Goal: Task Accomplishment & Management: Use online tool/utility

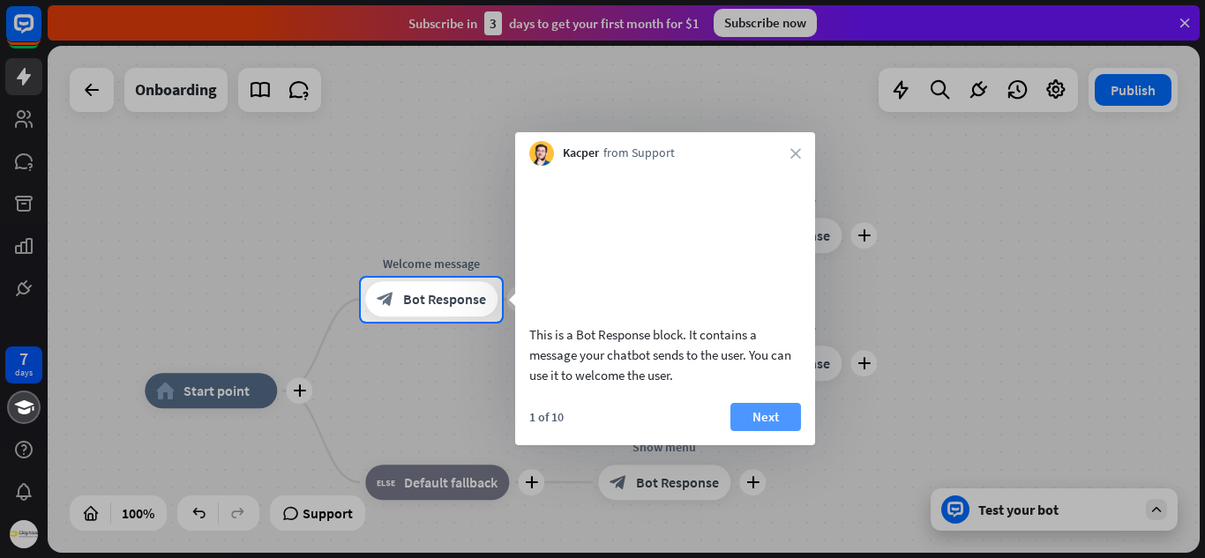
click at [746, 431] on button "Next" at bounding box center [765, 417] width 71 height 28
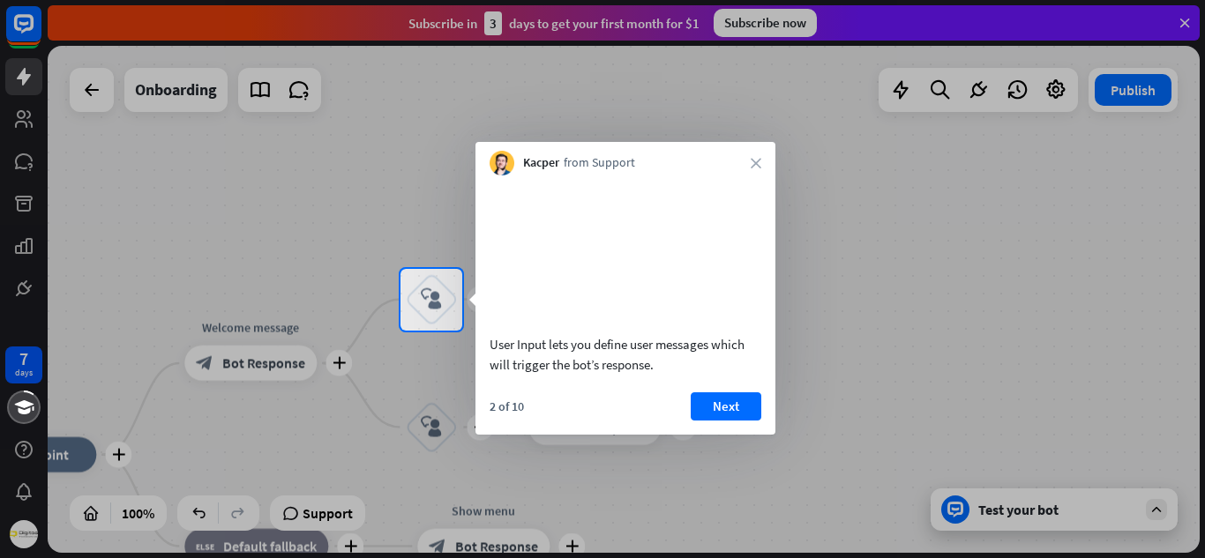
click at [746, 421] on button "Next" at bounding box center [726, 406] width 71 height 28
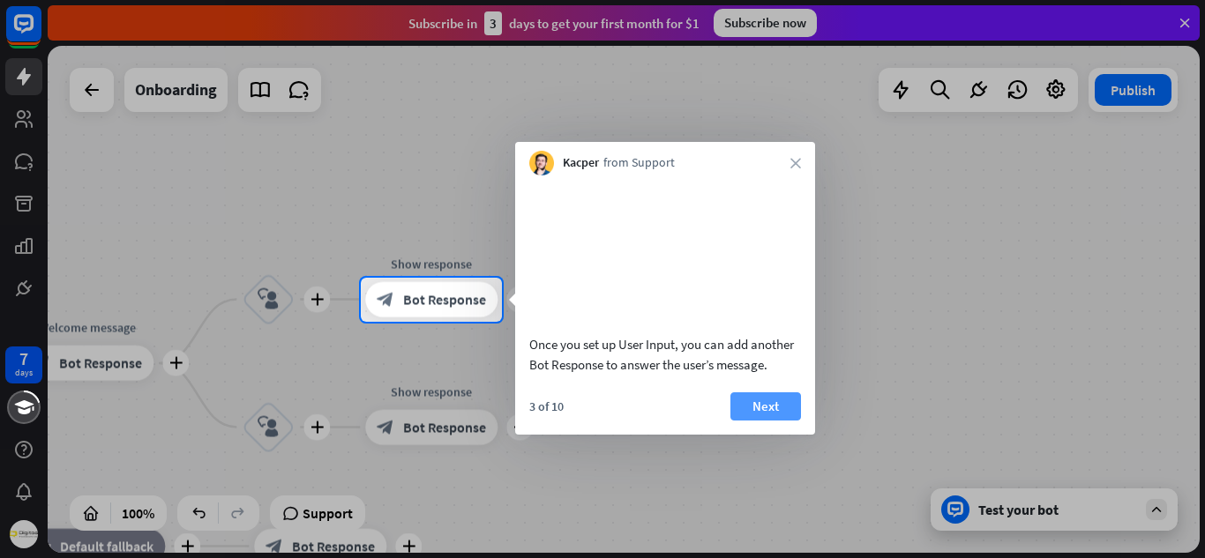
click at [754, 421] on button "Next" at bounding box center [765, 406] width 71 height 28
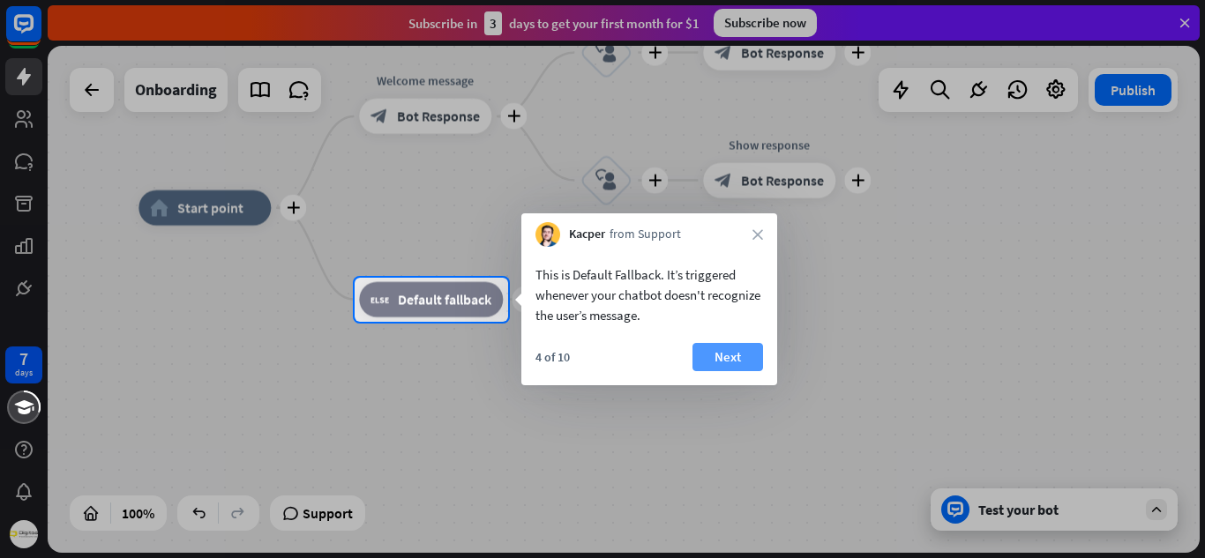
click at [736, 363] on button "Next" at bounding box center [727, 357] width 71 height 28
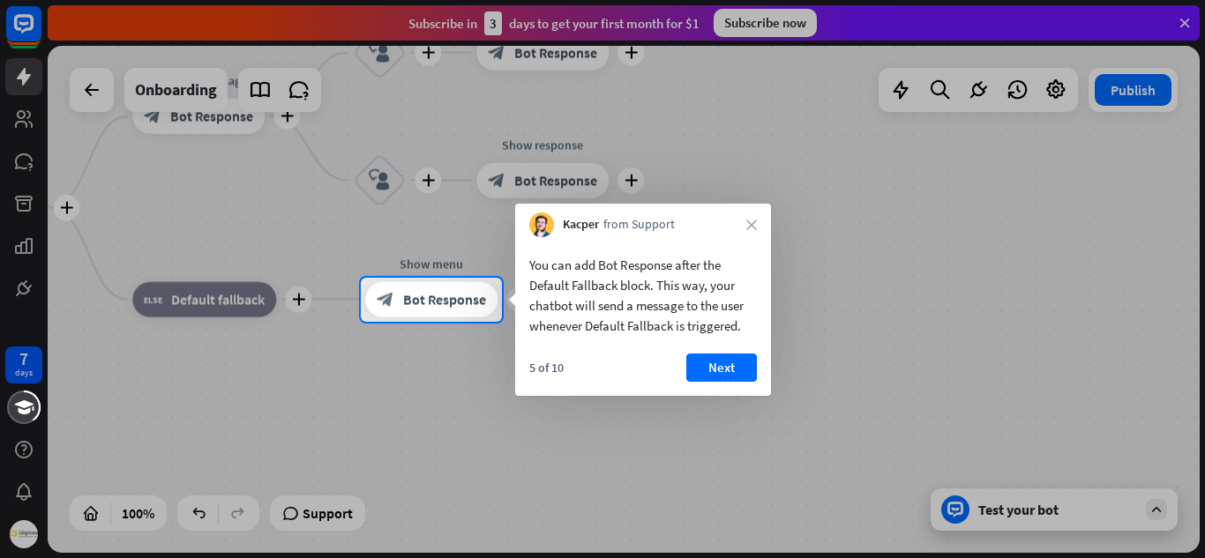
click at [736, 363] on button "Next" at bounding box center [721, 368] width 71 height 28
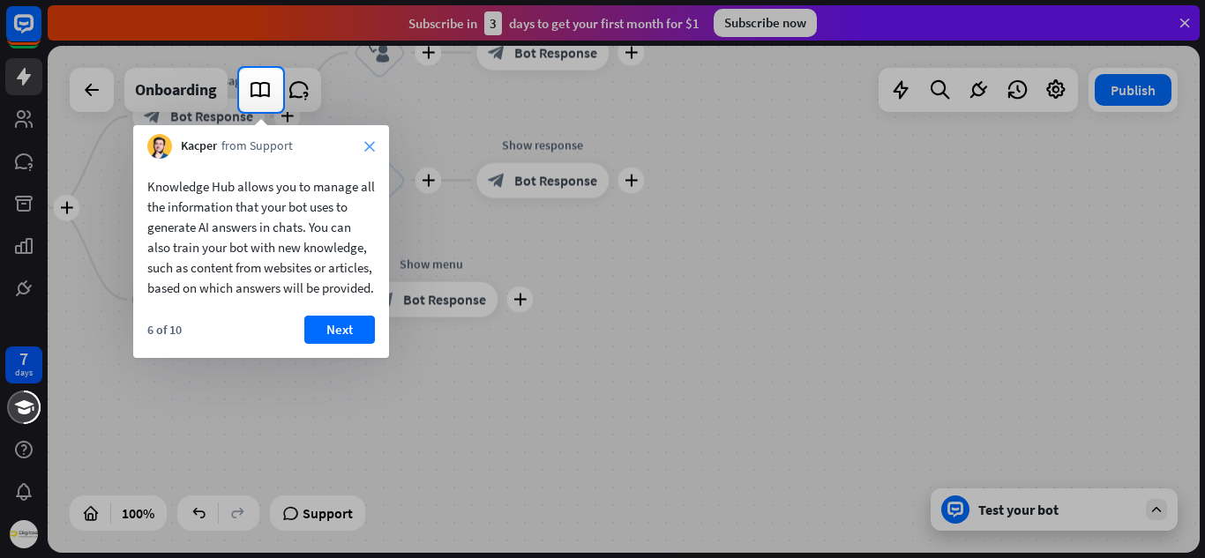
click at [372, 143] on icon "close" at bounding box center [369, 146] width 11 height 11
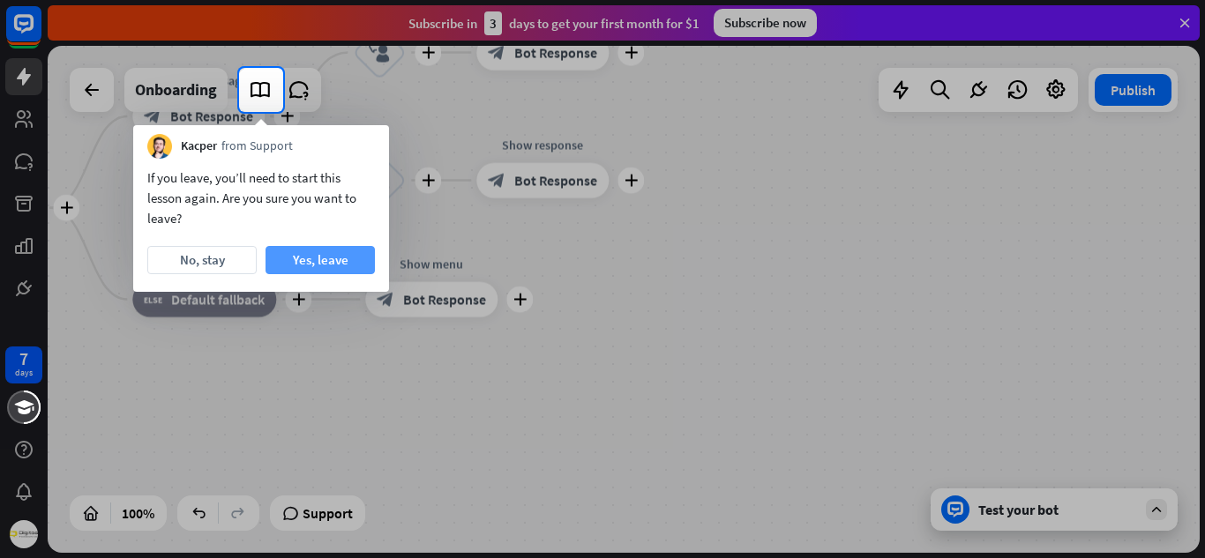
click at [300, 263] on button "Yes, leave" at bounding box center [319, 260] width 109 height 28
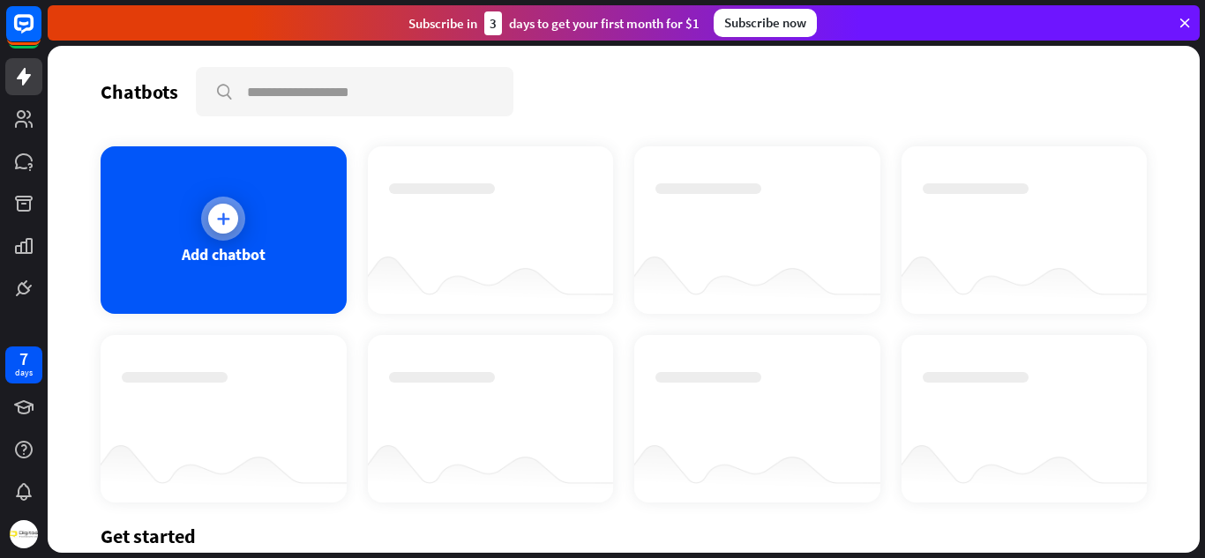
click at [279, 258] on div "Add chatbot" at bounding box center [224, 230] width 246 height 168
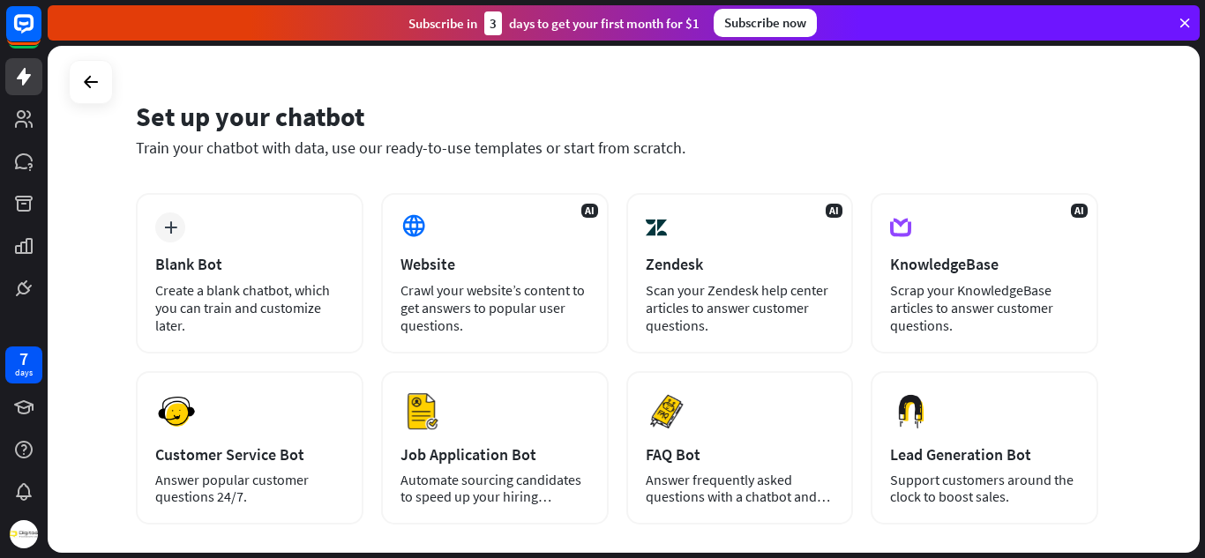
scroll to position [40, 0]
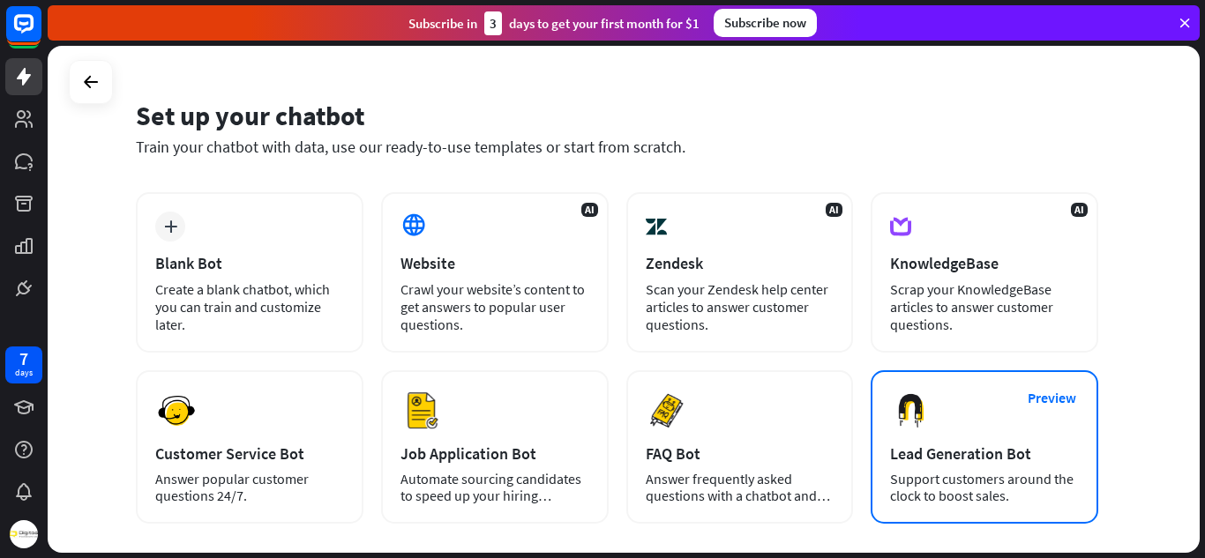
click at [953, 400] on div "Preview Lead Generation Bot Support customers around the clock to boost sales." at bounding box center [985, 446] width 228 height 153
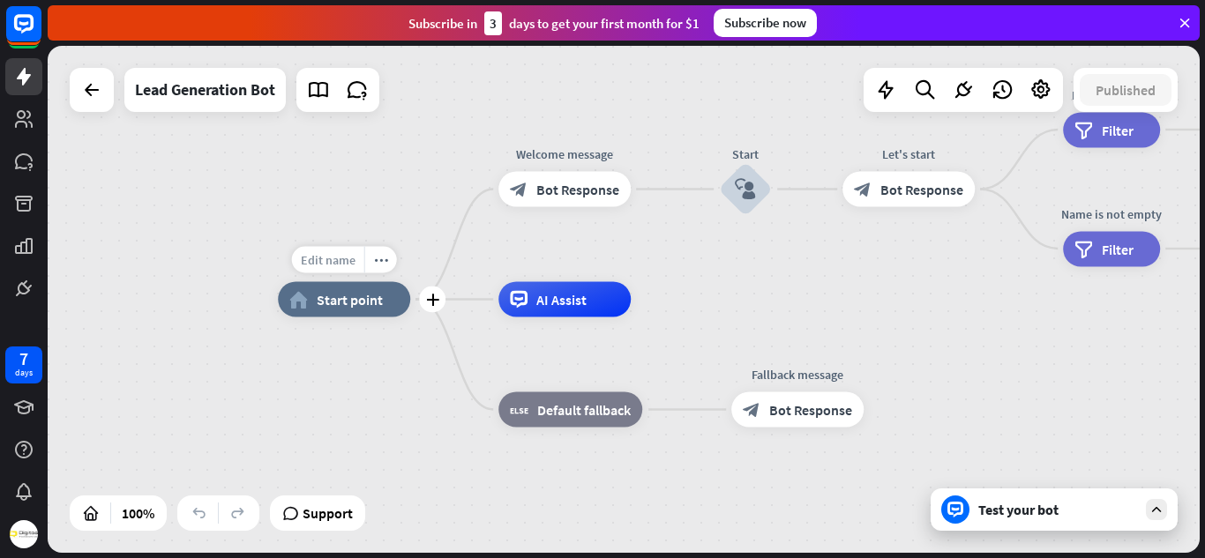
click at [343, 261] on span "Edit name" at bounding box center [328, 260] width 55 height 16
type input "**********"
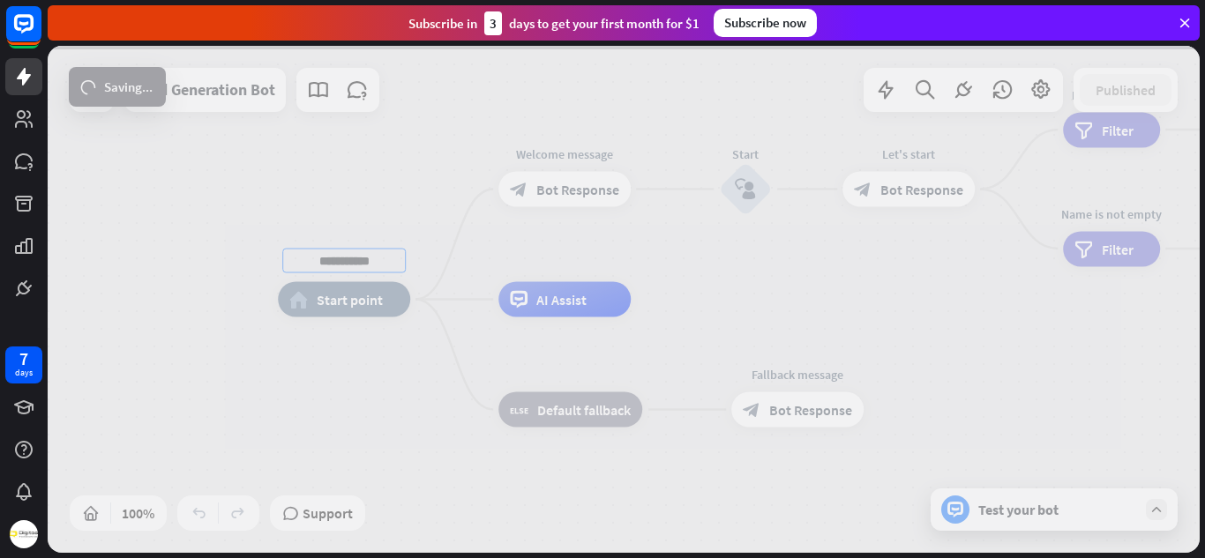
click at [556, 199] on div "**********" at bounding box center [624, 299] width 1152 height 507
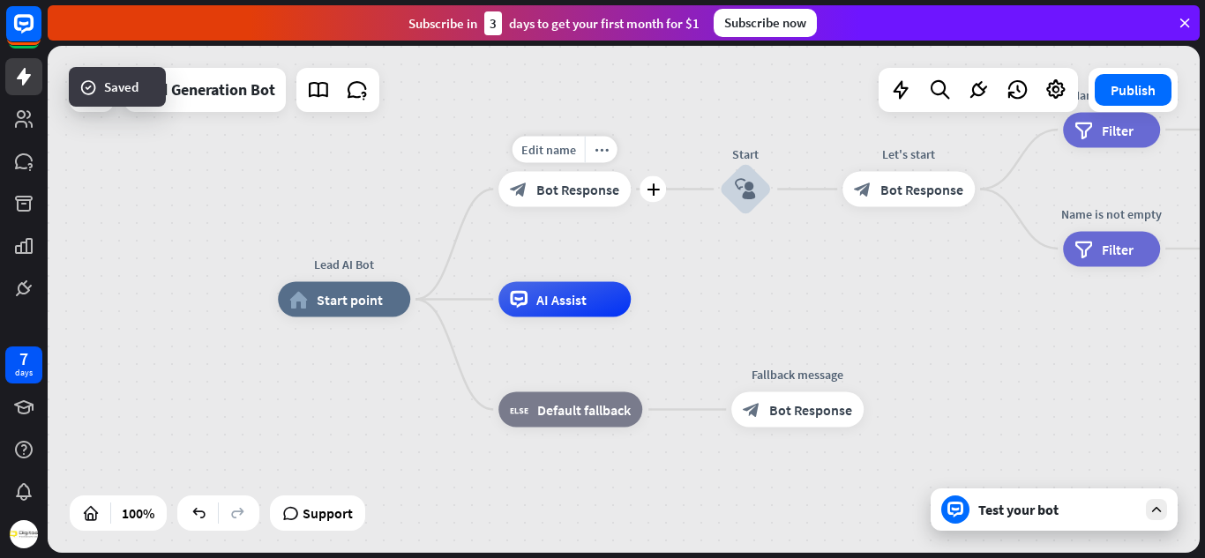
click at [566, 194] on span "Bot Response" at bounding box center [577, 190] width 83 height 18
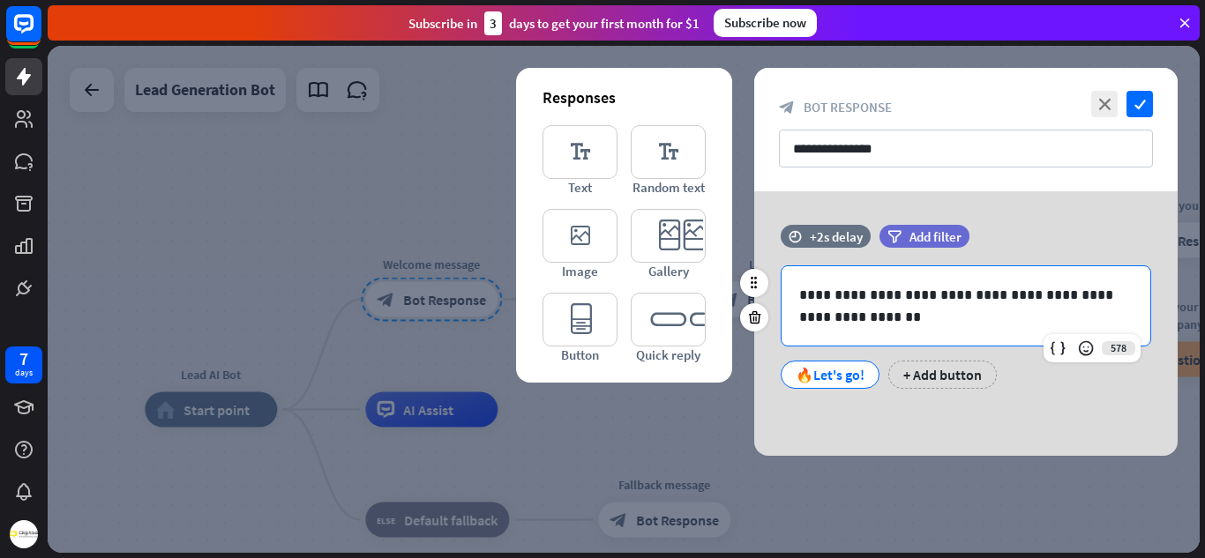
click at [922, 315] on p "**********" at bounding box center [965, 306] width 333 height 44
click at [841, 378] on div "🔥Let's go!" at bounding box center [830, 375] width 69 height 26
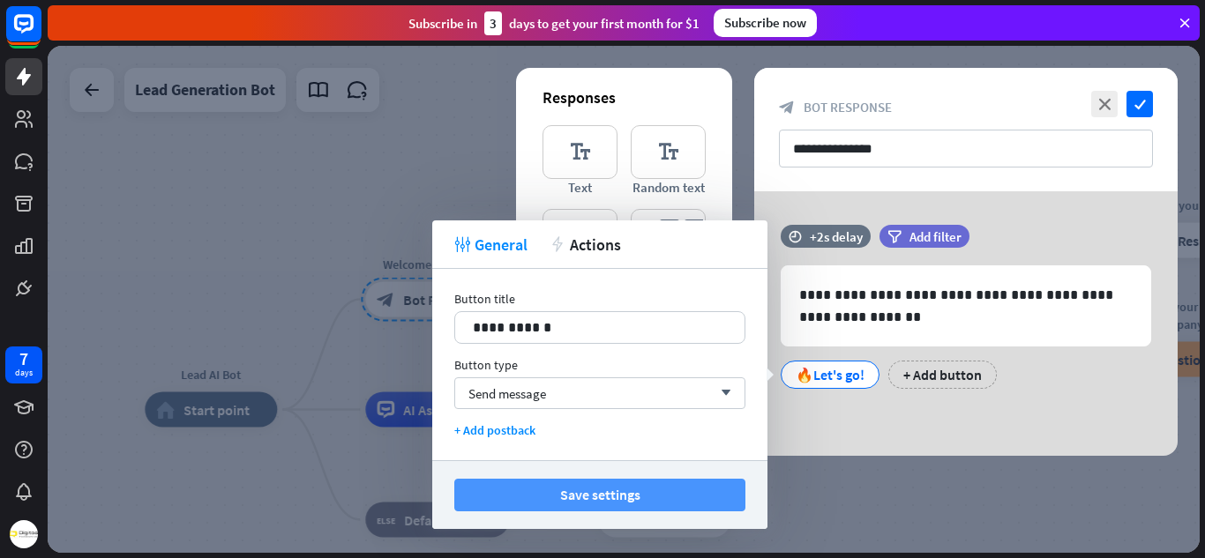
click at [715, 495] on button "Save settings" at bounding box center [599, 495] width 291 height 33
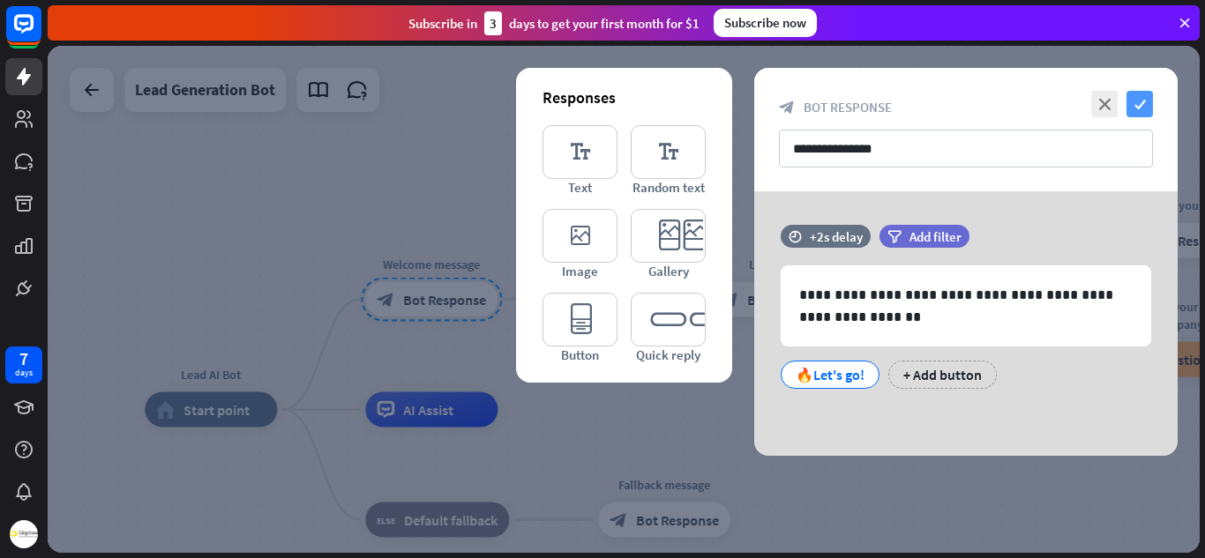
click at [1135, 108] on icon "check" at bounding box center [1139, 104] width 26 height 26
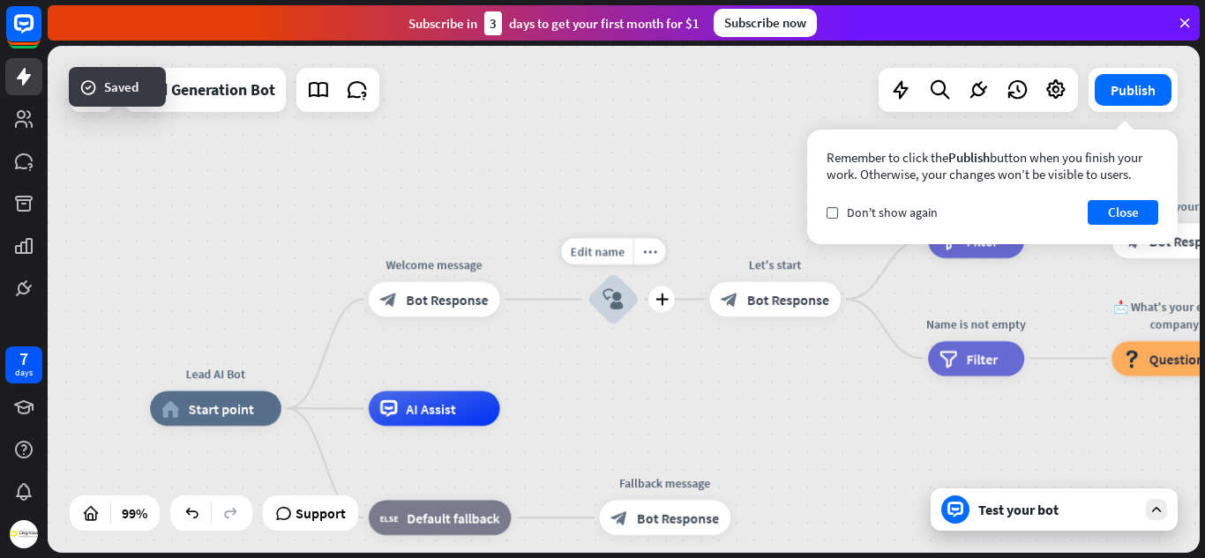
click at [611, 302] on icon "block_user_input" at bounding box center [612, 299] width 21 height 21
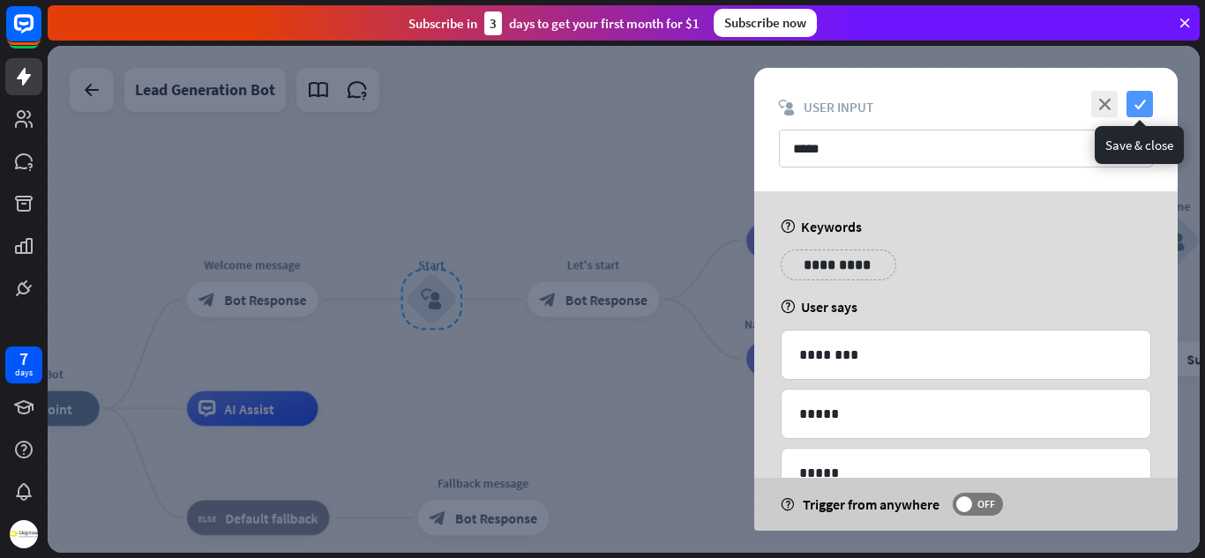
click at [1142, 100] on icon "check" at bounding box center [1139, 104] width 26 height 26
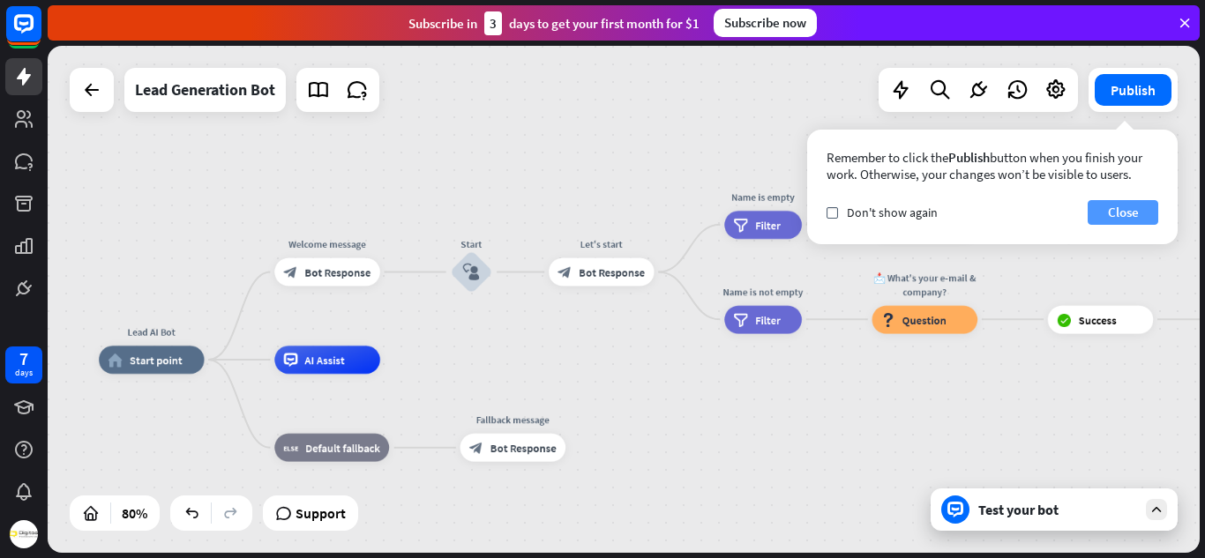
click at [1122, 206] on button "Close" at bounding box center [1123, 212] width 71 height 25
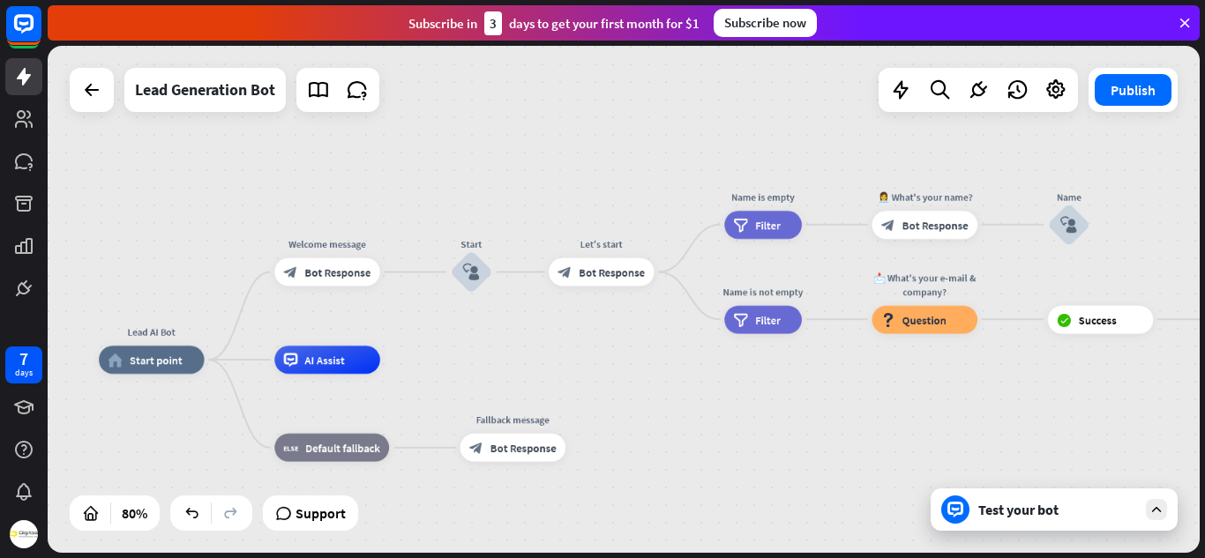
click at [1014, 525] on div "Test your bot" at bounding box center [1054, 510] width 247 height 42
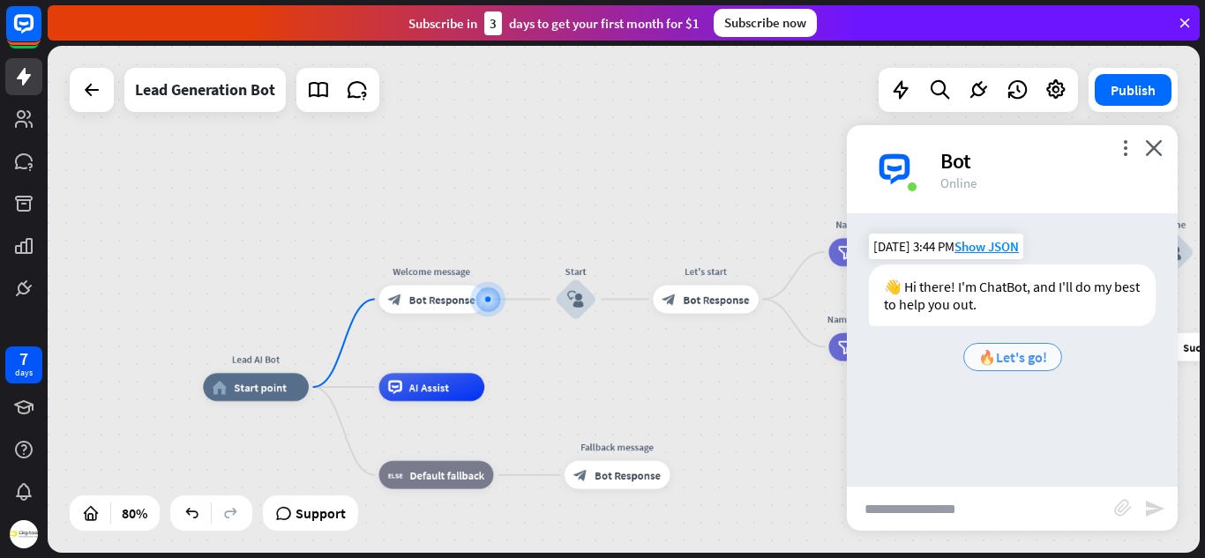
click at [1027, 355] on span "🔥Let's go!" at bounding box center [1012, 357] width 69 height 18
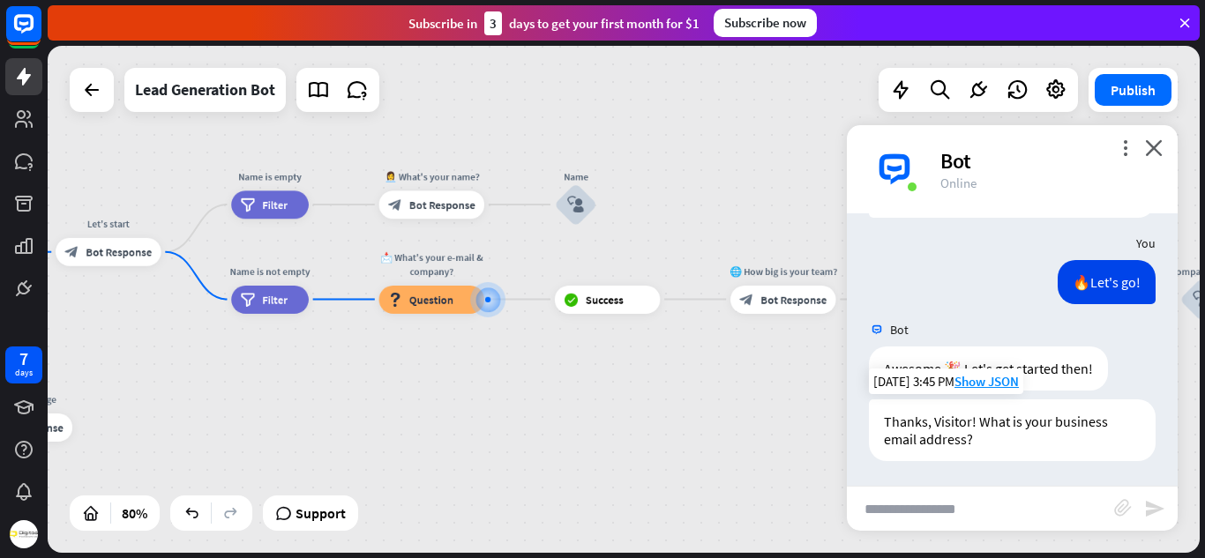
scroll to position [110, 0]
click at [901, 509] on input "text" at bounding box center [980, 509] width 267 height 44
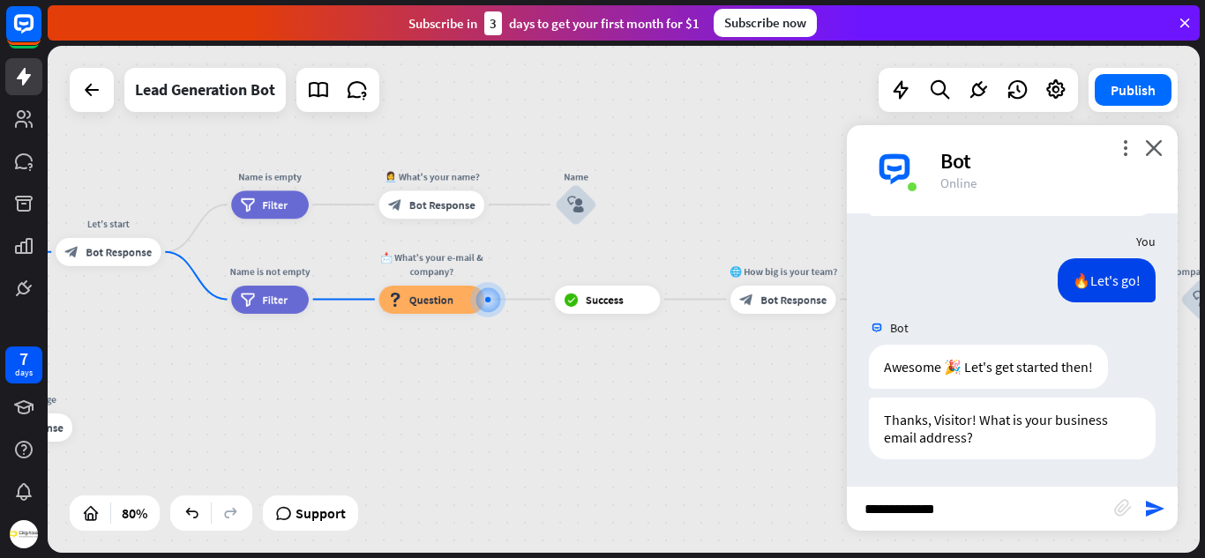
type input "**********"
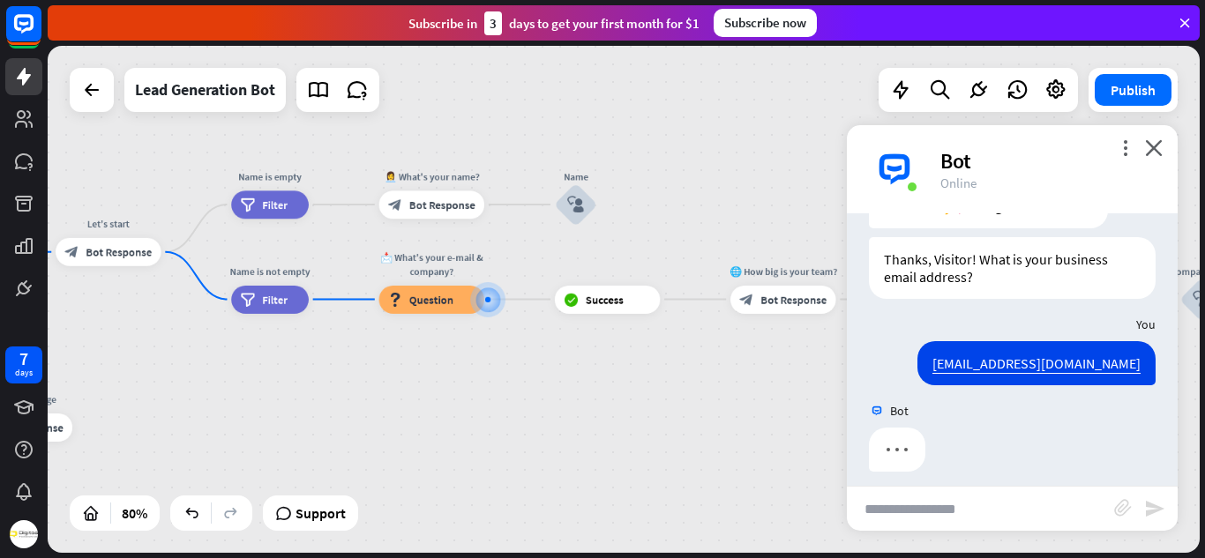
scroll to position [283, 0]
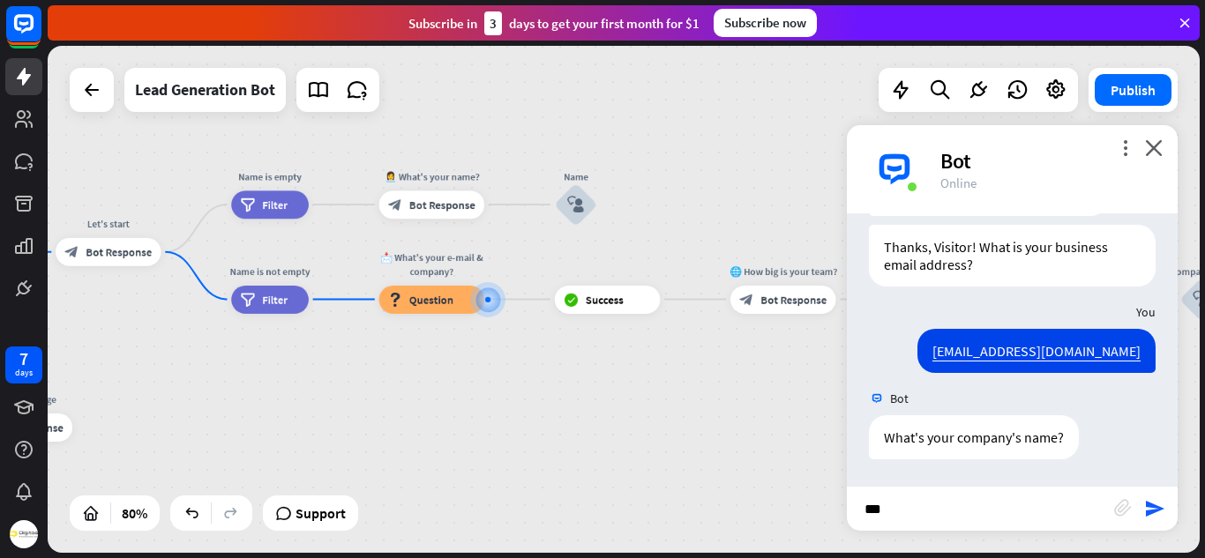
type input "****"
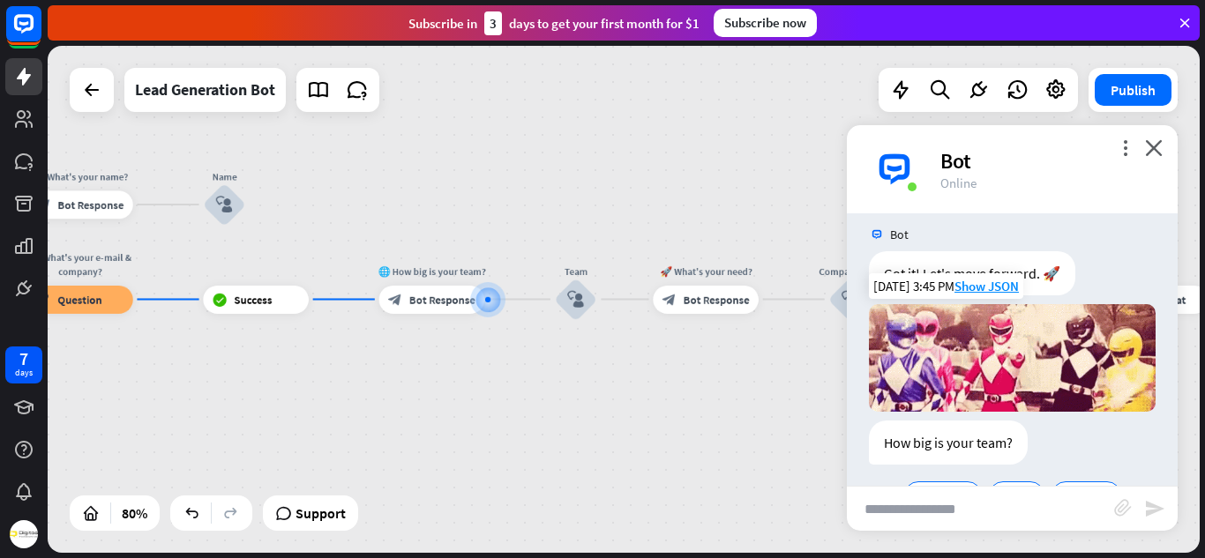
scroll to position [704, 0]
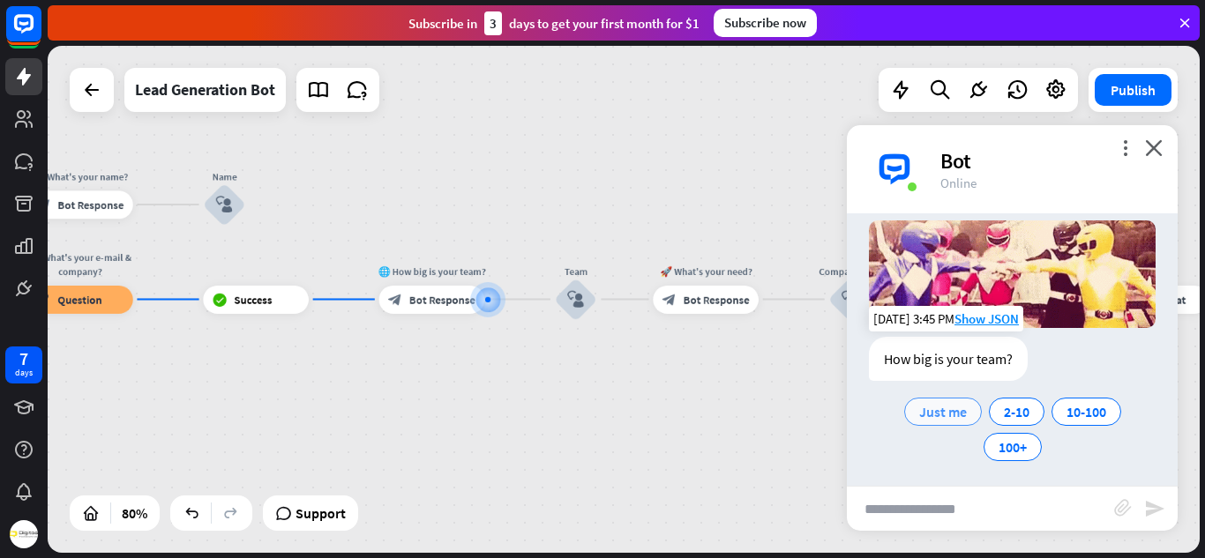
click at [953, 407] on span "Just me" at bounding box center [943, 412] width 48 height 18
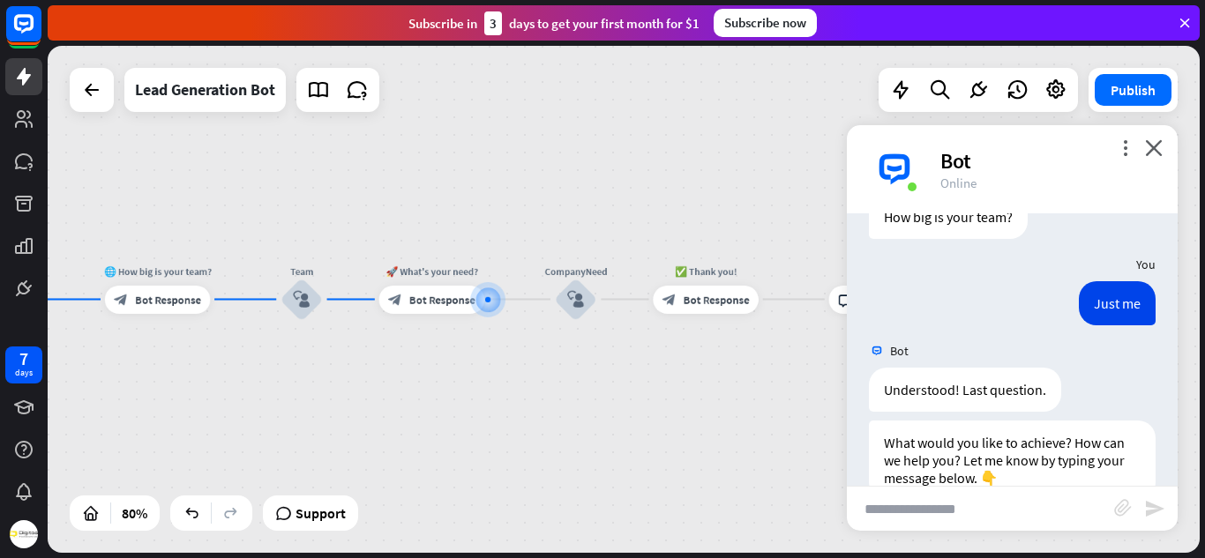
scroll to position [881, 0]
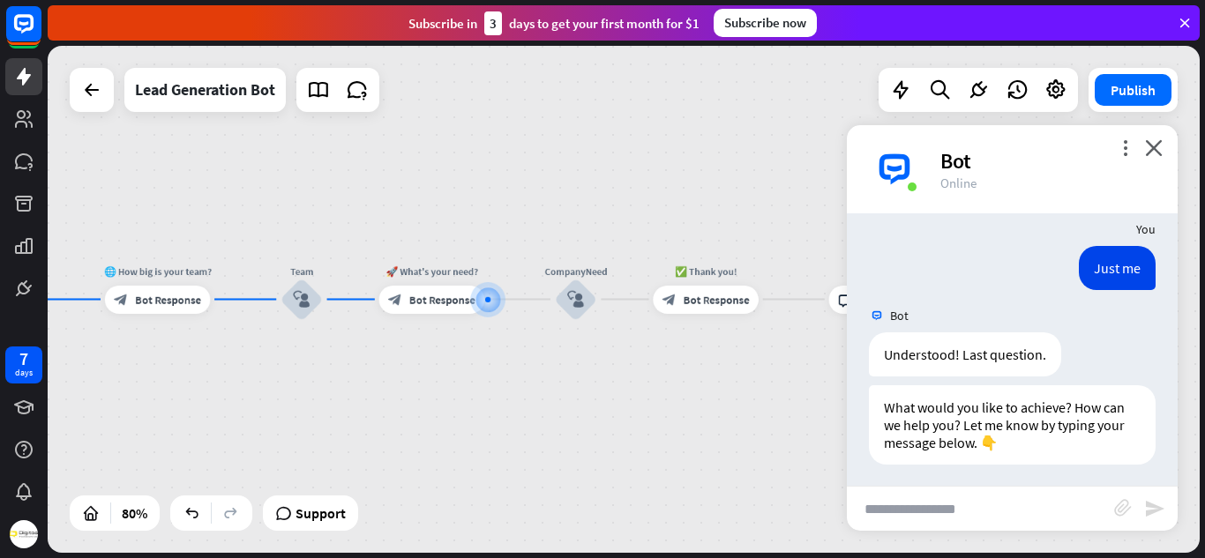
click at [889, 505] on input "text" at bounding box center [980, 509] width 267 height 44
type input "**********"
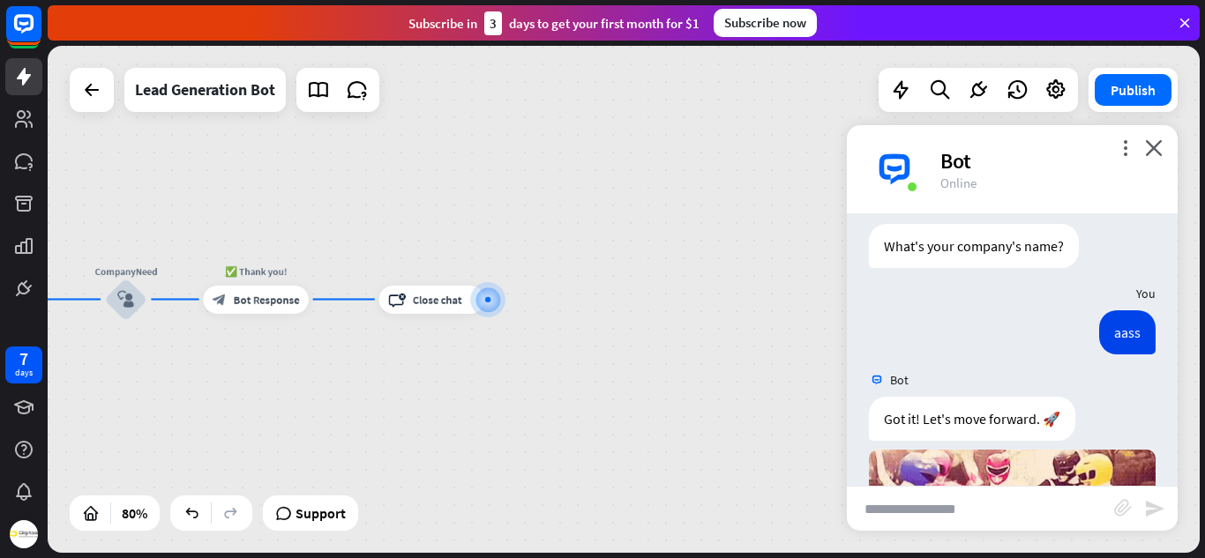
scroll to position [0, 0]
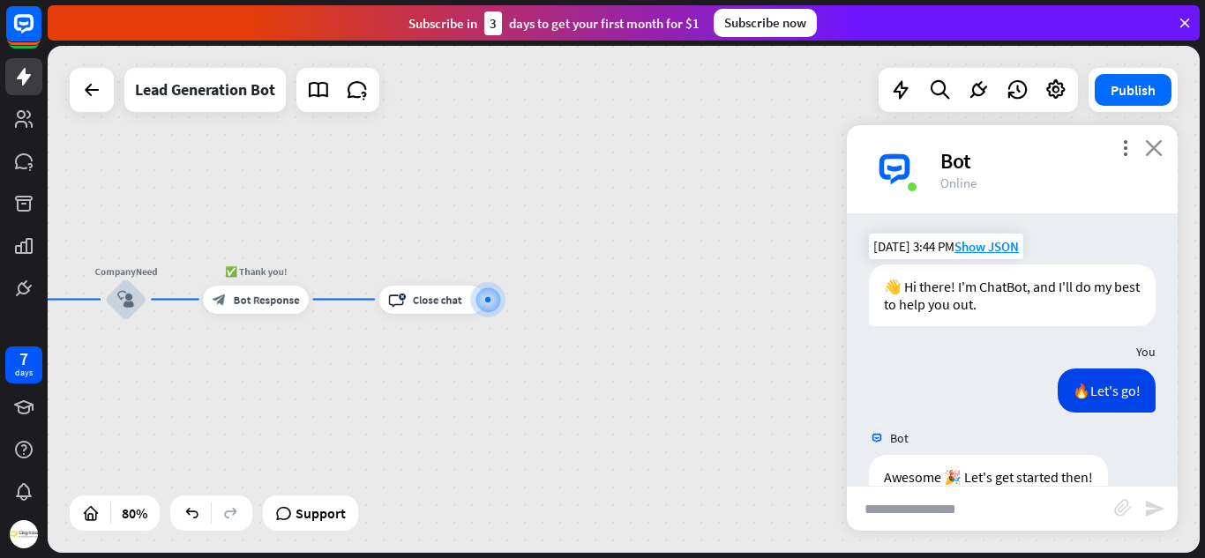
click at [1152, 149] on icon "close" at bounding box center [1154, 147] width 18 height 17
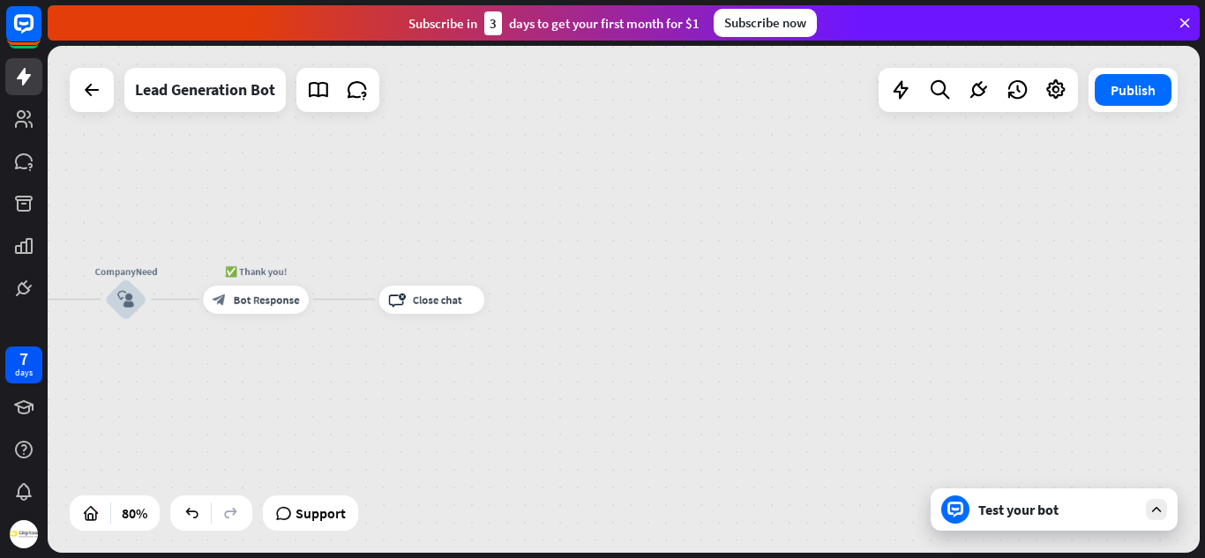
click at [1047, 514] on div "Test your bot" at bounding box center [1057, 510] width 159 height 18
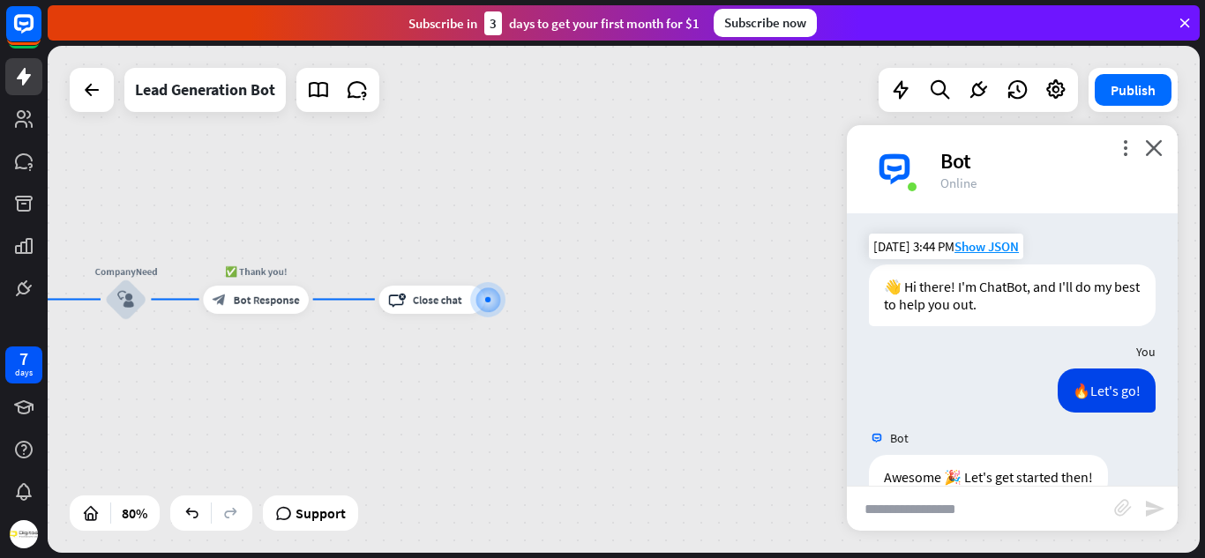
click at [1121, 164] on div "Bot" at bounding box center [1048, 160] width 216 height 27
click at [1126, 154] on icon "more_vert" at bounding box center [1125, 147] width 17 height 17
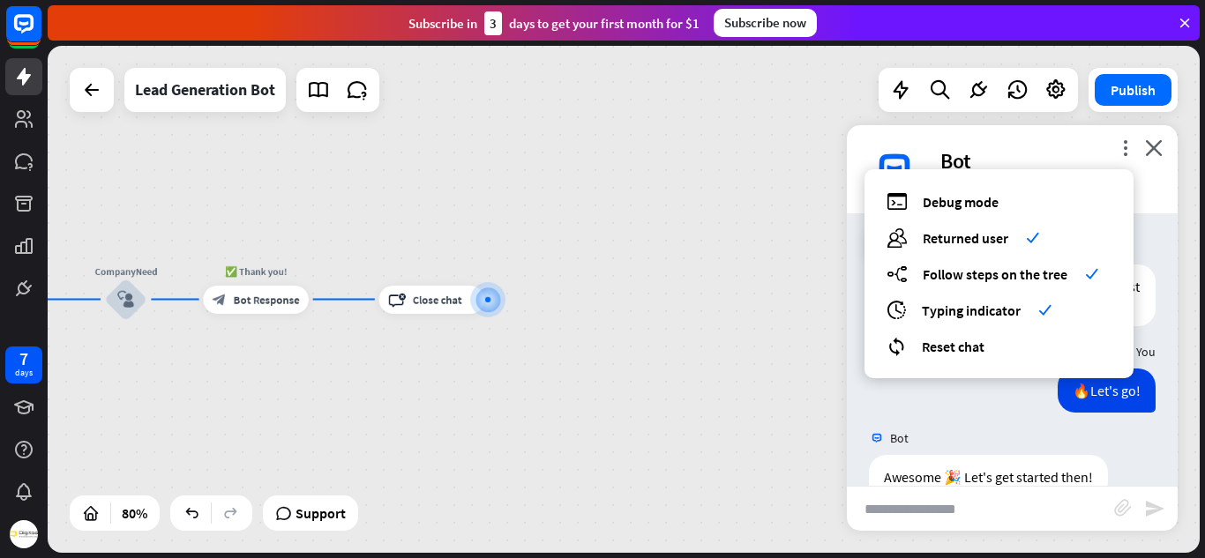
click at [954, 362] on div "debug Debug mode users Returned user check builder_tree Follow steps on the tre…" at bounding box center [998, 273] width 269 height 209
click at [961, 345] on span "Reset chat" at bounding box center [953, 347] width 63 height 18
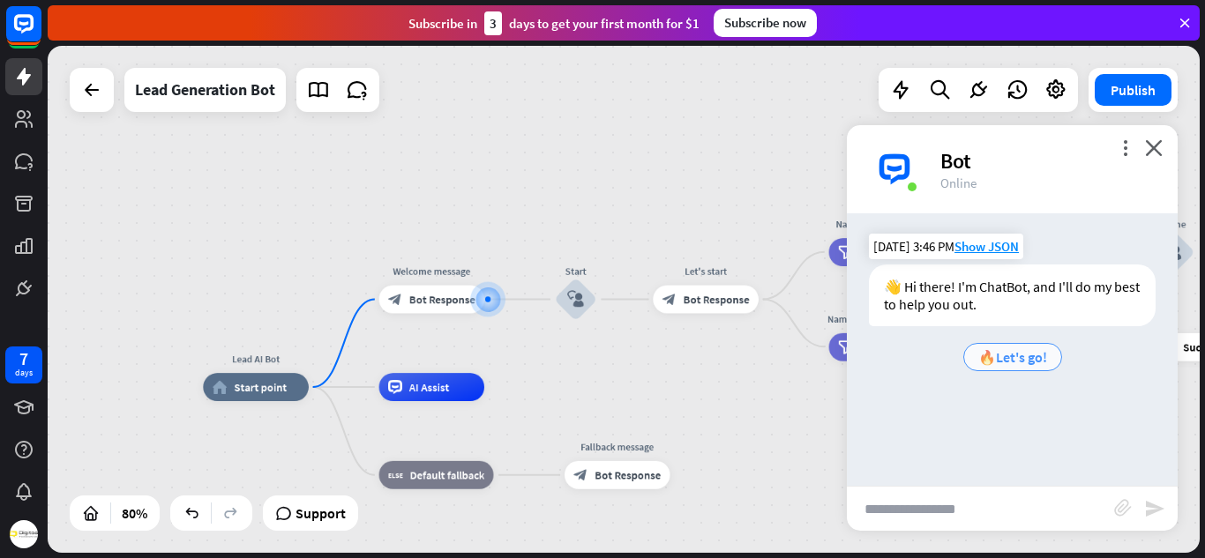
click at [977, 348] on div "🔥Let's go!" at bounding box center [1012, 357] width 99 height 28
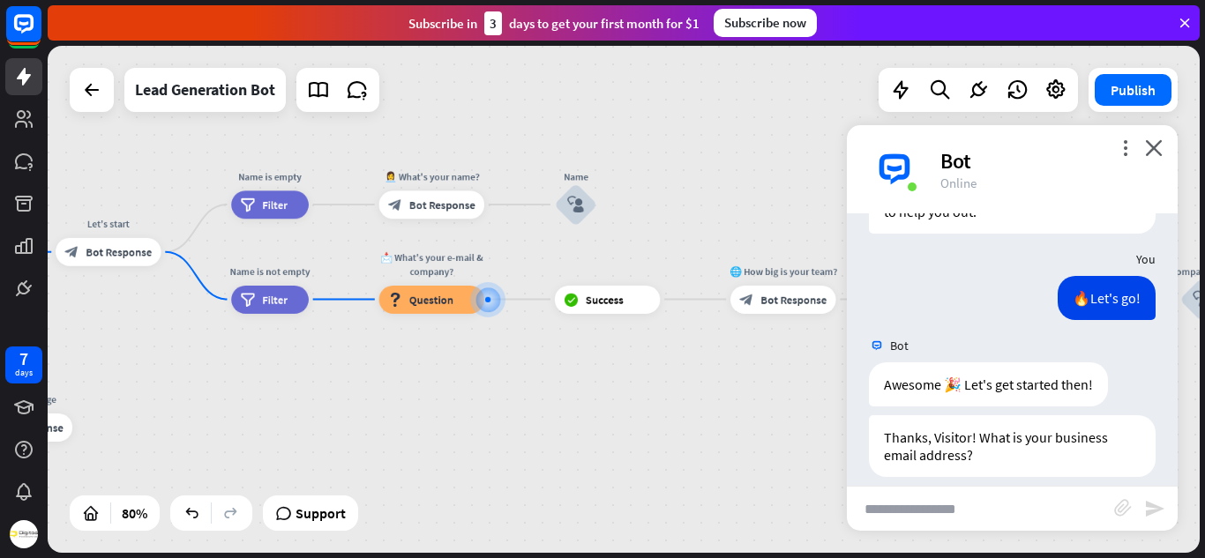
scroll to position [110, 0]
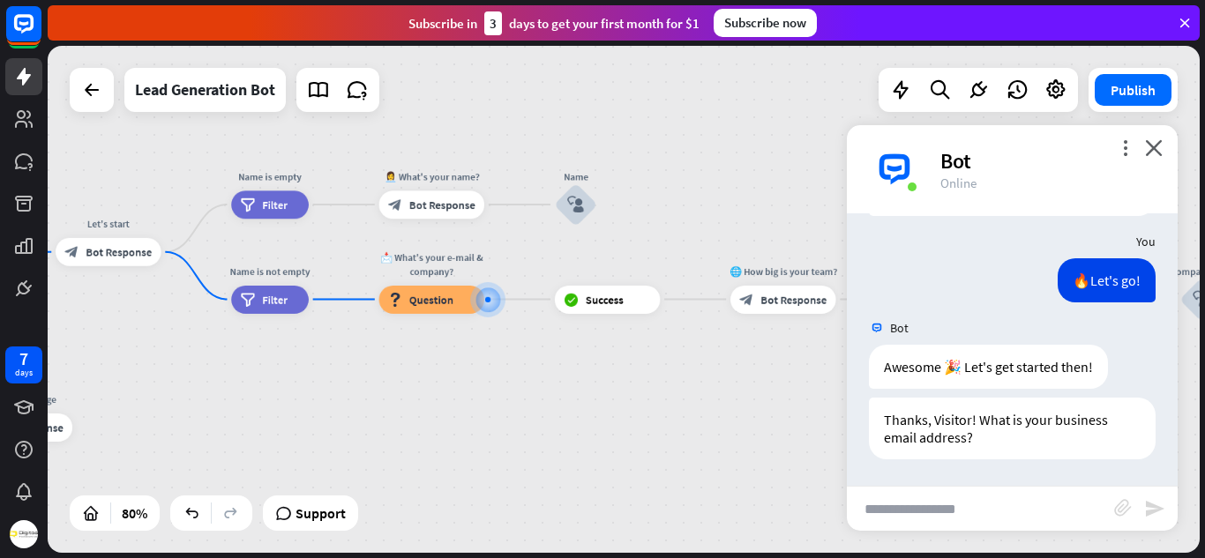
click at [907, 523] on input "text" at bounding box center [980, 509] width 267 height 44
type input "**********"
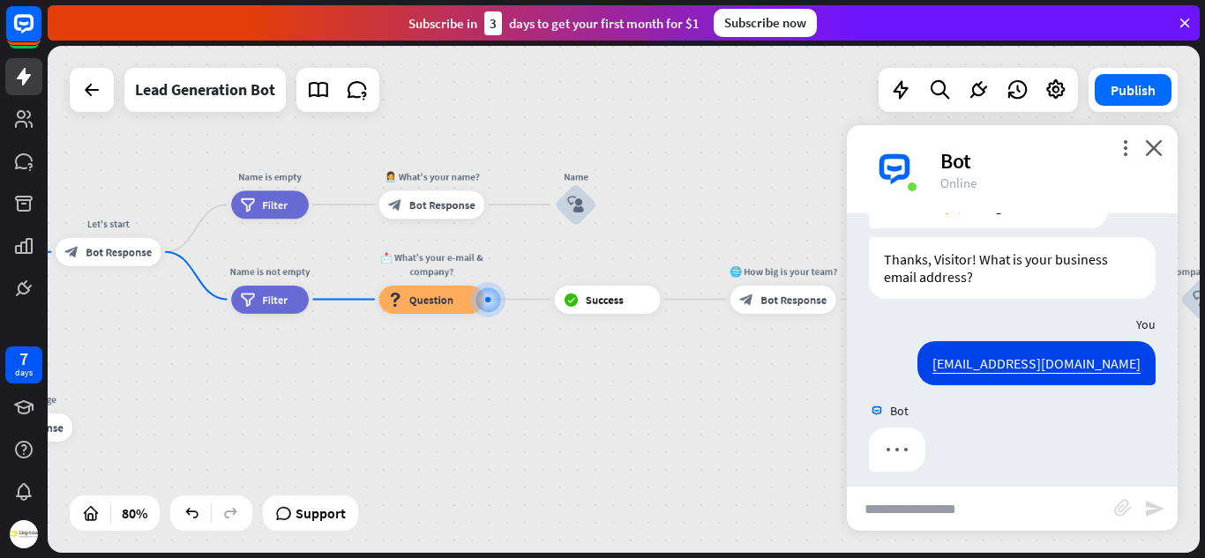
scroll to position [283, 0]
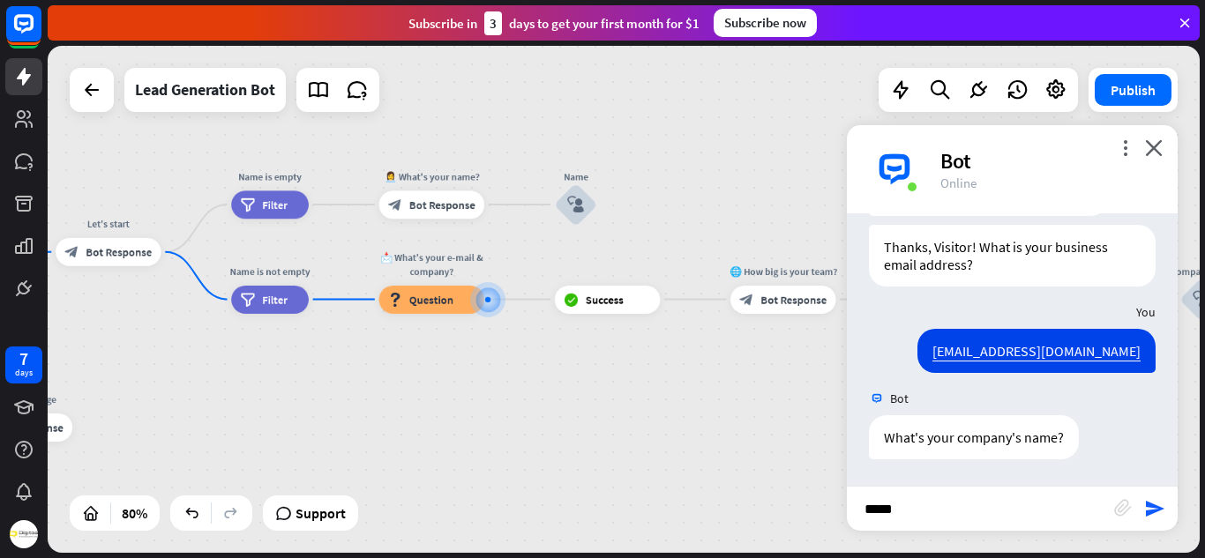
type input "******"
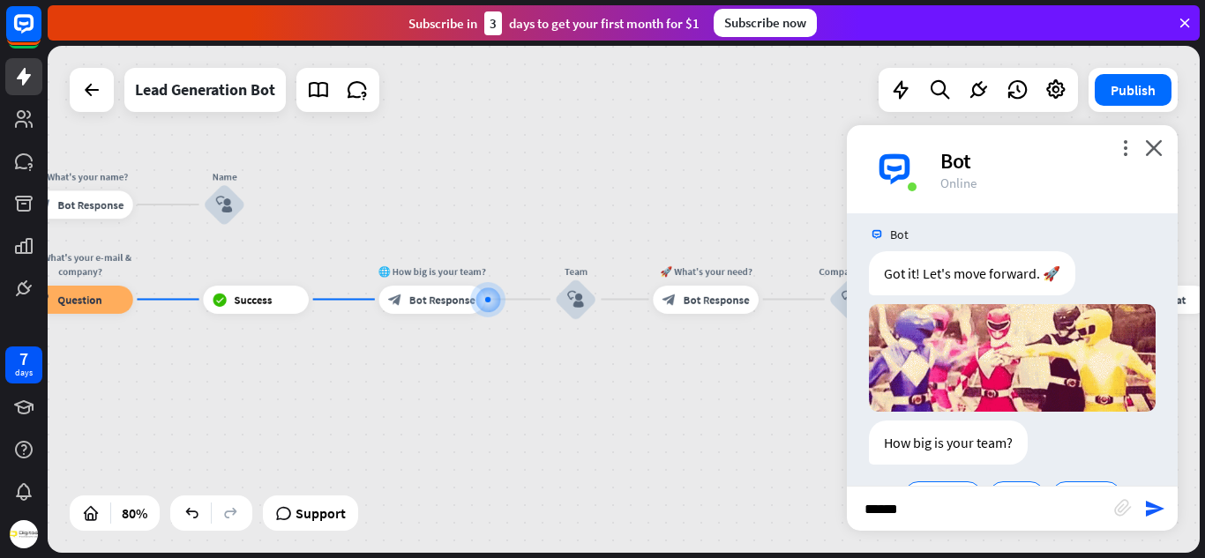
scroll to position [704, 0]
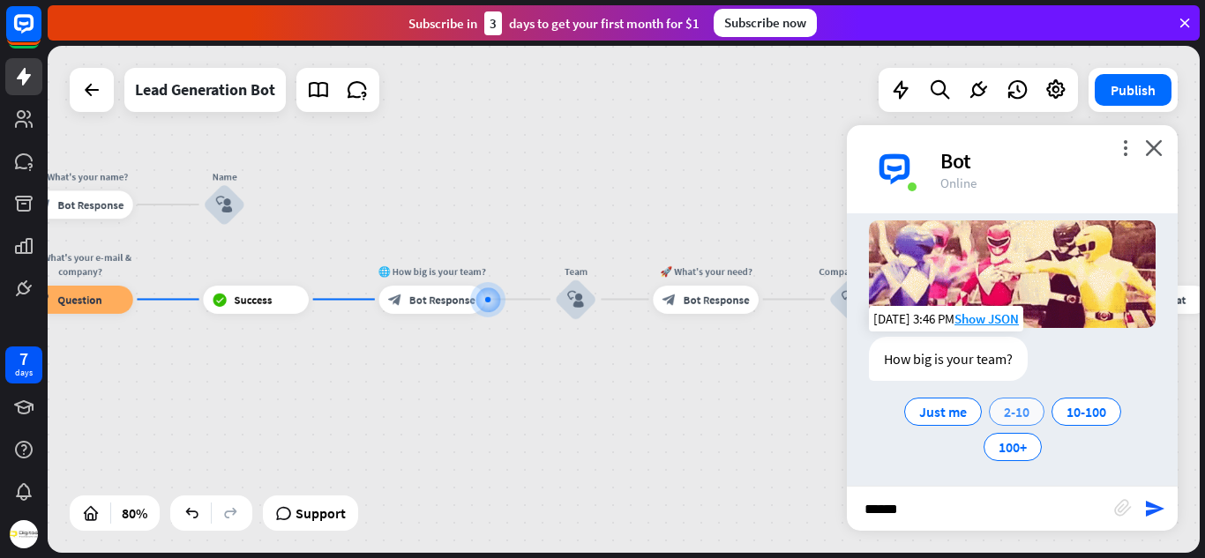
type input "******"
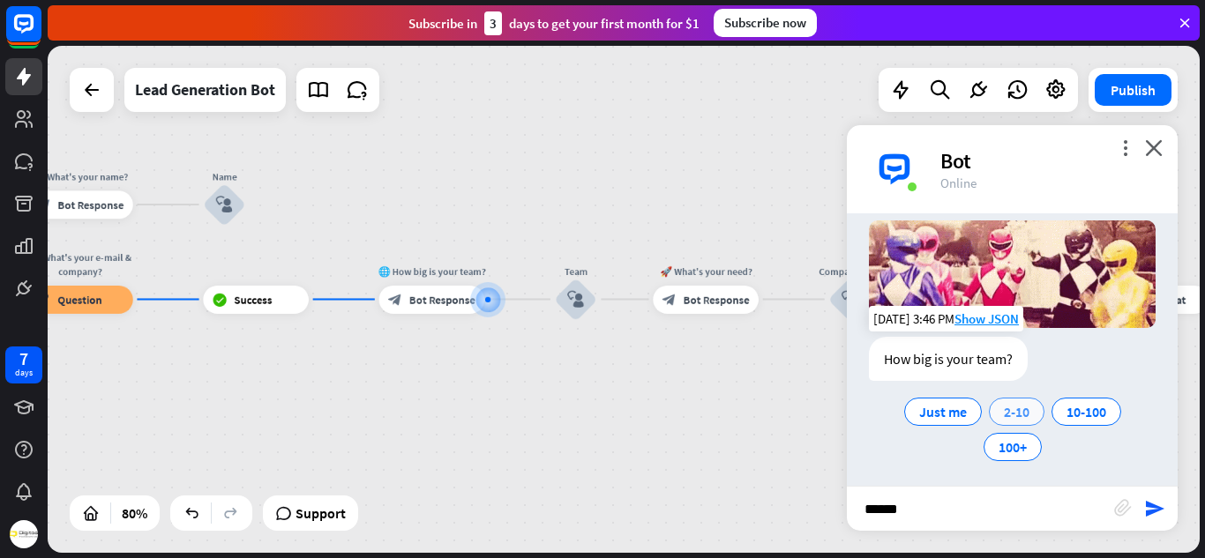
click at [1004, 403] on span "2-10" at bounding box center [1017, 412] width 26 height 18
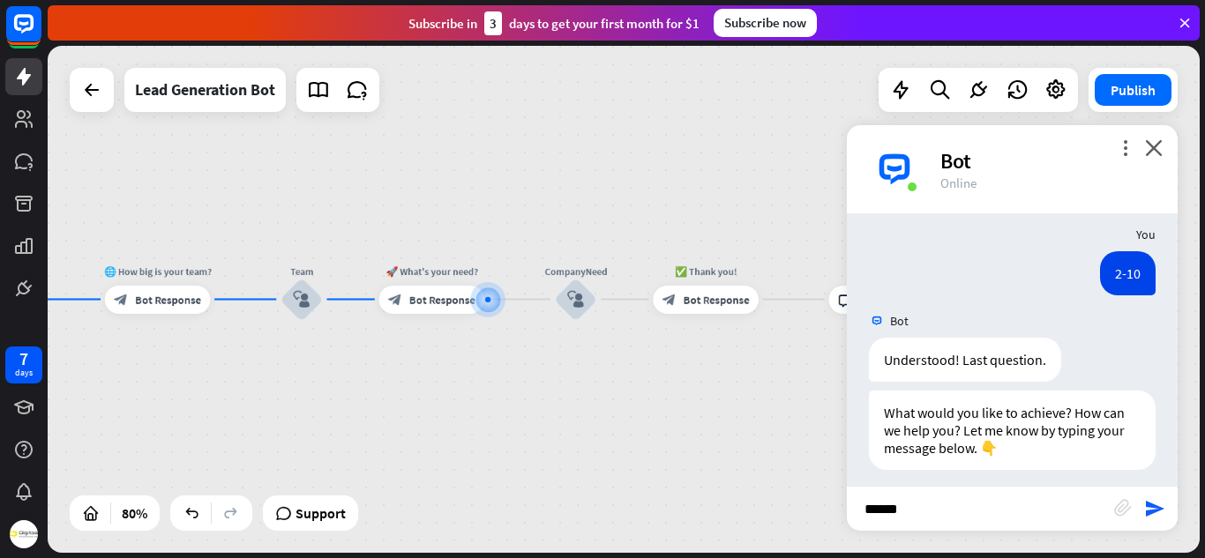
scroll to position [881, 0]
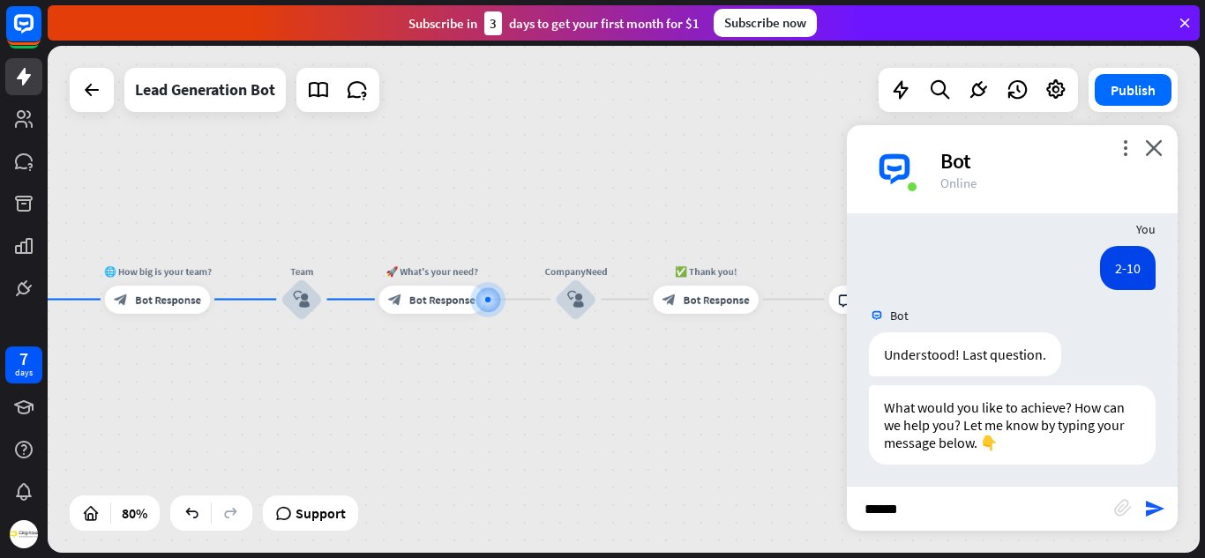
click at [880, 520] on input "******" at bounding box center [980, 509] width 267 height 44
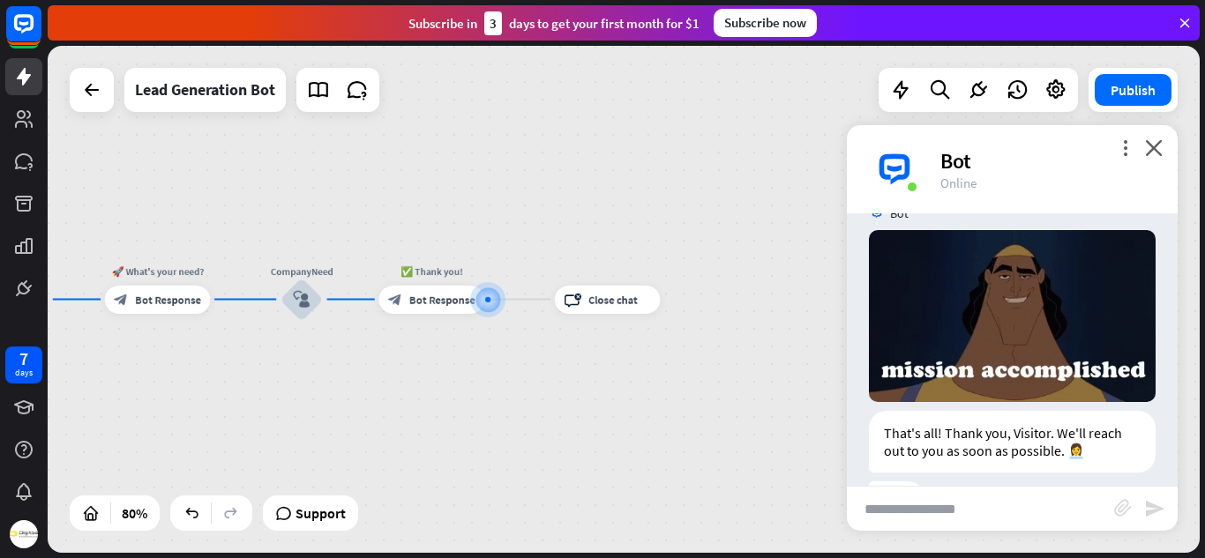
scroll to position [1297, 0]
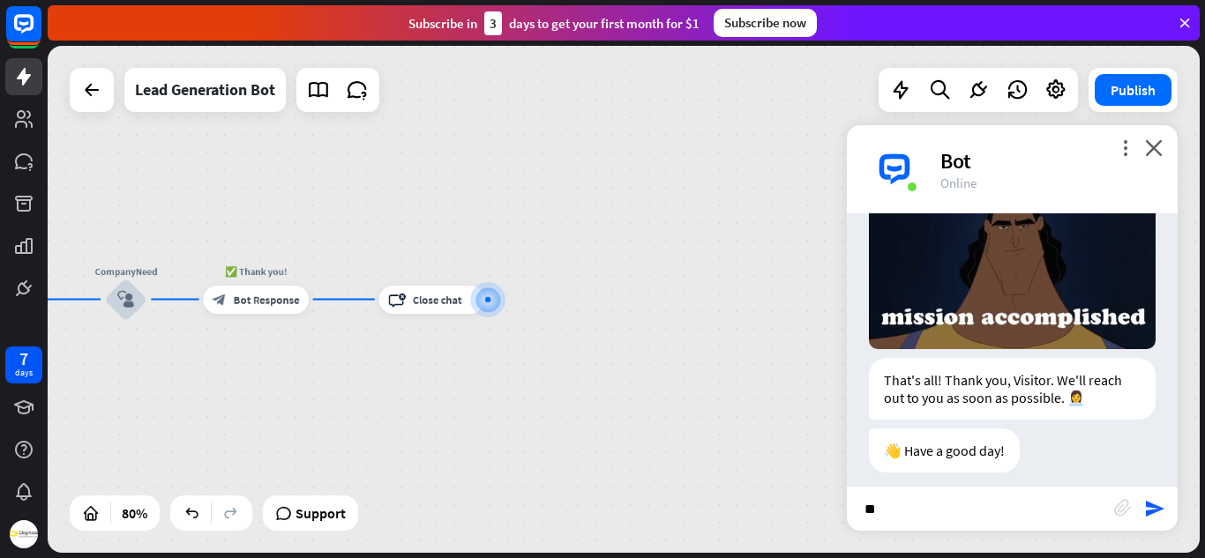
type input "***"
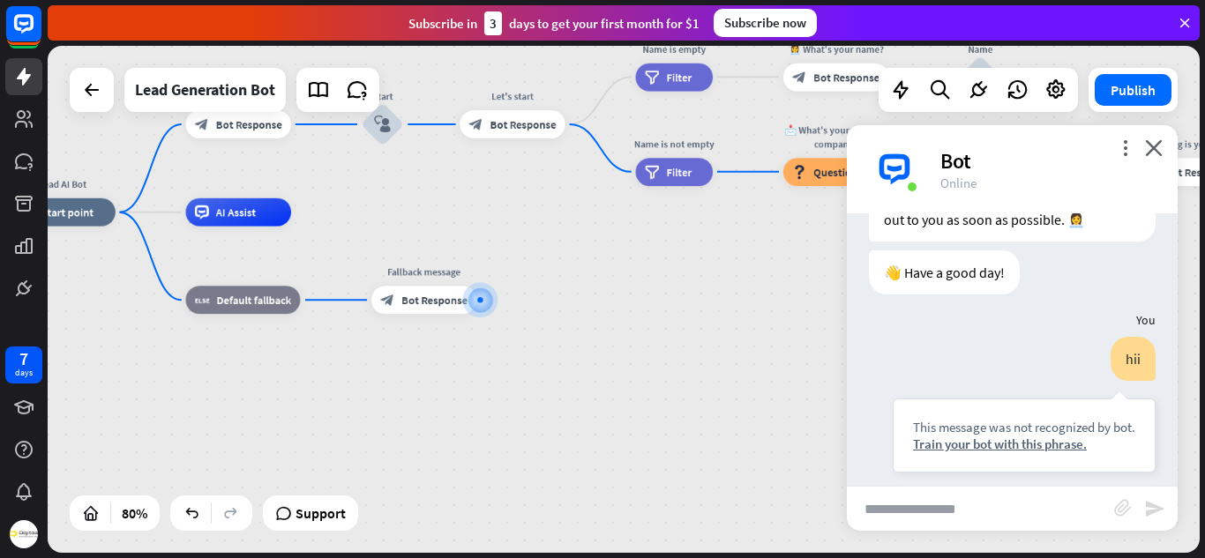
scroll to position [1562, 0]
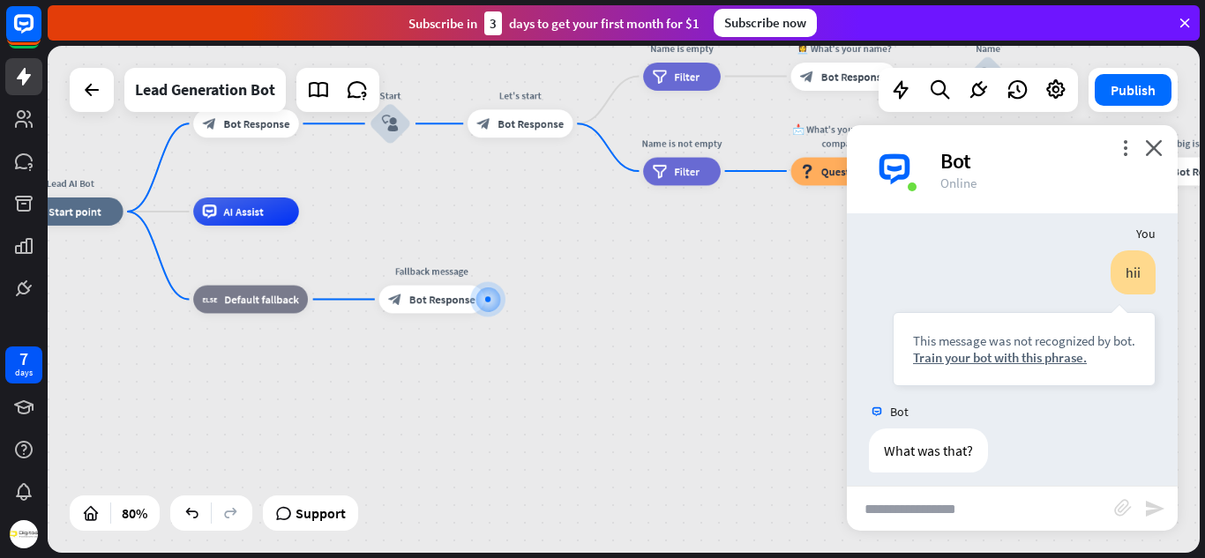
click at [611, 284] on div "Lead AI Bot home_2 Start point Welcome message block_bot_response Bot Response …" at bounding box center [477, 414] width 918 height 404
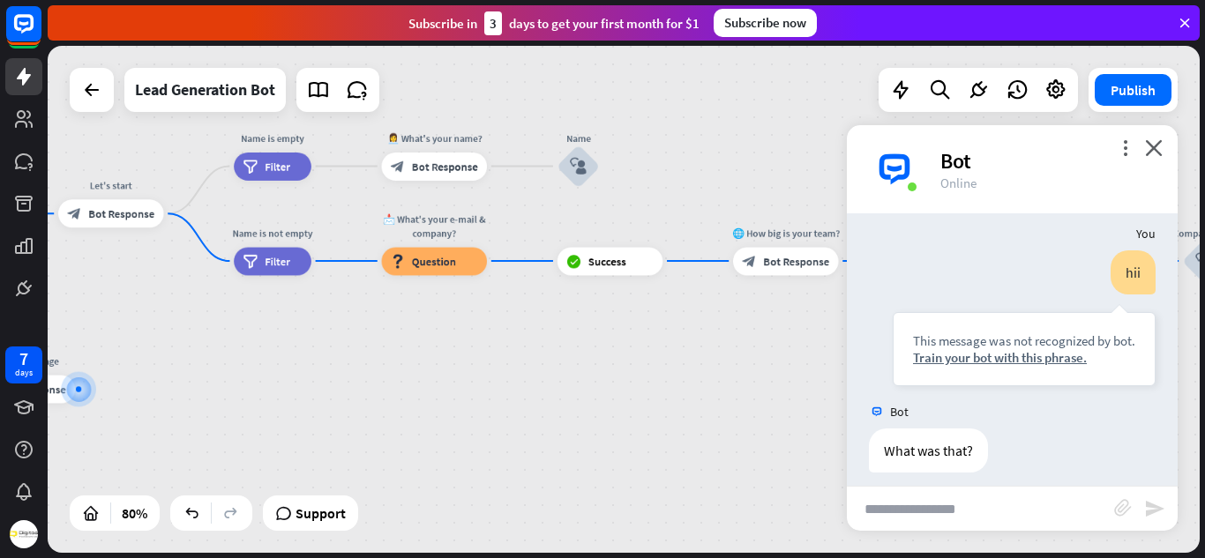
drag, startPoint x: 732, startPoint y: 269, endPoint x: 323, endPoint y: 359, distance: 419.0
click at [323, 359] on div "Lead AI Bot home_2 Start point Welcome message block_bot_response Bot Response …" at bounding box center [67, 504] width 918 height 404
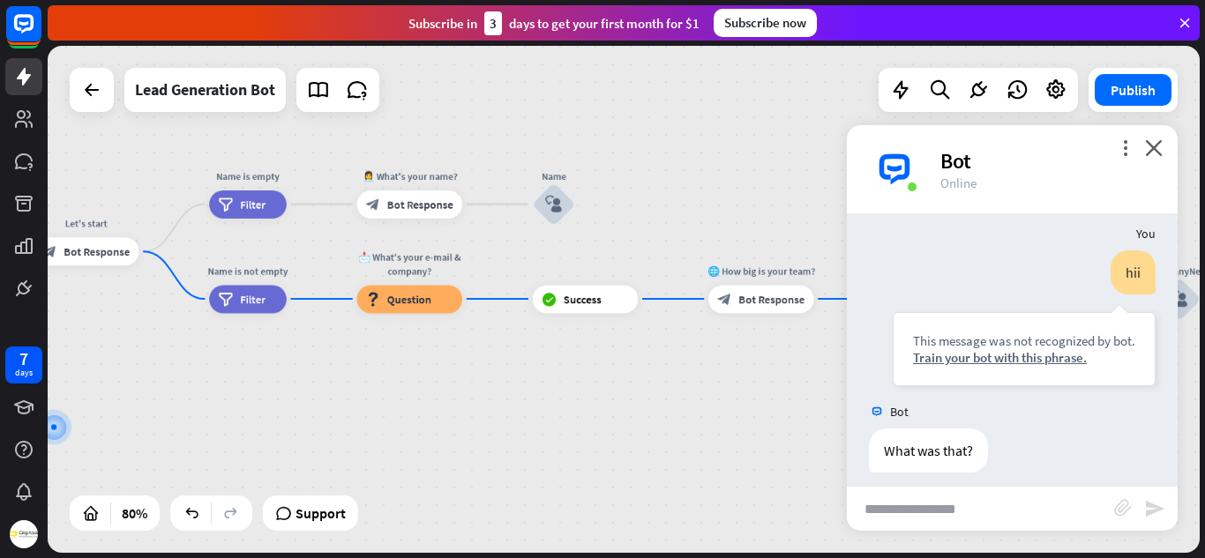
drag, startPoint x: 323, startPoint y: 359, endPoint x: 322, endPoint y: 403, distance: 44.1
click at [322, 403] on div "Lead AI Bot home_2 Start point Welcome message block_bot_response Bot Response …" at bounding box center [43, 542] width 918 height 404
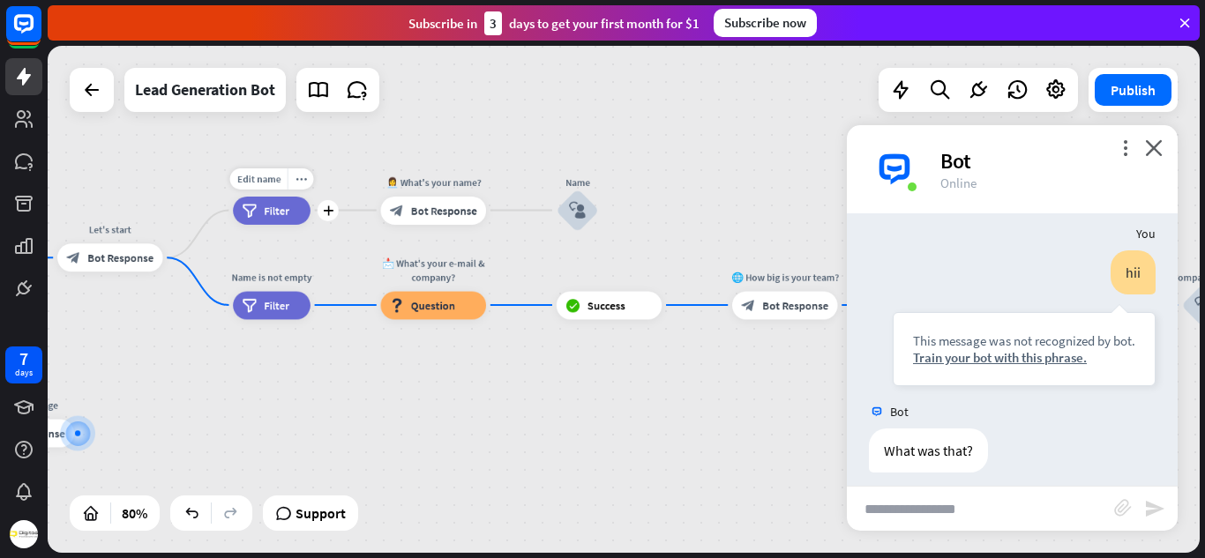
click at [248, 200] on div "filter Filter" at bounding box center [272, 211] width 78 height 28
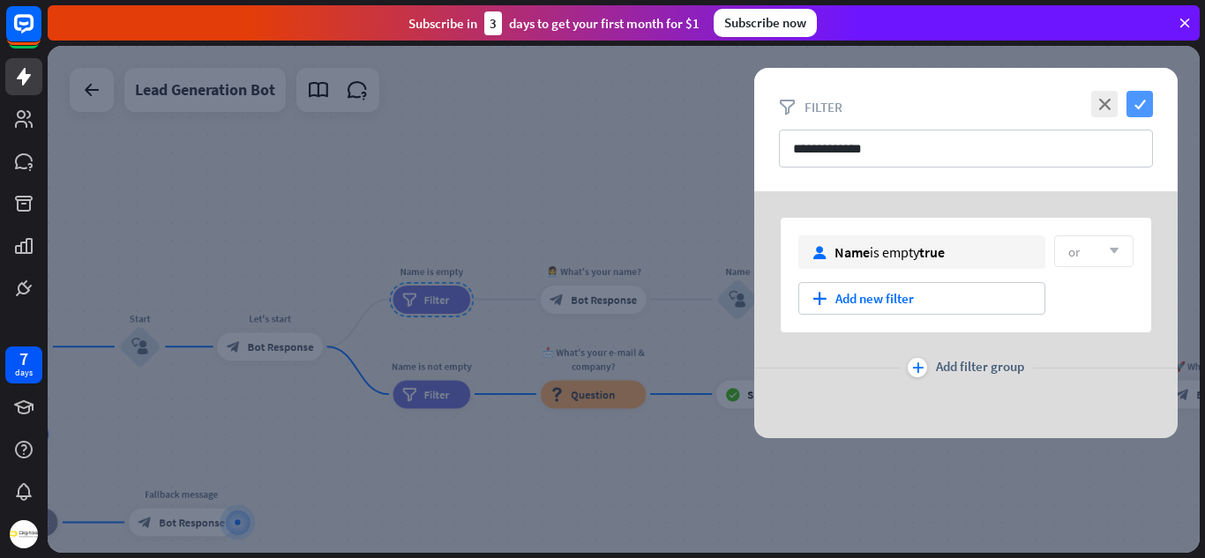
click at [1134, 94] on icon "check" at bounding box center [1139, 104] width 26 height 26
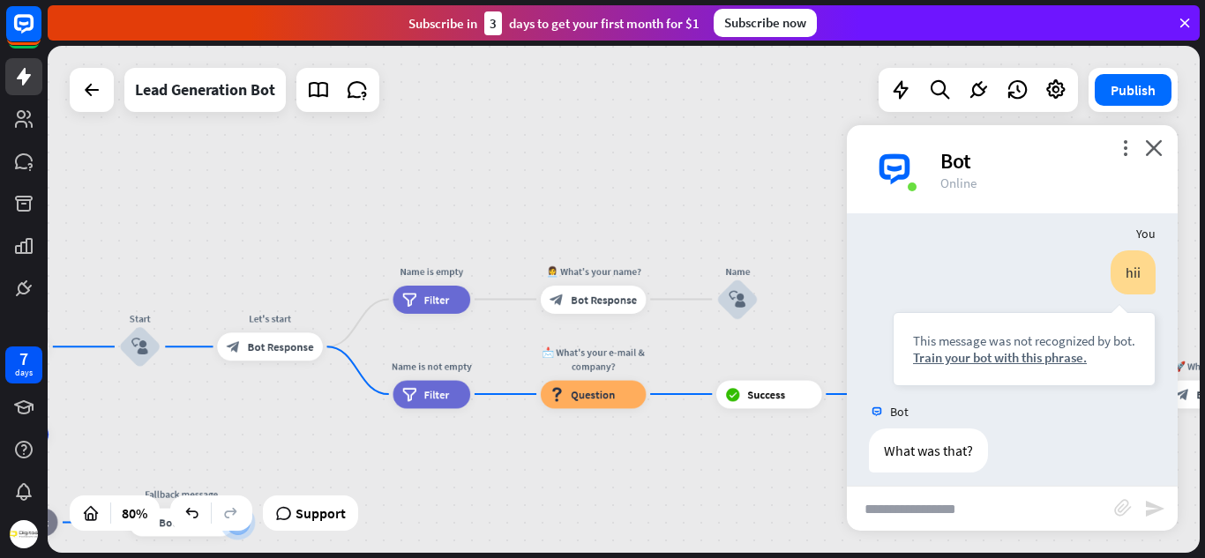
scroll to position [1549, 0]
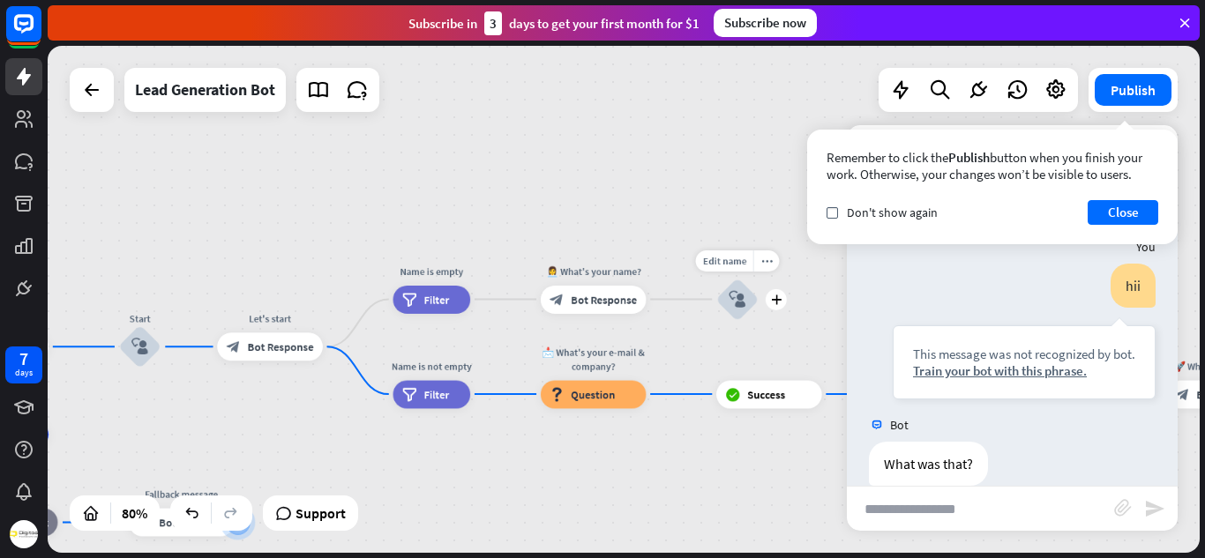
click at [758, 299] on div "block_user_input" at bounding box center [737, 300] width 42 height 42
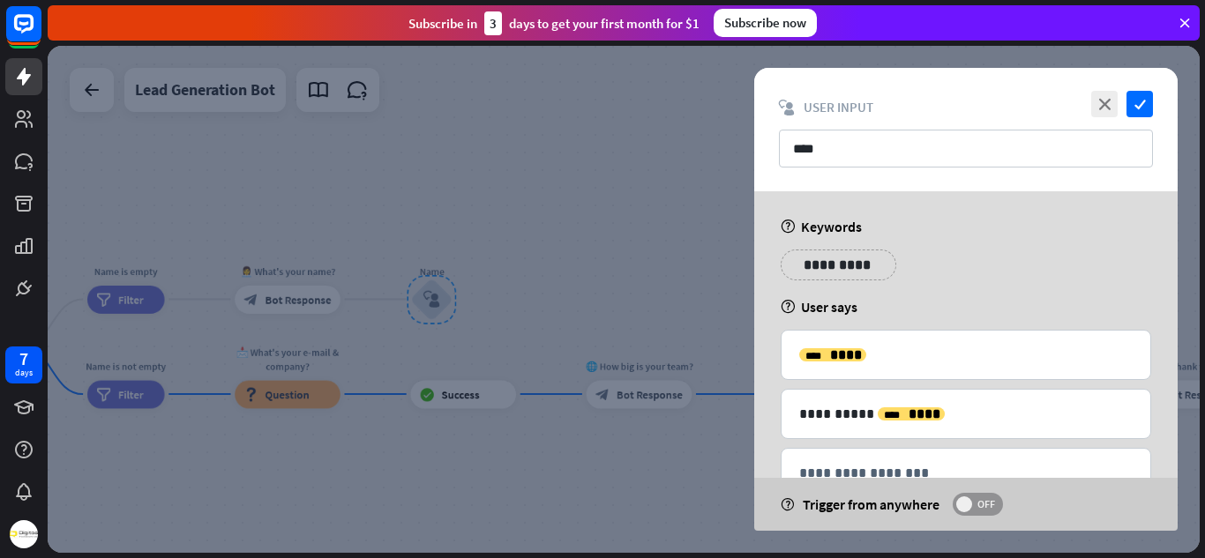
click at [975, 505] on span "OFF" at bounding box center [985, 504] width 27 height 14
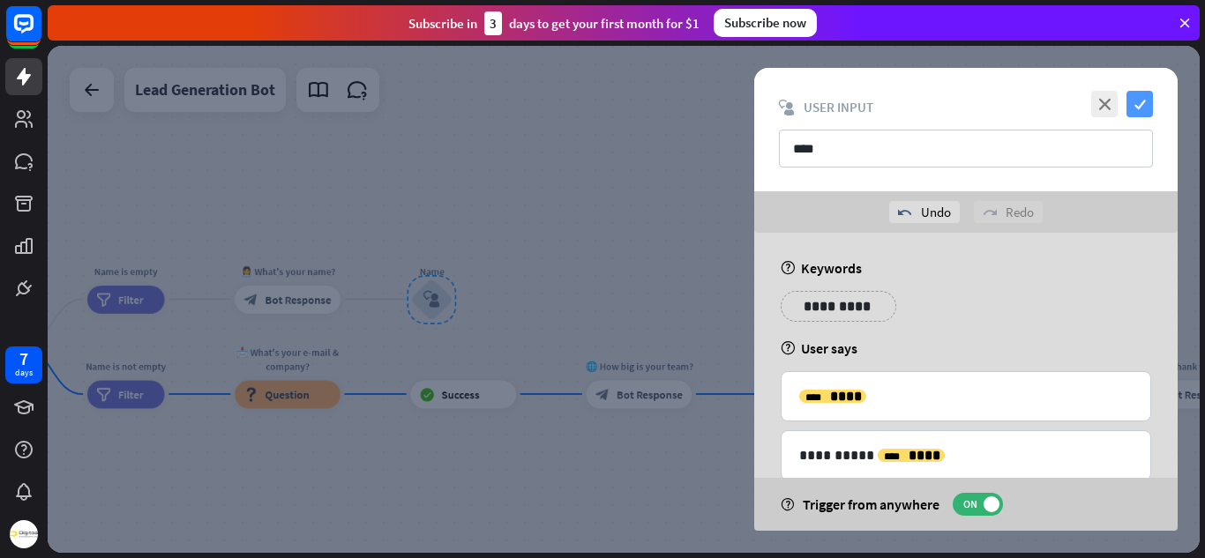
click at [1135, 106] on icon "check" at bounding box center [1139, 104] width 26 height 26
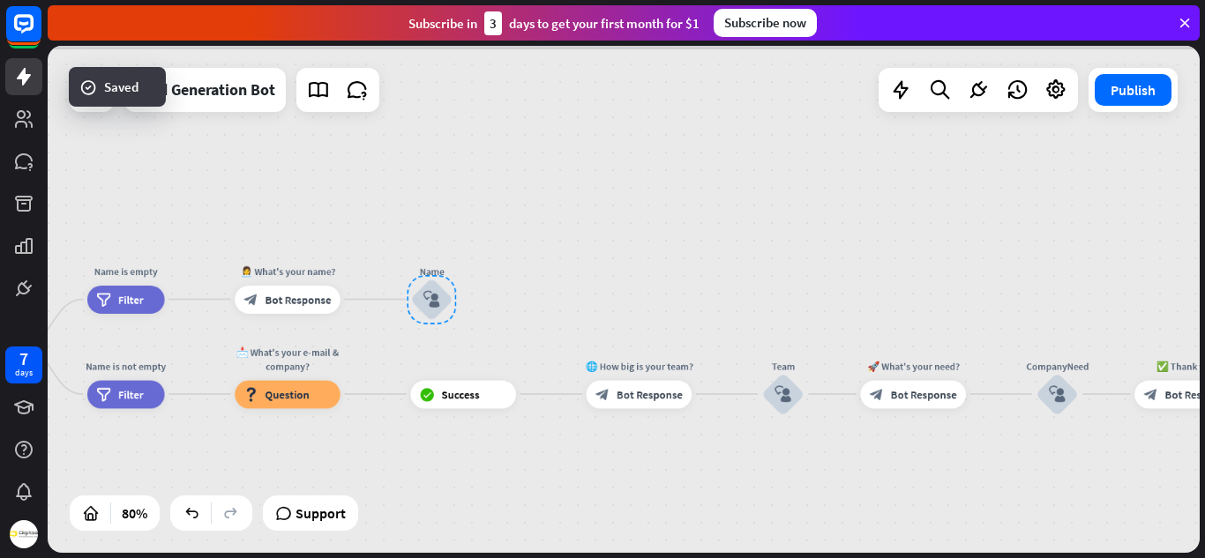
scroll to position [1536, 0]
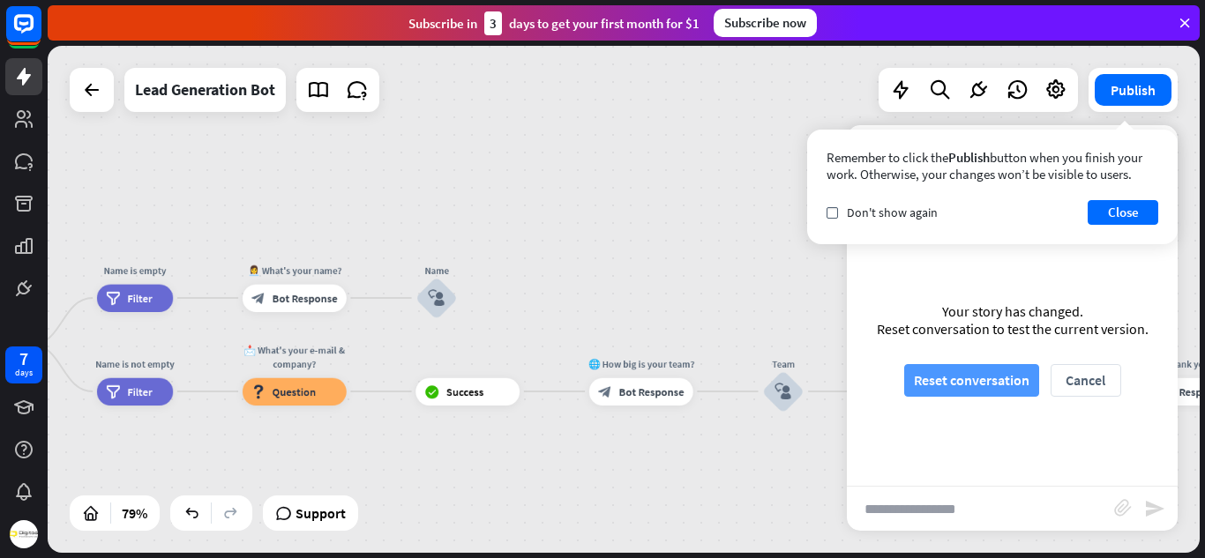
click at [915, 378] on button "Reset conversation" at bounding box center [971, 380] width 135 height 33
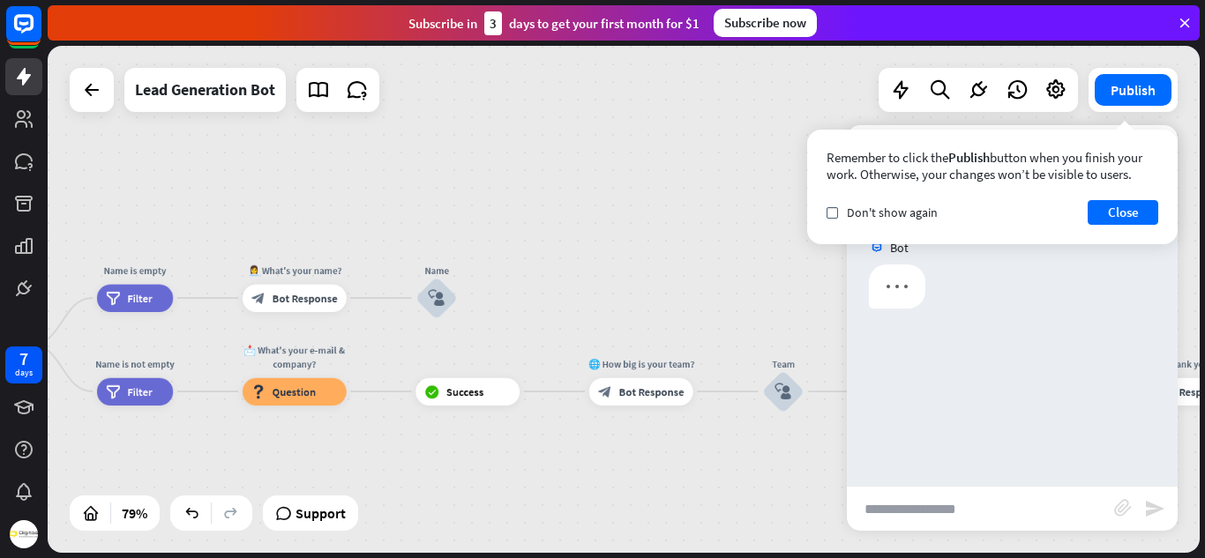
scroll to position [0, 0]
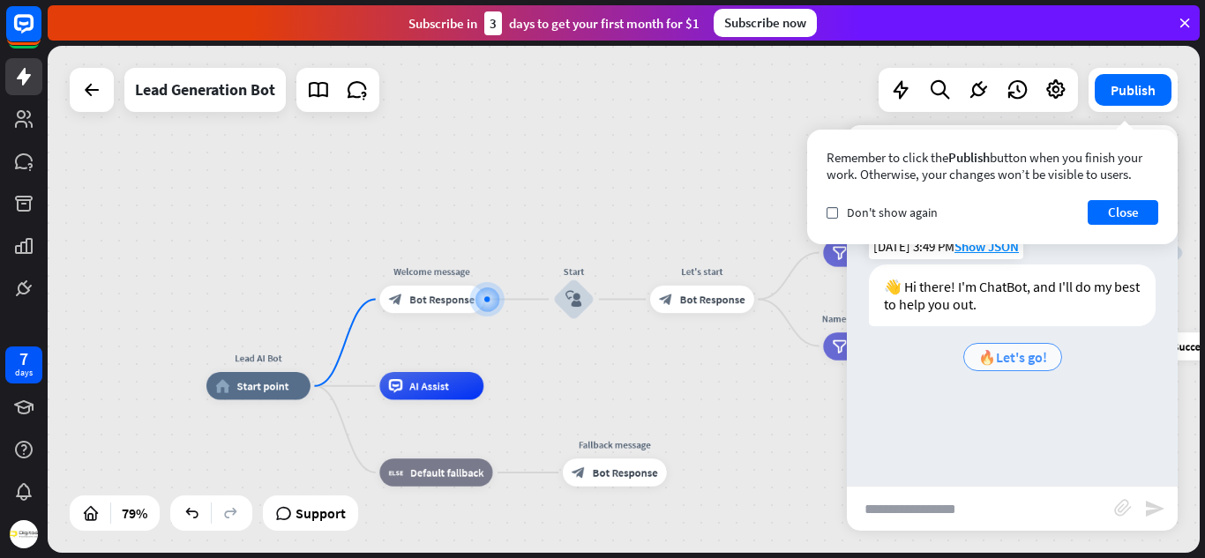
click at [997, 354] on span "🔥Let's go!" at bounding box center [1012, 357] width 69 height 18
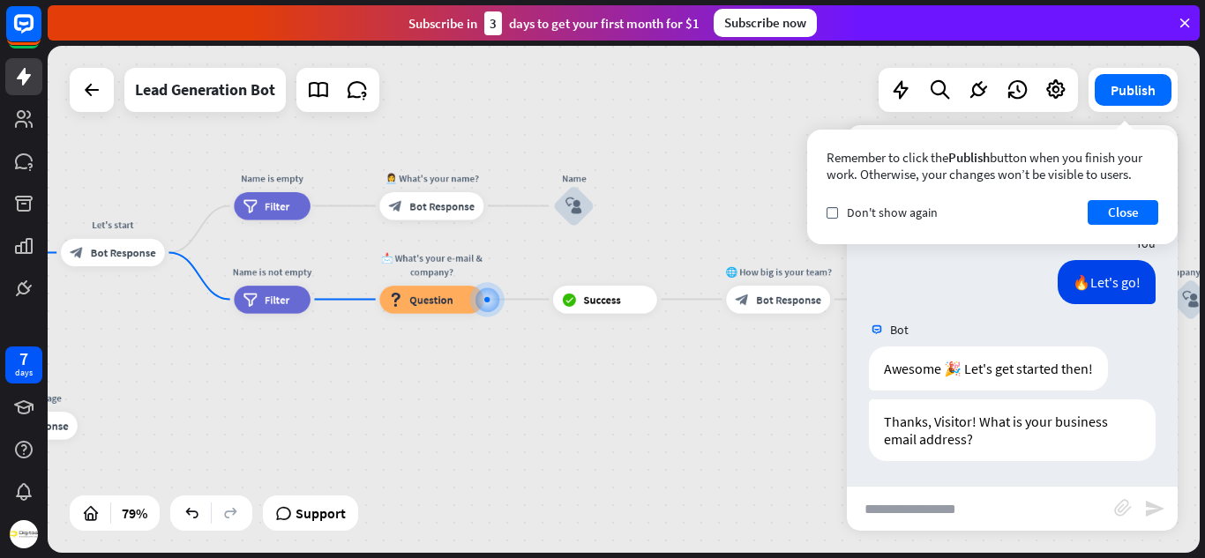
scroll to position [110, 0]
click at [931, 511] on input "text" at bounding box center [980, 509] width 267 height 44
type input "**********"
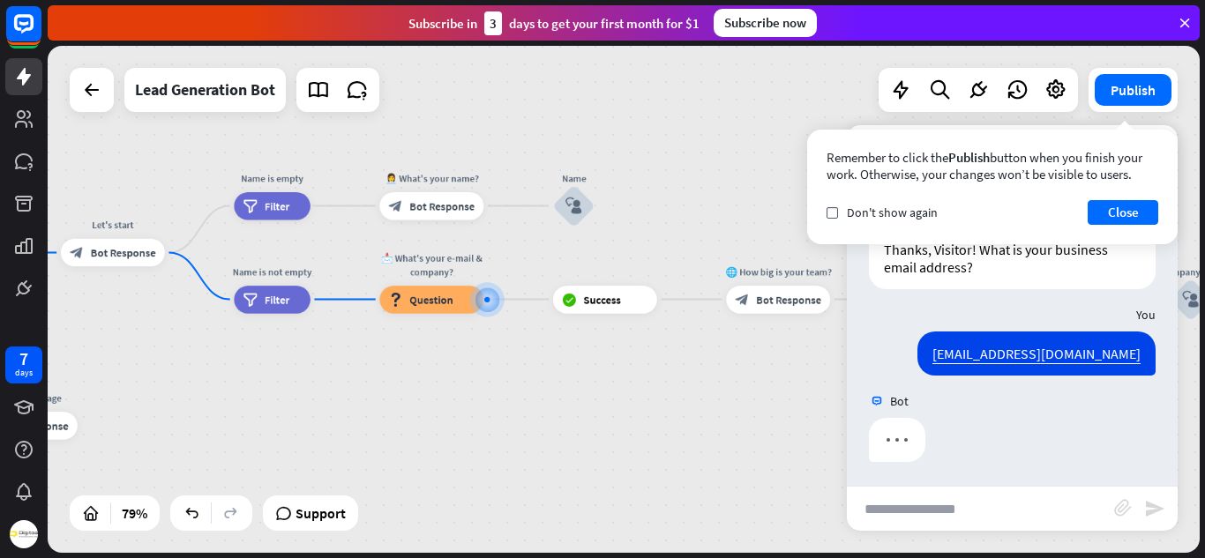
scroll to position [283, 0]
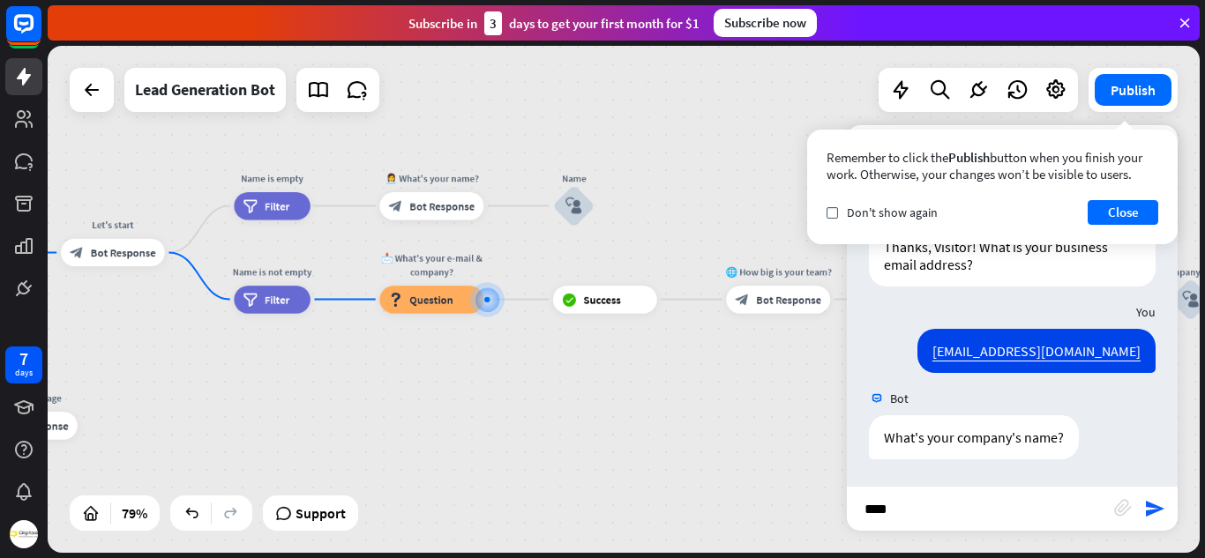
type input "*****"
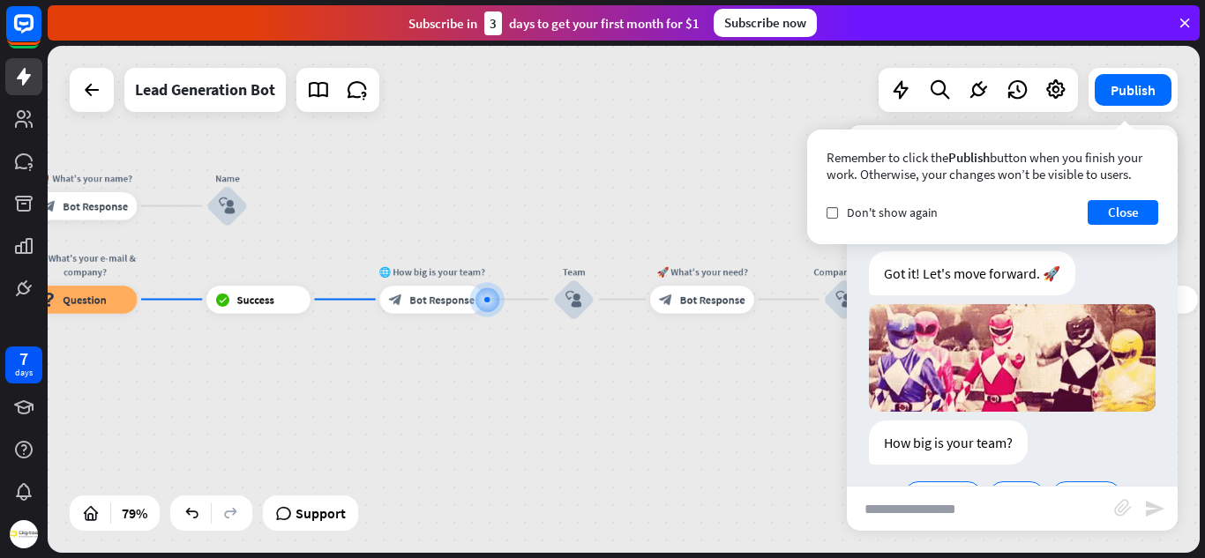
scroll to position [704, 0]
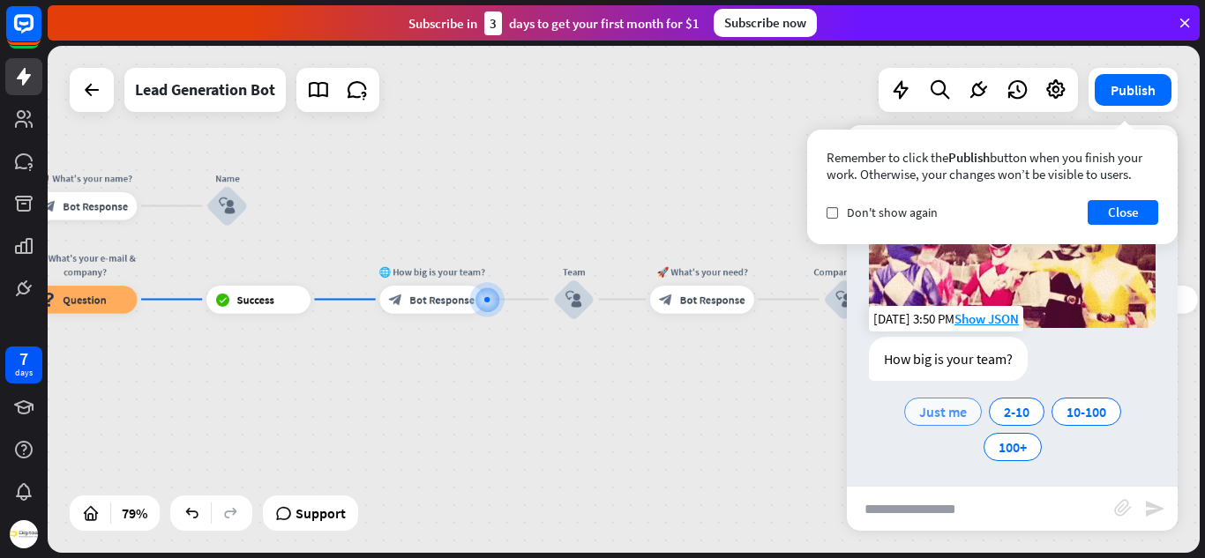
click at [948, 403] on span "Just me" at bounding box center [943, 412] width 48 height 18
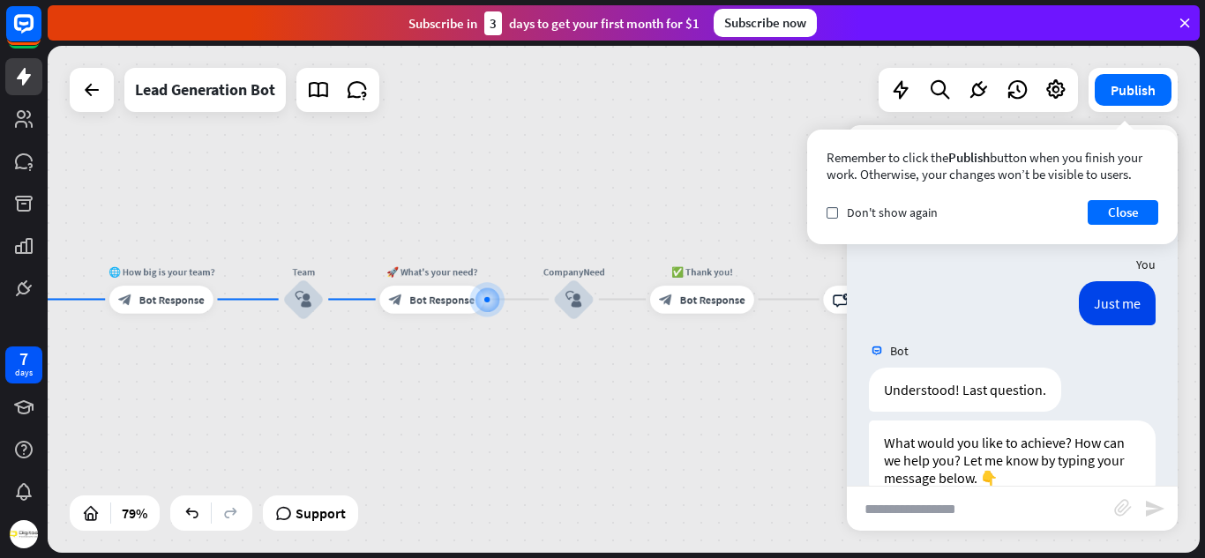
scroll to position [881, 0]
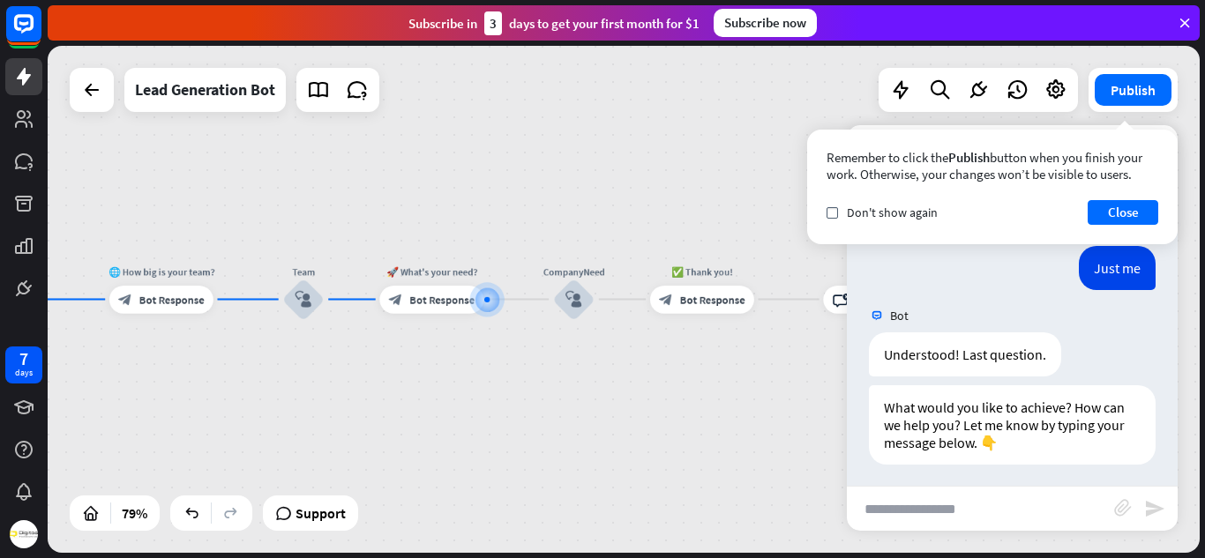
click at [934, 509] on input "text" at bounding box center [980, 509] width 267 height 44
type input "*******"
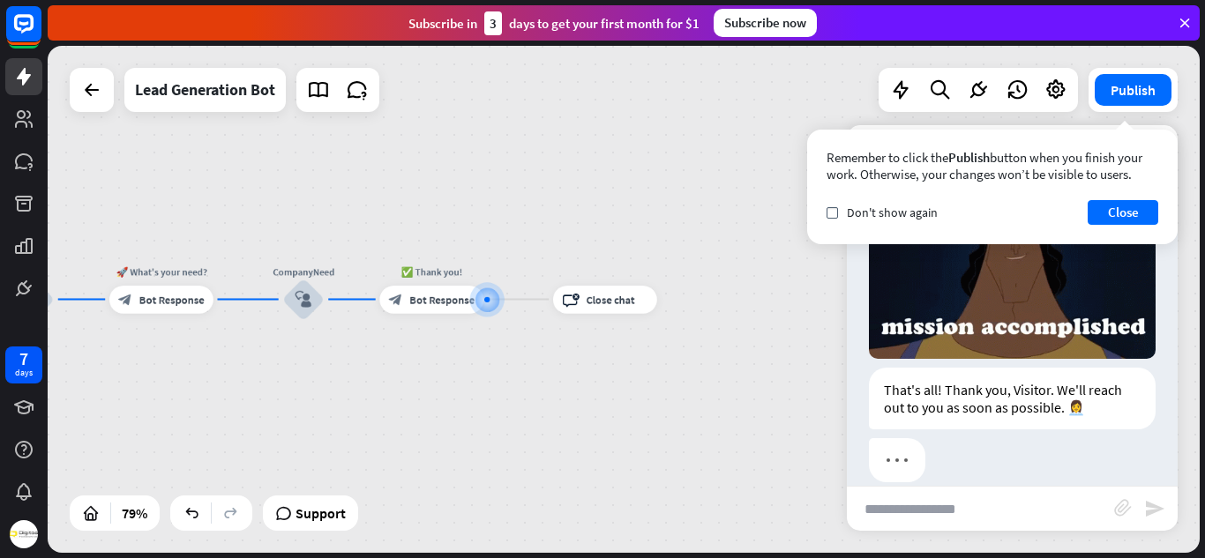
scroll to position [1297, 0]
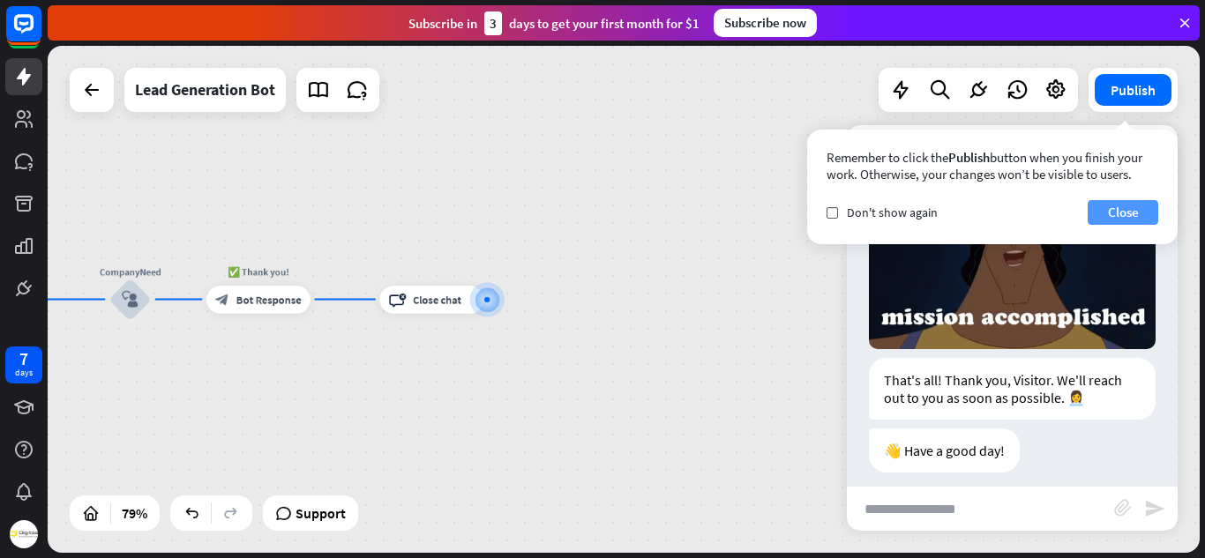
click at [1119, 207] on button "Close" at bounding box center [1123, 212] width 71 height 25
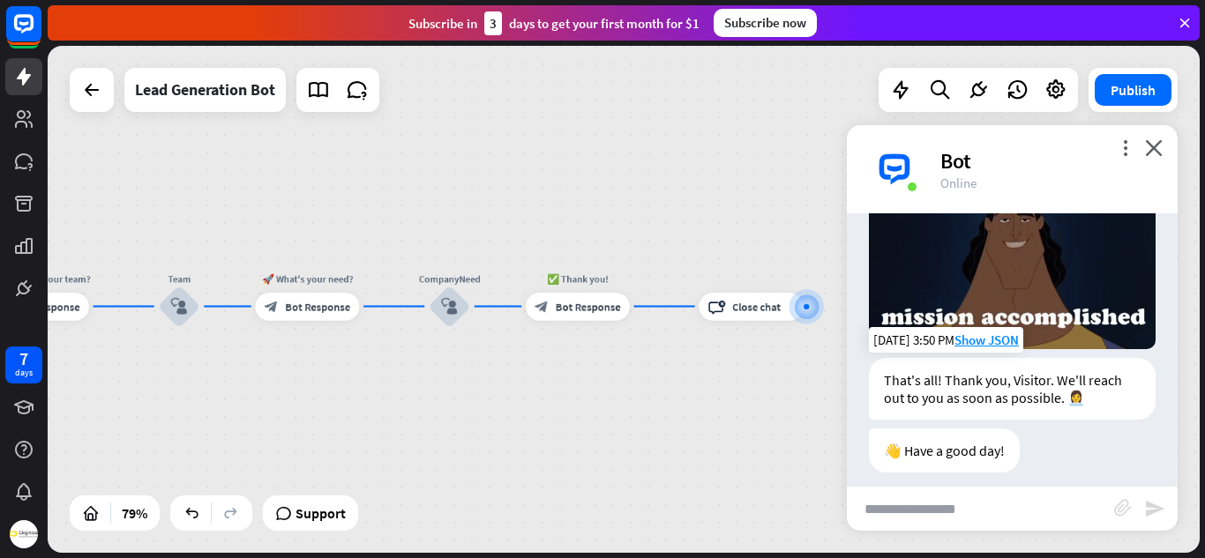
drag, startPoint x: 536, startPoint y: 346, endPoint x: 894, endPoint y: 349, distance: 358.1
click at [894, 349] on div "Lead AI Bot home_2 Start point Welcome message block_bot_response Bot Response …" at bounding box center [624, 299] width 1152 height 507
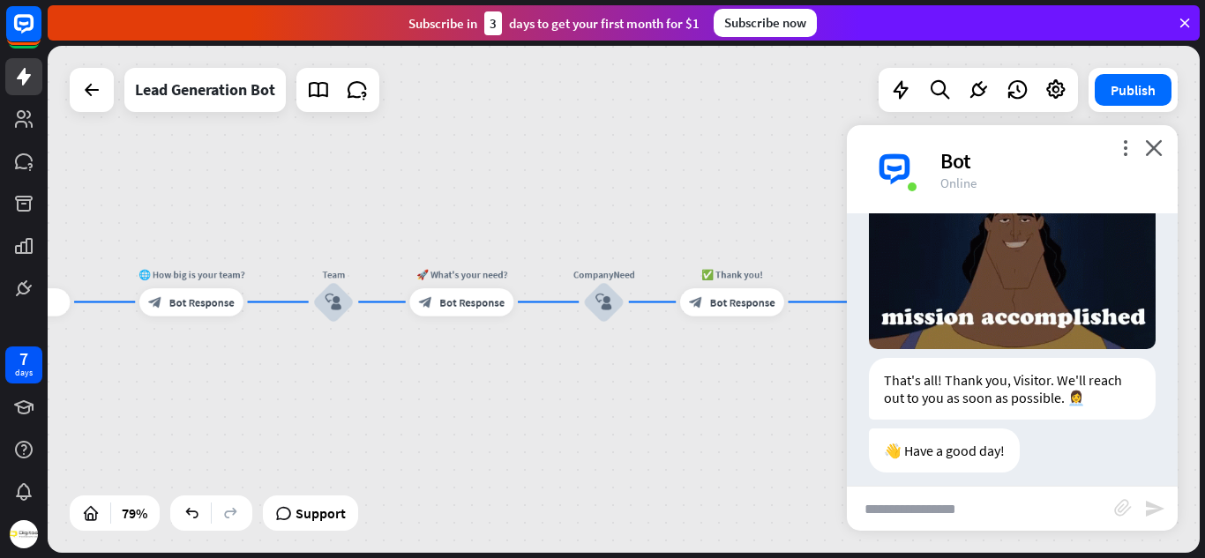
drag, startPoint x: 602, startPoint y: 406, endPoint x: 718, endPoint y: 406, distance: 116.4
click at [718, 406] on div "Lead AI Bot home_2 Start point Welcome message block_bot_response Bot Response …" at bounding box center [624, 299] width 1152 height 507
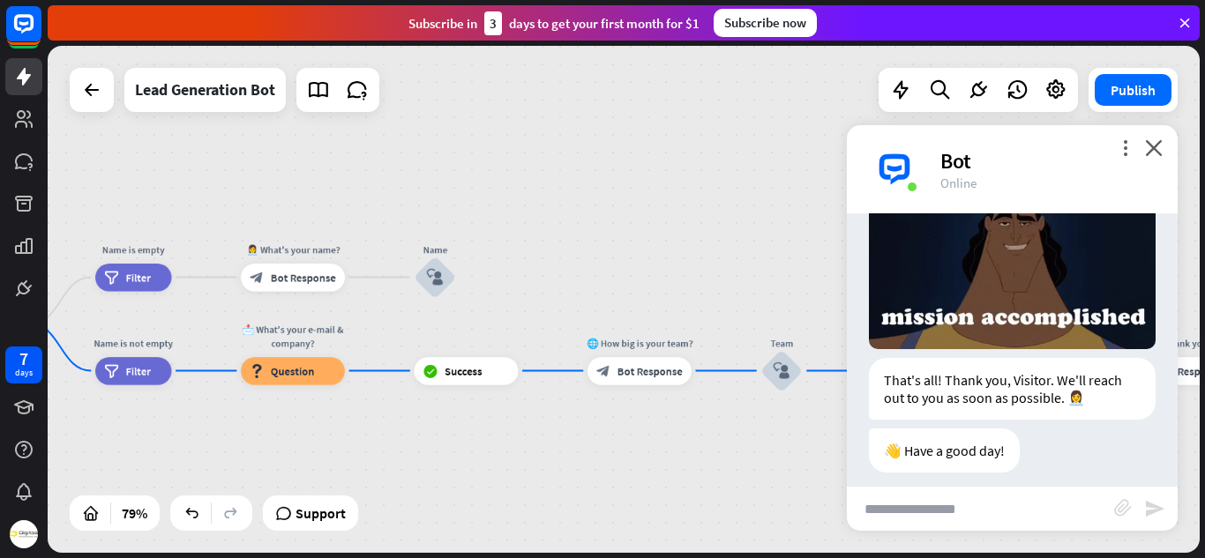
drag, startPoint x: 324, startPoint y: 406, endPoint x: 813, endPoint y: 483, distance: 495.6
click at [813, 483] on div "Lead AI Bot home_2 Start point Welcome message block_bot_response Bot Response …" at bounding box center [624, 299] width 1152 height 507
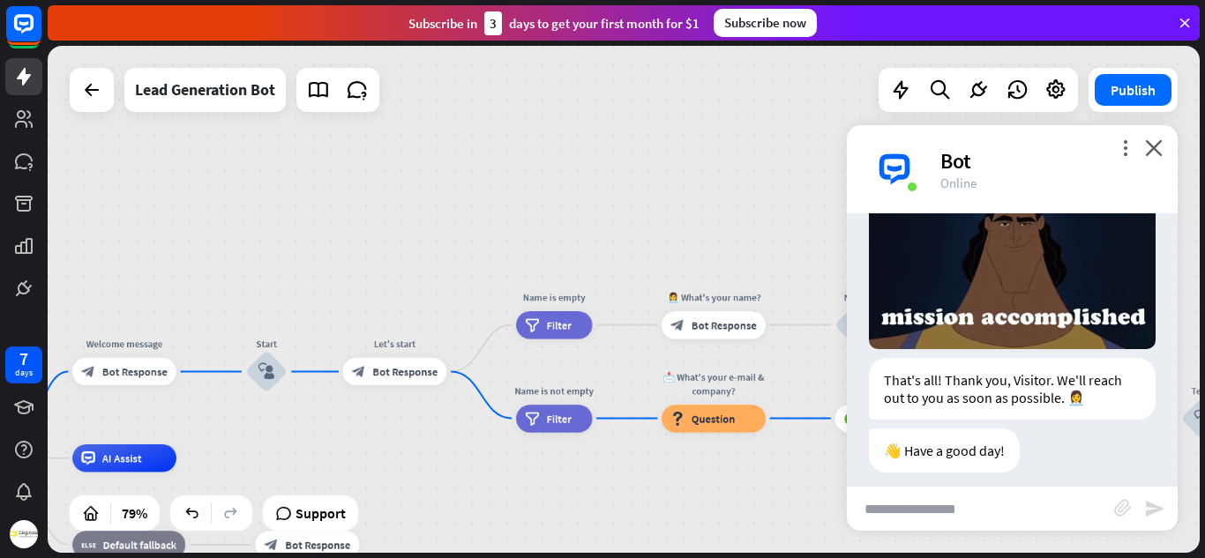
drag, startPoint x: 274, startPoint y: 202, endPoint x: 654, endPoint y: 240, distance: 381.2
click at [654, 240] on div "Lead AI Bot home_2 Start point Welcome message block_bot_response Bot Response …" at bounding box center [624, 299] width 1152 height 507
click at [379, 380] on div "block_bot_response Bot Response" at bounding box center [396, 371] width 104 height 27
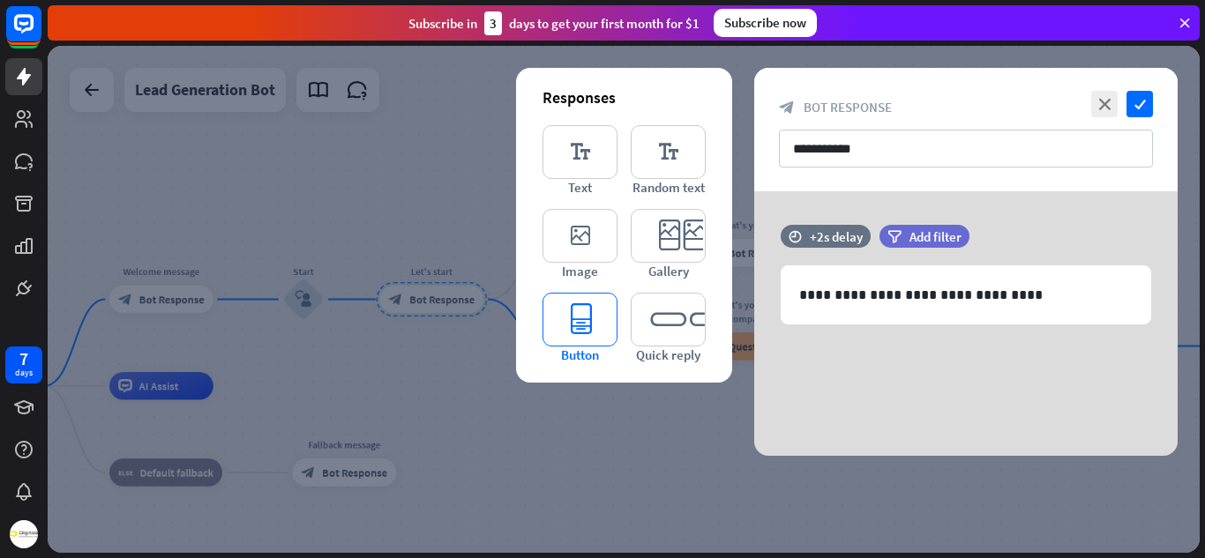
click at [609, 341] on icon "editor_button" at bounding box center [579, 320] width 75 height 54
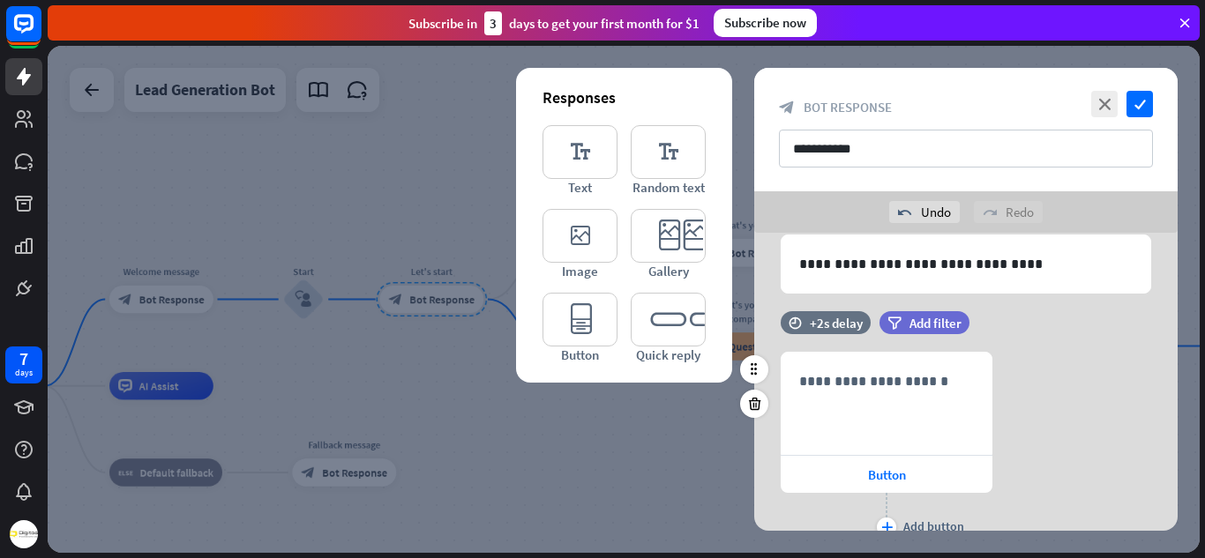
scroll to position [71, 0]
click at [1141, 111] on icon "check" at bounding box center [1139, 104] width 26 height 26
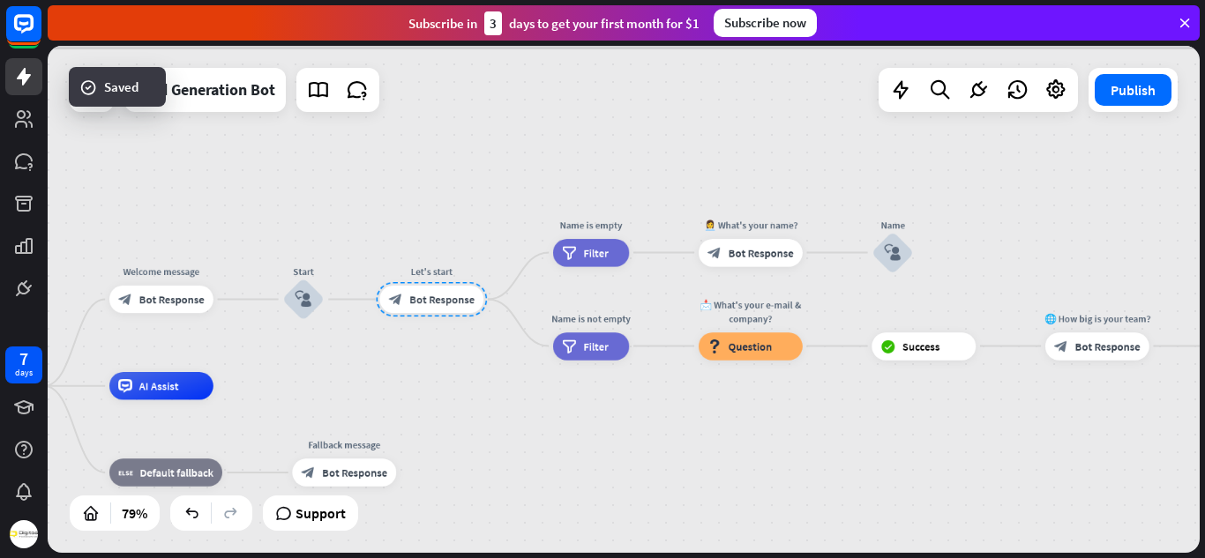
scroll to position [1292, 0]
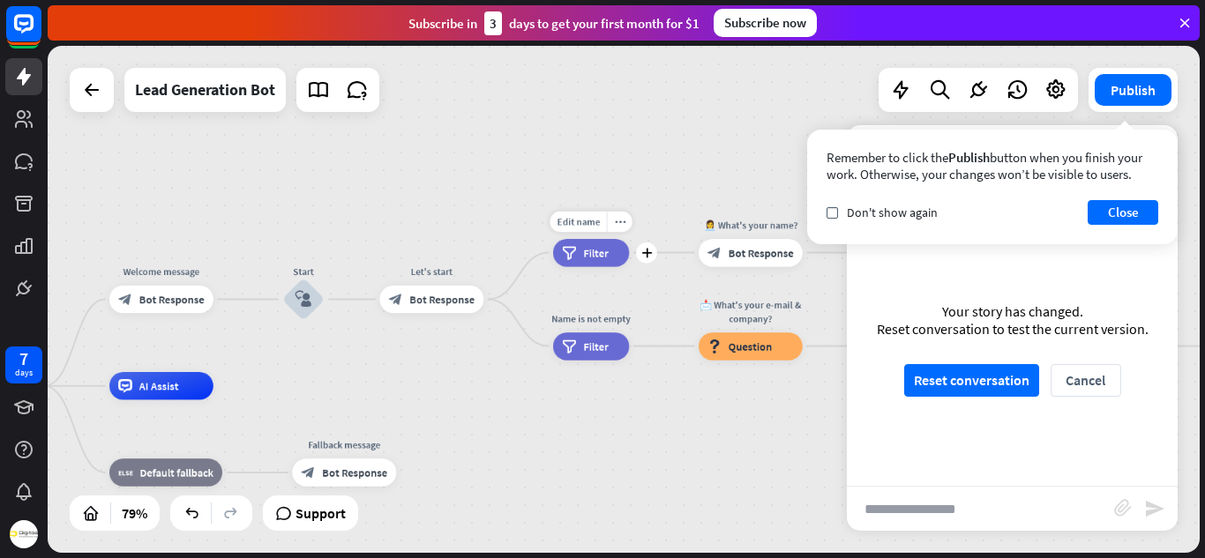
click at [593, 249] on span "Filter" at bounding box center [595, 253] width 25 height 14
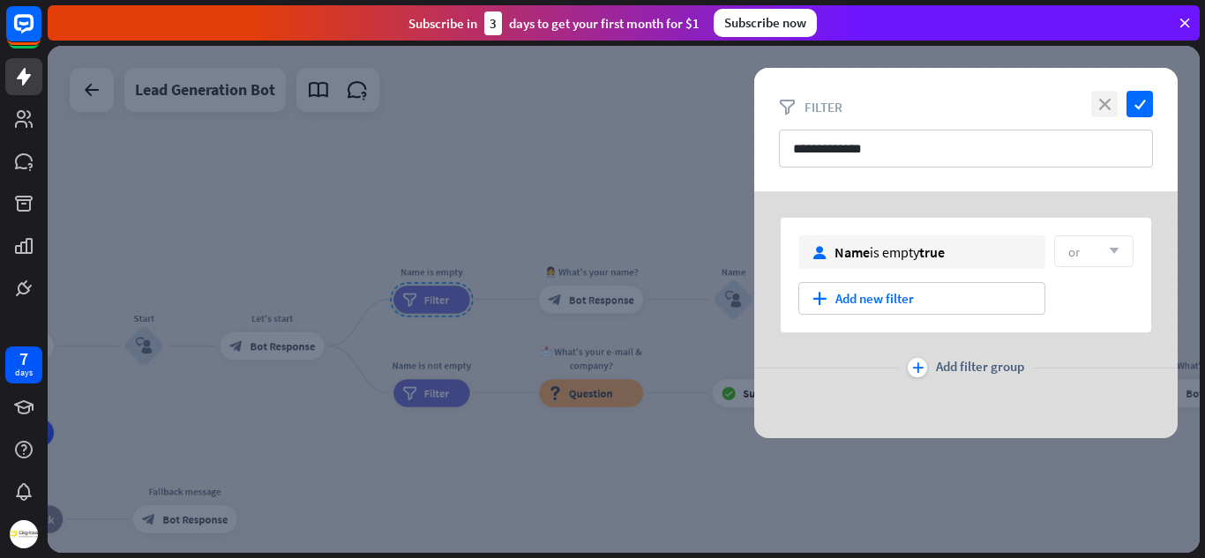
click at [1105, 104] on icon "close" at bounding box center [1104, 104] width 26 height 26
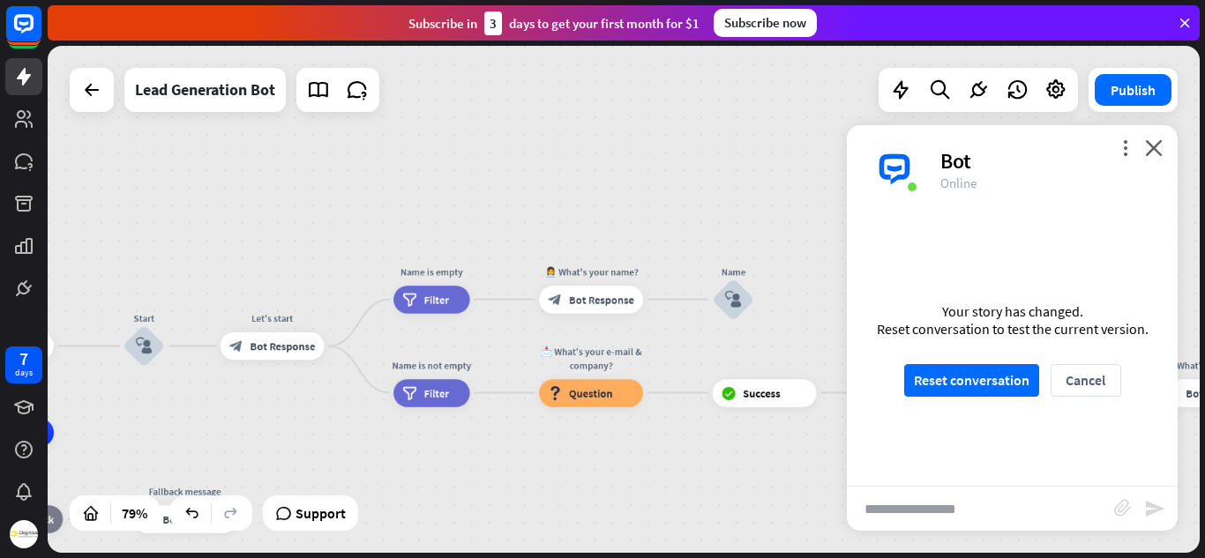
scroll to position [1287, 0]
click at [597, 308] on div "block_bot_response Bot Response" at bounding box center [591, 299] width 104 height 27
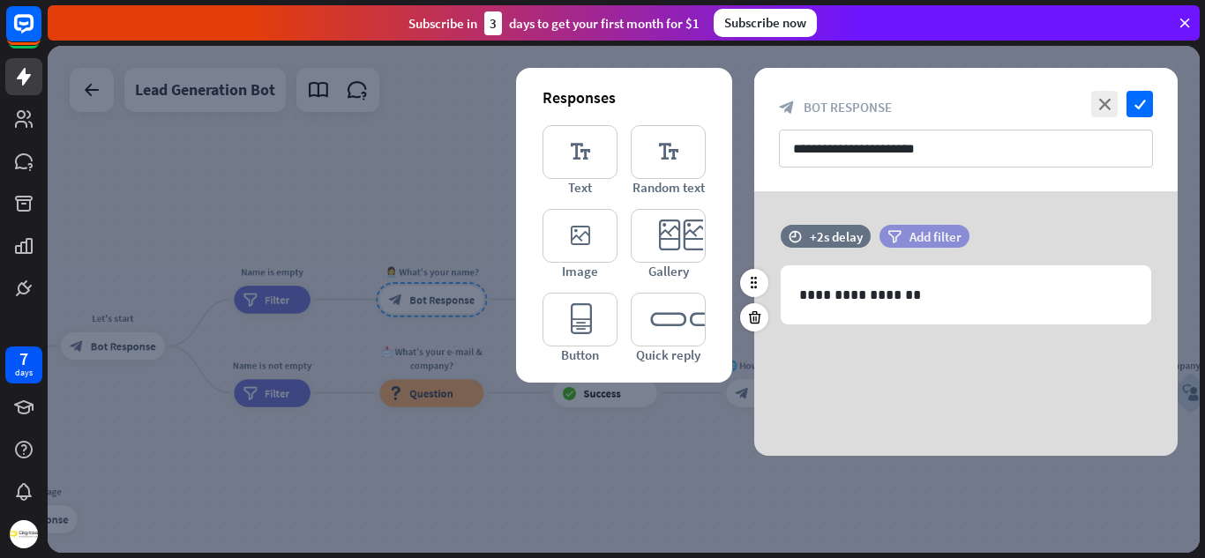
click at [917, 241] on span "Add filter" at bounding box center [935, 236] width 52 height 17
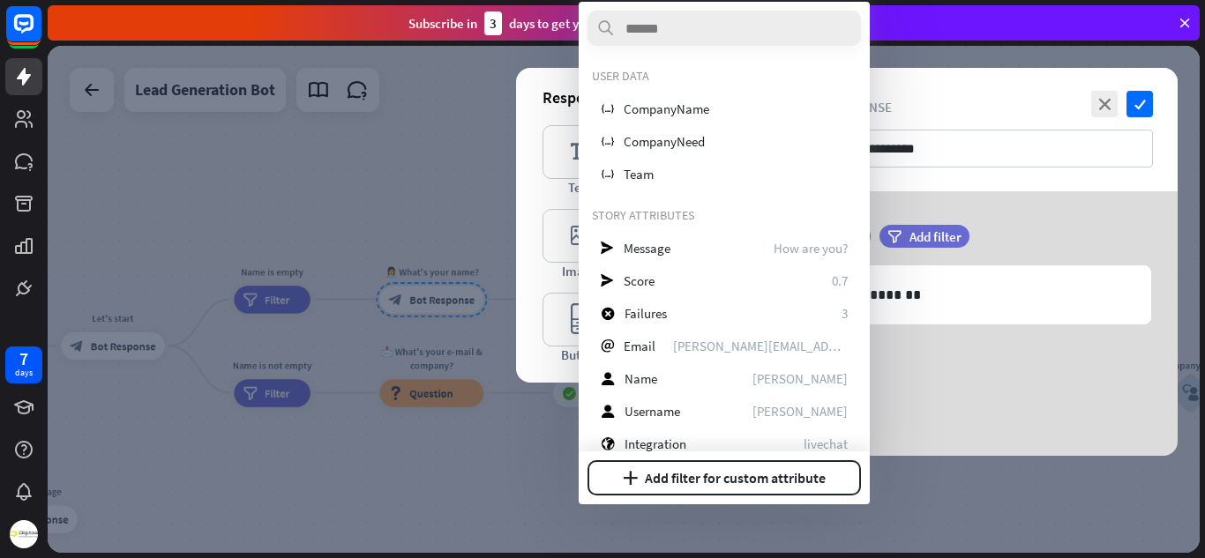
click at [979, 245] on div "filter Add filter" at bounding box center [968, 236] width 178 height 23
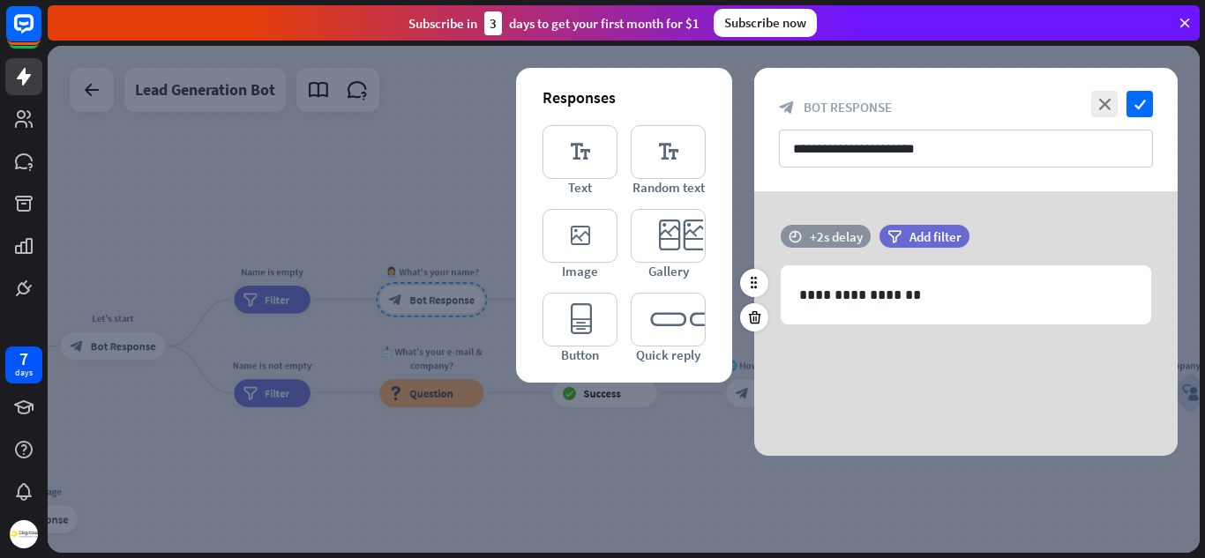
click at [833, 234] on div "+2s delay" at bounding box center [836, 236] width 53 height 17
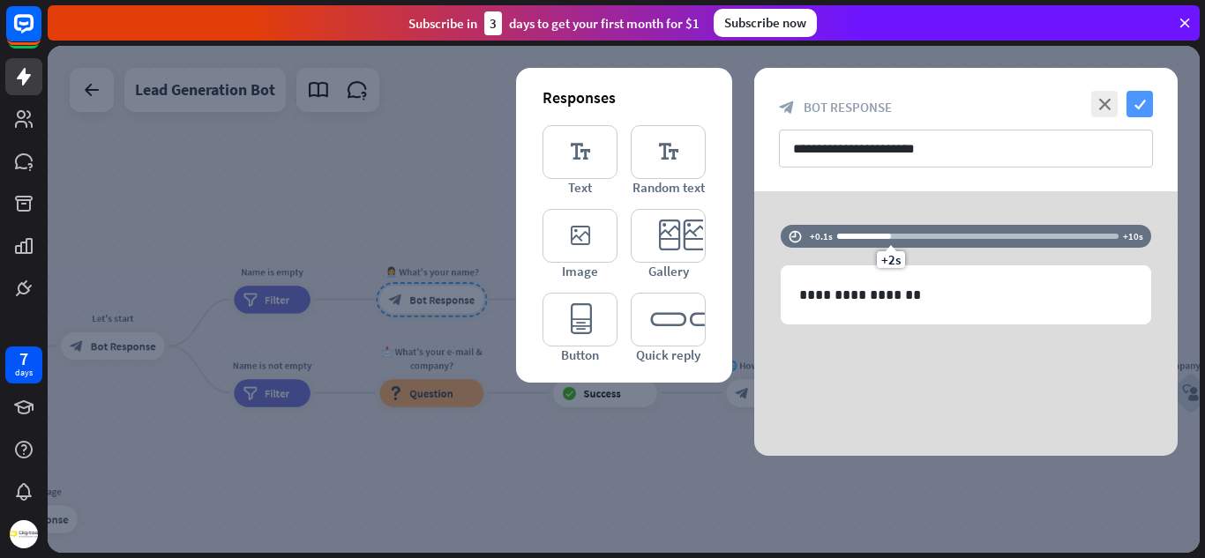
click at [1139, 111] on icon "check" at bounding box center [1139, 104] width 26 height 26
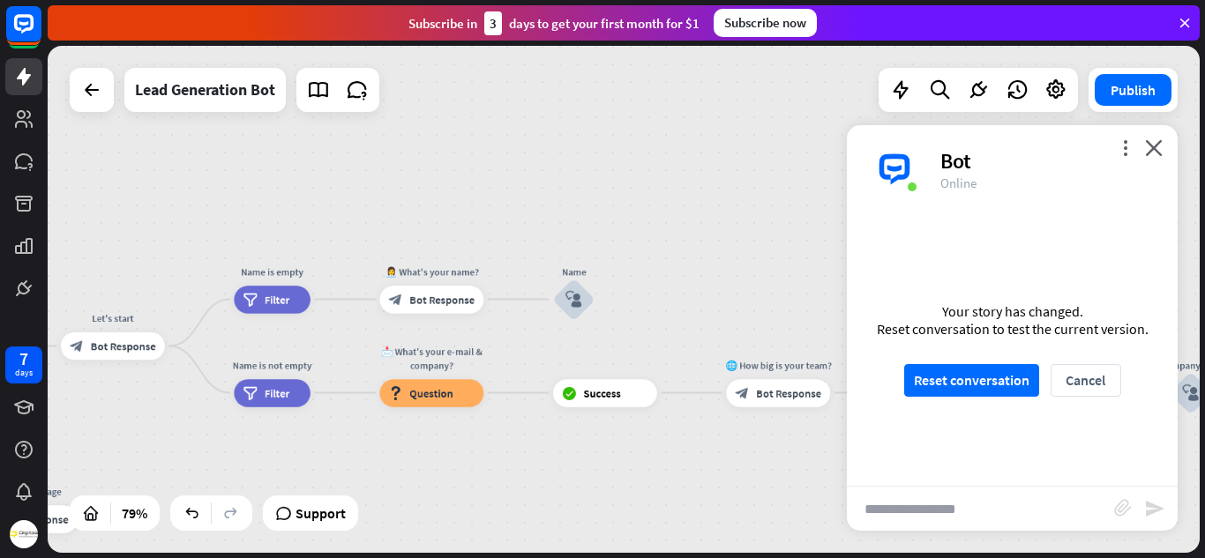
scroll to position [1282, 0]
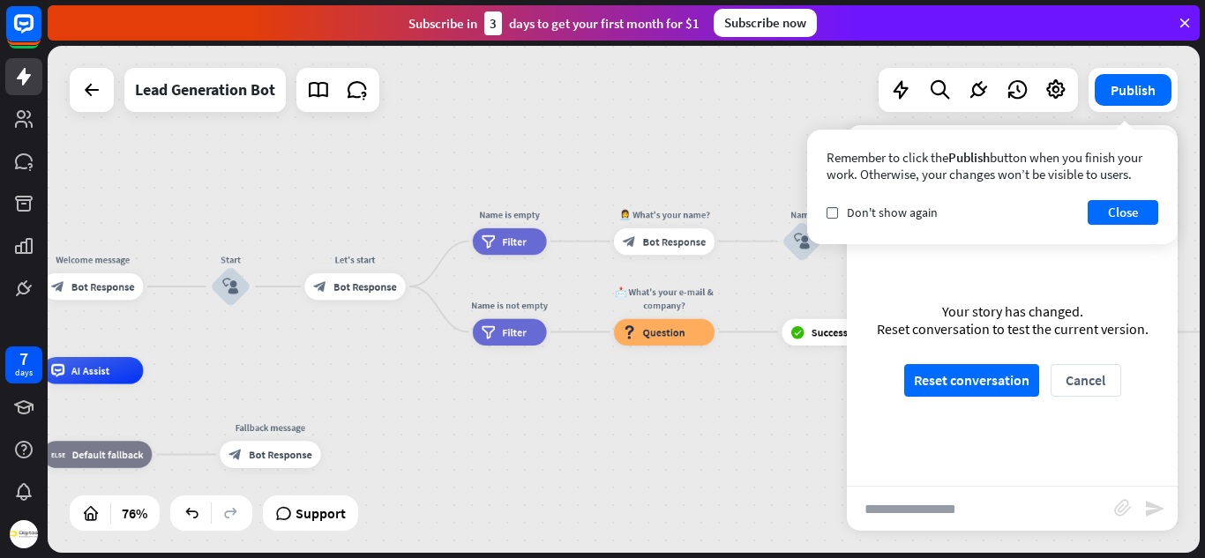
drag, startPoint x: 564, startPoint y: 184, endPoint x: 788, endPoint y: 132, distance: 230.0
click at [788, 132] on div "Lead AI Bot home_2 Start point Welcome message block_bot_response Bot Response …" at bounding box center [624, 299] width 1152 height 507
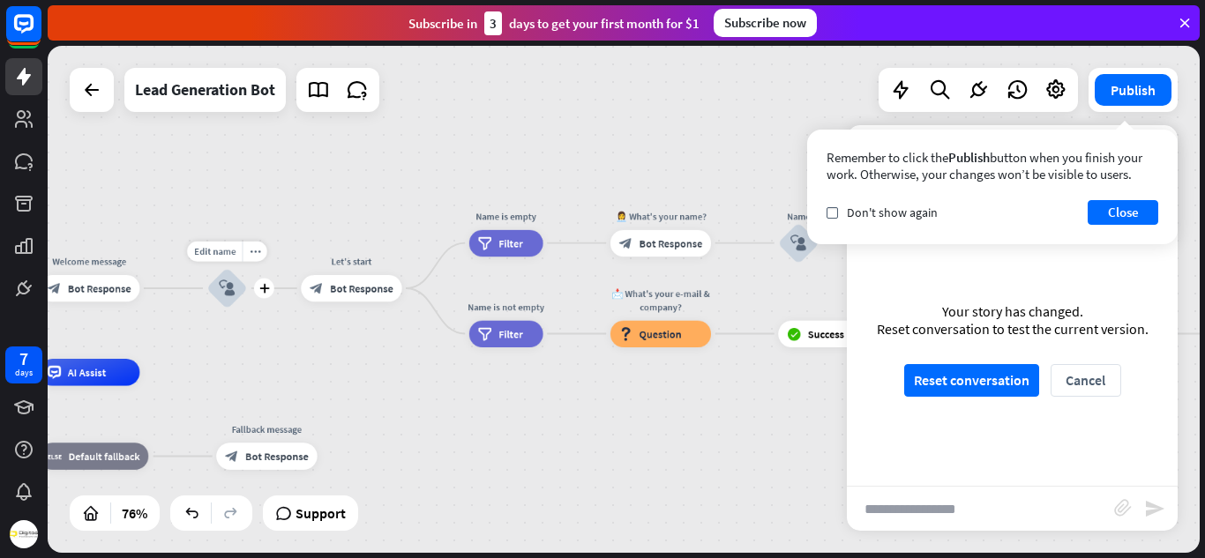
click at [237, 283] on div "block_user_input" at bounding box center [227, 288] width 41 height 41
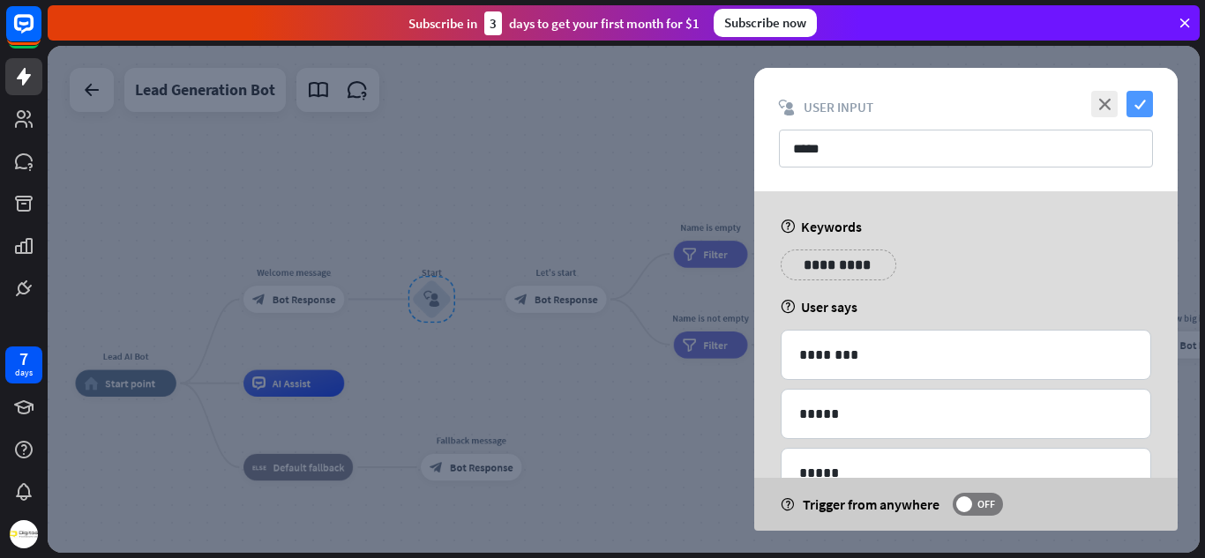
click at [1144, 104] on icon "check" at bounding box center [1139, 104] width 26 height 26
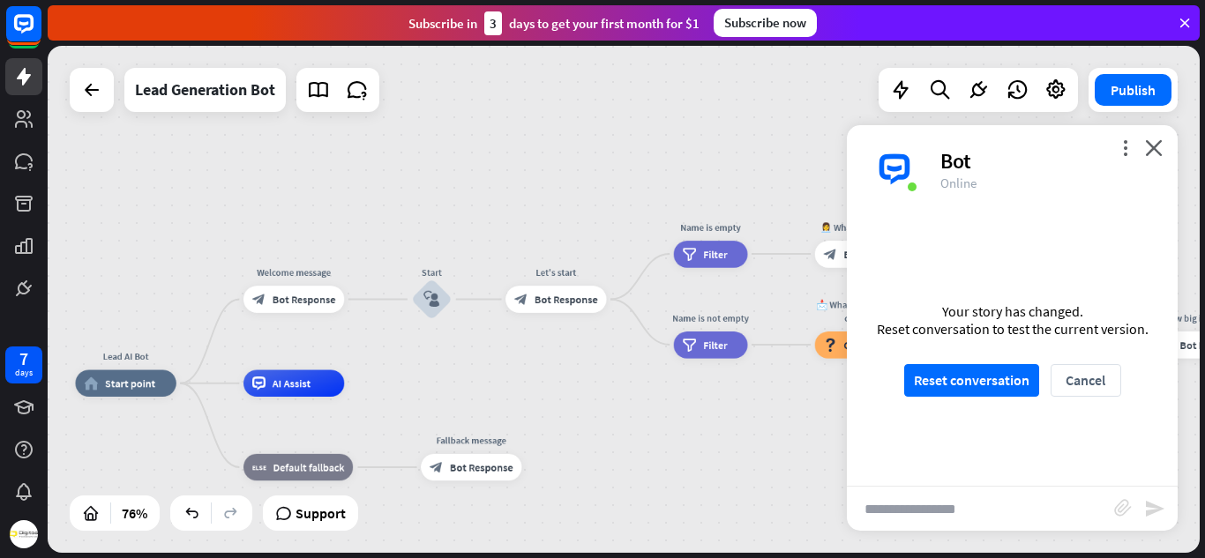
scroll to position [1276, 0]
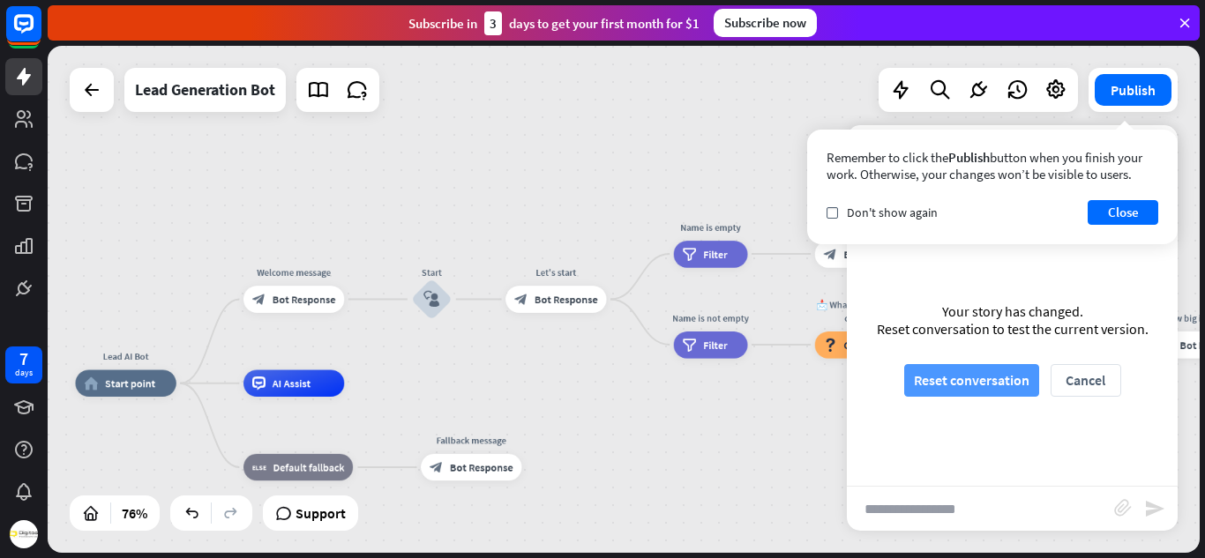
click at [931, 390] on button "Reset conversation" at bounding box center [971, 380] width 135 height 33
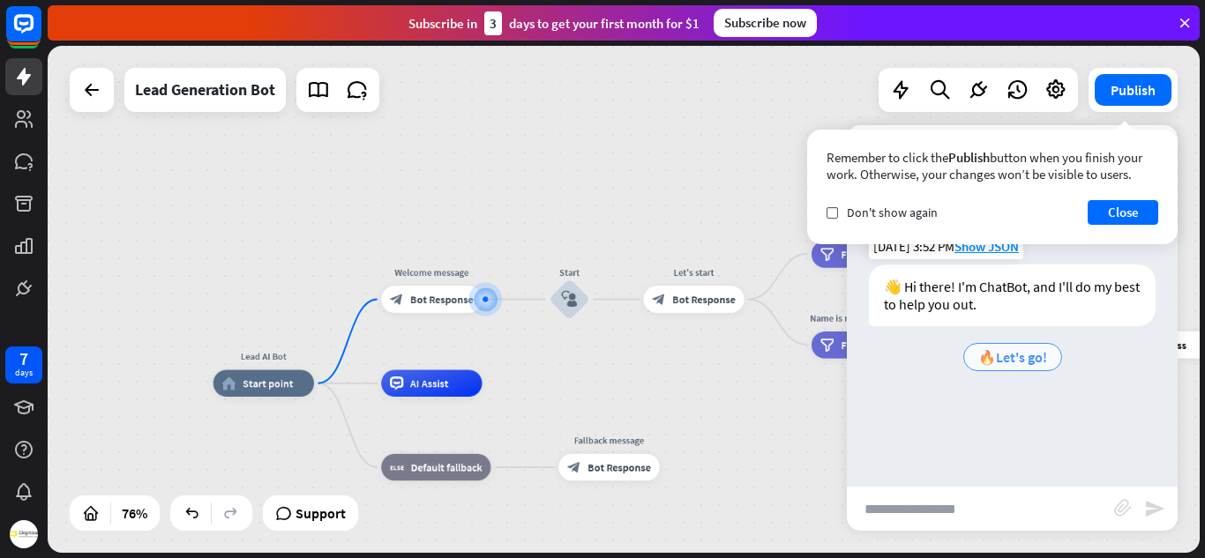
click at [1016, 360] on span "🔥Let's go!" at bounding box center [1012, 357] width 69 height 18
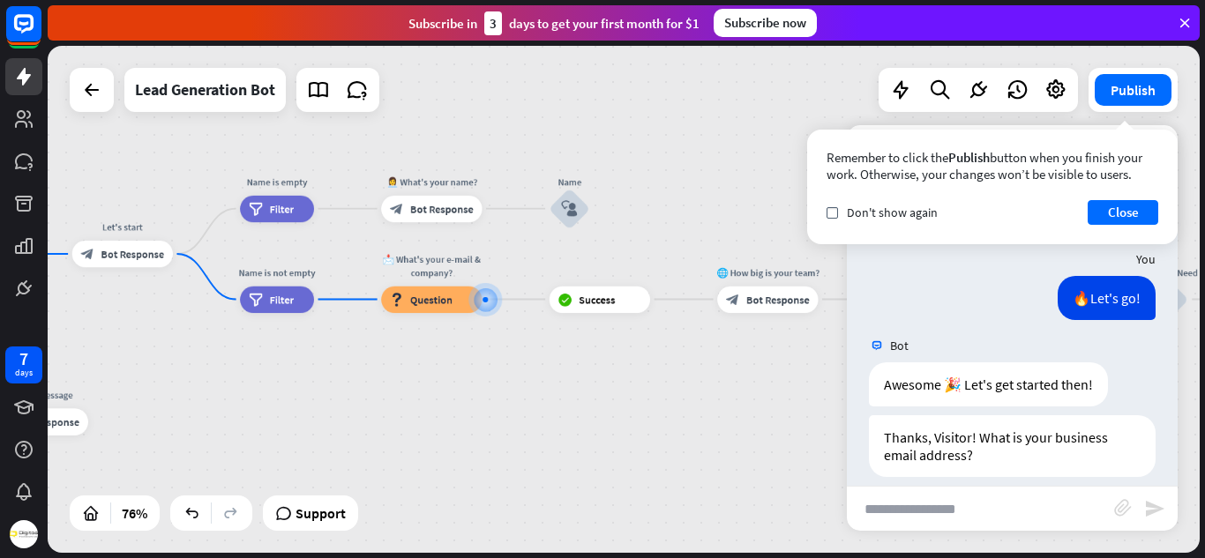
scroll to position [110, 0]
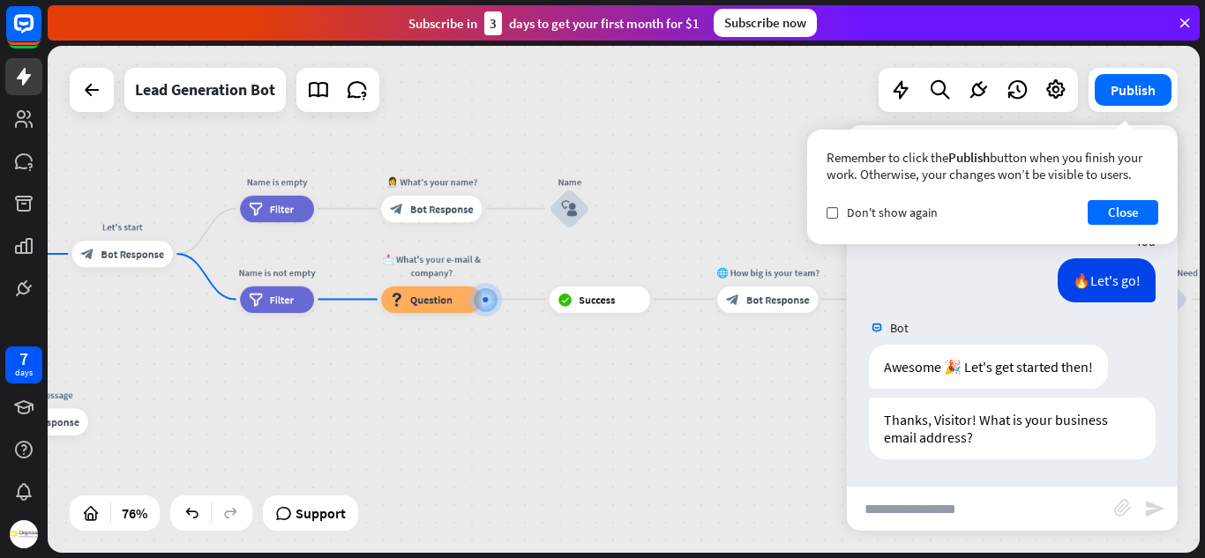
click at [915, 505] on input "text" at bounding box center [980, 509] width 267 height 44
type input "******"
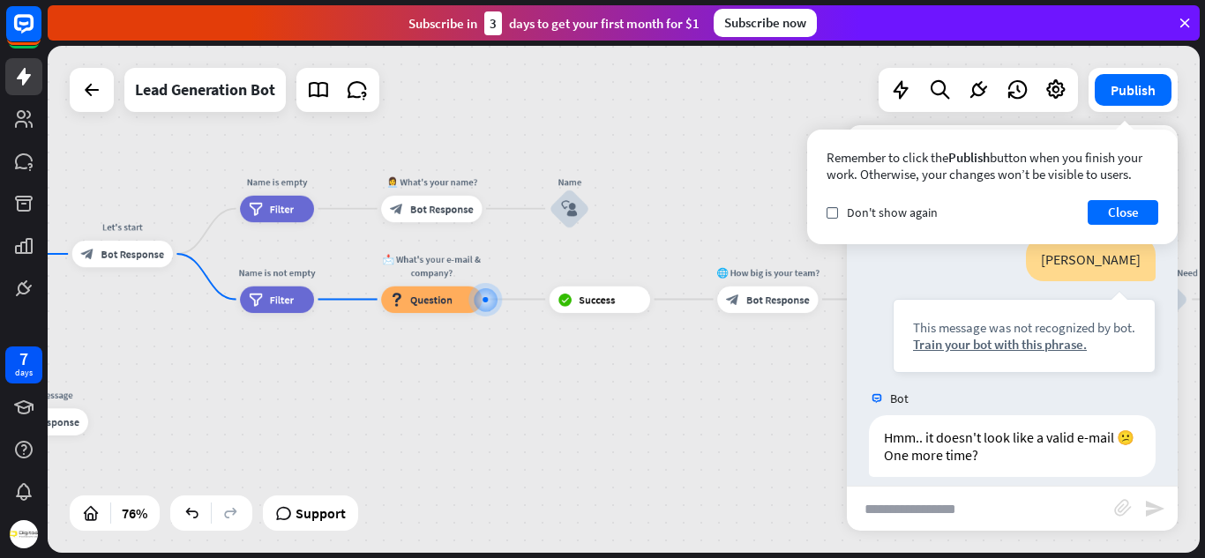
scroll to position [392, 0]
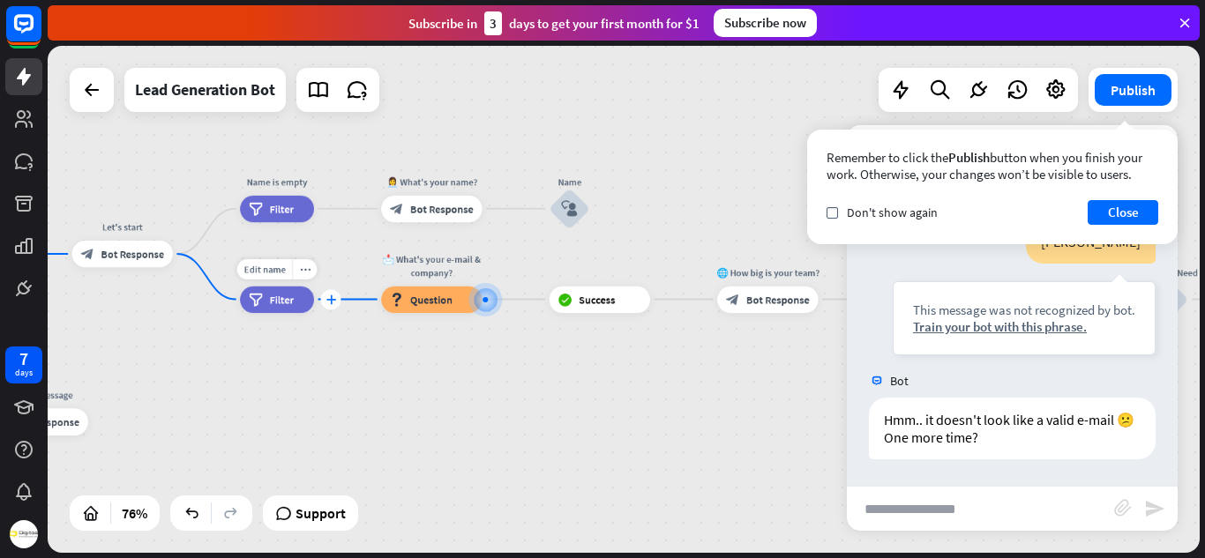
click at [330, 304] on icon "plus" at bounding box center [330, 300] width 10 height 10
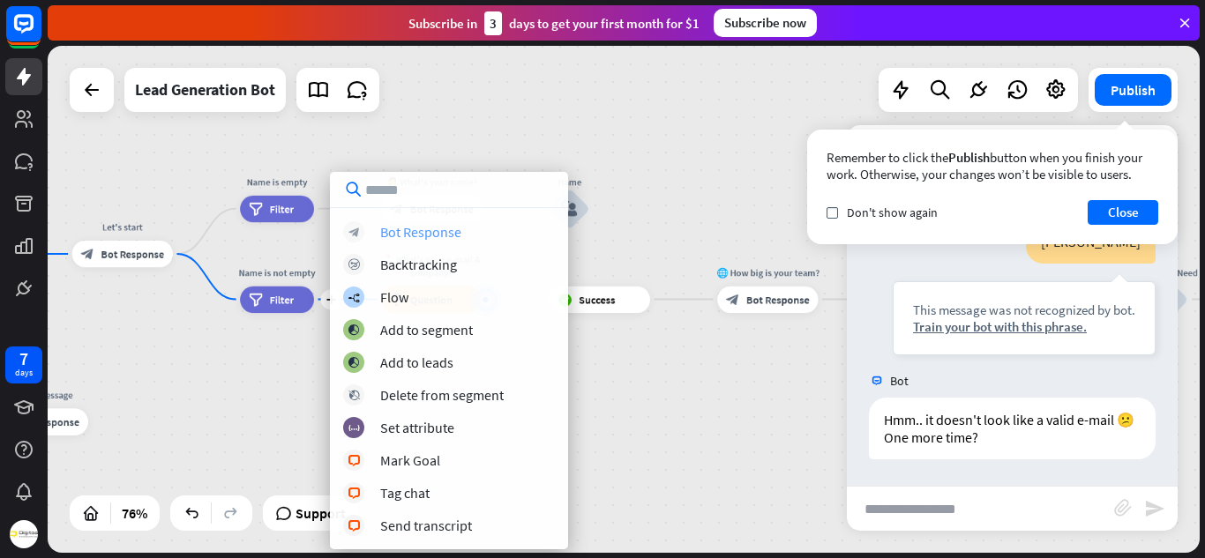
click at [429, 231] on div "Bot Response" at bounding box center [420, 232] width 81 height 18
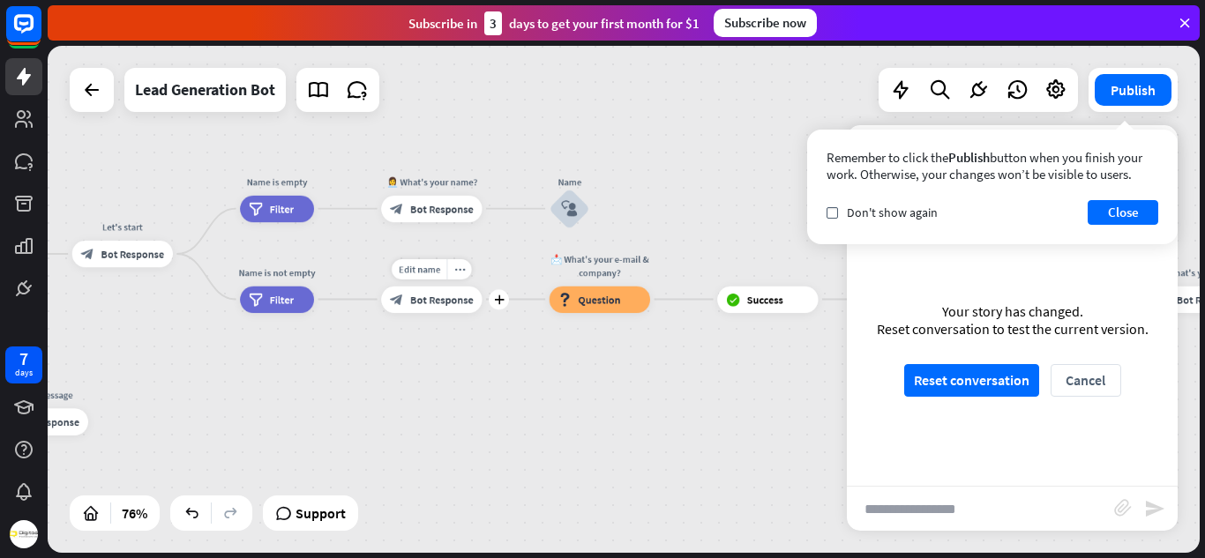
click at [426, 306] on span "Bot Response" at bounding box center [442, 299] width 64 height 13
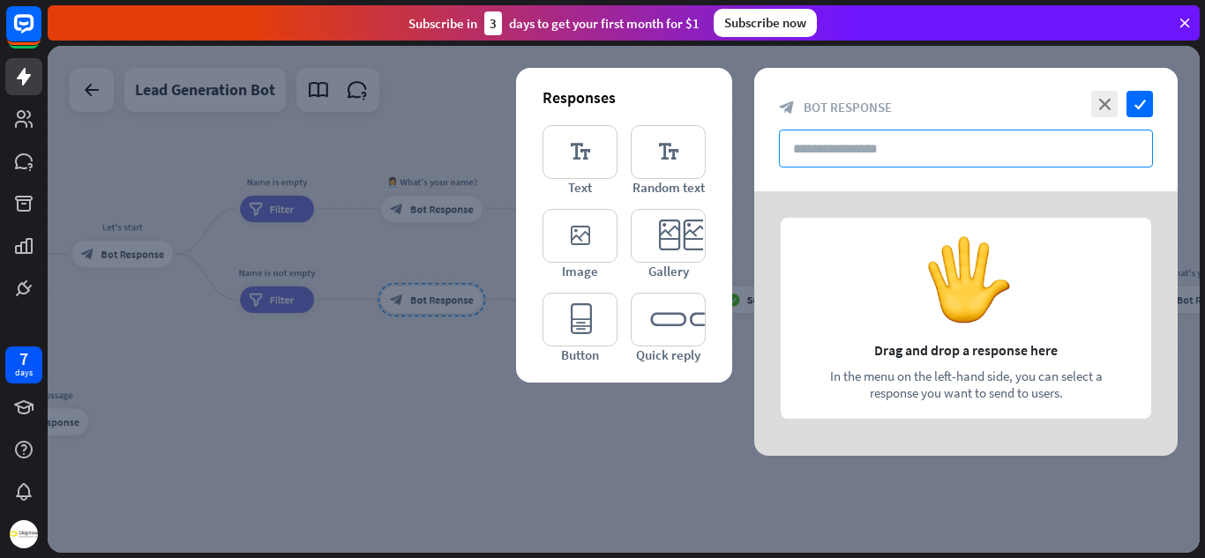
click at [876, 155] on input "text" at bounding box center [966, 149] width 374 height 38
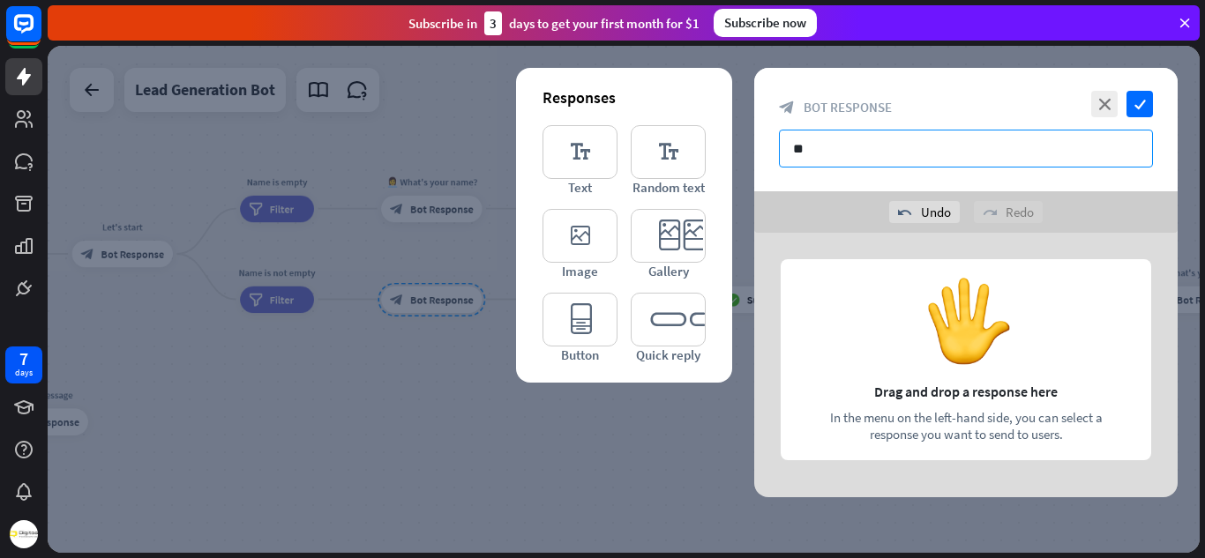
type input "*"
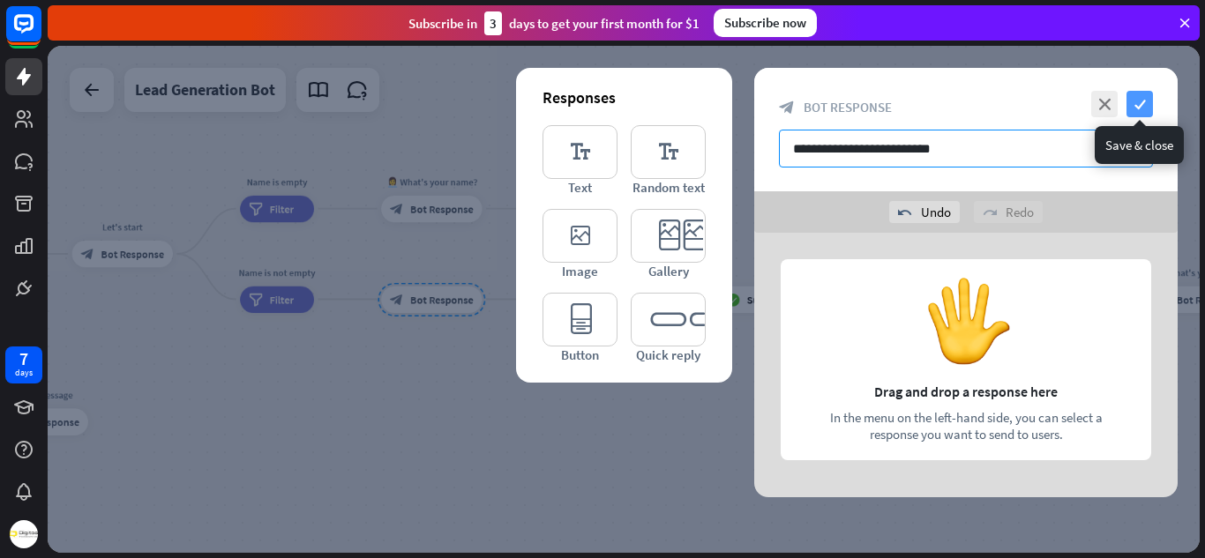
type input "**********"
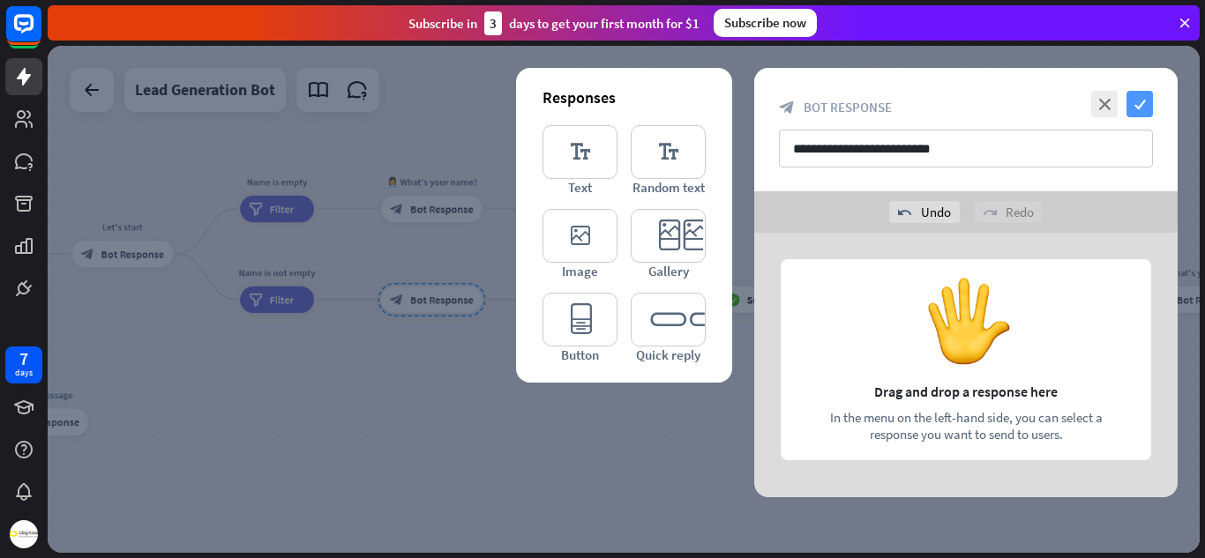
click at [1140, 94] on icon "check" at bounding box center [1139, 104] width 26 height 26
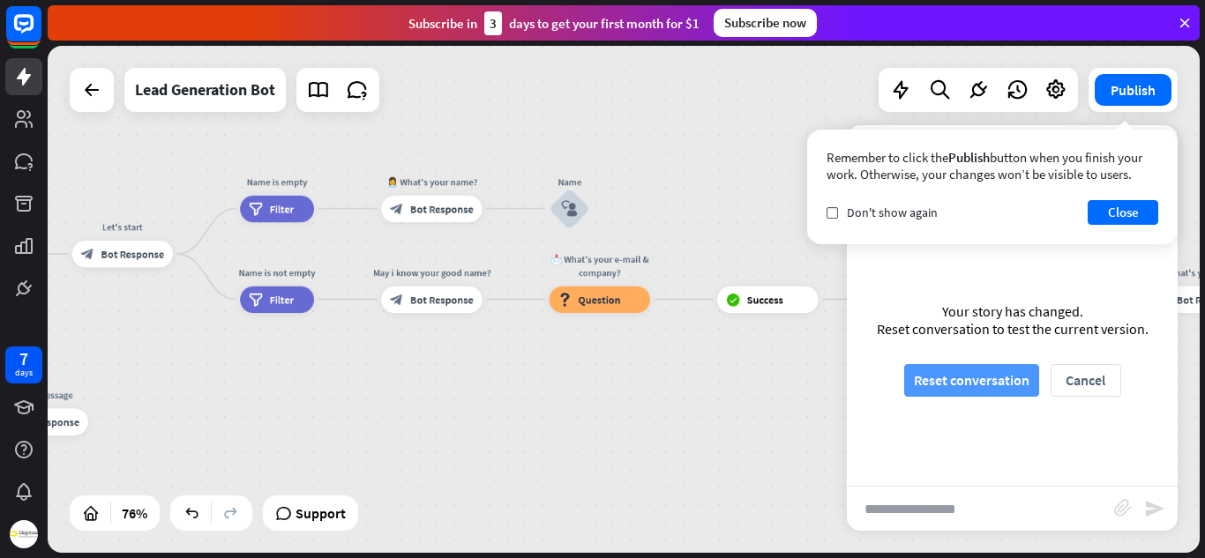
click at [933, 380] on button "Reset conversation" at bounding box center [971, 380] width 135 height 33
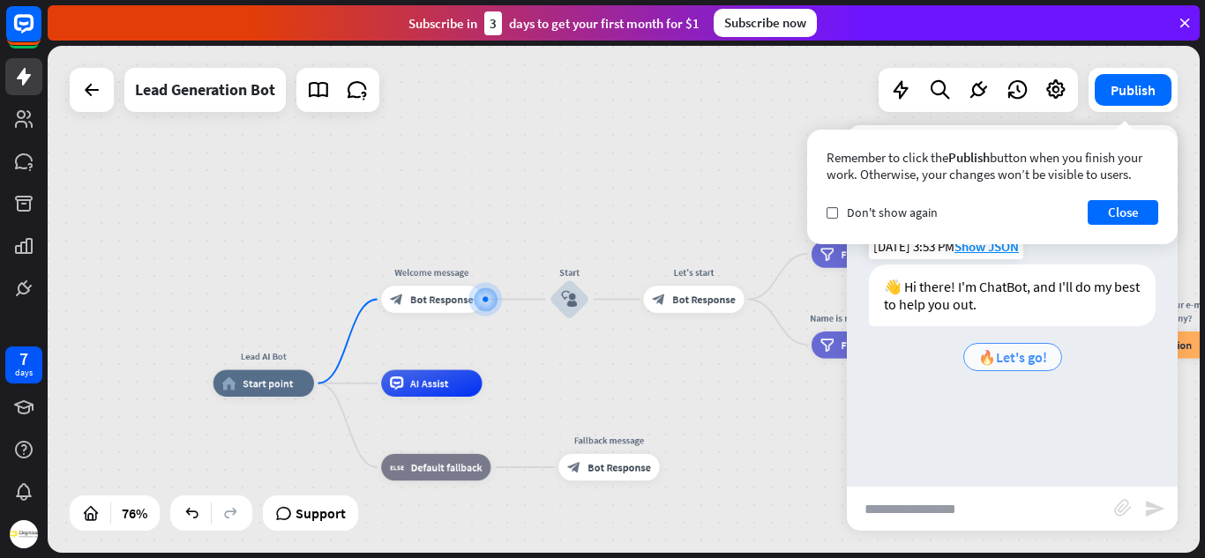
click at [1005, 347] on div "🔥Let's go!" at bounding box center [1012, 357] width 99 height 28
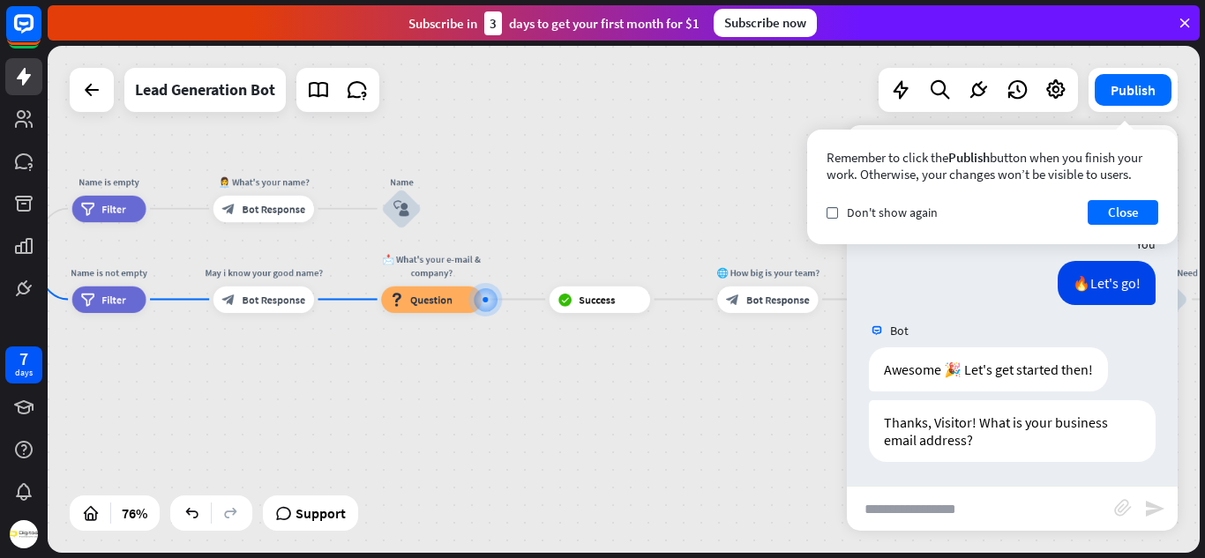
scroll to position [110, 0]
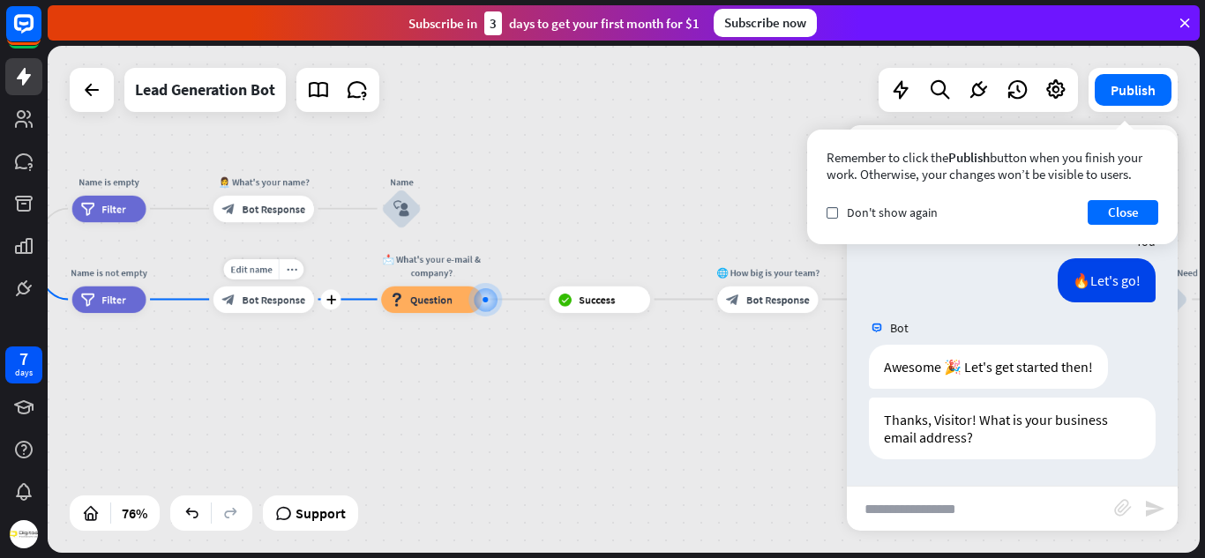
click at [300, 302] on span "Bot Response" at bounding box center [274, 299] width 64 height 13
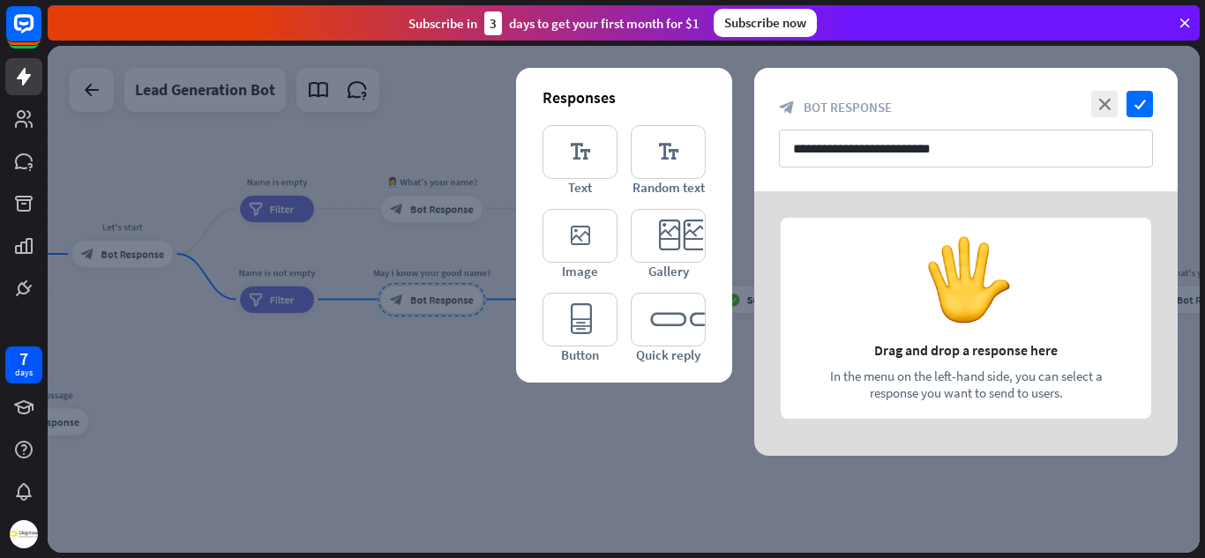
click at [918, 295] on div at bounding box center [965, 323] width 423 height 265
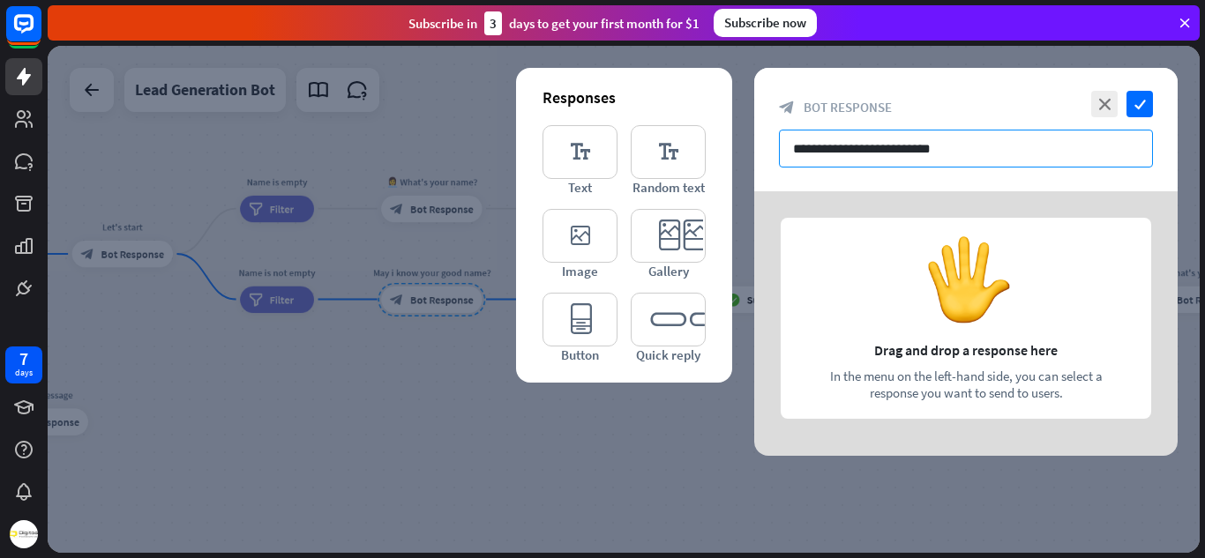
drag, startPoint x: 973, startPoint y: 149, endPoint x: 751, endPoint y: 190, distance: 225.9
click at [751, 190] on div "**********" at bounding box center [624, 299] width 1152 height 507
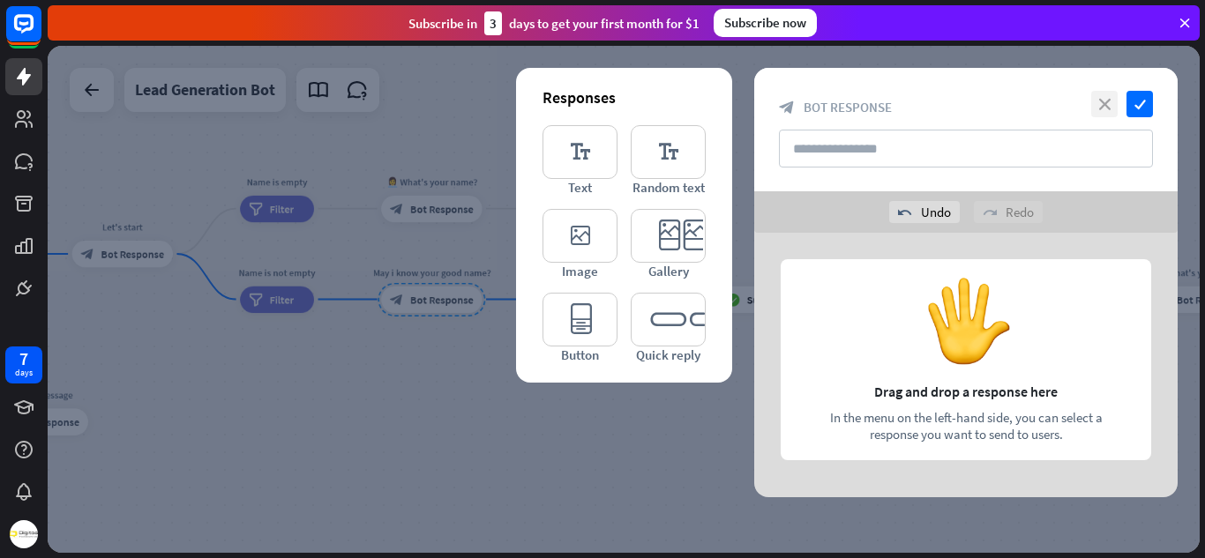
click at [1106, 107] on icon "close" at bounding box center [1104, 104] width 26 height 26
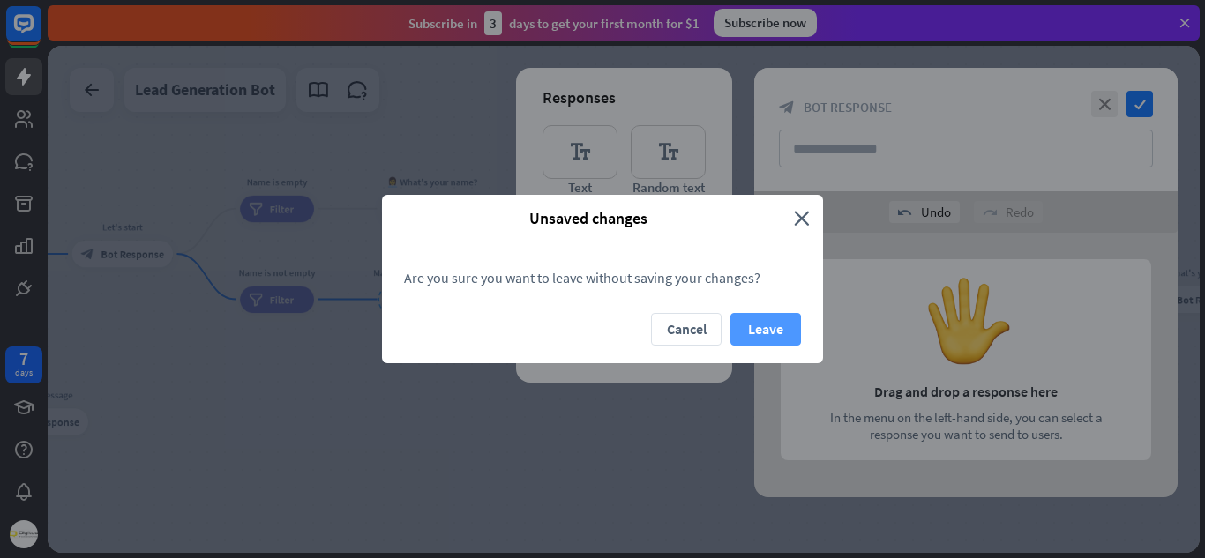
click at [766, 328] on button "Leave" at bounding box center [765, 329] width 71 height 33
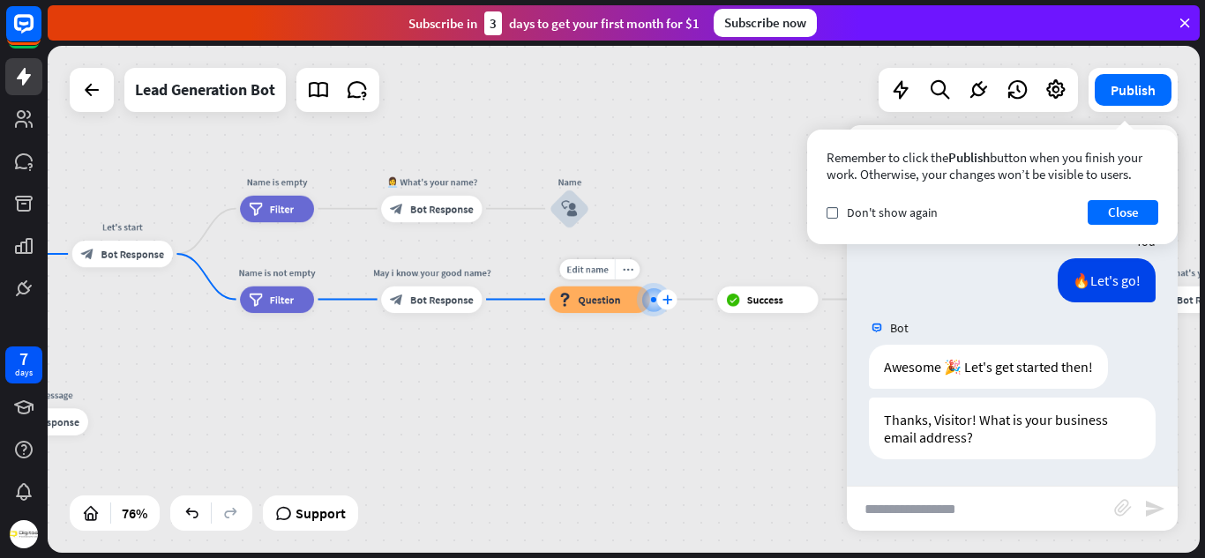
click at [665, 293] on div "plus" at bounding box center [667, 299] width 20 height 20
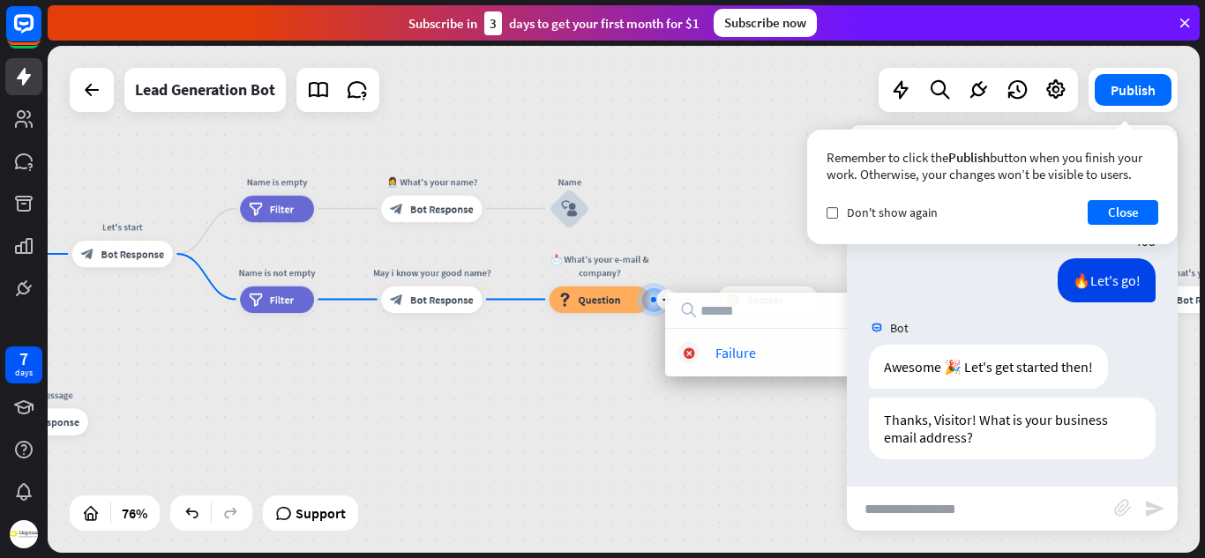
click at [632, 345] on div "Lead AI Bot home_2 Start point Welcome message block_bot_response Bot Response …" at bounding box center [624, 299] width 1152 height 507
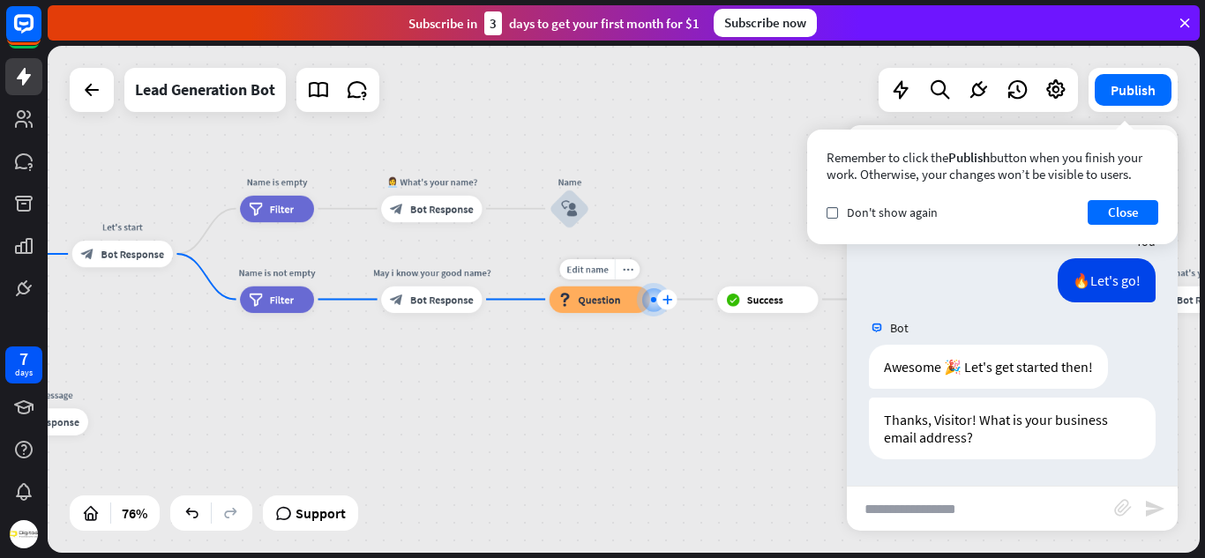
click at [669, 303] on icon "plus" at bounding box center [667, 300] width 10 height 10
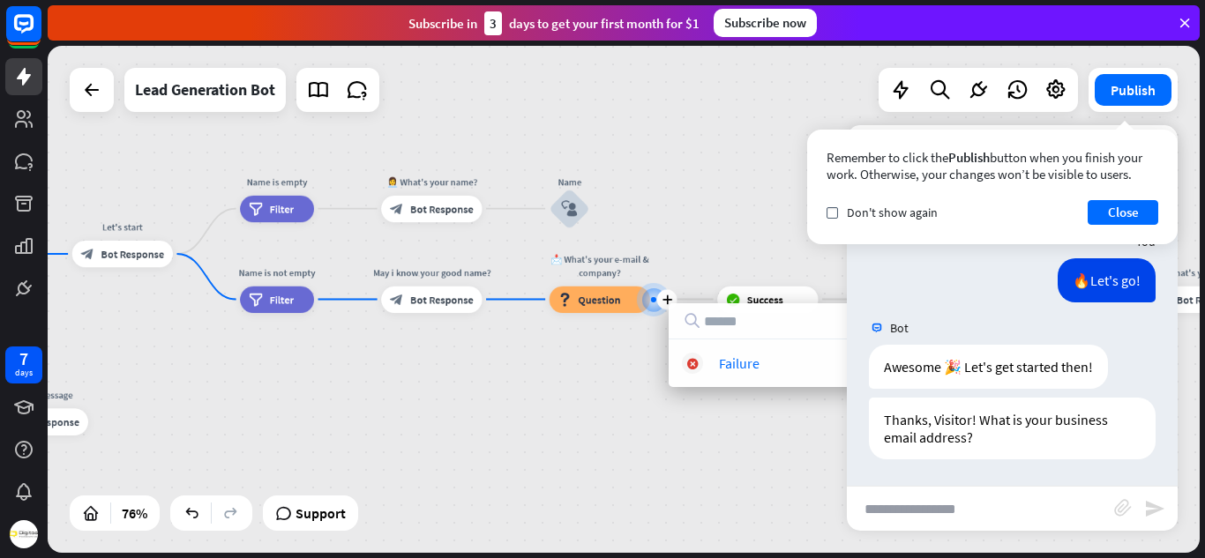
click at [564, 353] on div "Lead AI Bot home_2 Start point Welcome message block_bot_response Bot Response …" at bounding box center [624, 299] width 1152 height 507
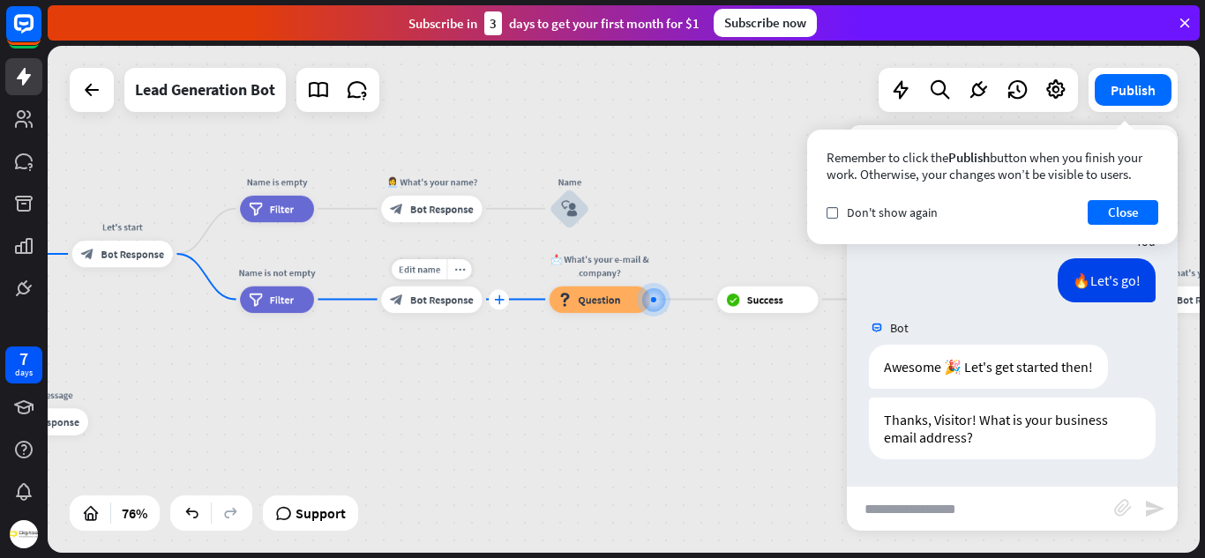
click at [492, 298] on div "plus" at bounding box center [499, 299] width 20 height 20
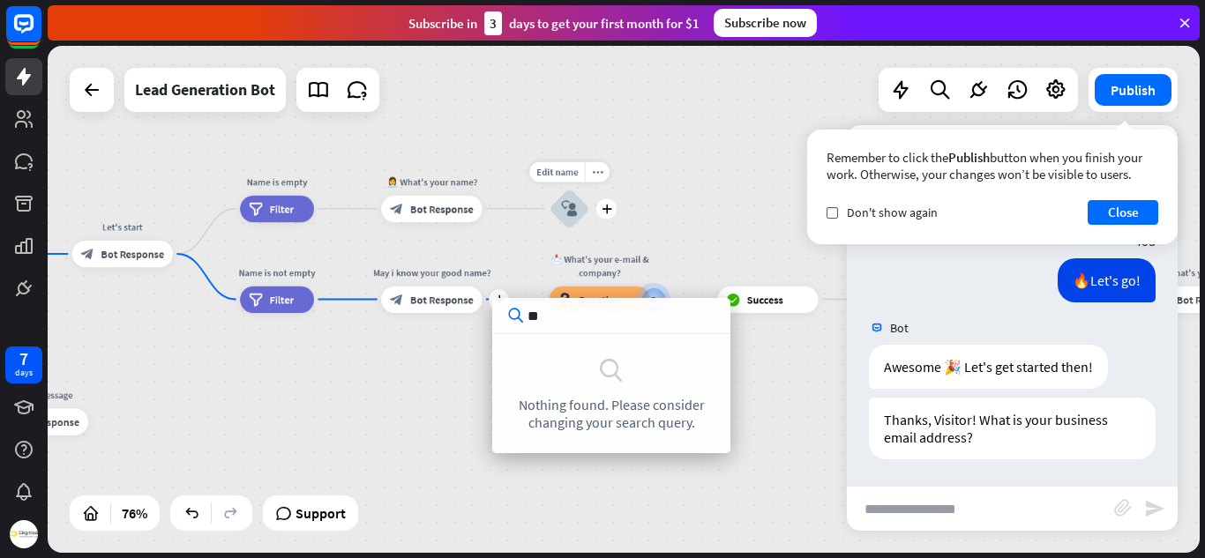
type input "*"
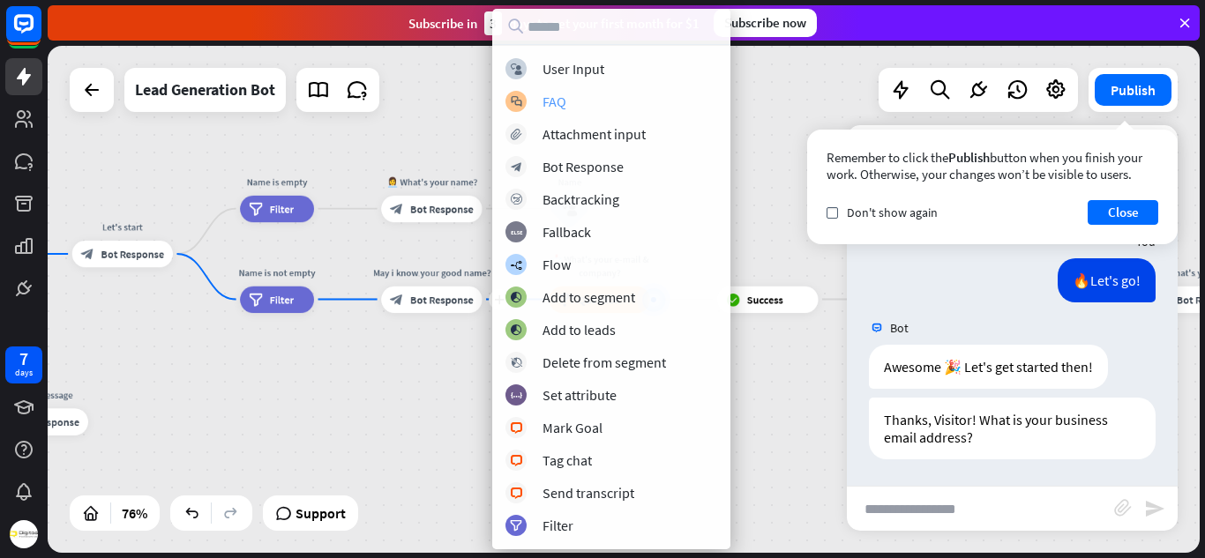
click at [623, 103] on div "block_faq FAQ" at bounding box center [611, 101] width 212 height 21
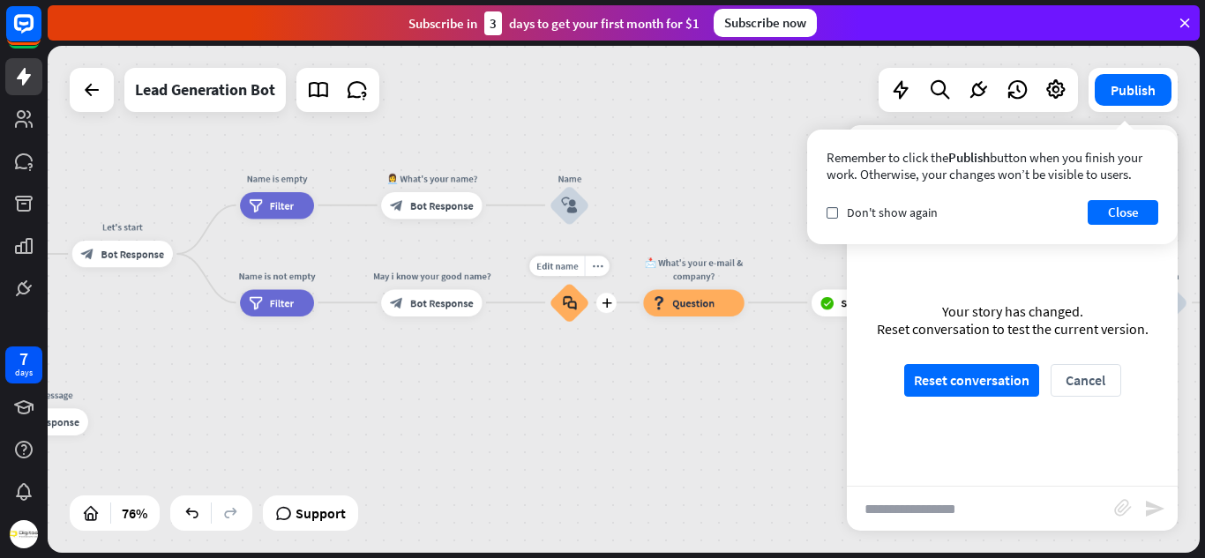
click at [567, 303] on icon "block_faq" at bounding box center [570, 302] width 14 height 15
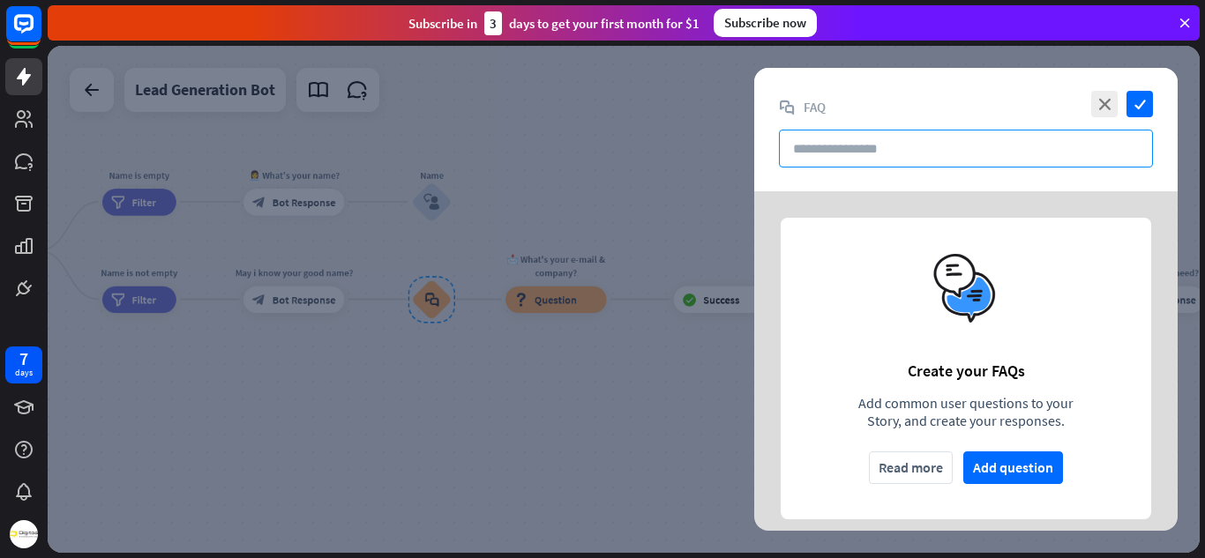
click at [871, 151] on input "text" at bounding box center [966, 149] width 374 height 38
paste input "**********"
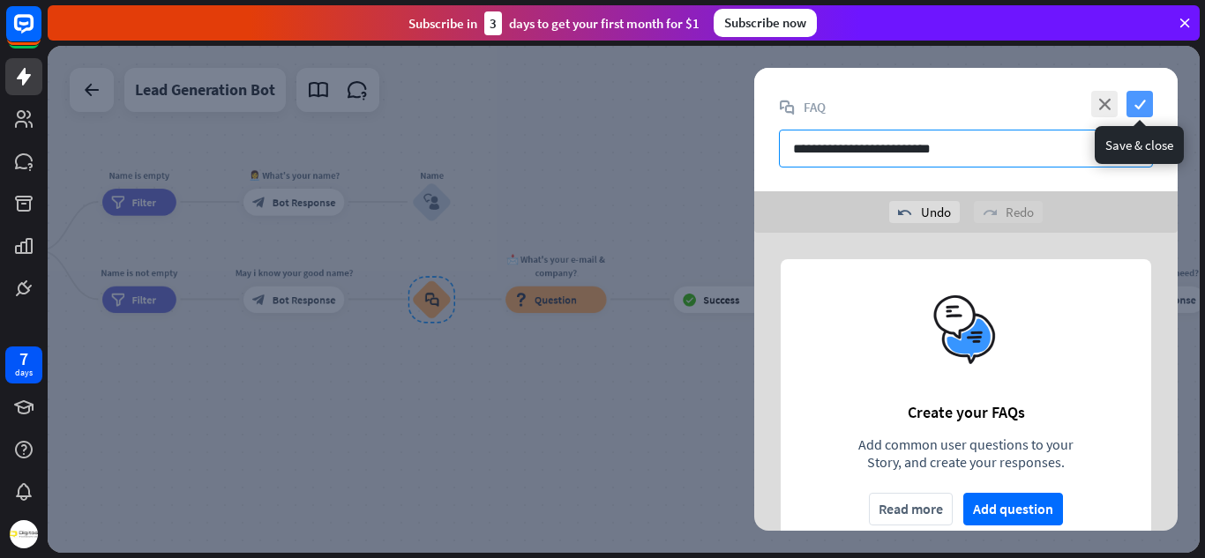
type input "**********"
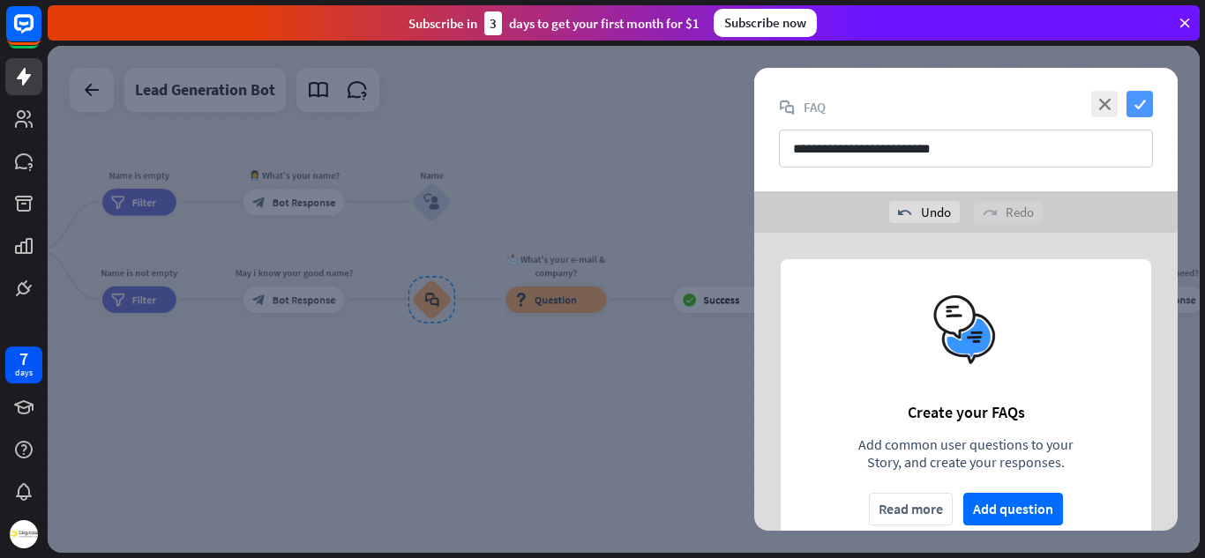
click at [1140, 98] on icon "check" at bounding box center [1139, 104] width 26 height 26
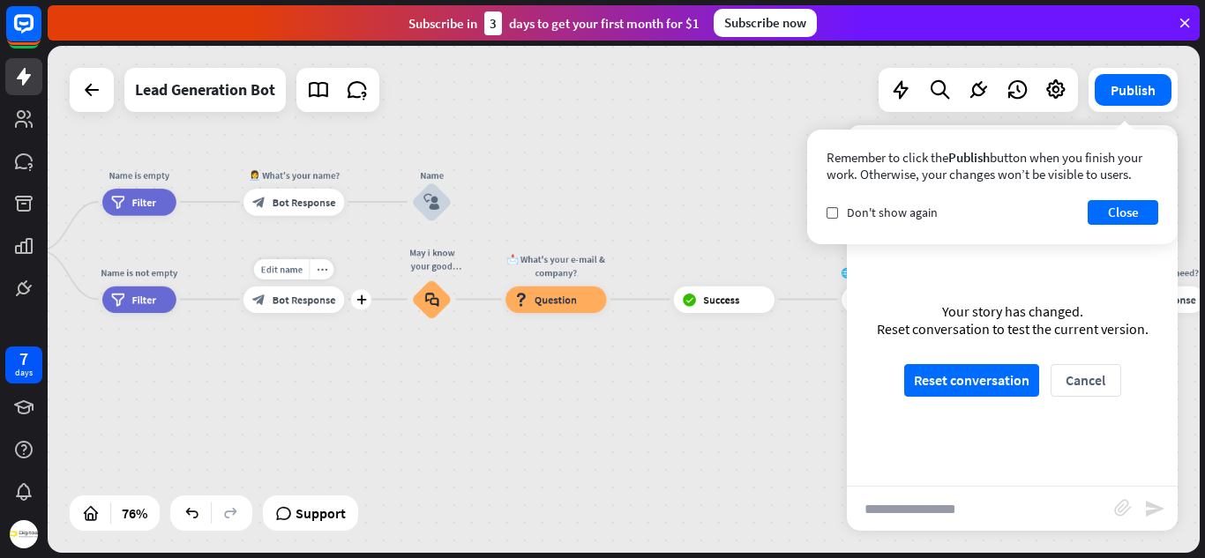
click at [317, 302] on span "Bot Response" at bounding box center [305, 299] width 64 height 13
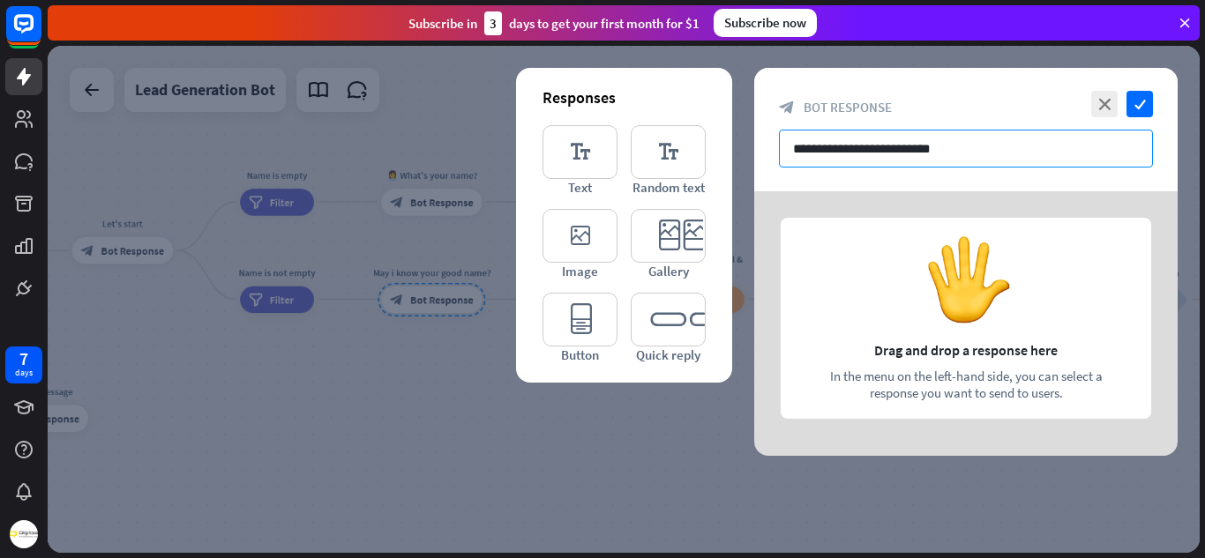
drag, startPoint x: 1005, startPoint y: 139, endPoint x: 729, endPoint y: 197, distance: 281.1
click at [754, 197] on div "**********" at bounding box center [965, 262] width 423 height 388
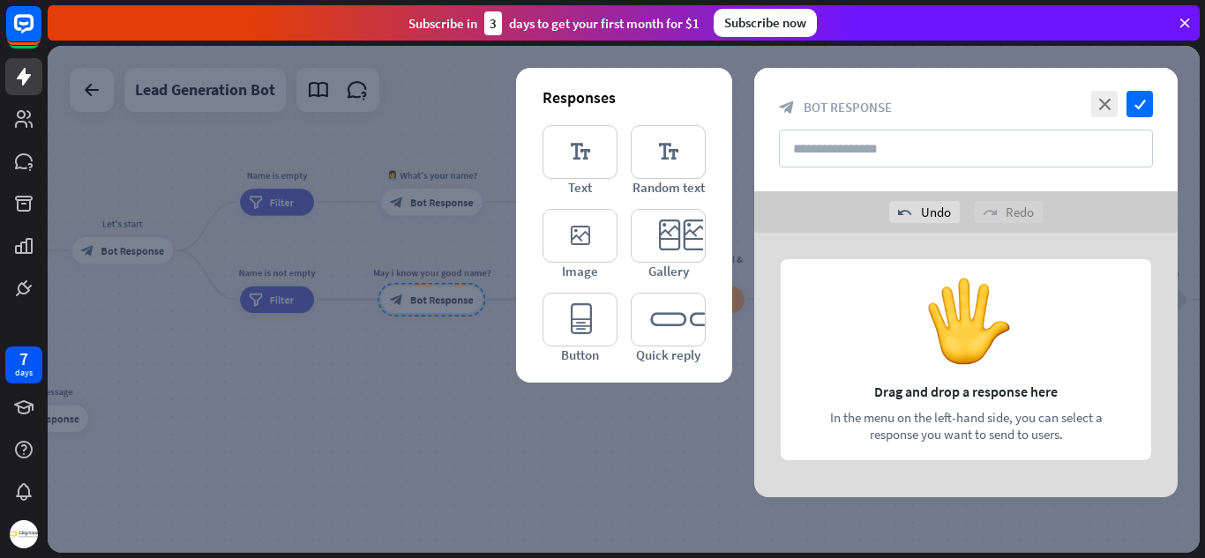
click at [1125, 108] on div "close check" at bounding box center [1120, 104] width 66 height 26
click at [1136, 108] on icon "check" at bounding box center [1139, 104] width 26 height 26
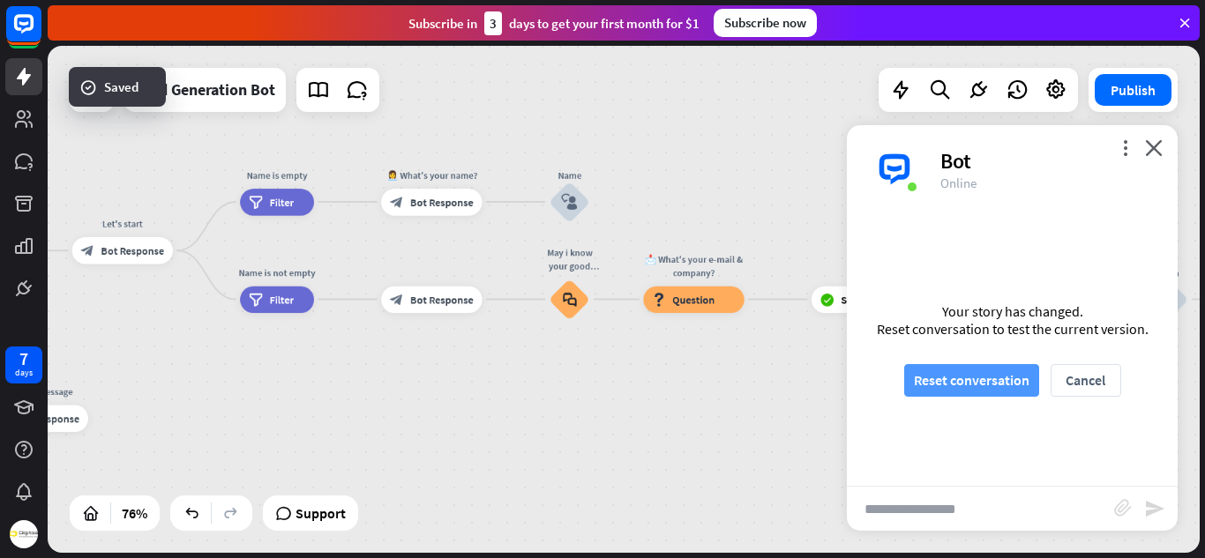
click at [972, 385] on button "Reset conversation" at bounding box center [971, 380] width 135 height 33
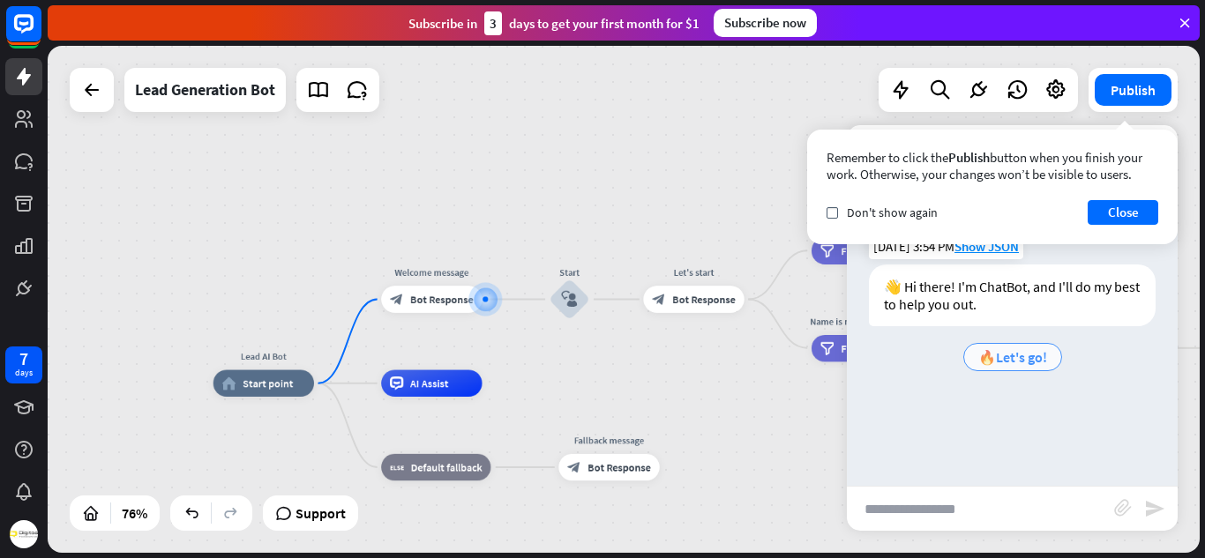
click at [1004, 366] on div "🔥Let's go!" at bounding box center [1012, 357] width 99 height 28
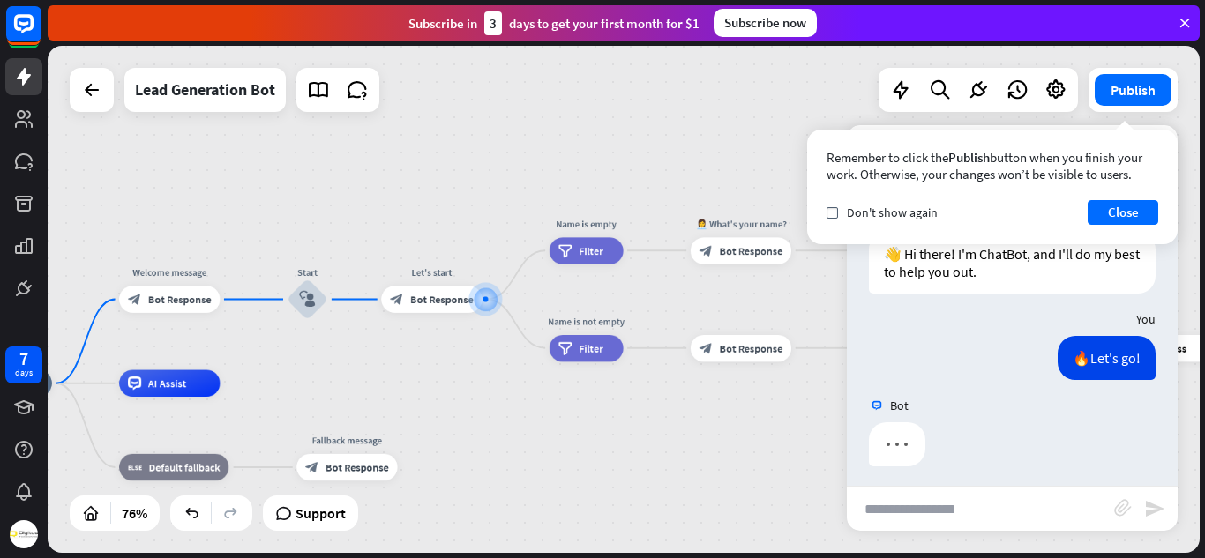
scroll to position [40, 0]
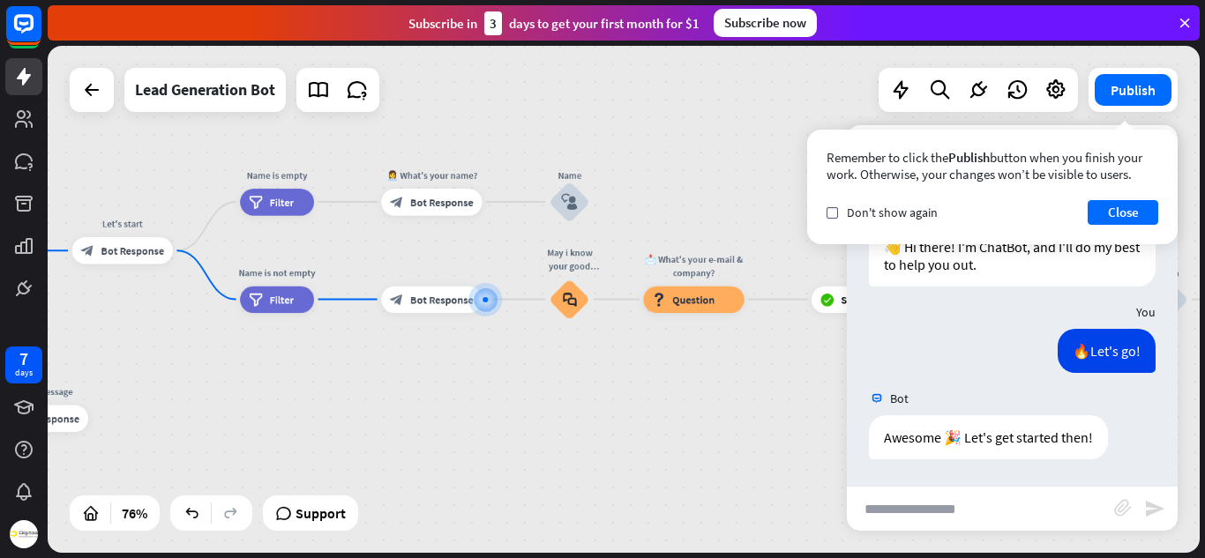
click at [983, 521] on input "text" at bounding box center [980, 509] width 267 height 44
type input "***"
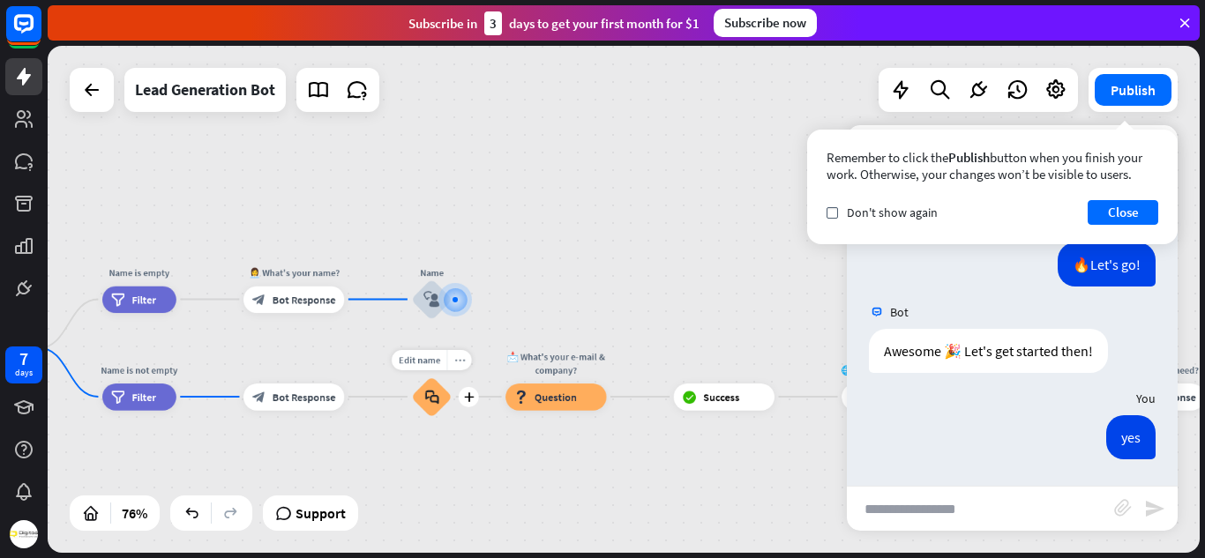
click at [460, 360] on icon "more_horiz" at bounding box center [459, 360] width 11 height 10
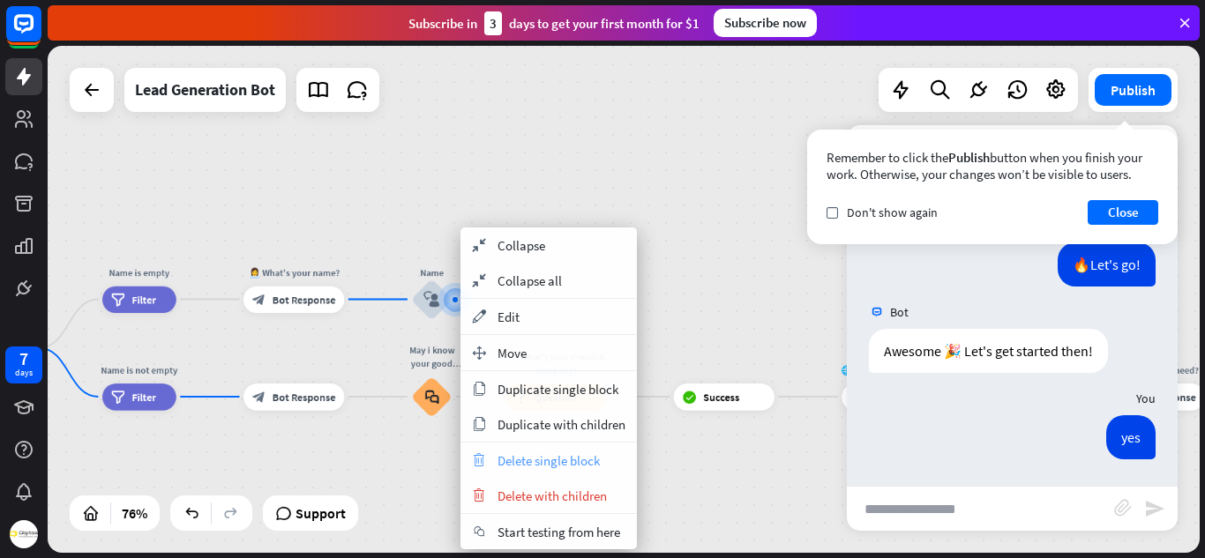
click at [567, 470] on div "trash Delete single block" at bounding box center [548, 460] width 176 height 35
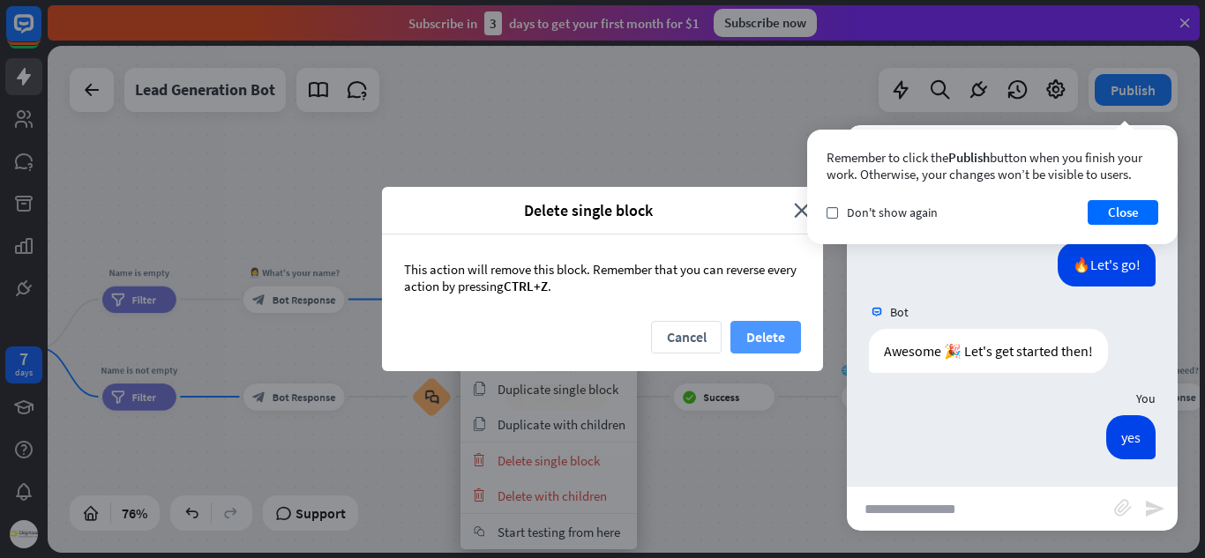
click at [772, 339] on button "Delete" at bounding box center [765, 337] width 71 height 33
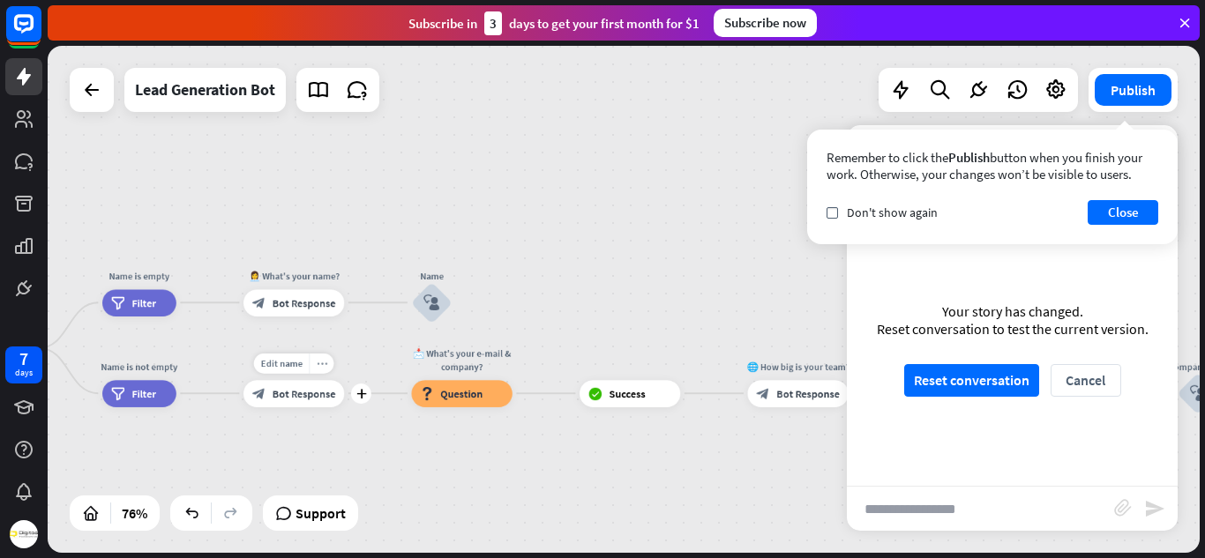
click at [323, 366] on icon "more_horiz" at bounding box center [322, 363] width 11 height 10
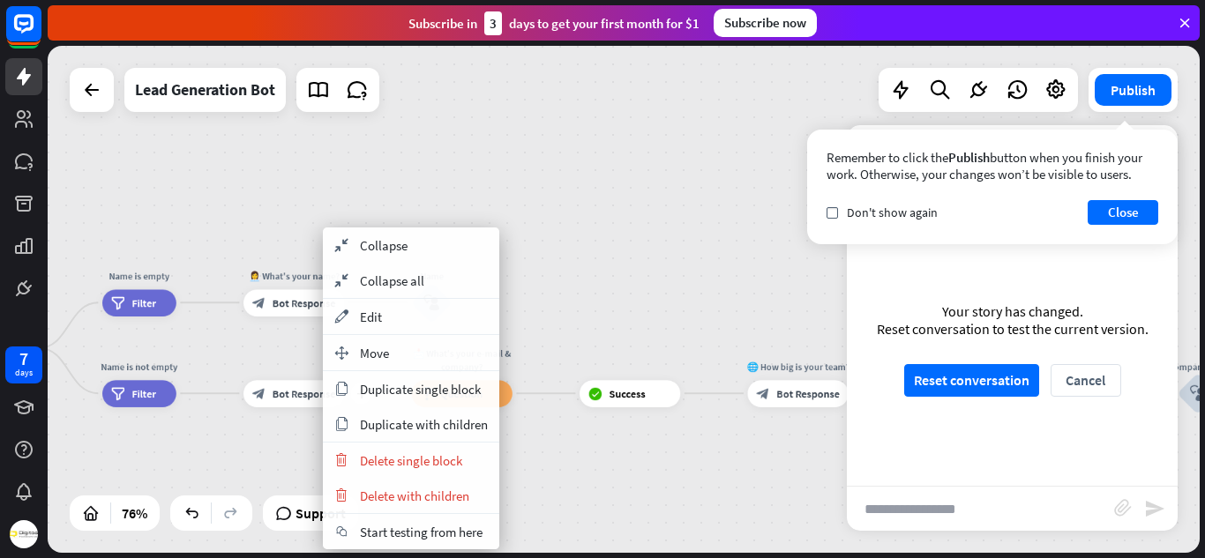
click at [278, 380] on div "plus block_bot_response Bot Response" at bounding box center [293, 393] width 101 height 26
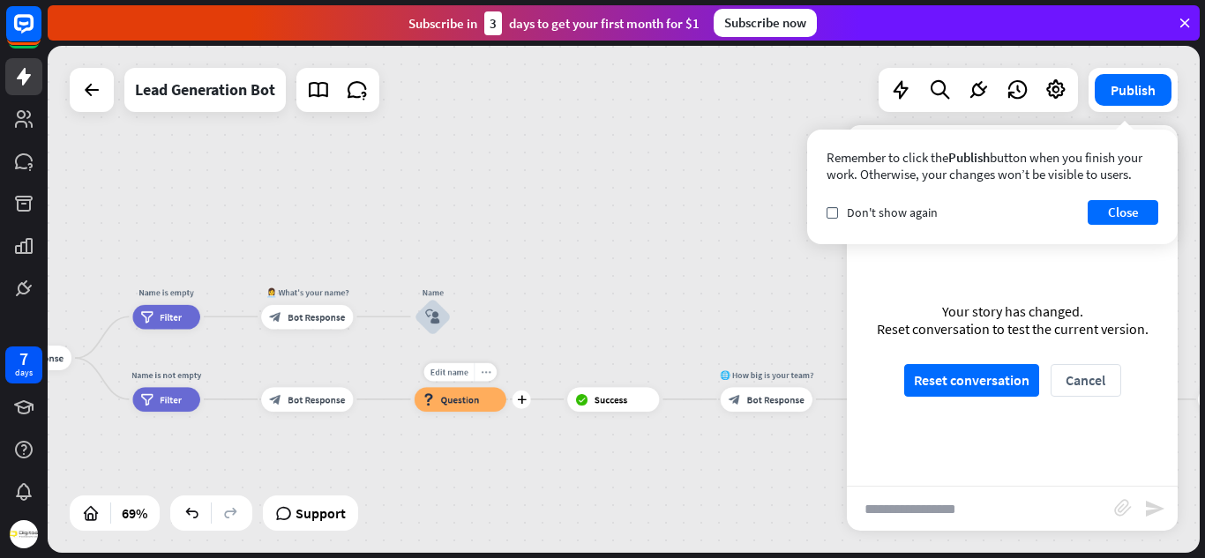
click at [482, 376] on icon "more_horiz" at bounding box center [486, 372] width 10 height 9
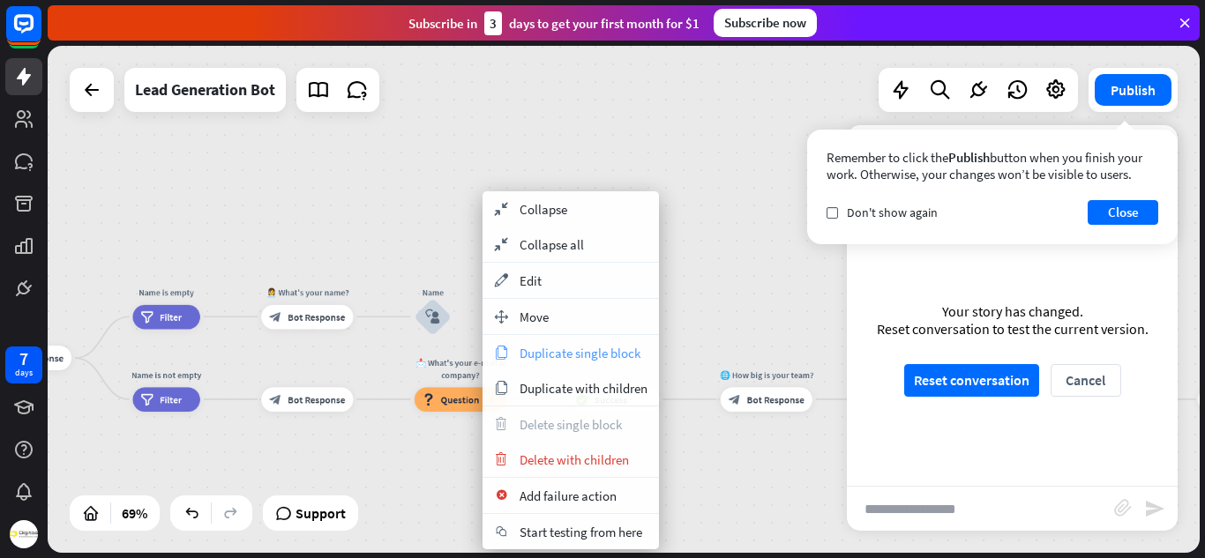
click at [574, 359] on span "Duplicate single block" at bounding box center [580, 353] width 121 height 17
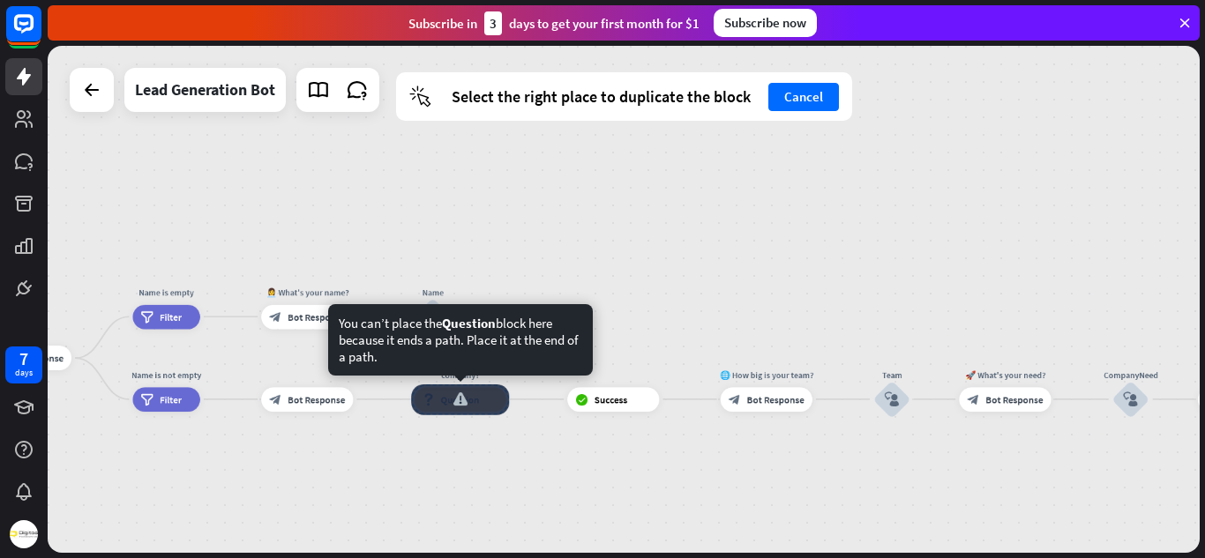
click at [506, 387] on div "📩 What's your e-mail & company? block_question Question" at bounding box center [461, 399] width 92 height 25
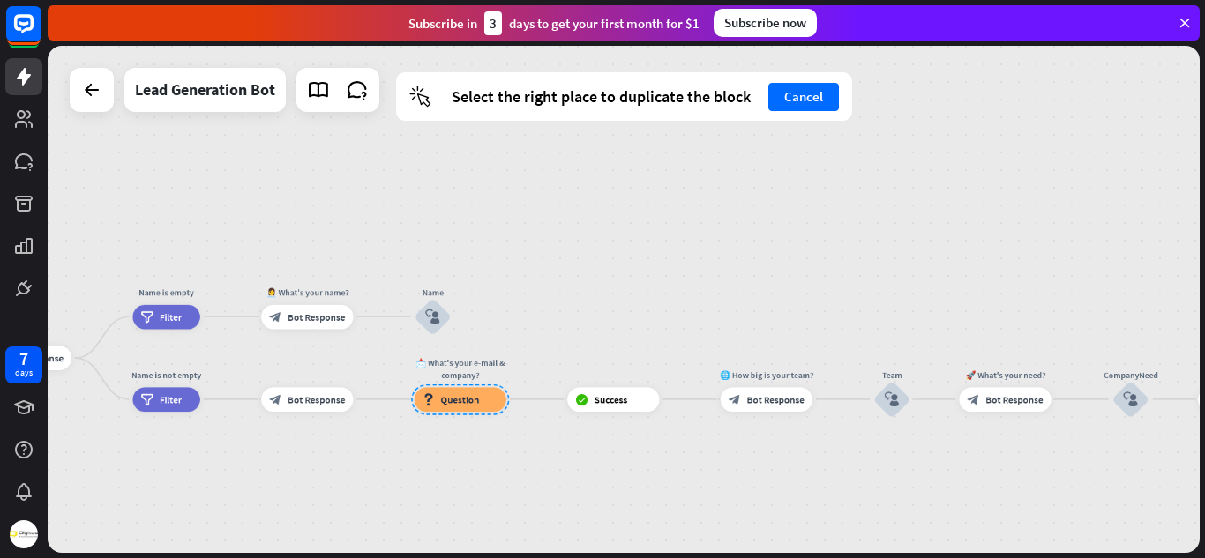
click at [505, 450] on div "Lead AI Bot home_2 Start point Welcome message block_bot_response Bot Response …" at bounding box center [624, 299] width 1152 height 507
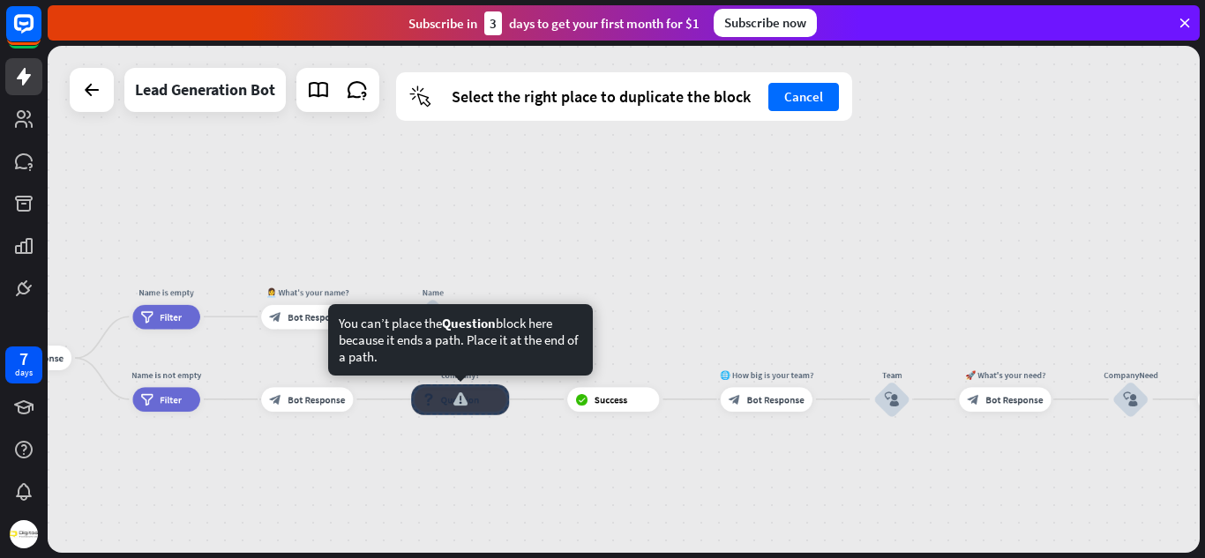
click at [475, 407] on div at bounding box center [460, 400] width 98 height 31
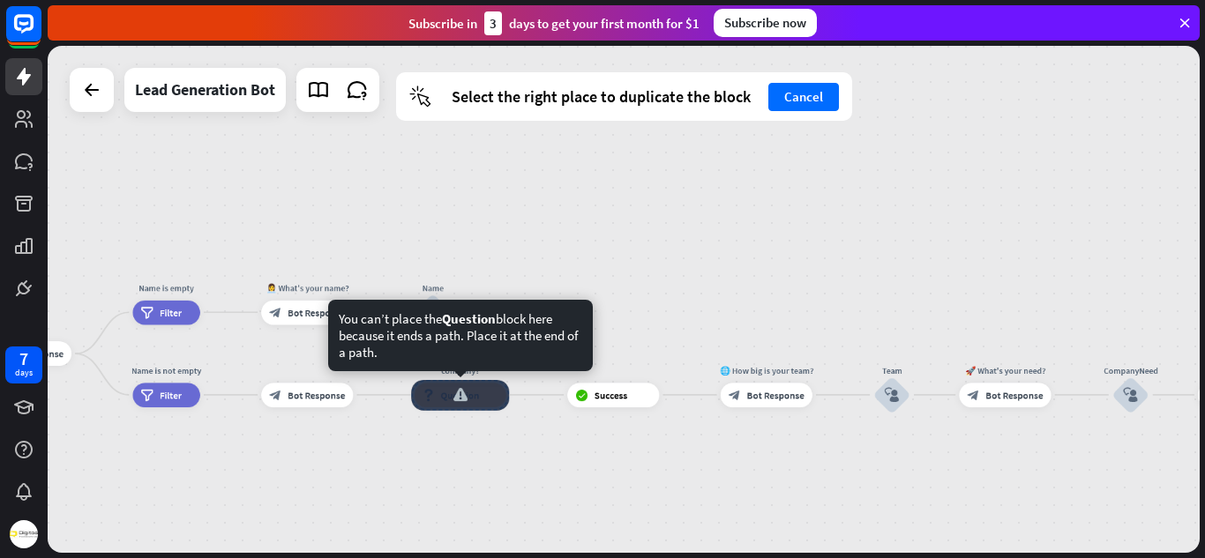
click at [480, 403] on div at bounding box center [460, 395] width 98 height 31
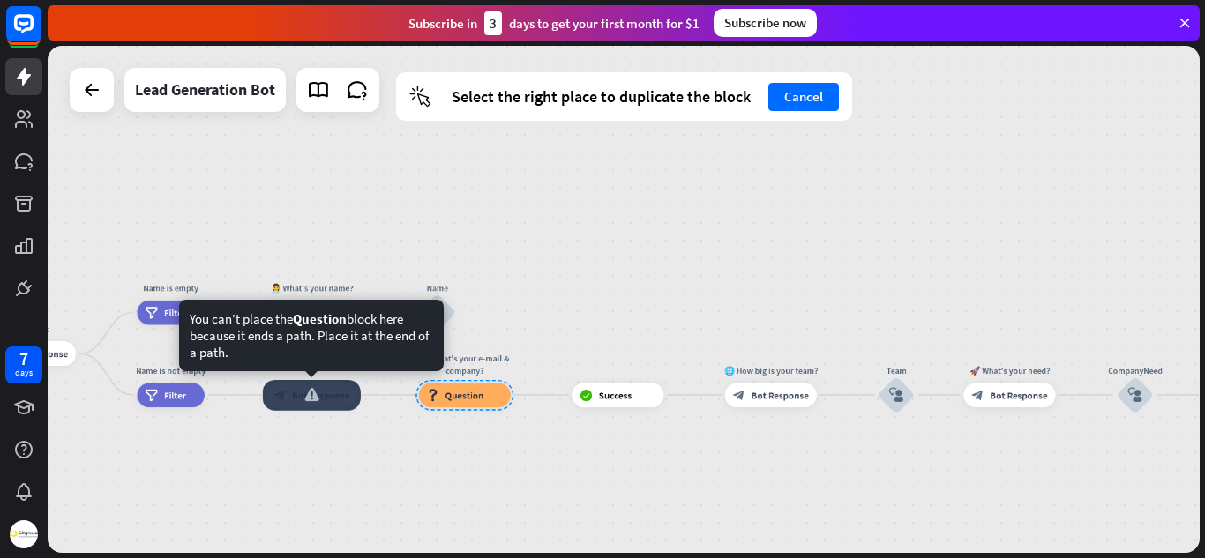
click at [295, 403] on div at bounding box center [312, 395] width 98 height 31
click at [321, 405] on div at bounding box center [312, 395] width 98 height 31
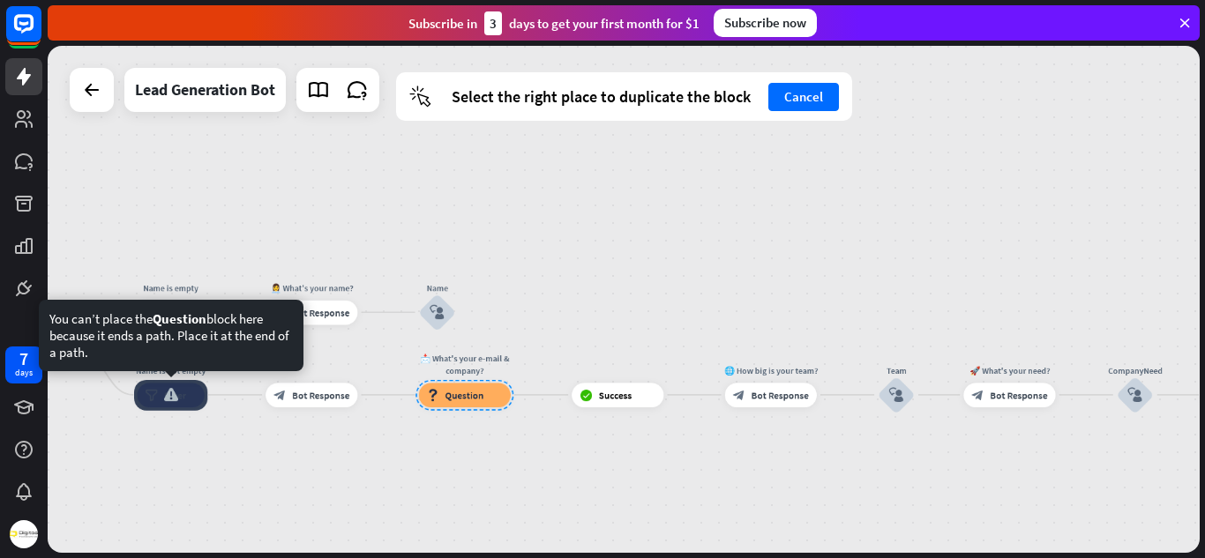
click at [204, 402] on div "Name is not empty filter Filter" at bounding box center [170, 395] width 67 height 25
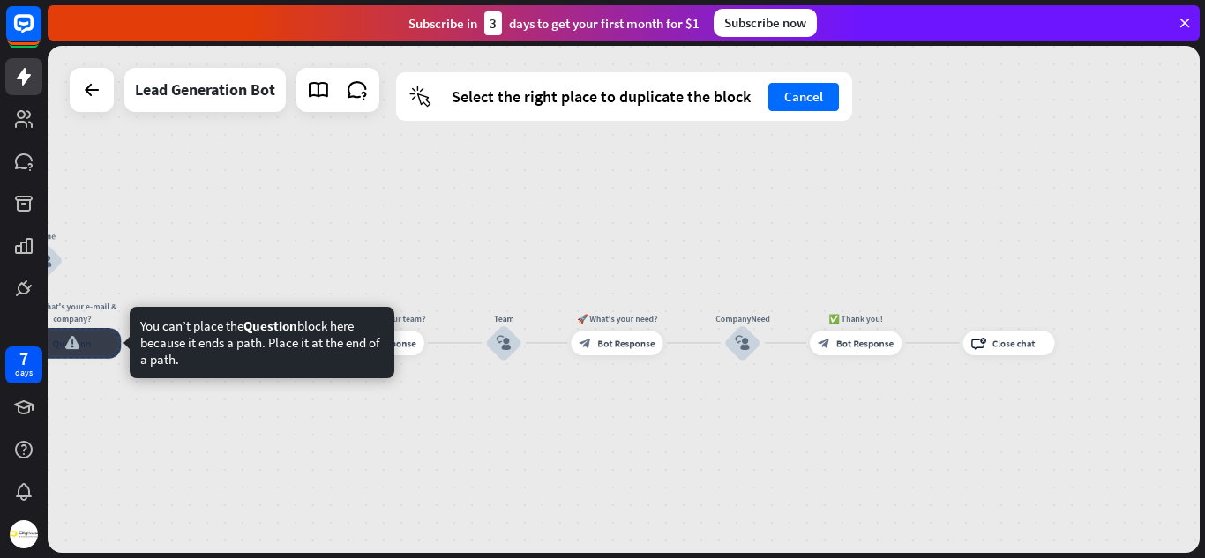
drag, startPoint x: 467, startPoint y: 399, endPoint x: 74, endPoint y: 347, distance: 395.9
click at [74, 347] on div at bounding box center [72, 343] width 98 height 31
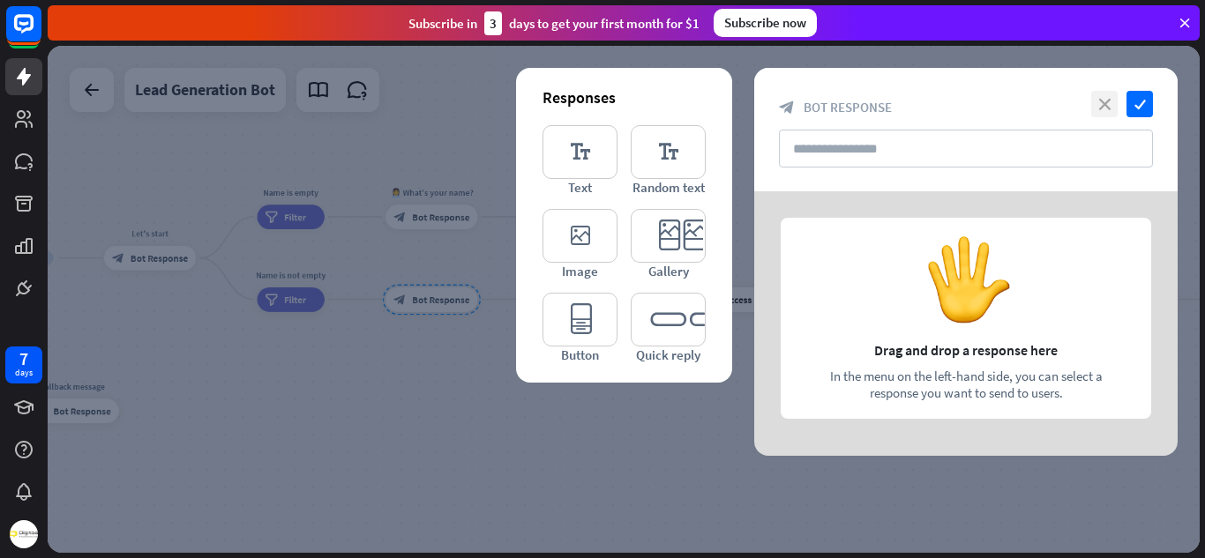
click at [1106, 95] on icon "close" at bounding box center [1104, 104] width 26 height 26
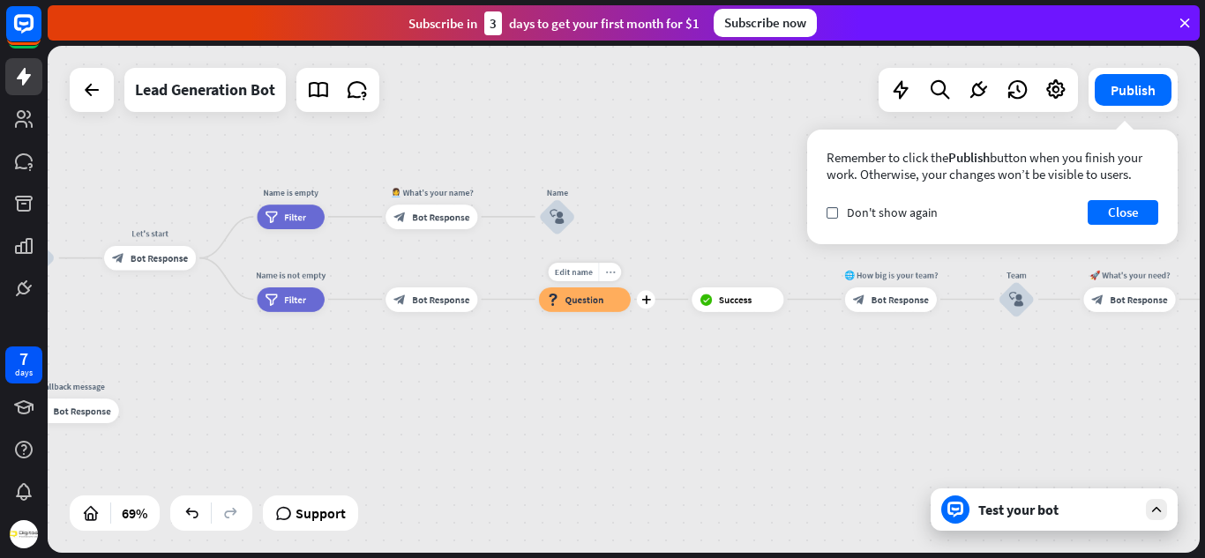
click at [610, 275] on icon "more_horiz" at bounding box center [610, 271] width 10 height 9
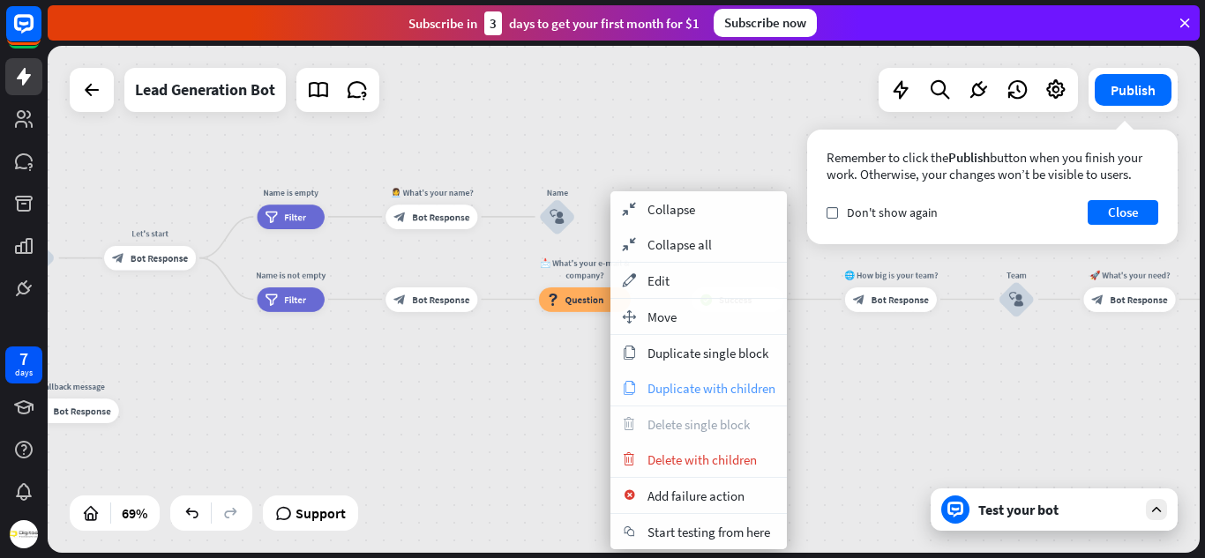
click at [715, 390] on span "Duplicate with children" at bounding box center [711, 388] width 128 height 17
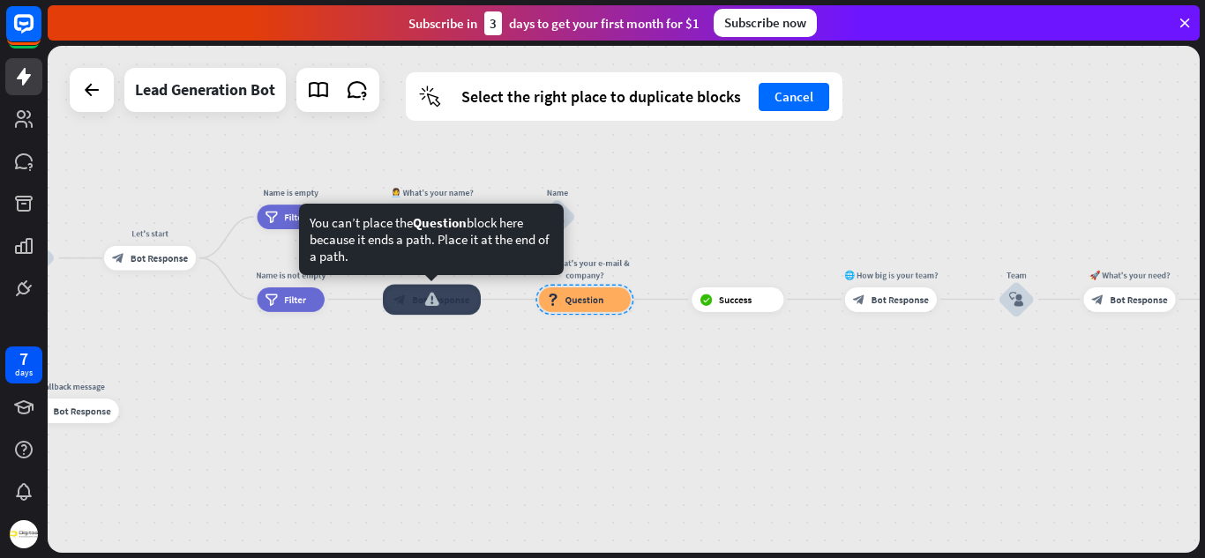
click at [477, 300] on div "block_bot_response Bot Response" at bounding box center [431, 300] width 92 height 25
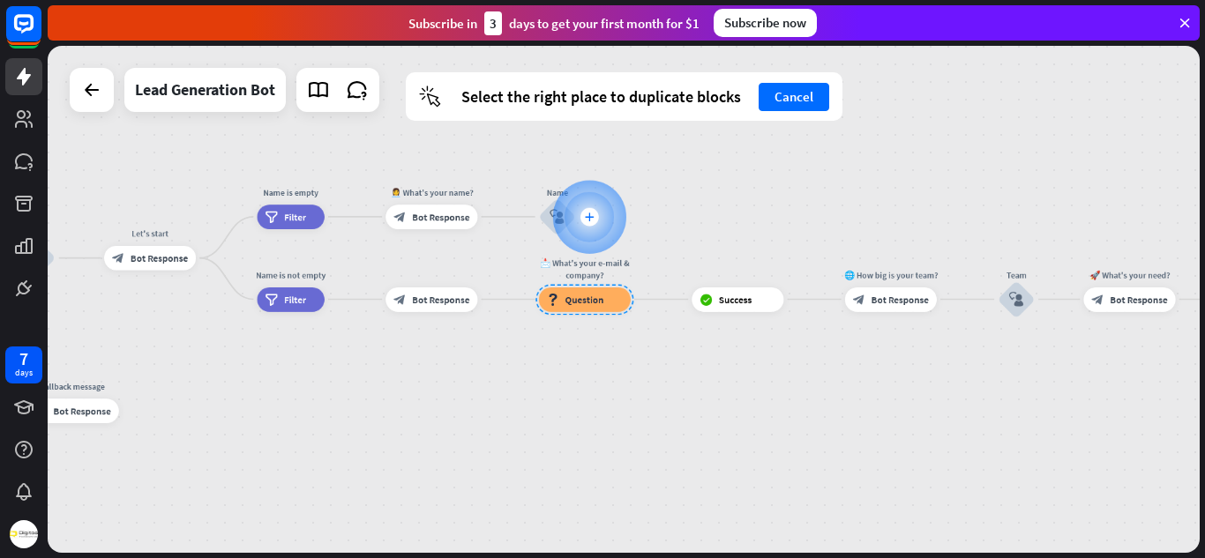
click at [559, 213] on div at bounding box center [588, 216] width 73 height 73
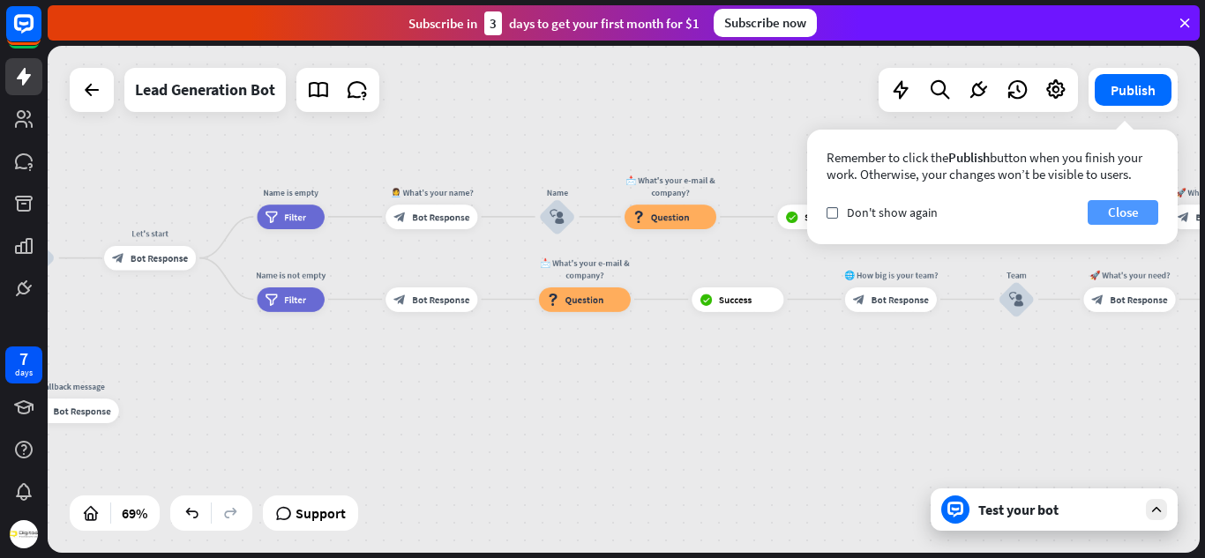
click at [1130, 206] on button "Close" at bounding box center [1123, 212] width 71 height 25
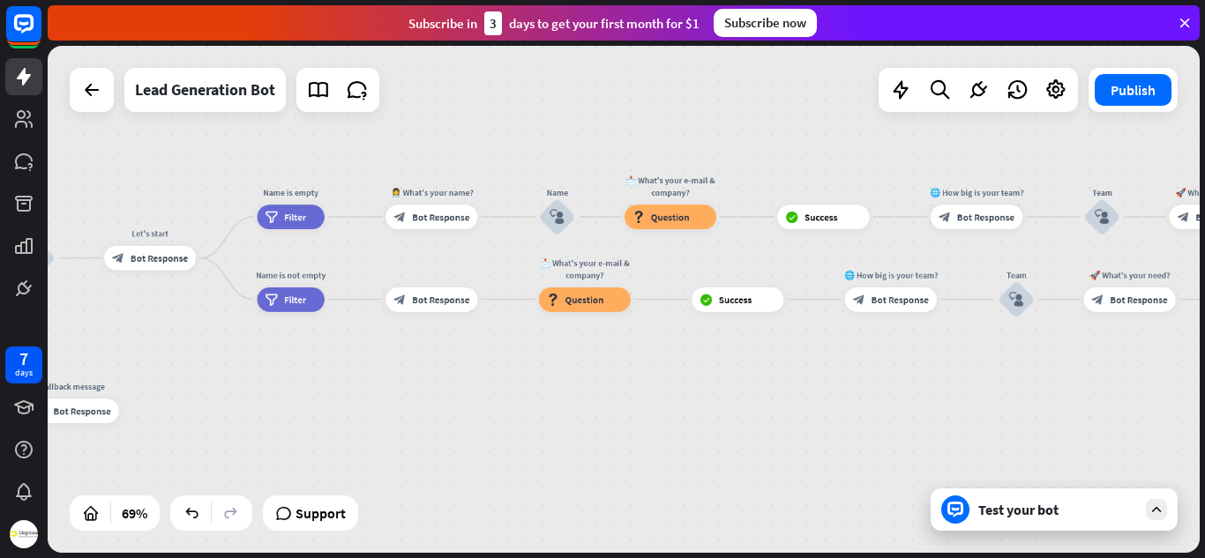
click at [1006, 506] on div "Test your bot" at bounding box center [1057, 510] width 159 height 18
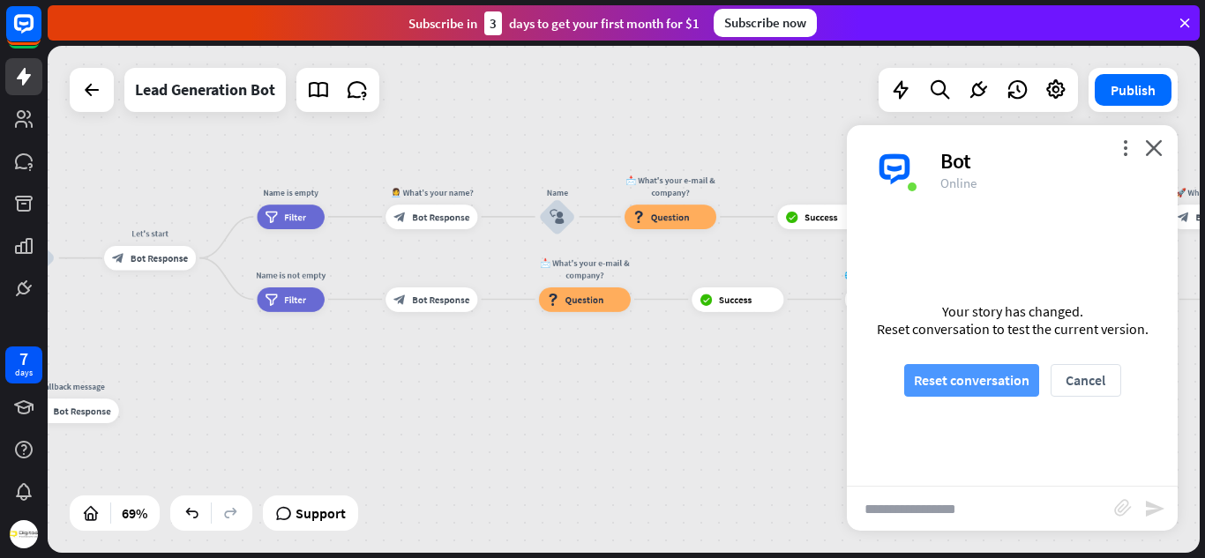
click at [985, 391] on button "Reset conversation" at bounding box center [971, 380] width 135 height 33
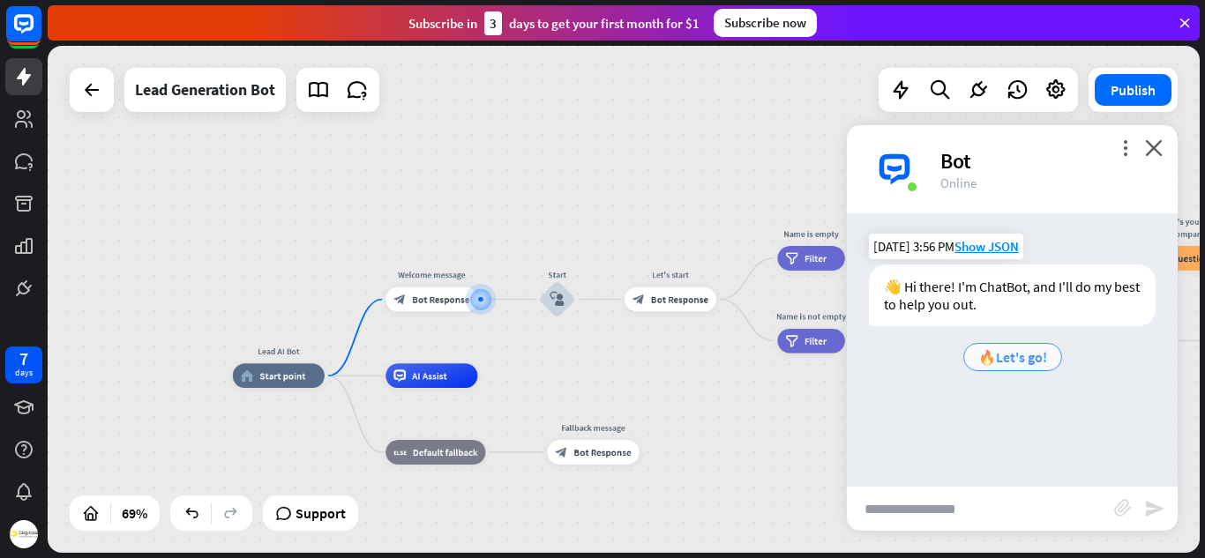
click at [1009, 358] on span "🔥Let's go!" at bounding box center [1012, 357] width 69 height 18
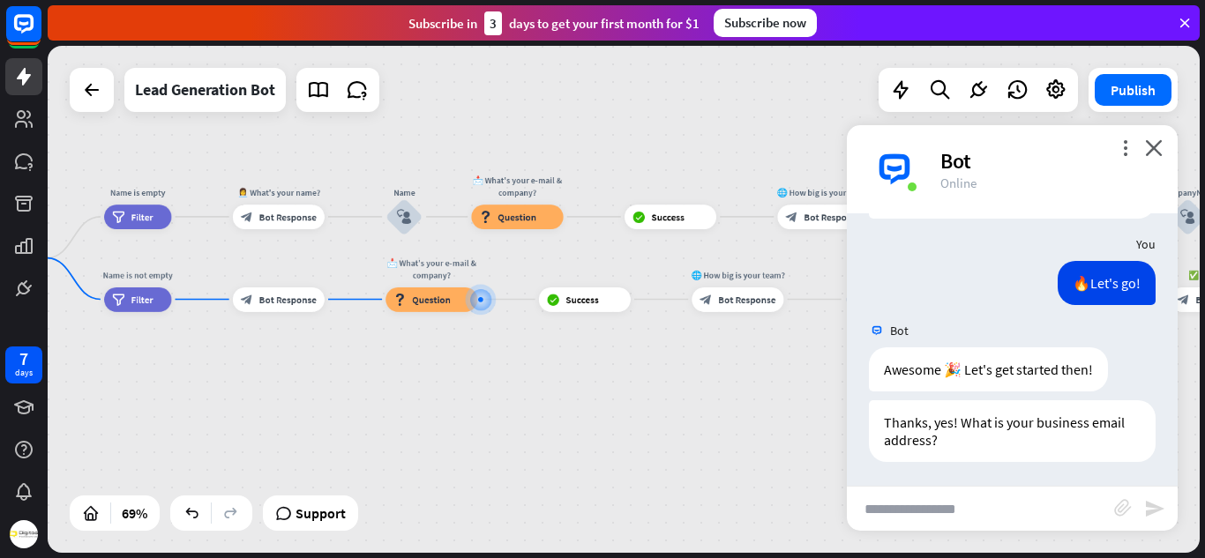
scroll to position [110, 0]
click at [924, 508] on input "text" at bounding box center [980, 509] width 267 height 44
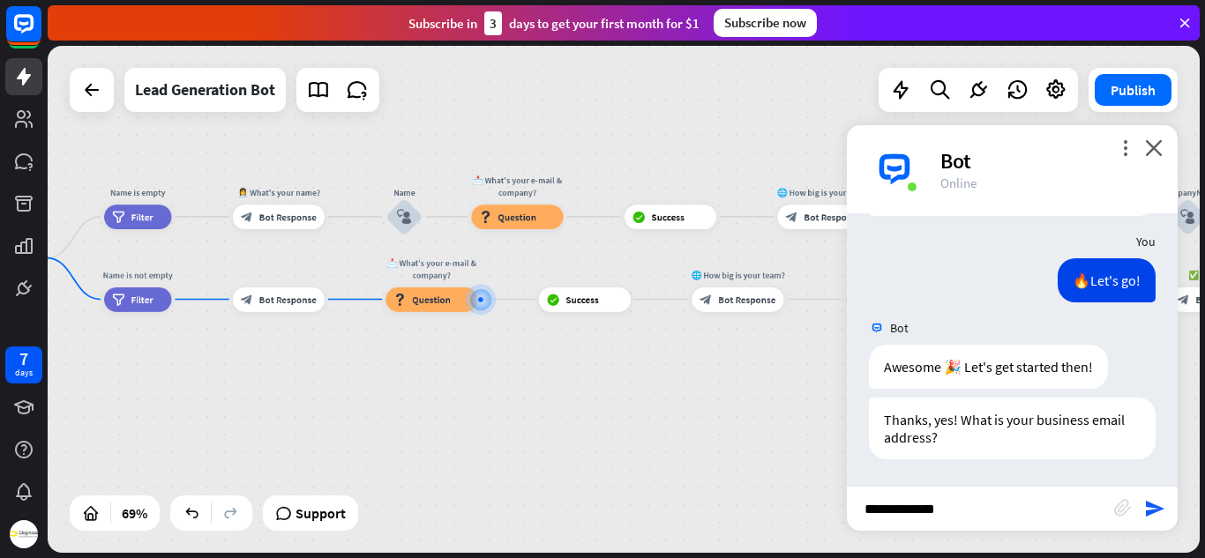
type input "**********"
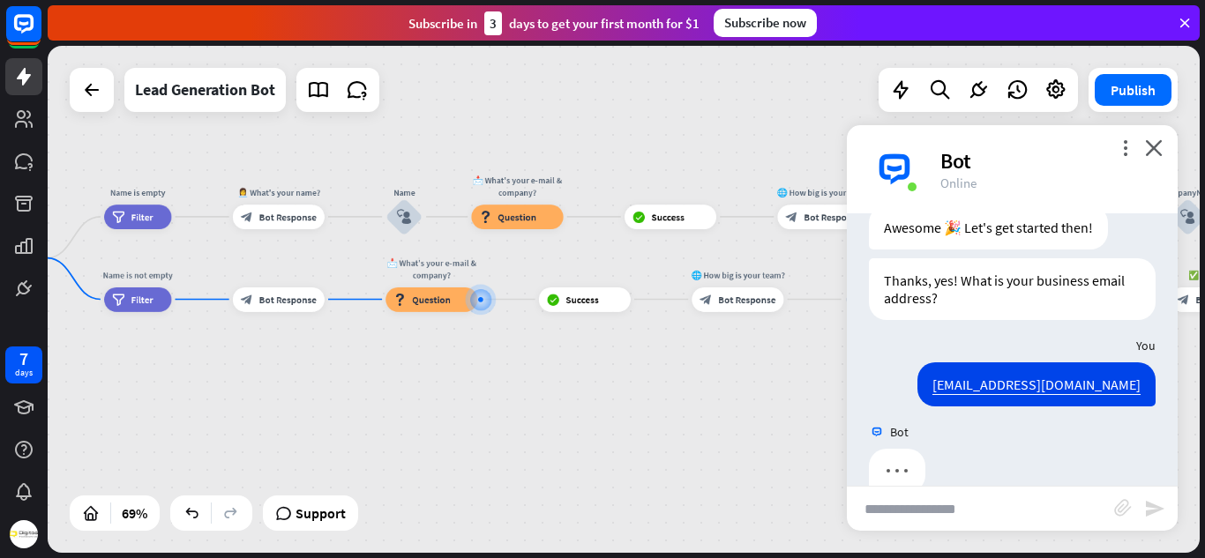
scroll to position [283, 0]
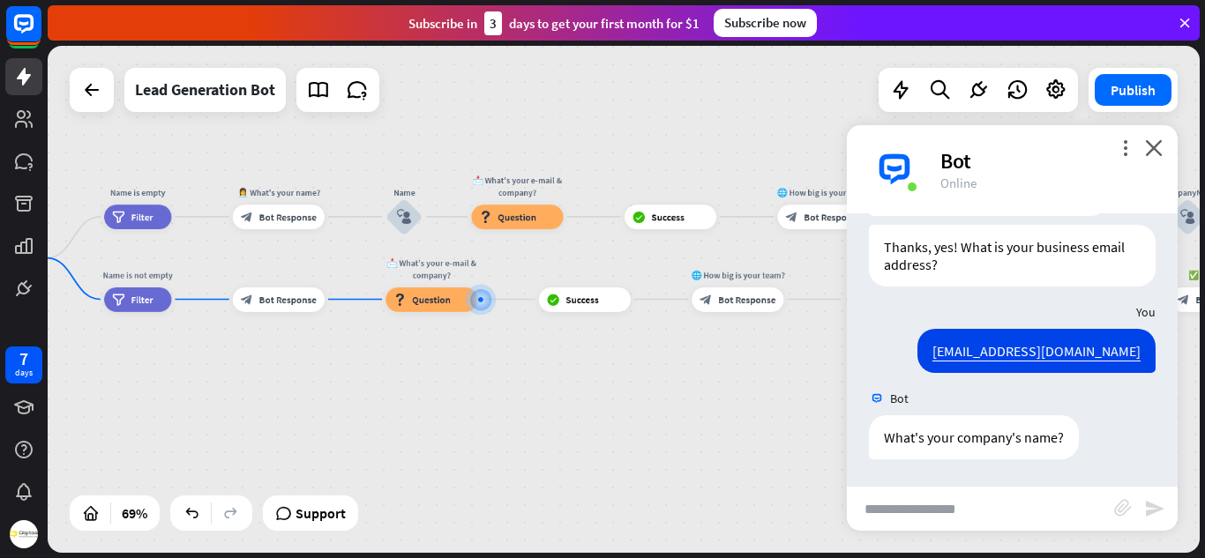
click at [908, 505] on input "text" at bounding box center [980, 509] width 267 height 44
type input "***"
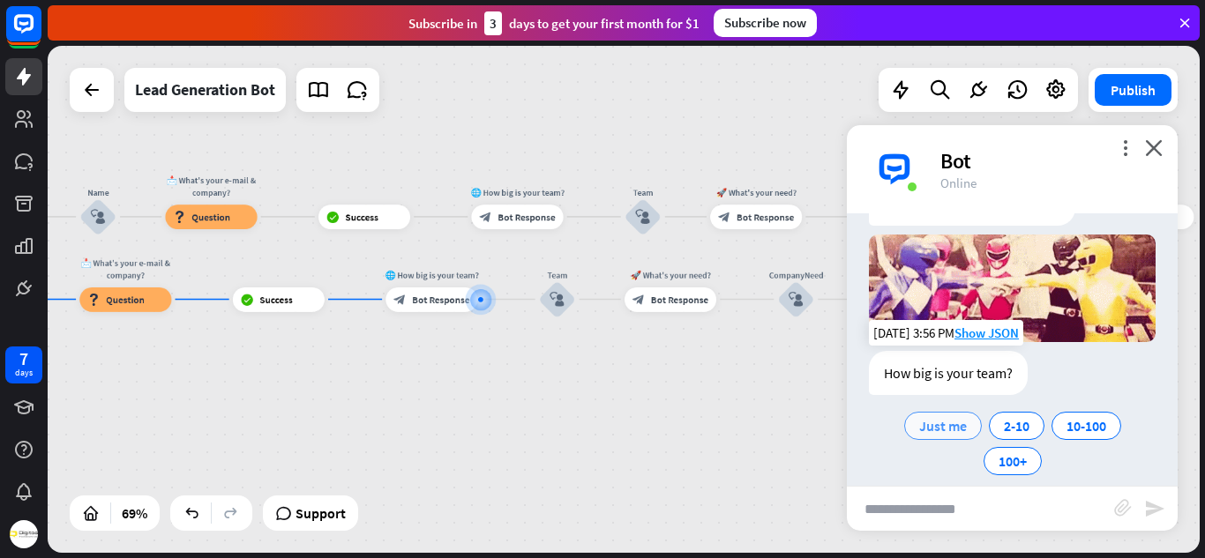
scroll to position [704, 0]
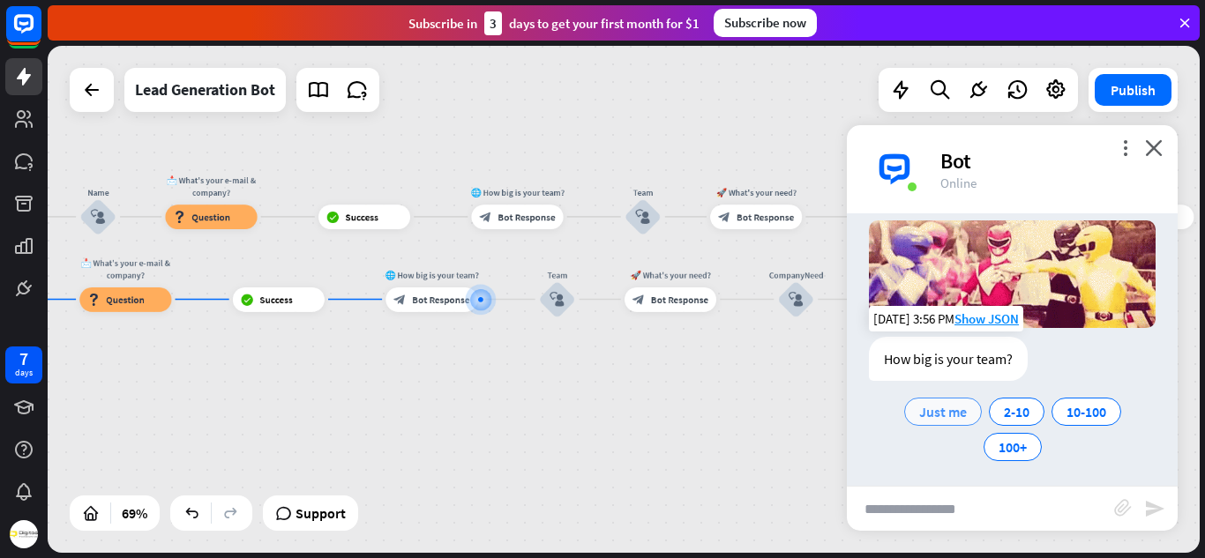
click at [910, 402] on div "Just me" at bounding box center [943, 412] width 78 height 28
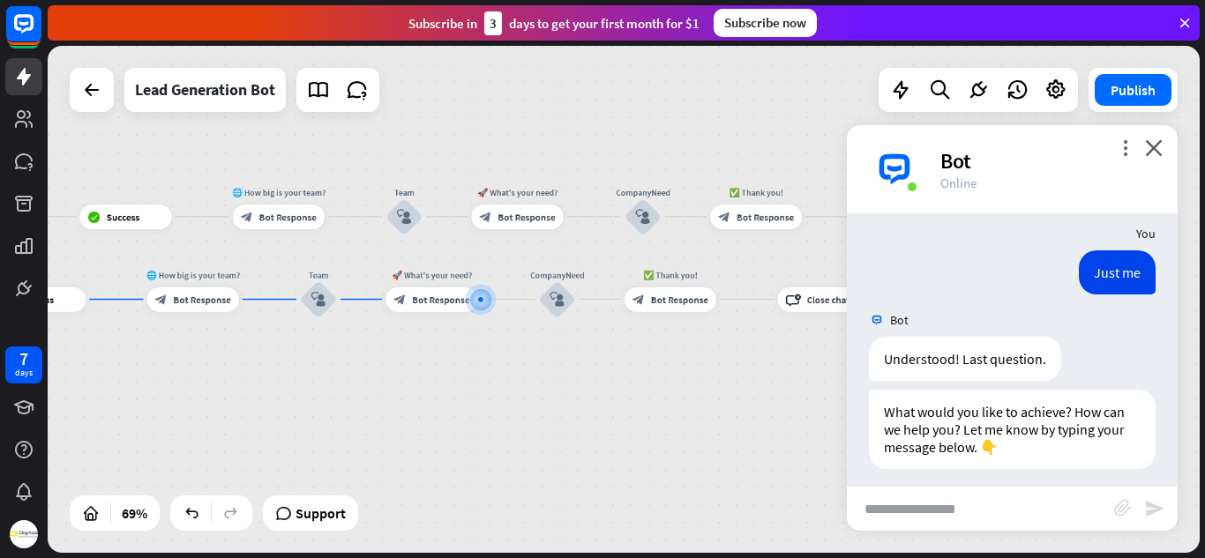
scroll to position [881, 0]
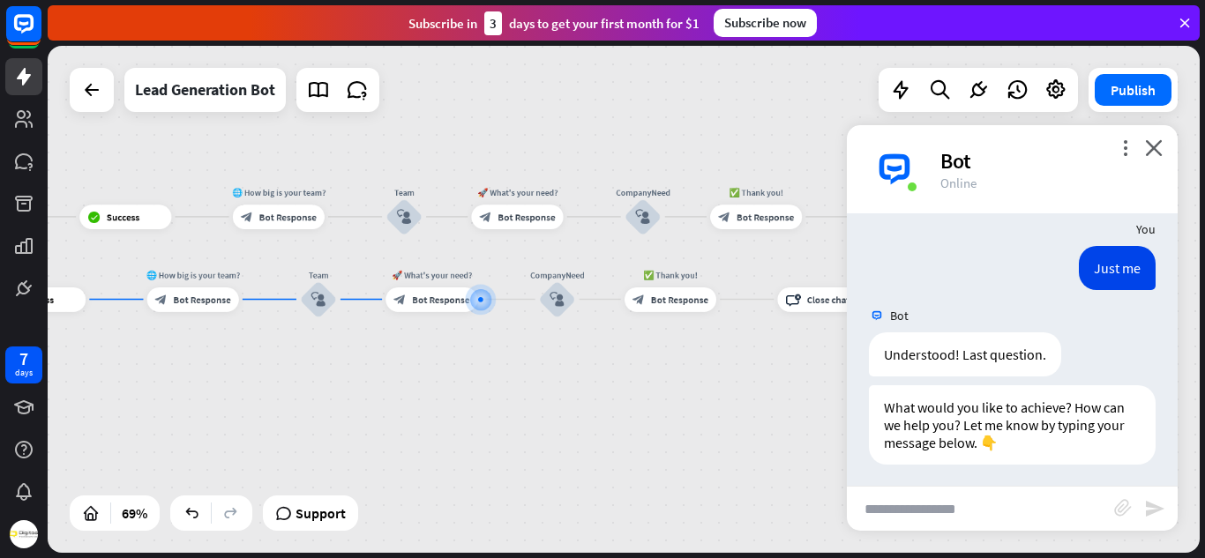
click at [924, 500] on input "text" at bounding box center [980, 509] width 267 height 44
type input "***"
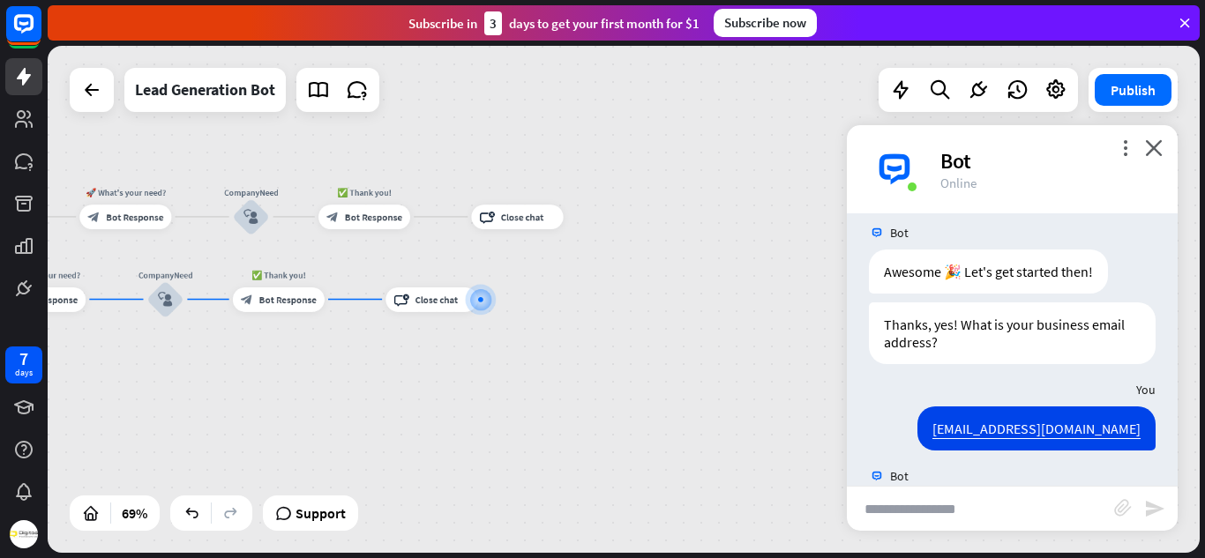
scroll to position [206, 0]
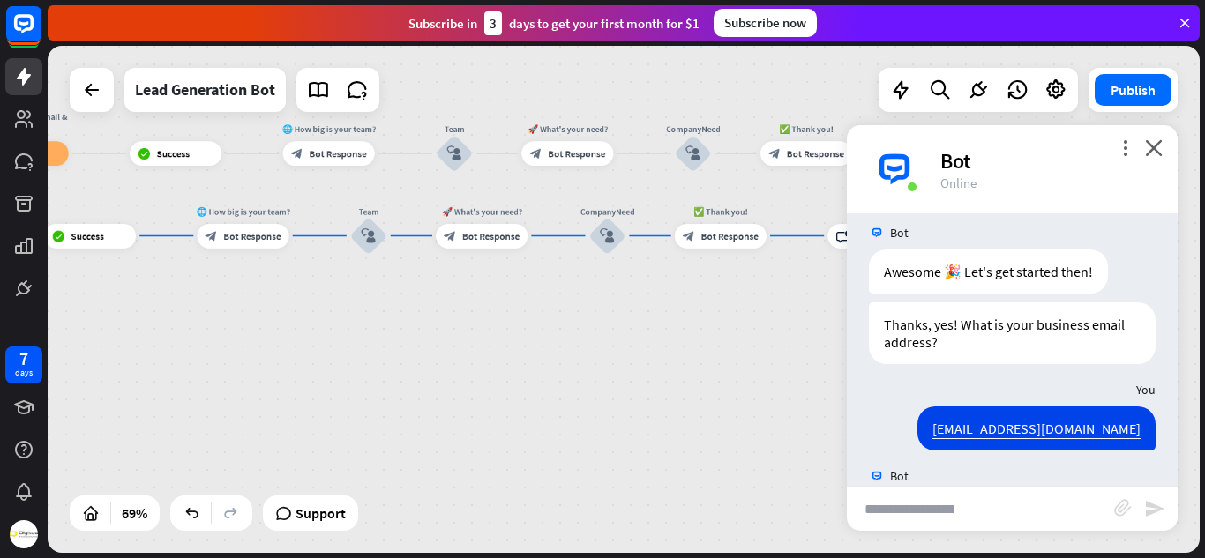
drag, startPoint x: 379, startPoint y: 375, endPoint x: 848, endPoint y: 310, distance: 472.9
click at [848, 310] on div "Lead AI Bot home_2 Start point Welcome message block_bot_response Bot Response …" at bounding box center [624, 299] width 1152 height 507
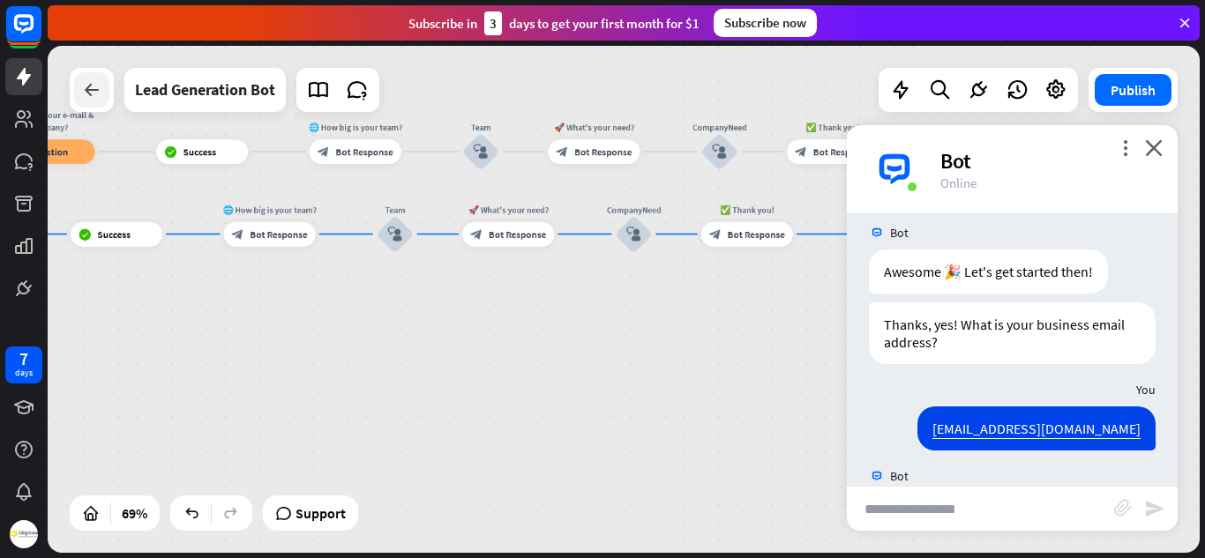
click at [100, 106] on div at bounding box center [91, 89] width 35 height 35
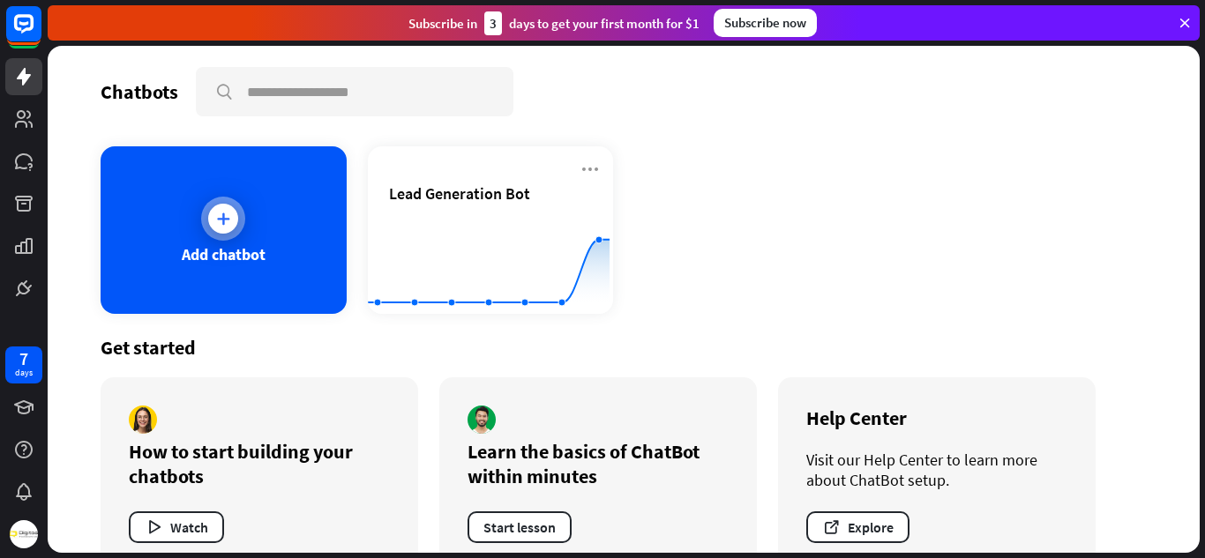
click at [248, 257] on div "Add chatbot" at bounding box center [224, 254] width 84 height 20
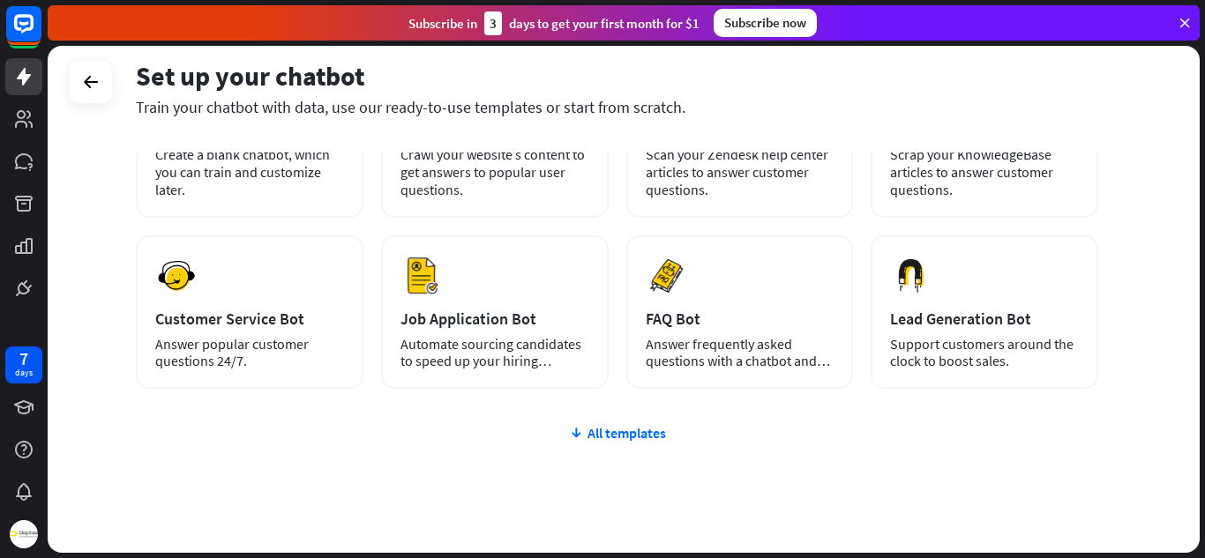
scroll to position [176, 0]
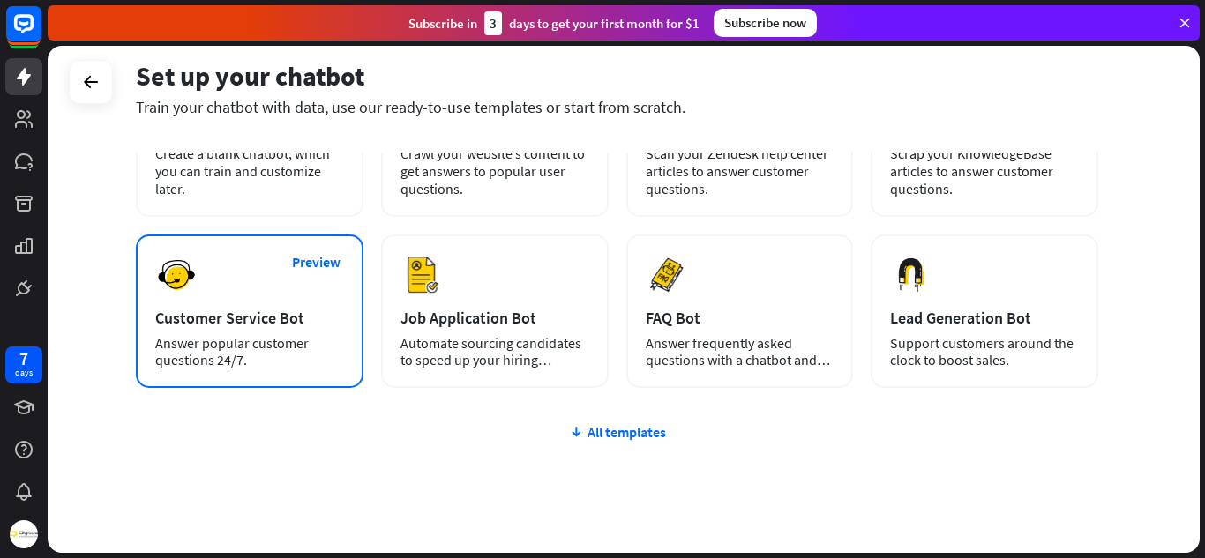
click at [312, 313] on div "Customer Service Bot" at bounding box center [249, 318] width 189 height 20
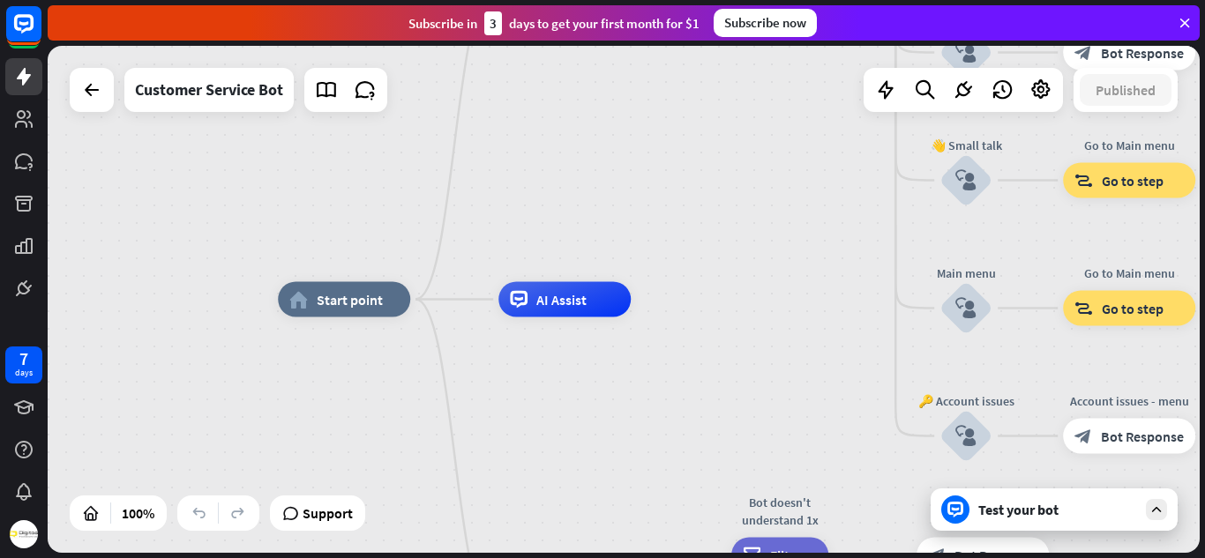
click at [959, 502] on icon at bounding box center [955, 510] width 16 height 16
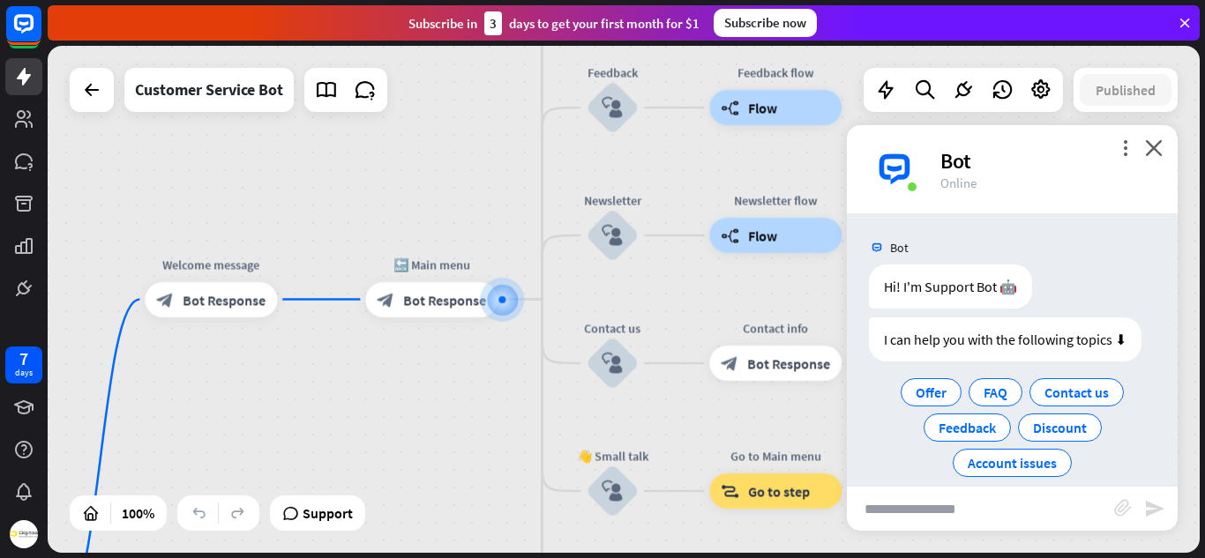
scroll to position [21, 0]
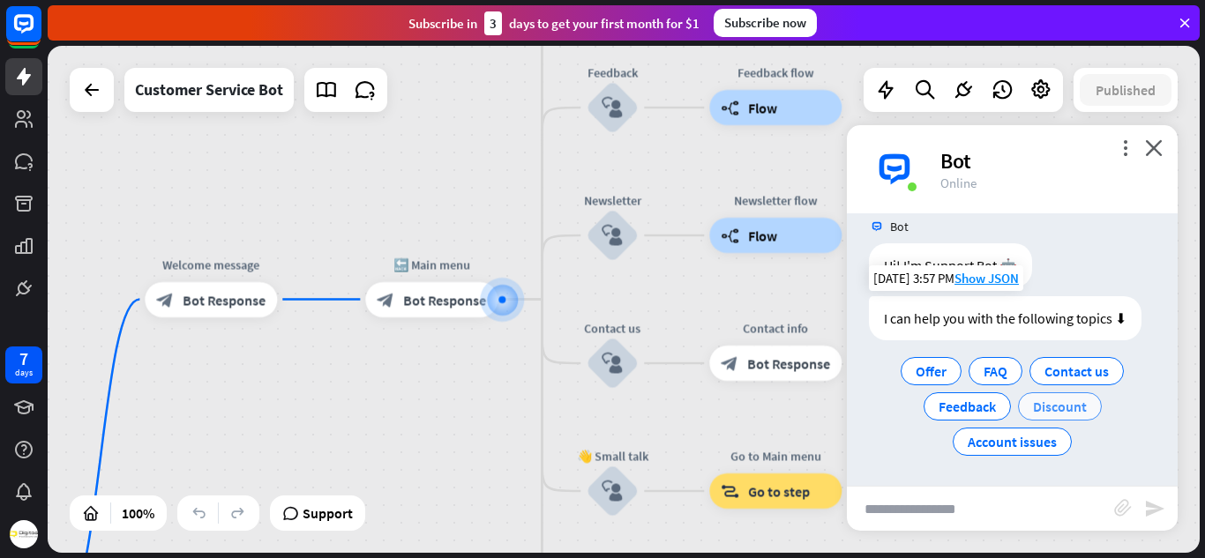
click at [1041, 407] on span "Discount" at bounding box center [1060, 407] width 54 height 18
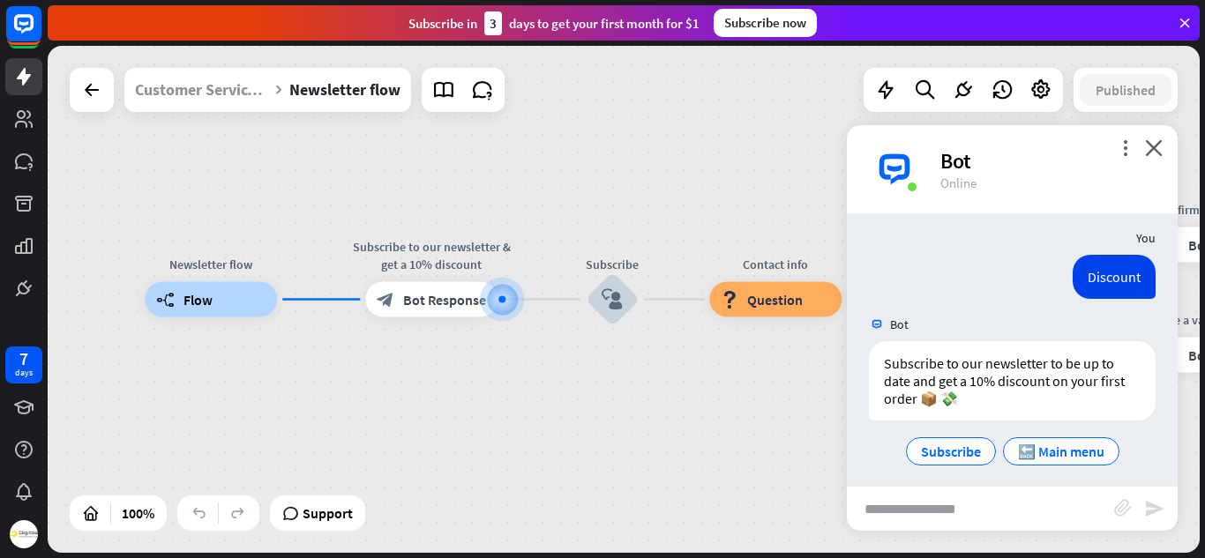
scroll to position [159, 0]
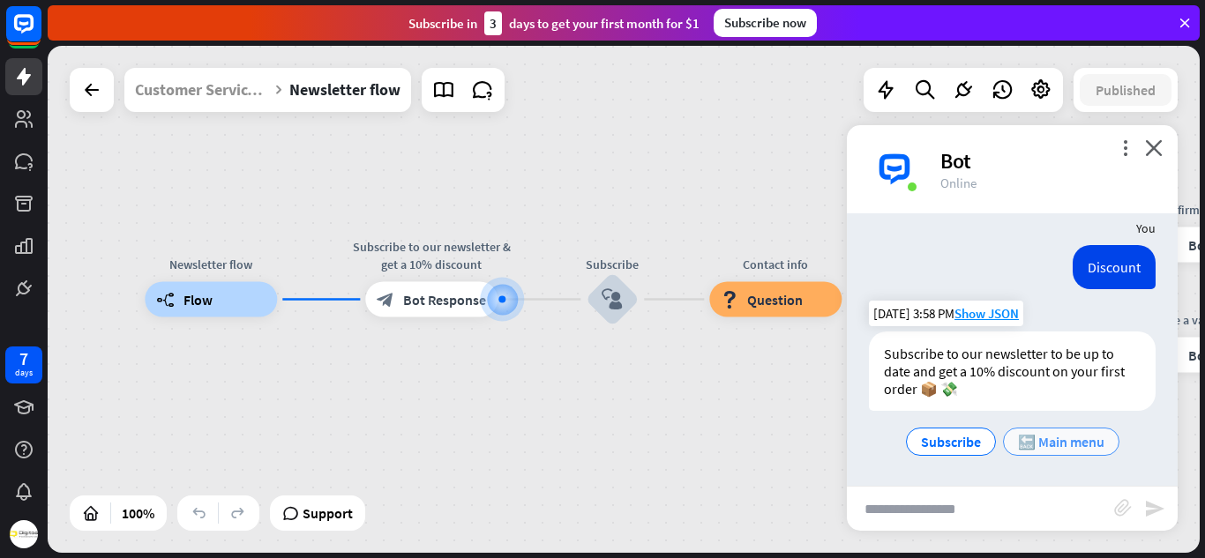
click at [1033, 449] on span "🔙 Main menu" at bounding box center [1061, 442] width 86 height 18
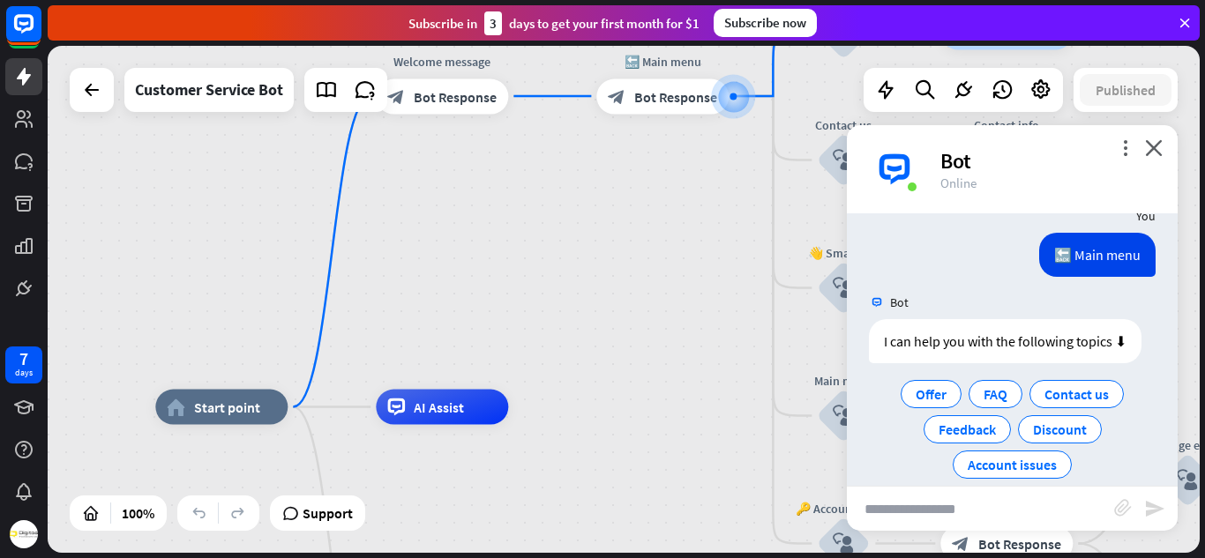
scroll to position [402, 0]
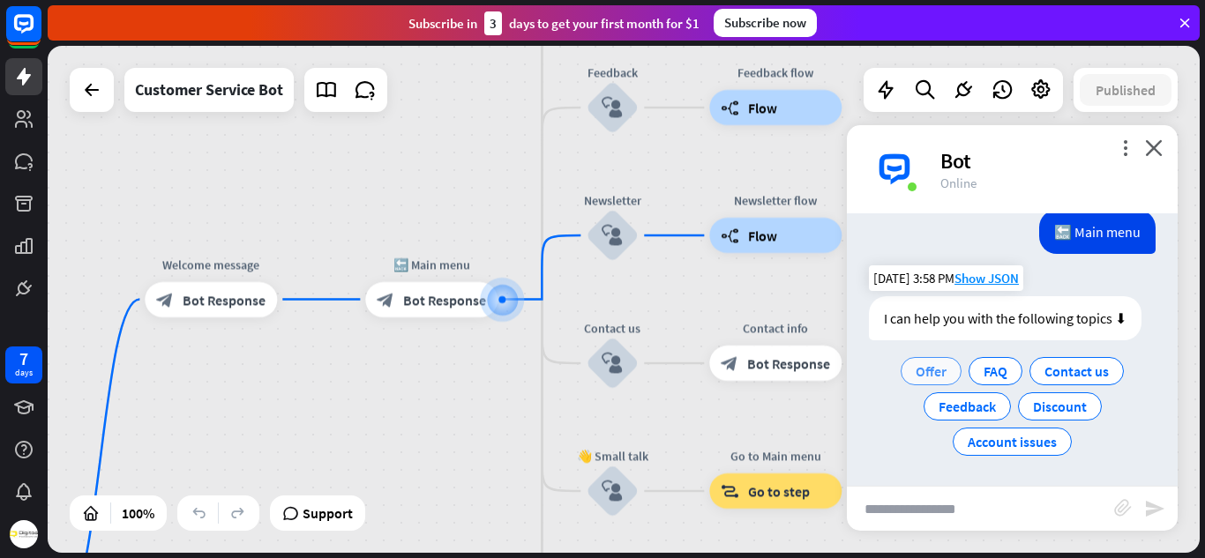
click at [927, 370] on span "Offer" at bounding box center [931, 372] width 31 height 18
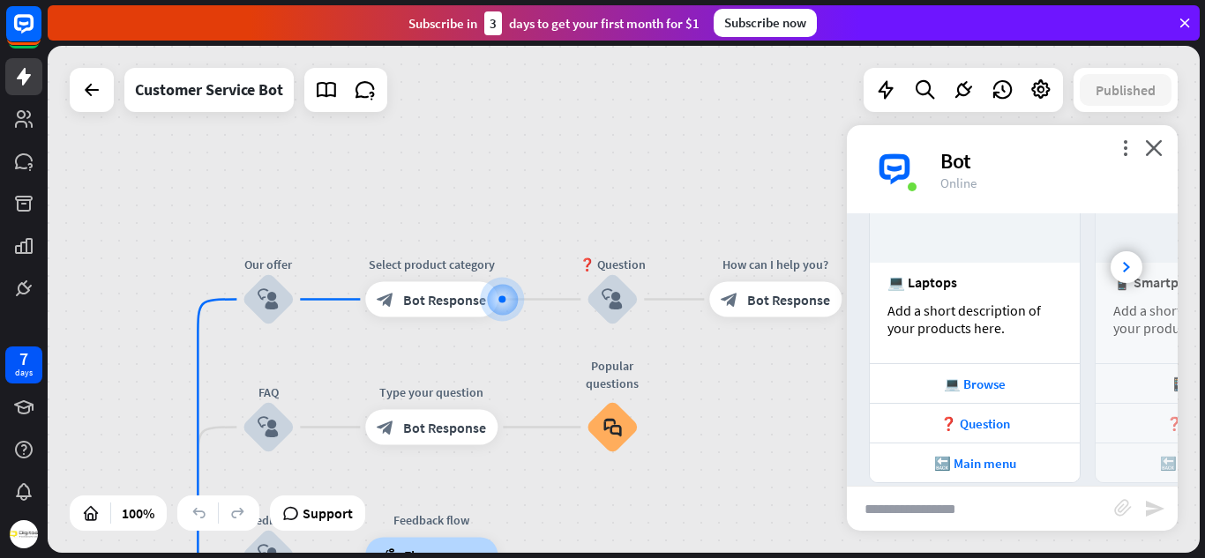
scroll to position [783, 0]
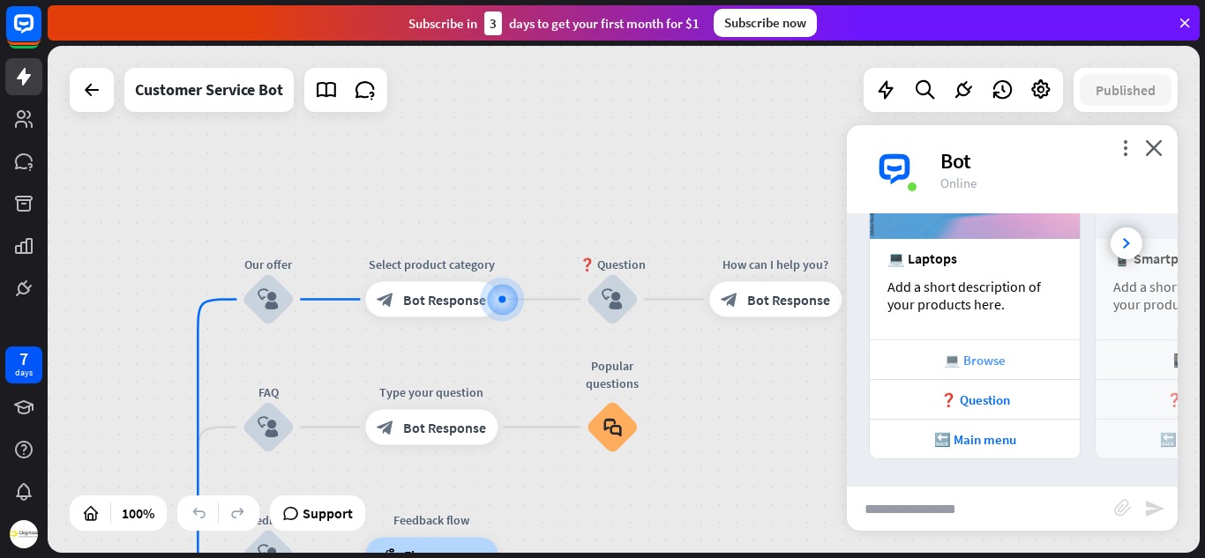
click at [995, 362] on div "💻 Browse" at bounding box center [974, 360] width 192 height 17
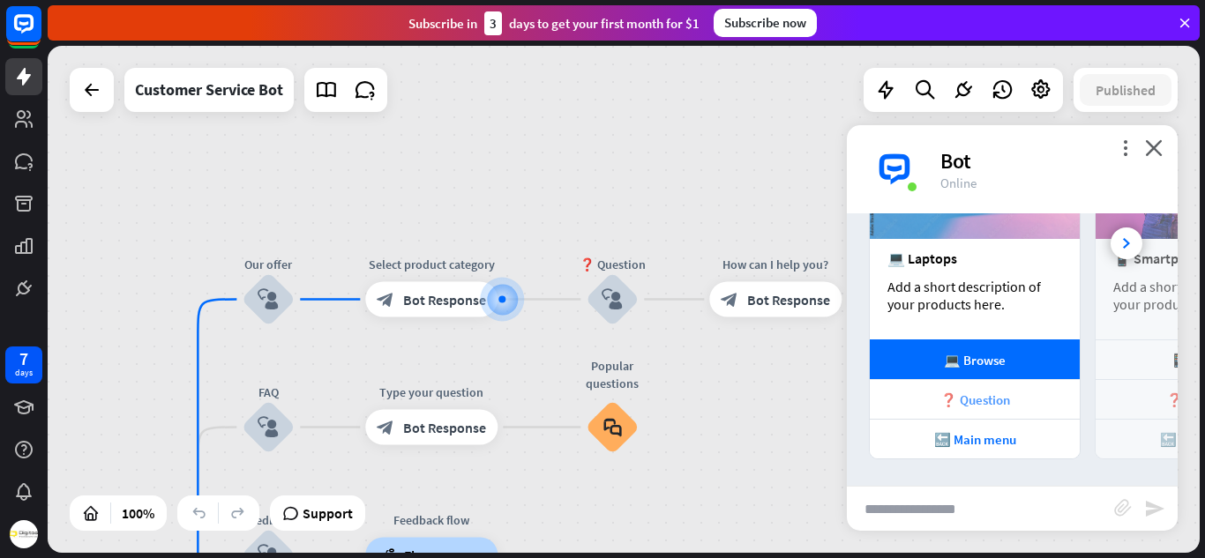
click at [989, 397] on div "❓ Question" at bounding box center [974, 400] width 192 height 17
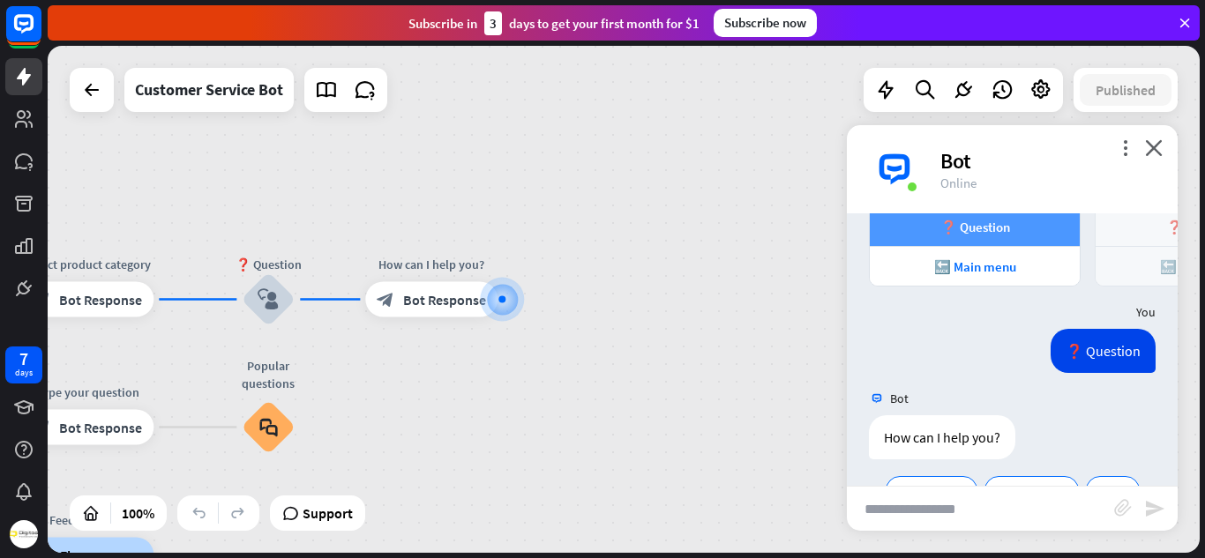
scroll to position [1005, 0]
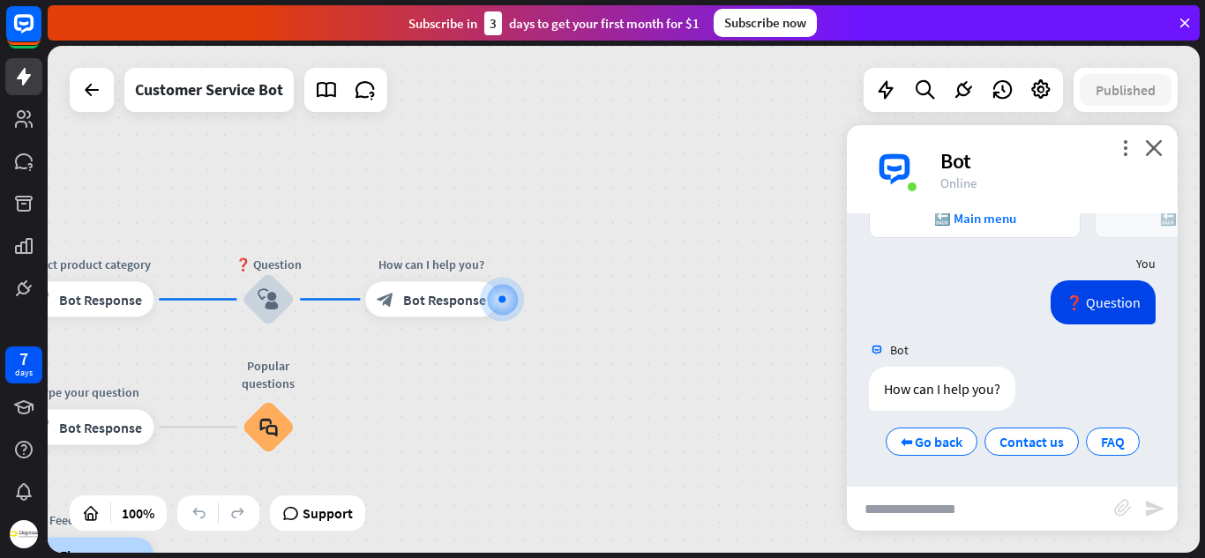
click at [906, 508] on input "text" at bounding box center [980, 509] width 267 height 44
type input "***"
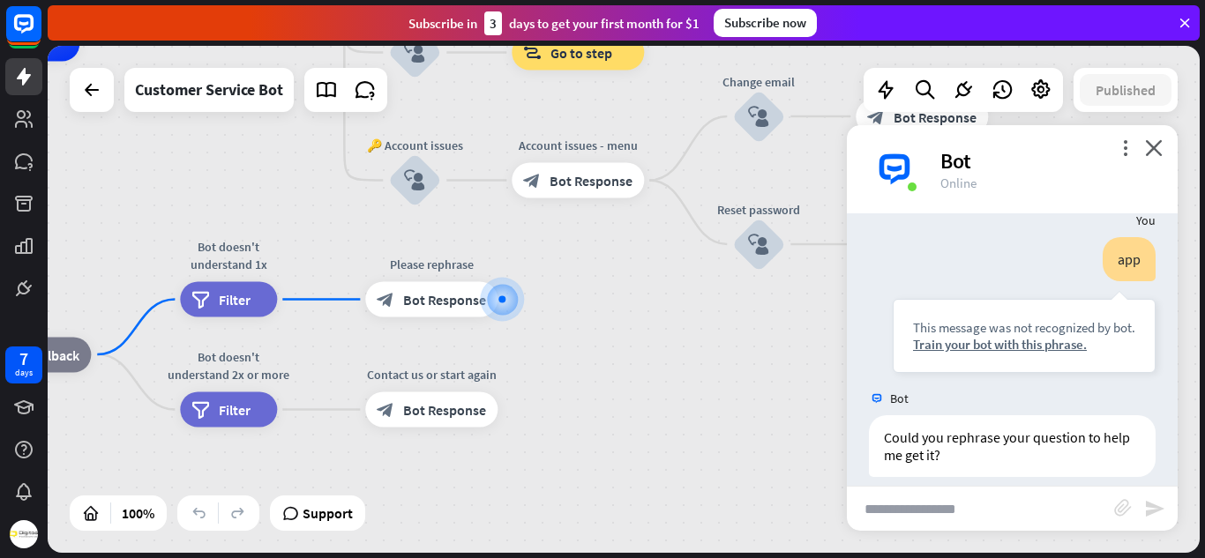
scroll to position [1238, 0]
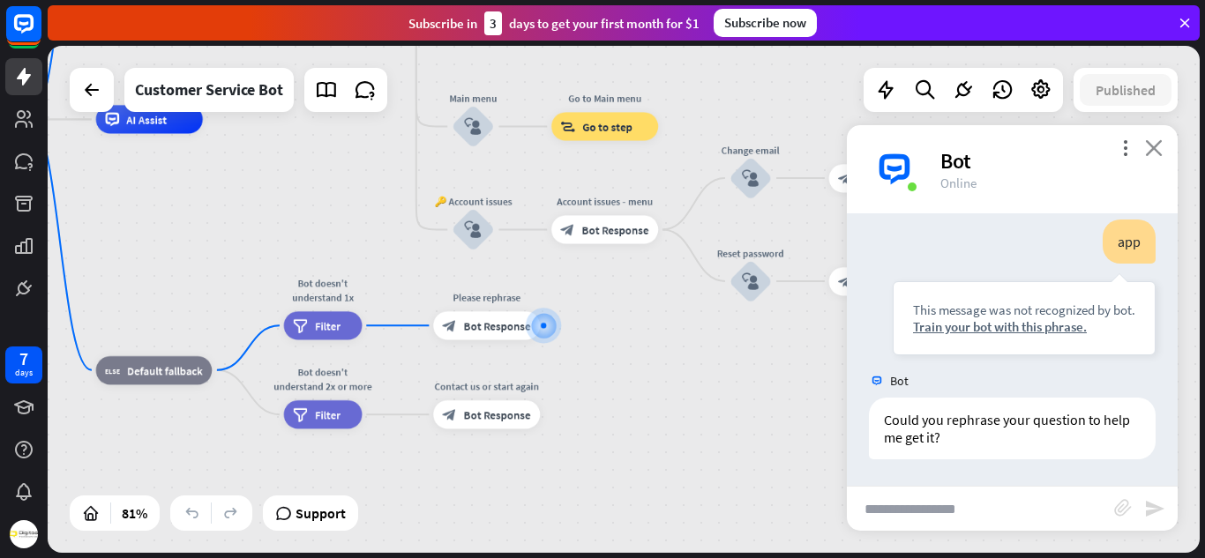
click at [1155, 155] on icon "close" at bounding box center [1154, 147] width 18 height 17
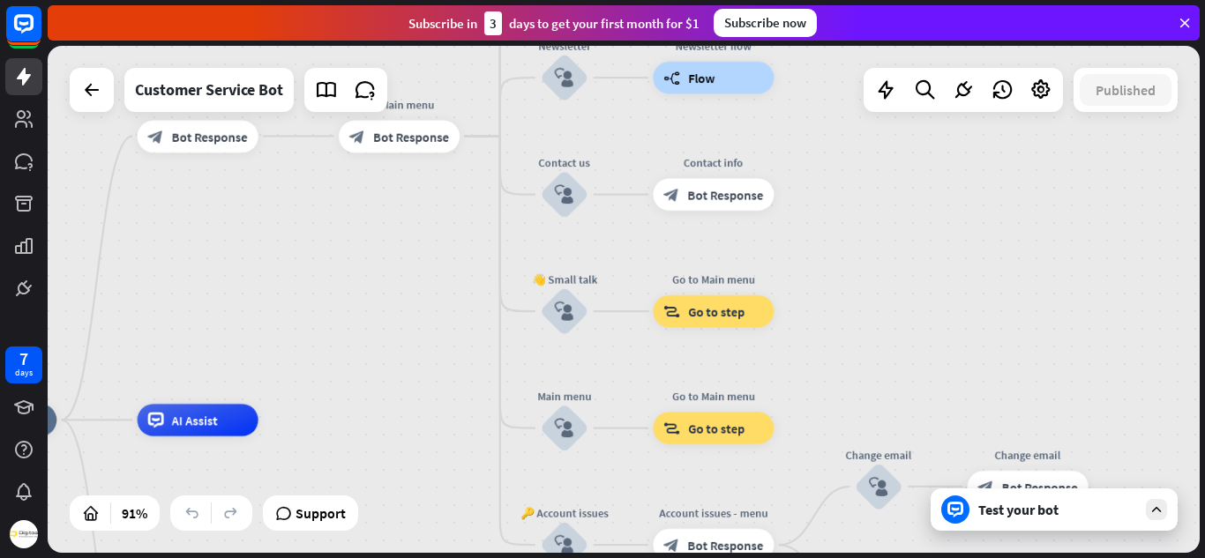
drag, startPoint x: 637, startPoint y: 276, endPoint x: 718, endPoint y: 600, distance: 333.7
click at [718, 557] on html "7 days close Product Help First steps Get started with ChatBot Help Center Foll…" at bounding box center [602, 279] width 1205 height 558
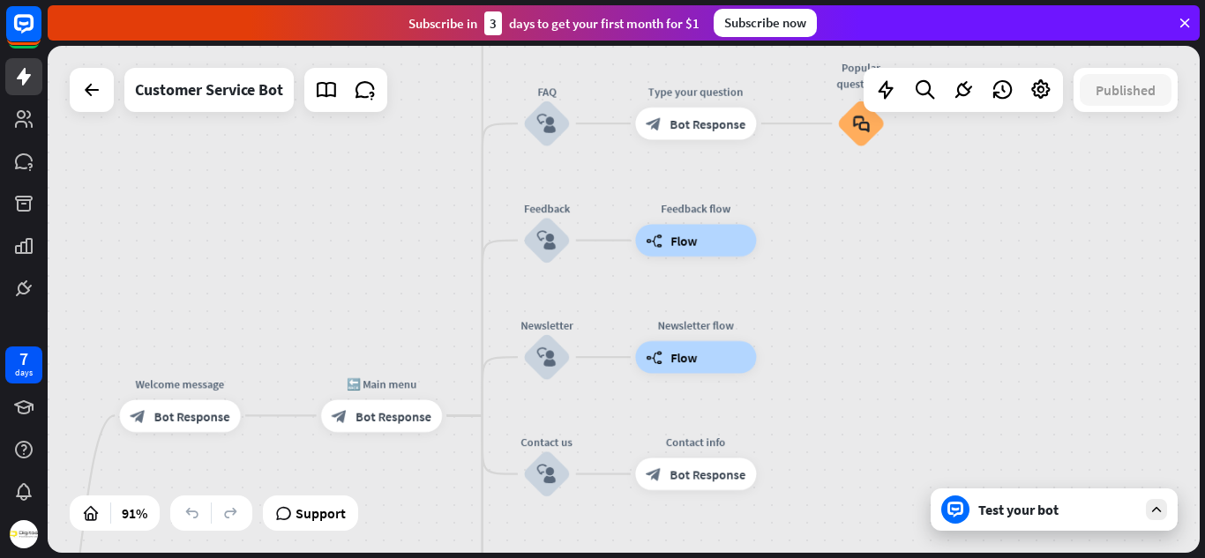
drag, startPoint x: 879, startPoint y: 307, endPoint x: 888, endPoint y: 586, distance: 278.9
click at [888, 557] on html "7 days close Product Help First steps Get started with ChatBot Help Center Foll…" at bounding box center [602, 279] width 1205 height 558
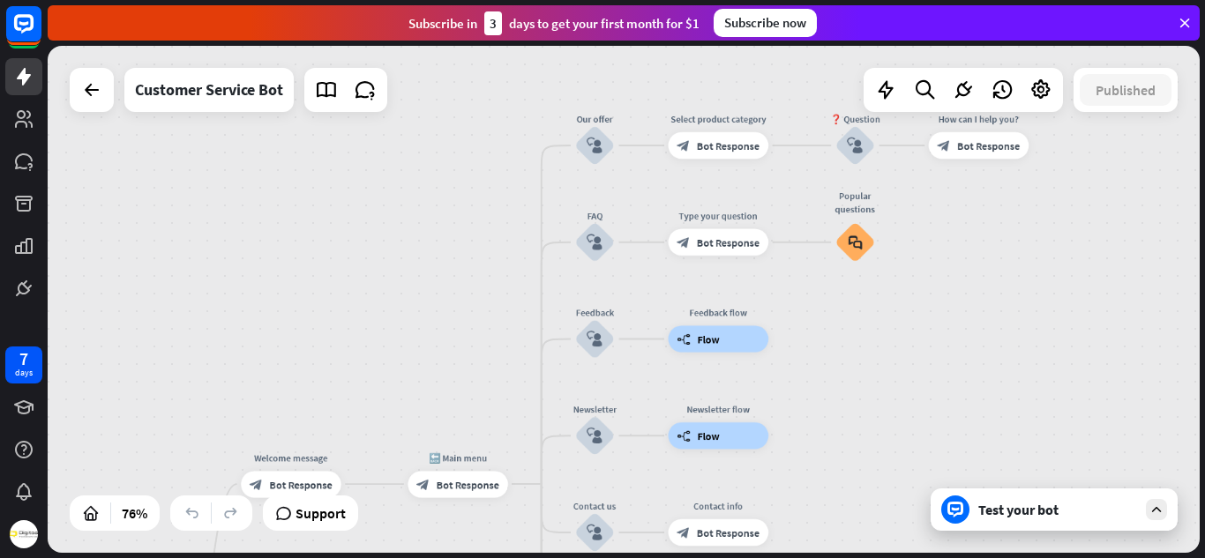
drag, startPoint x: 896, startPoint y: 250, endPoint x: 871, endPoint y: 348, distance: 101.0
click at [871, 348] on div "home_2 Start point Welcome message block_bot_response Bot Response 🔙 Main menu …" at bounding box center [624, 299] width 1152 height 507
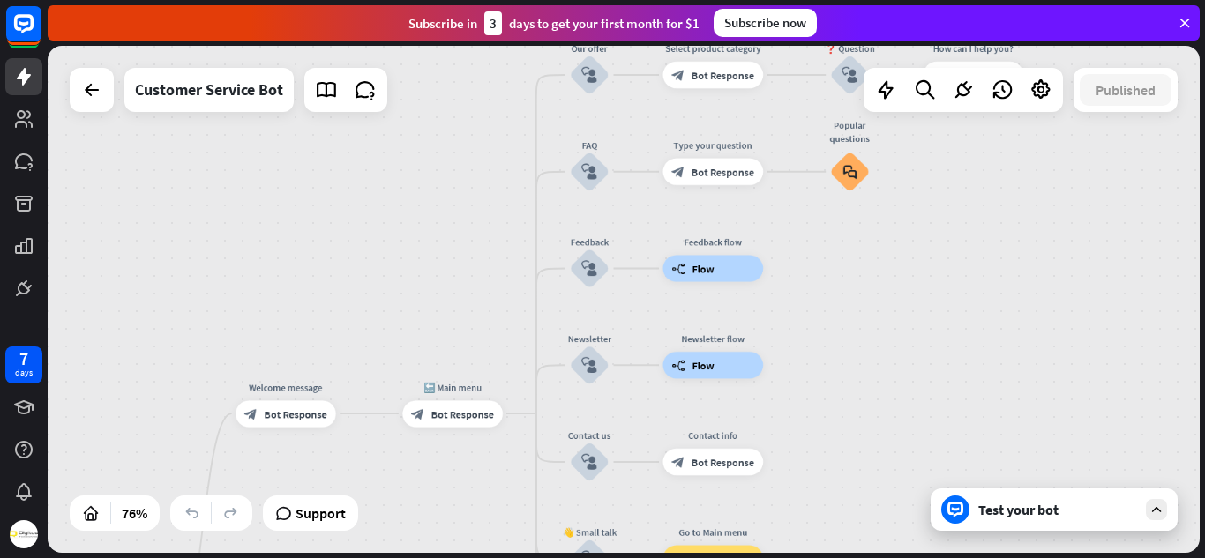
drag, startPoint x: 859, startPoint y: 408, endPoint x: 869, endPoint y: 303, distance: 106.3
click at [869, 303] on div "home_2 Start point Welcome message block_bot_response Bot Response 🔙 Main menu …" at bounding box center [624, 299] width 1152 height 507
click at [582, 325] on span "Edit name" at bounding box center [577, 331] width 41 height 12
drag, startPoint x: 614, startPoint y: 331, endPoint x: 507, endPoint y: 337, distance: 106.9
click at [507, 337] on div "**********" at bounding box center [624, 299] width 1152 height 507
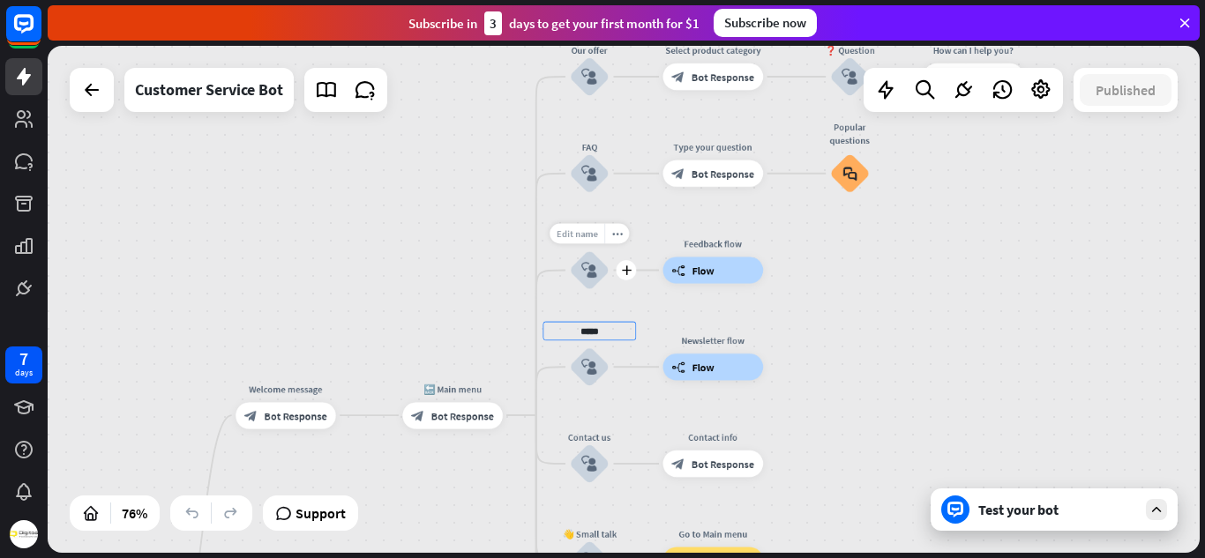
type input "*****"
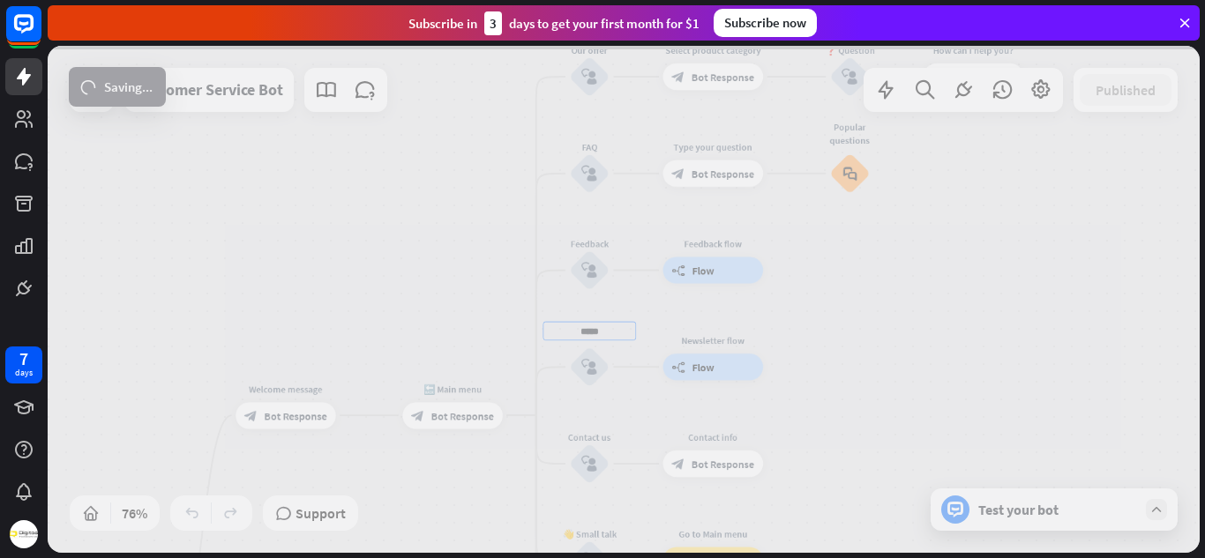
click at [588, 234] on div "home_2 Start point Welcome message block_bot_response Bot Response 🔙 Main menu …" at bounding box center [624, 299] width 1152 height 507
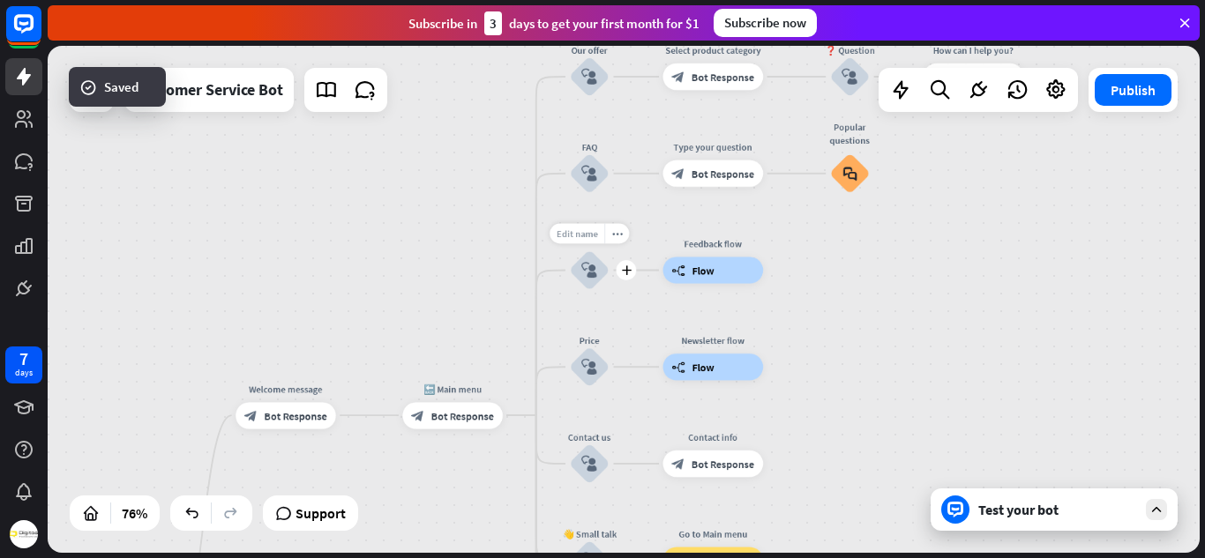
click at [579, 231] on span "Edit name" at bounding box center [577, 234] width 41 height 12
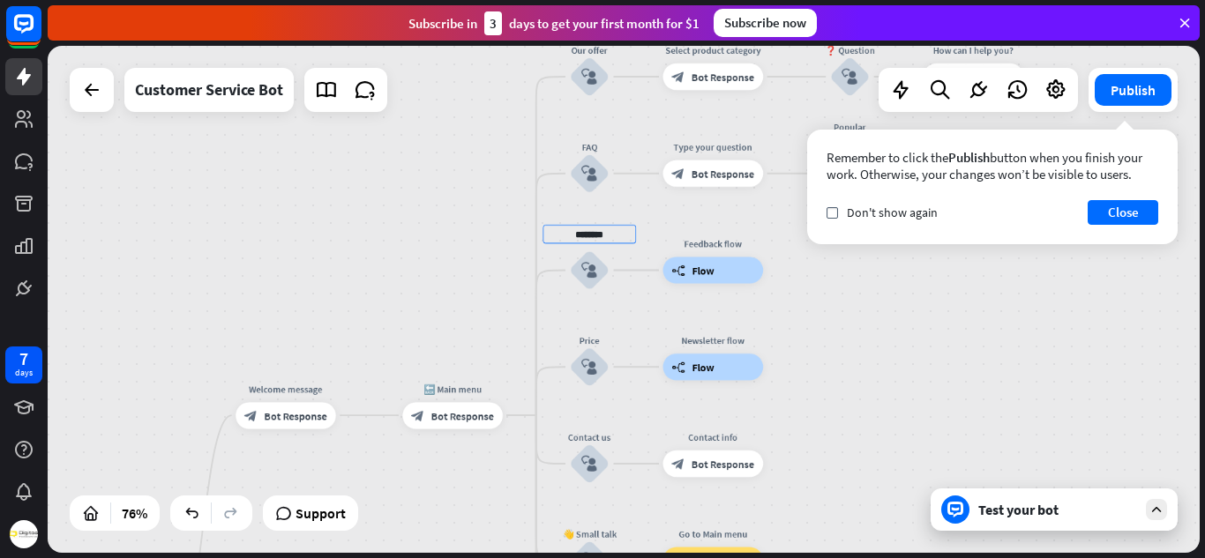
drag, startPoint x: 612, startPoint y: 233, endPoint x: 532, endPoint y: 243, distance: 80.8
click at [532, 243] on div "home_2 Start point Welcome message block_bot_response Bot Response 🔙 Main menu …" at bounding box center [624, 299] width 1152 height 507
type input "********"
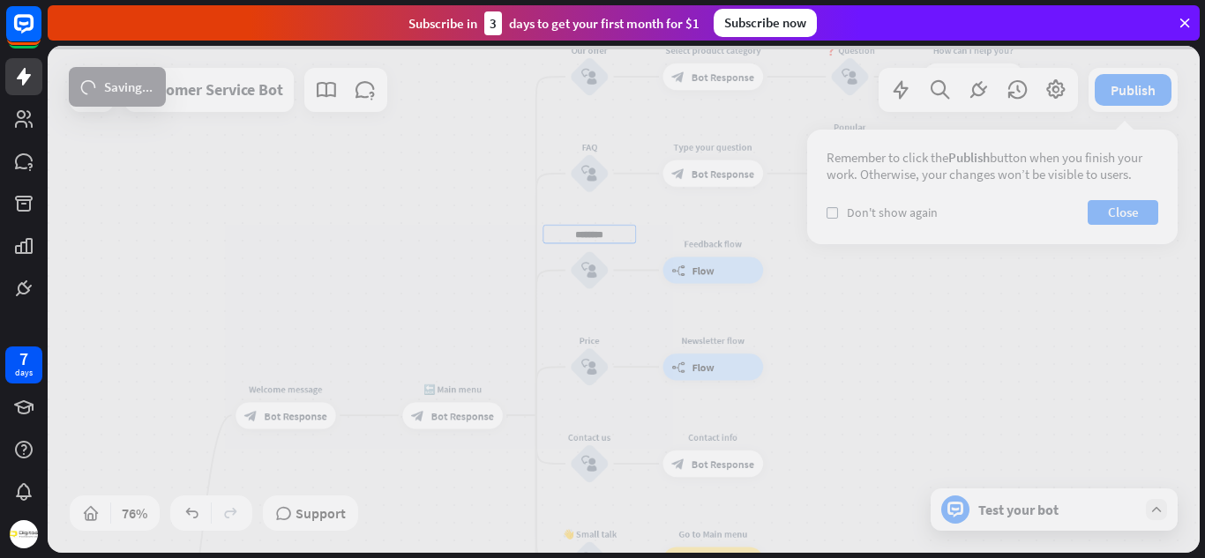
click at [822, 291] on div "home_2 Start point Welcome message block_bot_response Bot Response 🔙 Main menu …" at bounding box center [624, 299] width 1152 height 507
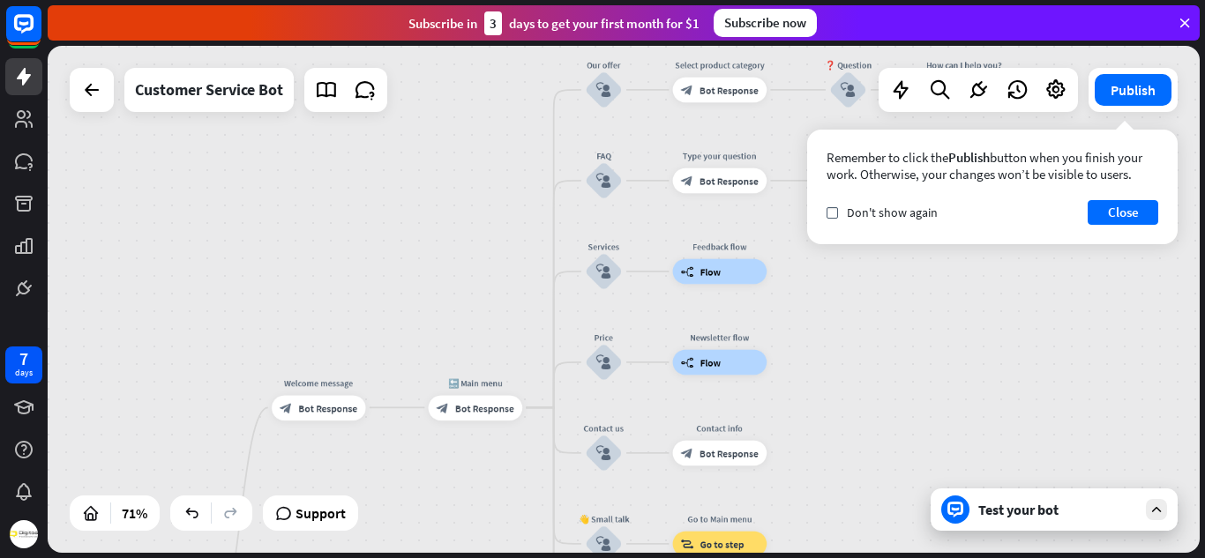
click at [968, 516] on div at bounding box center [955, 510] width 28 height 28
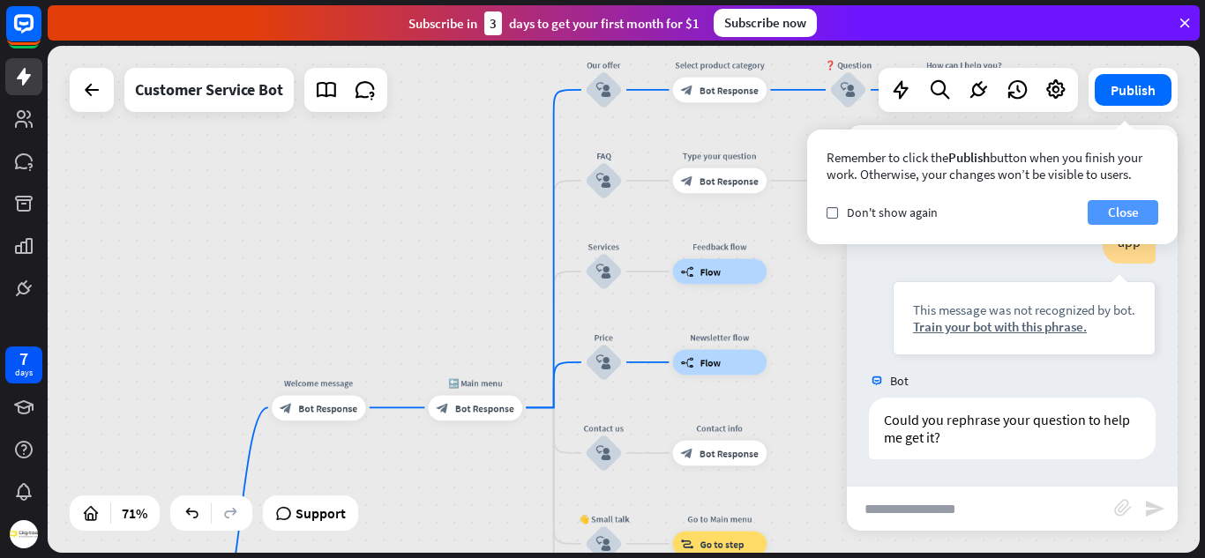
click at [1121, 213] on button "Close" at bounding box center [1123, 212] width 71 height 25
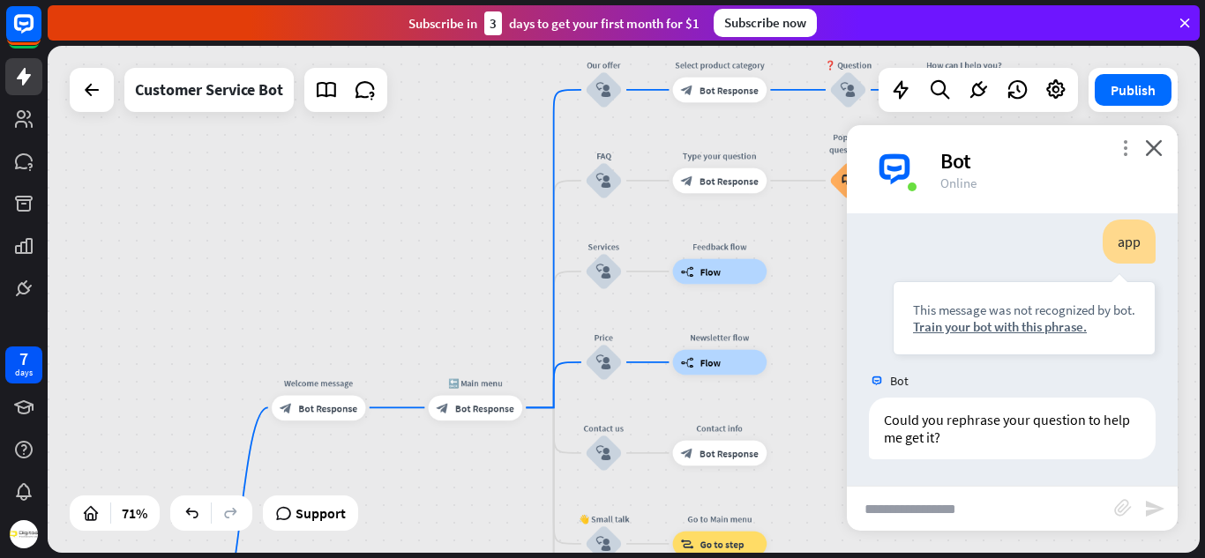
click at [1118, 139] on icon "more_vert" at bounding box center [1125, 147] width 17 height 17
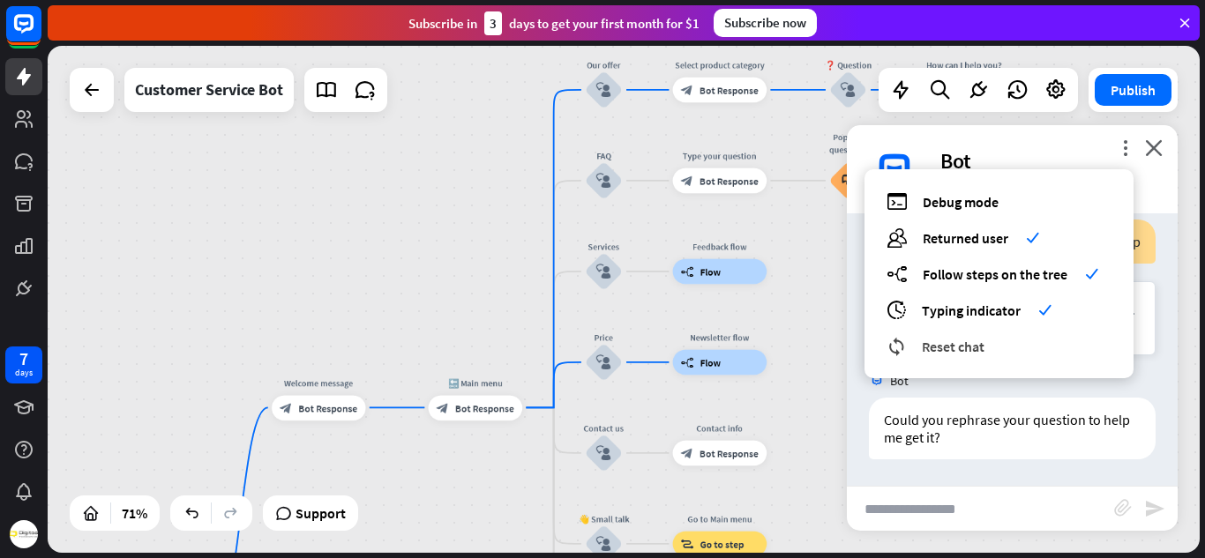
click at [957, 344] on span "Reset chat" at bounding box center [953, 347] width 63 height 18
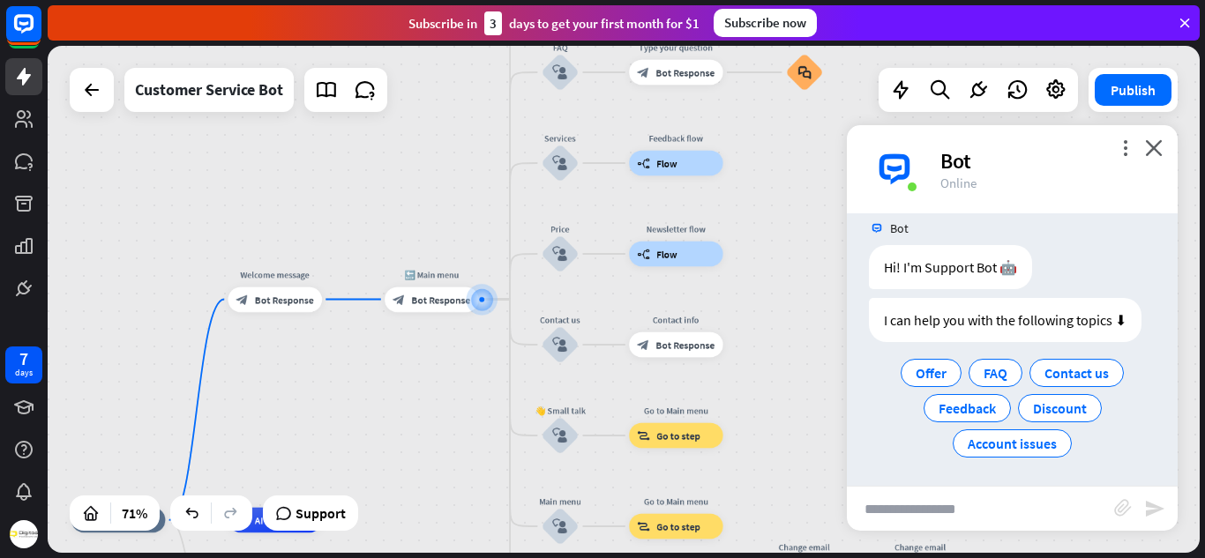
scroll to position [21, 0]
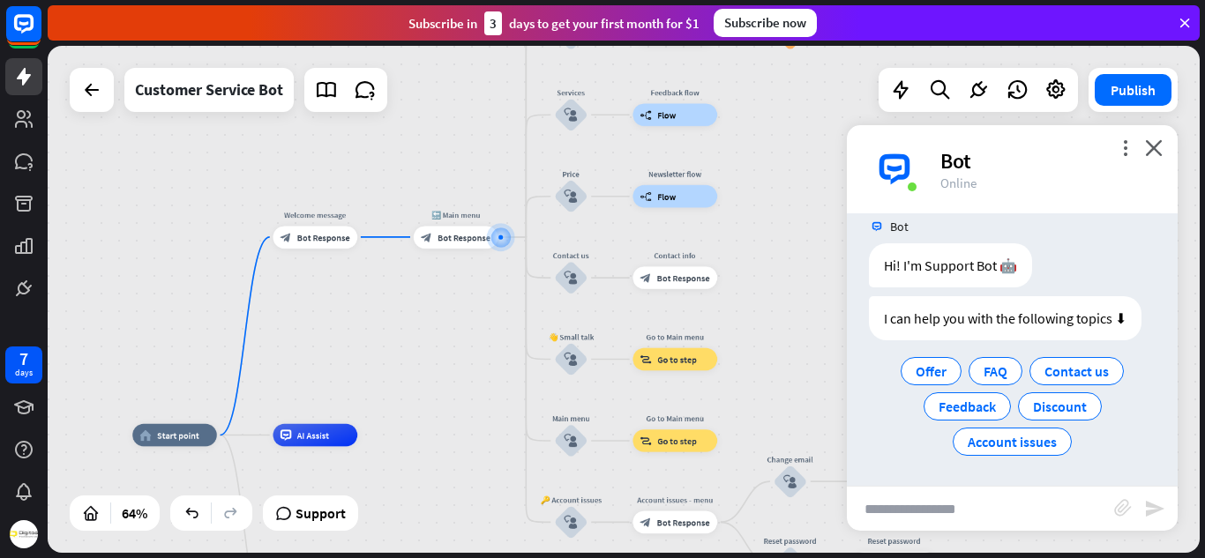
drag, startPoint x: 460, startPoint y: 138, endPoint x: 456, endPoint y: 55, distance: 83.9
click at [456, 55] on div "home_2 Start point Welcome message block_bot_response Bot Response 🔙 Main menu …" at bounding box center [624, 299] width 1152 height 507
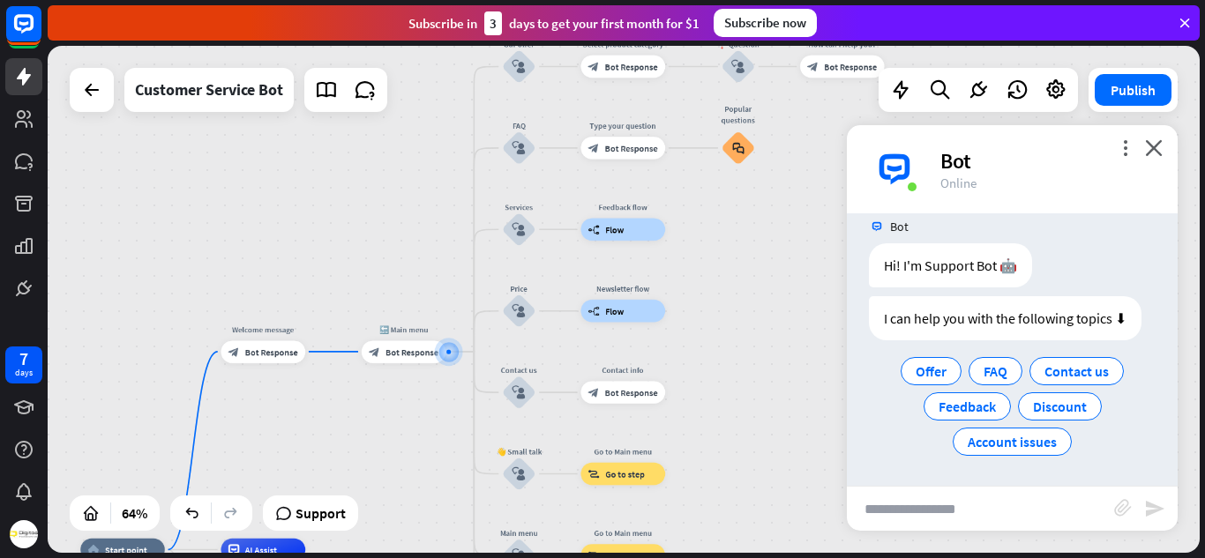
drag, startPoint x: 445, startPoint y: 313, endPoint x: 393, endPoint y: 450, distance: 146.3
click at [393, 450] on div "home_2 Start point Welcome message block_bot_response Bot Response 🔙 Main menu …" at bounding box center [624, 299] width 1152 height 507
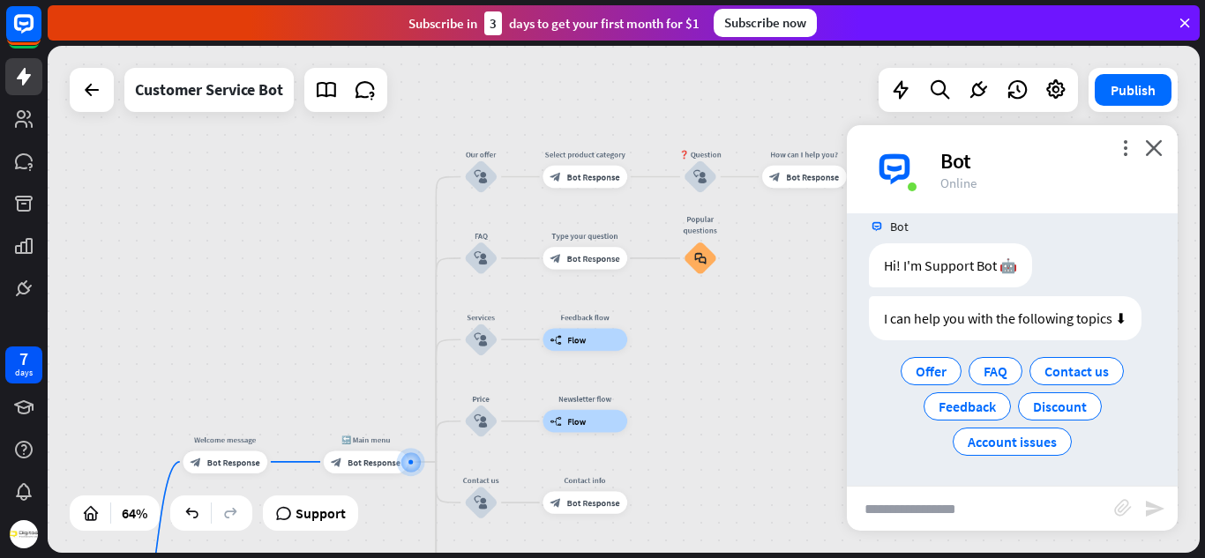
drag, startPoint x: 407, startPoint y: 279, endPoint x: 369, endPoint y: 387, distance: 114.9
click at [369, 387] on div "home_2 Start point Welcome message block_bot_response Bot Response 🔙 Main menu …" at bounding box center [624, 299] width 1152 height 507
click at [405, 466] on div at bounding box center [410, 462] width 11 height 11
click at [1072, 368] on span "Contact us" at bounding box center [1076, 372] width 64 height 18
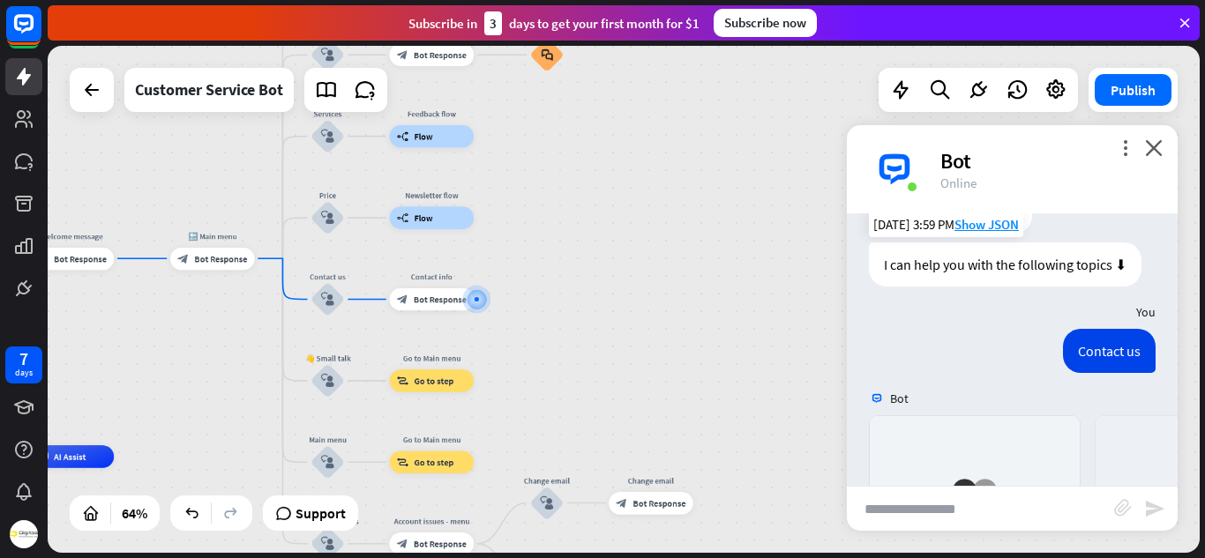
scroll to position [380, 0]
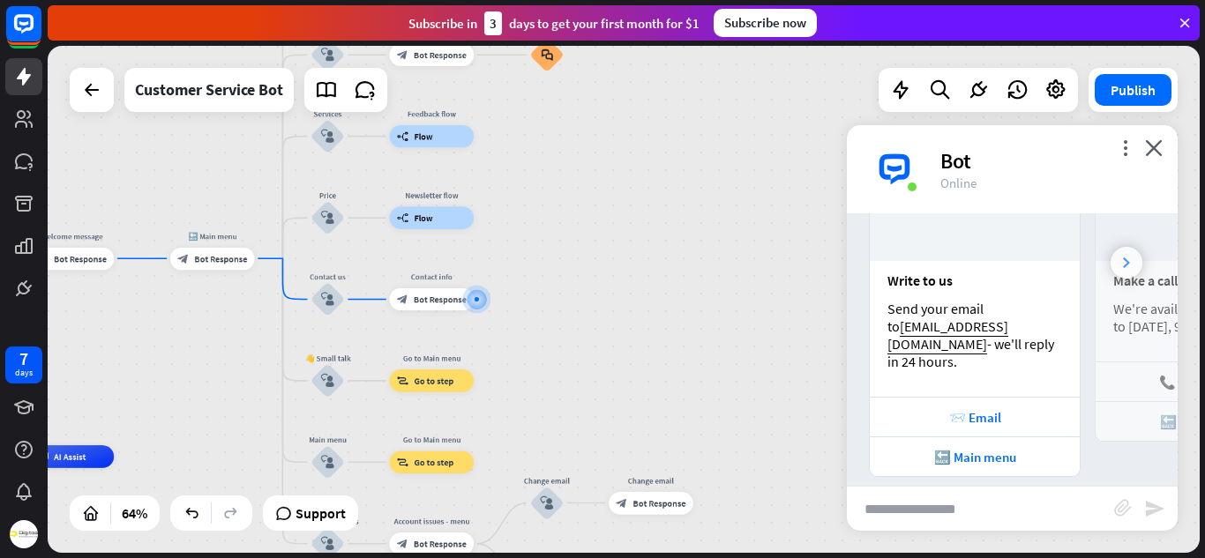
click at [1123, 258] on icon at bounding box center [1126, 263] width 7 height 11
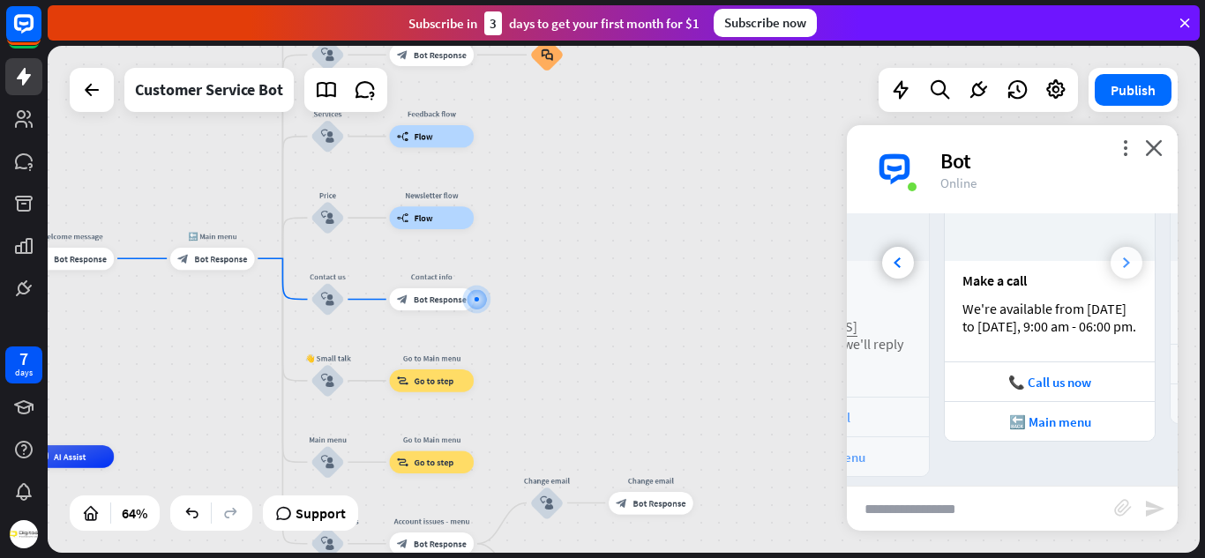
scroll to position [0, 195]
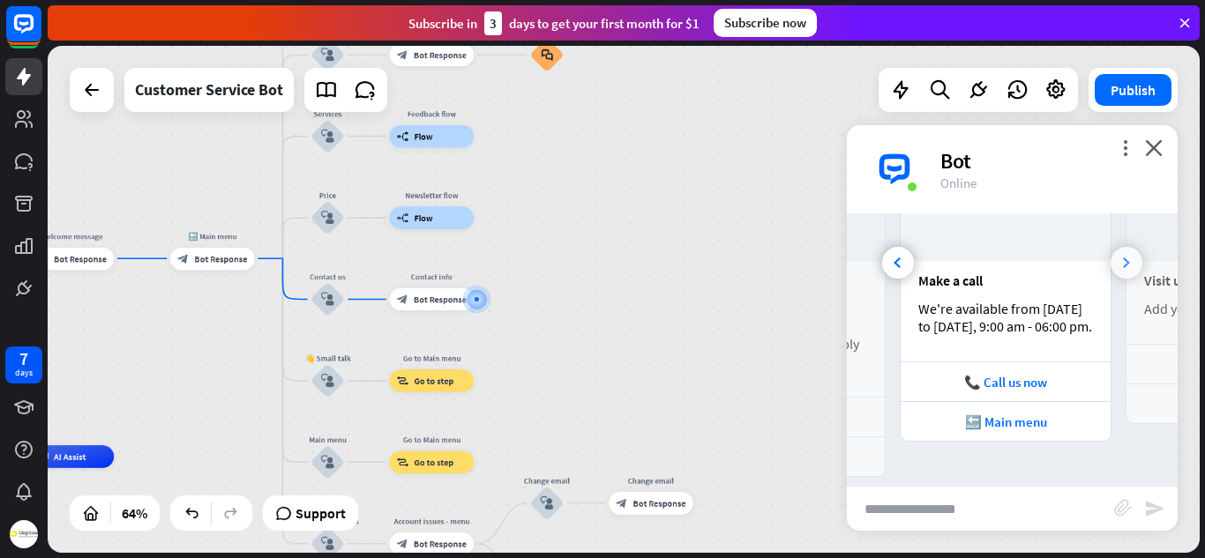
click at [1123, 258] on icon at bounding box center [1126, 263] width 7 height 11
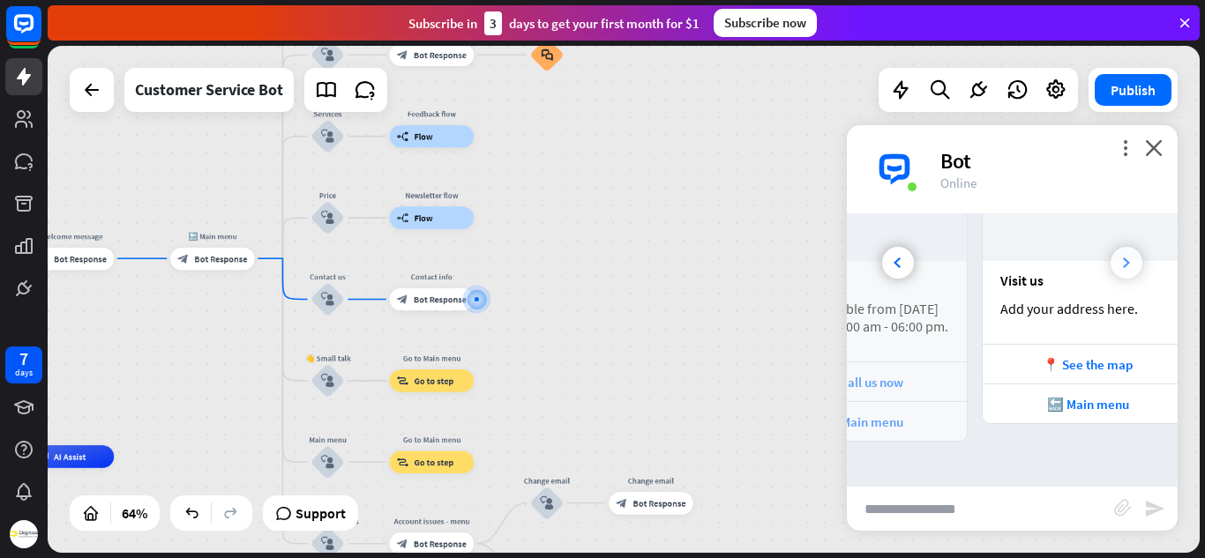
scroll to position [0, 390]
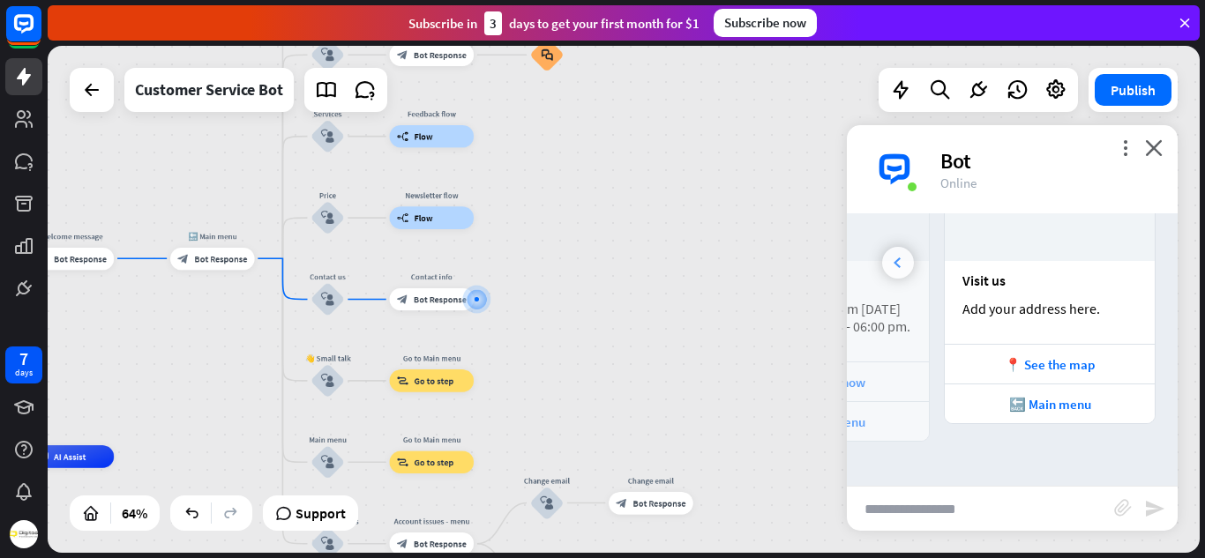
click at [899, 264] on div at bounding box center [898, 263] width 32 height 32
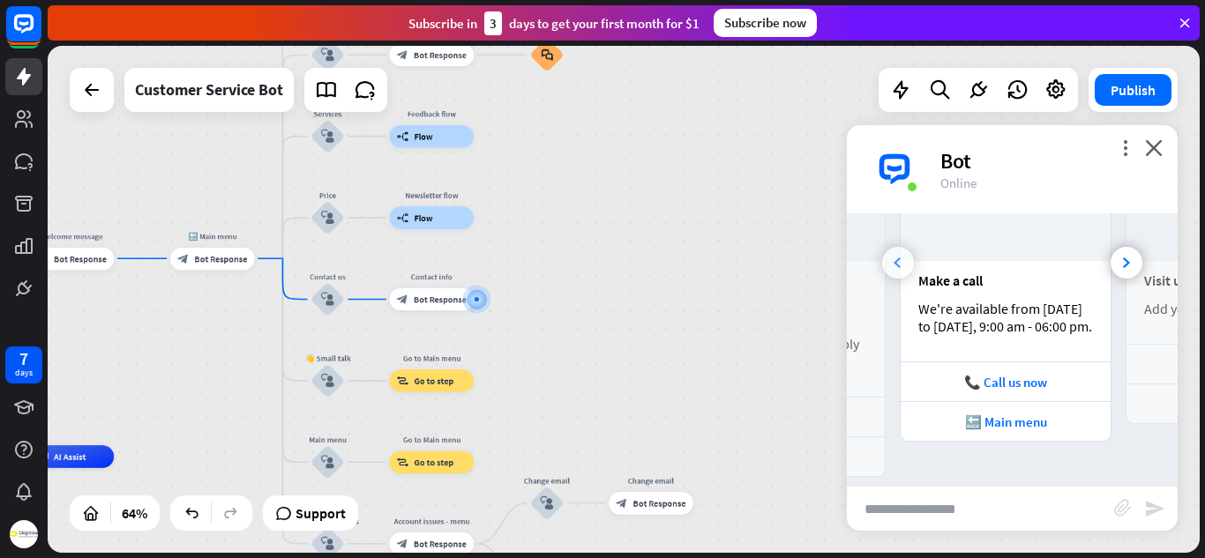
click at [899, 264] on div at bounding box center [898, 263] width 32 height 32
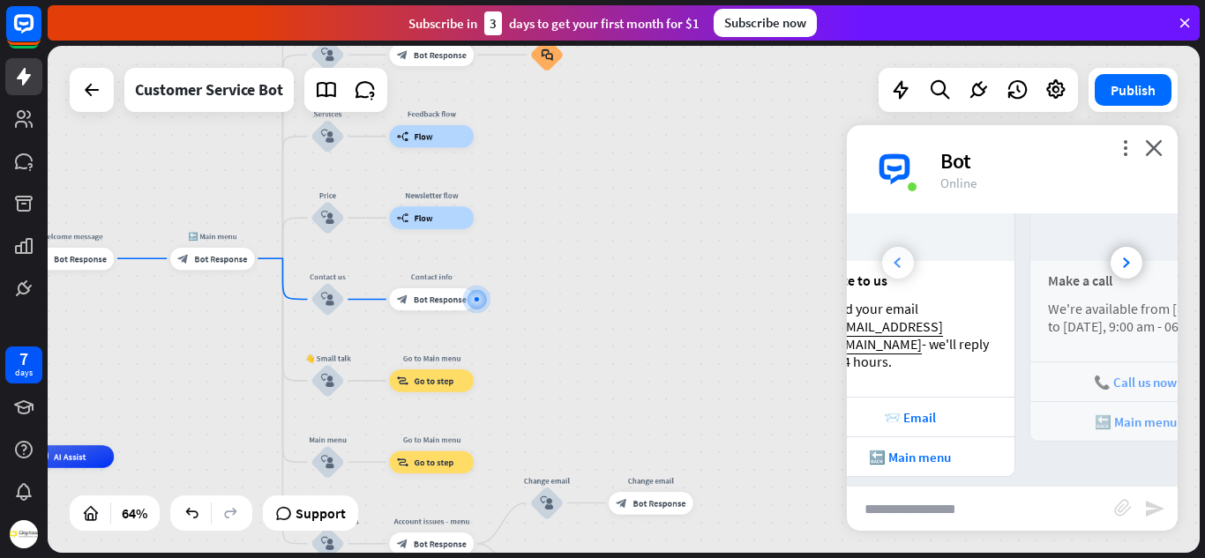
scroll to position [0, 0]
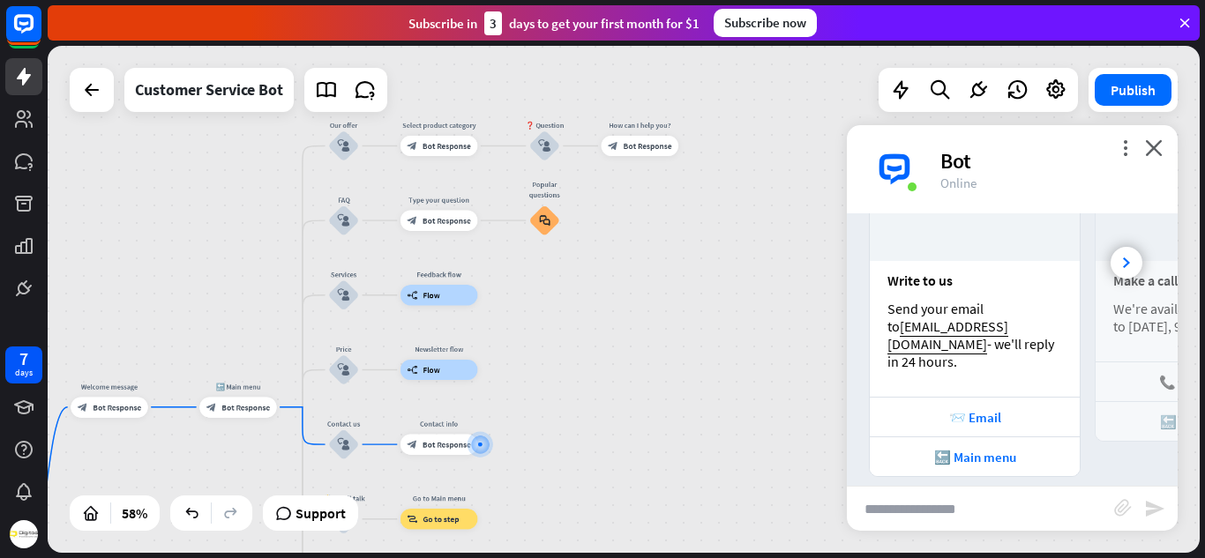
drag, startPoint x: 570, startPoint y: 287, endPoint x: 564, endPoint y: 434, distance: 147.4
click at [564, 434] on div "home_2 Start point Welcome message block_bot_response Bot Response 🔙 Main menu …" at bounding box center [624, 299] width 1152 height 507
click at [334, 366] on div "block_user_input" at bounding box center [343, 370] width 31 height 31
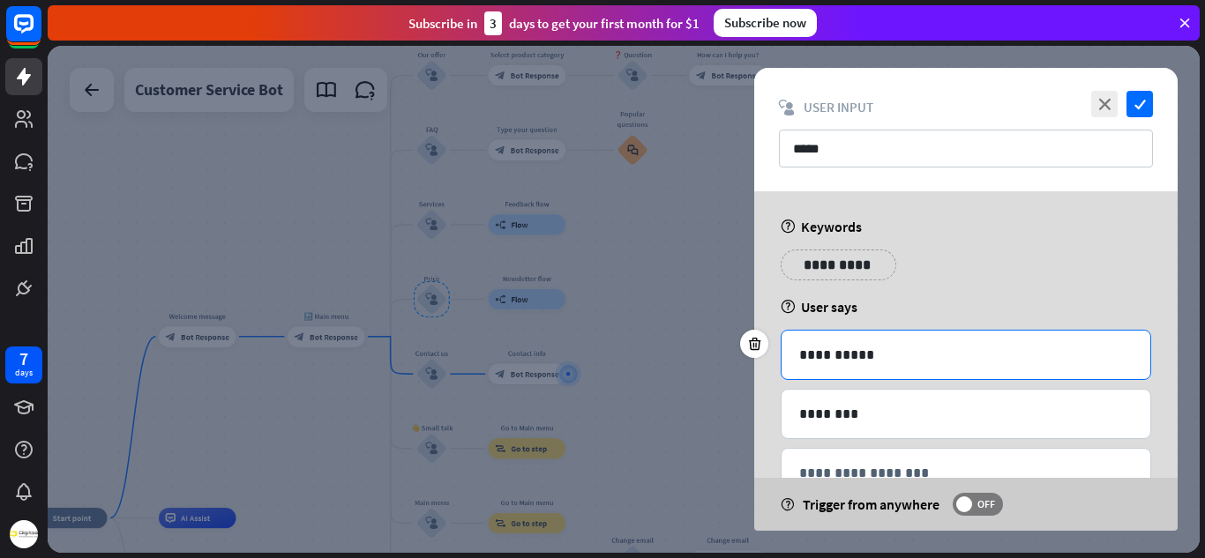
scroll to position [56, 0]
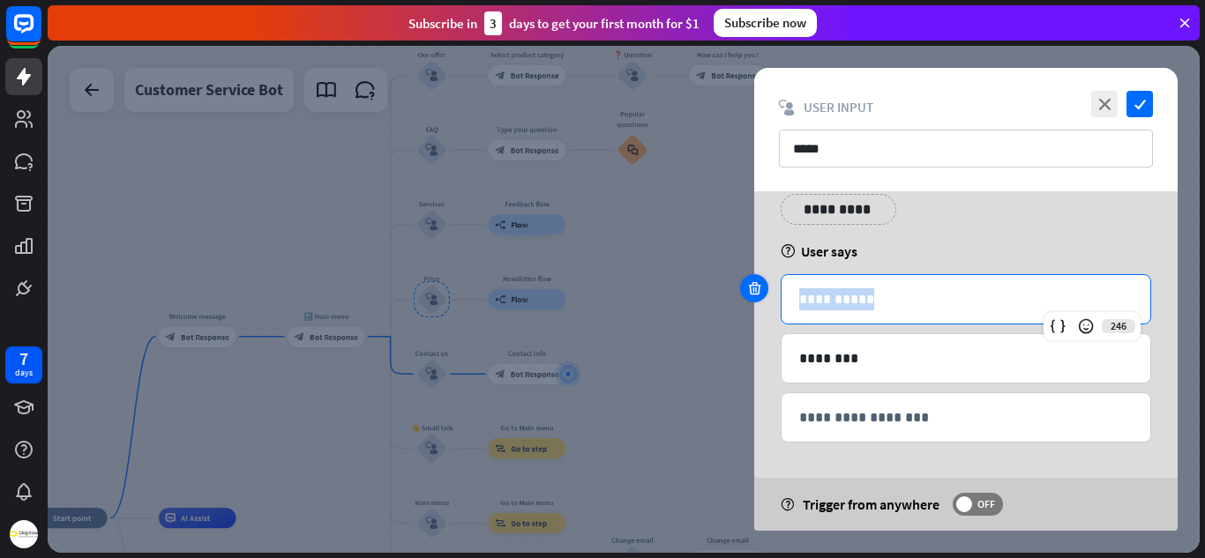
drag, startPoint x: 901, startPoint y: 294, endPoint x: 744, endPoint y: 295, distance: 157.0
click at [781, 295] on div "**********" at bounding box center [966, 299] width 370 height 50
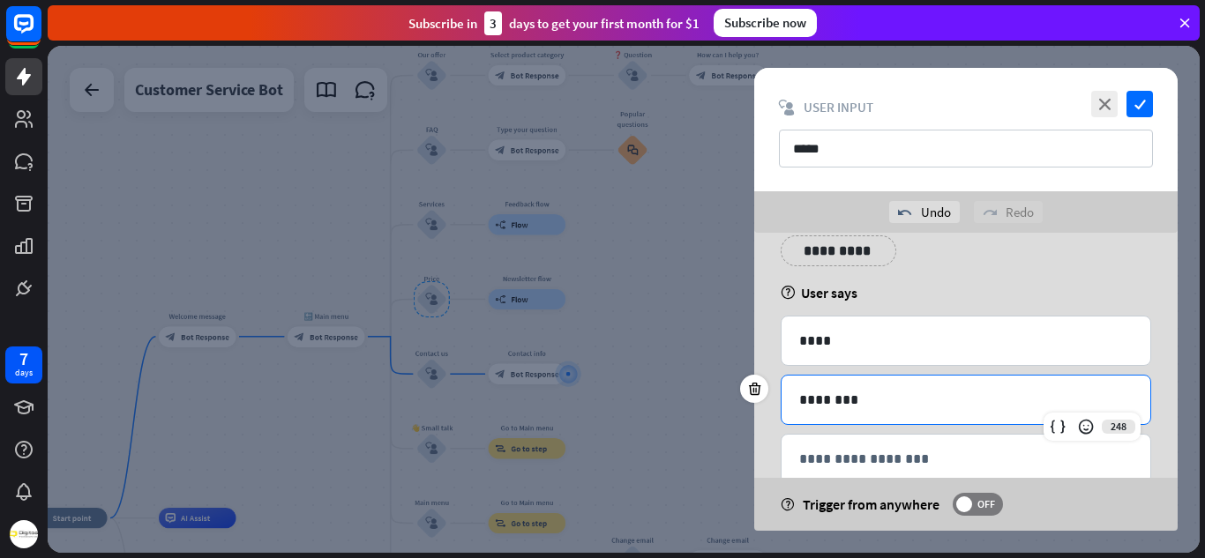
click at [849, 392] on p "********" at bounding box center [965, 400] width 333 height 22
drag, startPoint x: 862, startPoint y: 397, endPoint x: 729, endPoint y: 409, distance: 132.9
click at [729, 409] on div "**********" at bounding box center [624, 299] width 1152 height 507
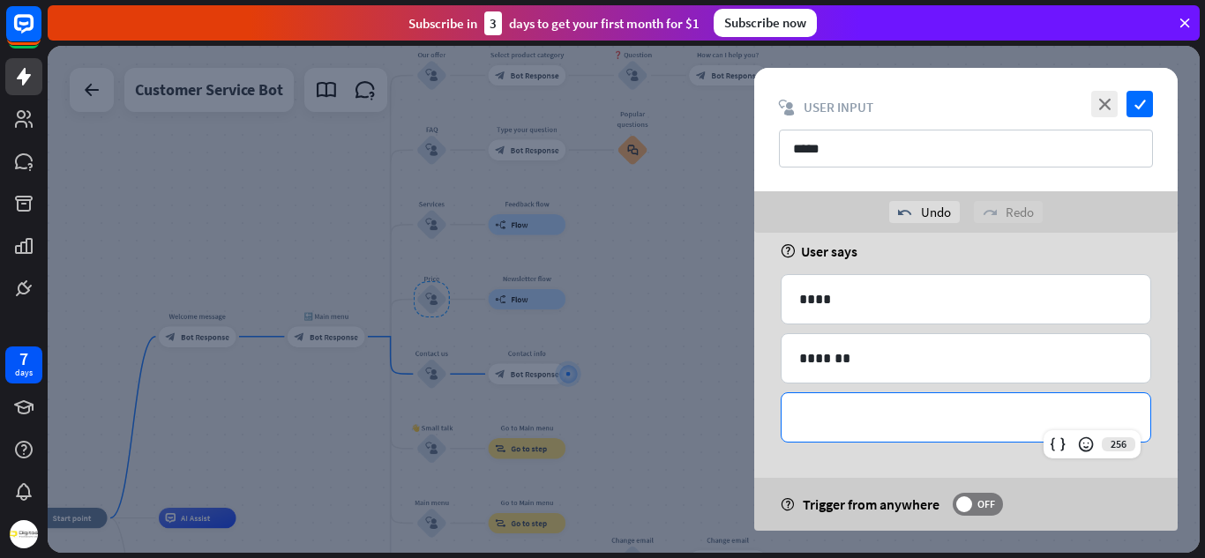
click at [870, 422] on p "**********" at bounding box center [965, 418] width 333 height 22
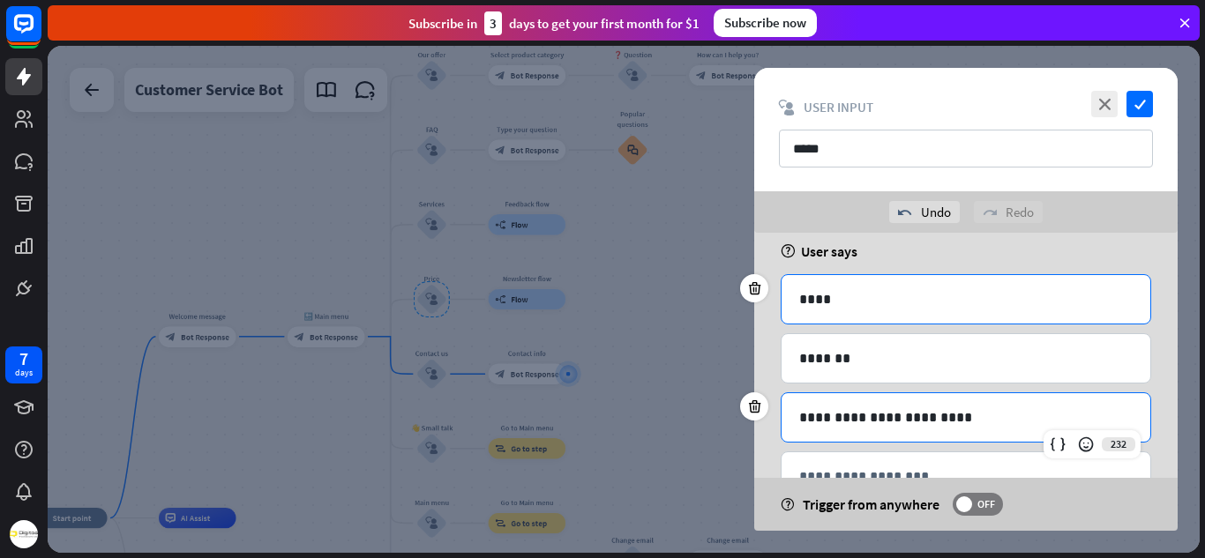
scroll to position [156, 0]
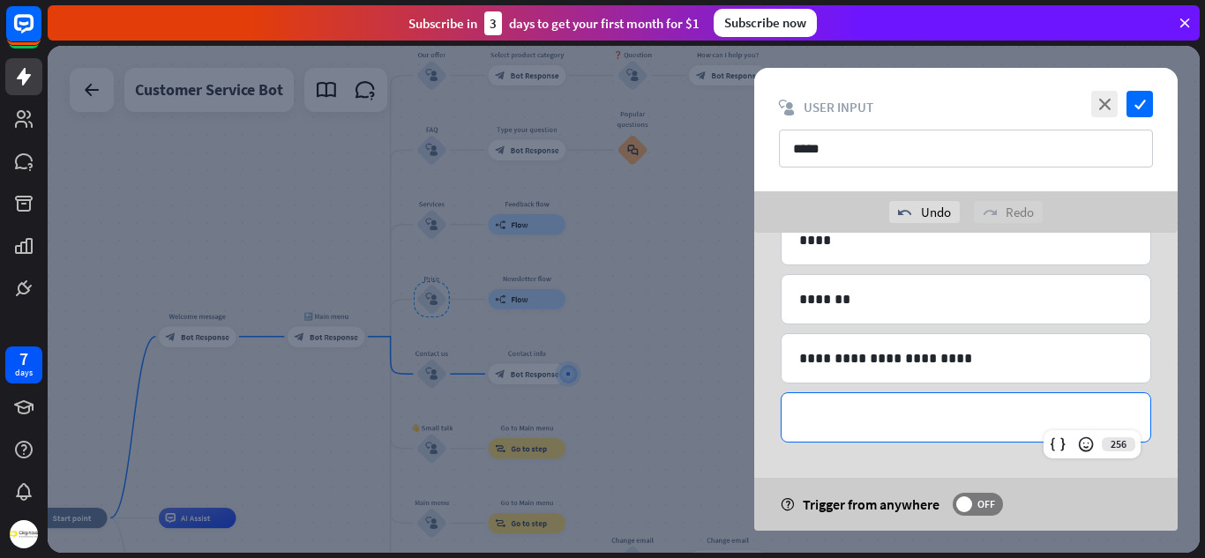
click at [946, 425] on p "**********" at bounding box center [965, 418] width 333 height 22
click at [1152, 99] on icon "check" at bounding box center [1139, 104] width 26 height 26
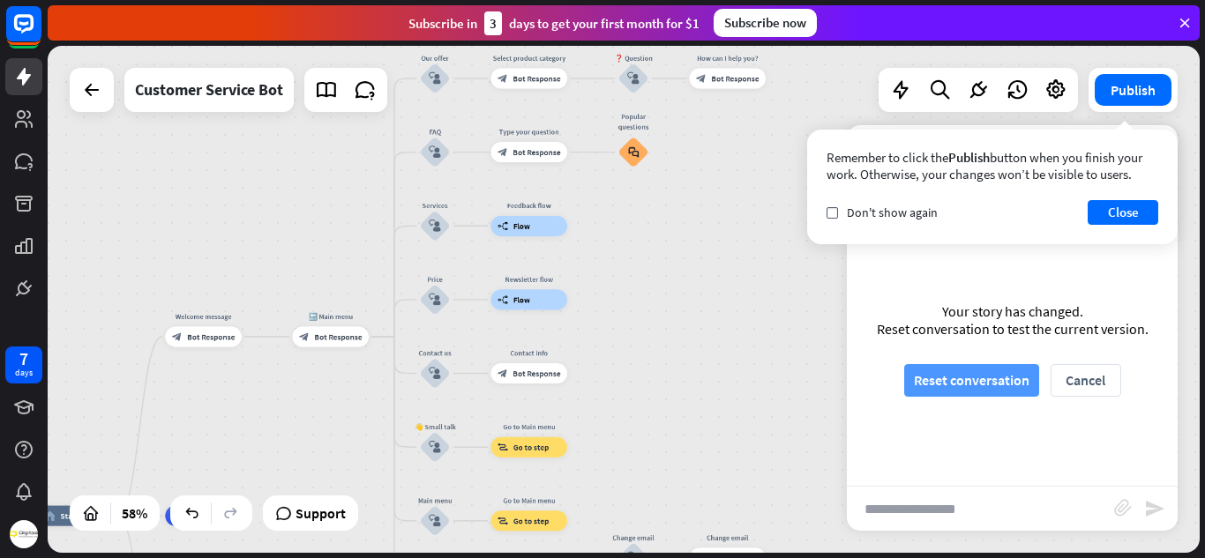
click at [978, 391] on button "Reset conversation" at bounding box center [971, 380] width 135 height 33
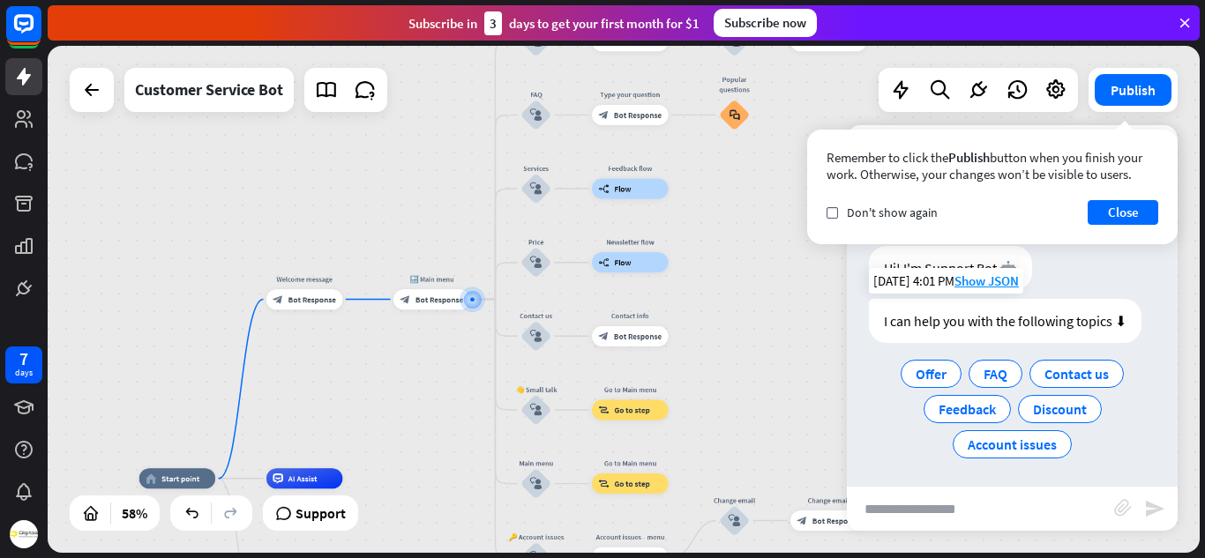
scroll to position [21, 0]
click at [904, 503] on input "text" at bounding box center [980, 509] width 267 height 44
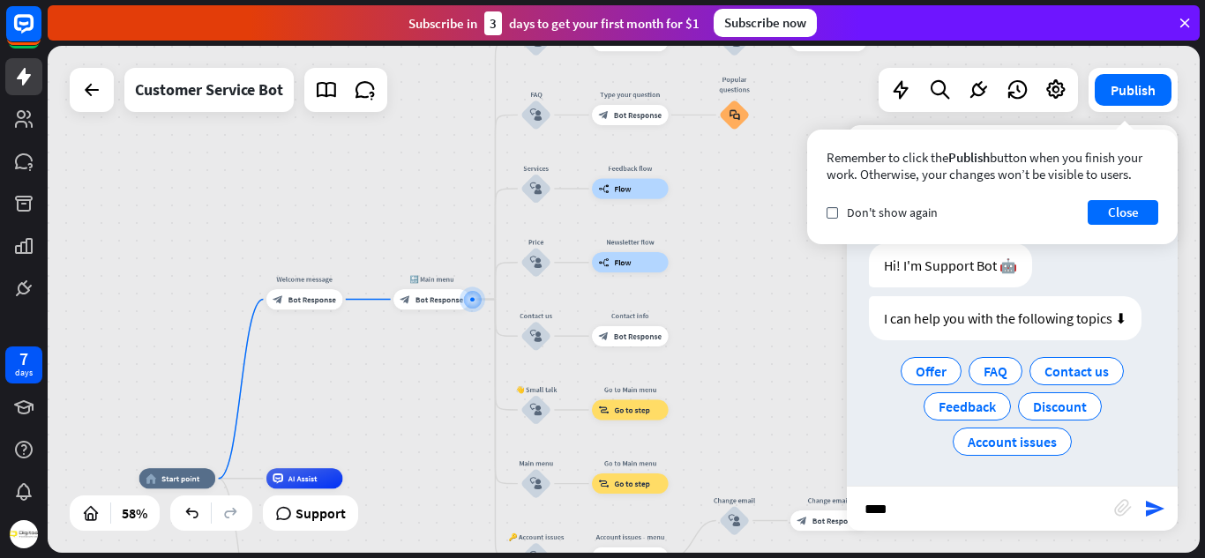
type input "*****"
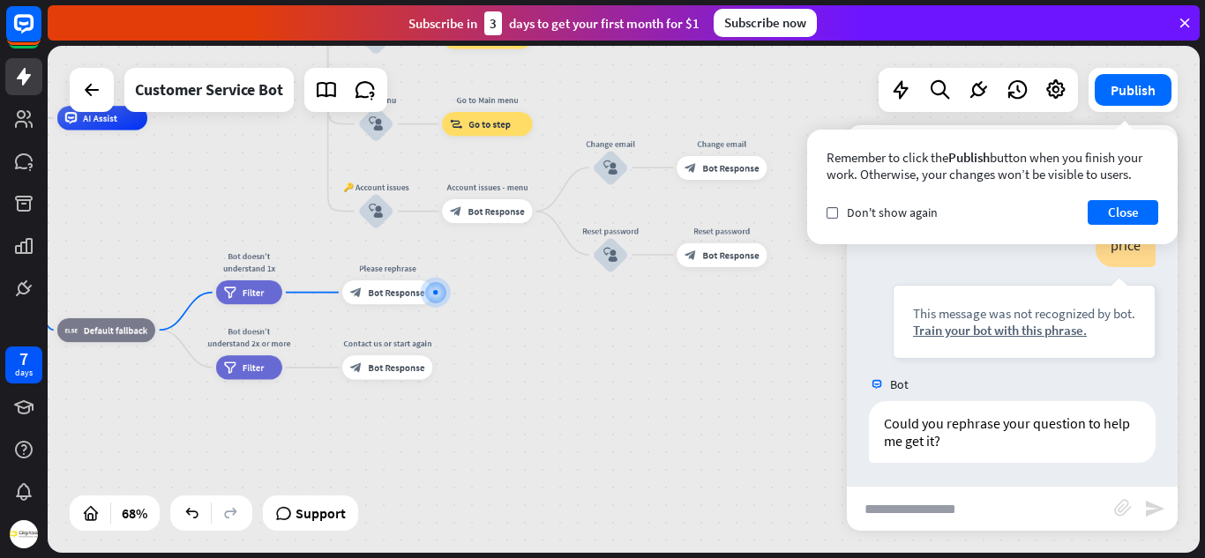
scroll to position [184, 0]
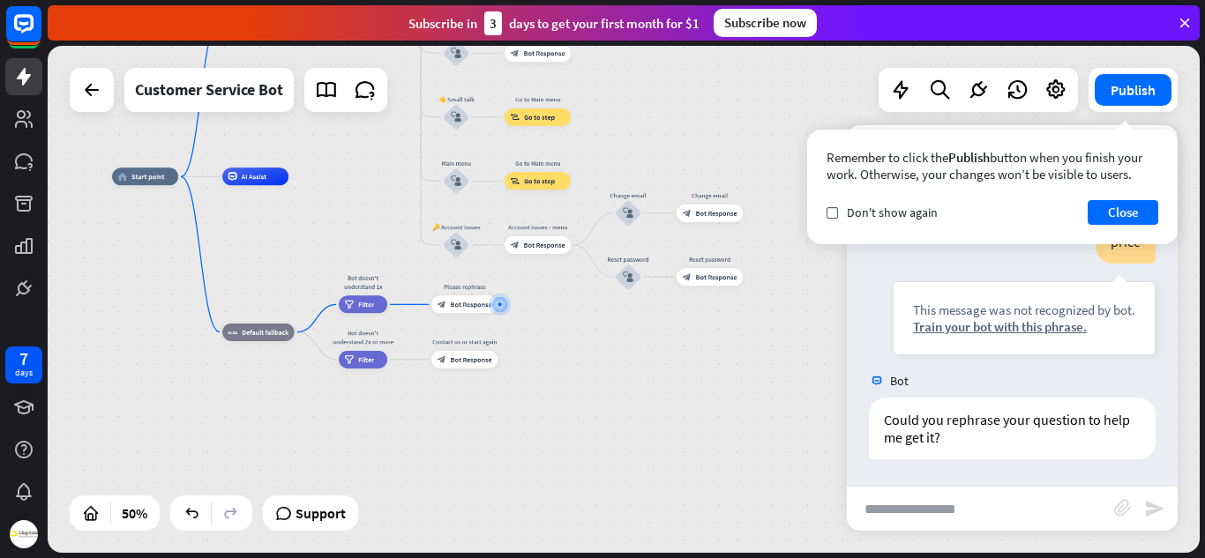
click at [107, 108] on div at bounding box center [92, 90] width 44 height 44
click at [94, 101] on div at bounding box center [91, 89] width 35 height 35
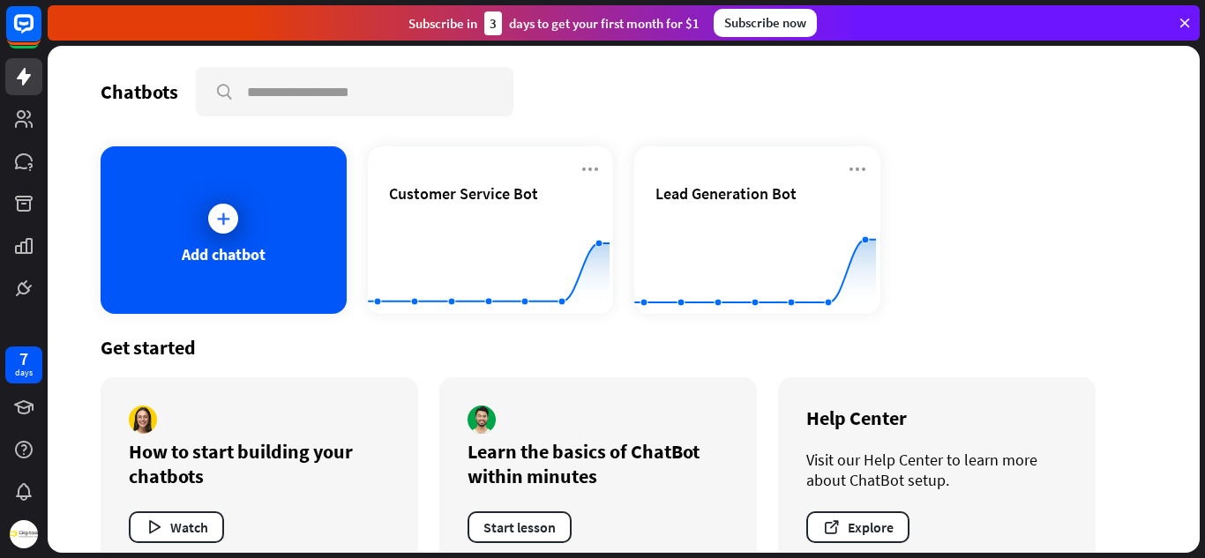
scroll to position [40, 0]
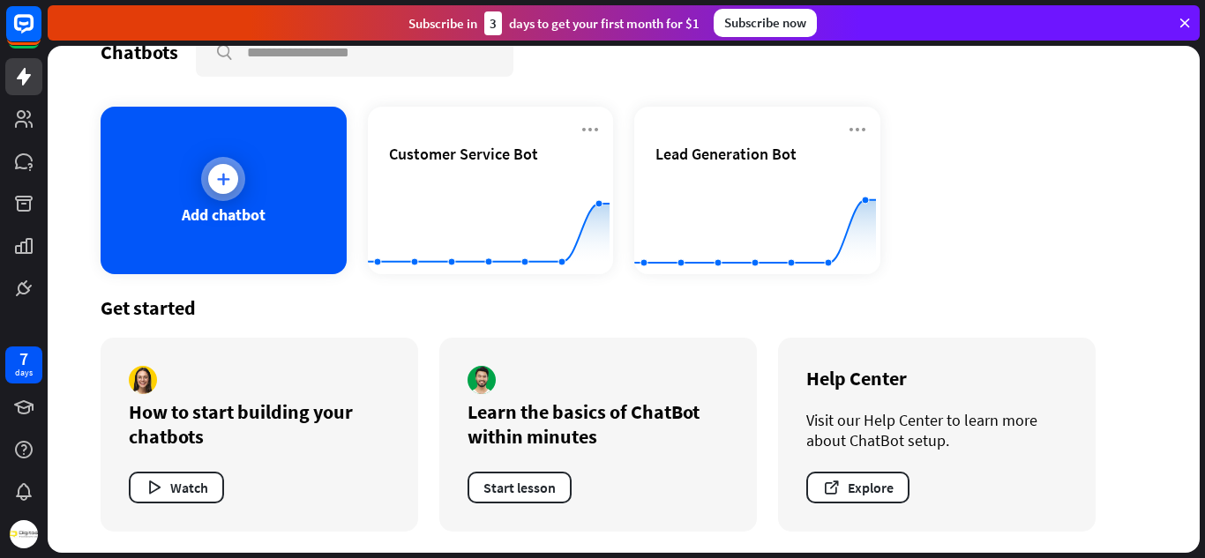
click at [214, 140] on div "Add chatbot" at bounding box center [224, 191] width 246 height 168
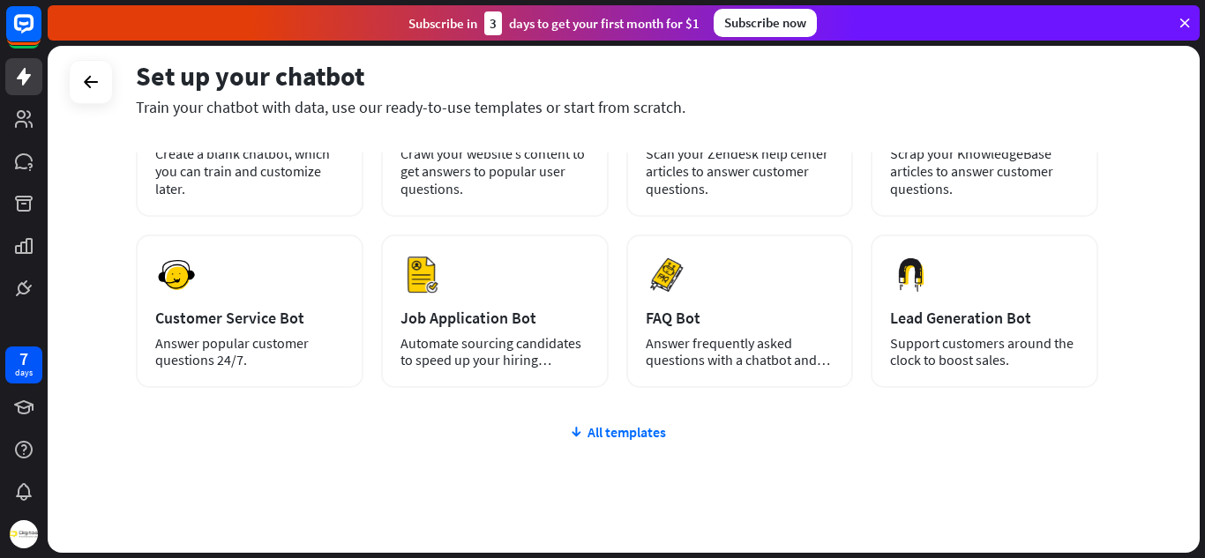
scroll to position [222, 0]
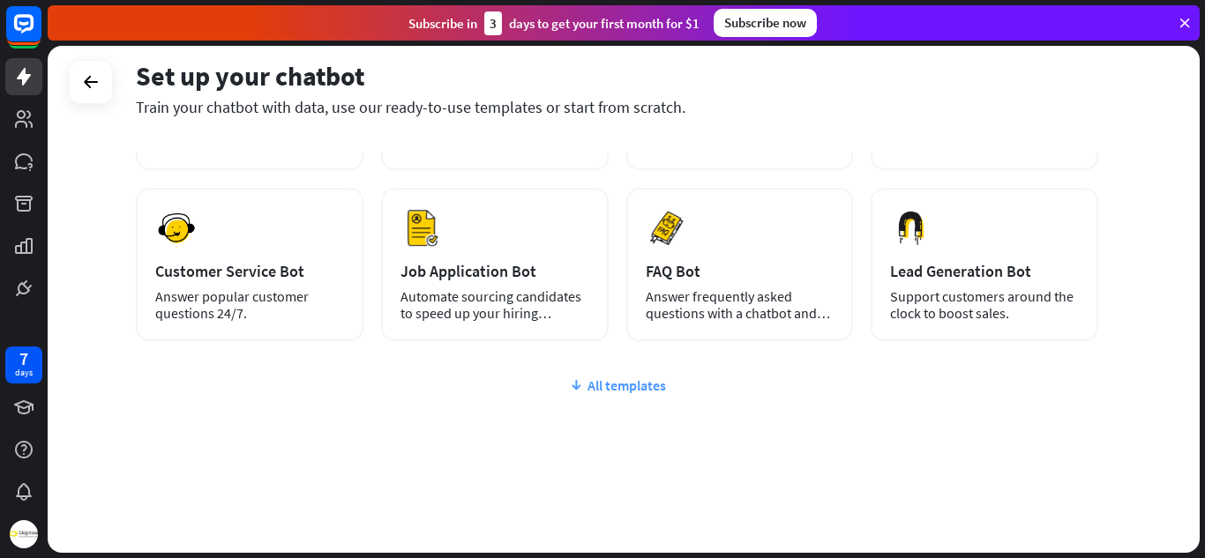
click at [620, 393] on div "All templates" at bounding box center [617, 386] width 962 height 18
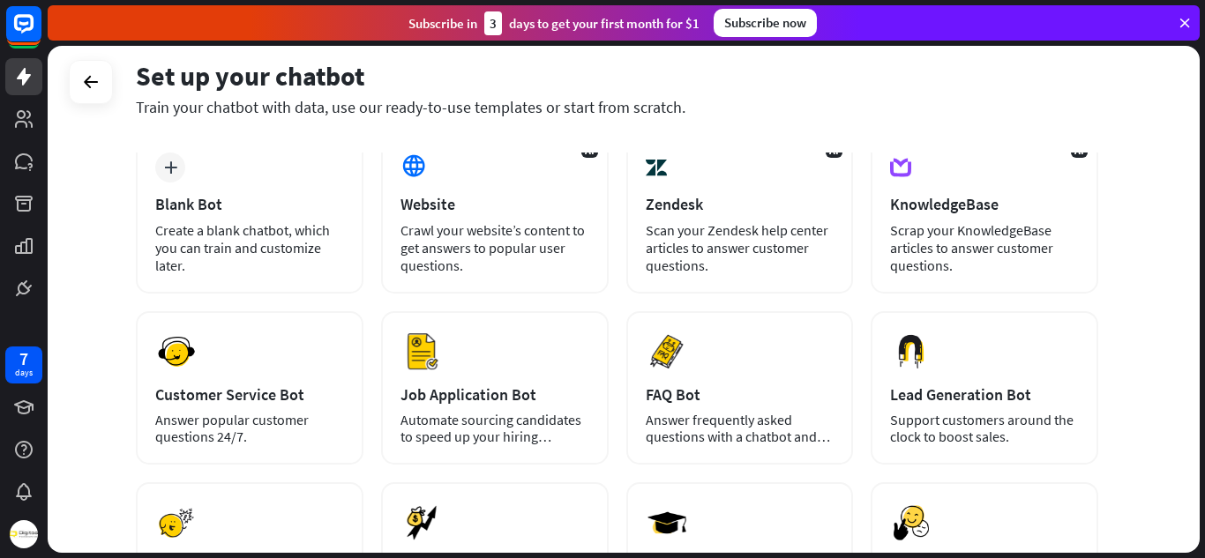
scroll to position [98, 0]
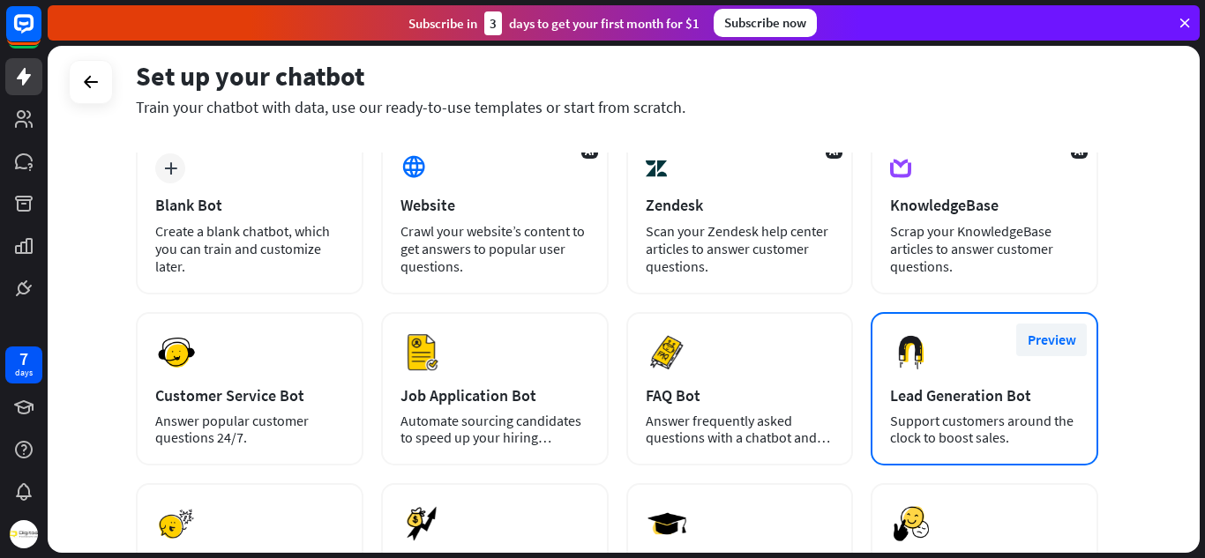
click at [1065, 343] on button "Preview" at bounding box center [1051, 340] width 71 height 33
click at [979, 382] on div "Preview Lead Generation Bot Support customers around the clock to boost sales." at bounding box center [985, 388] width 228 height 153
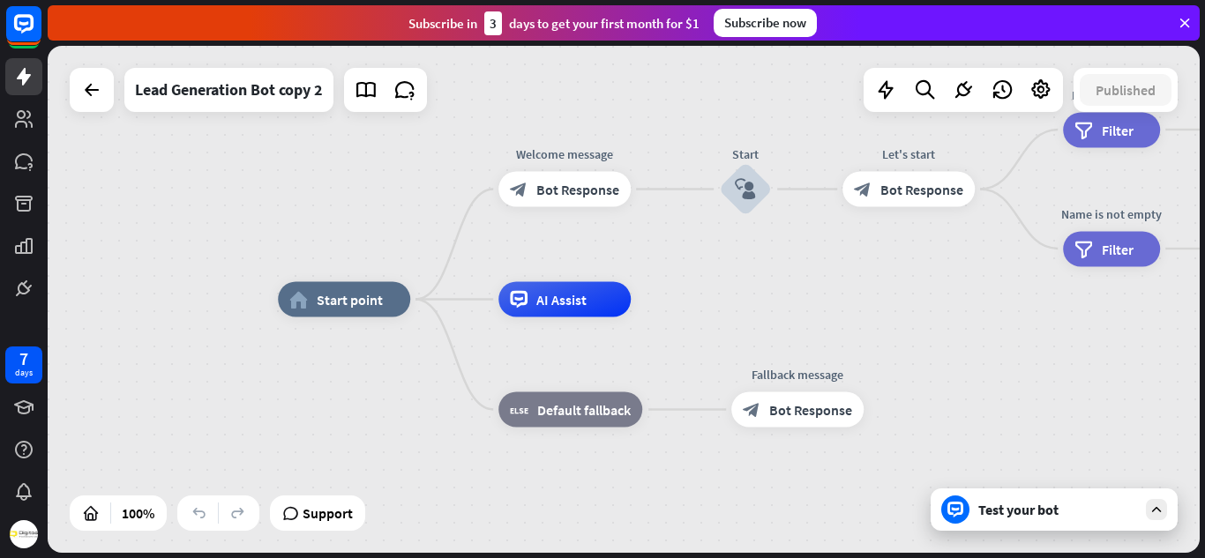
click at [973, 520] on div "Test your bot" at bounding box center [1054, 510] width 247 height 42
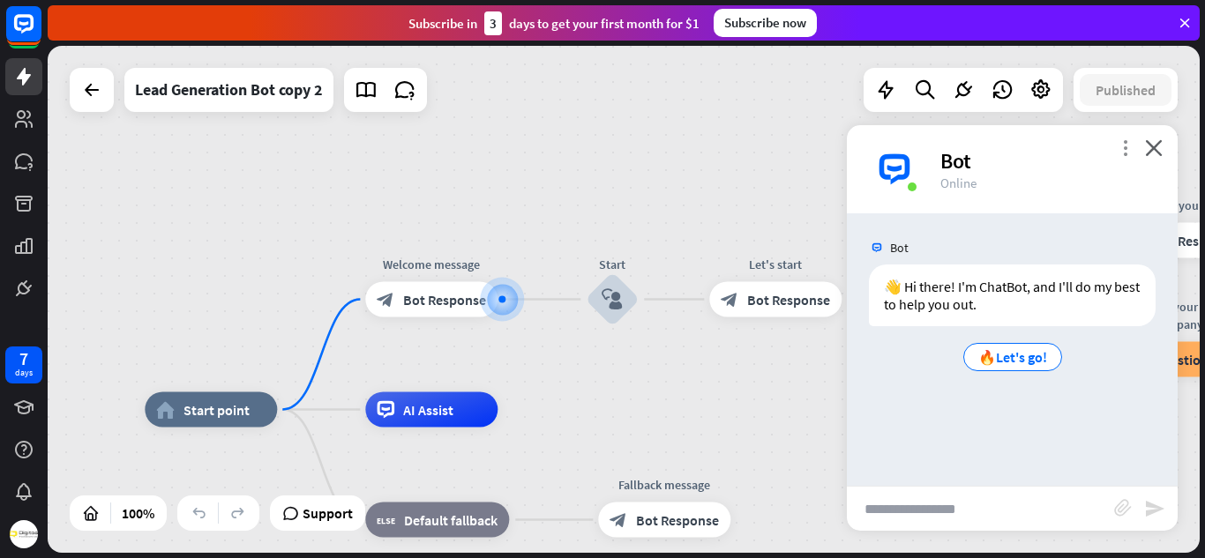
click at [1122, 149] on icon "more_vert" at bounding box center [1125, 147] width 17 height 17
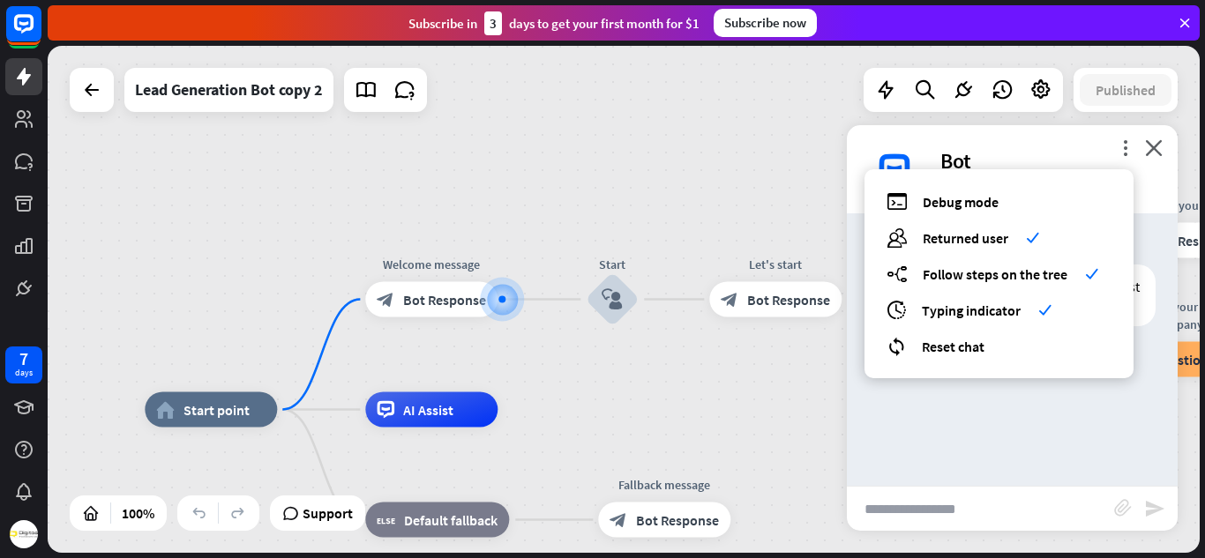
click at [744, 398] on div "home_2 Start point Welcome message block_bot_response Bot Response Start block_…" at bounding box center [624, 299] width 1152 height 507
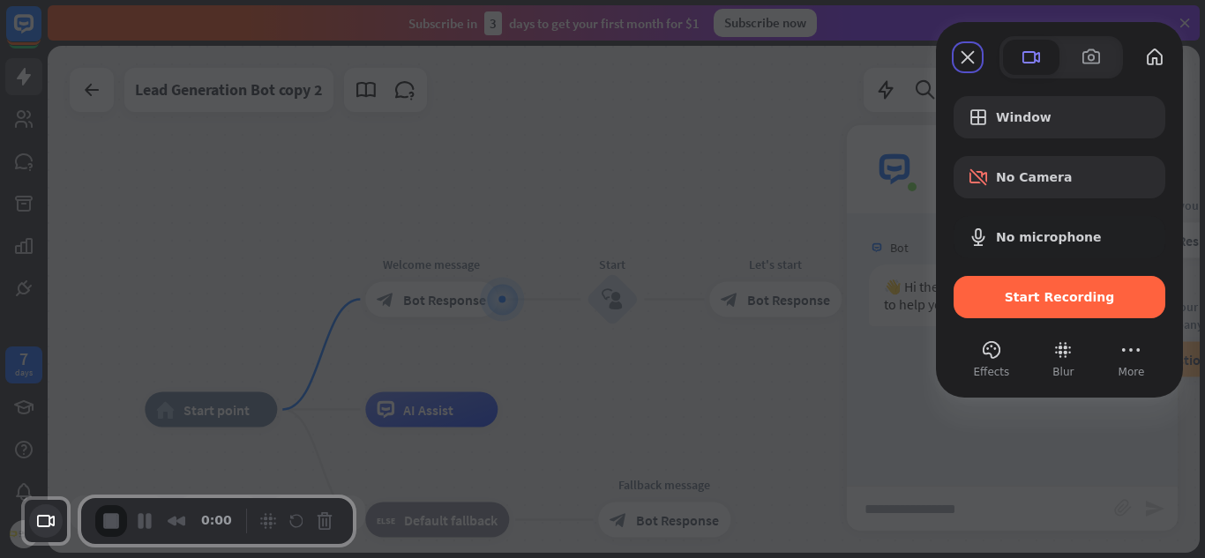
drag, startPoint x: 396, startPoint y: 302, endPoint x: 33, endPoint y: 525, distance: 426.4
click at [33, 525] on button "Choose camera" at bounding box center [46, 522] width 34 height 34
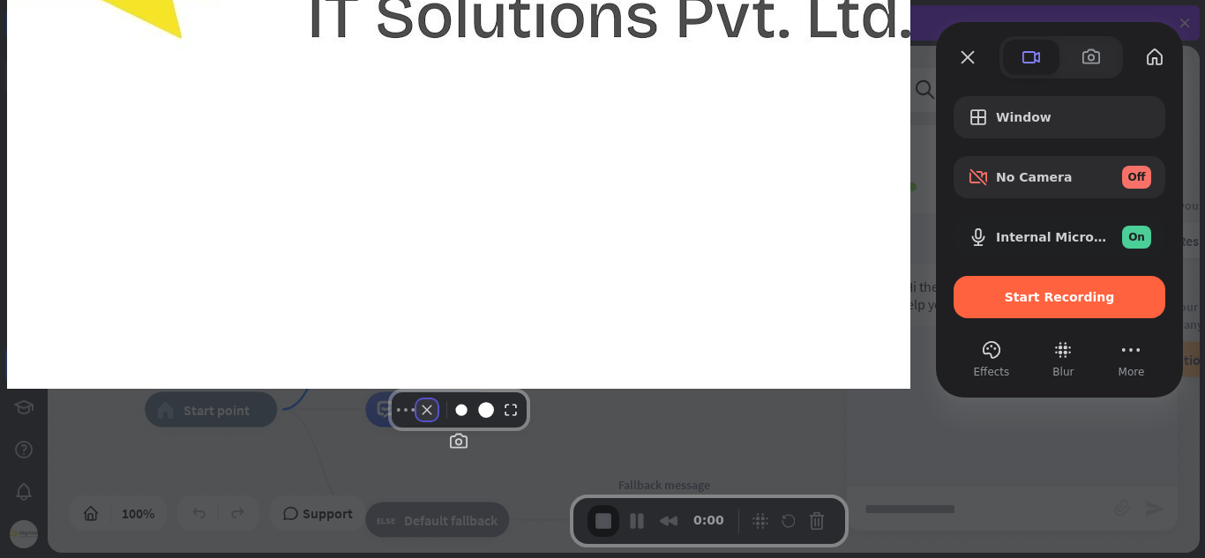
click at [416, 421] on button "Camera off" at bounding box center [426, 410] width 21 height 21
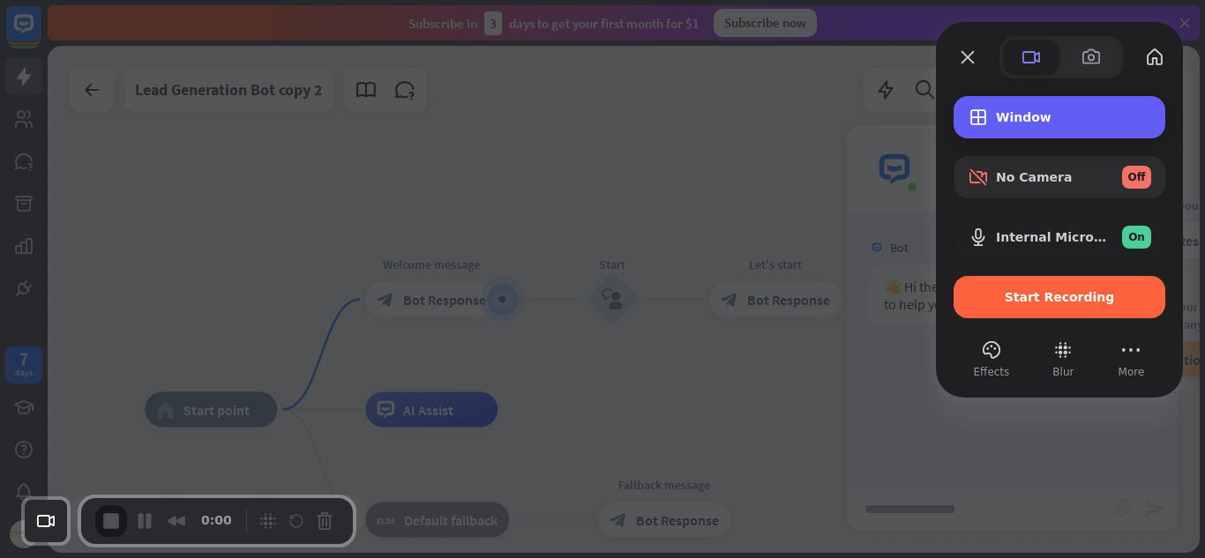
click at [986, 124] on span "Recording options" at bounding box center [978, 117] width 21 height 21
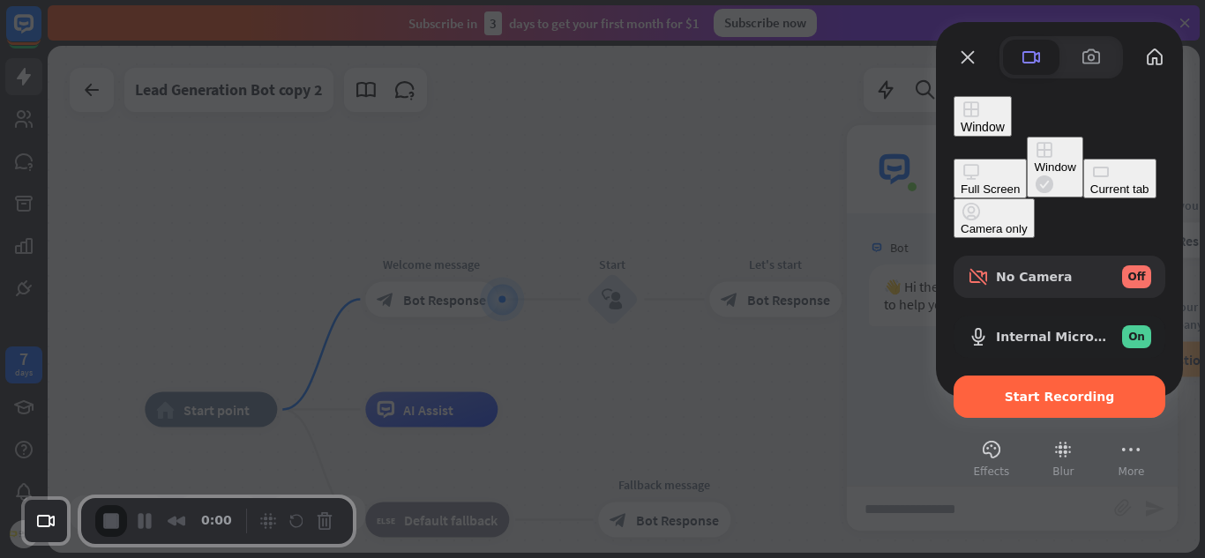
click at [1090, 194] on div "Current tab" at bounding box center [1119, 189] width 59 height 13
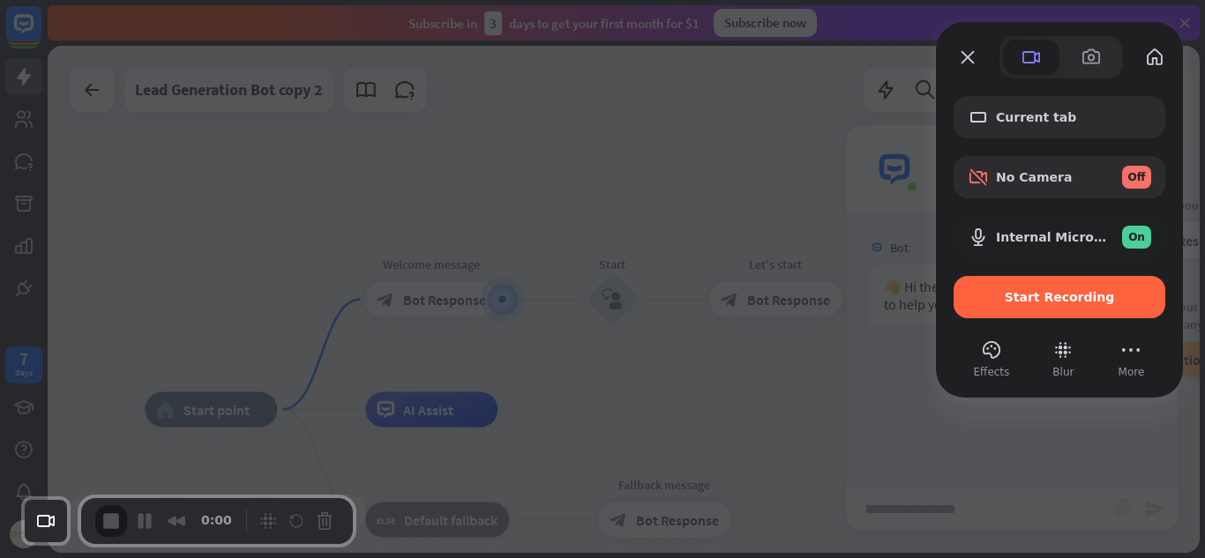
click at [899, 182] on div at bounding box center [602, 279] width 1205 height 558
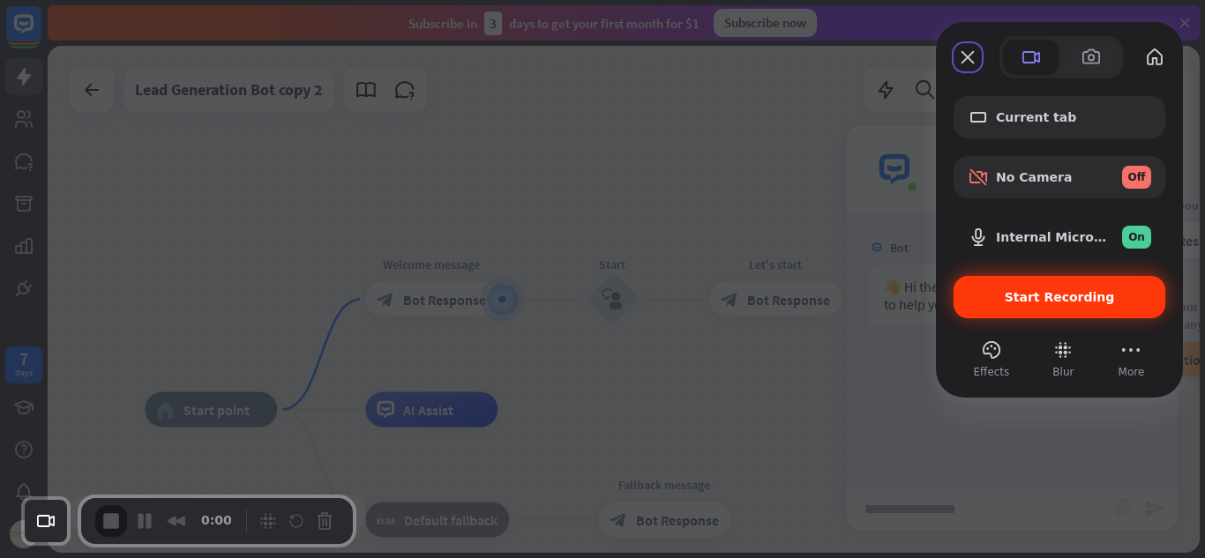
click at [1071, 301] on span "Start Recording" at bounding box center [1060, 297] width 110 height 14
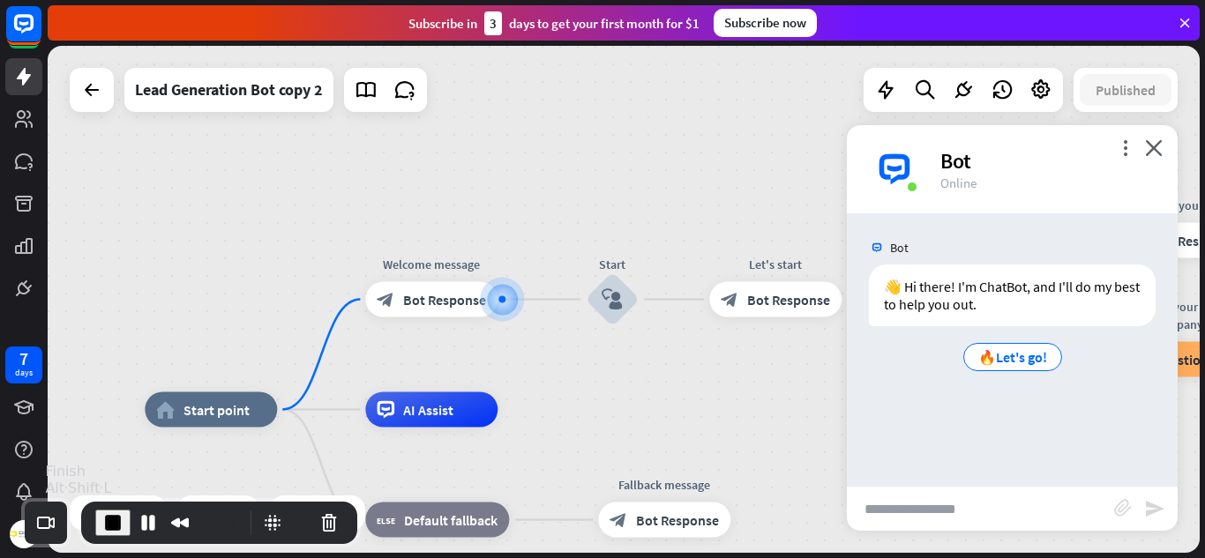
click at [108, 513] on span "End Recording" at bounding box center [112, 522] width 21 height 21
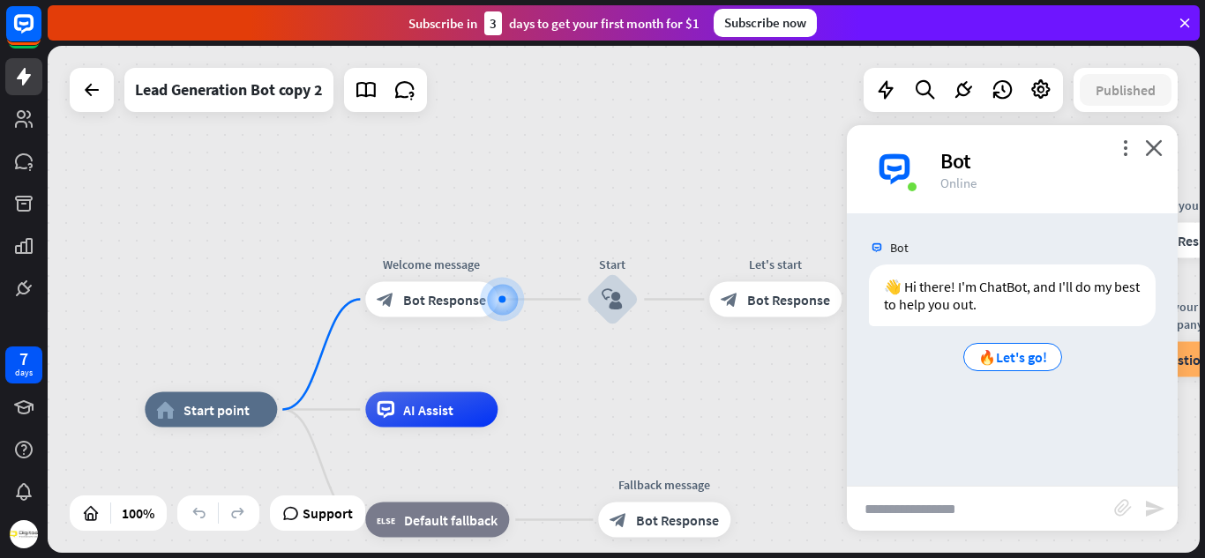
click at [1000, 124] on div "home_2 Start point Welcome message block_bot_response Bot Response Start block_…" at bounding box center [624, 299] width 1152 height 507
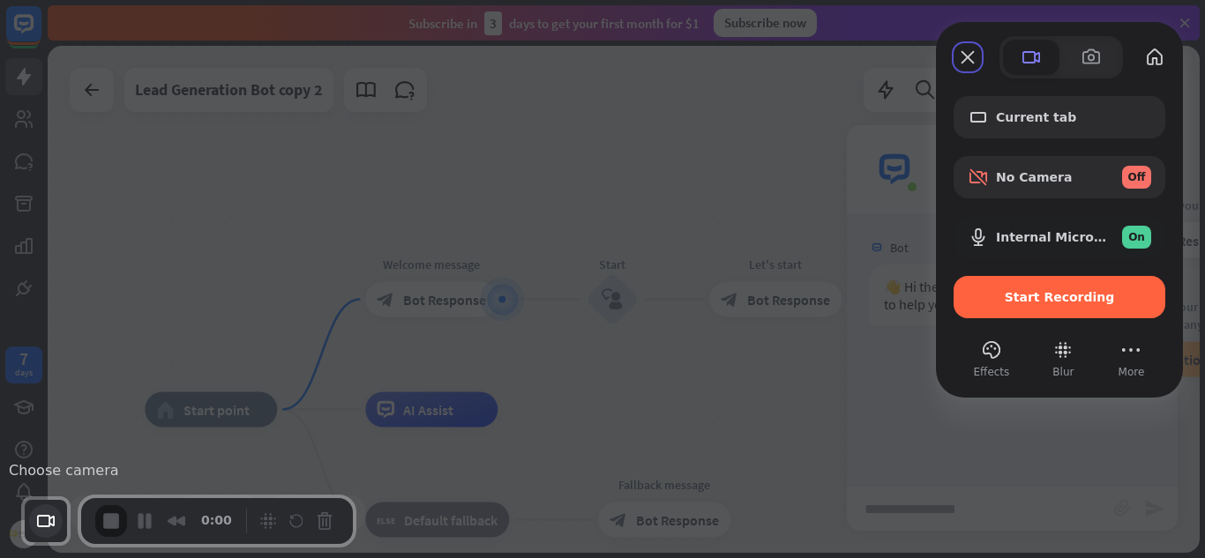
click at [53, 525] on button "Choose camera" at bounding box center [46, 522] width 34 height 34
click at [202, 399] on div at bounding box center [602, 279] width 1205 height 558
click at [39, 525] on button "Choose camera" at bounding box center [46, 522] width 34 height 34
click at [138, 497] on span "HP HD Camera (05c8:03b1)" at bounding box center [207, 488] width 196 height 17
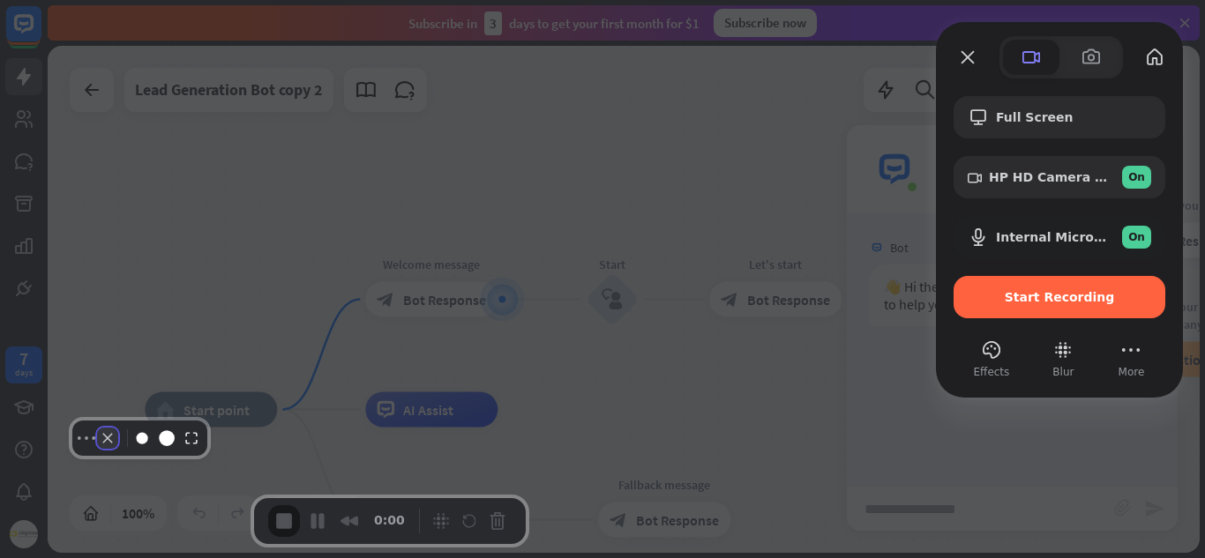
click at [116, 449] on button "Camera off" at bounding box center [107, 438] width 21 height 21
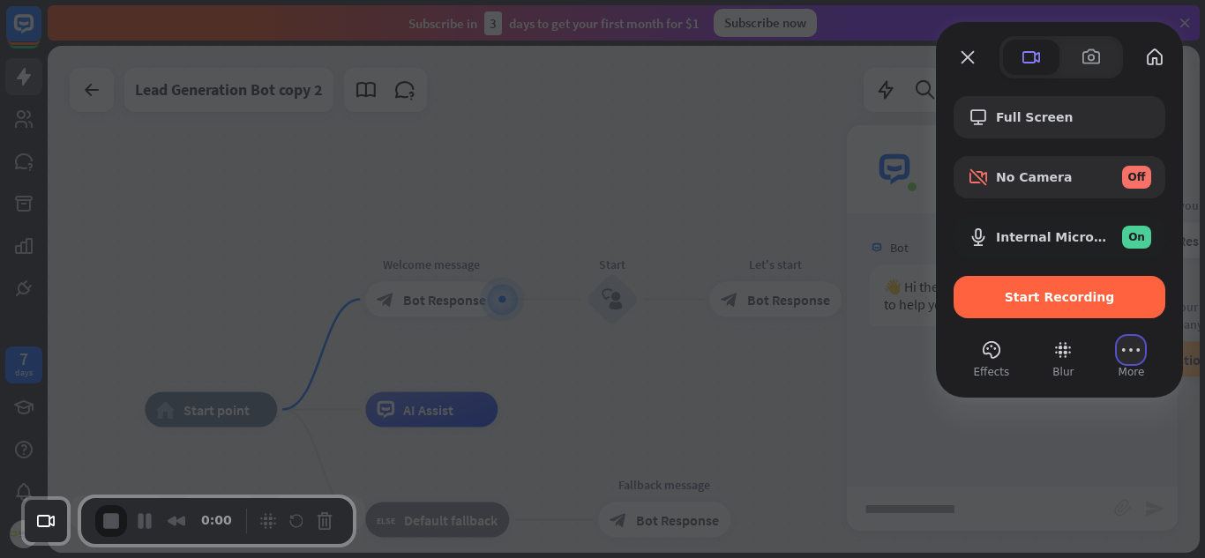
click at [1126, 363] on button "More (1 unread)" at bounding box center [1131, 350] width 28 height 28
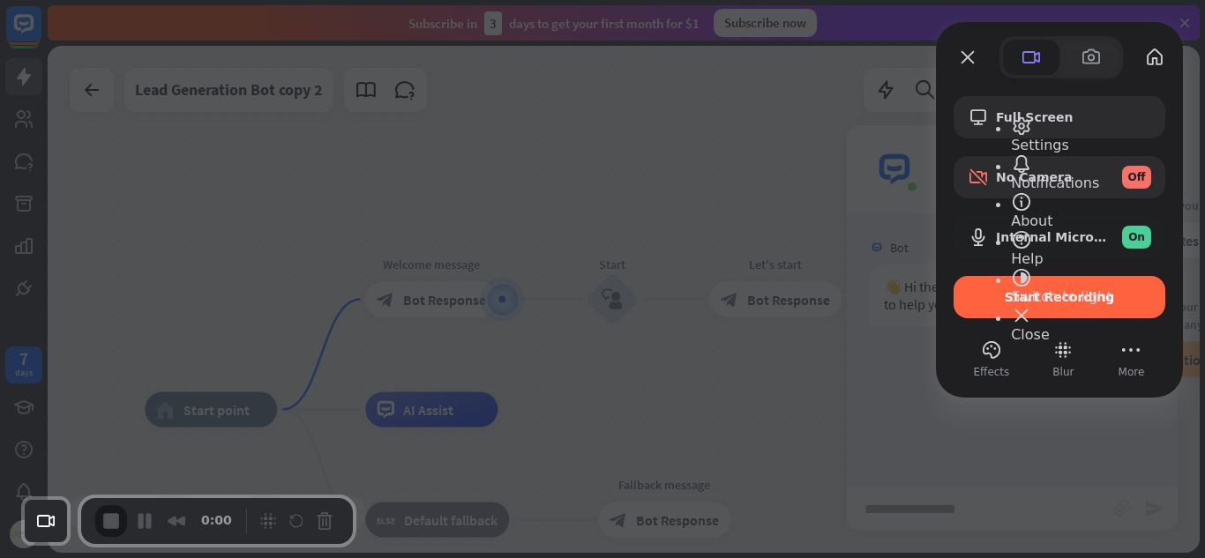
click at [928, 226] on div at bounding box center [602, 279] width 1205 height 558
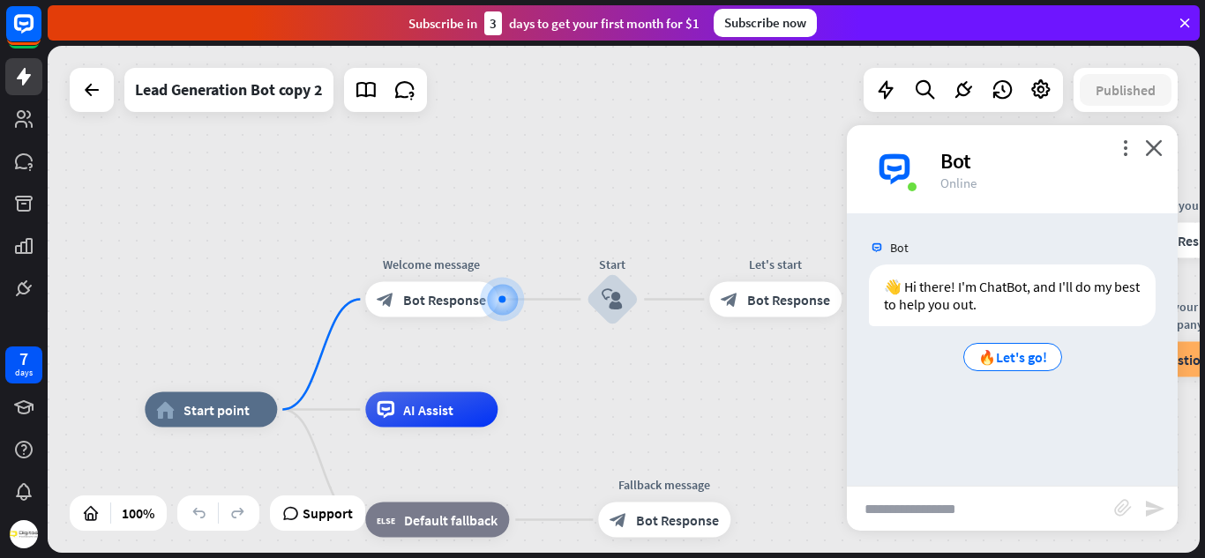
click at [1115, 146] on div "more_vert close Bot Online" at bounding box center [1012, 169] width 331 height 88
click at [1122, 148] on icon "more_vert" at bounding box center [1125, 147] width 17 height 17
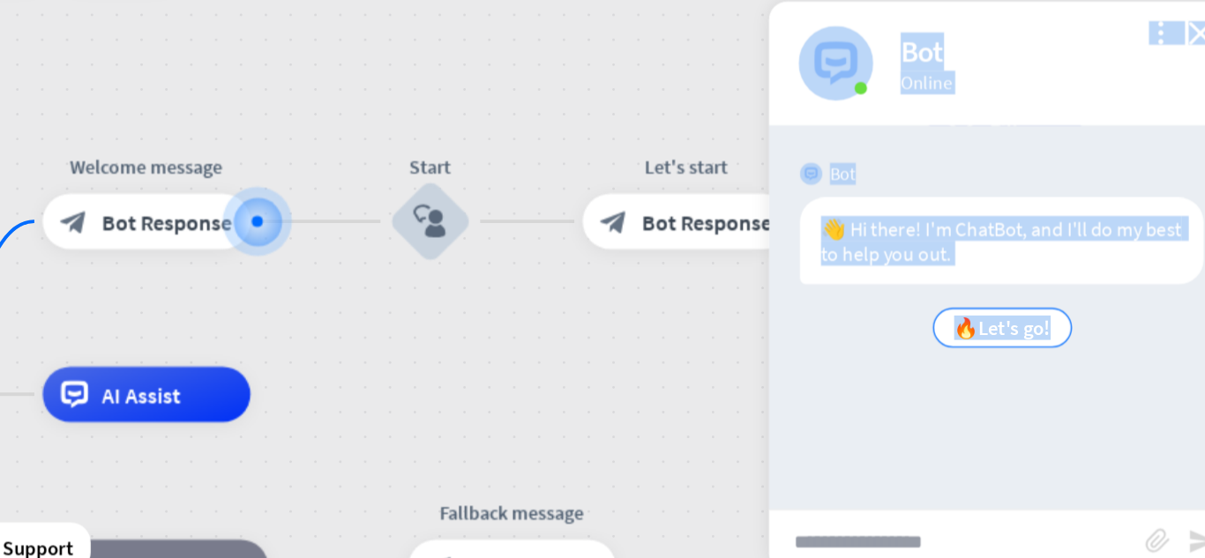
drag, startPoint x: 980, startPoint y: 400, endPoint x: 830, endPoint y: 389, distance: 150.4
click at [830, 389] on div "home_2 Start point Welcome message block_bot_response Bot Response Start block_…" at bounding box center [624, 299] width 1152 height 507
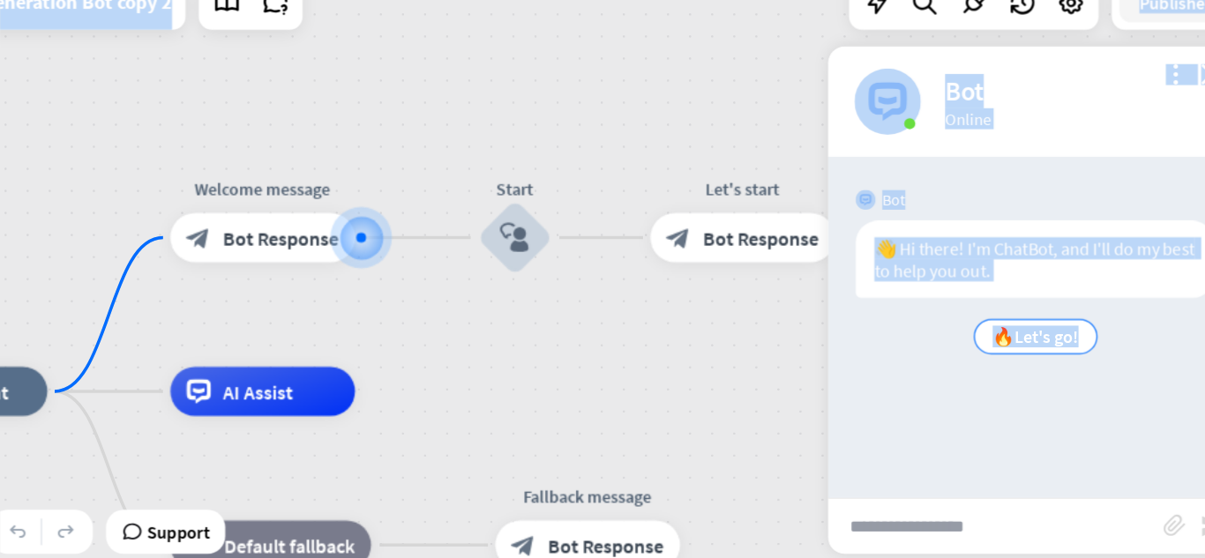
drag, startPoint x: 798, startPoint y: 431, endPoint x: 723, endPoint y: 404, distance: 79.8
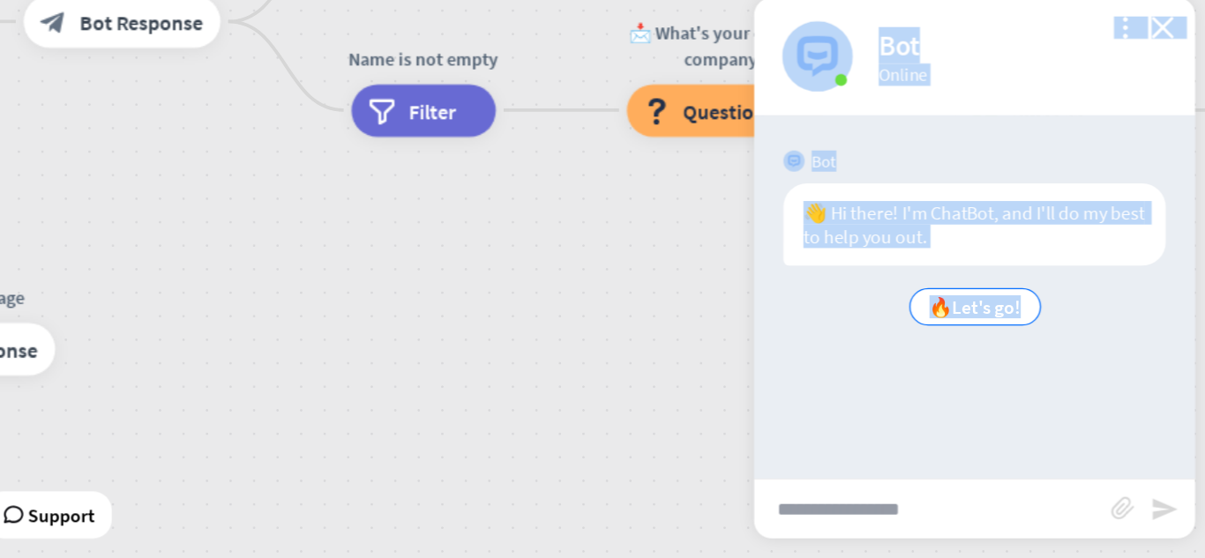
drag, startPoint x: 809, startPoint y: 421, endPoint x: 415, endPoint y: 274, distance: 419.7
click at [415, 274] on div "home_2 Start point Welcome message block_bot_response Bot Response Start block_…" at bounding box center [312, 548] width 1284 height 565
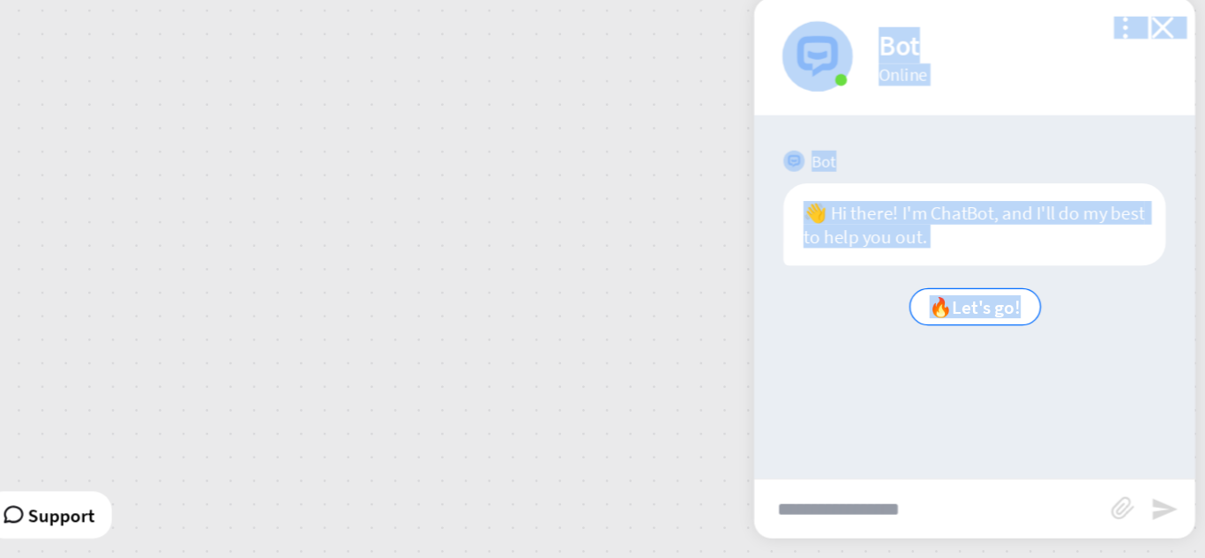
drag, startPoint x: 587, startPoint y: 354, endPoint x: 405, endPoint y: 208, distance: 233.5
click at [405, 208] on div "home_2 Start point Welcome message block_bot_response Bot Response Start block_…" at bounding box center [83, 370] width 1284 height 565
click at [945, 382] on div "👋 Hi there! I'm ChatBot, and I'll do my best to help you out. 🔥Let's go! [DATE]…" at bounding box center [1012, 324] width 331 height 119
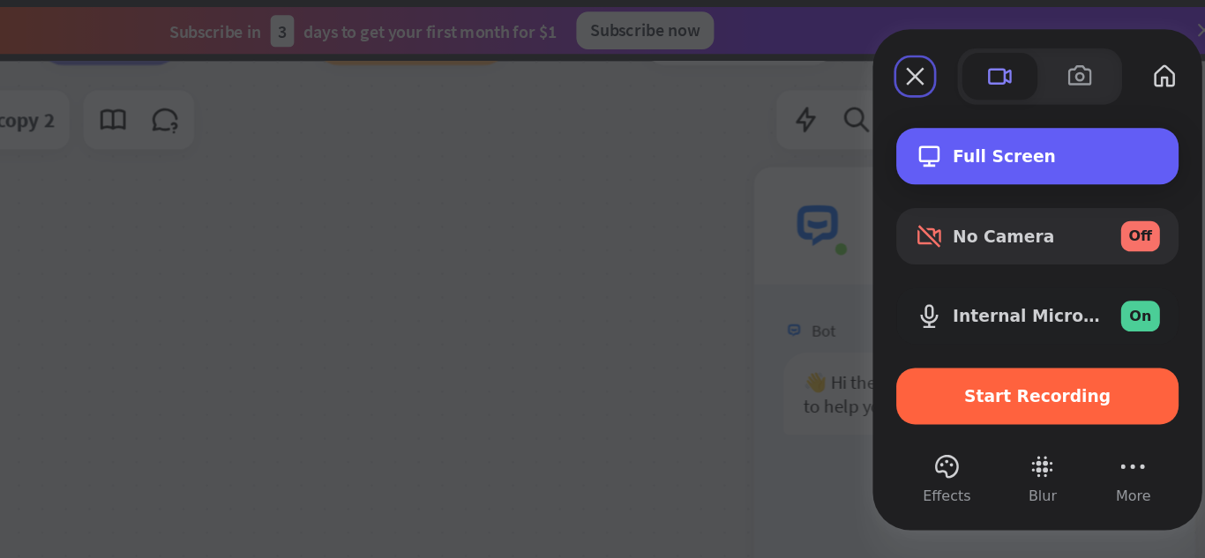
click at [1014, 108] on div "Full Screen" at bounding box center [1059, 117] width 212 height 42
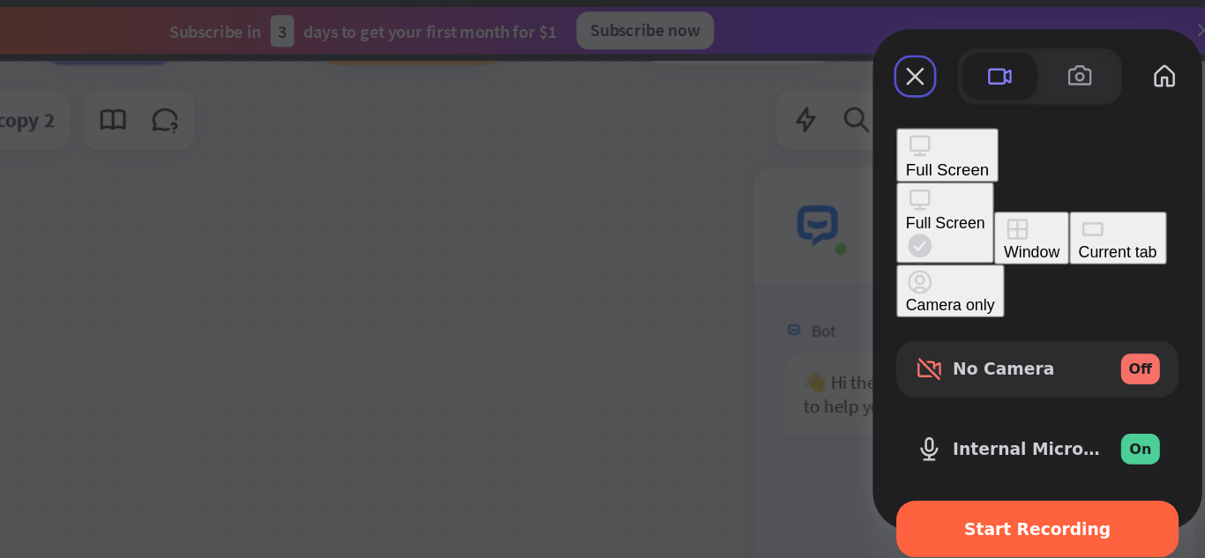
click at [1034, 183] on div "Window" at bounding box center [1054, 189] width 41 height 13
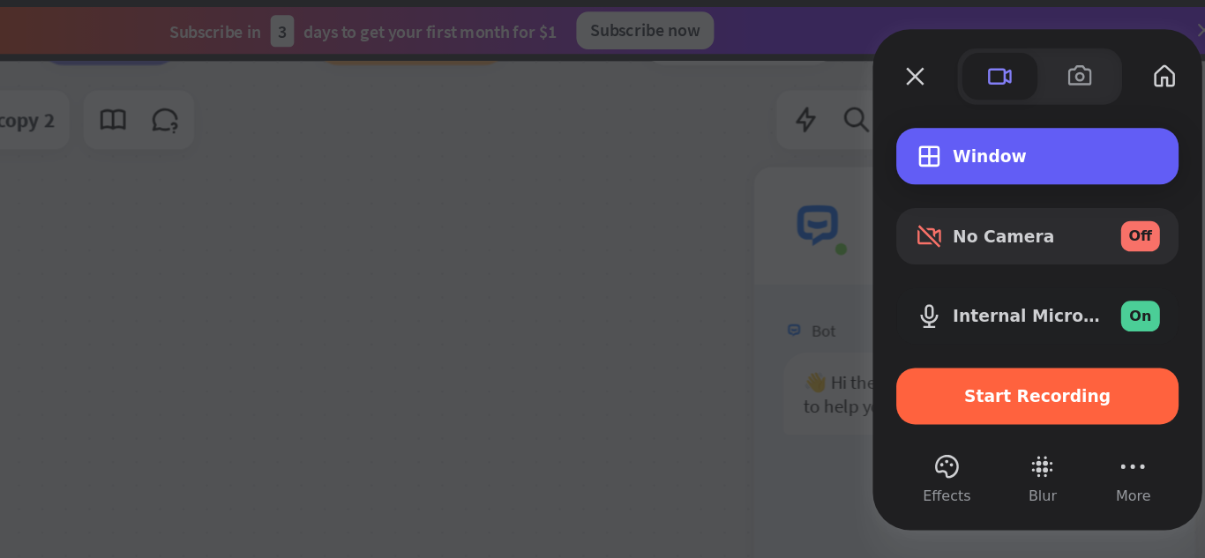
click at [978, 130] on div "Window" at bounding box center [1059, 117] width 212 height 42
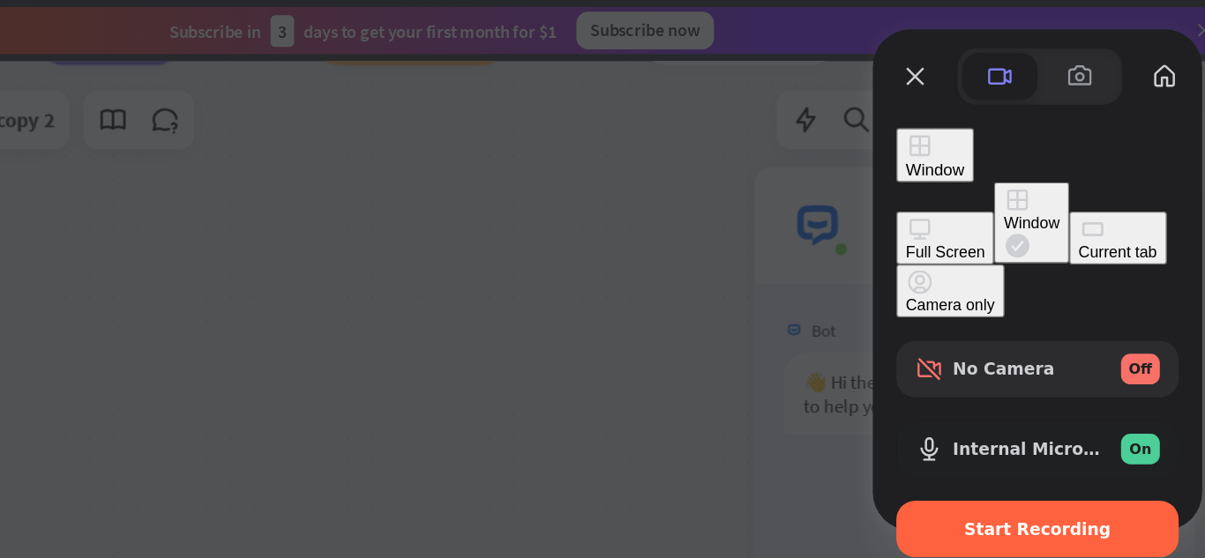
click at [1083, 198] on button "Current tab" at bounding box center [1119, 179] width 73 height 40
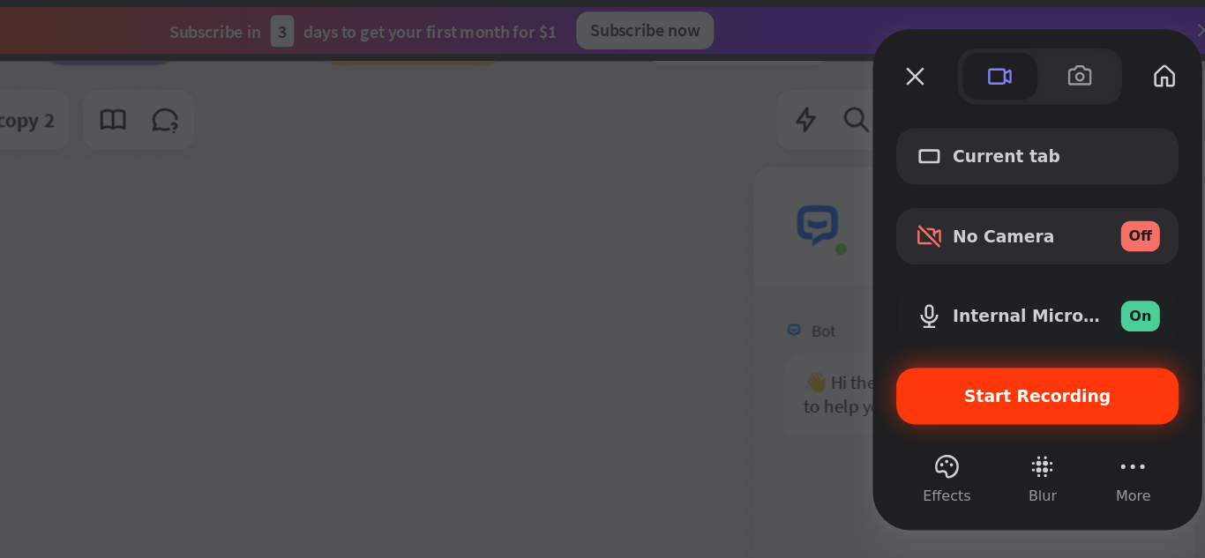
click at [1021, 301] on span "Start Recording" at bounding box center [1060, 297] width 110 height 14
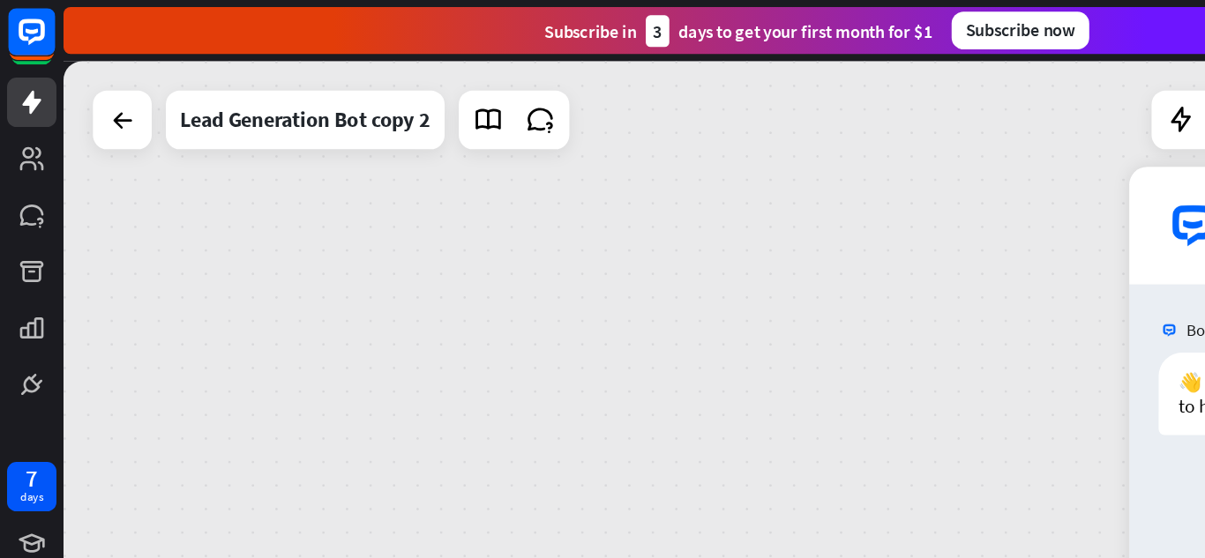
drag, startPoint x: 757, startPoint y: 303, endPoint x: 585, endPoint y: 258, distance: 177.8
click at [585, 258] on div "home_2 Start point Welcome message block_bot_response Bot Response Start block_…" at bounding box center [624, 299] width 1152 height 507
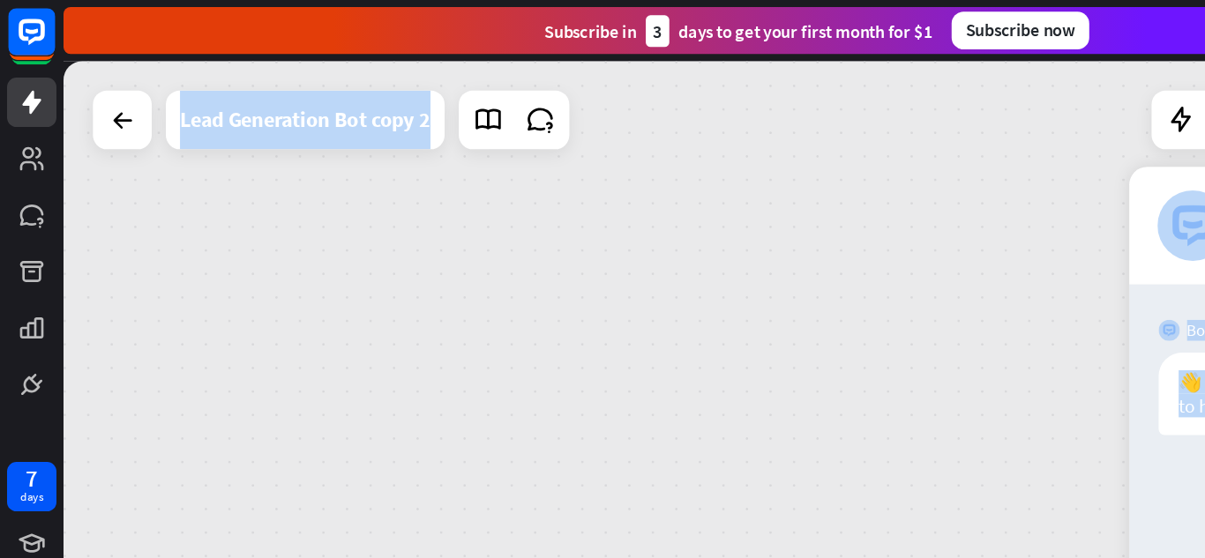
drag, startPoint x: 862, startPoint y: 368, endPoint x: 699, endPoint y: 322, distance: 169.5
click at [699, 322] on div "home_2 Start point Welcome message block_bot_response Bot Response Start block_…" at bounding box center [624, 299] width 1152 height 507
click at [602, 285] on div "home_2 Start point Welcome message block_bot_response Bot Response Start block_…" at bounding box center [624, 299] width 1152 height 507
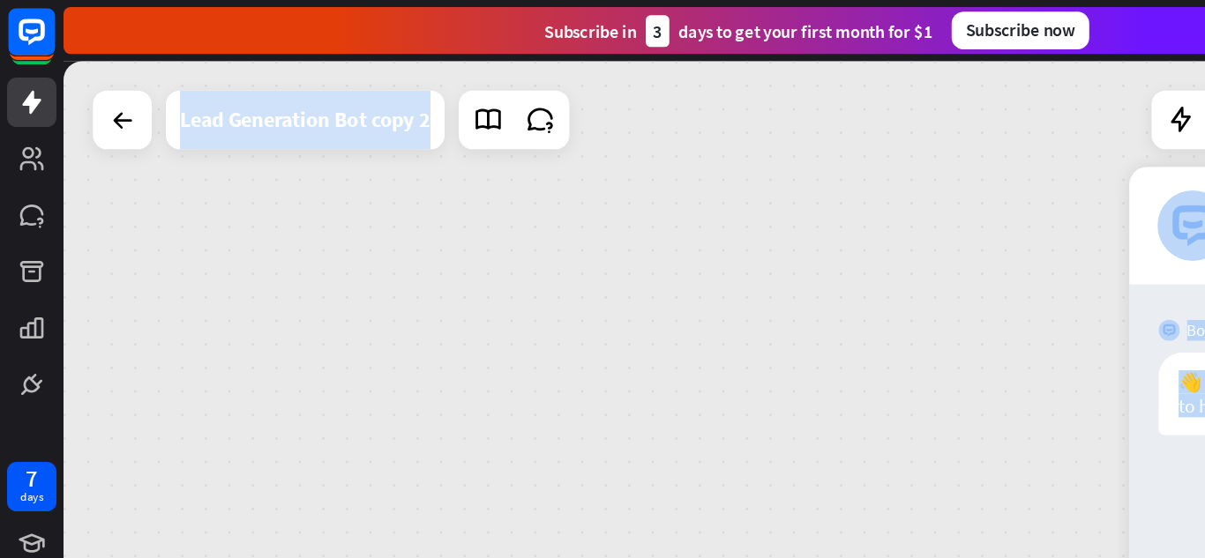
click at [278, 89] on div "Lead Generation Bot copy 2" at bounding box center [229, 90] width 188 height 44
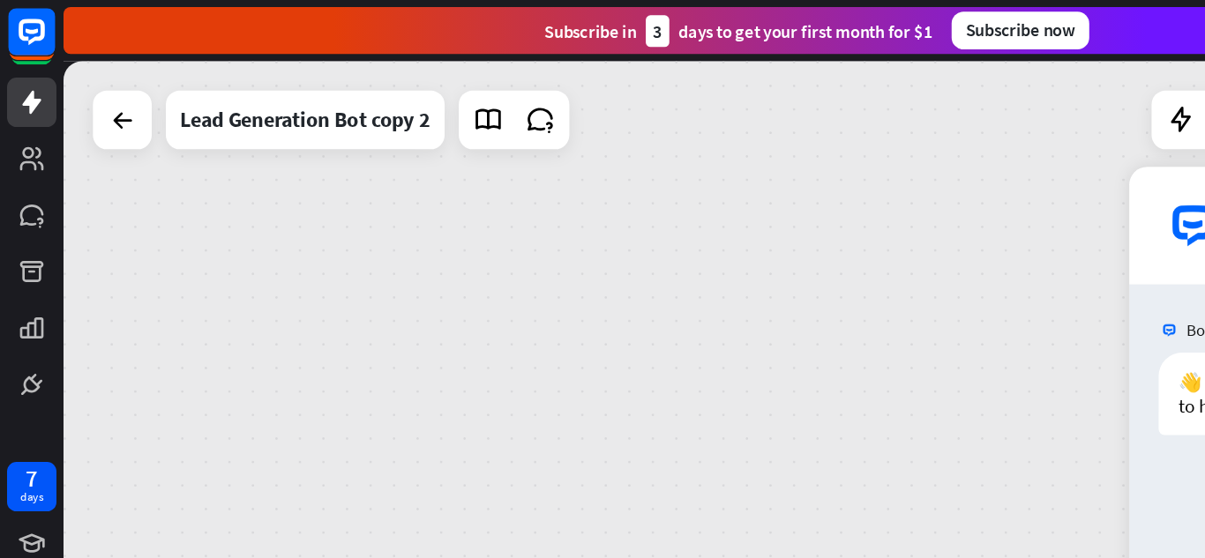
click at [744, 110] on div "**********" at bounding box center [602, 279] width 1205 height 558
click at [759, 203] on div "home_2 Start point Welcome message block_bot_response Bot Response Start block_…" at bounding box center [624, 299] width 1152 height 507
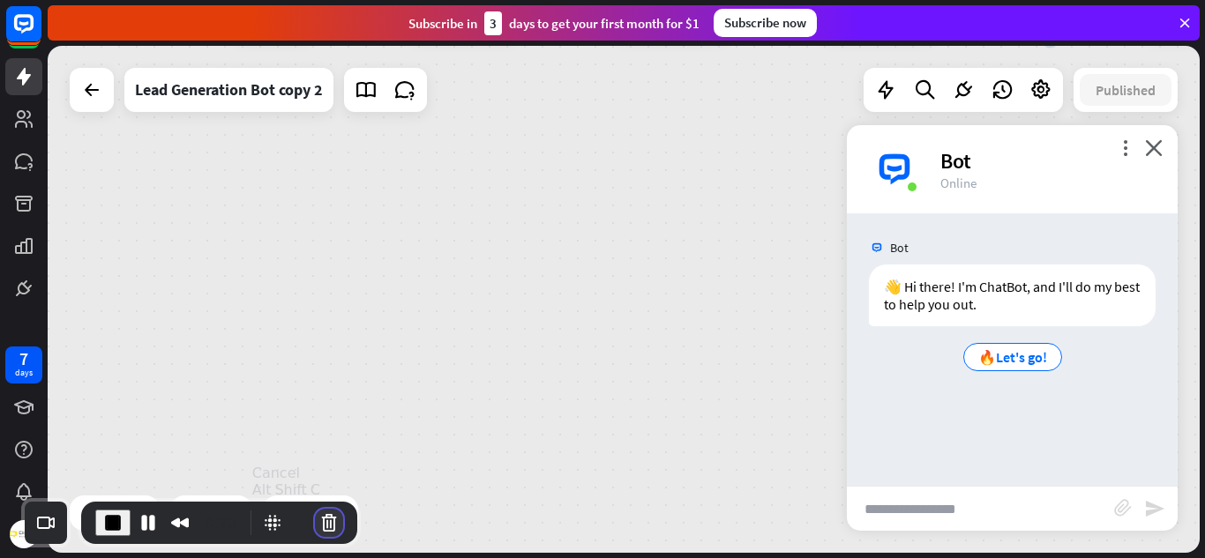
click at [322, 525] on button "Cancel Recording" at bounding box center [329, 523] width 28 height 28
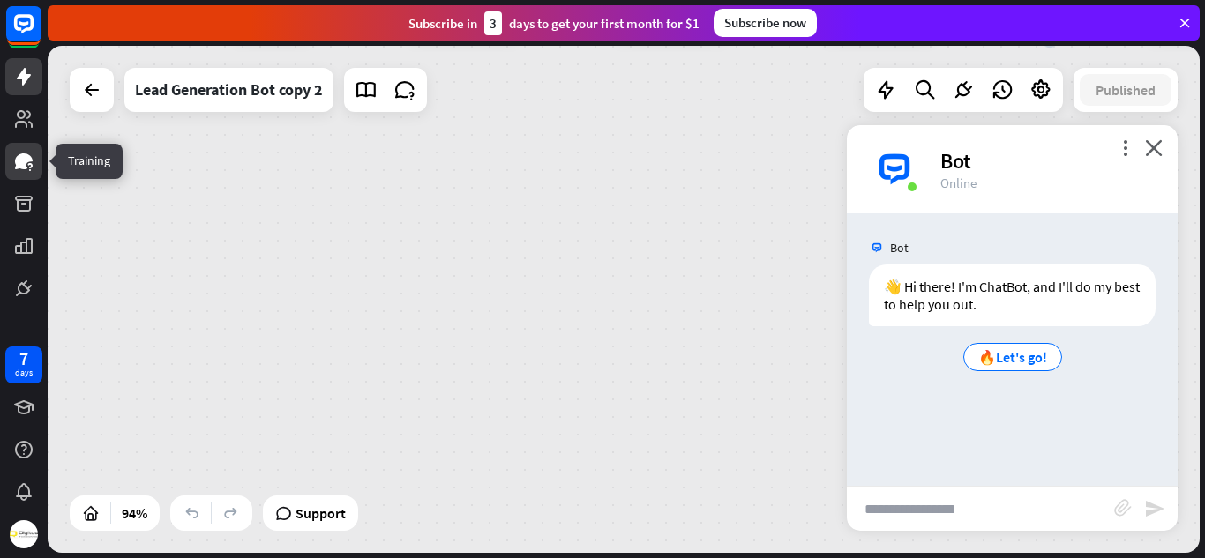
click at [31, 165] on icon at bounding box center [29, 165] width 4 height 5
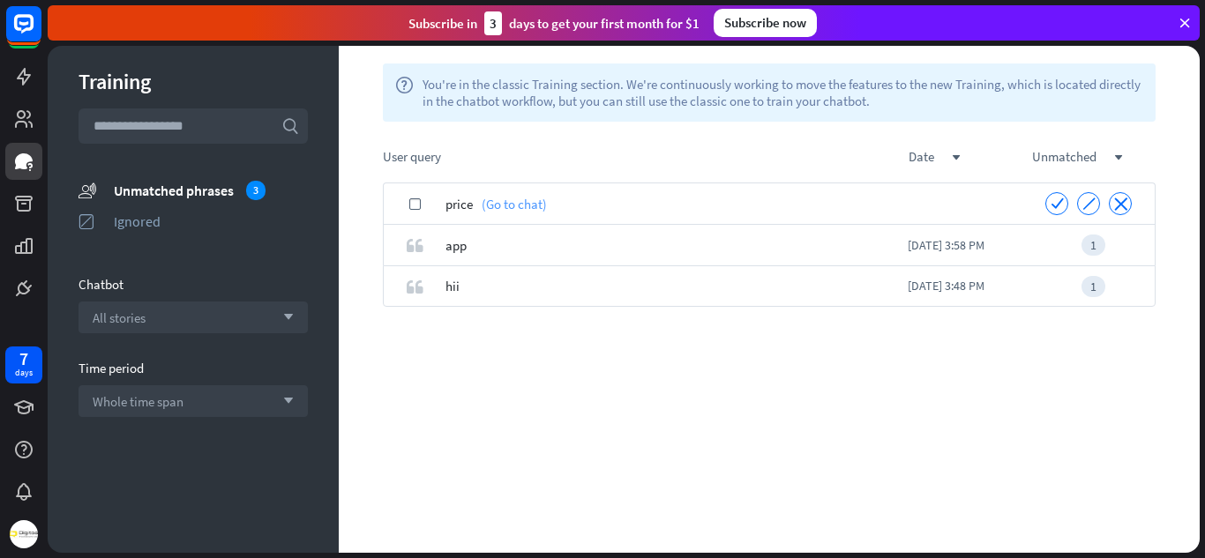
click at [523, 213] on link "(Go to chat)" at bounding box center [510, 203] width 74 height 41
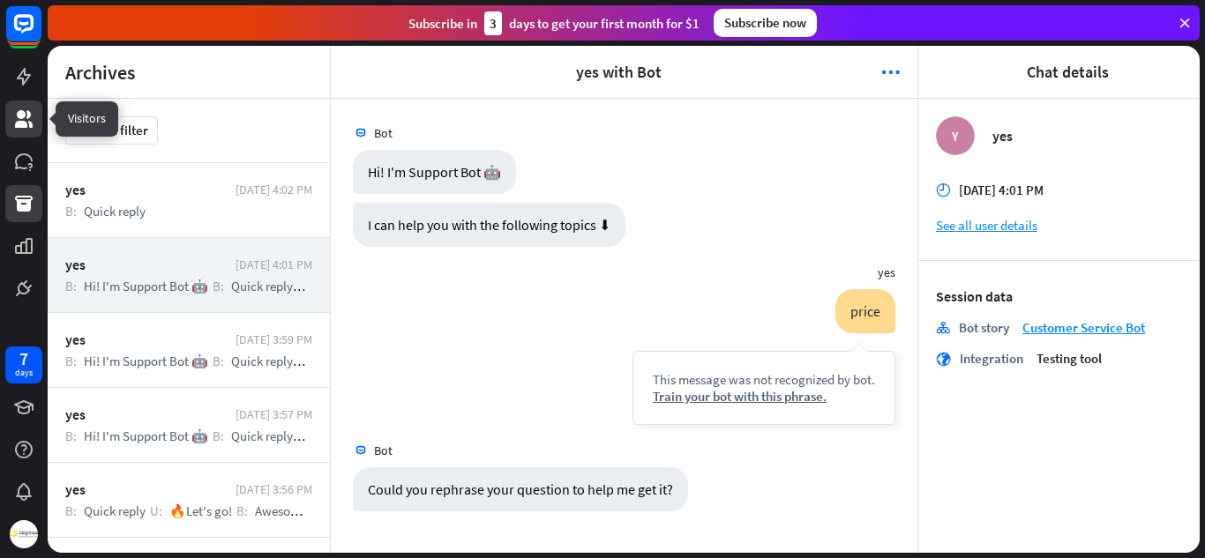
click at [25, 101] on link at bounding box center [23, 119] width 37 height 37
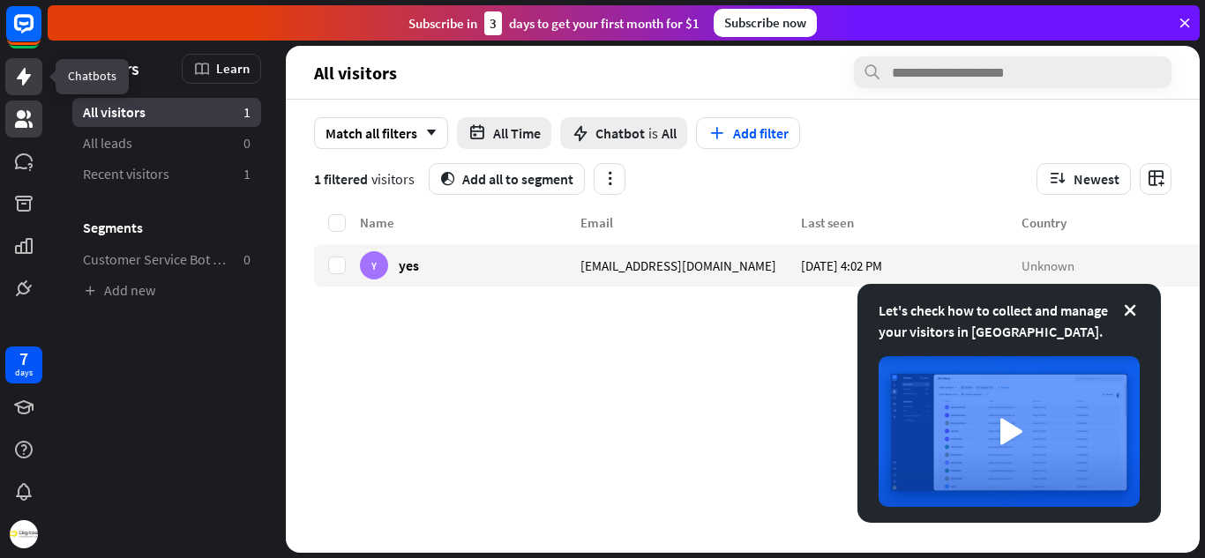
click at [23, 84] on icon at bounding box center [24, 77] width 14 height 18
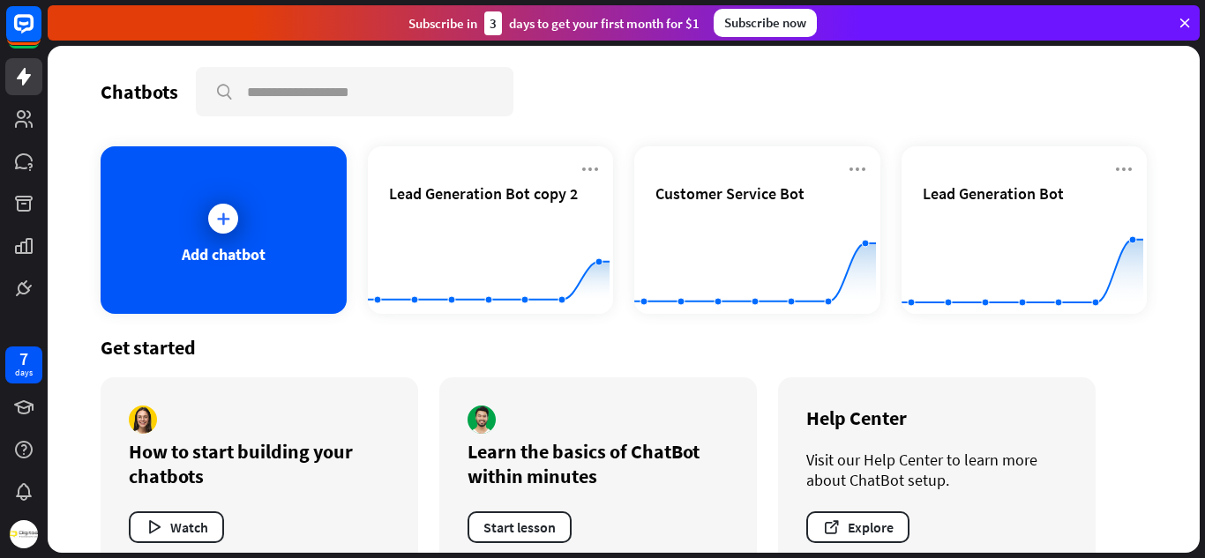
scroll to position [40, 0]
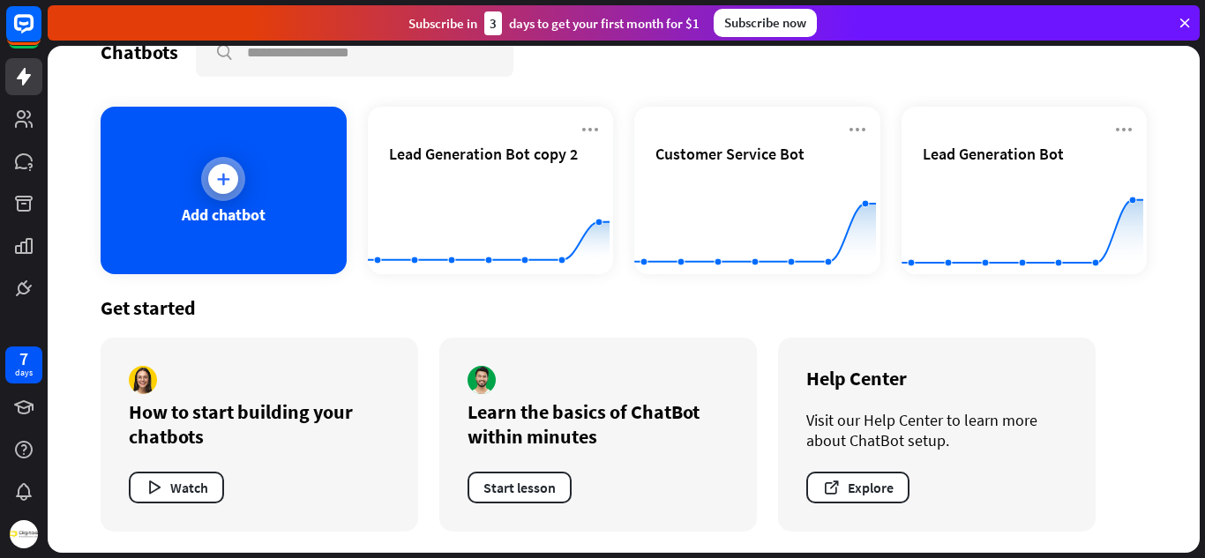
click at [243, 198] on div "Add chatbot" at bounding box center [224, 191] width 246 height 168
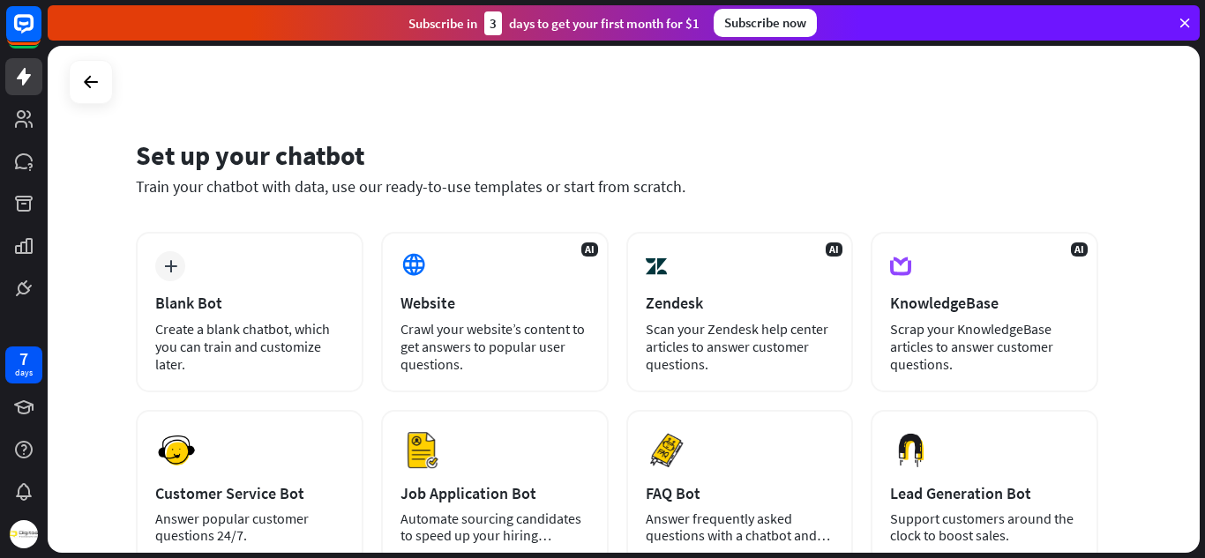
click at [209, 263] on div "plus Blank Bot Create a blank chatbot, which you can train and customize later." at bounding box center [250, 312] width 228 height 161
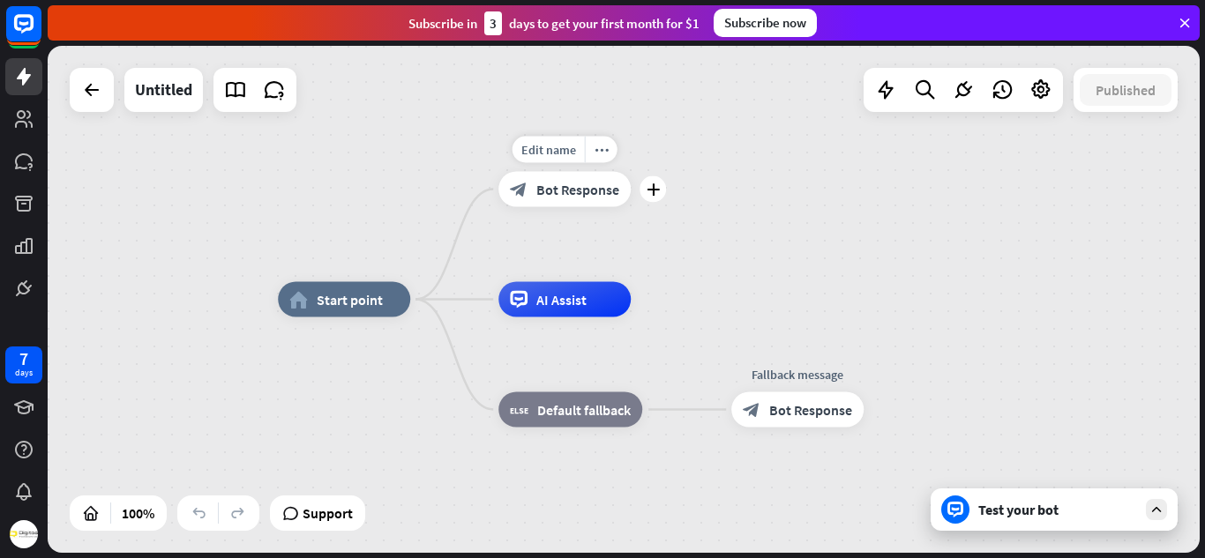
click at [563, 194] on span "Bot Response" at bounding box center [577, 190] width 83 height 18
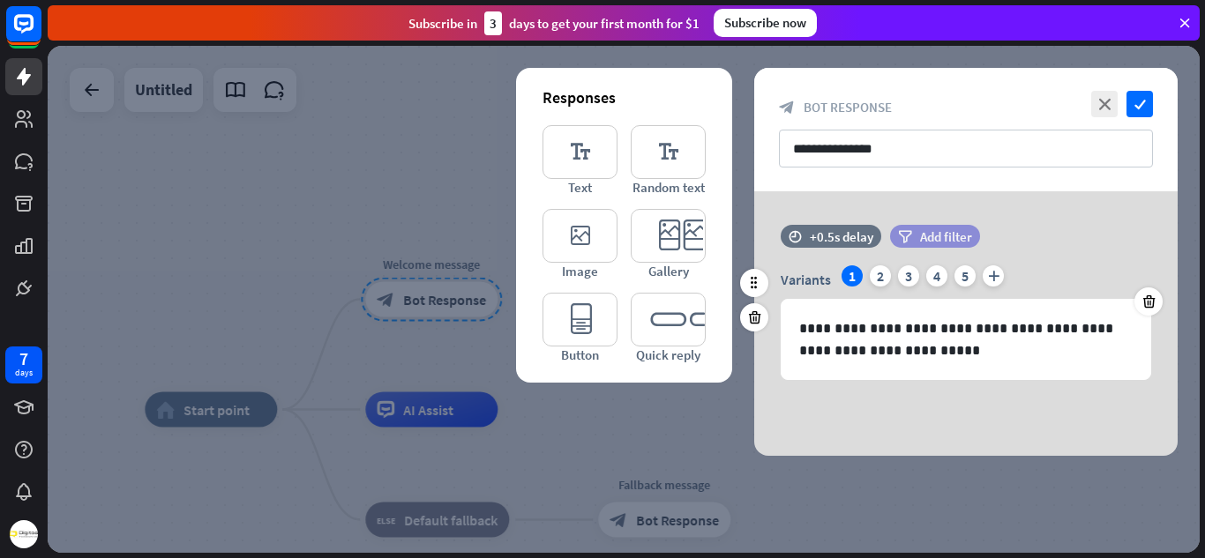
click at [961, 243] on span "Add filter" at bounding box center [946, 236] width 52 height 17
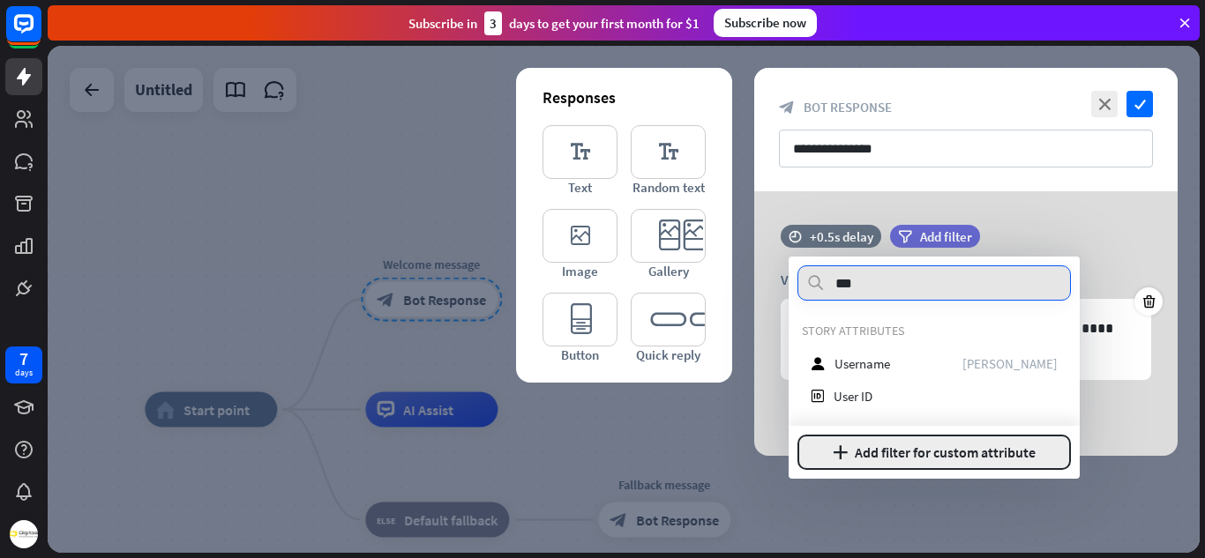
type input "***"
click at [883, 449] on button "plus Add filter for custom attribute" at bounding box center [933, 452] width 273 height 35
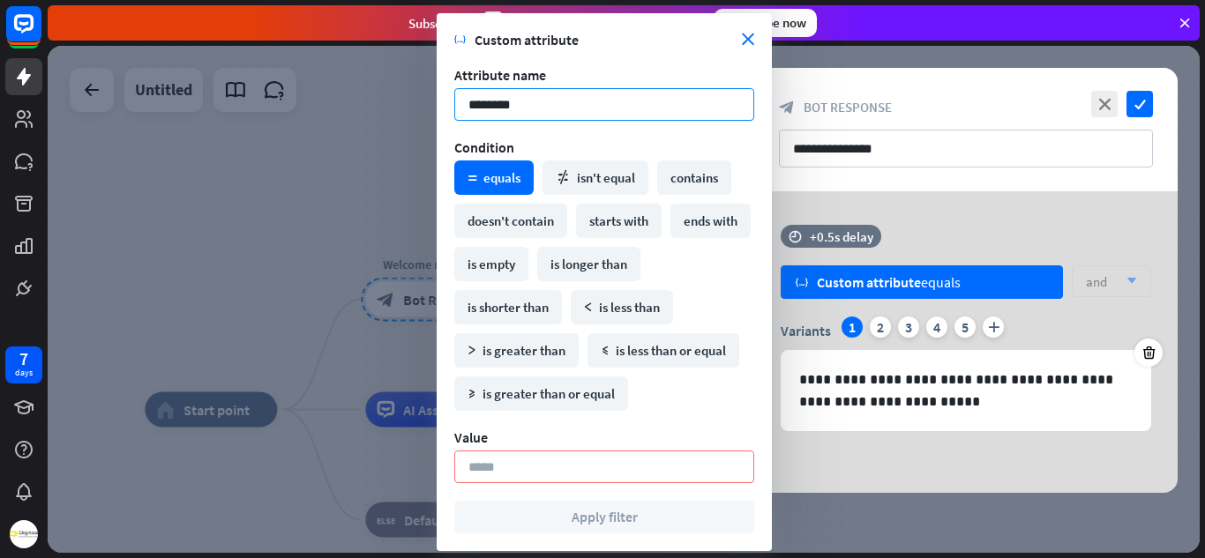
type input "********"
click at [748, 33] on section "variable Custom attribute close" at bounding box center [604, 40] width 300 height 18
click at [748, 35] on icon "close" at bounding box center [748, 40] width 12 height 12
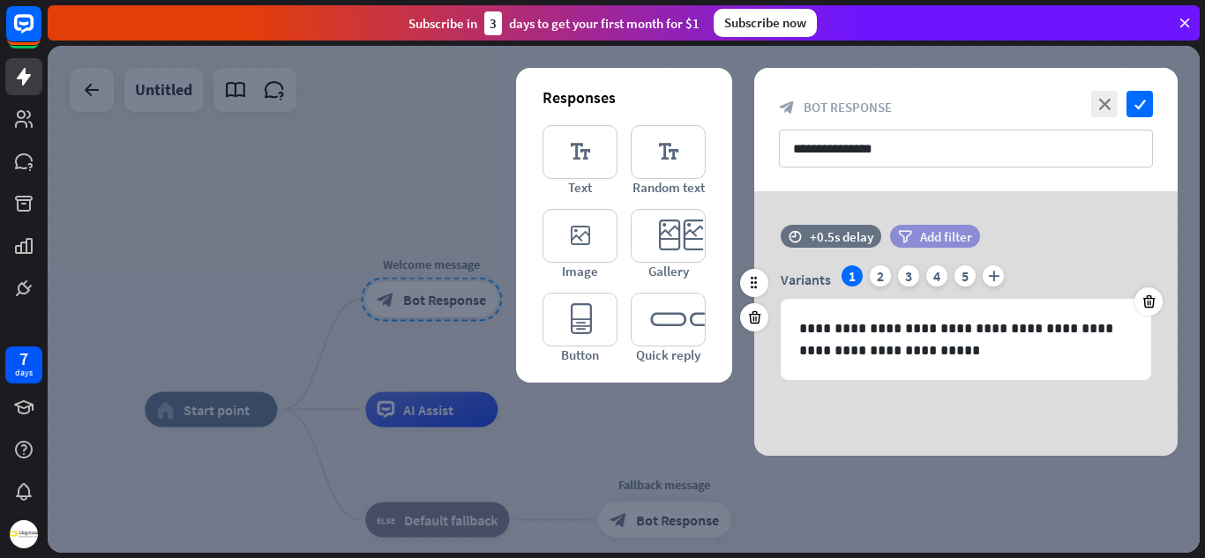
click at [931, 240] on span "Add filter" at bounding box center [946, 236] width 52 height 17
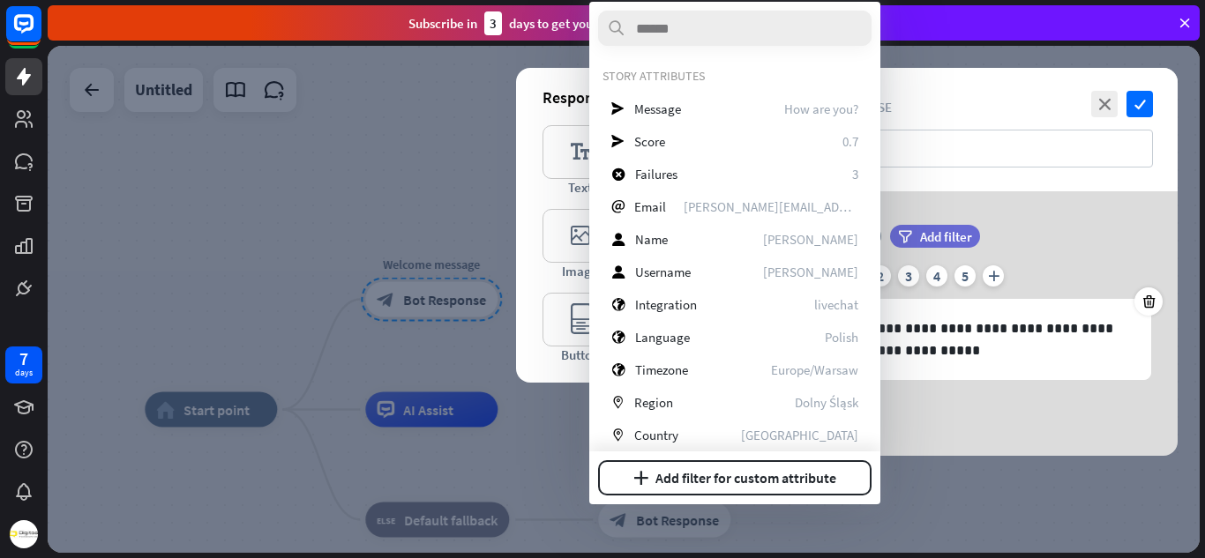
click at [1122, 253] on div "time +0.5s delay filter Add filter" at bounding box center [965, 245] width 423 height 41
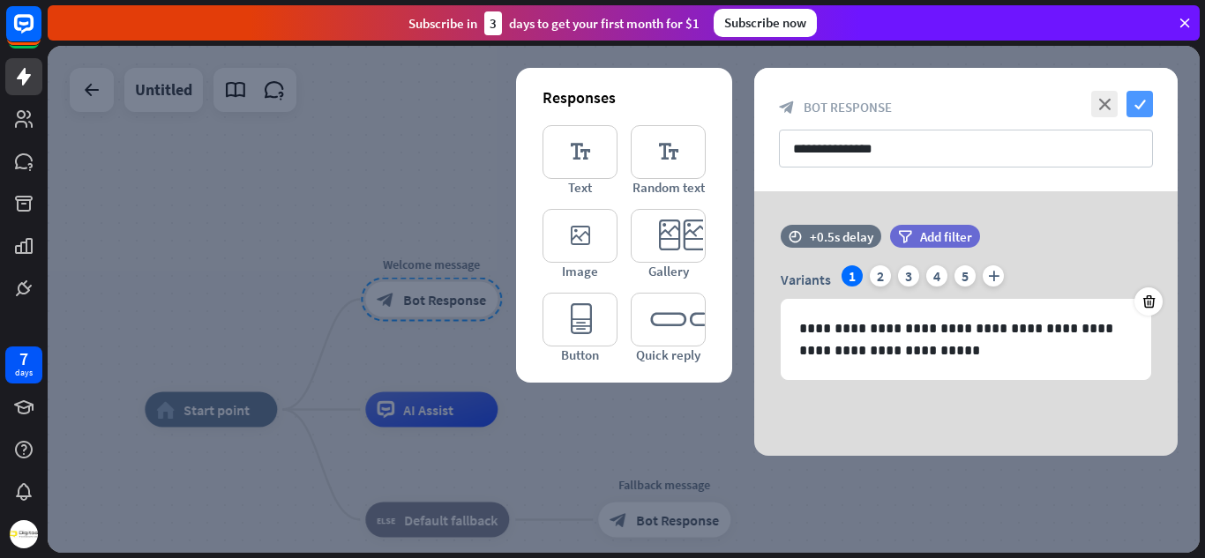
click at [1137, 110] on icon "check" at bounding box center [1139, 104] width 26 height 26
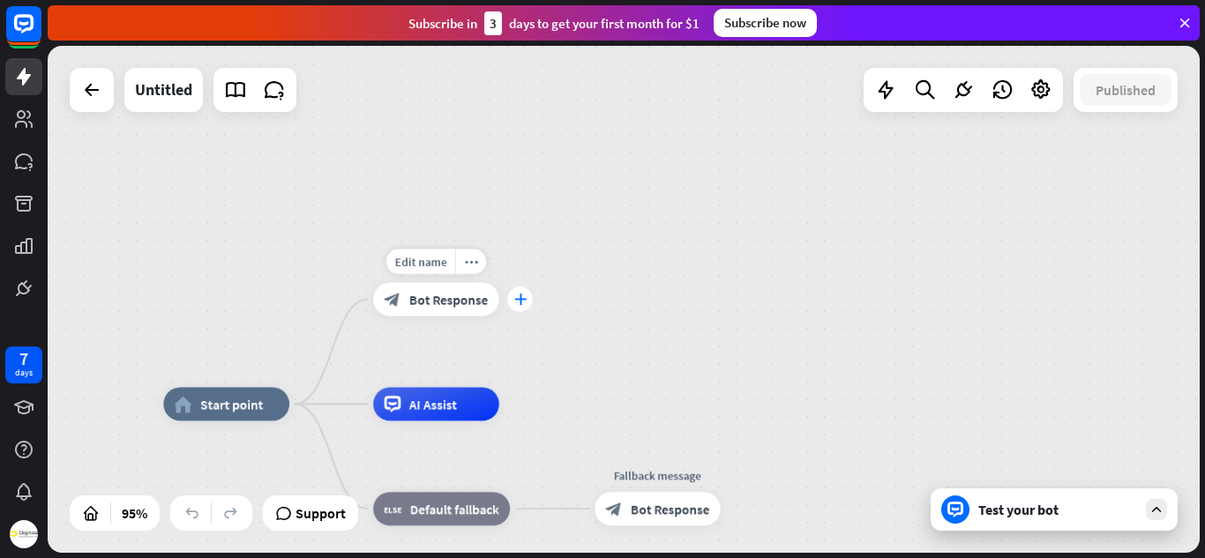
click at [527, 299] on div "plus" at bounding box center [520, 300] width 26 height 26
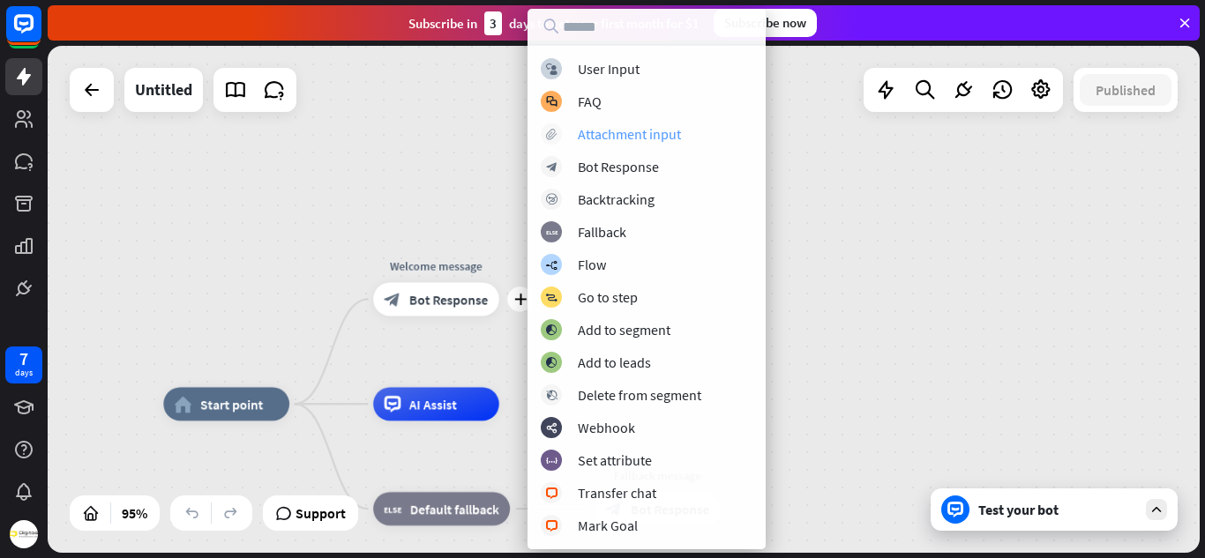
click at [610, 126] on div "Attachment input" at bounding box center [629, 134] width 103 height 18
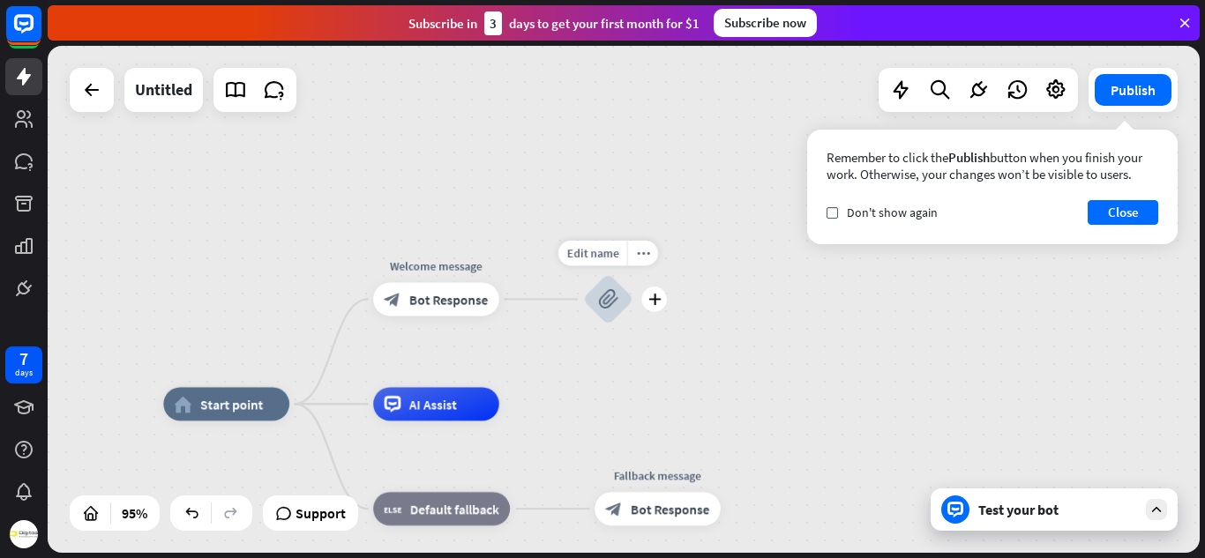
click at [611, 304] on icon "block_attachment" at bounding box center [608, 299] width 20 height 20
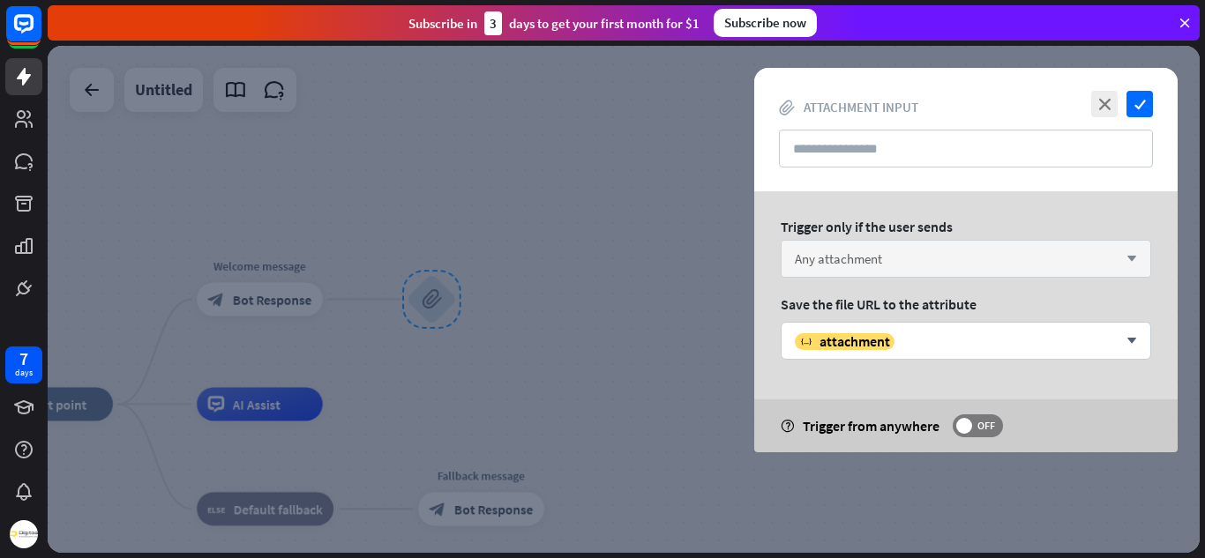
click at [871, 266] on span "Any attachment" at bounding box center [838, 258] width 87 height 17
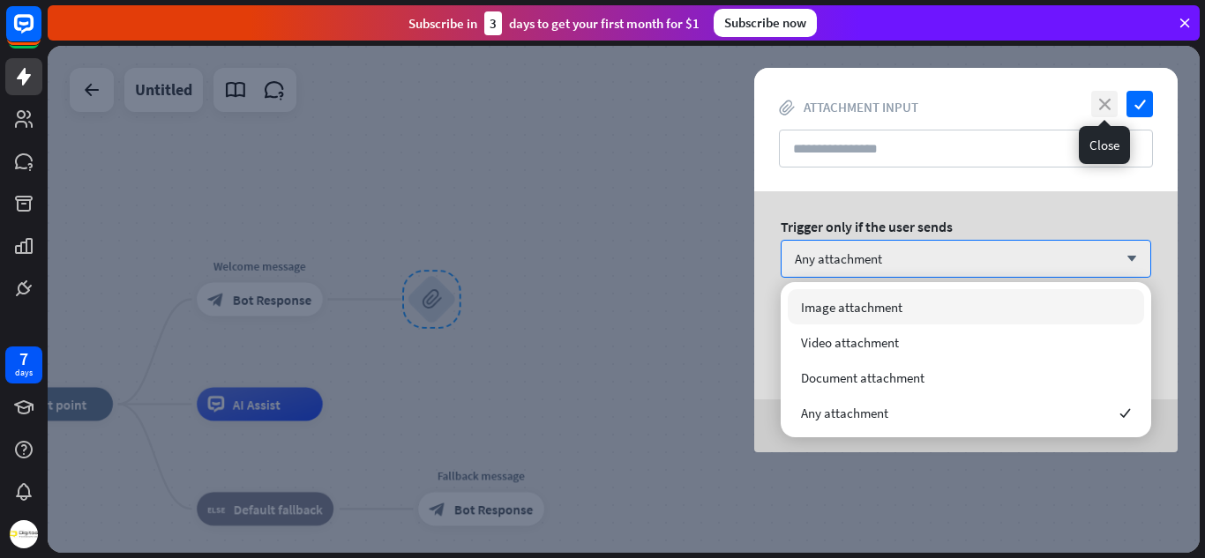
click at [1096, 96] on icon "close" at bounding box center [1104, 104] width 26 height 26
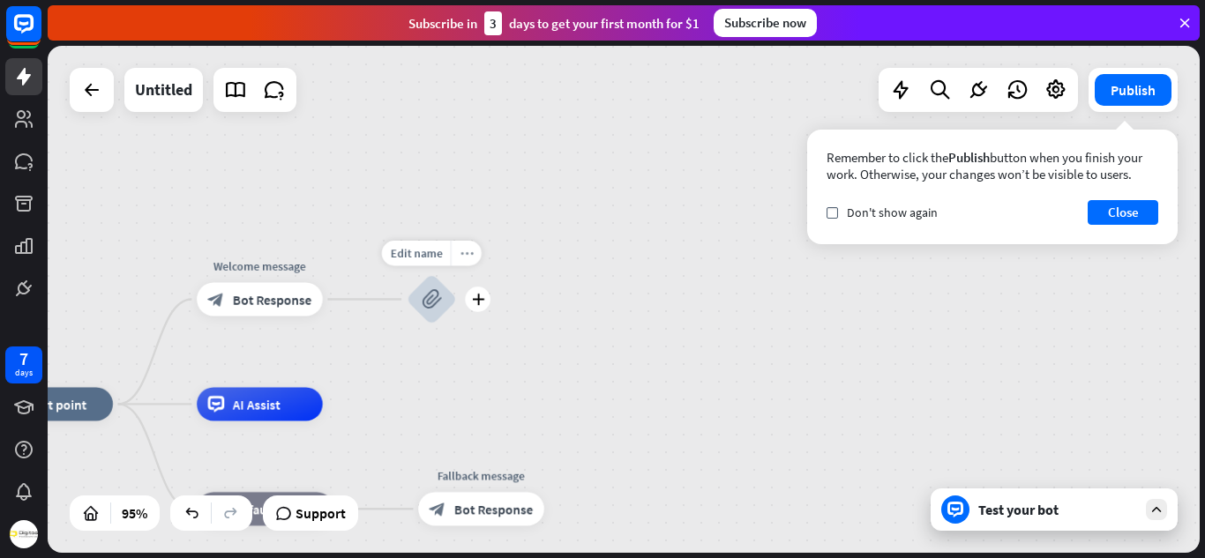
click at [459, 261] on div "more_horiz" at bounding box center [466, 254] width 31 height 26
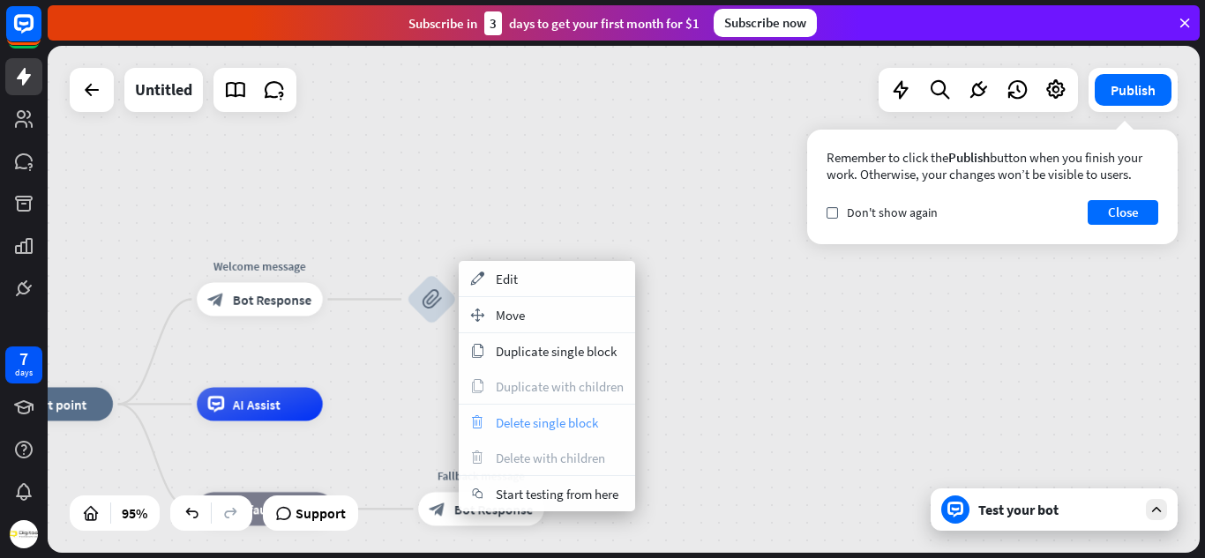
click at [507, 422] on span "Delete single block" at bounding box center [547, 423] width 102 height 17
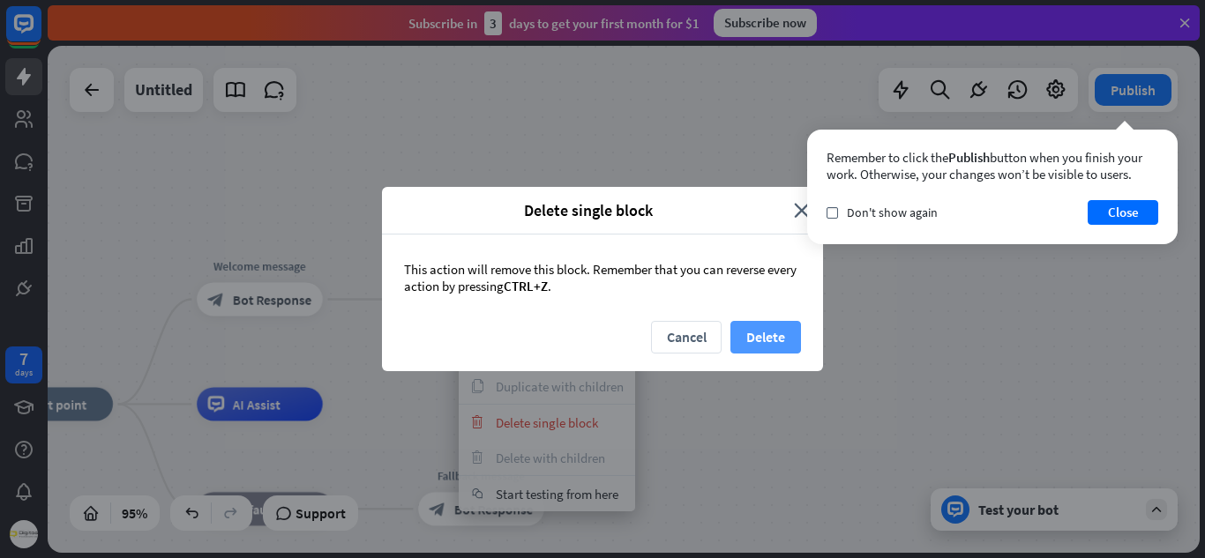
click at [741, 340] on button "Delete" at bounding box center [765, 337] width 71 height 33
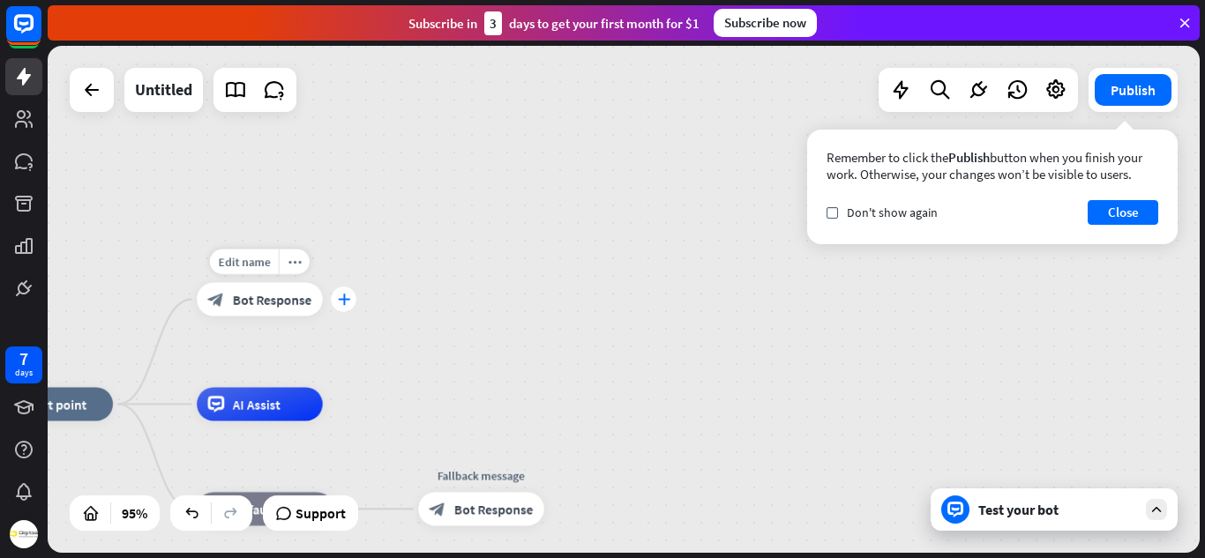
click at [338, 302] on icon "plus" at bounding box center [343, 299] width 12 height 11
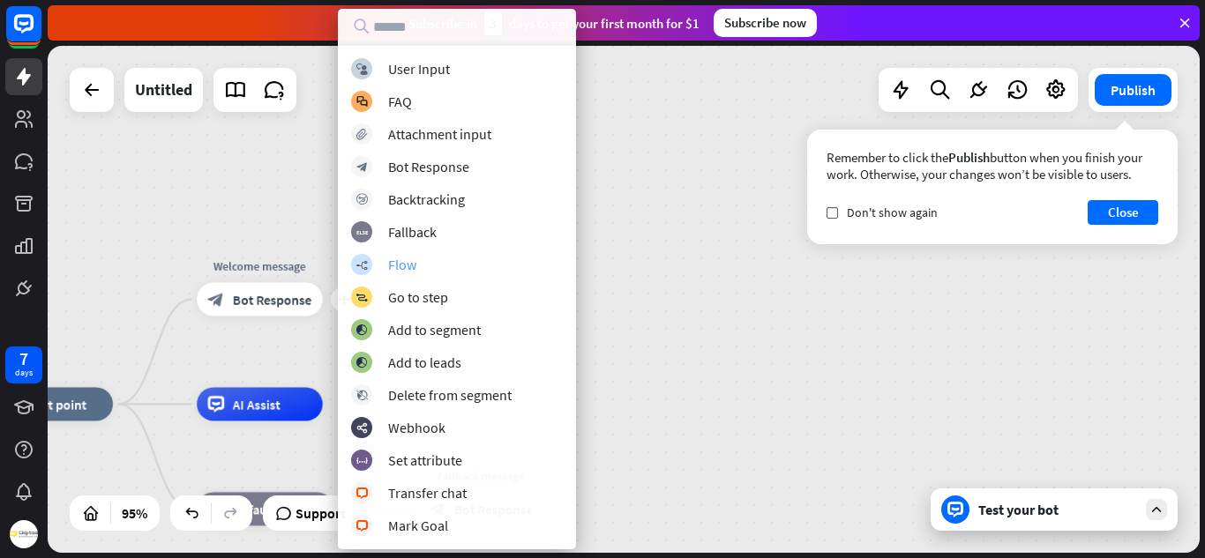
click at [410, 266] on div "Flow" at bounding box center [402, 265] width 28 height 18
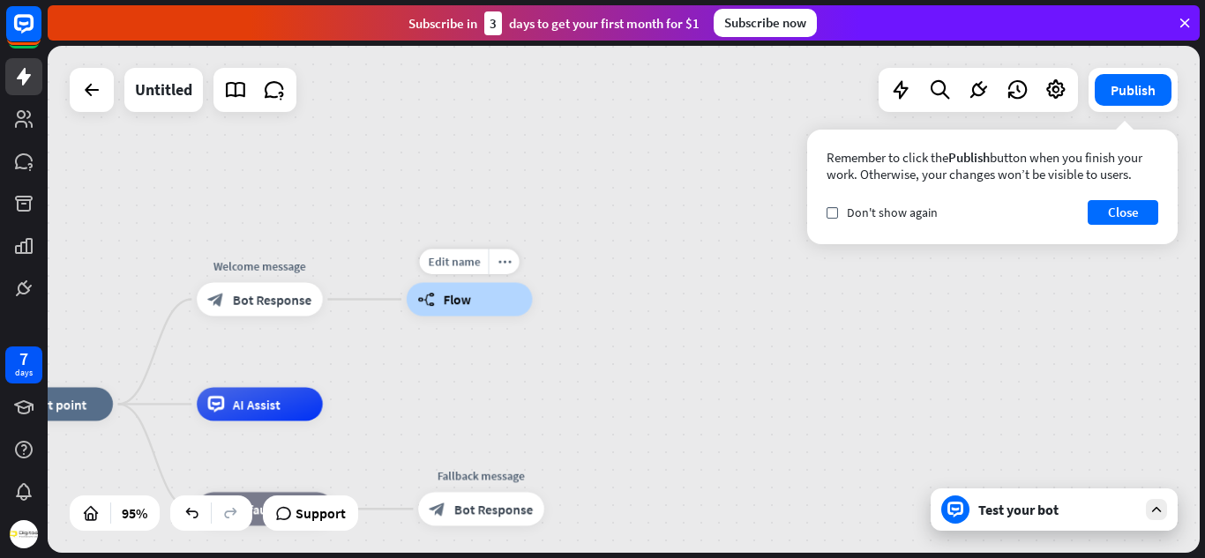
click at [438, 308] on div "builder_tree Flow" at bounding box center [470, 299] width 126 height 34
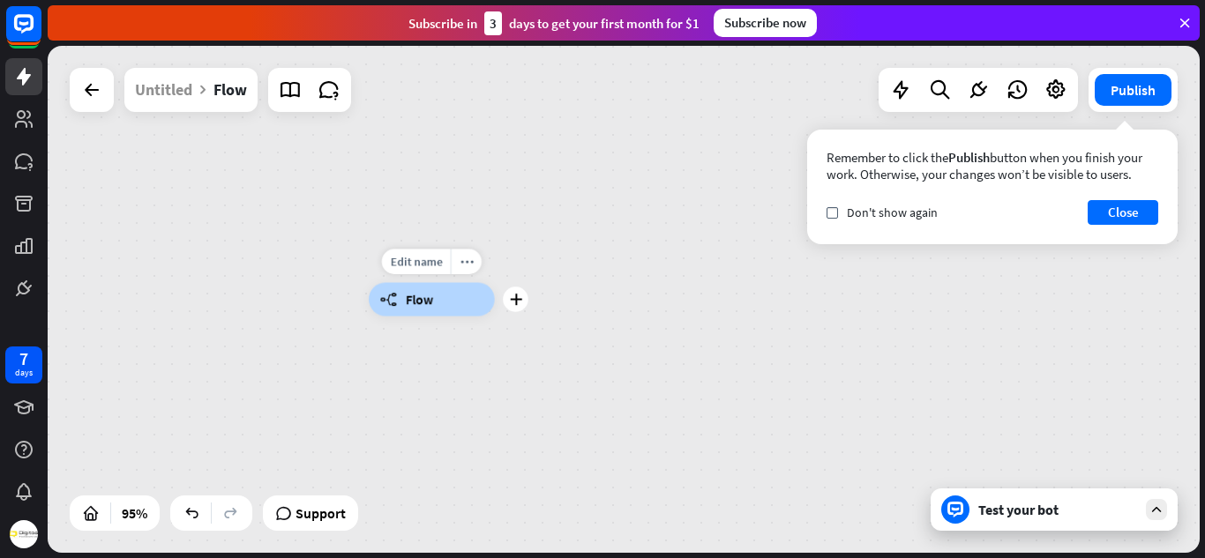
click at [414, 297] on span "Flow" at bounding box center [419, 299] width 27 height 17
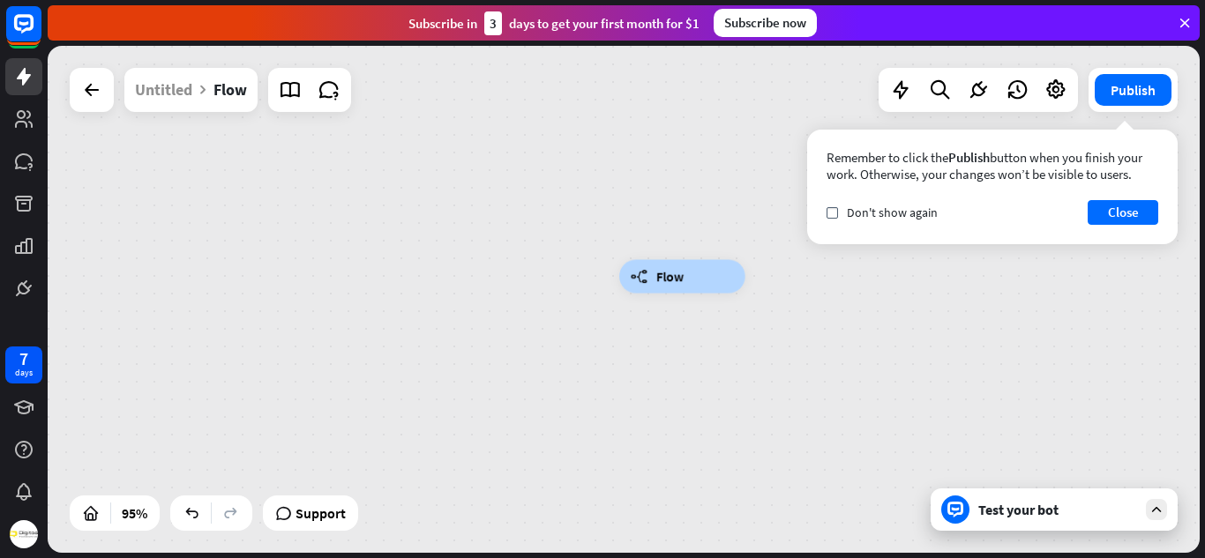
drag, startPoint x: 372, startPoint y: 243, endPoint x: 605, endPoint y: 209, distance: 235.3
click at [605, 209] on div "builder_tree Flow" at bounding box center [624, 299] width 1152 height 507
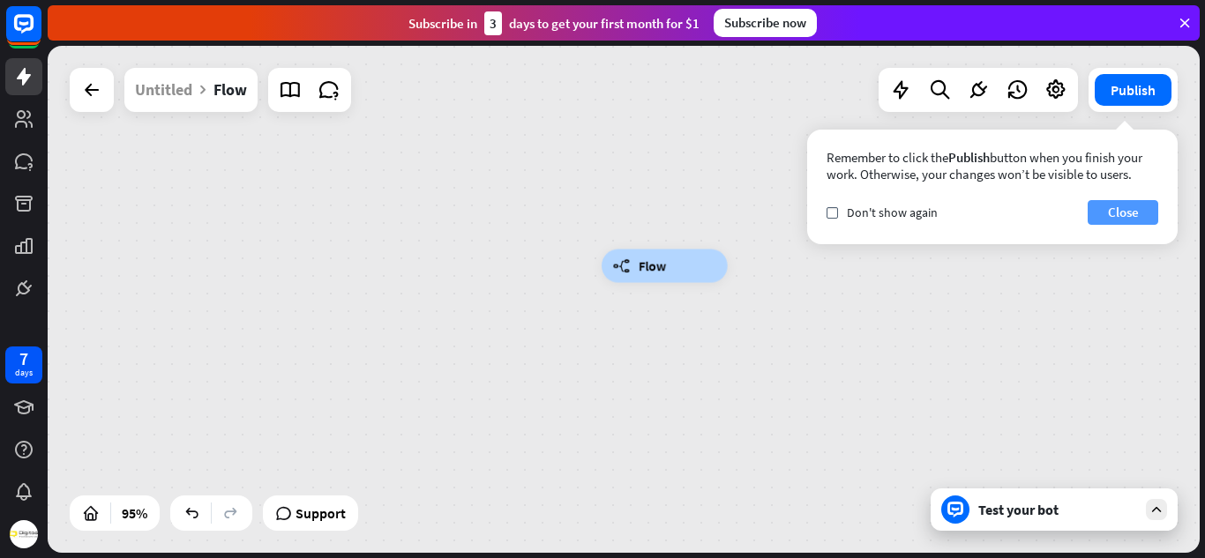
click at [1115, 221] on button "Close" at bounding box center [1123, 212] width 71 height 25
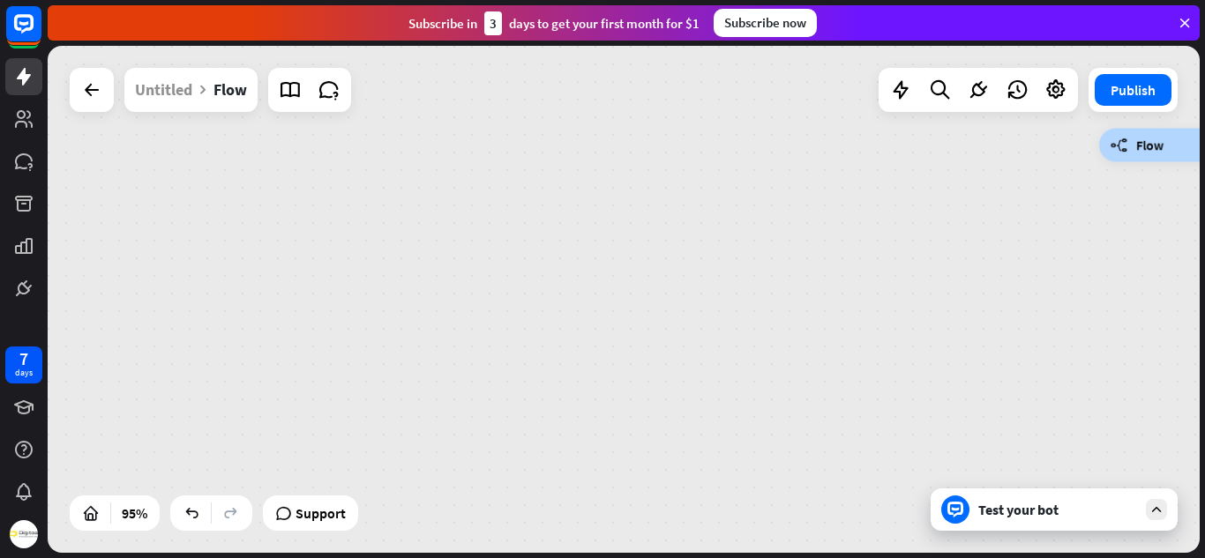
drag, startPoint x: 706, startPoint y: 343, endPoint x: 597, endPoint y: 287, distance: 123.1
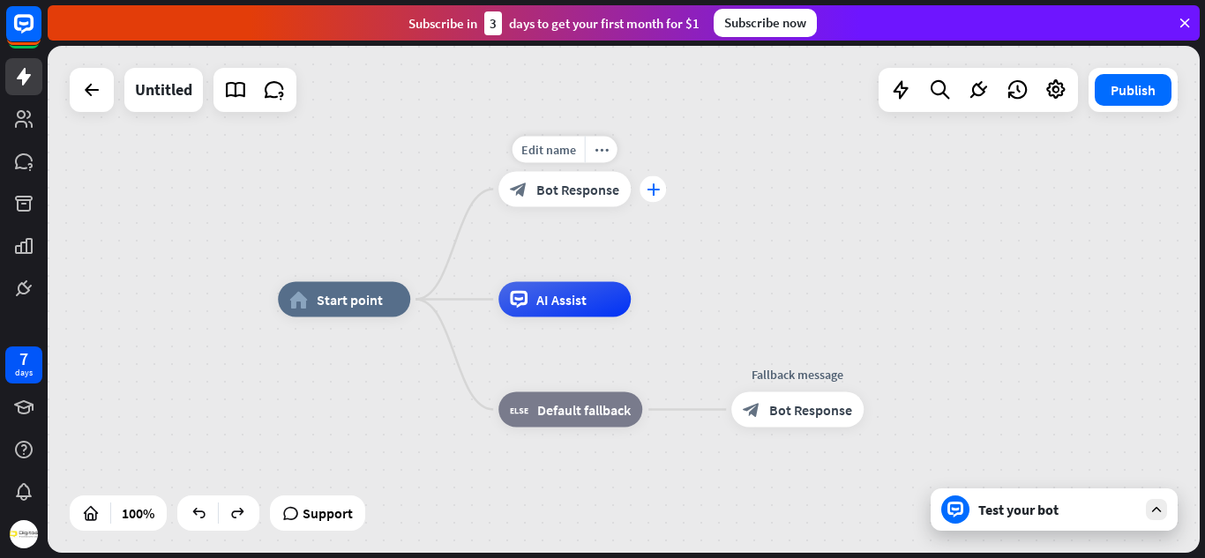
click at [652, 185] on icon "plus" at bounding box center [653, 189] width 13 height 12
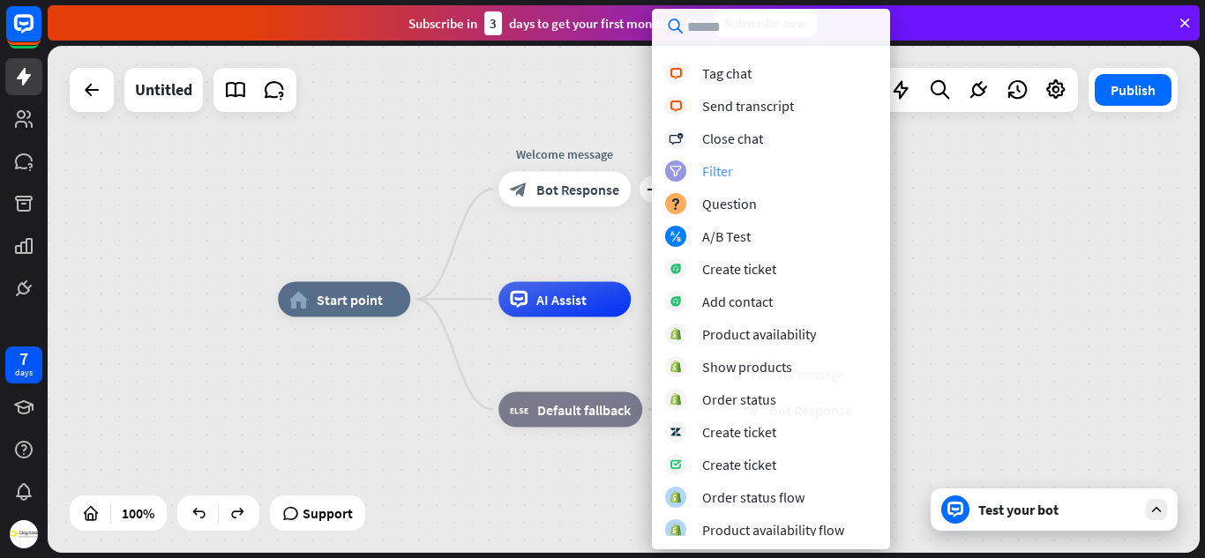
scroll to position [490, 0]
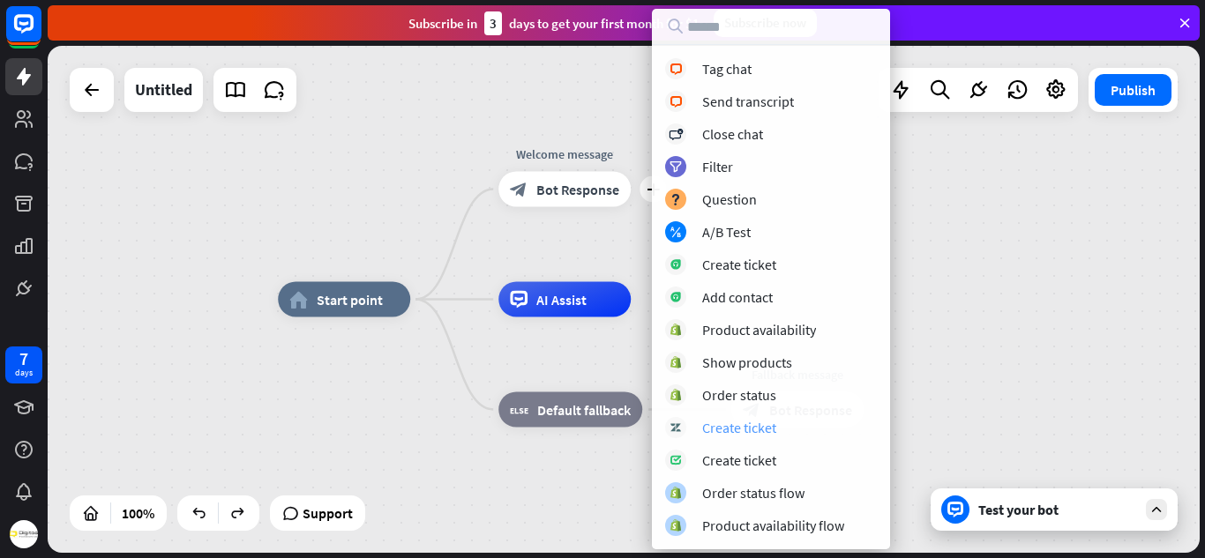
click at [747, 431] on div "Create ticket" at bounding box center [739, 428] width 74 height 18
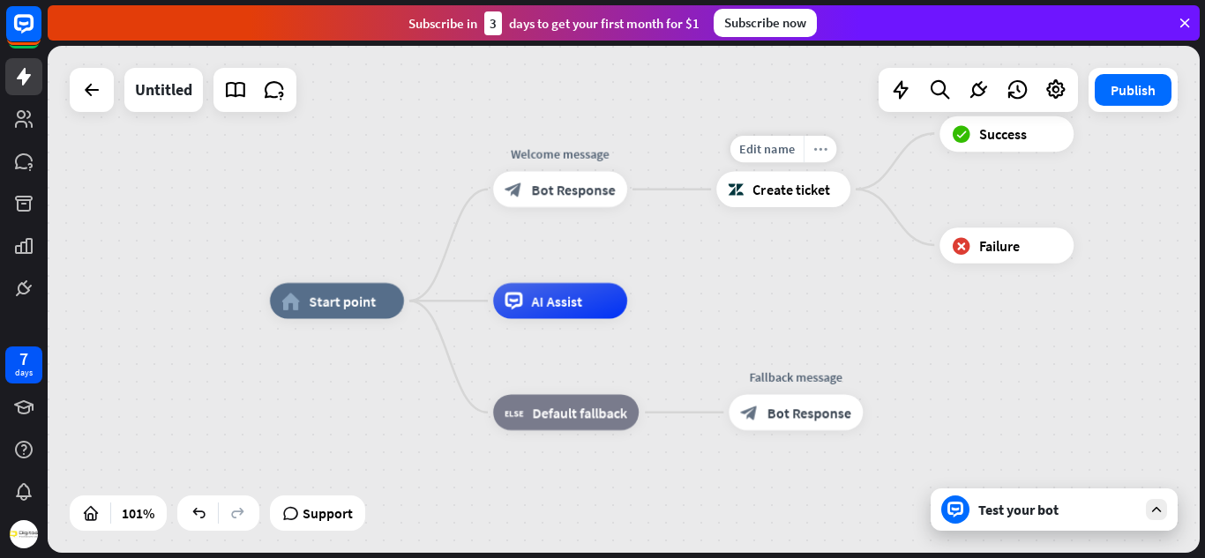
click at [823, 151] on icon "more_horiz" at bounding box center [820, 149] width 14 height 13
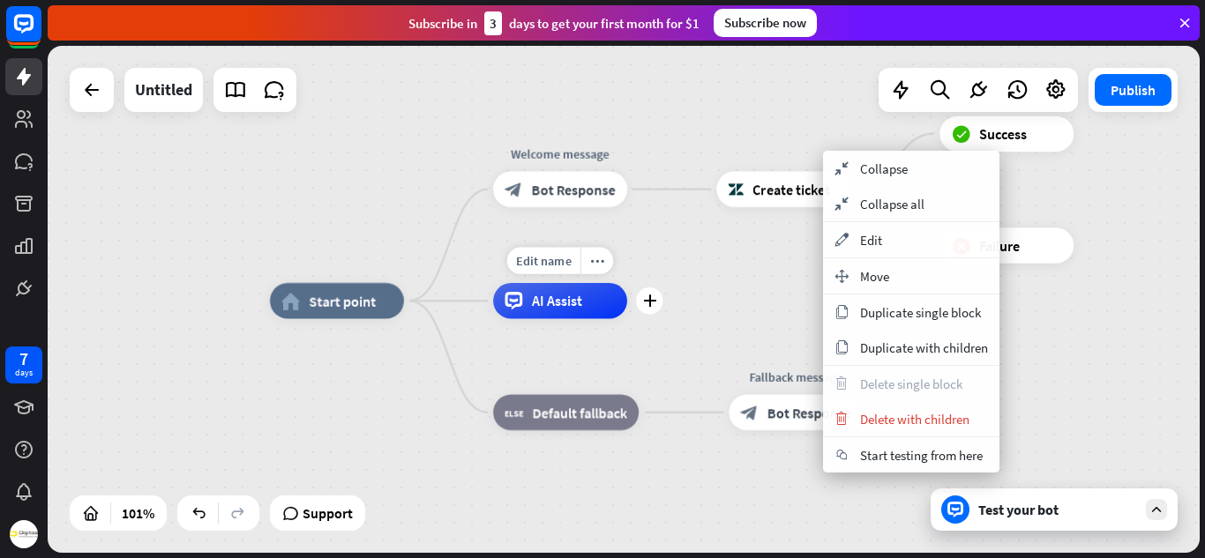
click at [627, 319] on div "Edit name more_horiz plus AI Assist" at bounding box center [560, 301] width 134 height 36
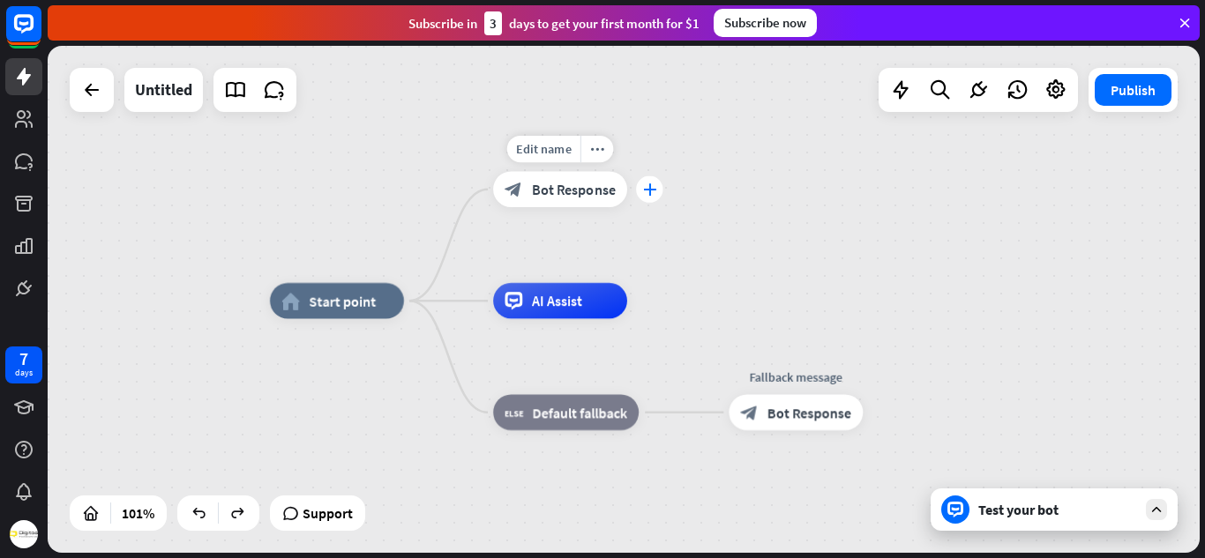
click at [650, 191] on icon "plus" at bounding box center [649, 189] width 13 height 12
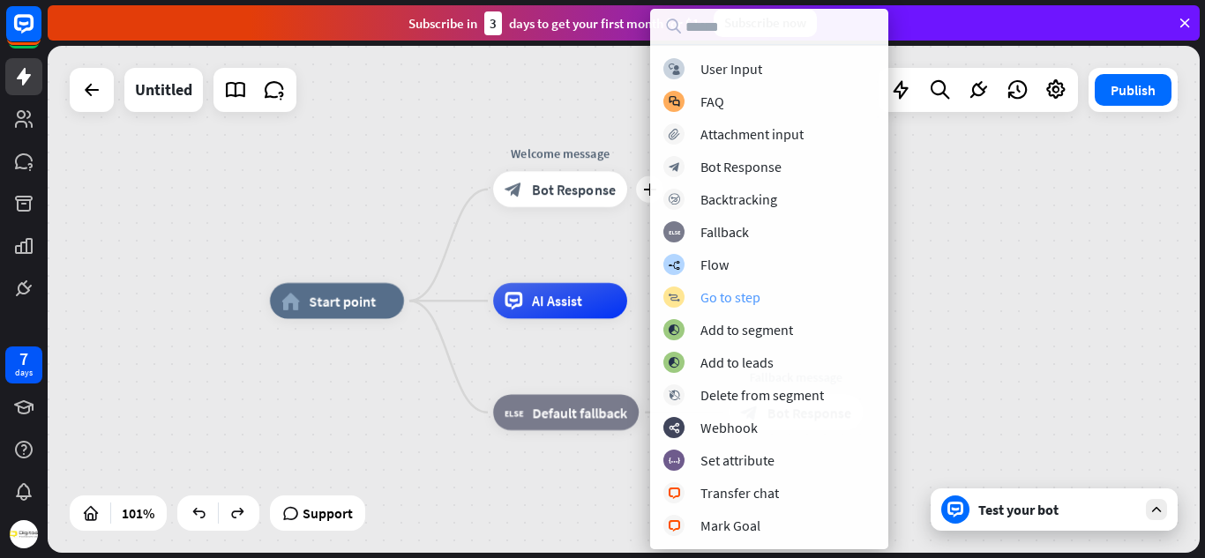
click at [736, 303] on div "Go to step" at bounding box center [730, 297] width 60 height 18
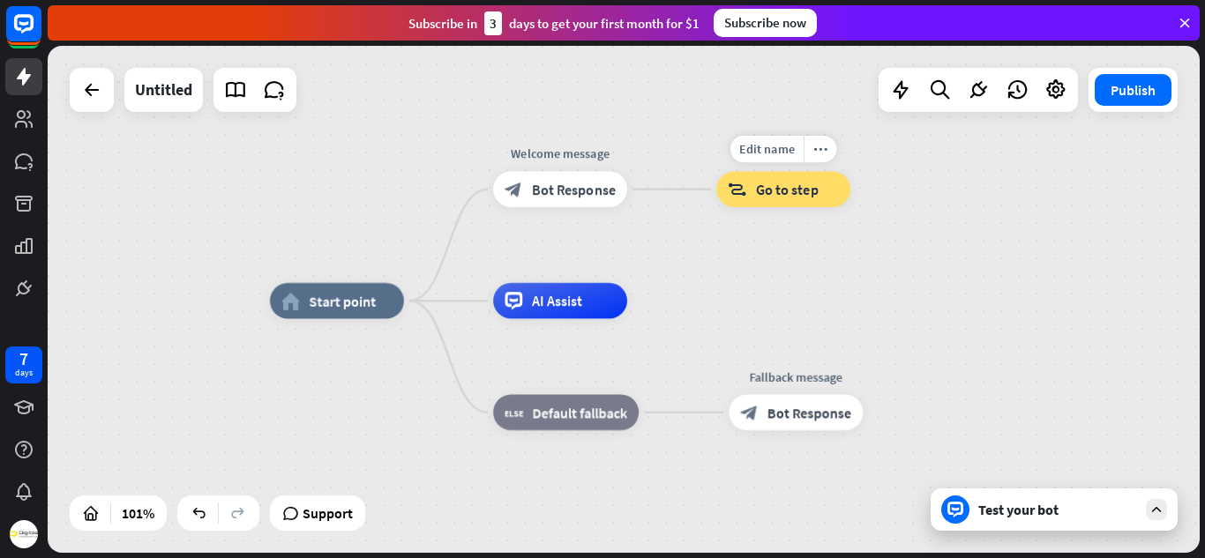
click at [762, 200] on div "block_goto Go to step" at bounding box center [783, 189] width 134 height 36
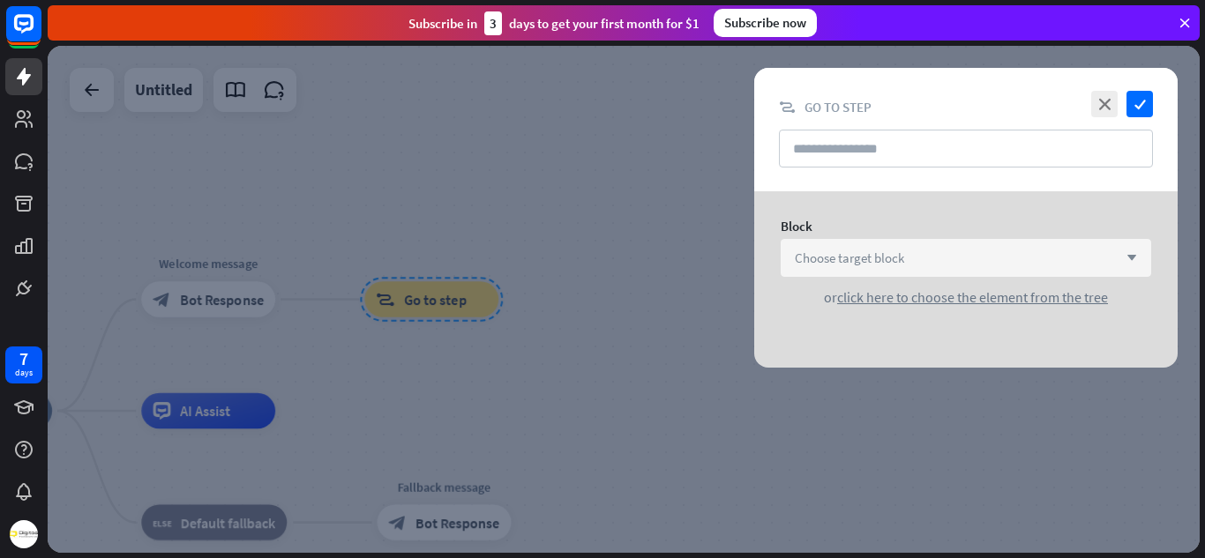
click at [892, 266] on div "Choose target block arrow_down" at bounding box center [966, 258] width 370 height 38
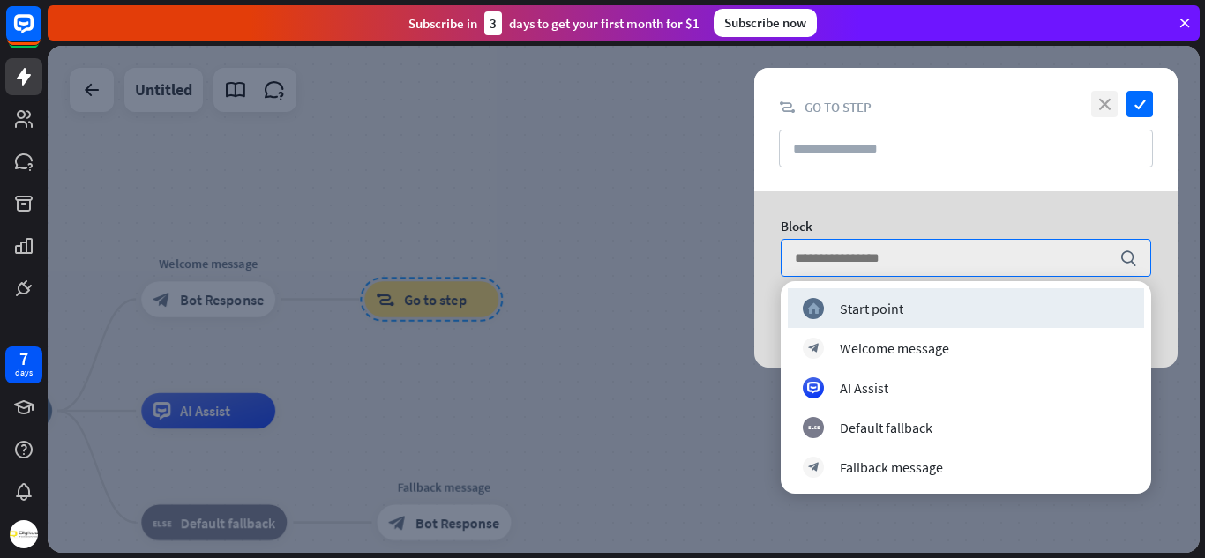
click at [1102, 108] on icon "close" at bounding box center [1104, 104] width 26 height 26
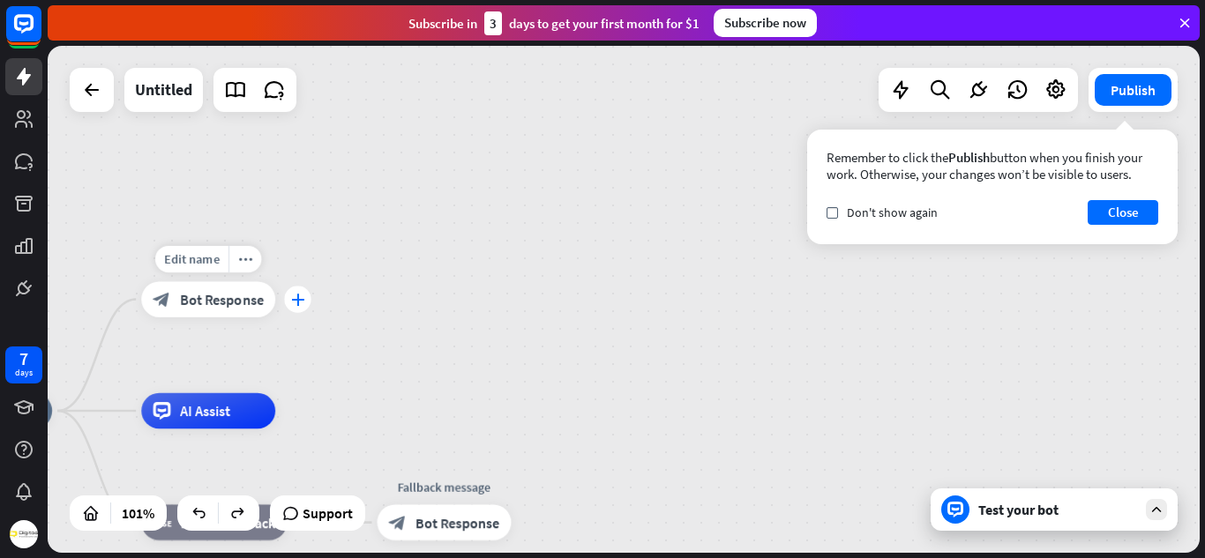
click at [295, 309] on div "plus" at bounding box center [297, 299] width 26 height 26
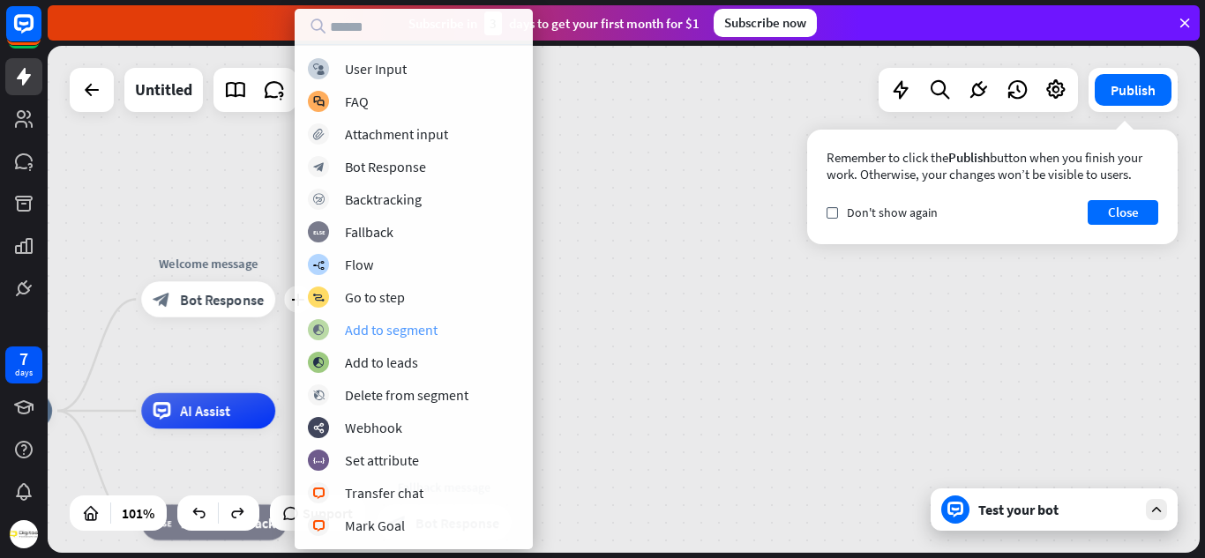
click at [410, 326] on div "Add to segment" at bounding box center [391, 330] width 93 height 18
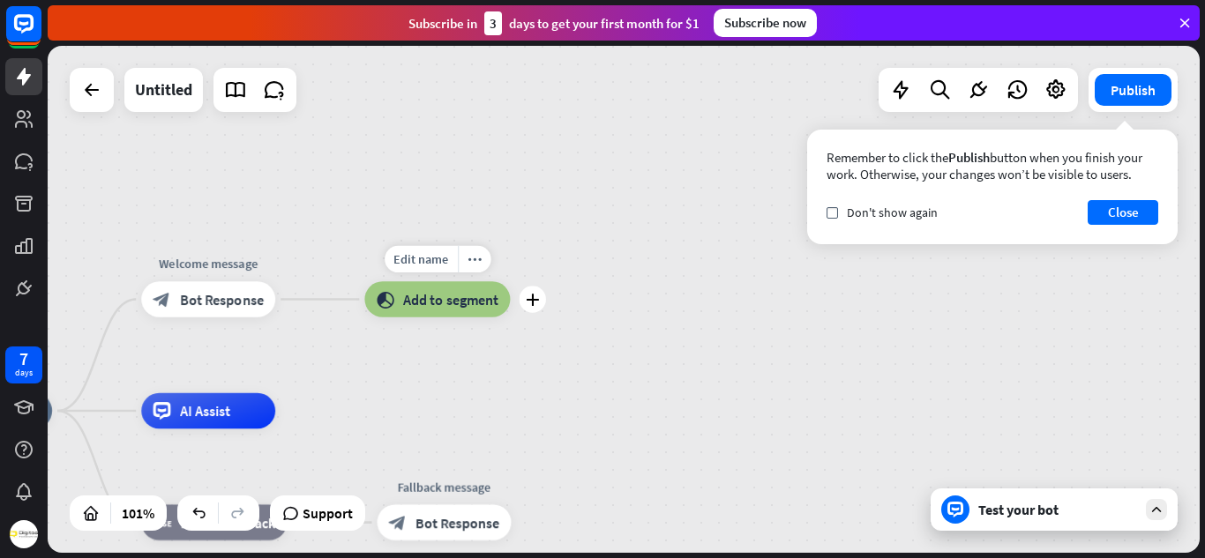
click at [435, 307] on span "Add to segment" at bounding box center [450, 299] width 95 height 18
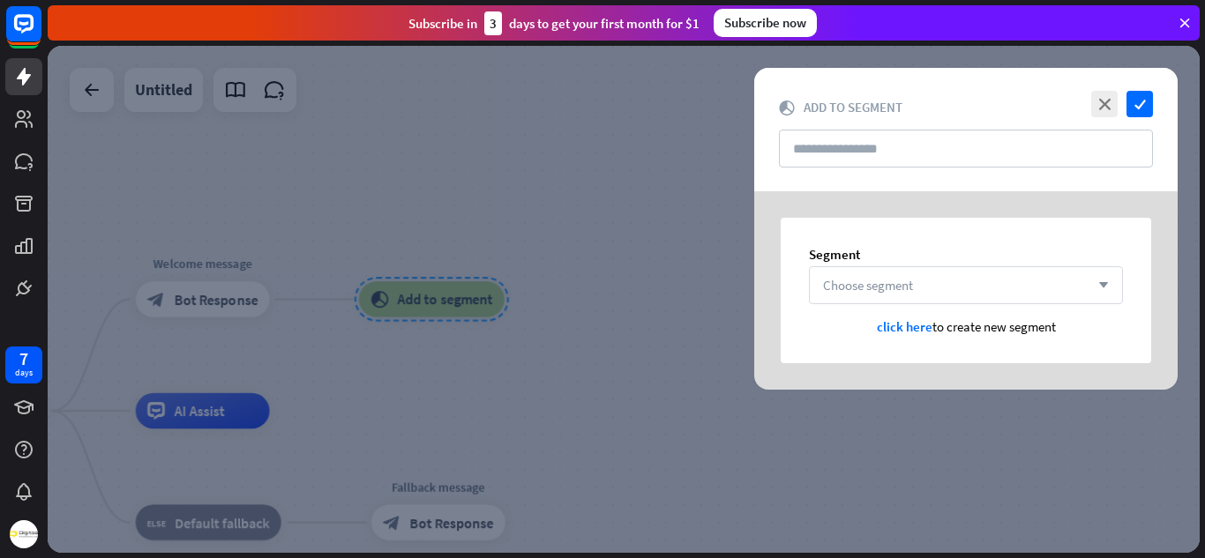
click at [832, 291] on span "Choose segment" at bounding box center [868, 285] width 90 height 17
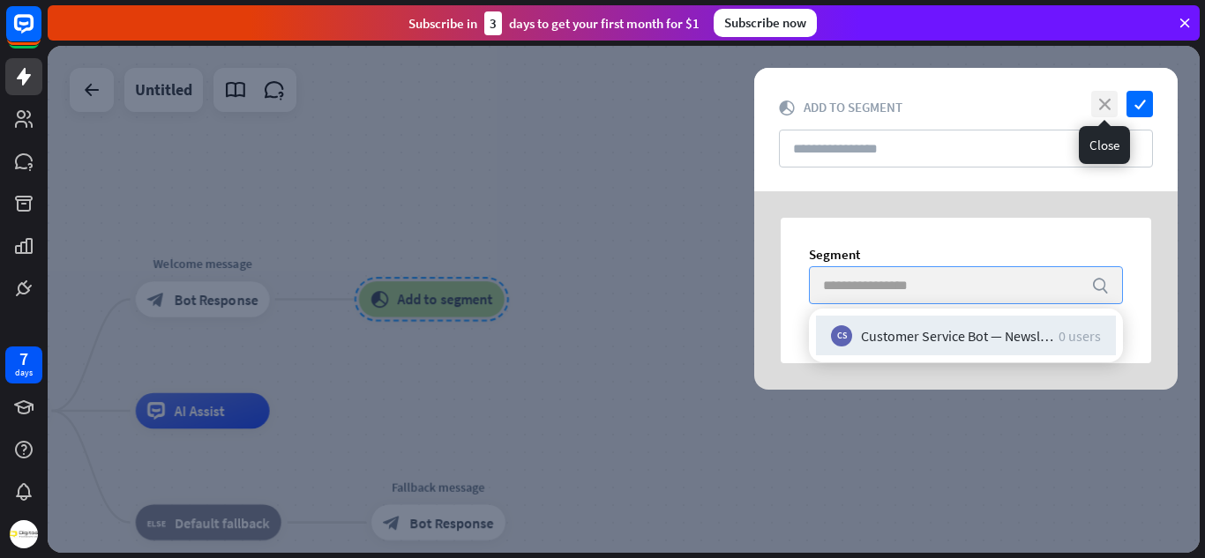
click at [1103, 101] on icon "close" at bounding box center [1104, 104] width 26 height 26
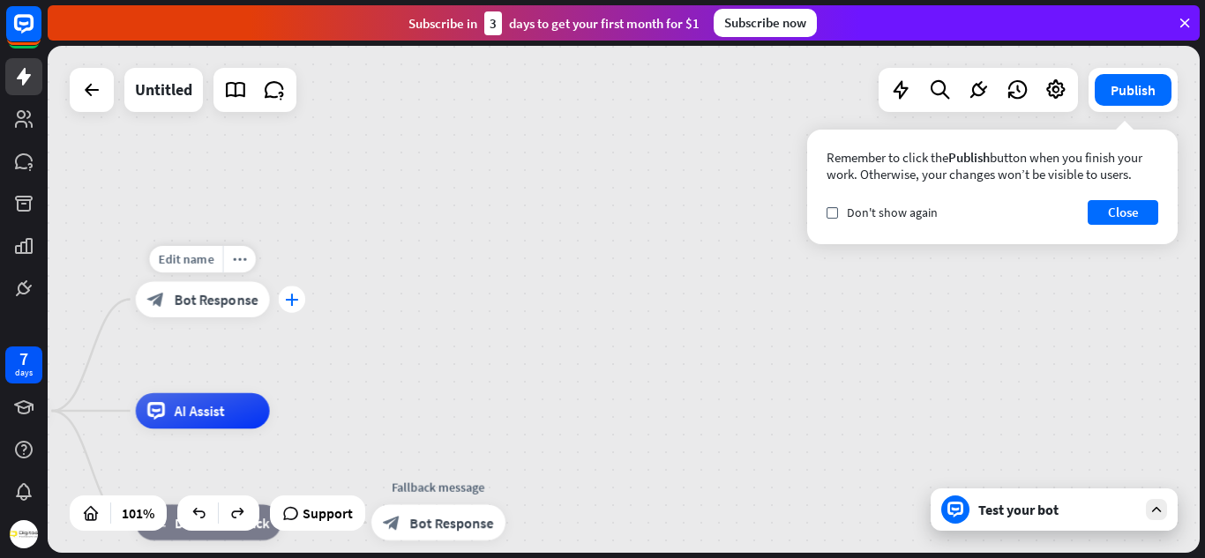
click at [292, 306] on div "plus" at bounding box center [292, 299] width 26 height 26
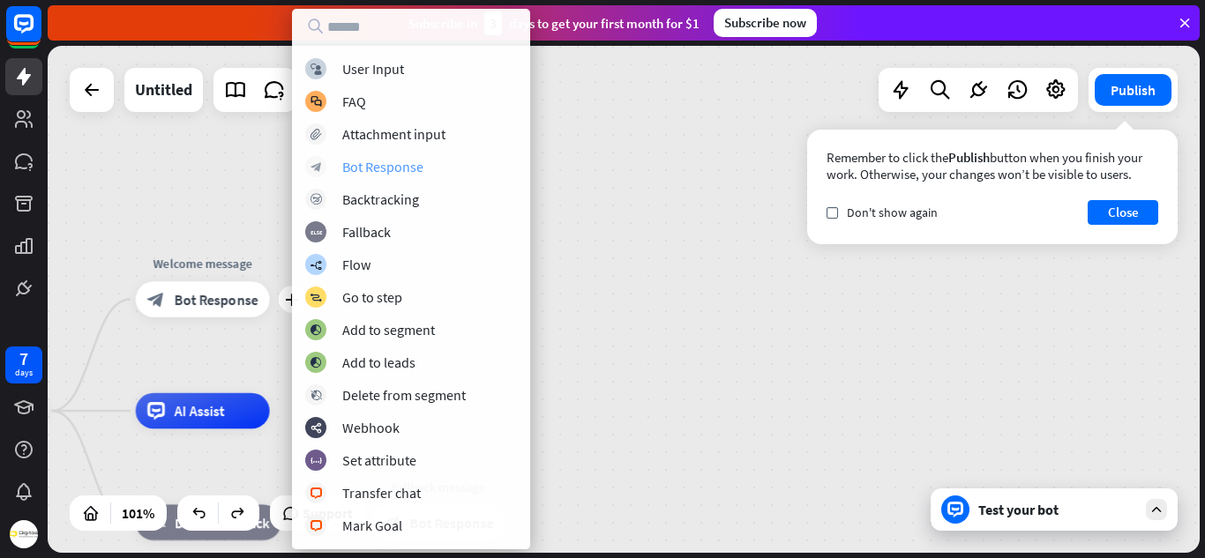
click at [380, 171] on div "Bot Response" at bounding box center [382, 167] width 81 height 18
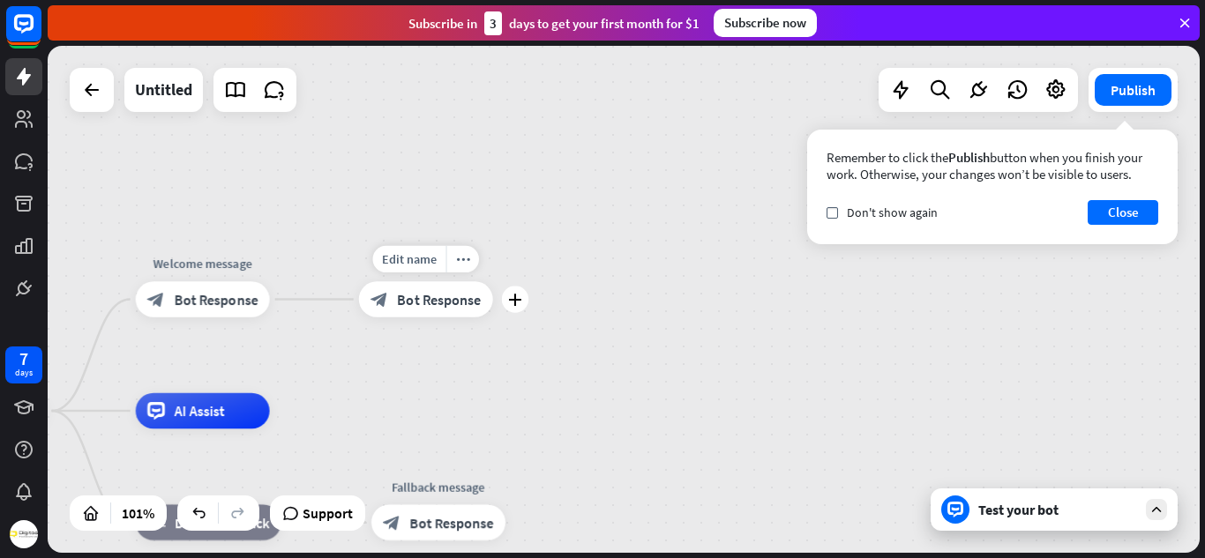
click at [413, 310] on div "block_bot_response Bot Response" at bounding box center [426, 299] width 134 height 36
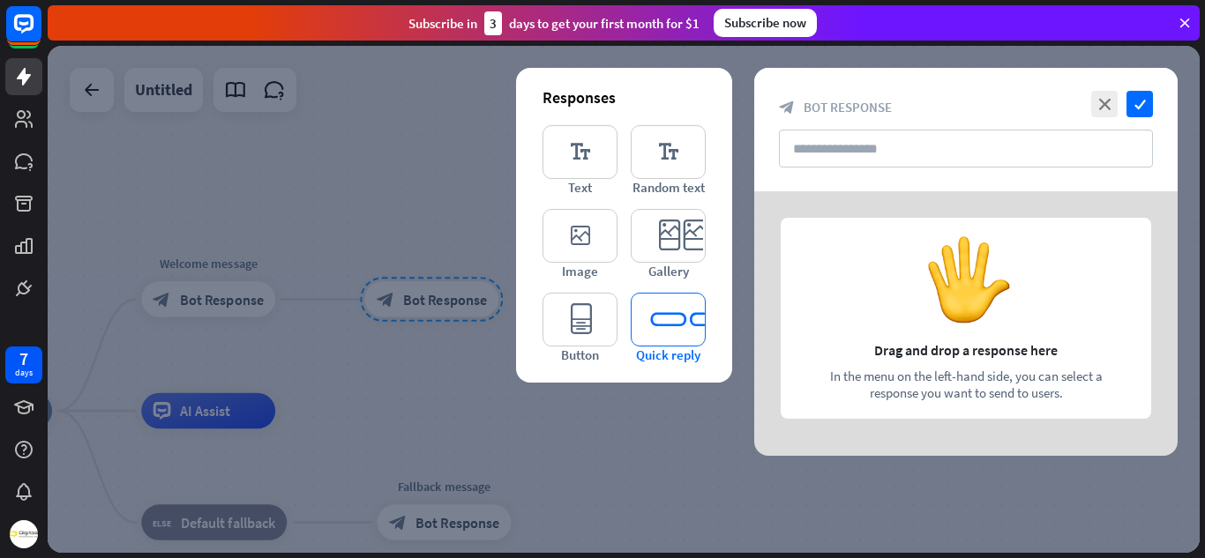
click at [647, 324] on icon "editor_quick_replies" at bounding box center [668, 320] width 75 height 54
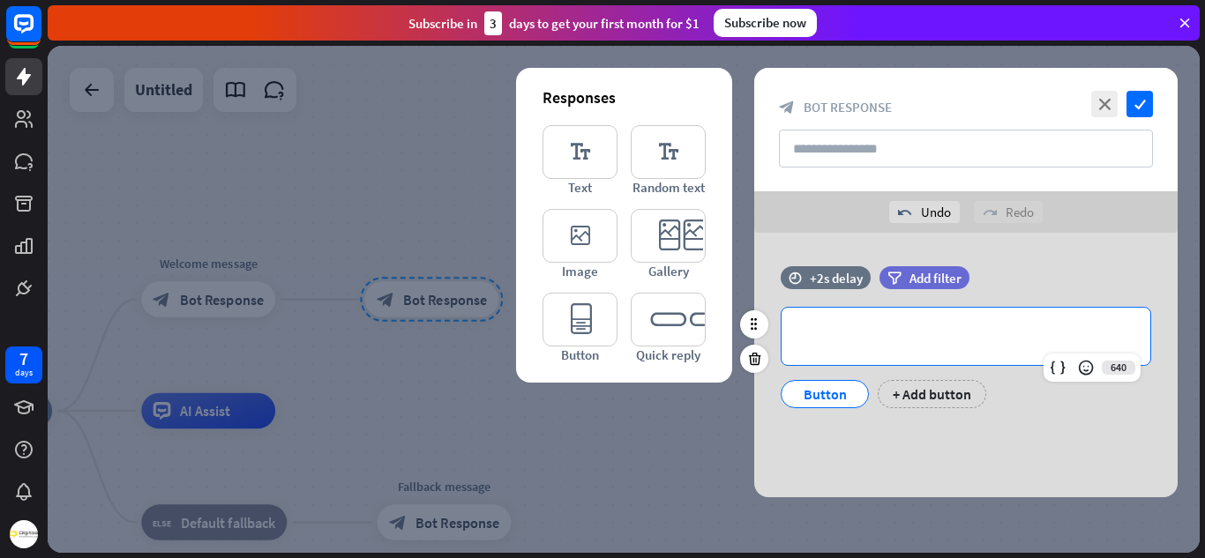
click at [843, 346] on p "**********" at bounding box center [965, 336] width 333 height 22
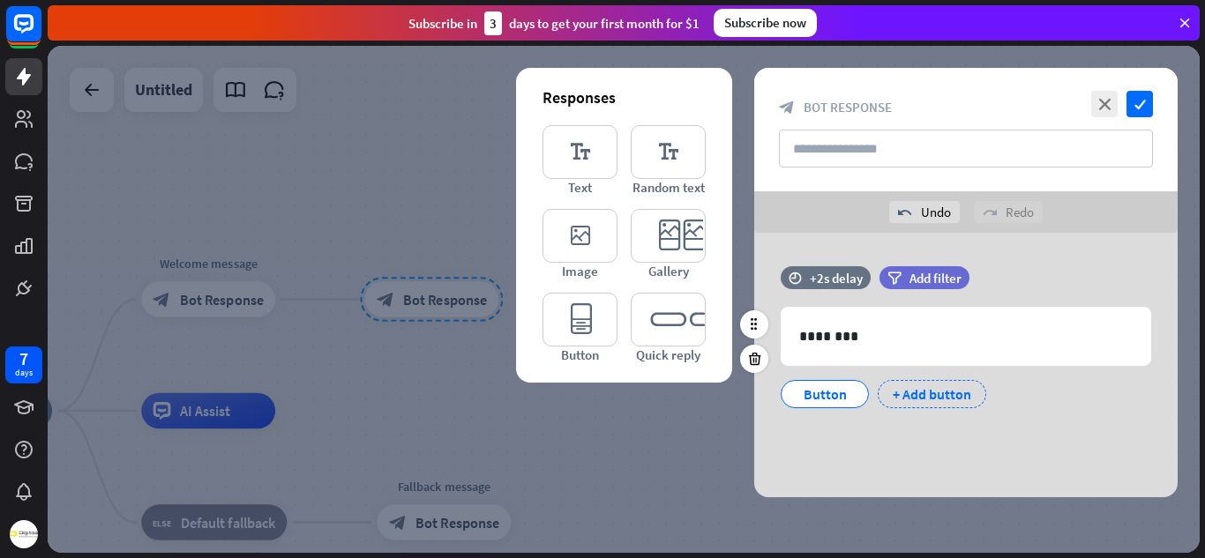
click at [923, 380] on div "+ Add button" at bounding box center [932, 394] width 108 height 28
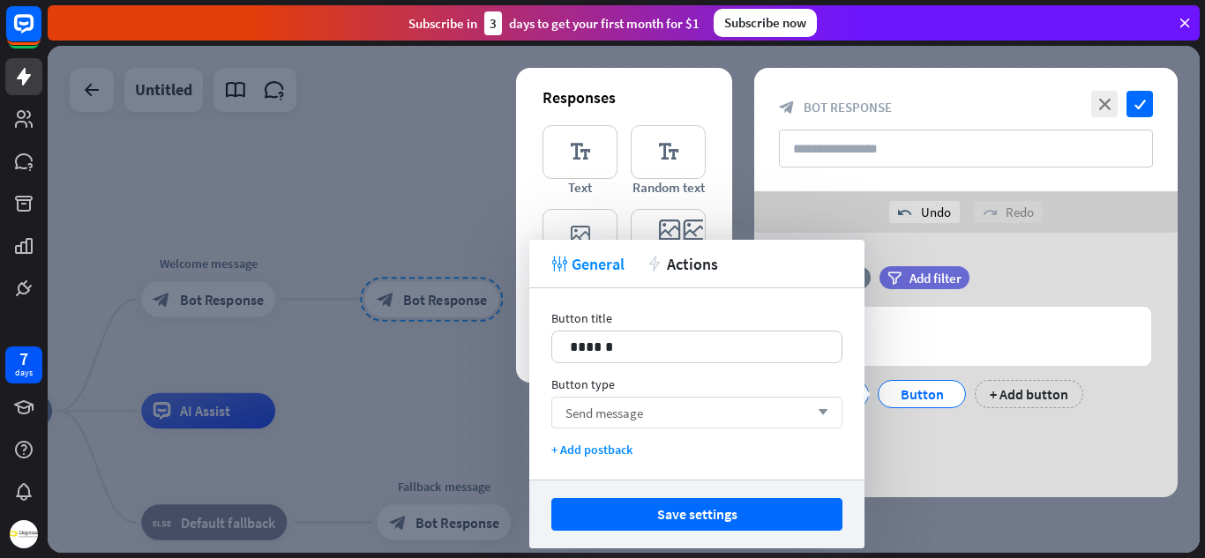
click at [693, 416] on div "Send message arrow_down" at bounding box center [696, 413] width 291 height 32
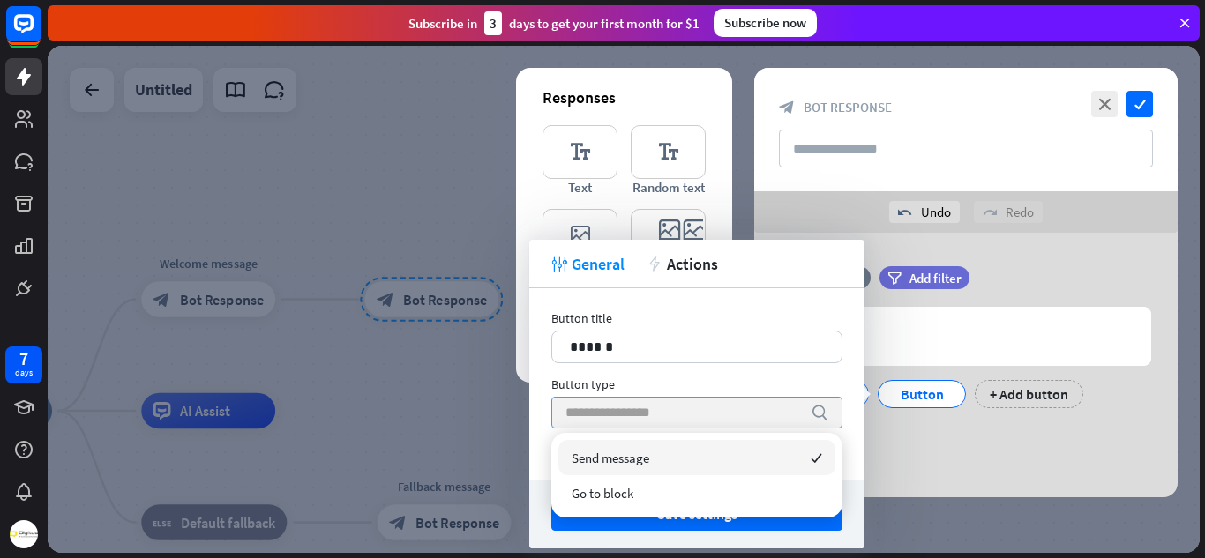
click at [693, 416] on input "search" at bounding box center [683, 413] width 236 height 30
click at [931, 455] on div "time +2s delay filter Add filter 632 ******** Button Button + Add button" at bounding box center [965, 365] width 423 height 265
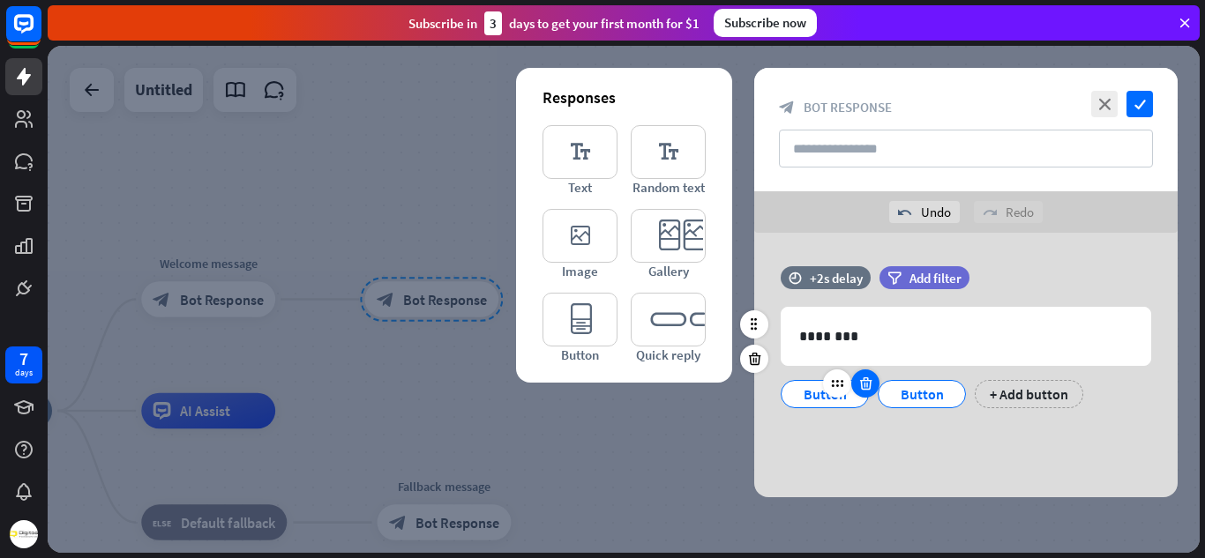
click at [869, 387] on icon at bounding box center [865, 384] width 17 height 16
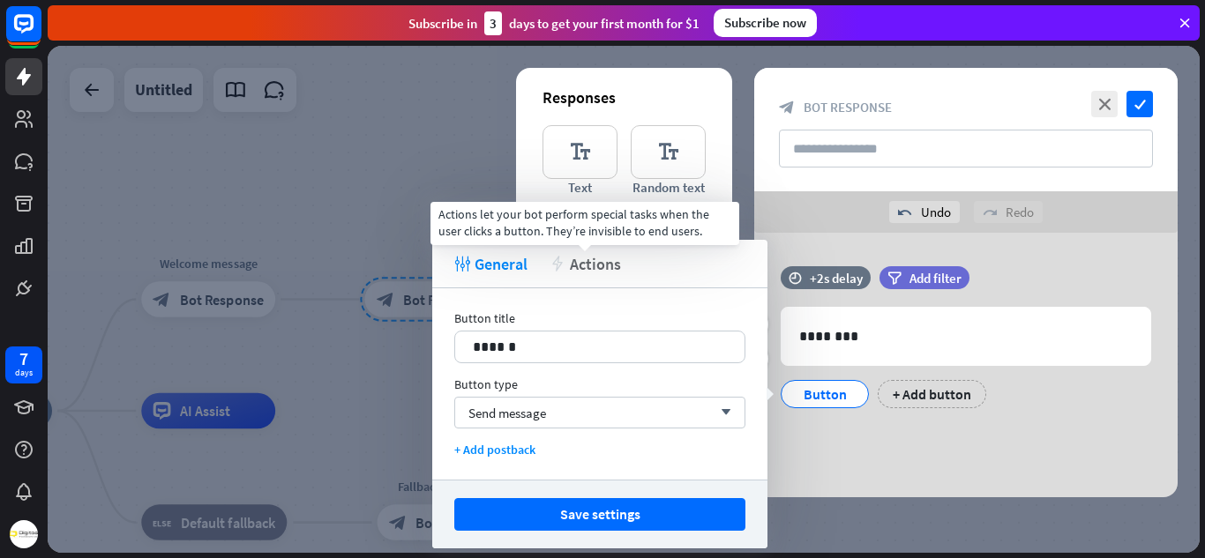
click at [620, 262] on span "Actions" at bounding box center [595, 264] width 51 height 20
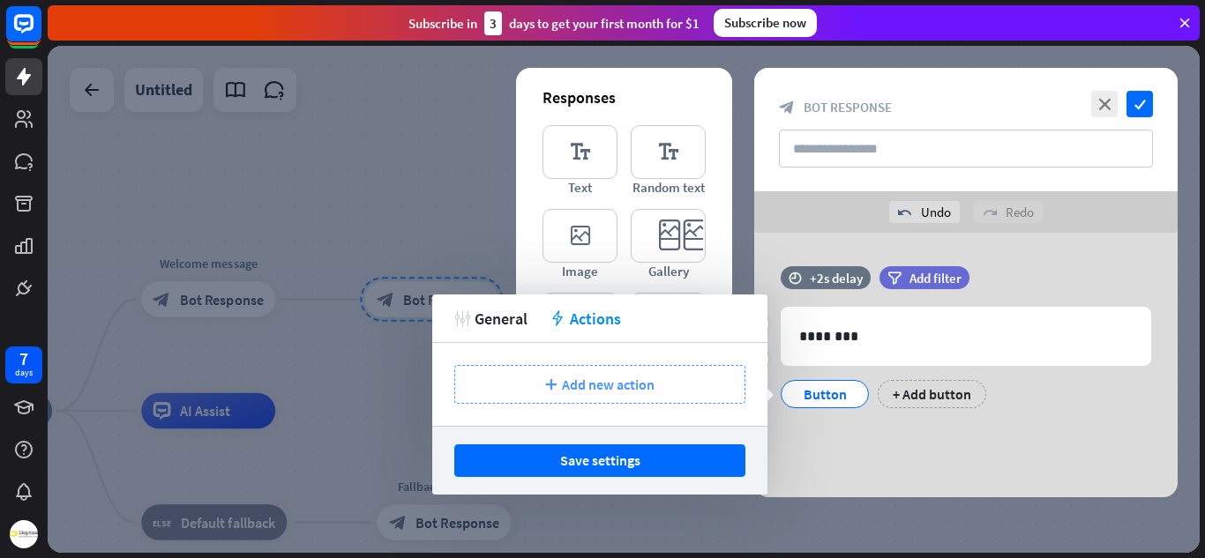
click at [671, 400] on div "plus Add new action" at bounding box center [599, 384] width 291 height 39
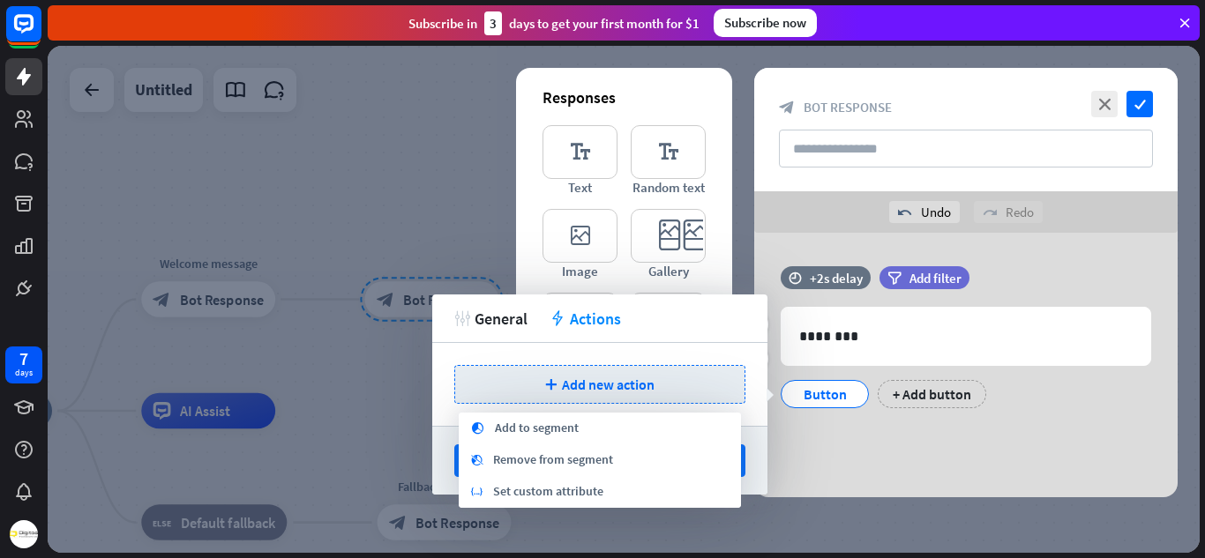
click at [846, 452] on div "time +2s delay filter Add filter 632 ******** Button + Add button" at bounding box center [965, 365] width 423 height 265
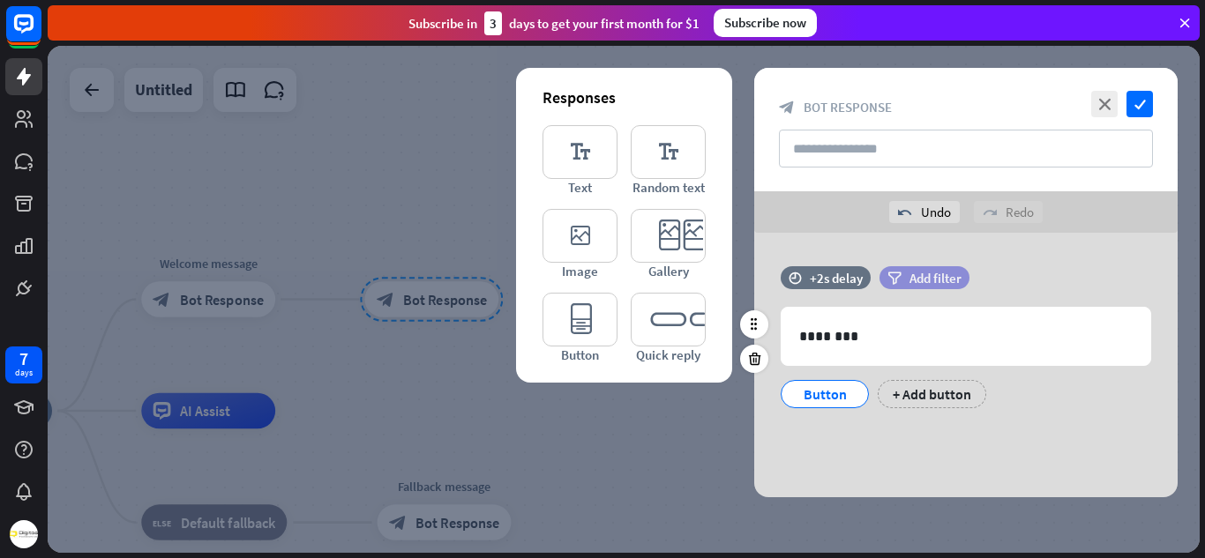
click at [923, 280] on span "Add filter" at bounding box center [935, 278] width 52 height 17
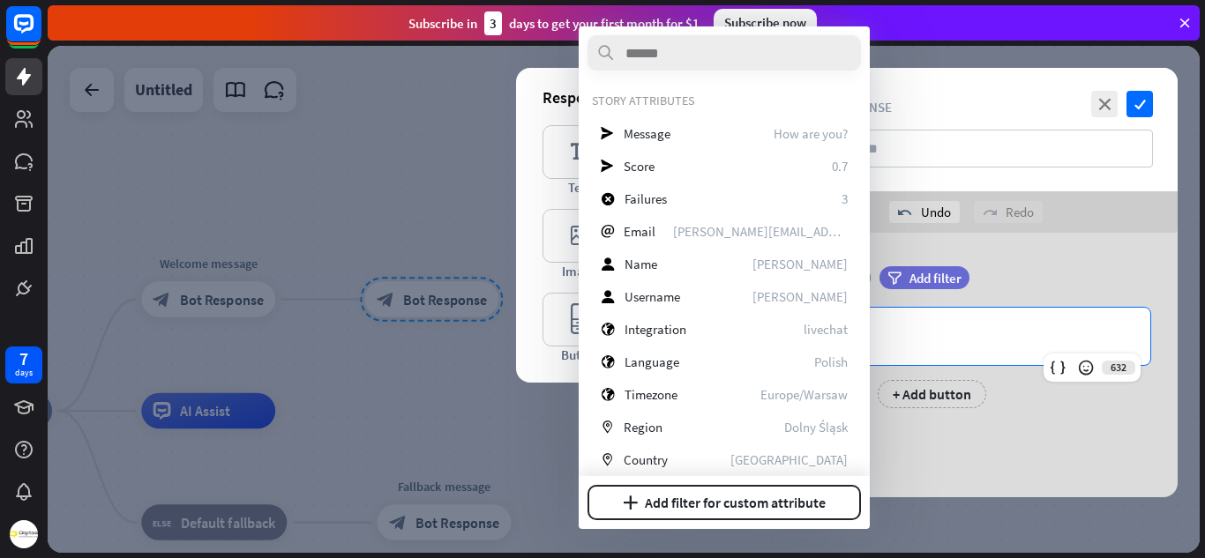
click at [975, 308] on div "********" at bounding box center [965, 336] width 369 height 57
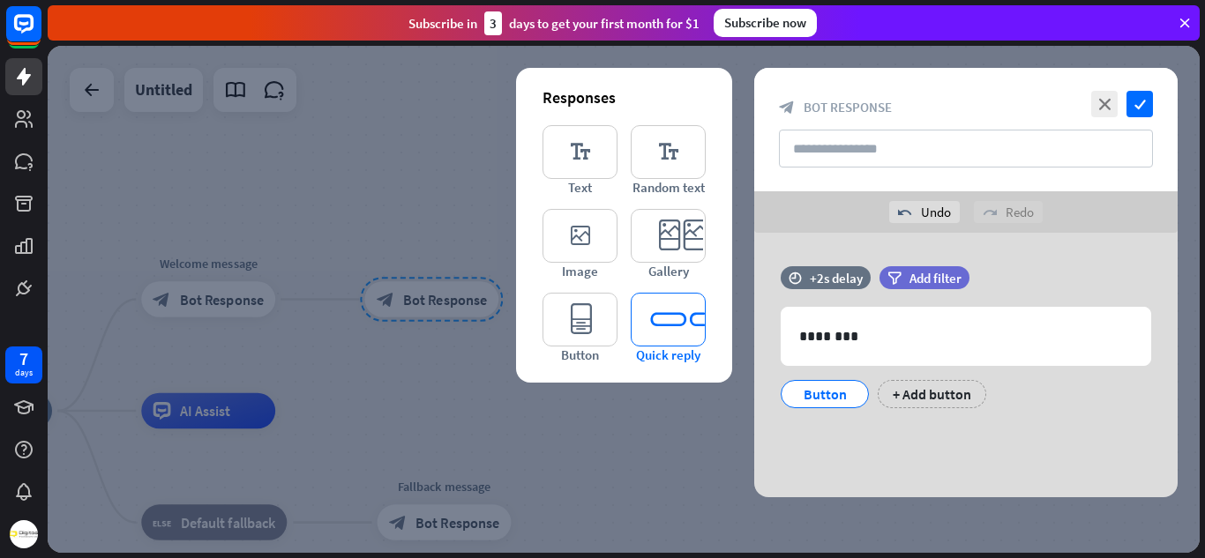
click at [681, 323] on icon "editor_quick_replies" at bounding box center [668, 320] width 75 height 54
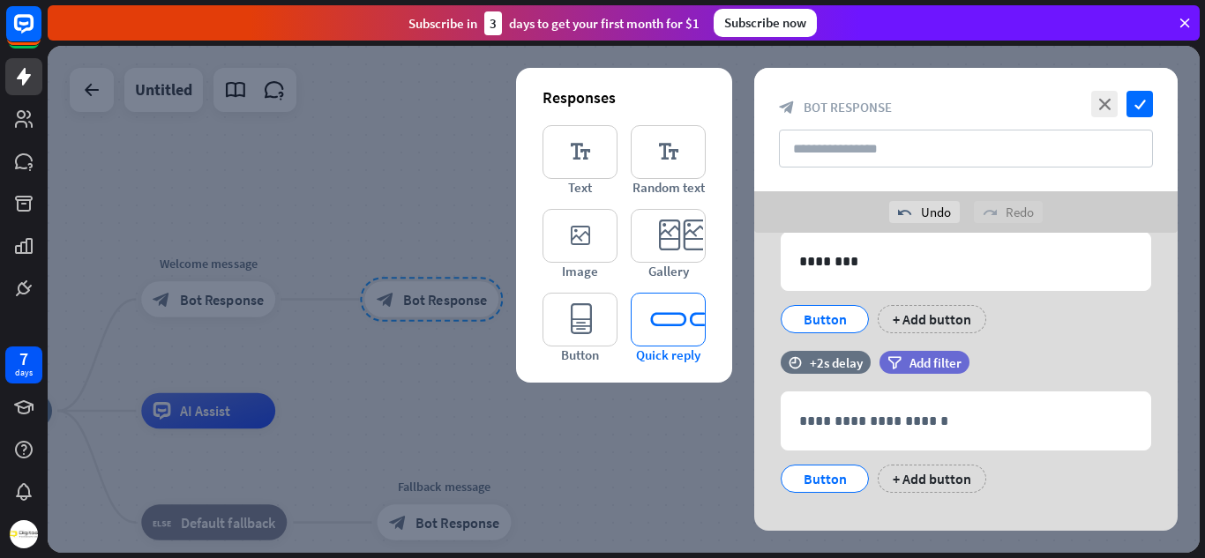
scroll to position [99, 0]
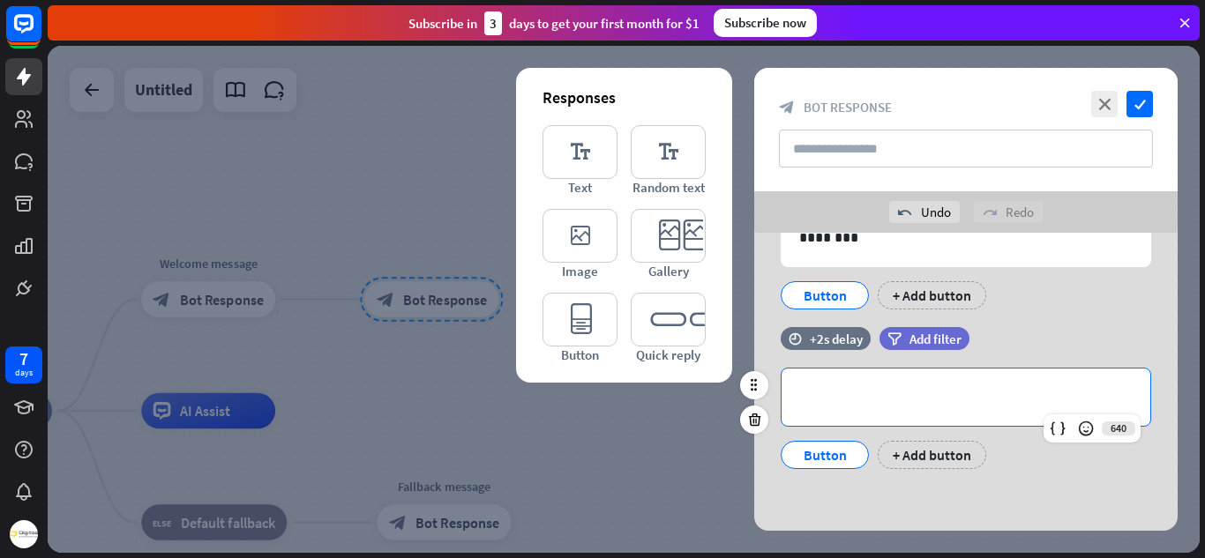
click at [927, 398] on p "**********" at bounding box center [965, 397] width 333 height 22
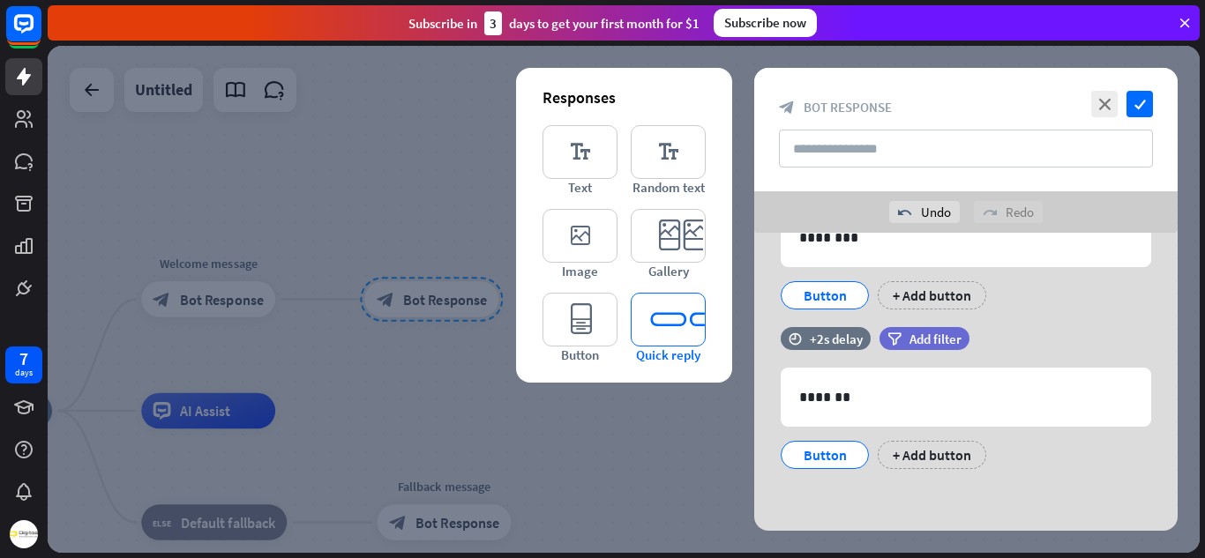
click at [687, 331] on icon "editor_quick_replies" at bounding box center [668, 320] width 75 height 54
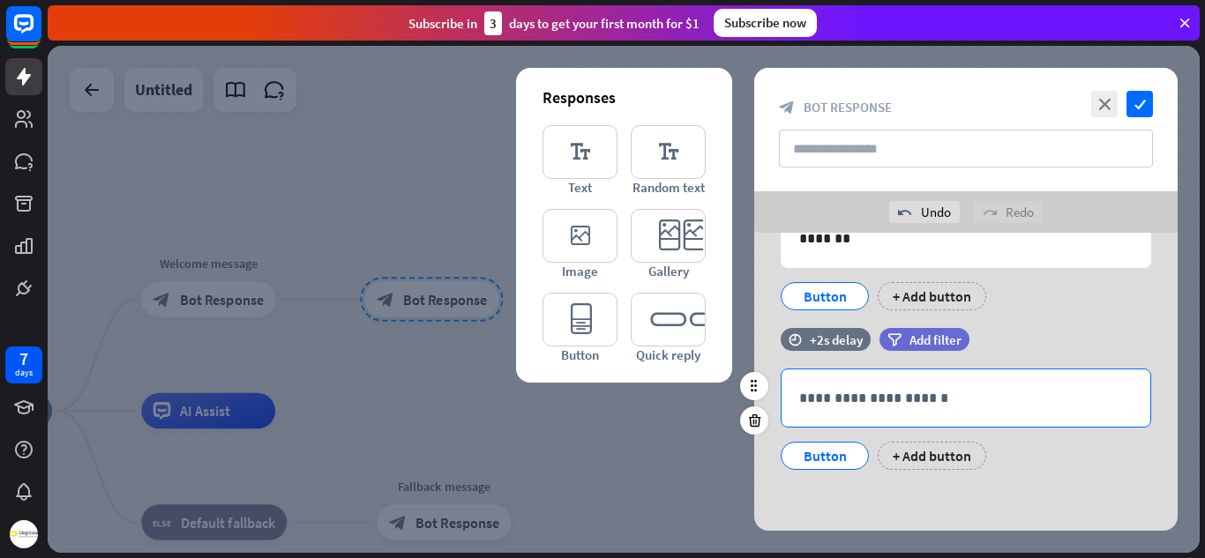
scroll to position [258, 0]
click at [836, 395] on p "**********" at bounding box center [965, 397] width 333 height 22
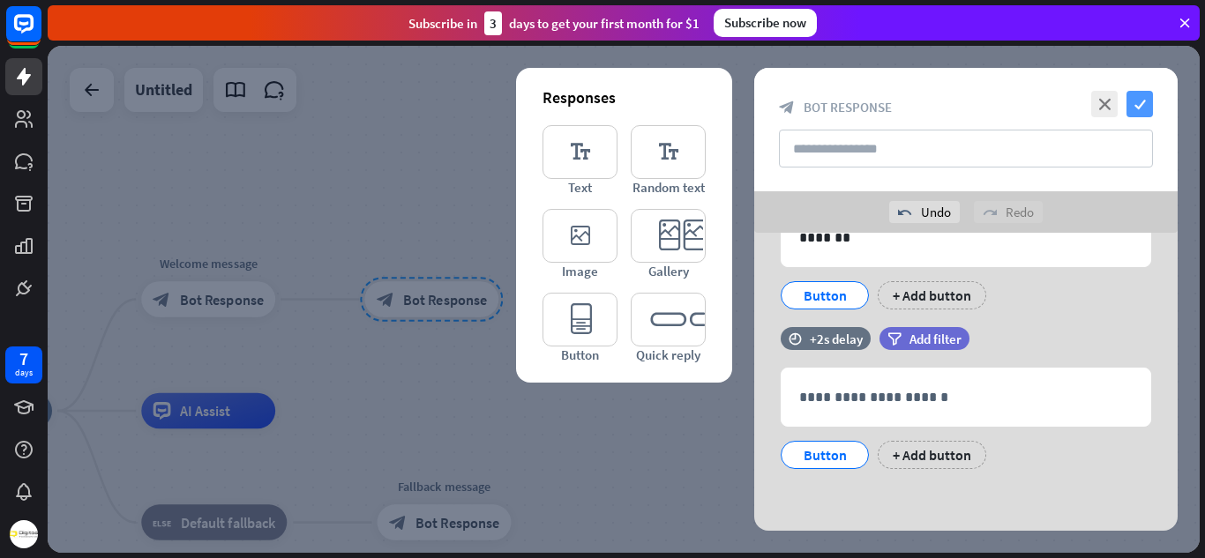
click at [1140, 101] on icon "check" at bounding box center [1139, 104] width 26 height 26
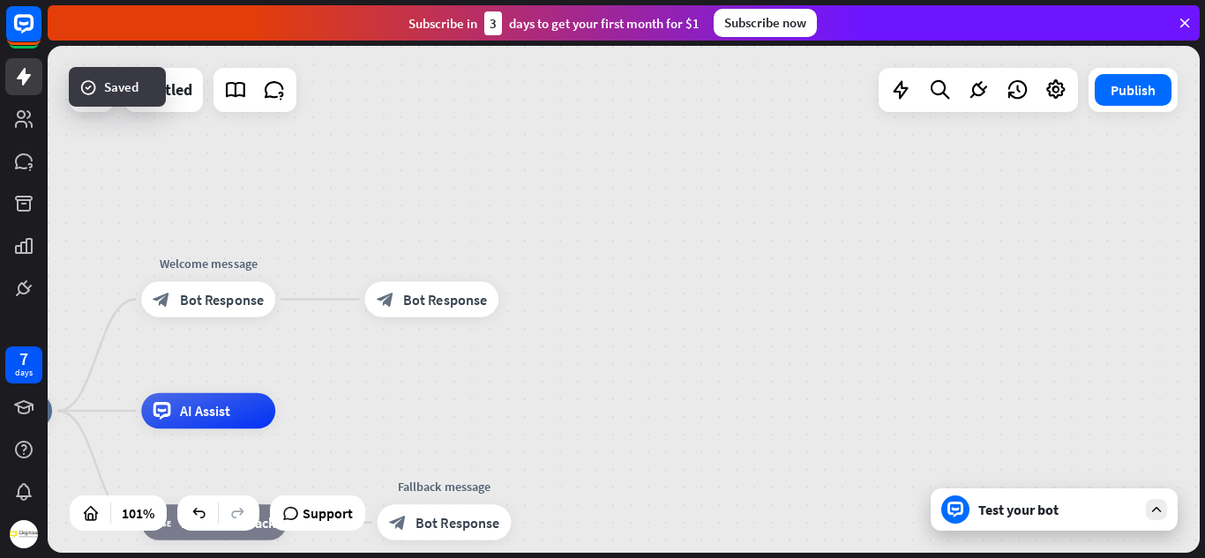
click at [976, 526] on div "Test your bot" at bounding box center [1054, 510] width 247 height 42
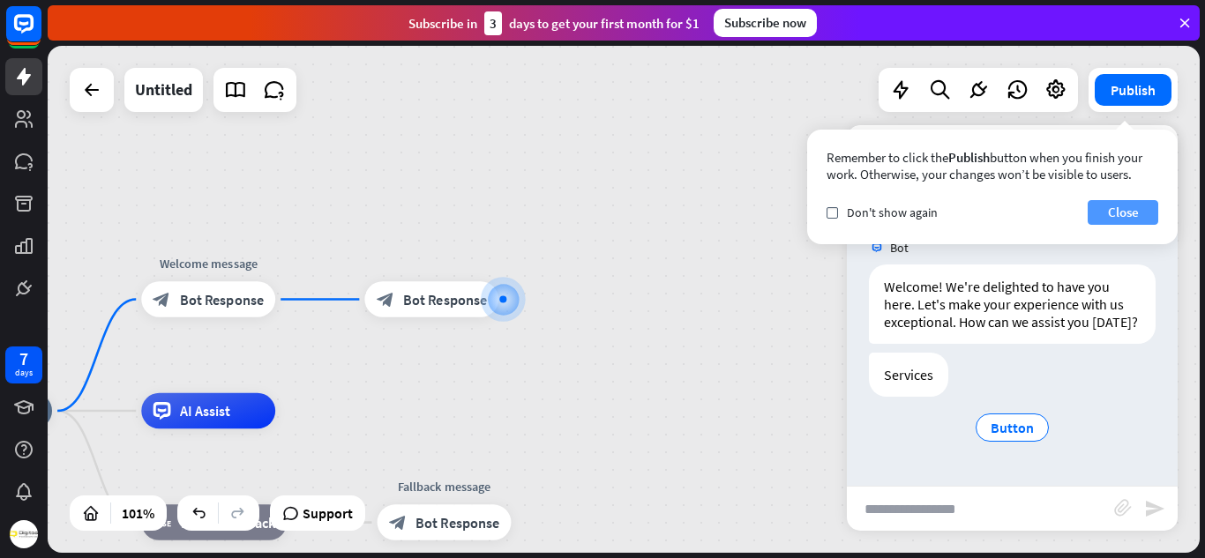
click at [1131, 212] on button "Close" at bounding box center [1123, 212] width 71 height 25
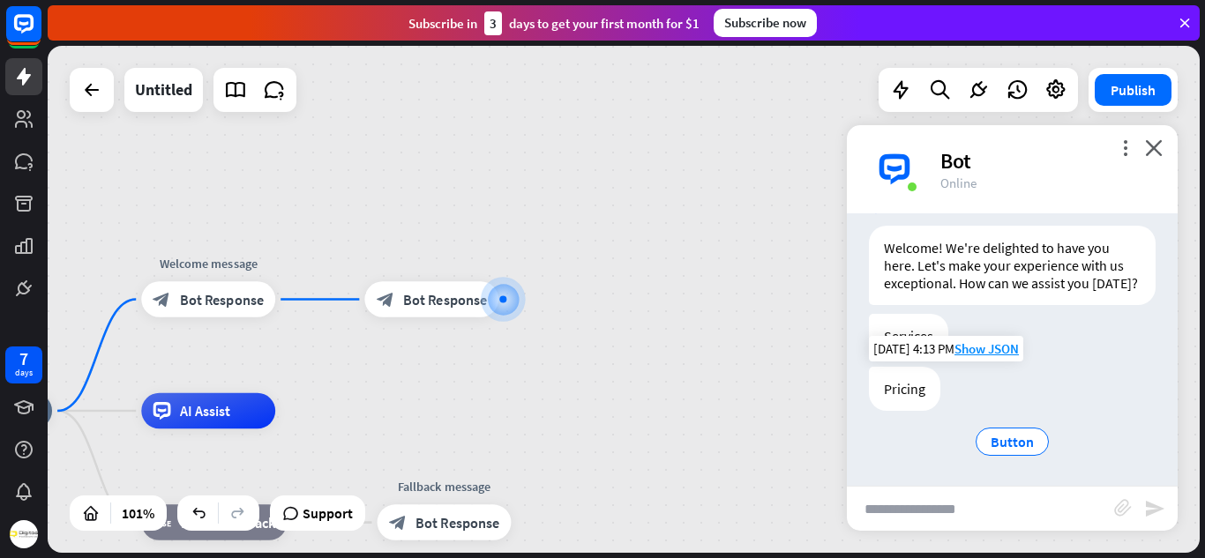
scroll to position [56, 0]
click at [1015, 445] on span "Button" at bounding box center [1012, 442] width 43 height 18
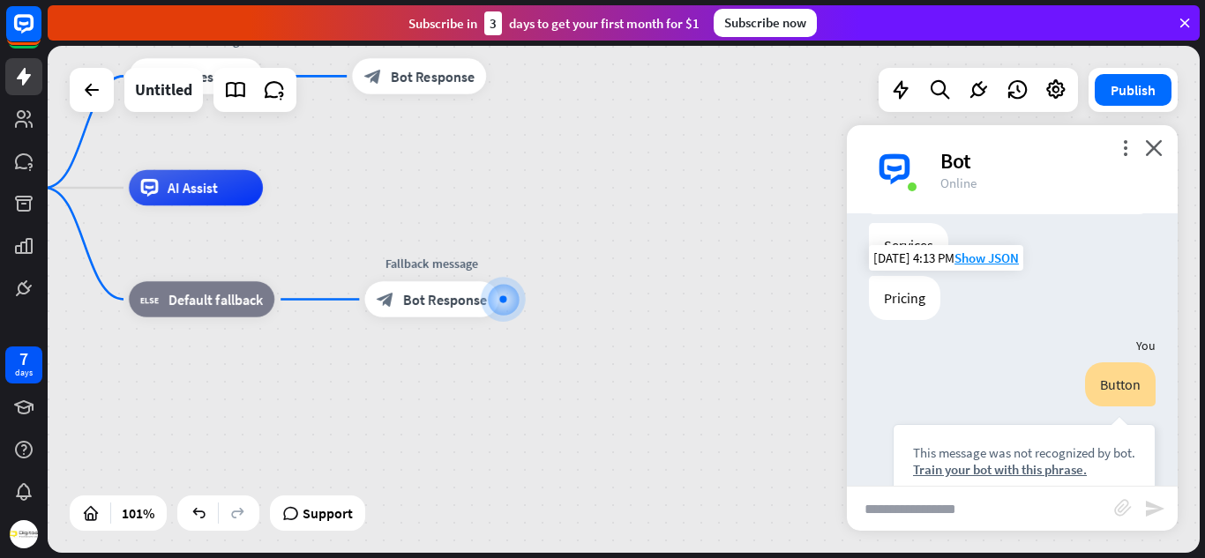
scroll to position [129, 0]
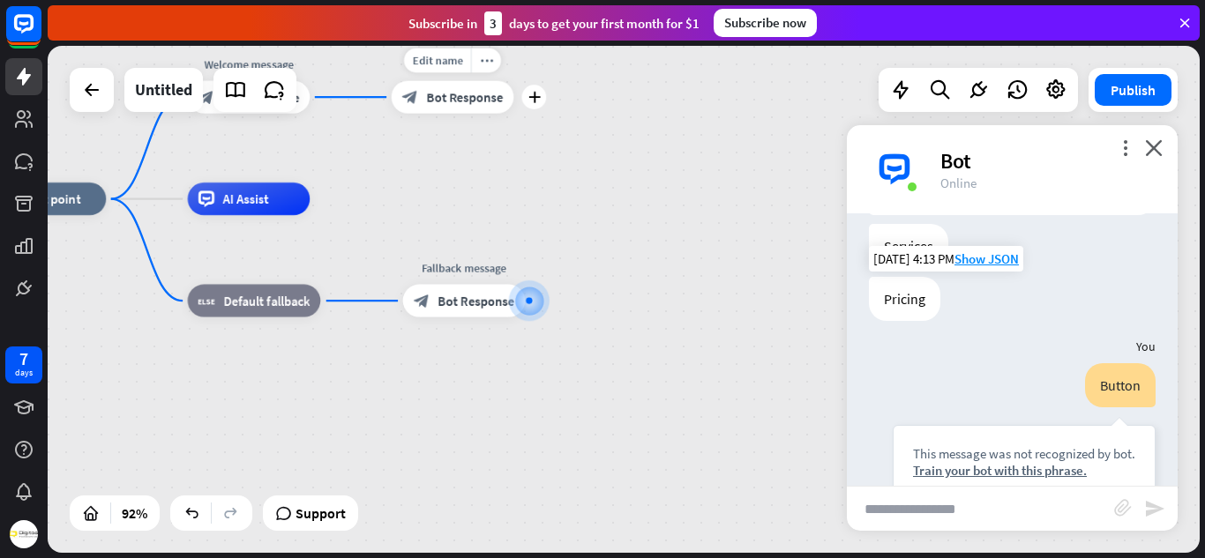
click at [475, 107] on div "block_bot_response Bot Response" at bounding box center [453, 97] width 123 height 33
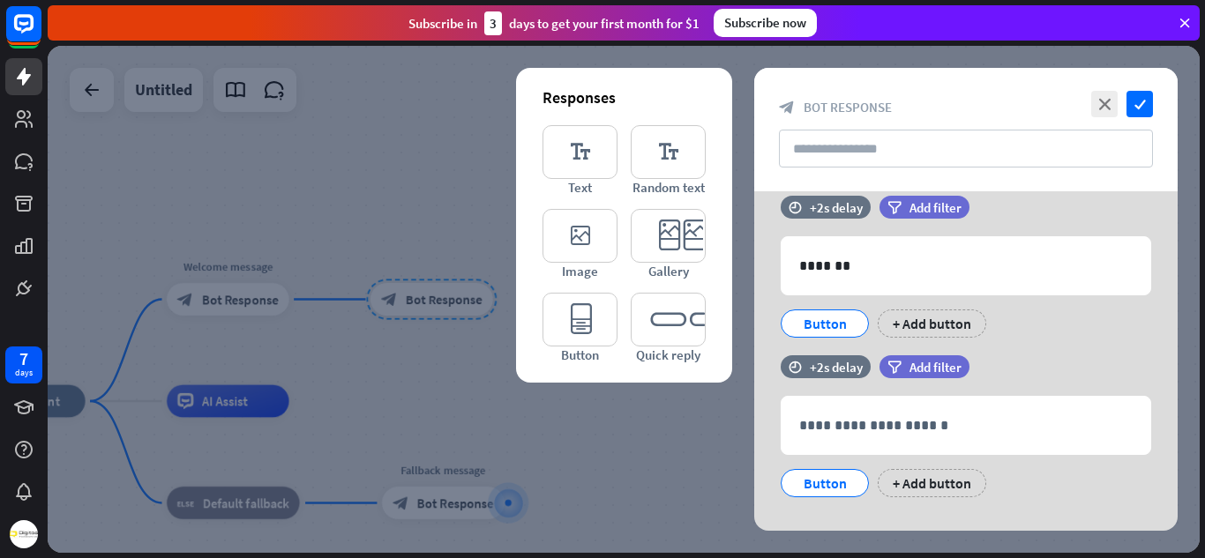
scroll to position [188, 0]
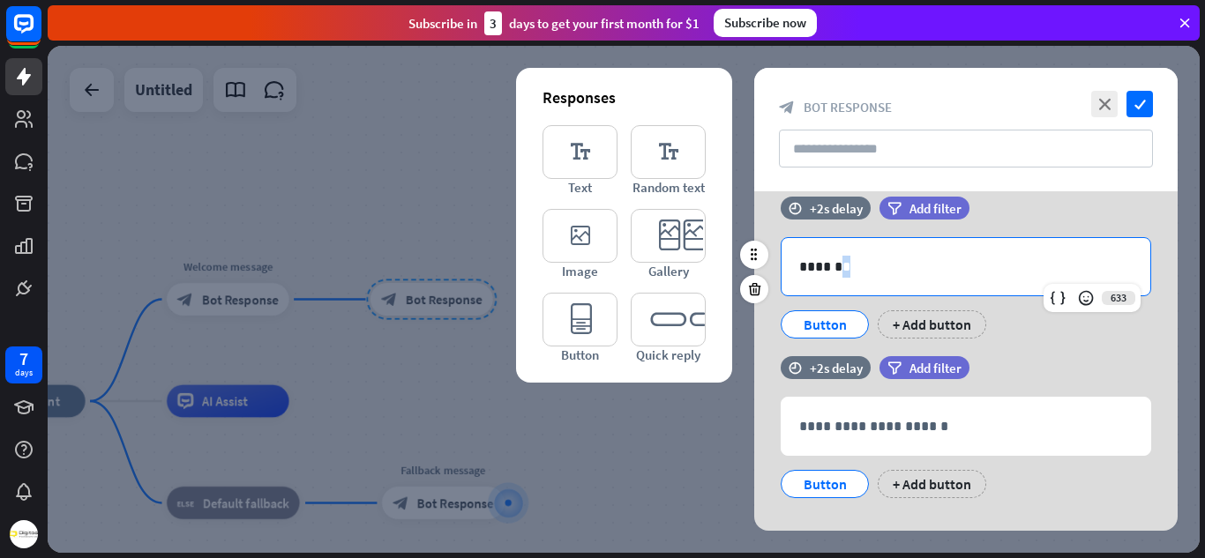
drag, startPoint x: 811, startPoint y: 319, endPoint x: 826, endPoint y: 317, distance: 15.2
click at [826, 317] on div "Button" at bounding box center [825, 324] width 58 height 26
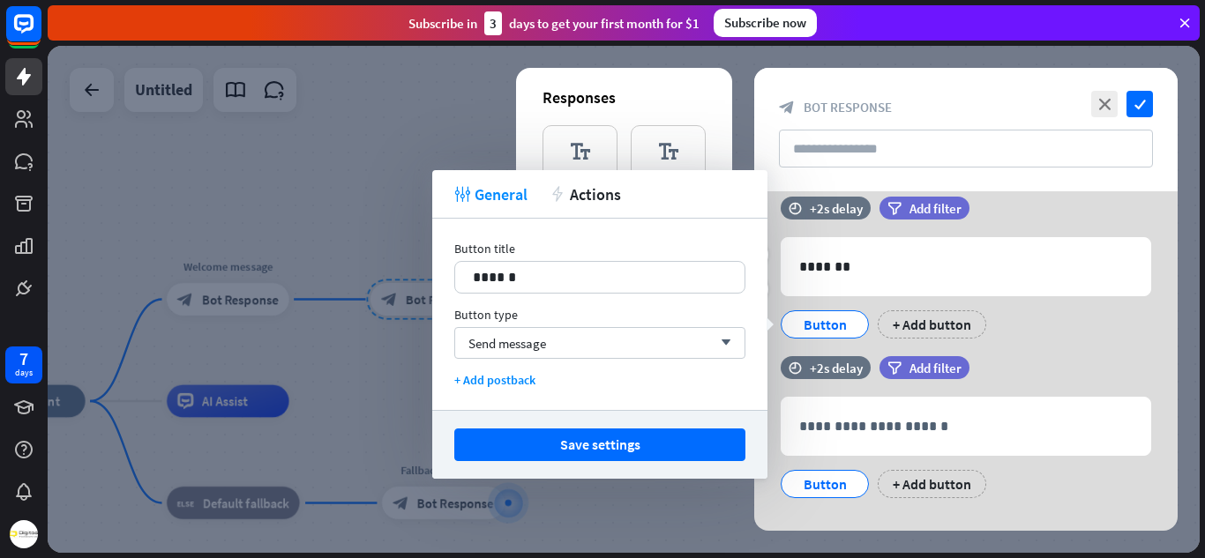
click at [826, 317] on div "Button" at bounding box center [825, 324] width 58 height 26
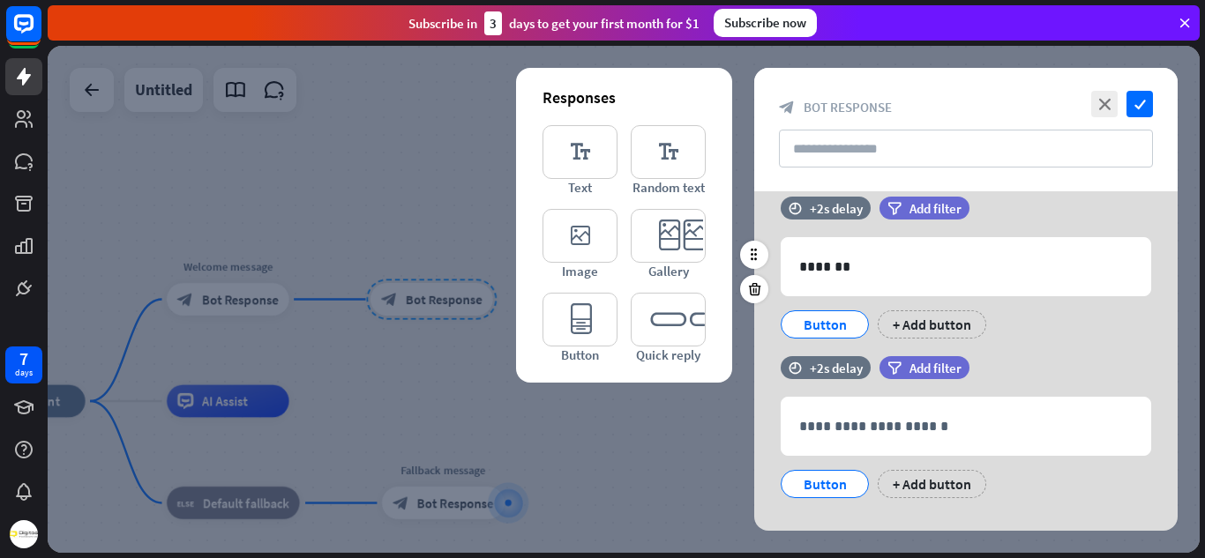
click at [838, 325] on div "Button" at bounding box center [825, 324] width 58 height 26
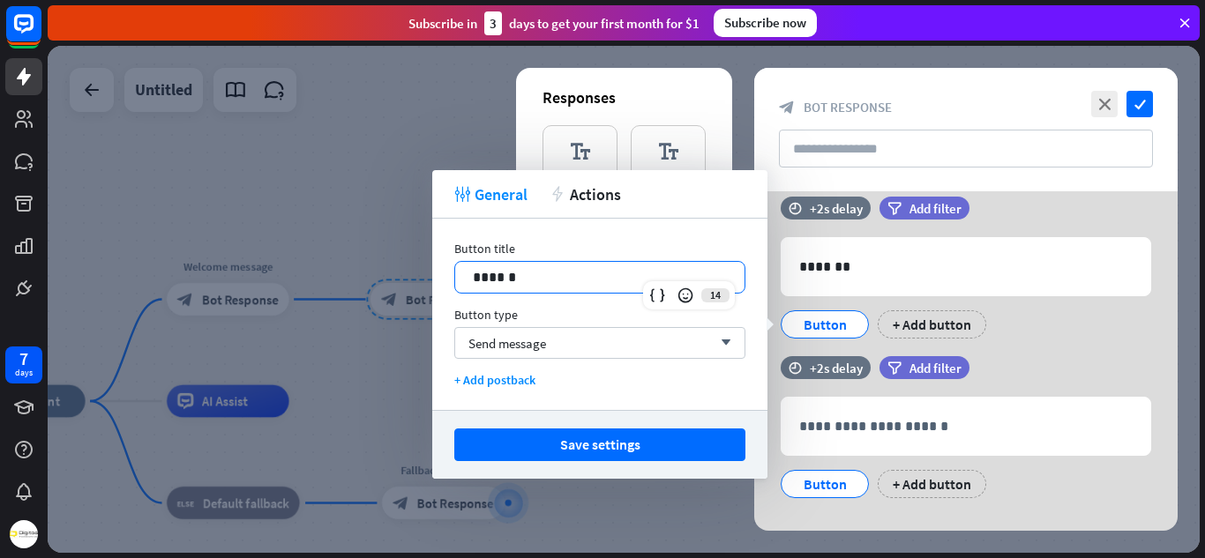
drag, startPoint x: 521, startPoint y: 276, endPoint x: 400, endPoint y: 259, distance: 122.0
click at [400, 259] on body "7 days close Product Help First steps Get started with ChatBot Help Center Foll…" at bounding box center [602, 279] width 1205 height 558
click at [1034, 313] on div "Button + Add button" at bounding box center [961, 320] width 370 height 37
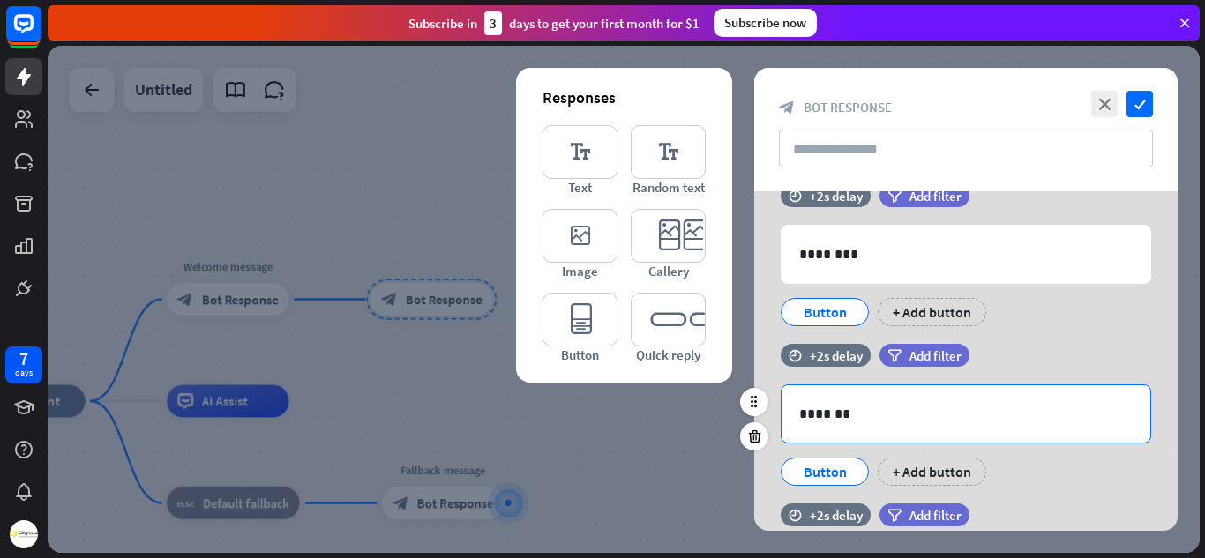
scroll to position [0, 0]
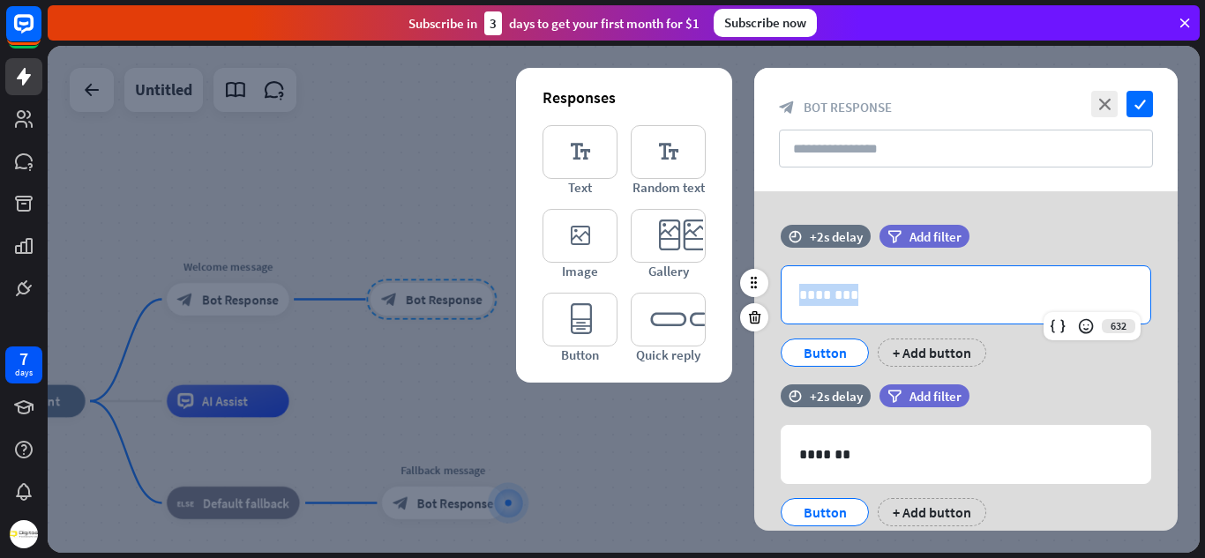
drag, startPoint x: 895, startPoint y: 288, endPoint x: 772, endPoint y: 281, distance: 123.6
click at [772, 281] on div "632 ******** Button + Add button" at bounding box center [965, 315] width 423 height 101
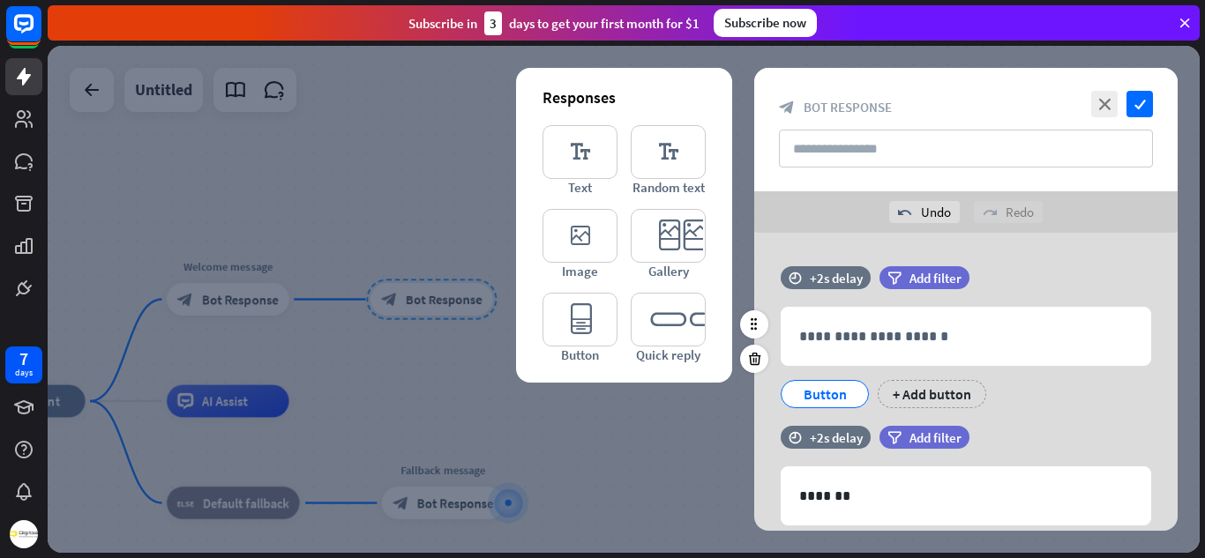
click at [826, 391] on div "Button" at bounding box center [825, 394] width 58 height 26
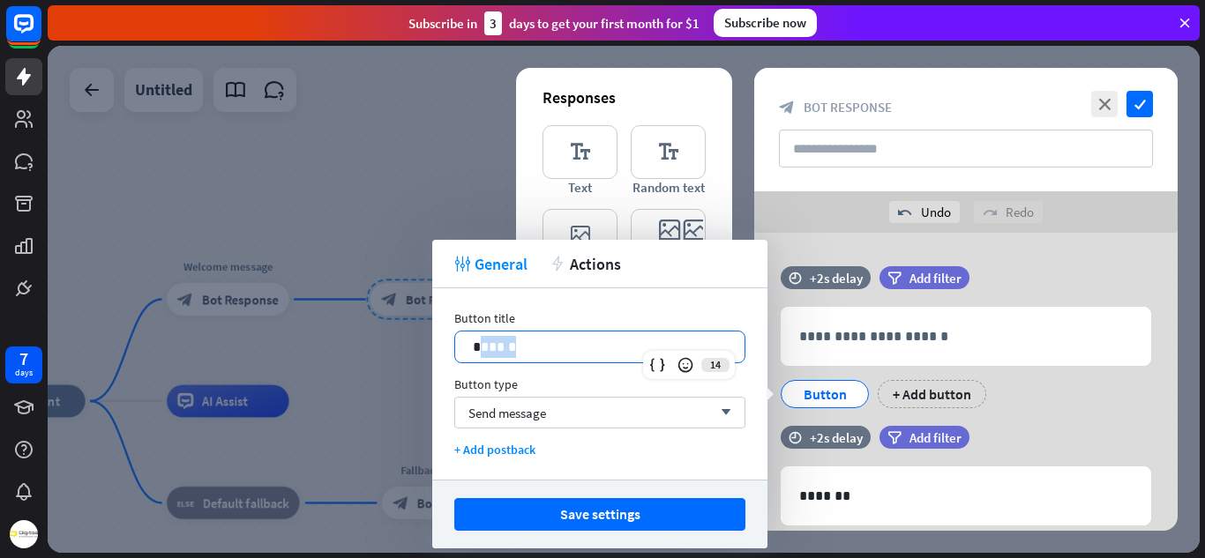
drag, startPoint x: 635, startPoint y: 340, endPoint x: 482, endPoint y: 349, distance: 153.7
click at [482, 349] on p "******" at bounding box center [600, 347] width 254 height 22
click at [602, 402] on div "Send message arrow_down" at bounding box center [599, 413] width 291 height 32
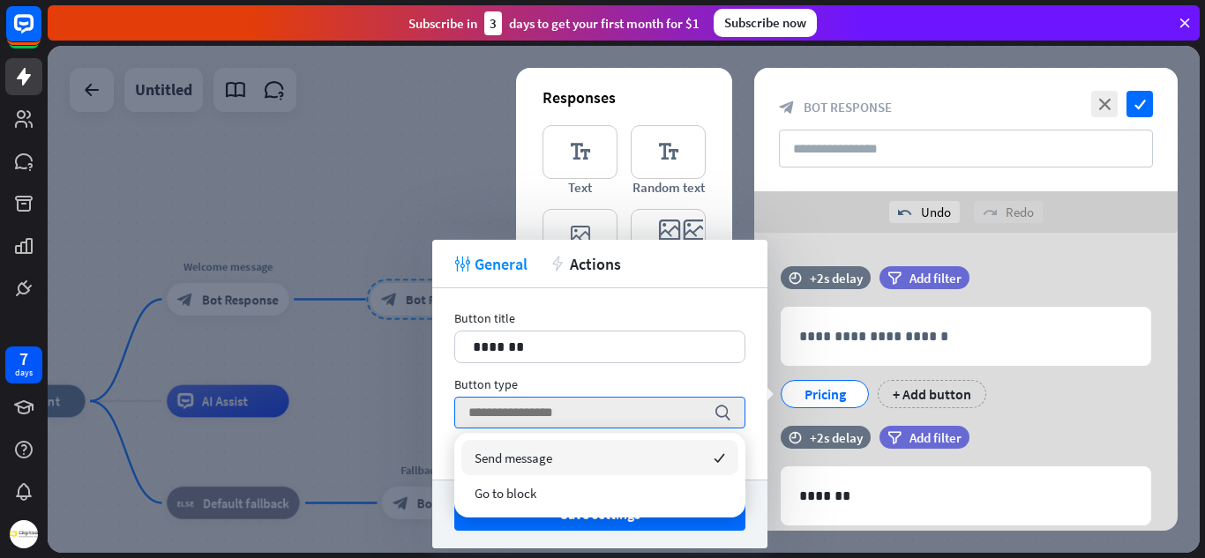
click at [564, 463] on div "Send message checked" at bounding box center [599, 457] width 277 height 35
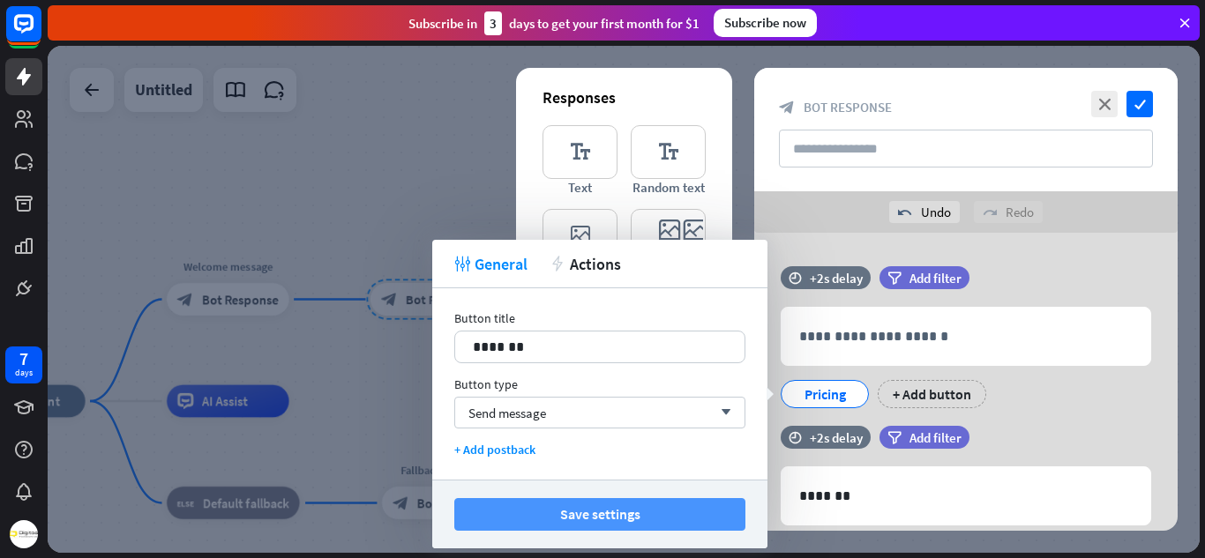
click at [599, 507] on button "Save settings" at bounding box center [599, 514] width 291 height 33
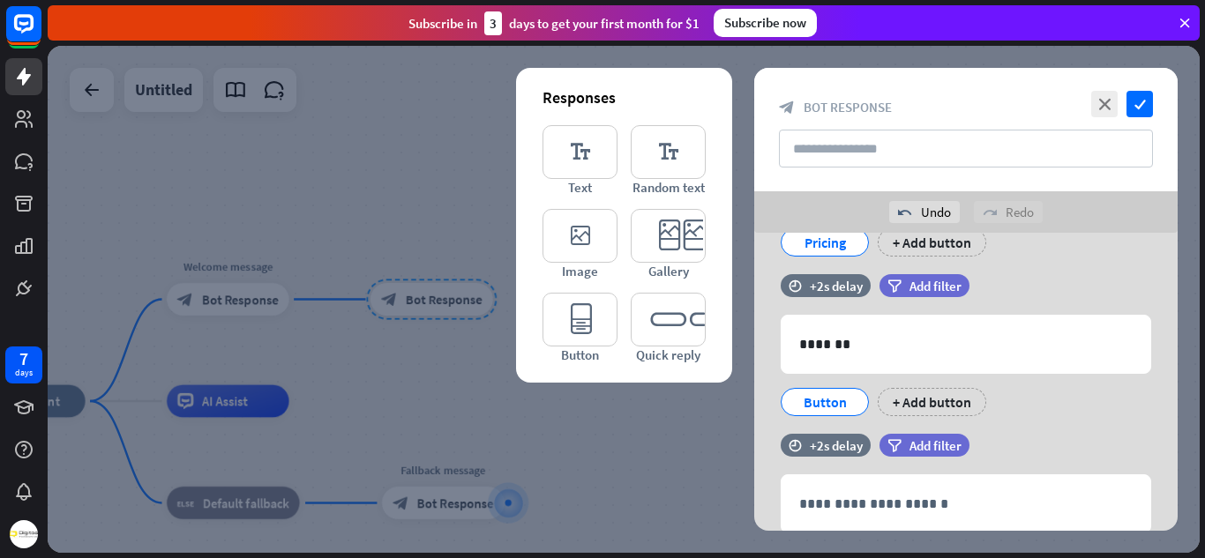
scroll to position [153, 0]
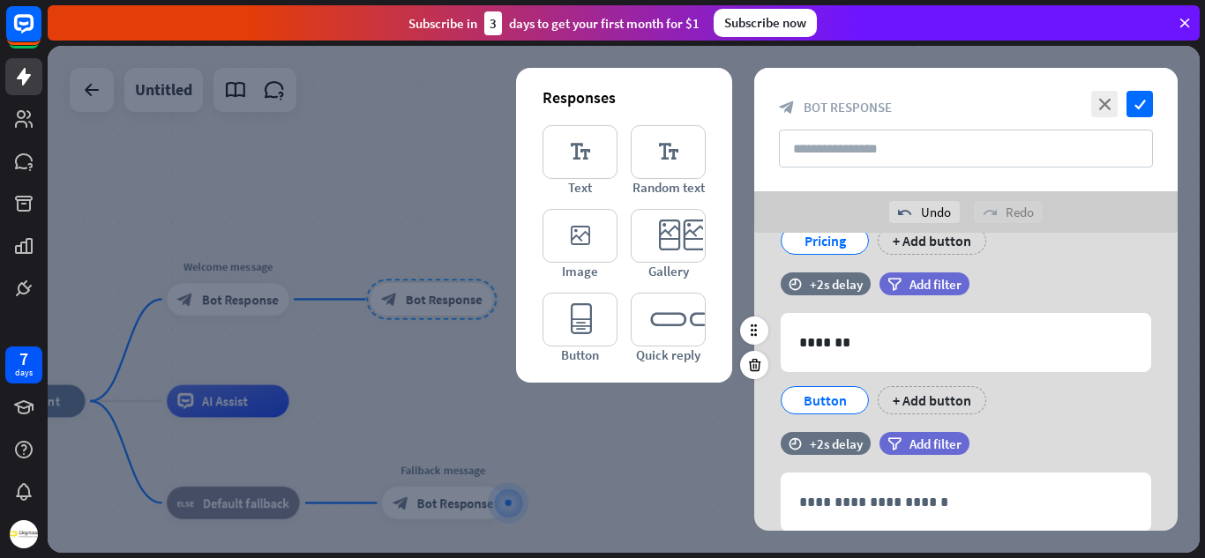
click at [832, 401] on div "Button" at bounding box center [825, 400] width 58 height 26
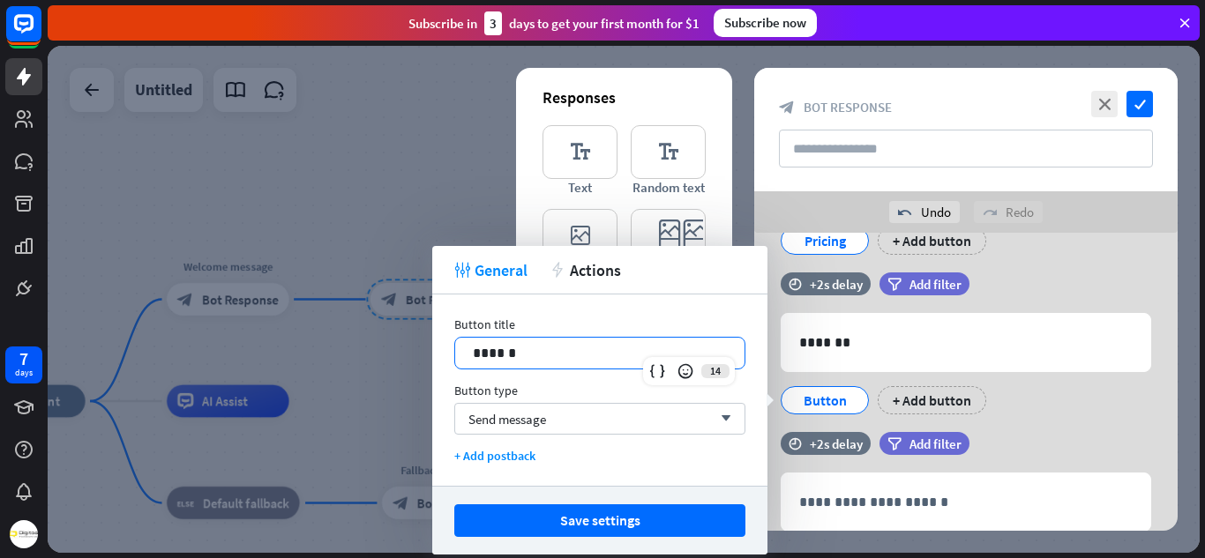
drag, startPoint x: 600, startPoint y: 347, endPoint x: 403, endPoint y: 371, distance: 198.2
click at [403, 371] on body "7 days close Product Help First steps Get started with ChatBot Help Center Foll…" at bounding box center [602, 279] width 1205 height 558
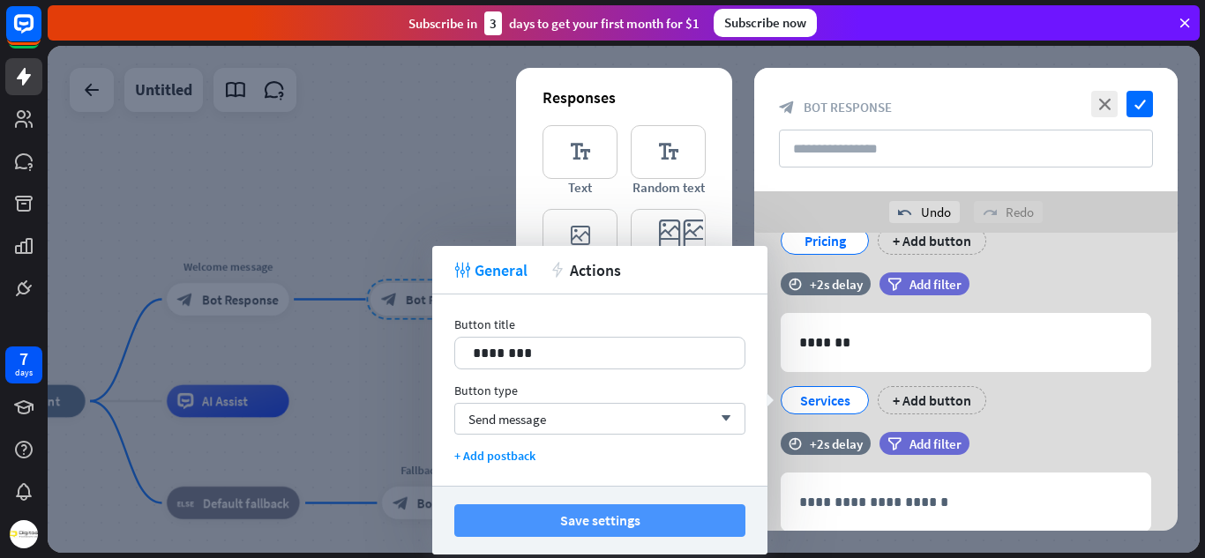
click at [498, 533] on button "Save settings" at bounding box center [599, 521] width 291 height 33
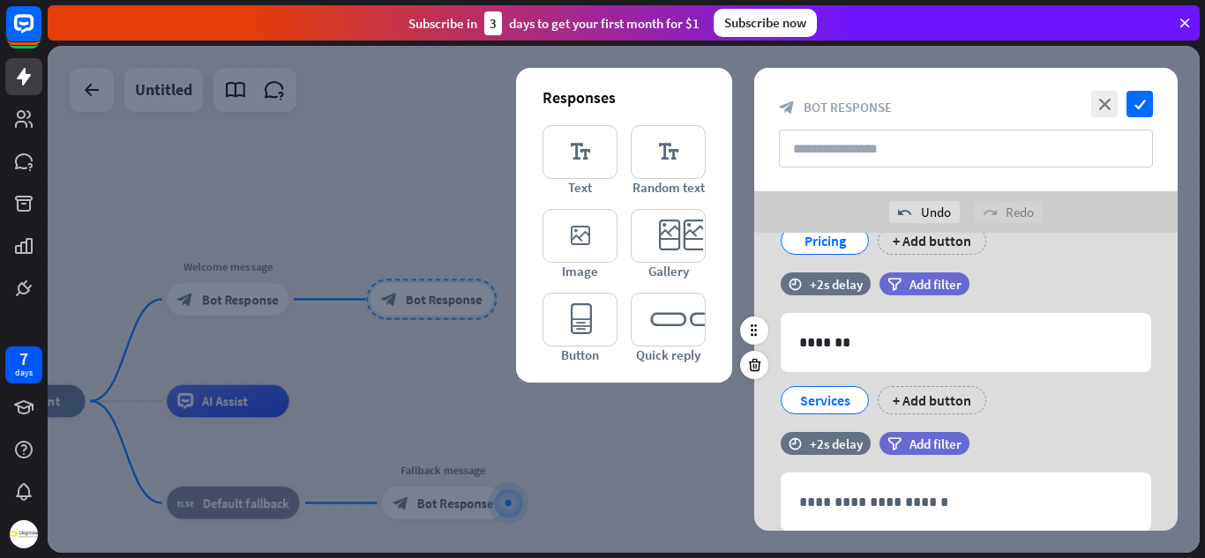
scroll to position [258, 0]
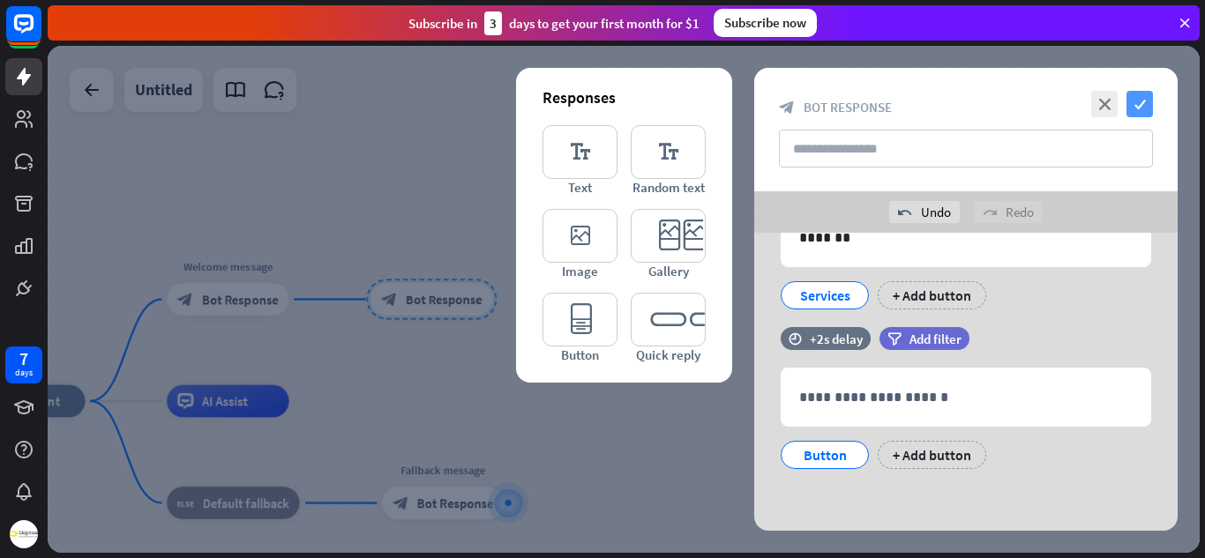
click at [1147, 101] on icon "check" at bounding box center [1139, 104] width 26 height 26
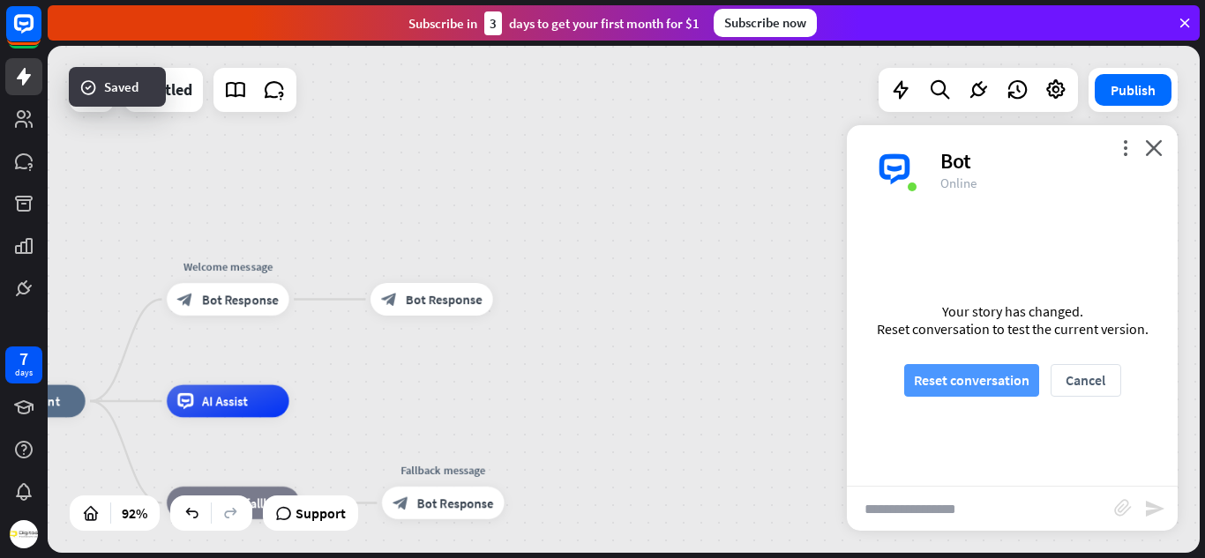
click at [976, 373] on button "Reset conversation" at bounding box center [971, 380] width 135 height 33
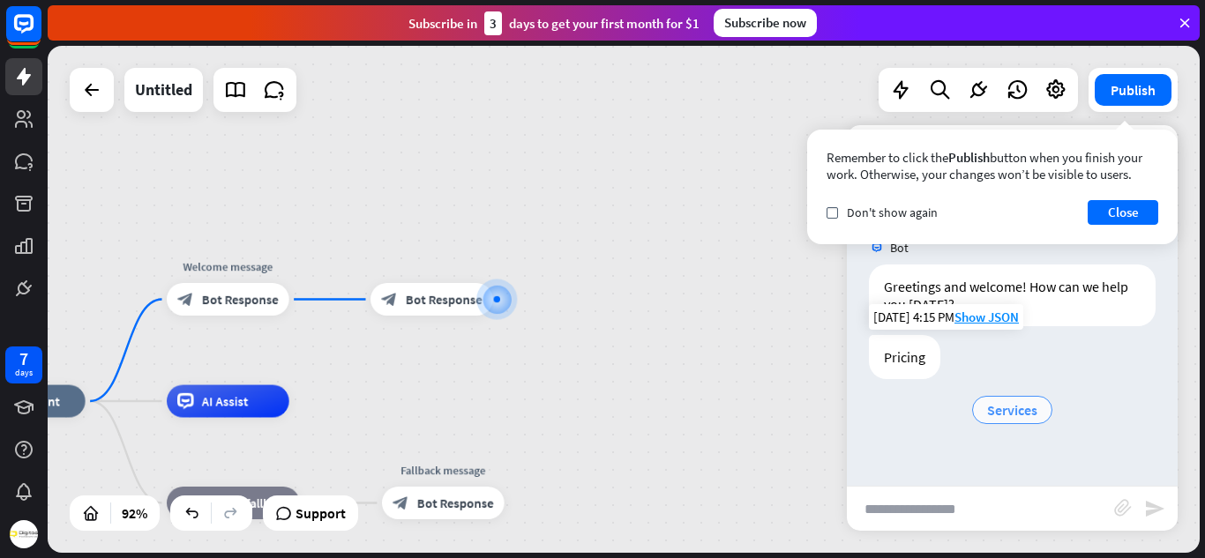
click at [1004, 407] on span "Services" at bounding box center [1012, 410] width 50 height 18
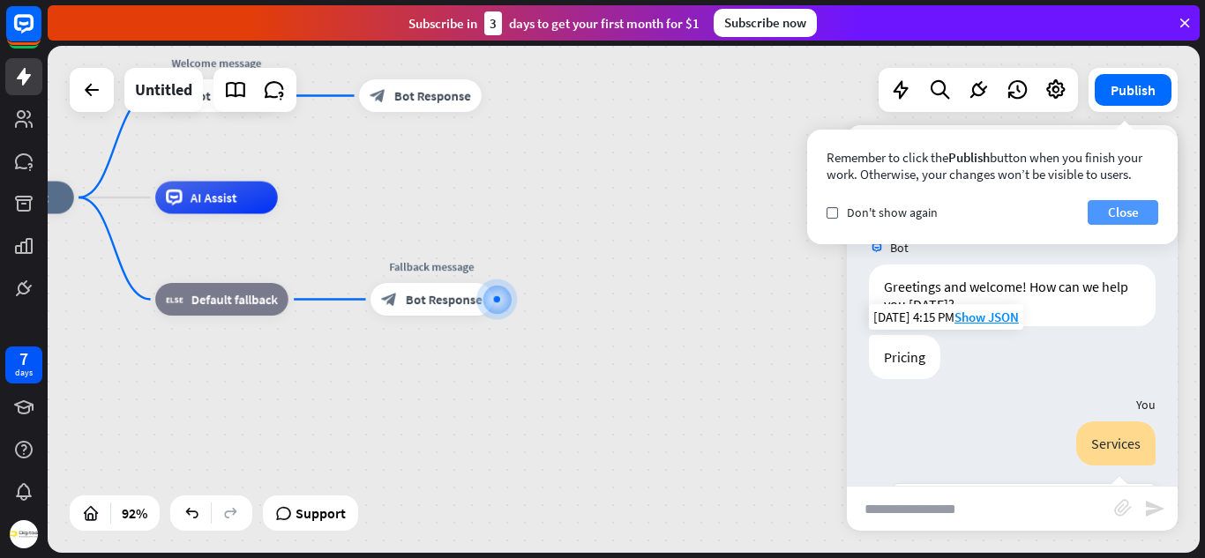
click at [1105, 215] on button "Close" at bounding box center [1123, 212] width 71 height 25
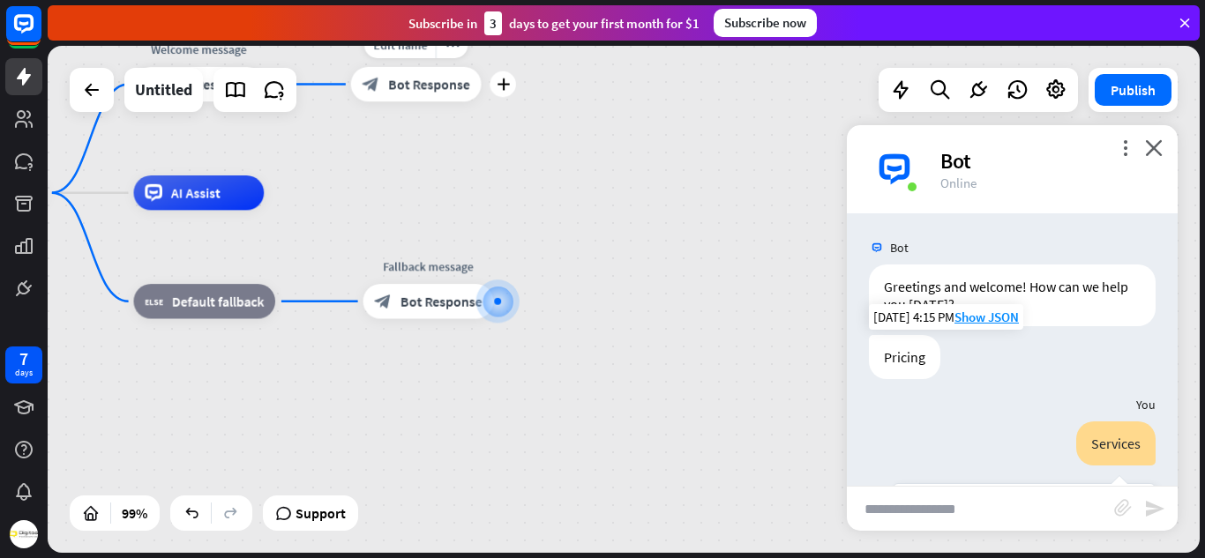
click at [435, 79] on span "Bot Response" at bounding box center [429, 85] width 82 height 18
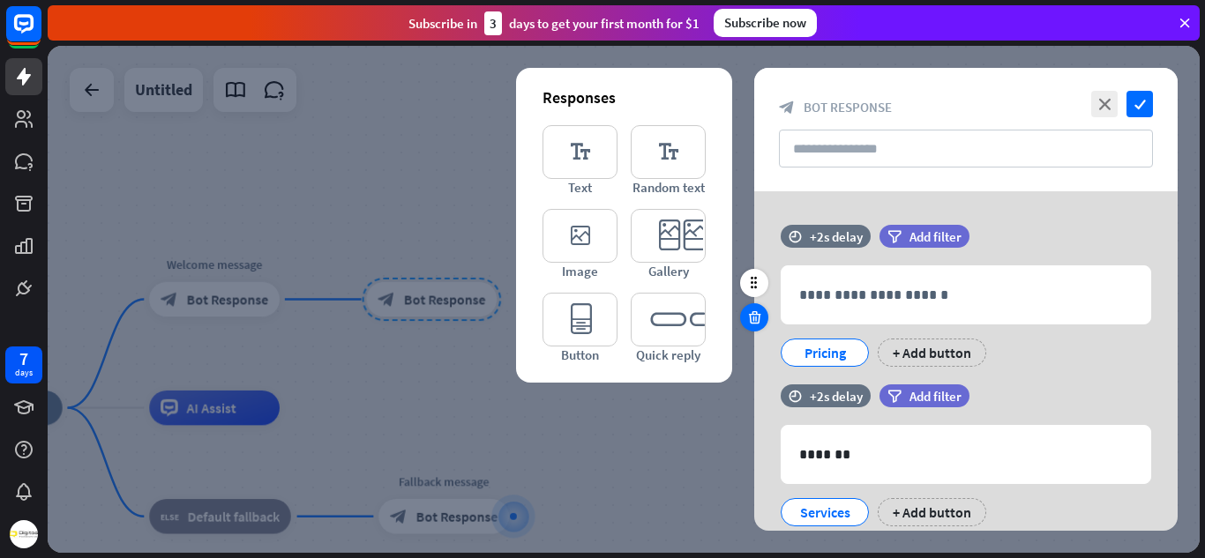
click at [747, 319] on icon at bounding box center [754, 318] width 17 height 16
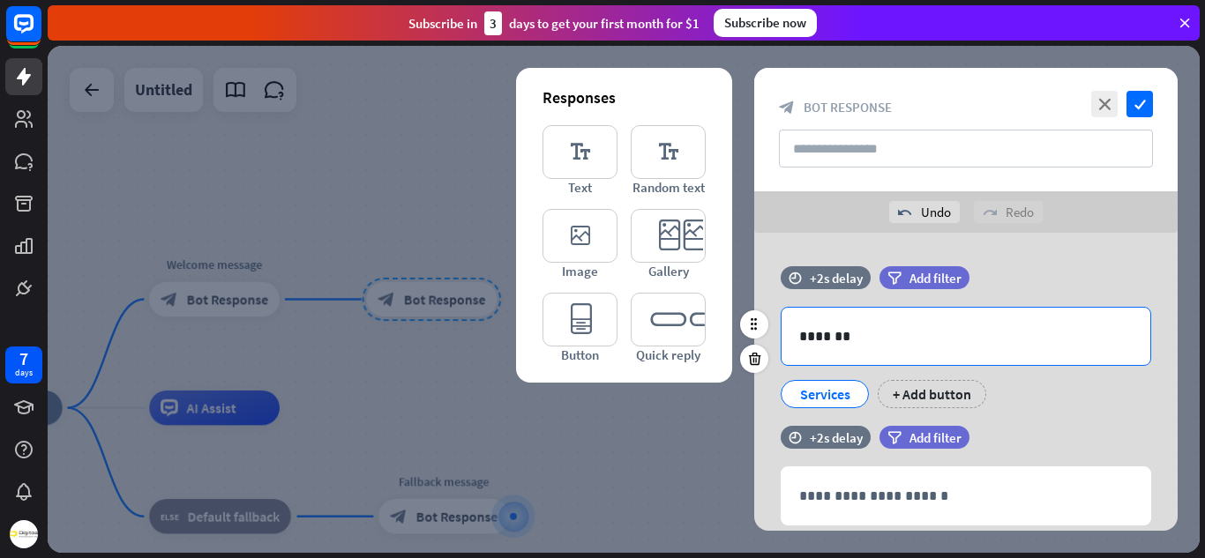
scroll to position [99, 0]
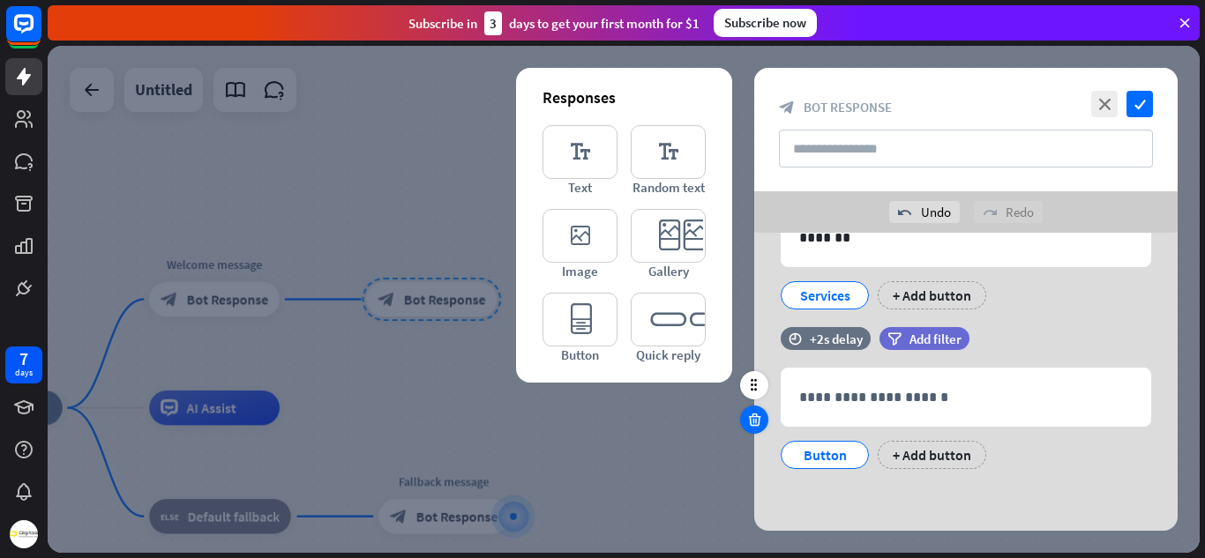
click at [755, 415] on icon at bounding box center [754, 420] width 17 height 16
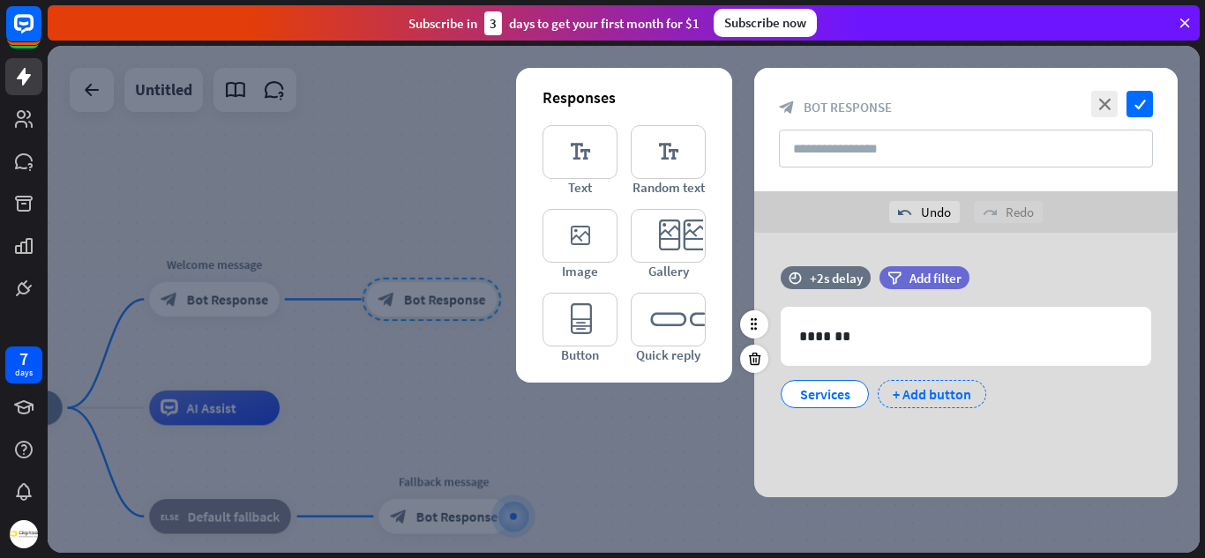
click at [936, 400] on div "+ Add button" at bounding box center [932, 394] width 108 height 28
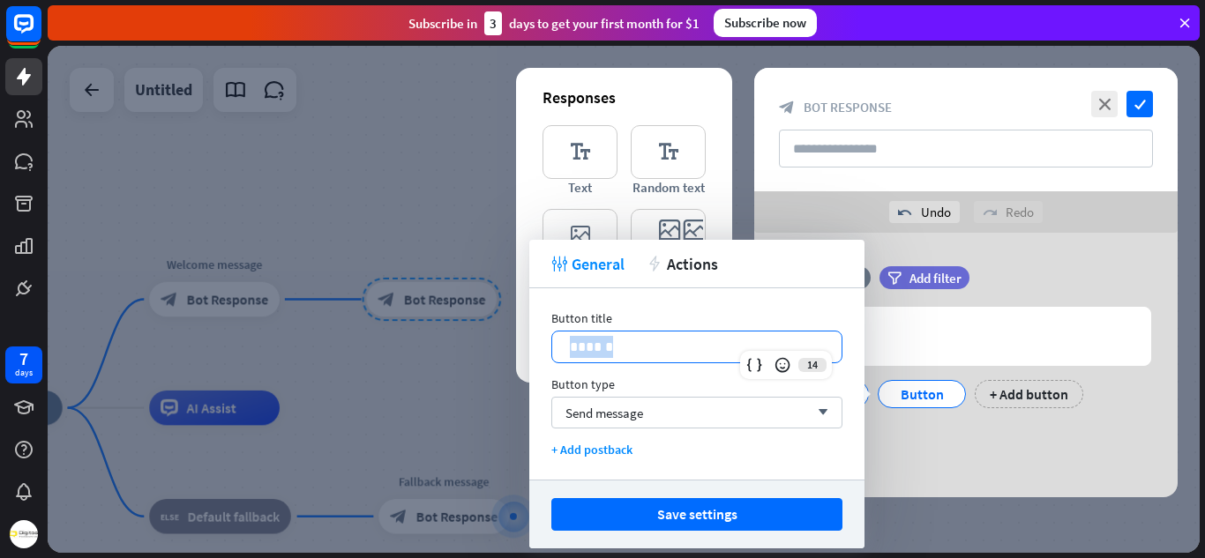
drag, startPoint x: 717, startPoint y: 355, endPoint x: 544, endPoint y: 355, distance: 172.9
click at [544, 355] on div "Button title 14 ****** Button type Send message arrow_down + Add postback" at bounding box center [696, 383] width 335 height 191
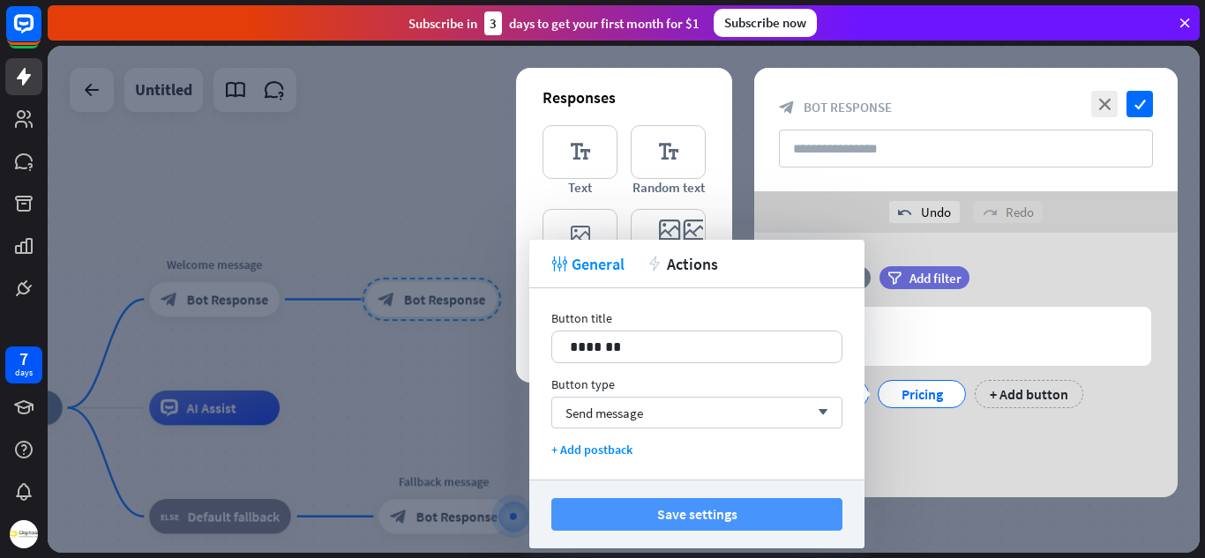
click at [631, 511] on button "Save settings" at bounding box center [696, 514] width 291 height 33
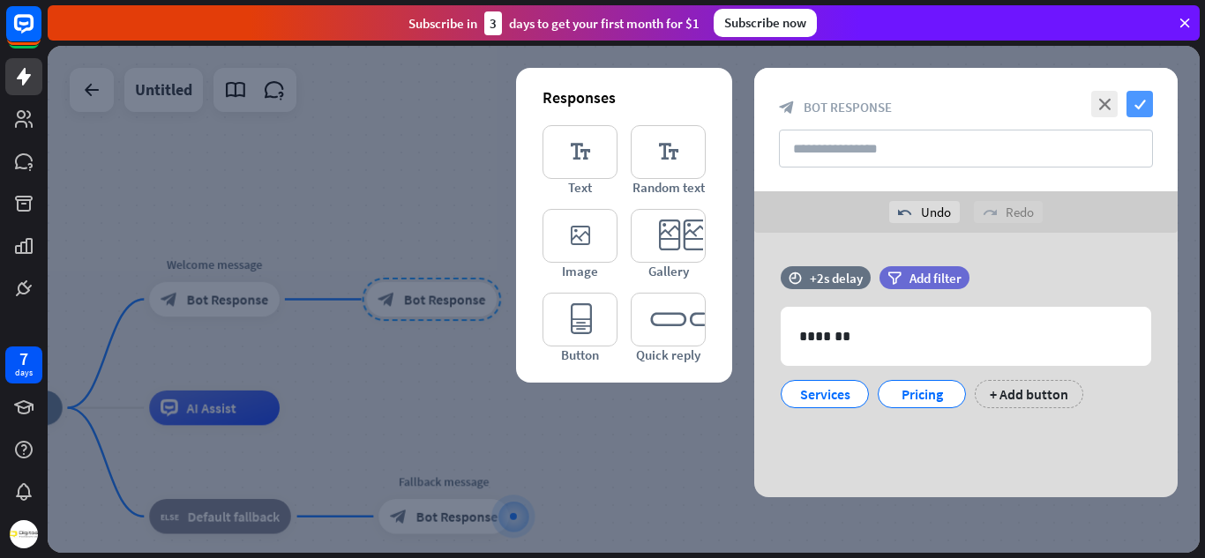
click at [1141, 100] on icon "check" at bounding box center [1139, 104] width 26 height 26
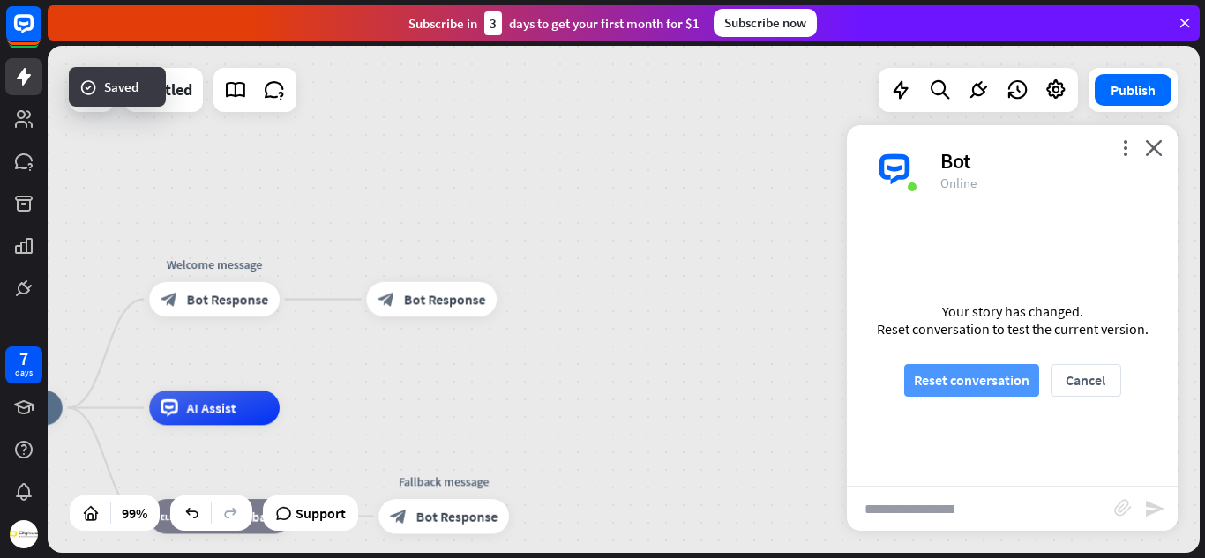
click at [965, 385] on button "Reset conversation" at bounding box center [971, 380] width 135 height 33
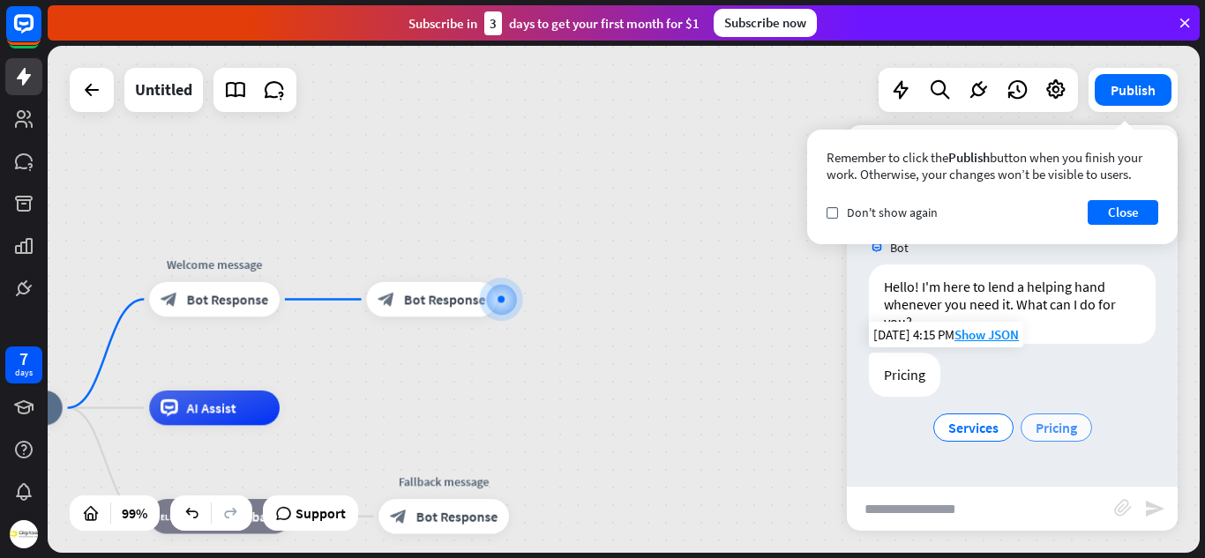
click at [1061, 430] on span "Pricing" at bounding box center [1055, 428] width 41 height 18
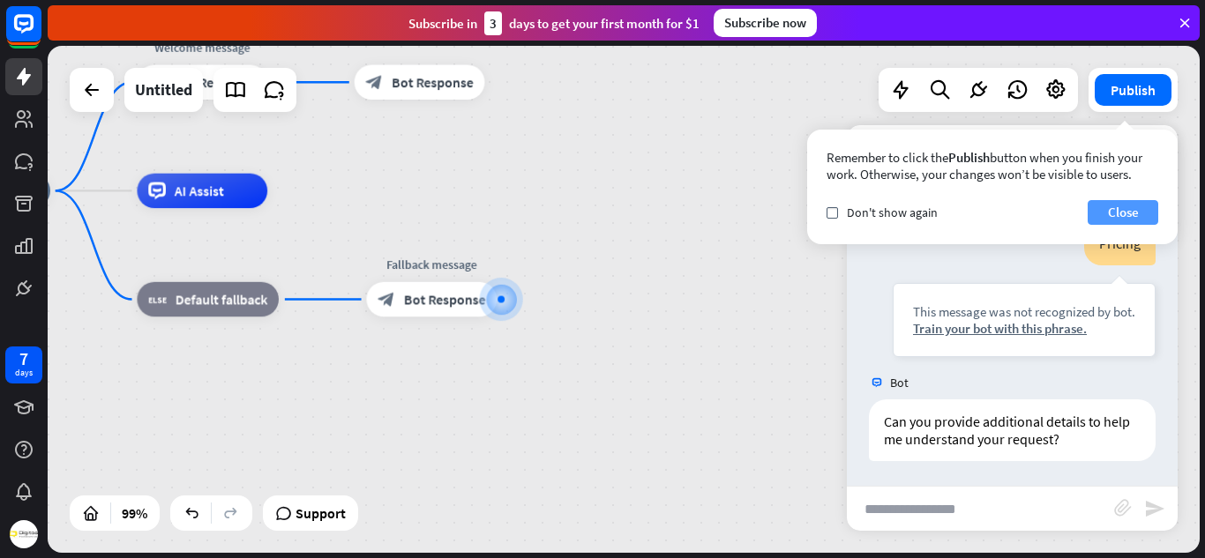
scroll to position [220, 0]
click at [1135, 218] on button "Close" at bounding box center [1123, 212] width 71 height 25
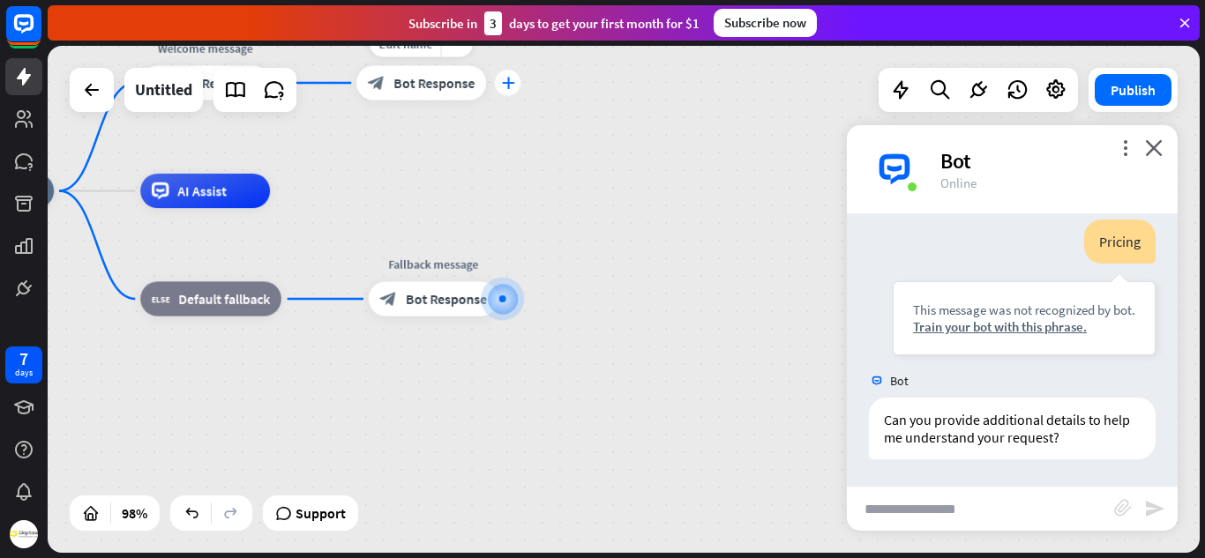
click at [505, 85] on icon "plus" at bounding box center [507, 83] width 13 height 12
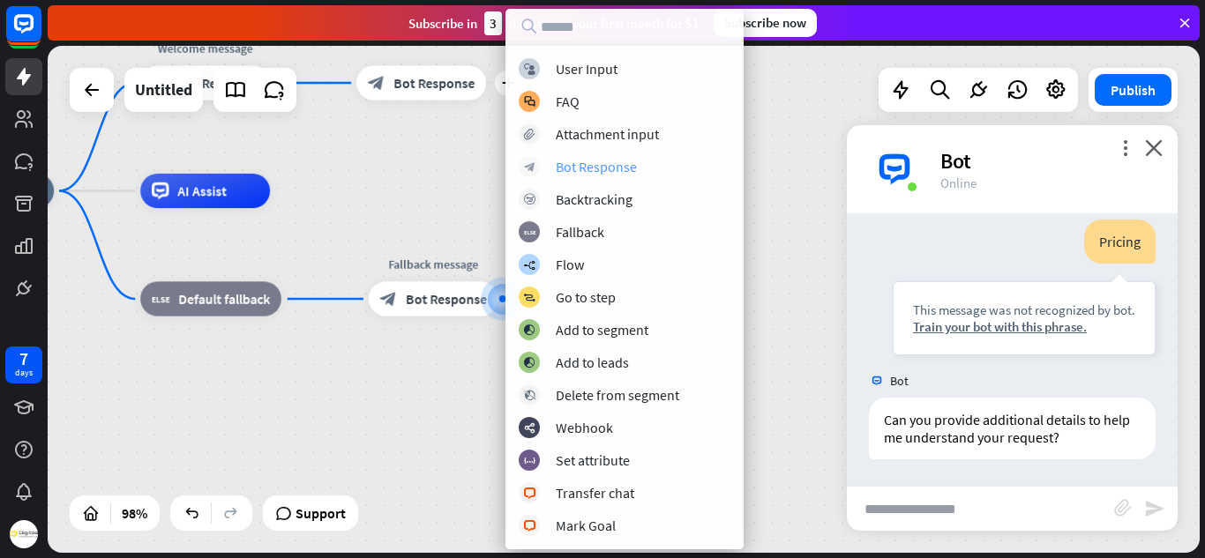
click at [622, 168] on div "Bot Response" at bounding box center [596, 167] width 81 height 18
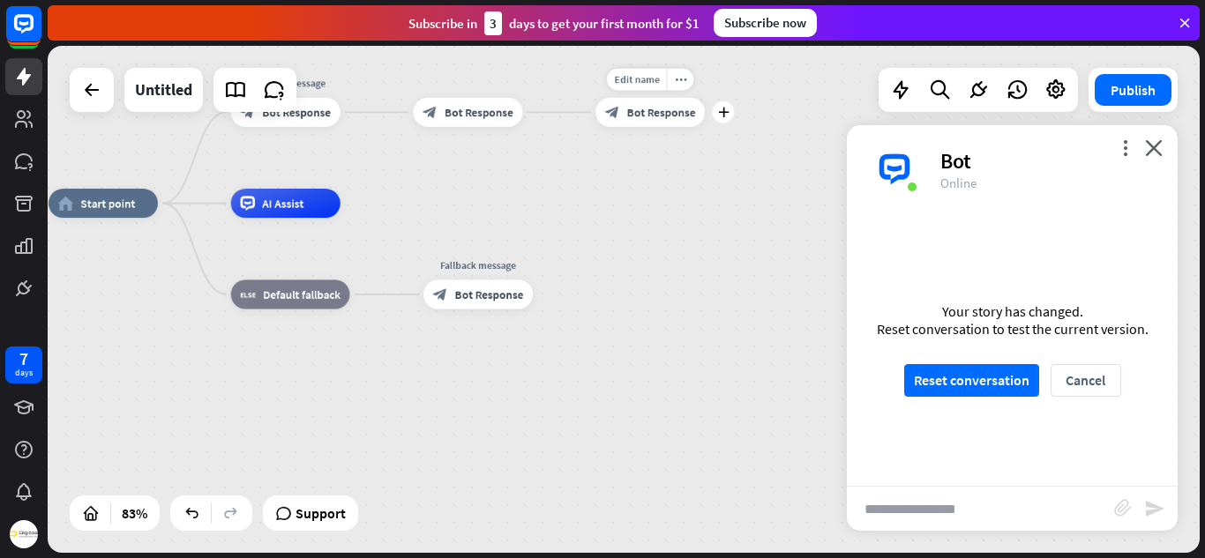
click at [683, 111] on span "Bot Response" at bounding box center [661, 112] width 69 height 15
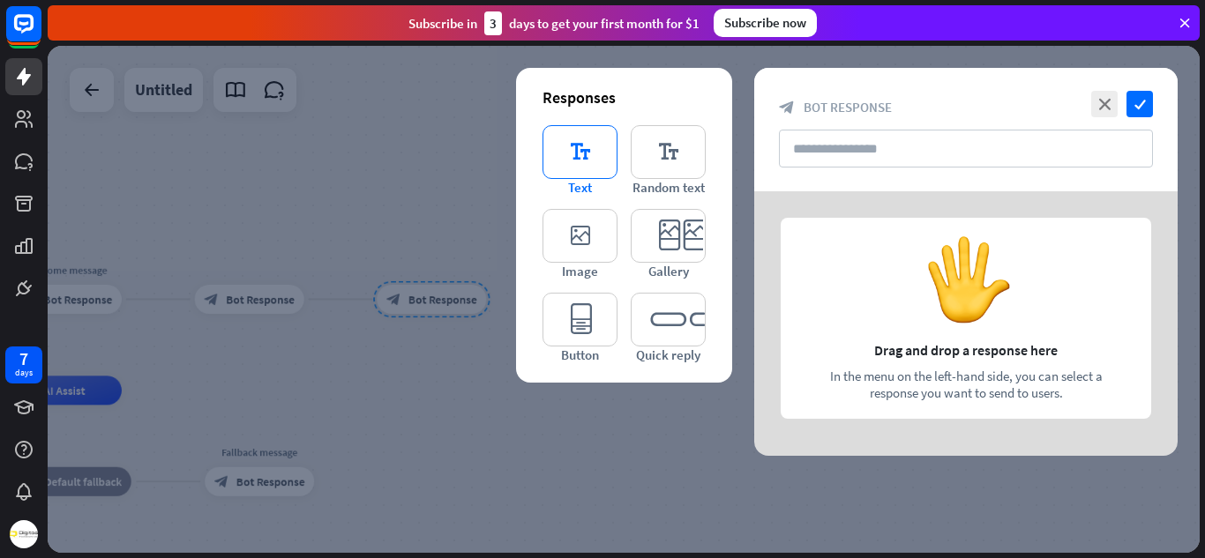
click at [587, 161] on icon "editor_text" at bounding box center [579, 152] width 75 height 54
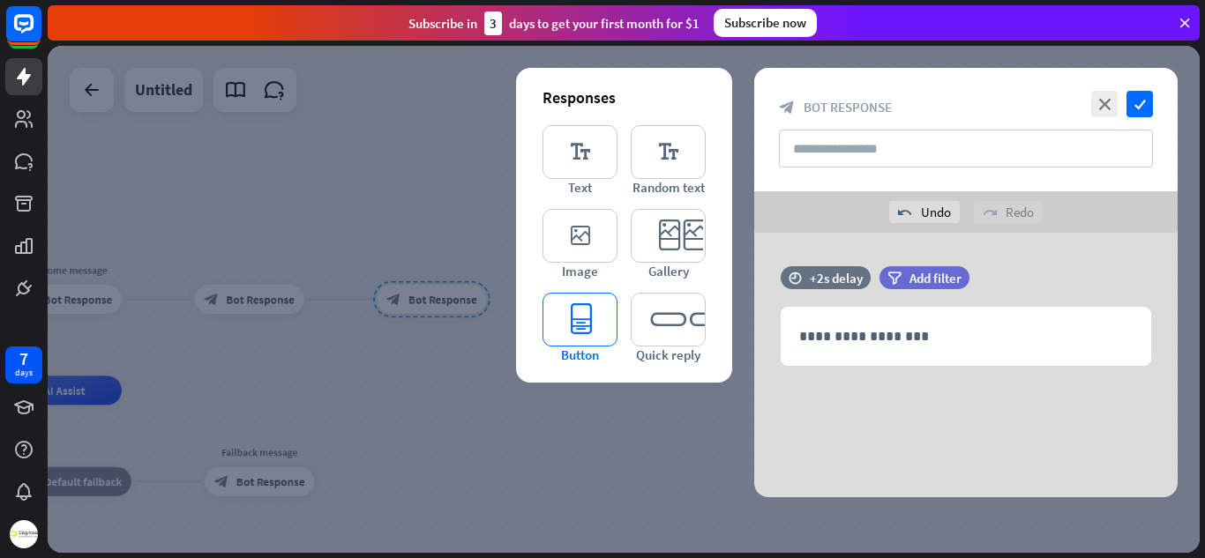
click at [592, 332] on icon "editor_button" at bounding box center [579, 320] width 75 height 54
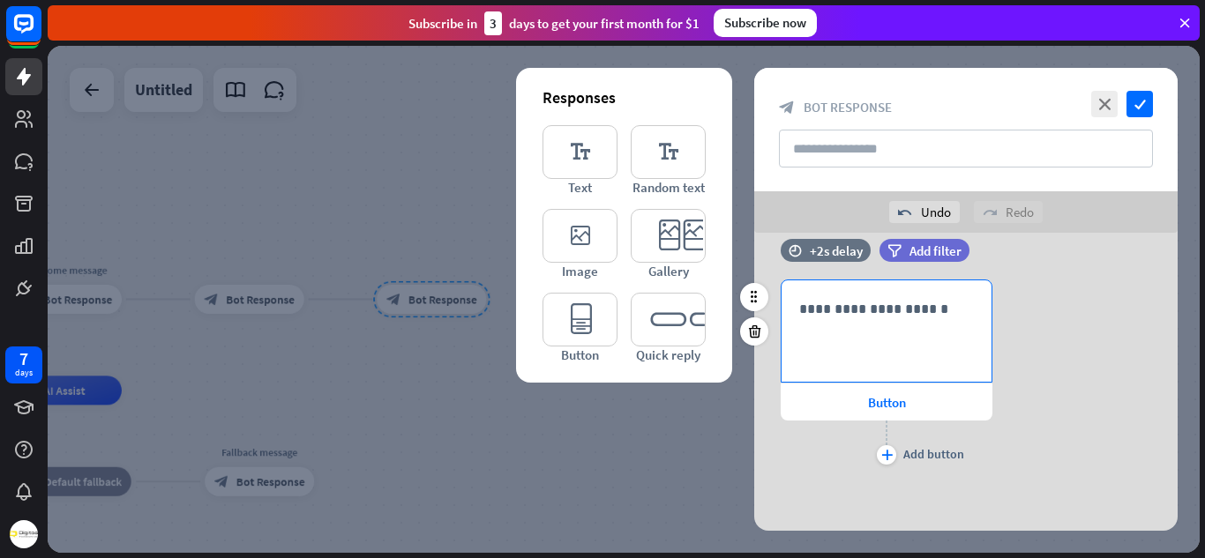
scroll to position [145, 0]
click at [1112, 106] on icon "close" at bounding box center [1104, 104] width 26 height 26
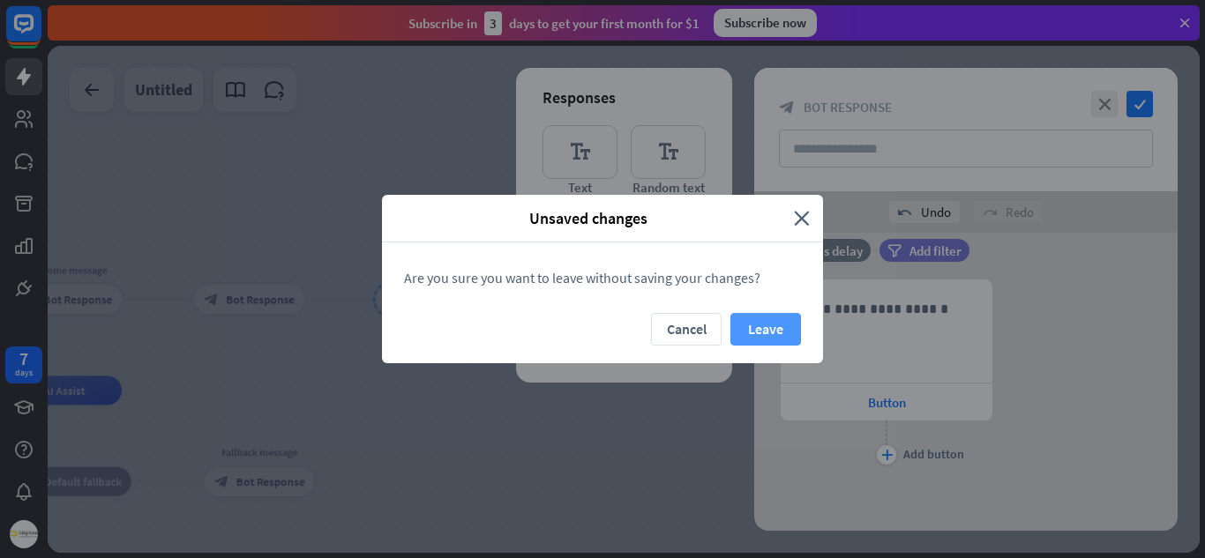
click at [762, 326] on button "Leave" at bounding box center [765, 329] width 71 height 33
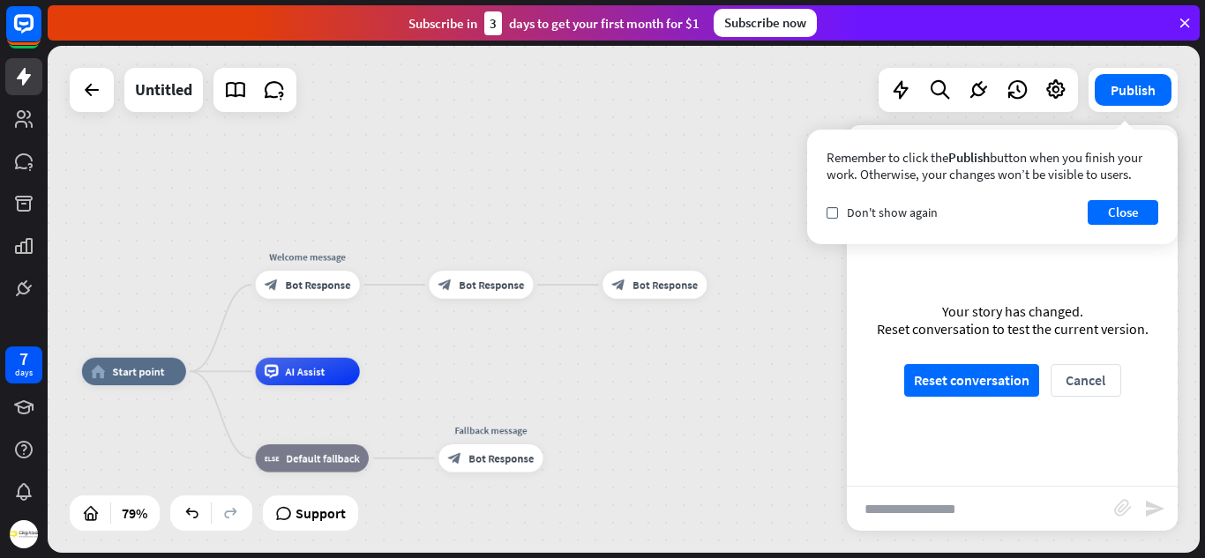
drag, startPoint x: 506, startPoint y: 406, endPoint x: 714, endPoint y: 391, distance: 207.8
click at [505, 290] on span "Bot Response" at bounding box center [491, 286] width 65 height 14
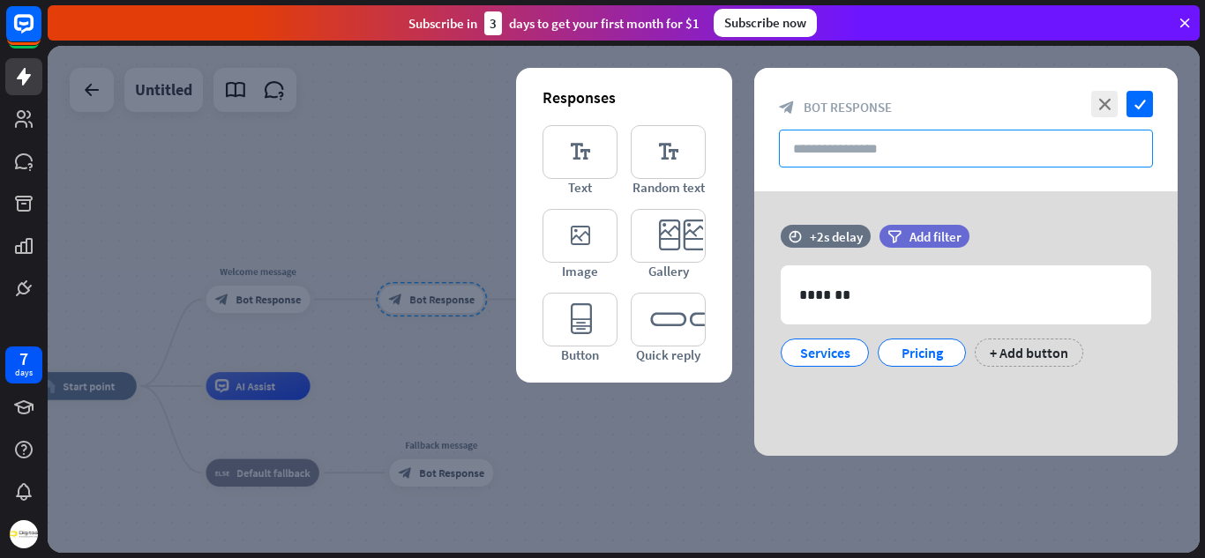
click at [836, 157] on input "text" at bounding box center [966, 149] width 374 height 38
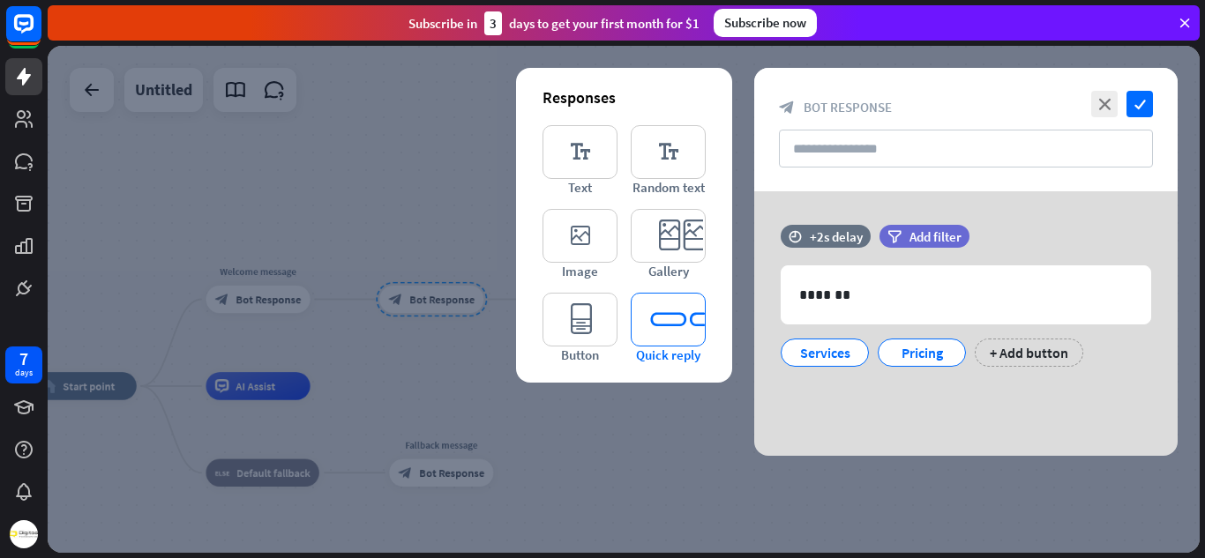
click at [671, 333] on icon "editor_quick_replies" at bounding box center [668, 320] width 75 height 54
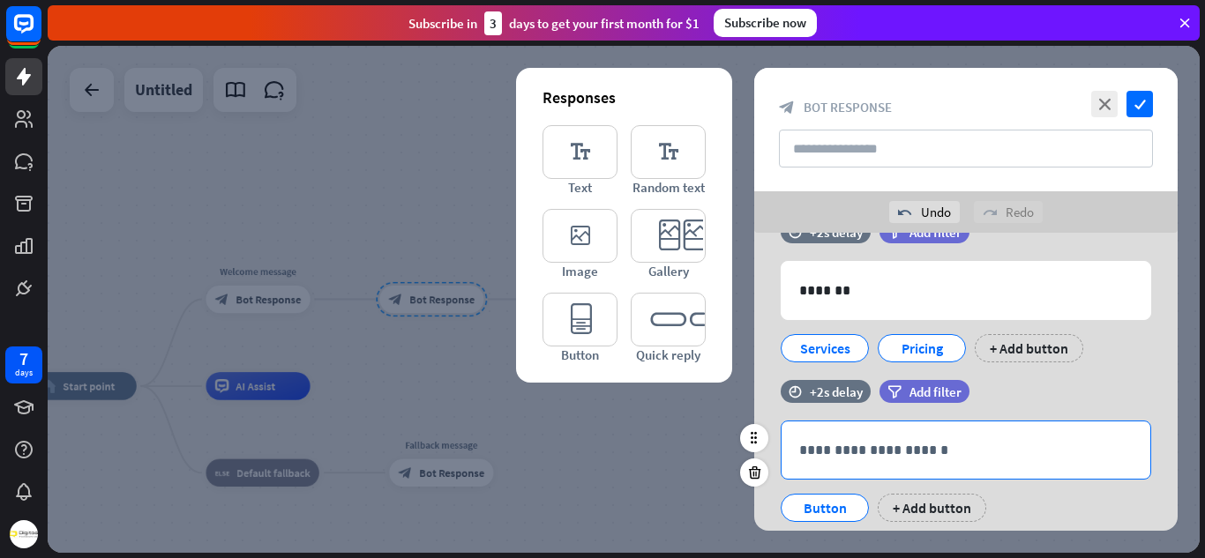
scroll to position [98, 0]
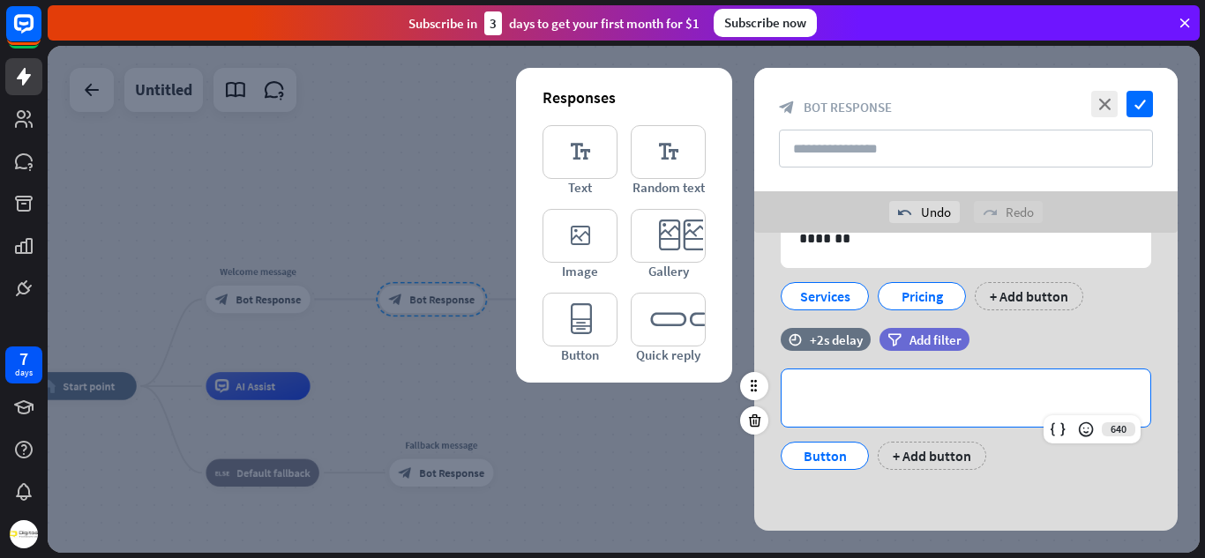
click at [854, 384] on div "**********" at bounding box center [965, 398] width 369 height 57
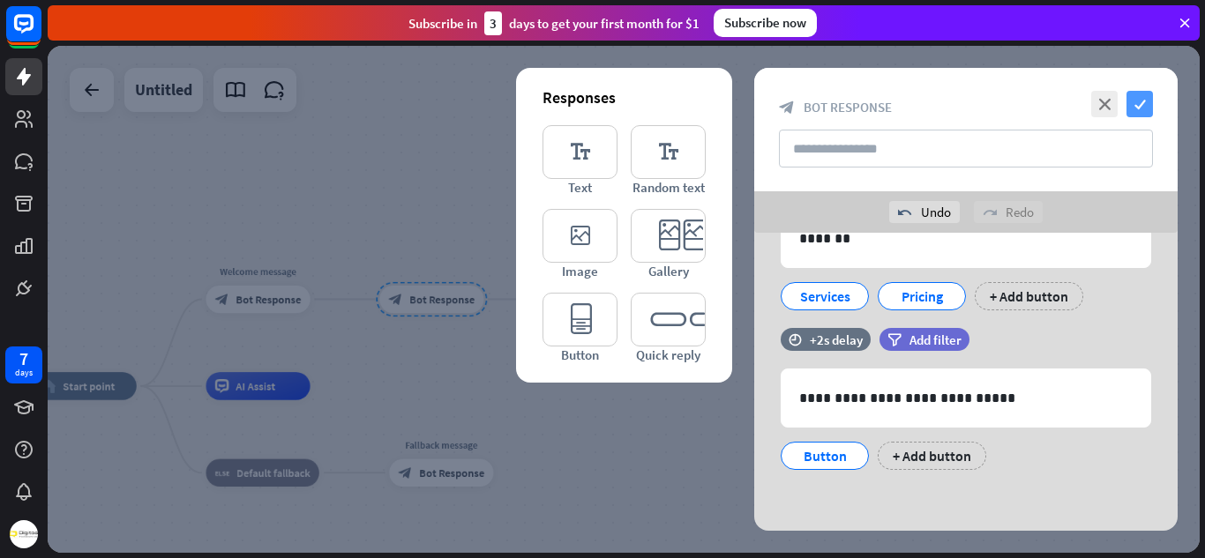
click at [1135, 110] on icon "check" at bounding box center [1139, 104] width 26 height 26
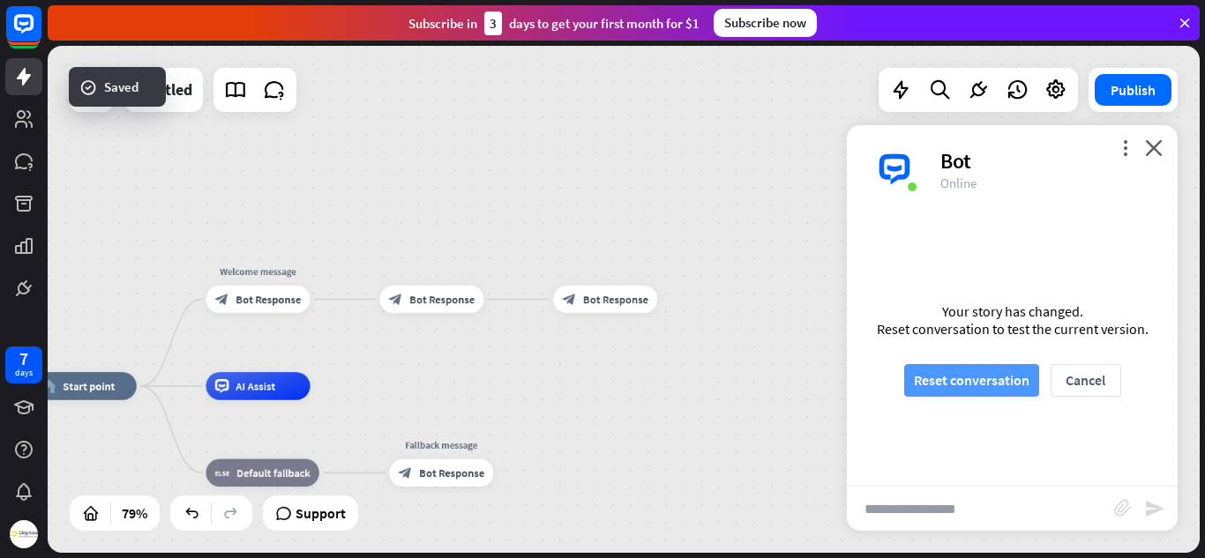
click at [984, 374] on button "Reset conversation" at bounding box center [971, 380] width 135 height 33
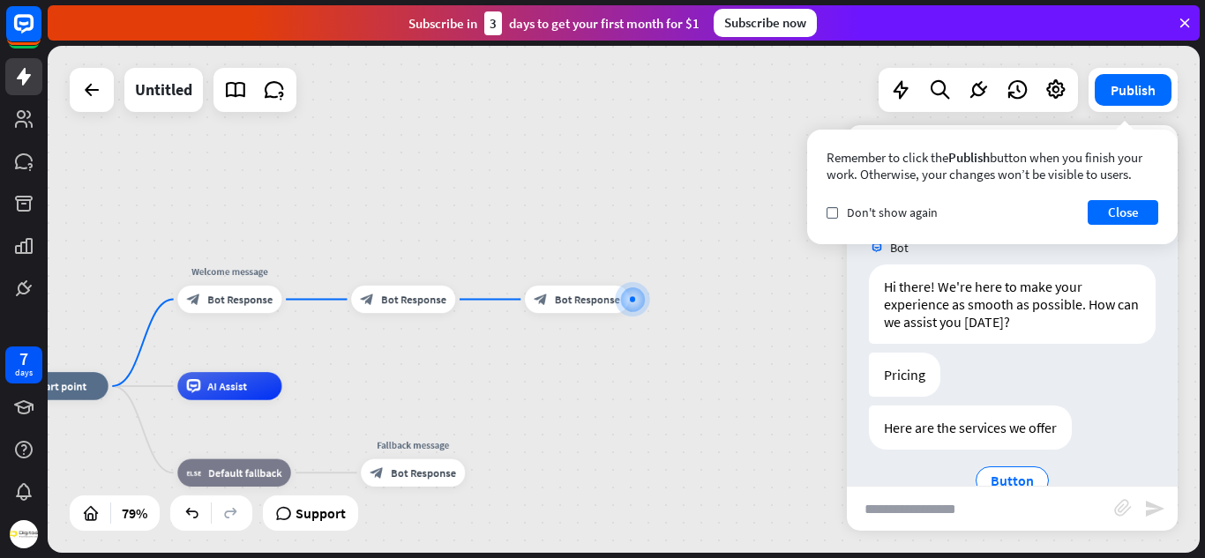
scroll to position [39, 0]
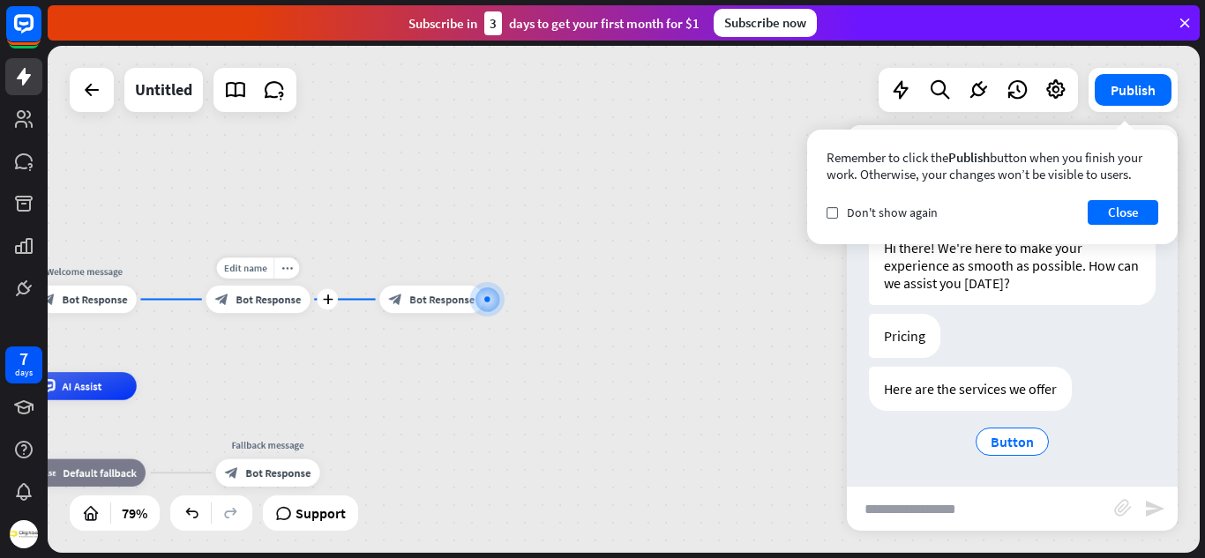
click at [250, 294] on span "Bot Response" at bounding box center [267, 300] width 65 height 14
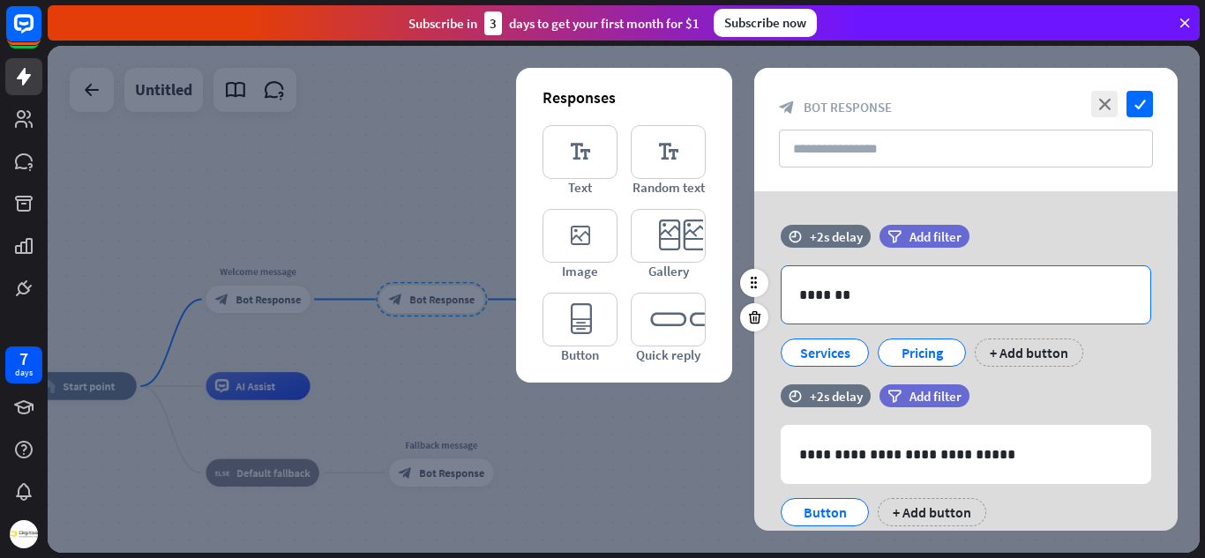
scroll to position [57, 0]
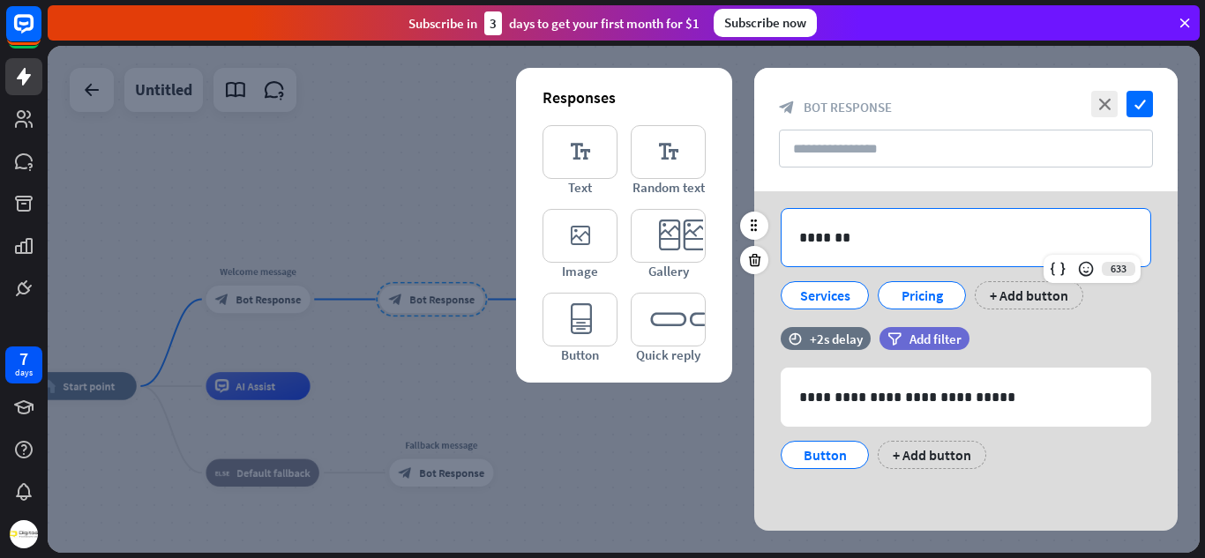
click at [896, 252] on div "*******" at bounding box center [965, 237] width 369 height 57
drag, startPoint x: 896, startPoint y: 252, endPoint x: 756, endPoint y: 242, distance: 140.6
click at [756, 242] on div "time +2s delay filter Add filter 633 ******* Services Pricing + Add button" at bounding box center [965, 248] width 423 height 160
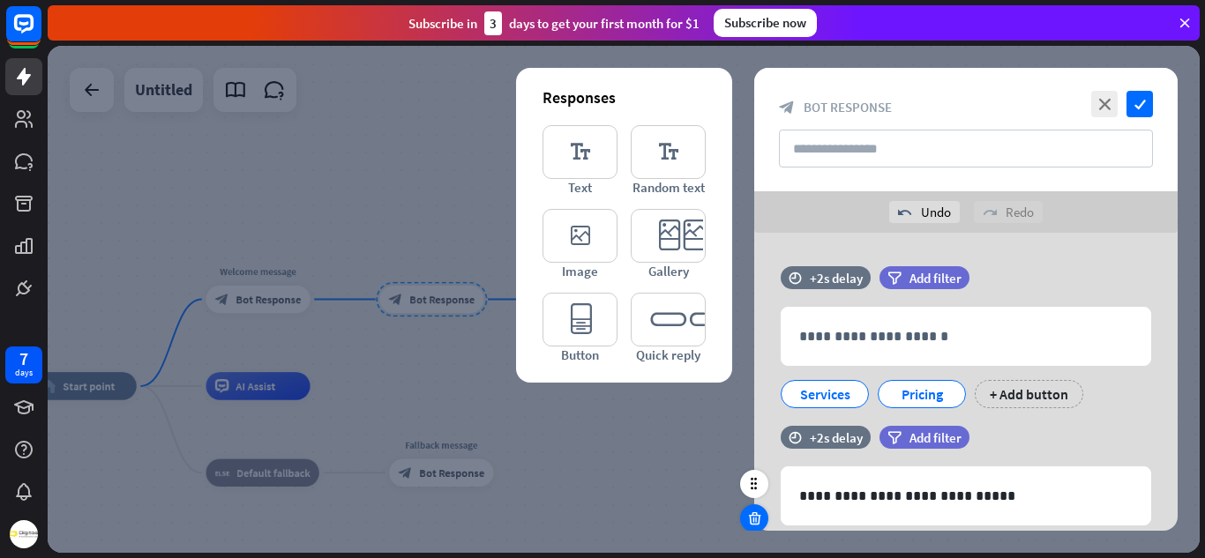
click at [759, 517] on icon at bounding box center [754, 519] width 17 height 16
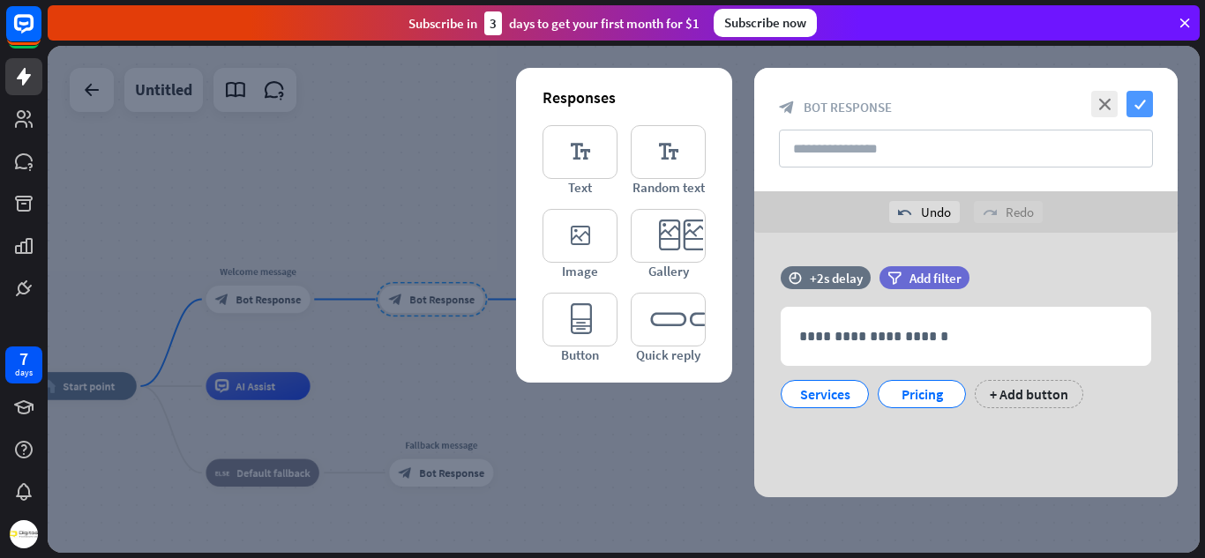
click at [1140, 105] on icon "check" at bounding box center [1139, 104] width 26 height 26
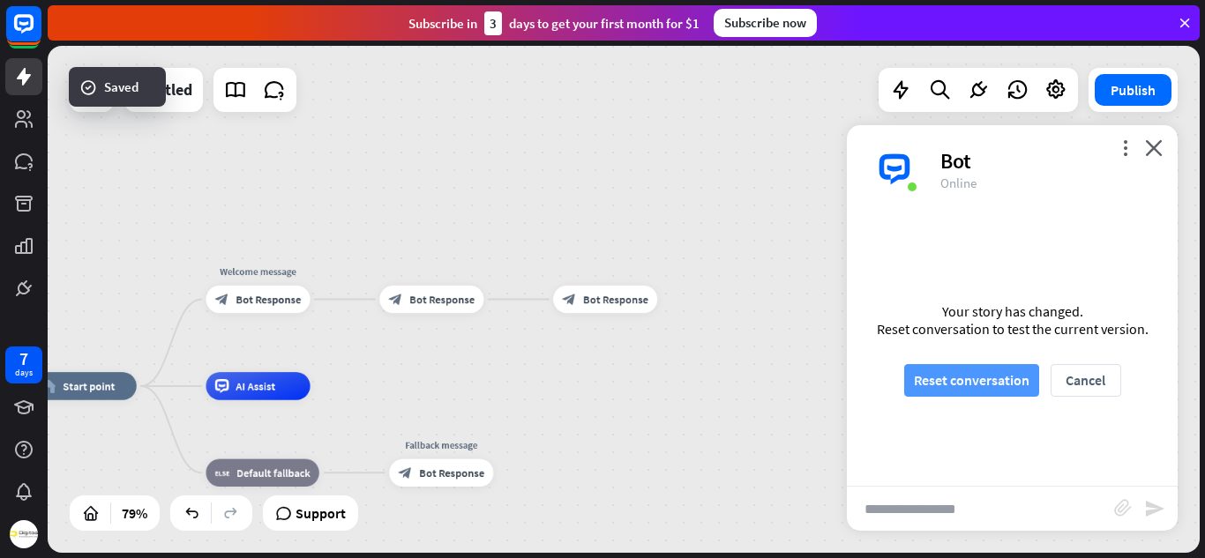
click at [991, 379] on button "Reset conversation" at bounding box center [971, 380] width 135 height 33
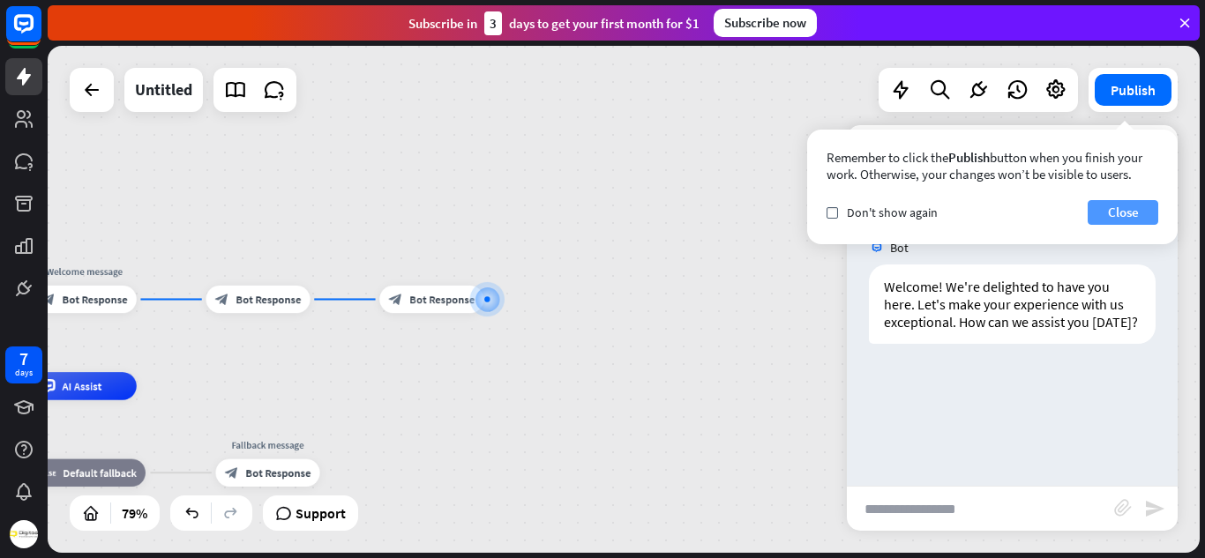
click at [1119, 215] on button "Close" at bounding box center [1123, 212] width 71 height 25
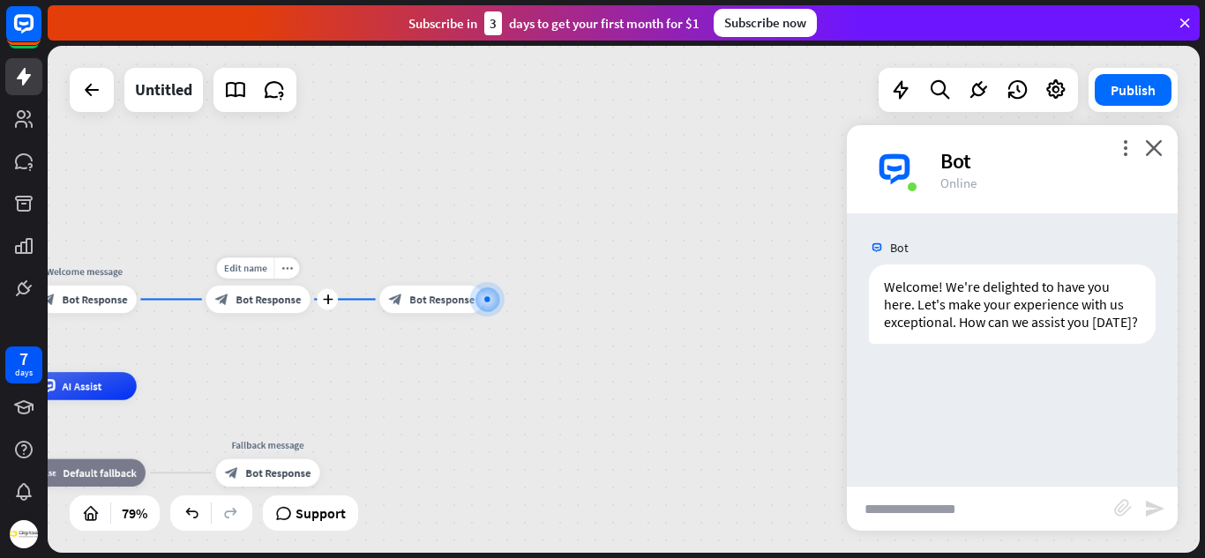
click at [257, 303] on span "Bot Response" at bounding box center [267, 300] width 65 height 14
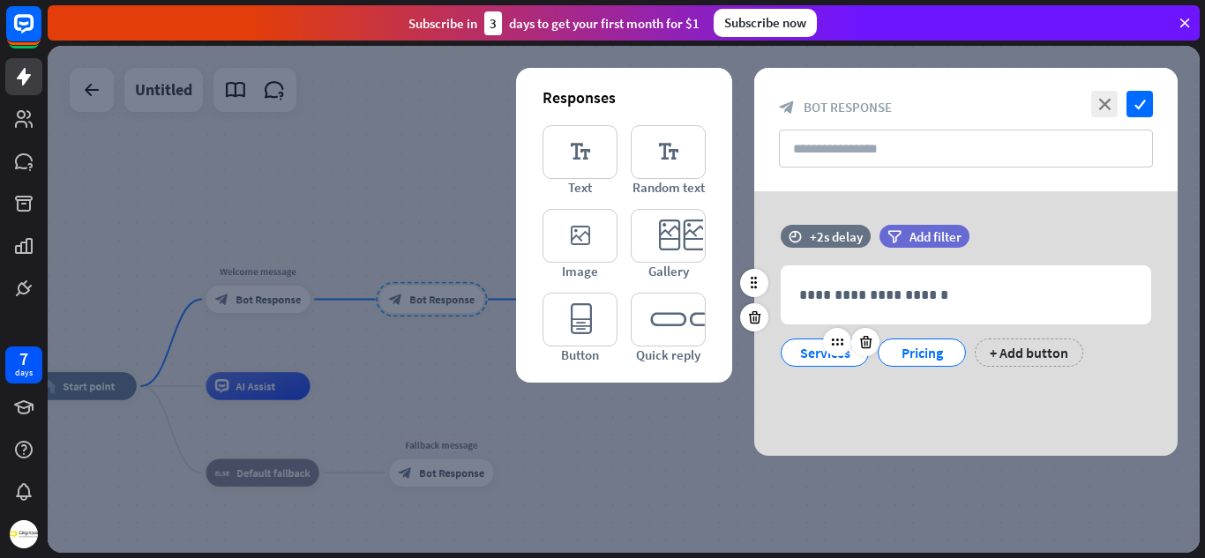
click at [814, 353] on div "Services" at bounding box center [825, 353] width 58 height 26
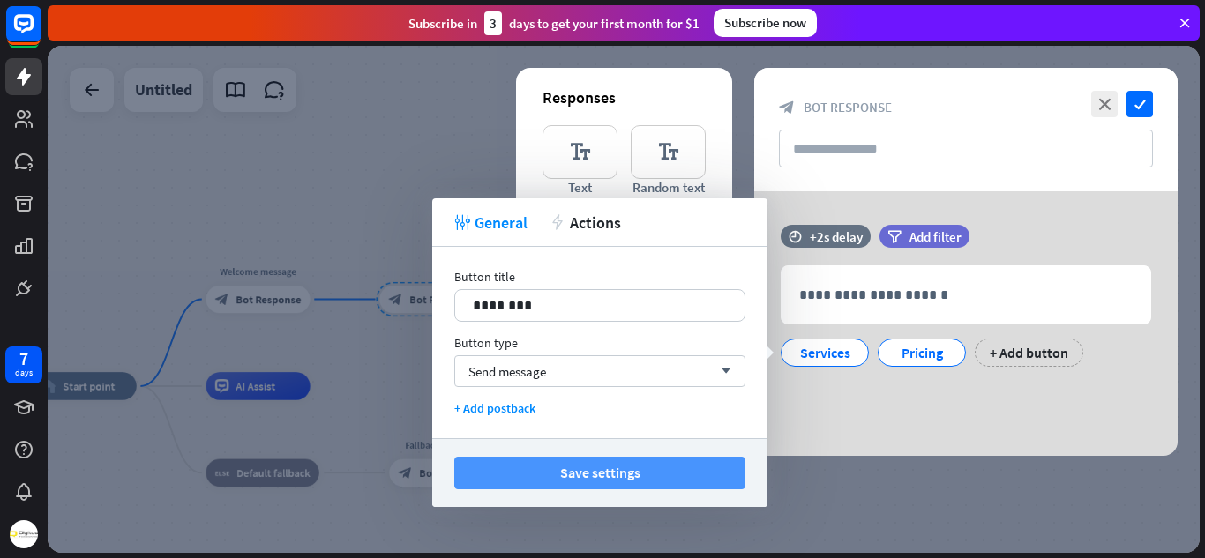
click at [659, 465] on button "Save settings" at bounding box center [599, 473] width 291 height 33
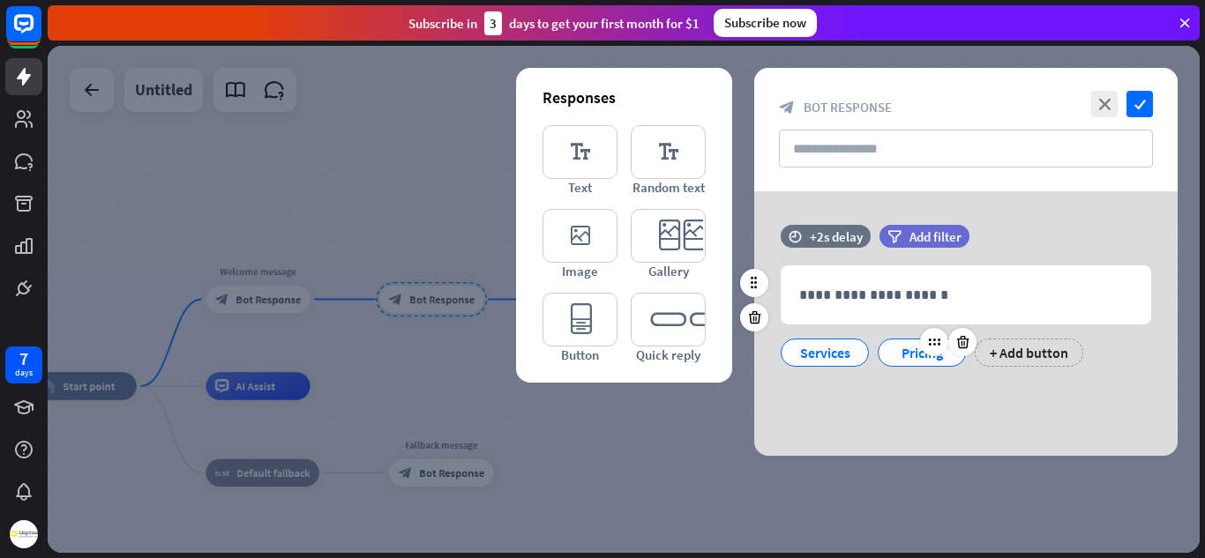
click at [907, 343] on div "Pricing" at bounding box center [922, 353] width 58 height 26
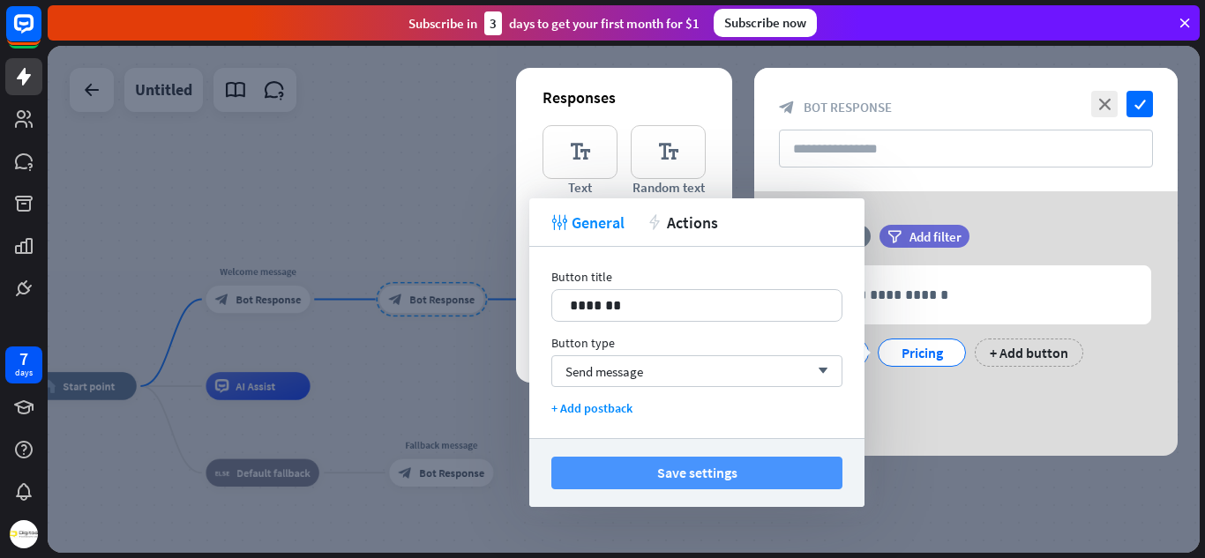
click at [676, 462] on button "Save settings" at bounding box center [696, 473] width 291 height 33
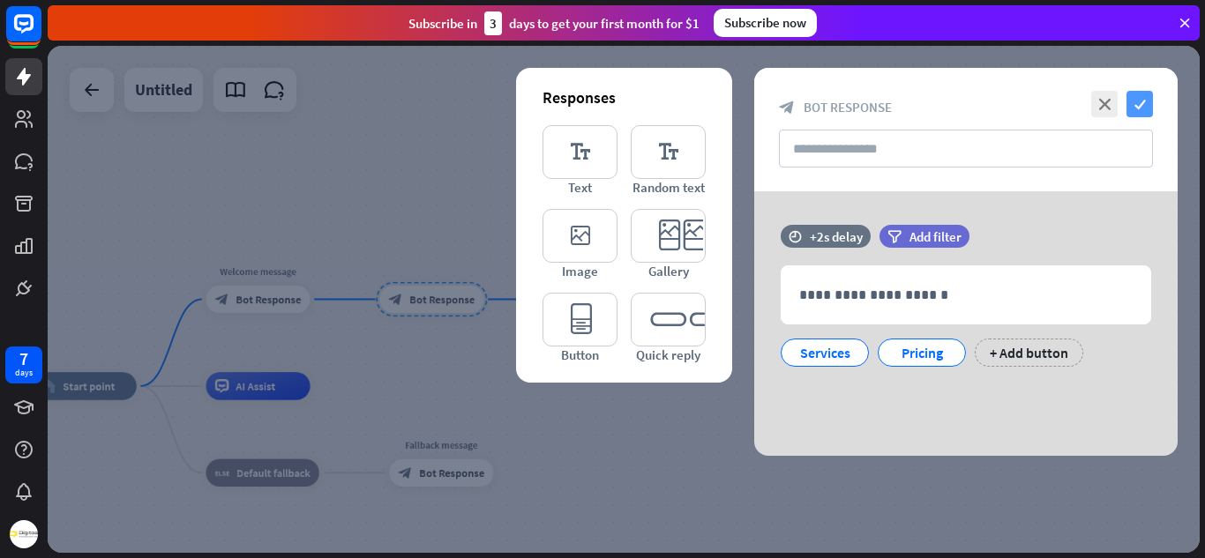
click at [1136, 97] on icon "check" at bounding box center [1139, 104] width 26 height 26
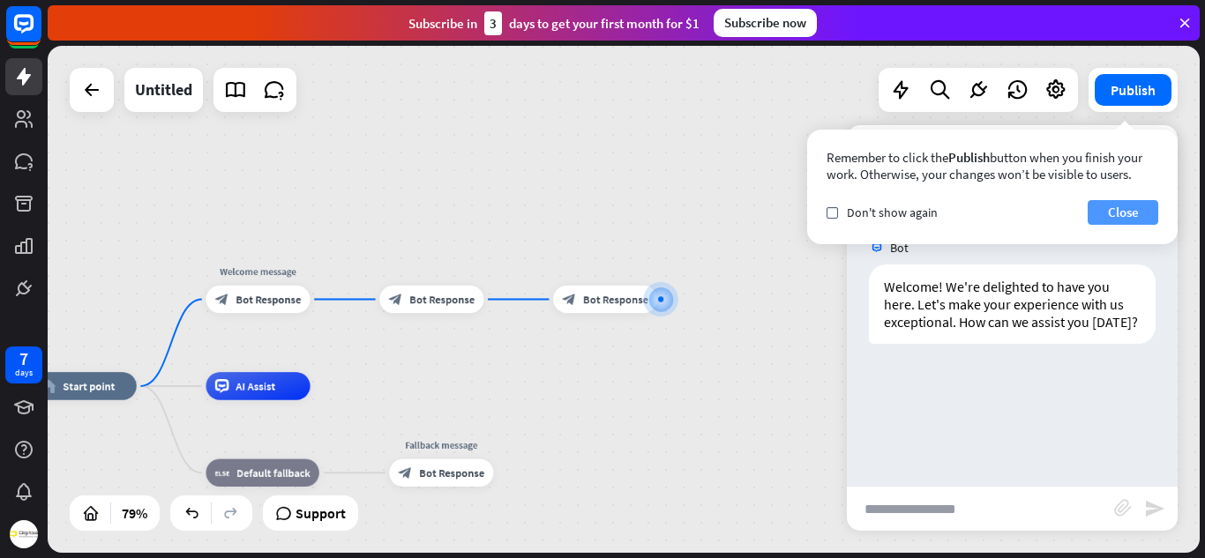
click at [1125, 215] on button "Close" at bounding box center [1123, 212] width 71 height 25
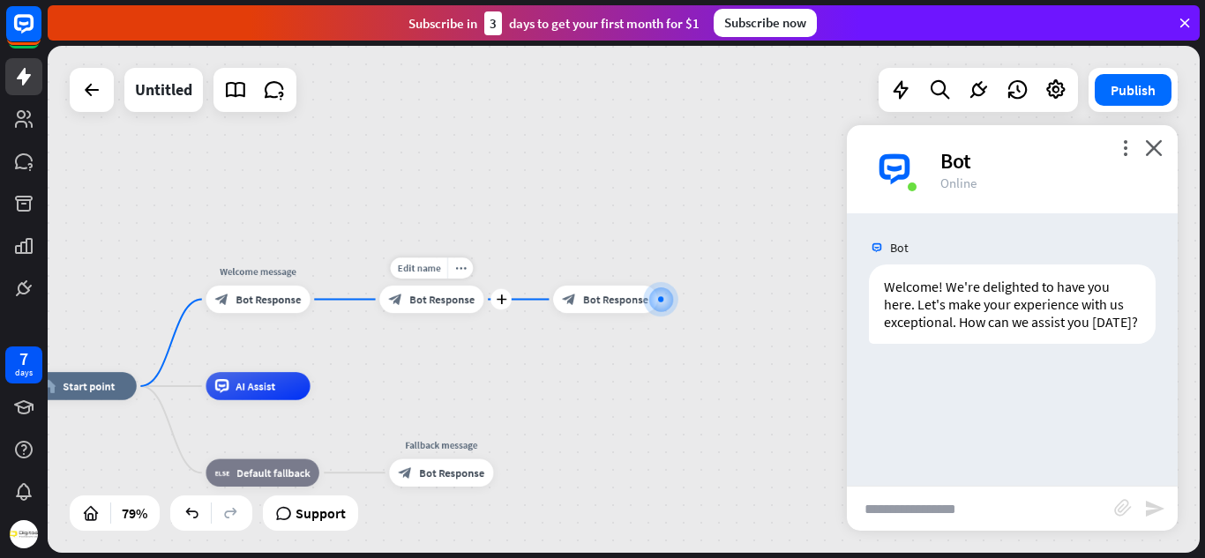
click at [419, 313] on div "Edit name more_horiz plus block_bot_response Bot Response" at bounding box center [431, 299] width 104 height 27
click at [432, 308] on div "block_bot_response Bot Response" at bounding box center [431, 299] width 104 height 27
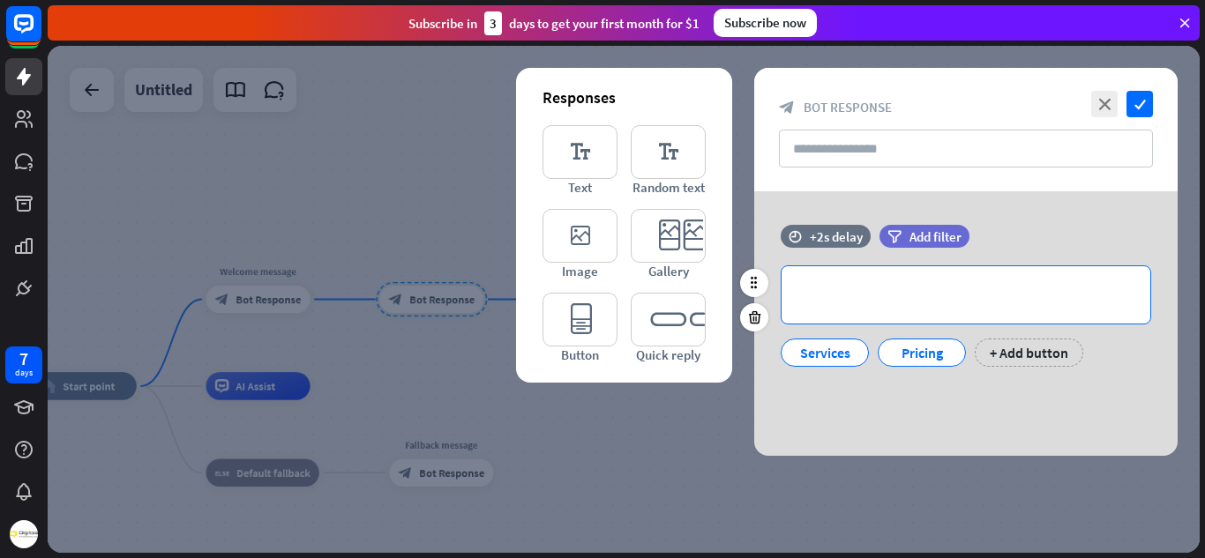
click at [844, 301] on p "**********" at bounding box center [965, 295] width 333 height 22
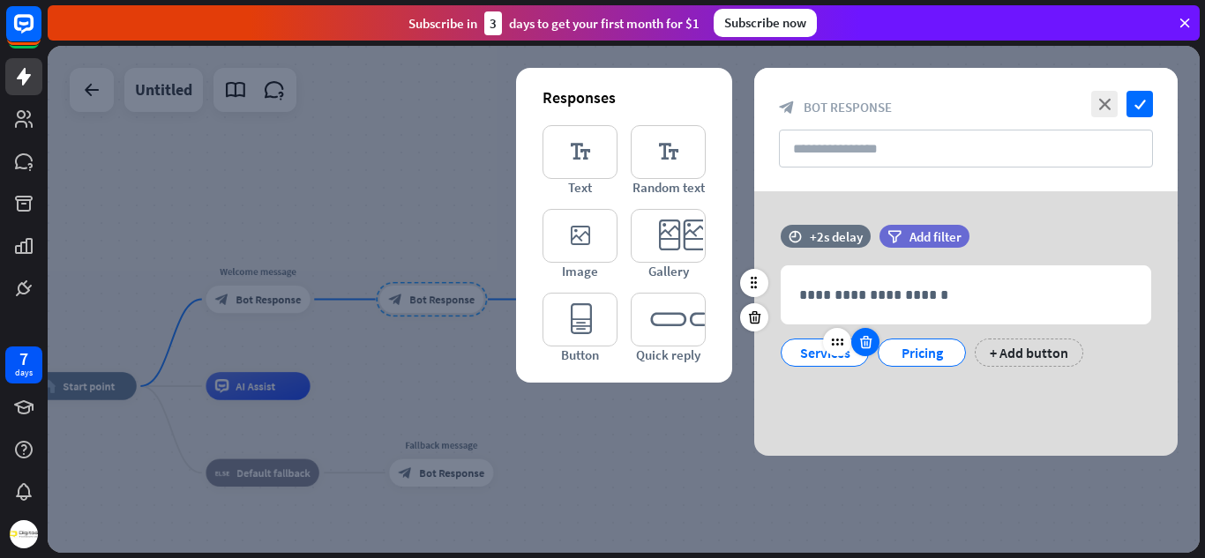
click at [862, 340] on icon at bounding box center [865, 342] width 17 height 16
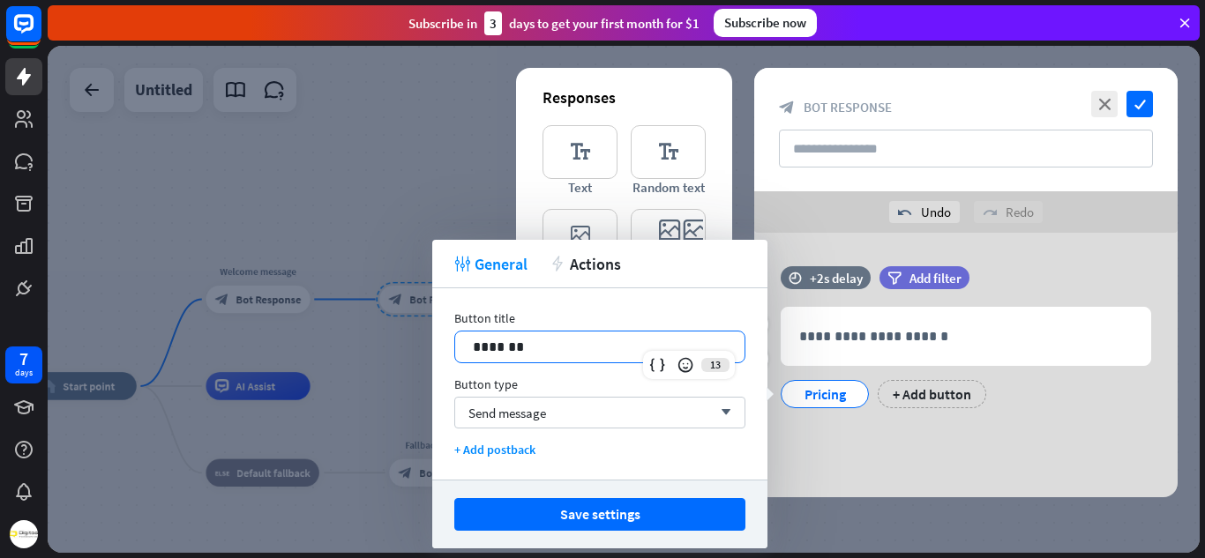
click at [668, 340] on p "*******" at bounding box center [600, 347] width 254 height 22
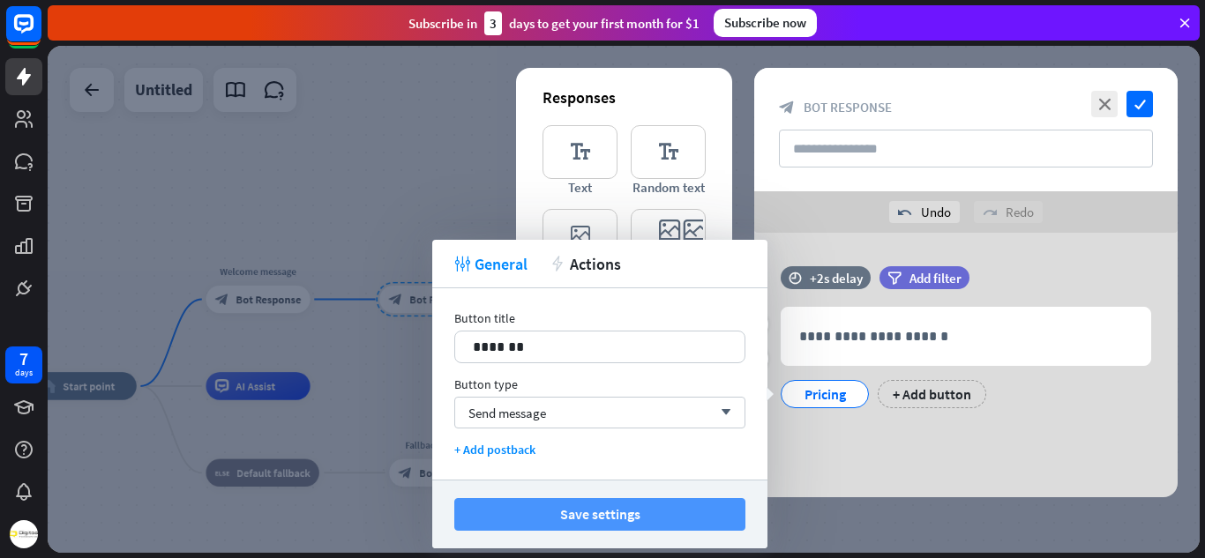
click at [599, 505] on button "Save settings" at bounding box center [599, 514] width 291 height 33
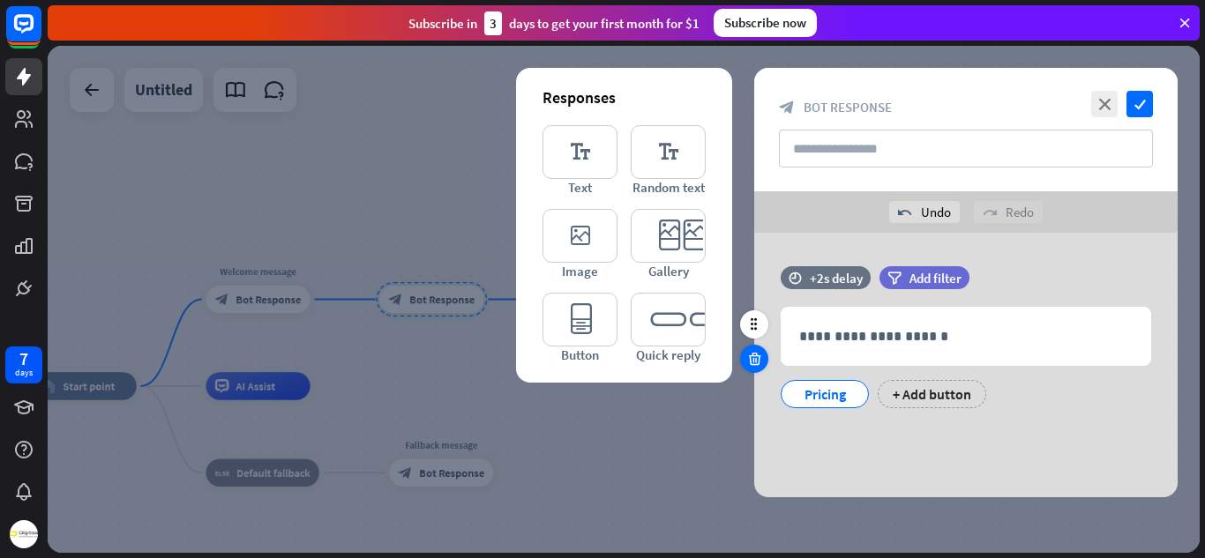
click at [755, 359] on icon at bounding box center [754, 359] width 17 height 16
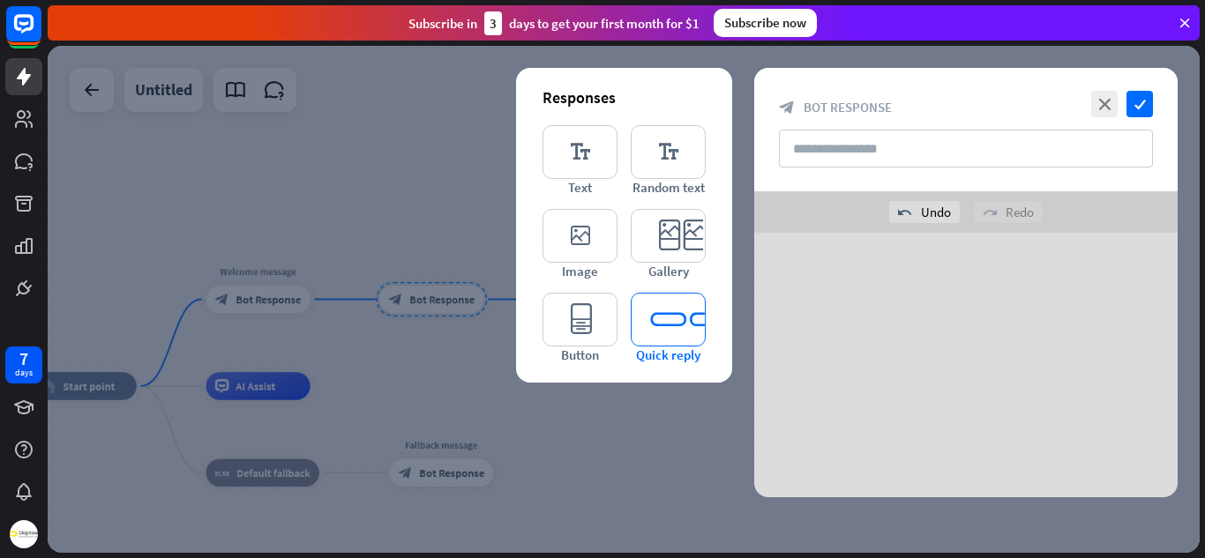
click at [668, 343] on icon "editor_quick_replies" at bounding box center [668, 320] width 75 height 54
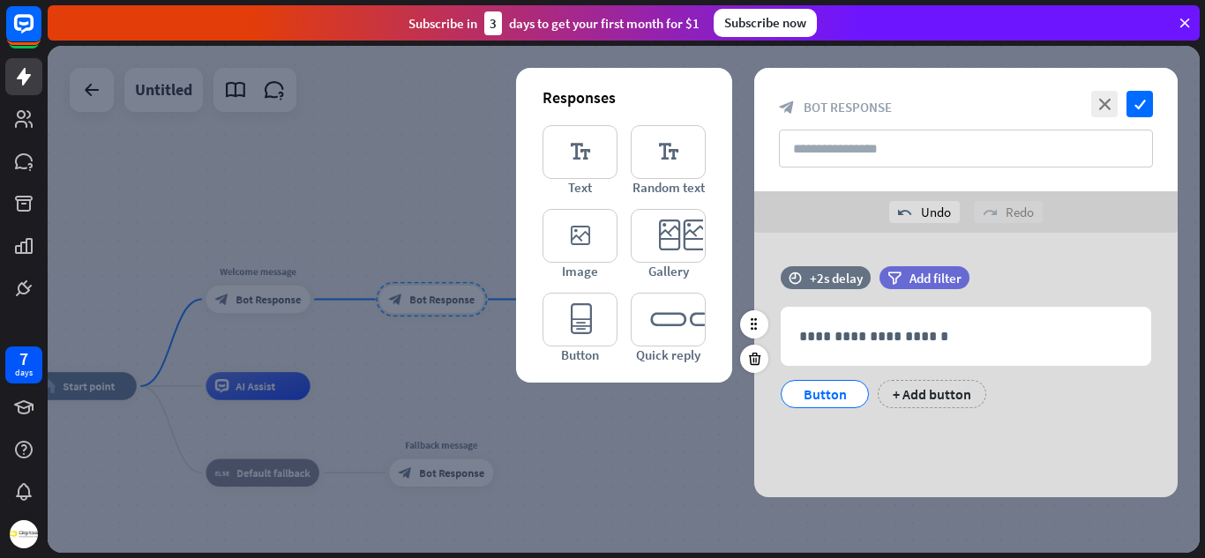
click at [823, 386] on div "Button" at bounding box center [825, 394] width 58 height 26
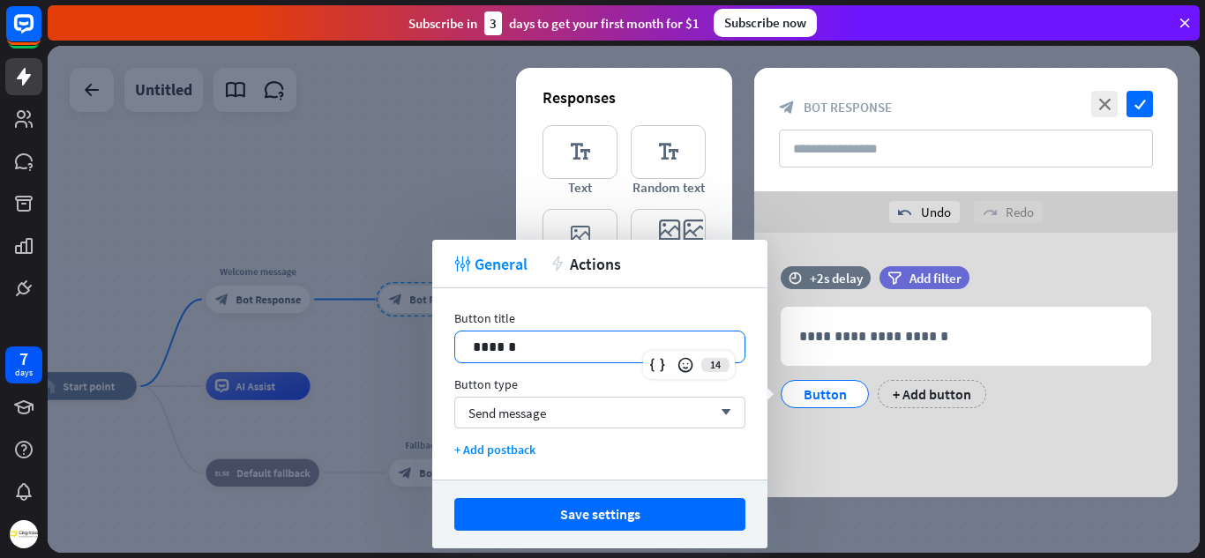
drag, startPoint x: 645, startPoint y: 338, endPoint x: 396, endPoint y: 333, distance: 248.8
click at [396, 333] on body "7 days close Product Help First steps Get started with ChatBot Help Center Foll…" at bounding box center [602, 279] width 1205 height 558
click at [498, 415] on span "Send message" at bounding box center [507, 413] width 78 height 17
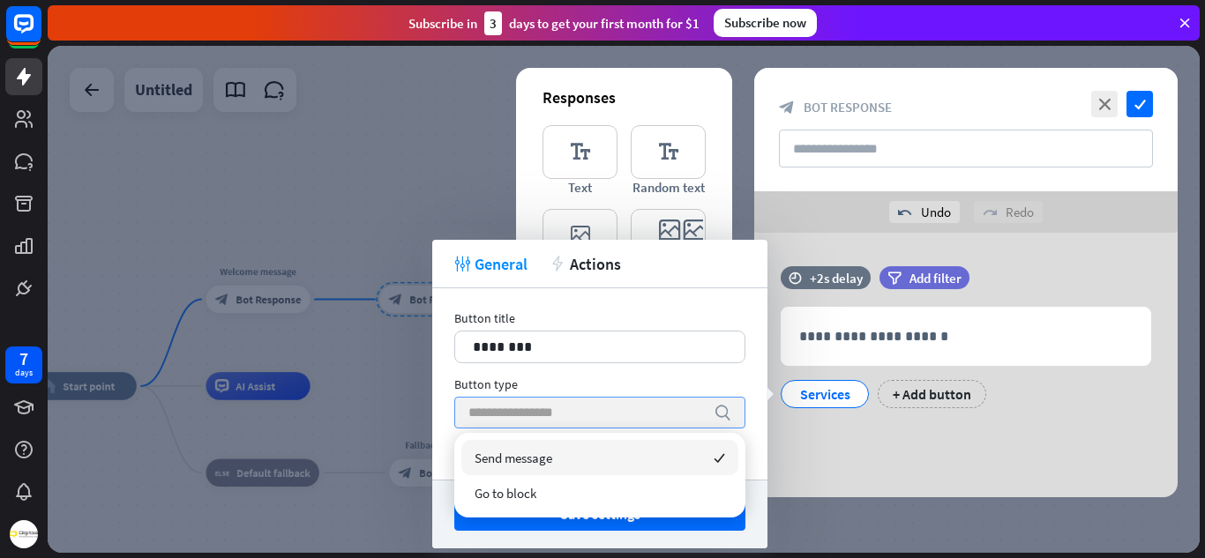
click at [588, 419] on input "search" at bounding box center [586, 413] width 236 height 30
click at [428, 454] on div at bounding box center [624, 299] width 1152 height 507
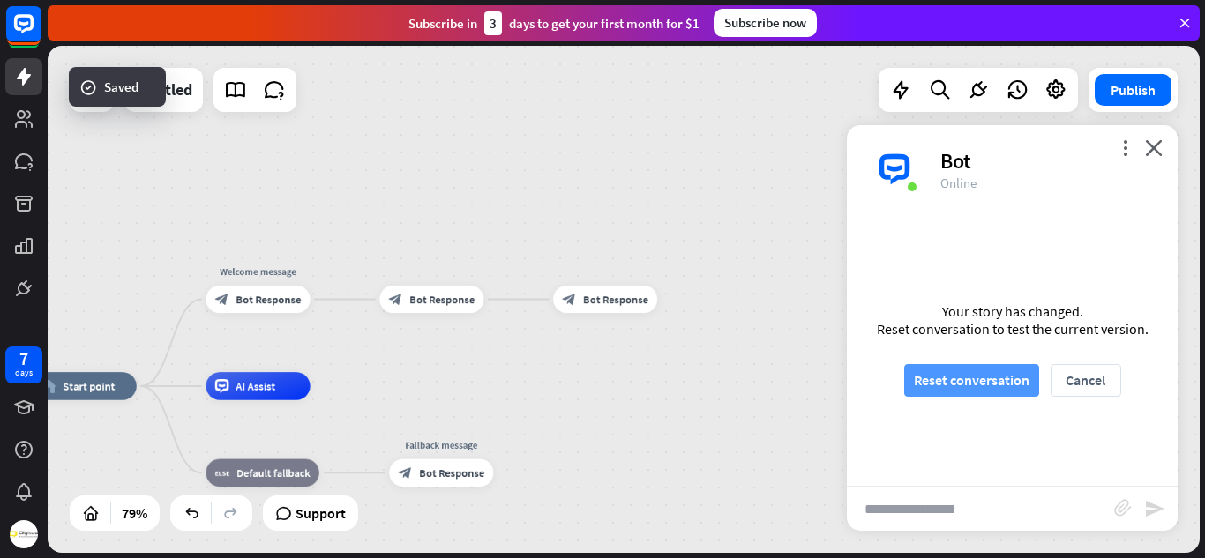
click at [924, 392] on button "Reset conversation" at bounding box center [971, 380] width 135 height 33
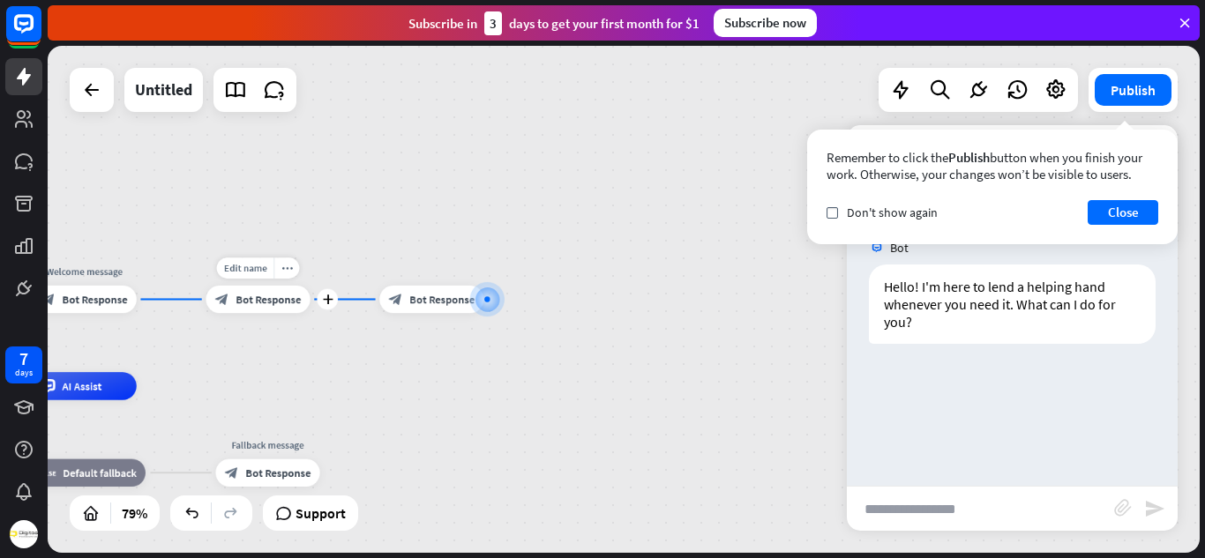
click at [287, 313] on div "block_bot_response Bot Response" at bounding box center [258, 299] width 104 height 27
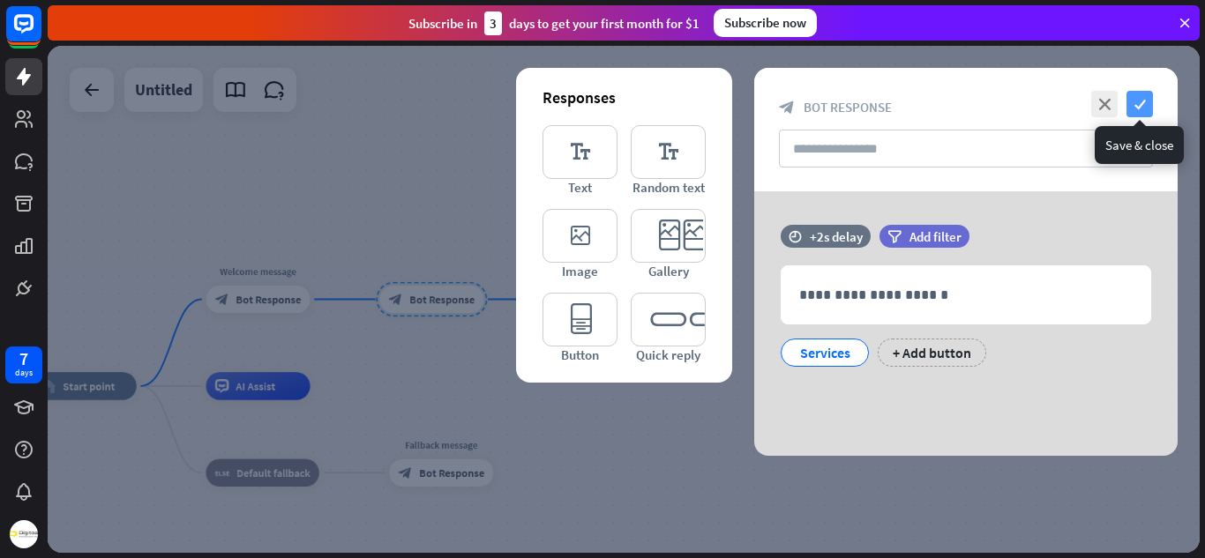
click at [1149, 102] on icon "check" at bounding box center [1139, 104] width 26 height 26
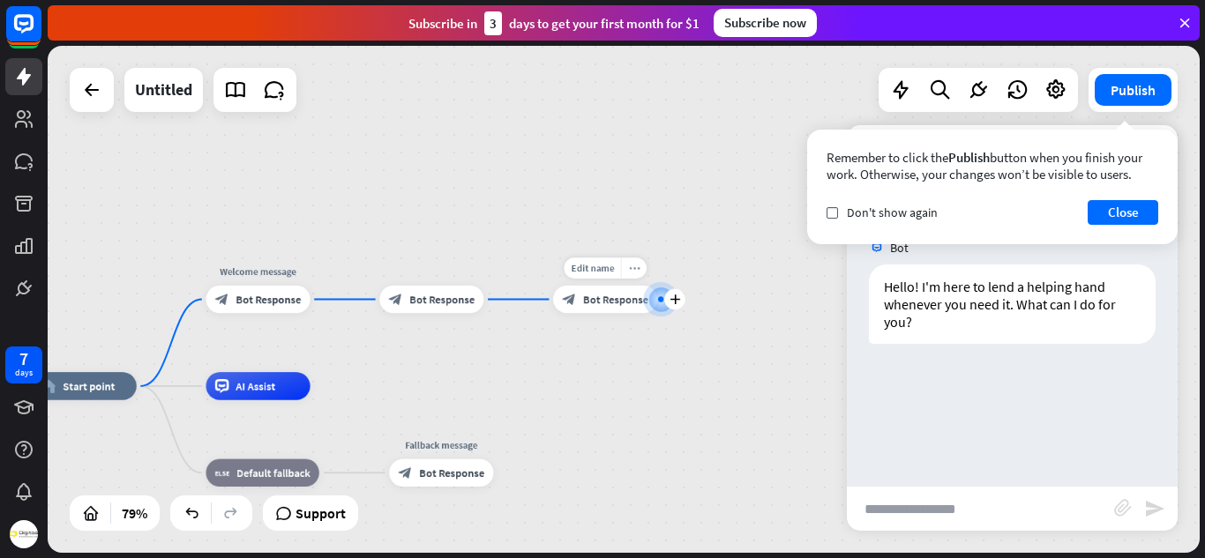
click at [629, 272] on icon "more_horiz" at bounding box center [634, 268] width 11 height 11
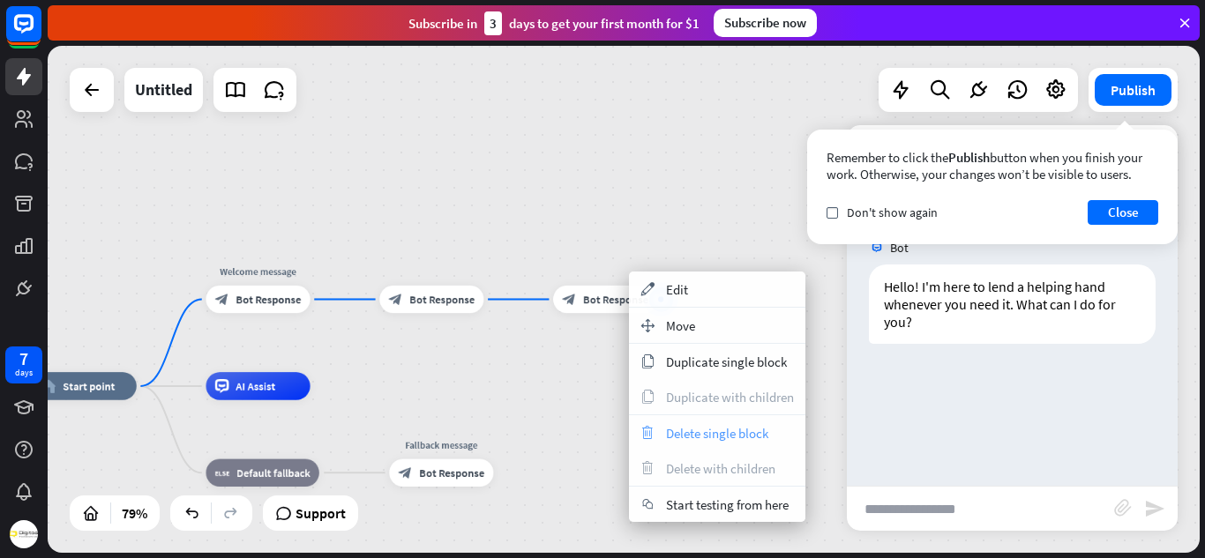
click at [678, 437] on span "Delete single block" at bounding box center [717, 433] width 102 height 17
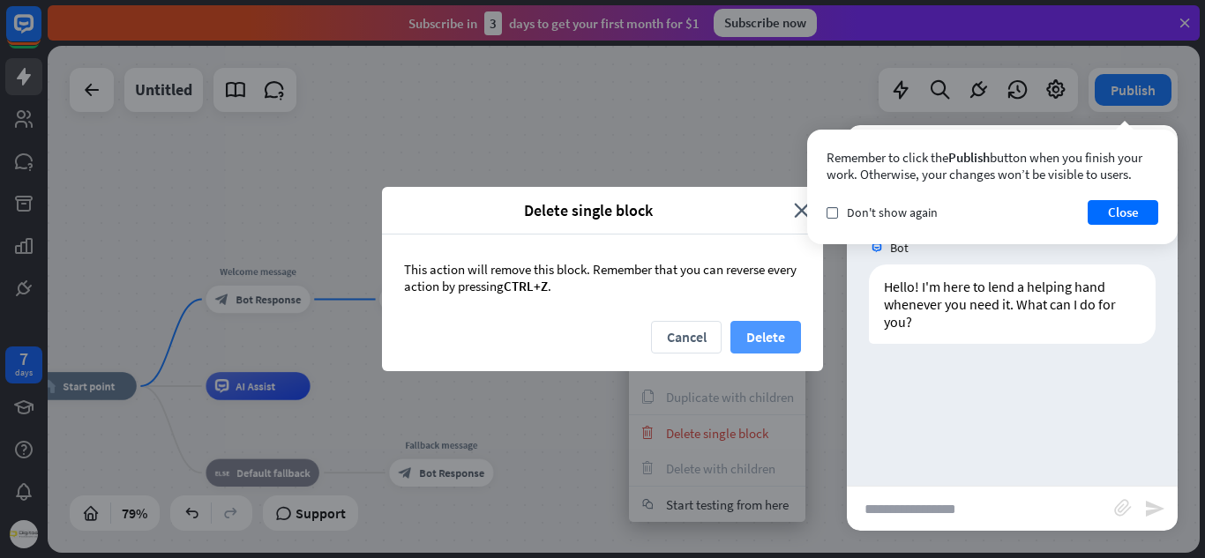
click at [757, 342] on button "Delete" at bounding box center [765, 337] width 71 height 33
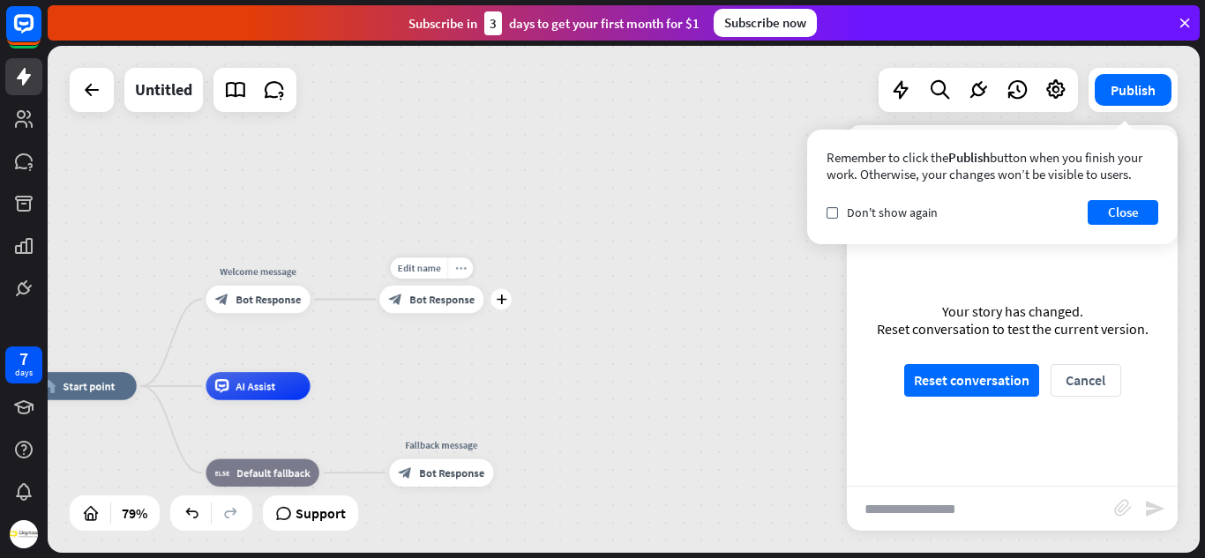
click at [465, 265] on icon "more_horiz" at bounding box center [460, 268] width 11 height 11
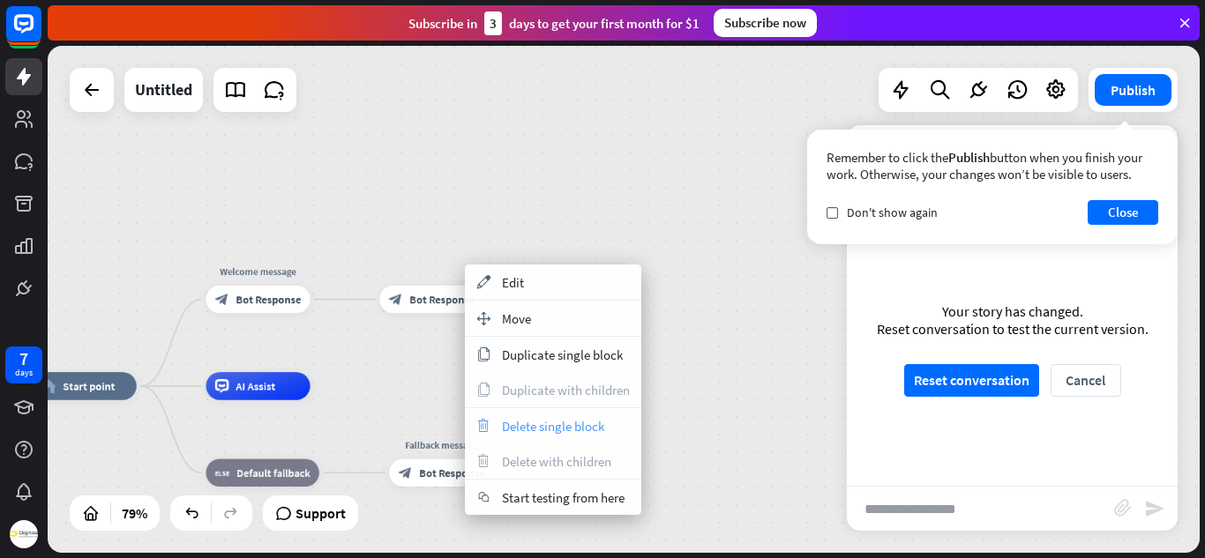
click at [538, 425] on span "Delete single block" at bounding box center [553, 426] width 102 height 17
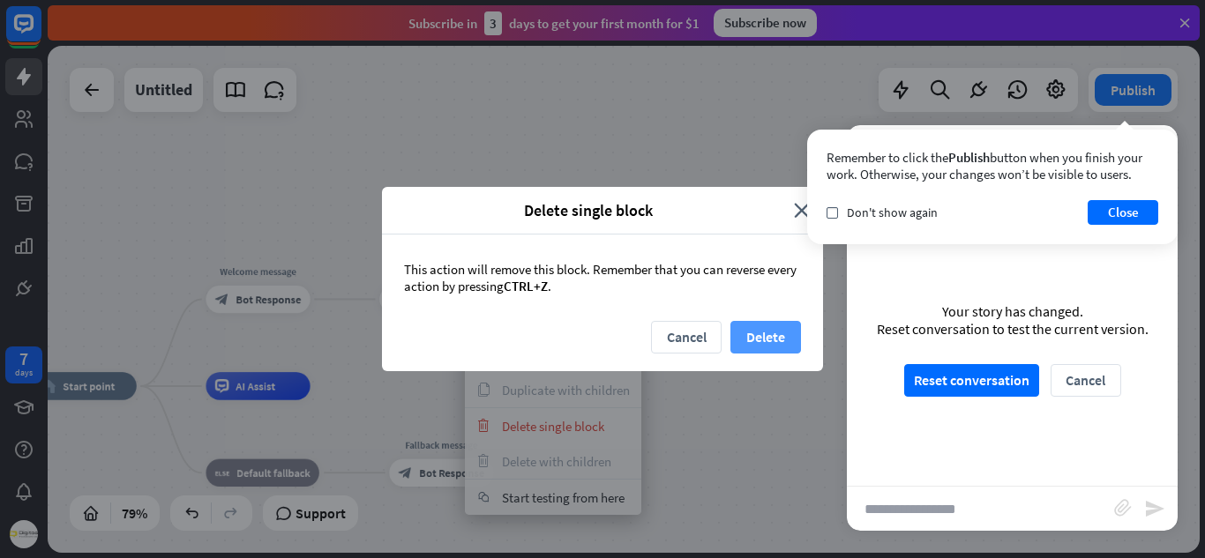
click at [745, 341] on button "Delete" at bounding box center [765, 337] width 71 height 33
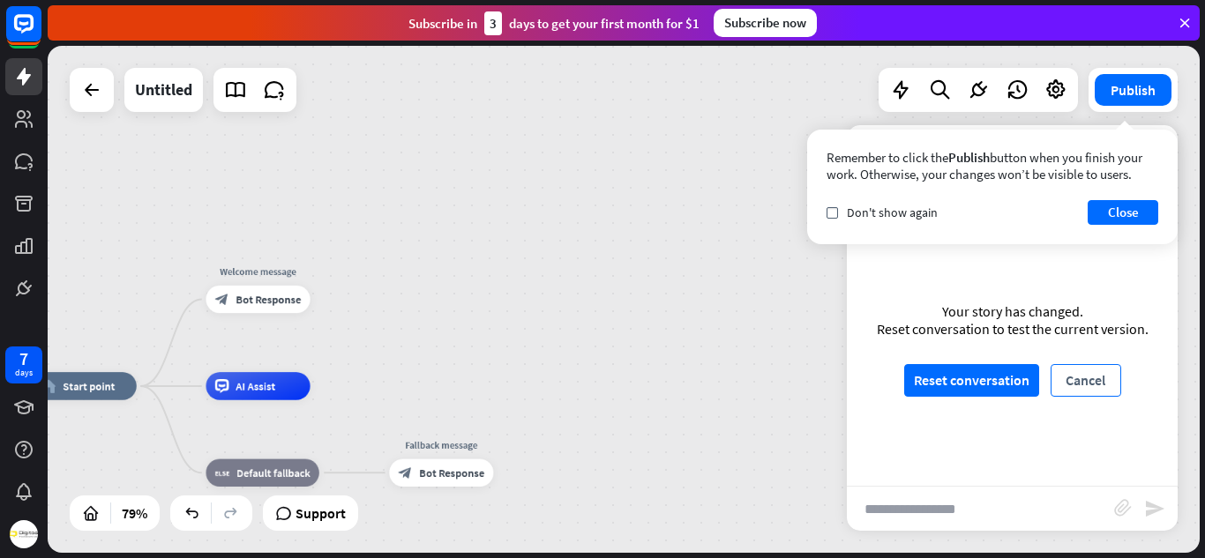
click at [1074, 374] on button "Cancel" at bounding box center [1085, 380] width 71 height 33
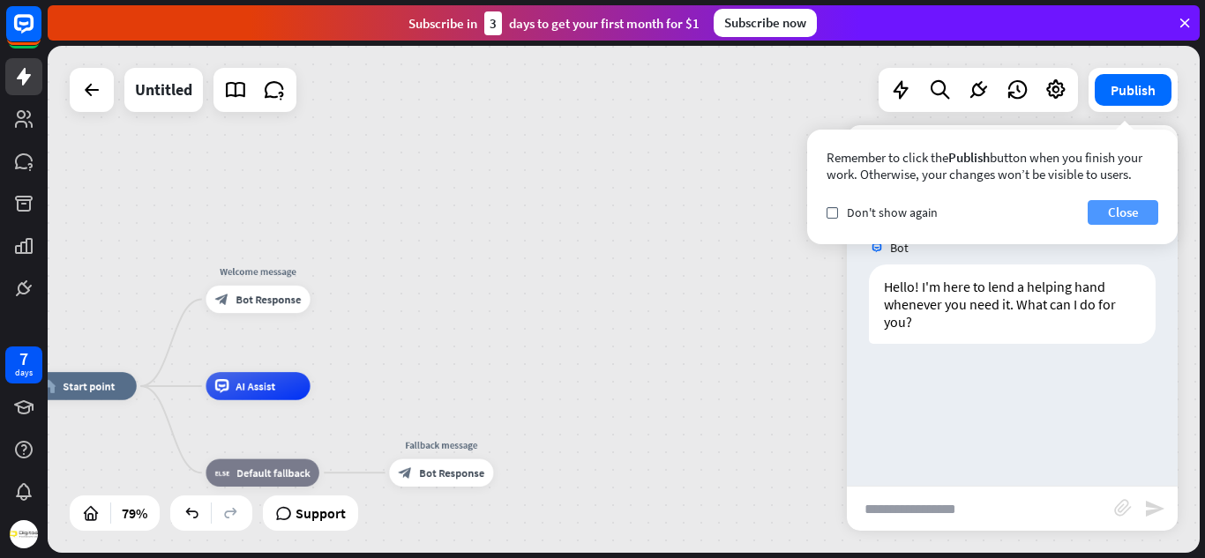
click at [1132, 212] on button "Close" at bounding box center [1123, 212] width 71 height 25
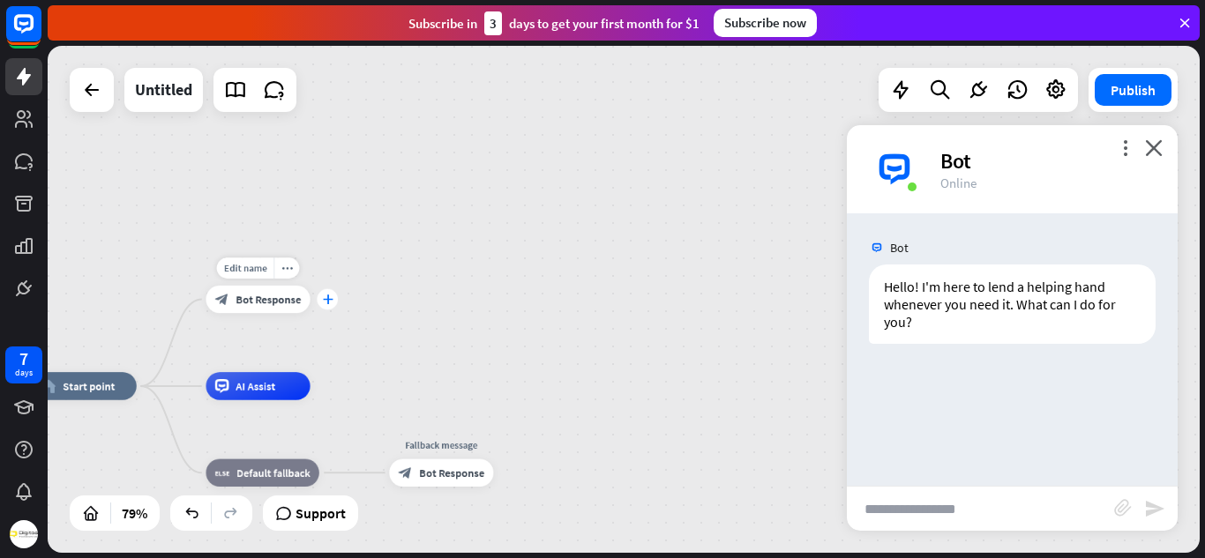
click at [321, 291] on div "plus" at bounding box center [327, 299] width 21 height 21
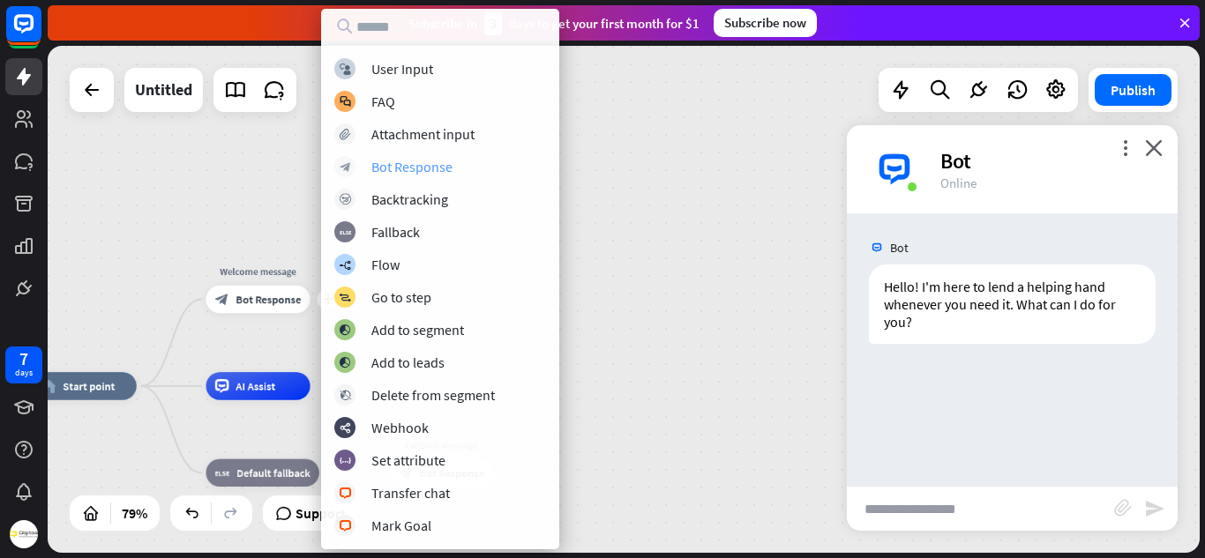
click at [436, 163] on div "Bot Response" at bounding box center [411, 167] width 81 height 18
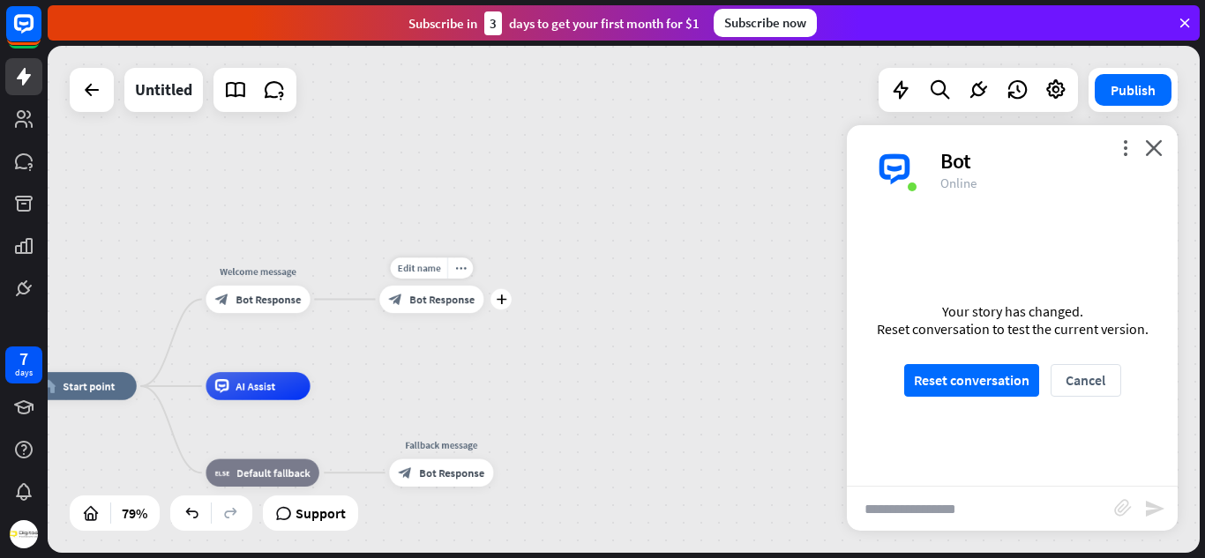
click at [459, 296] on span "Bot Response" at bounding box center [441, 300] width 65 height 14
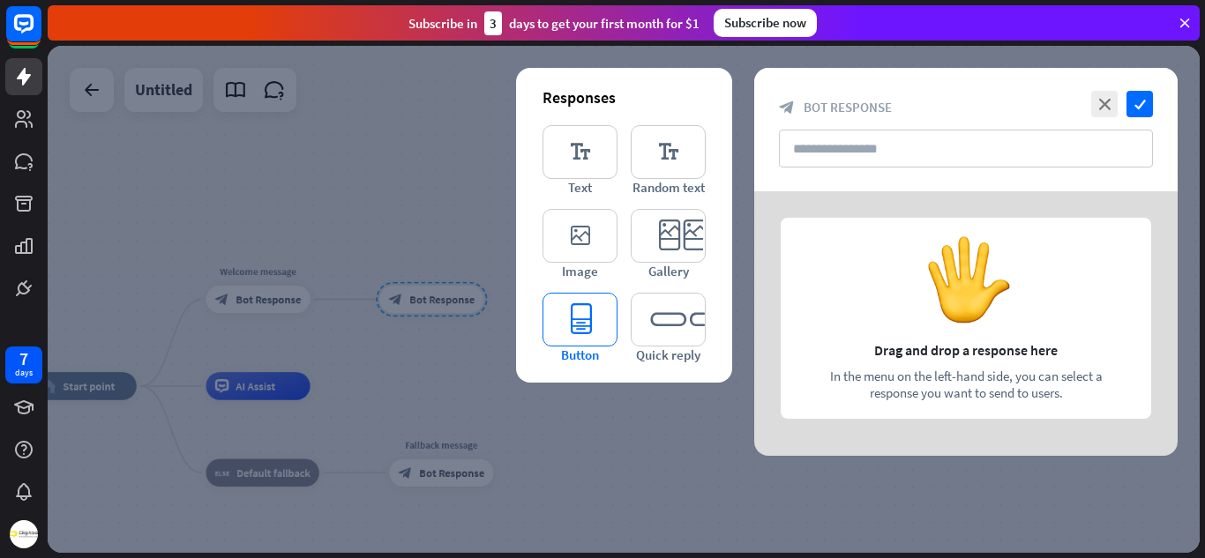
click at [603, 316] on icon "editor_button" at bounding box center [579, 320] width 75 height 54
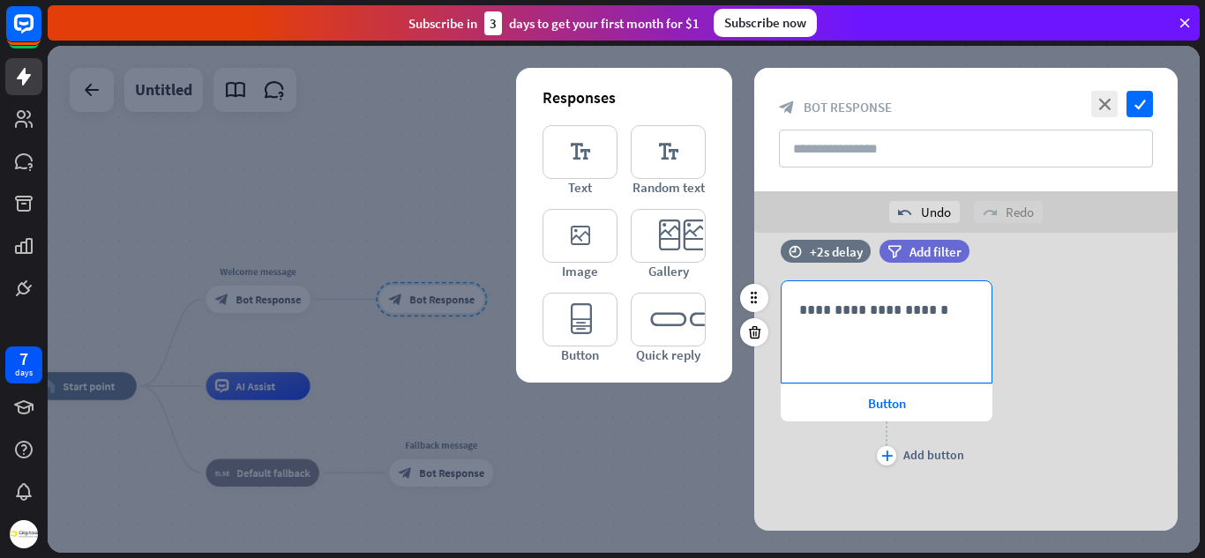
scroll to position [27, 0]
click at [883, 400] on span "Button" at bounding box center [887, 402] width 38 height 17
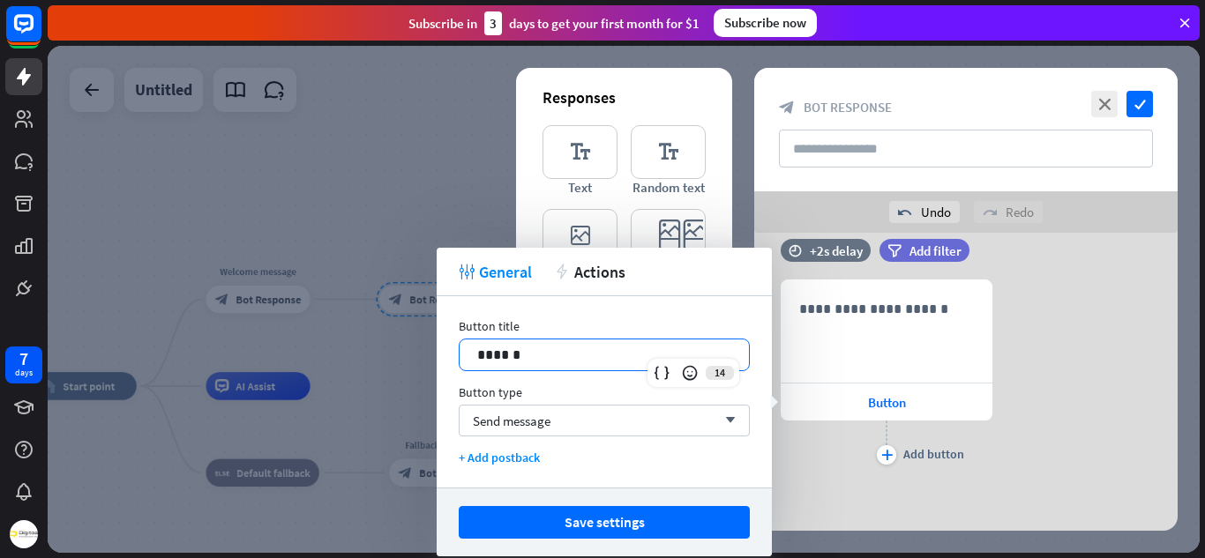
drag, startPoint x: 617, startPoint y: 353, endPoint x: 328, endPoint y: 365, distance: 289.6
click at [328, 365] on body "7 days close Product Help First steps Get started with ChatBot Help Center Foll…" at bounding box center [602, 279] width 1205 height 558
click at [490, 456] on div "+ Add postback" at bounding box center [604, 458] width 291 height 16
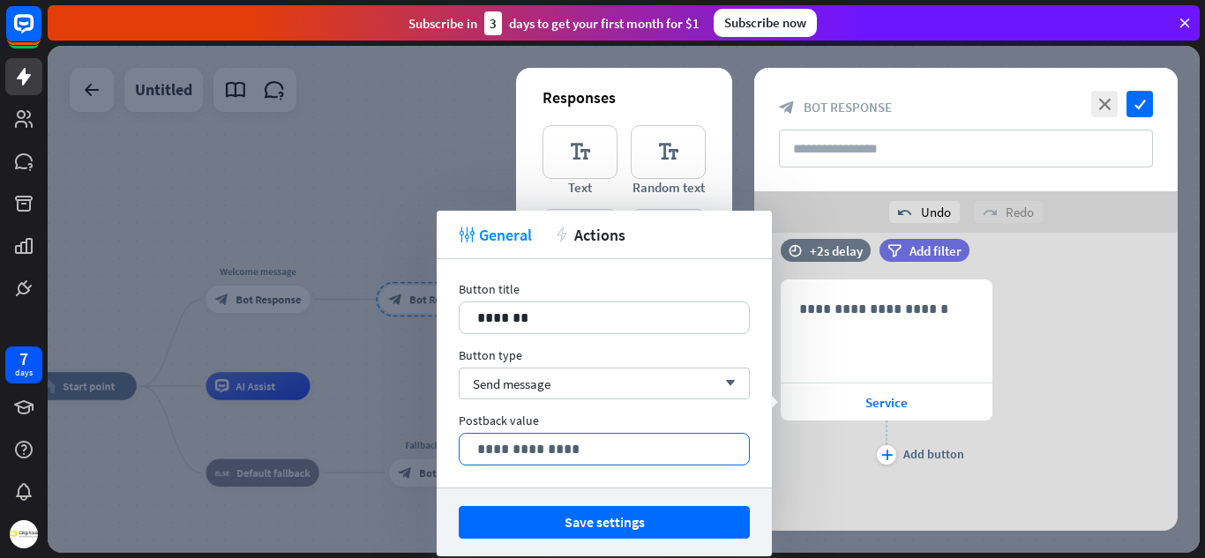
click at [530, 446] on p "**********" at bounding box center [604, 449] width 254 height 22
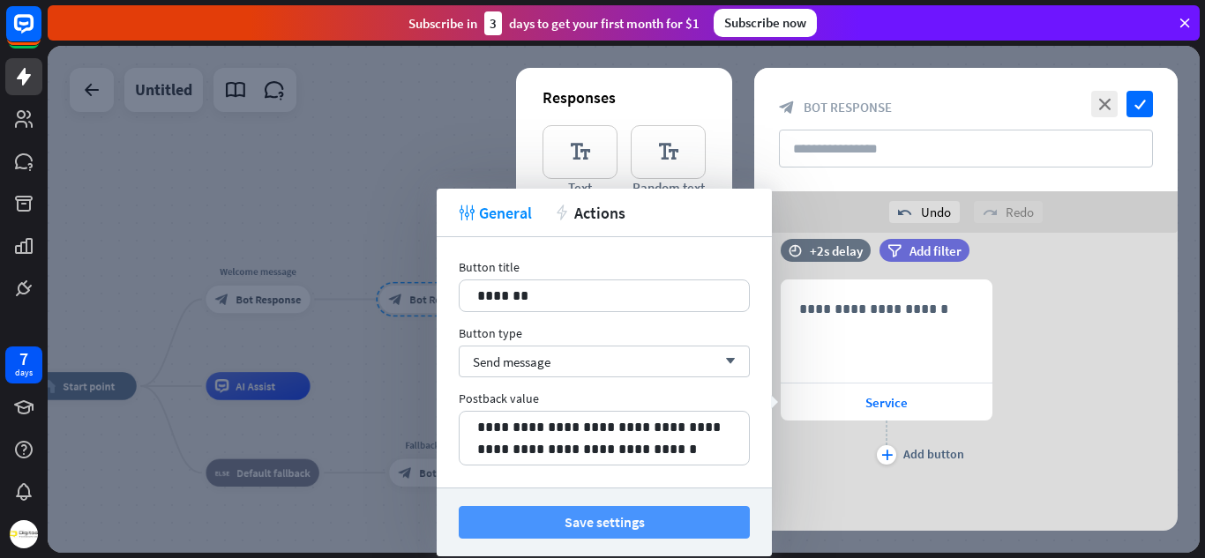
click at [556, 526] on button "Save settings" at bounding box center [604, 522] width 291 height 33
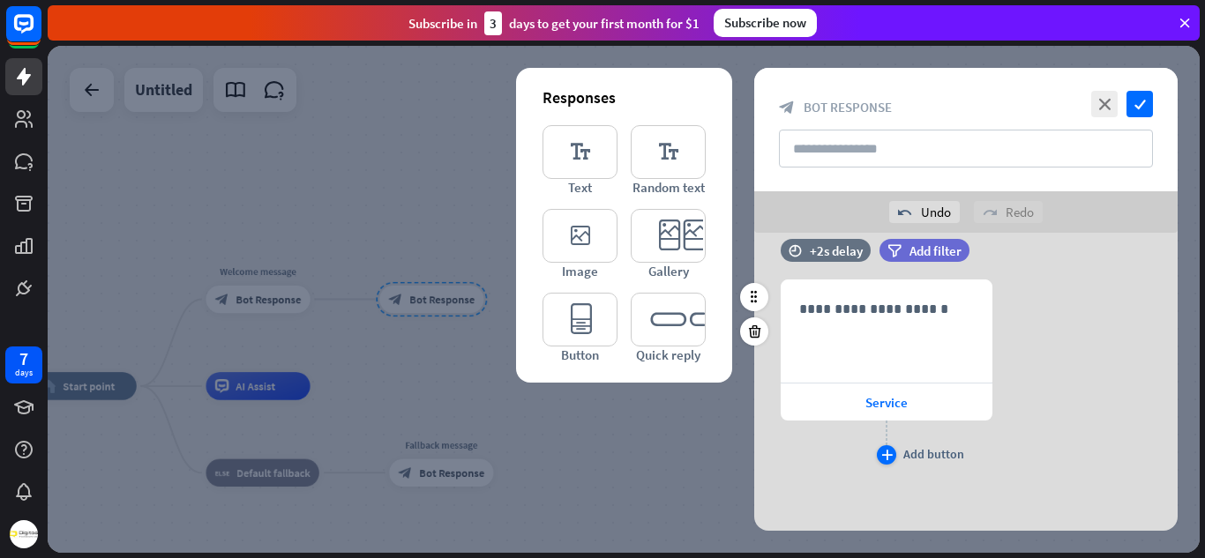
click at [894, 457] on div "plus" at bounding box center [886, 454] width 19 height 19
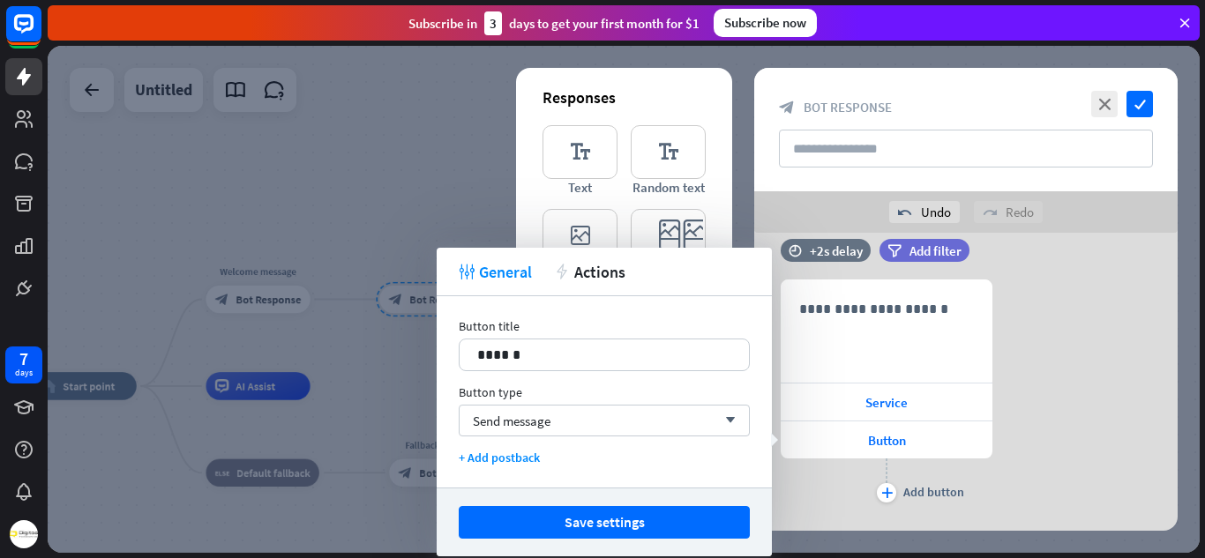
click at [1050, 329] on div "**********" at bounding box center [965, 394] width 423 height 228
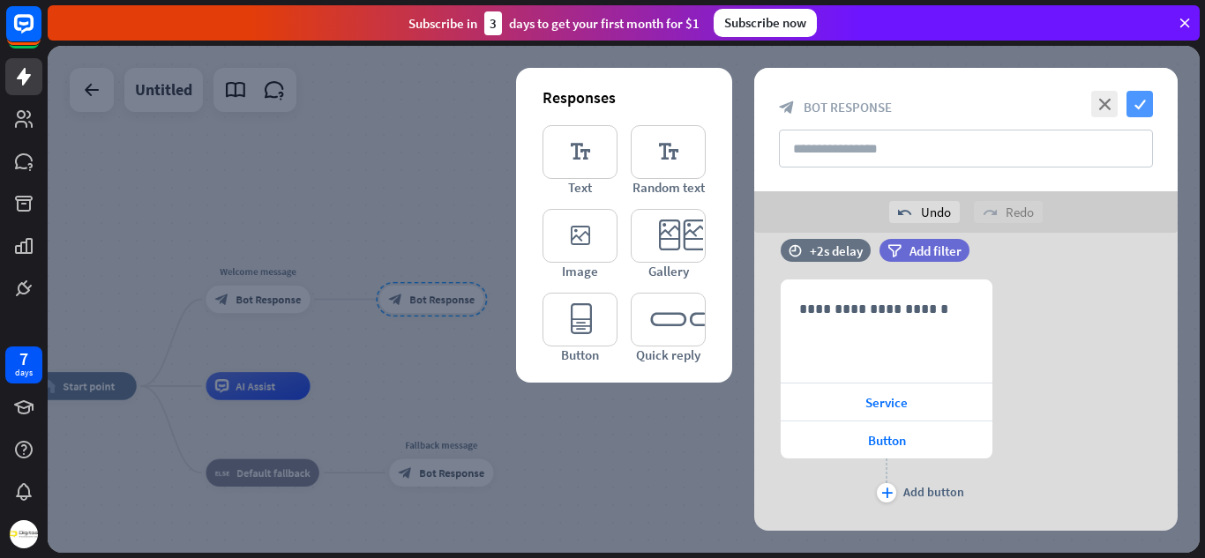
click at [1127, 108] on icon "check" at bounding box center [1139, 104] width 26 height 26
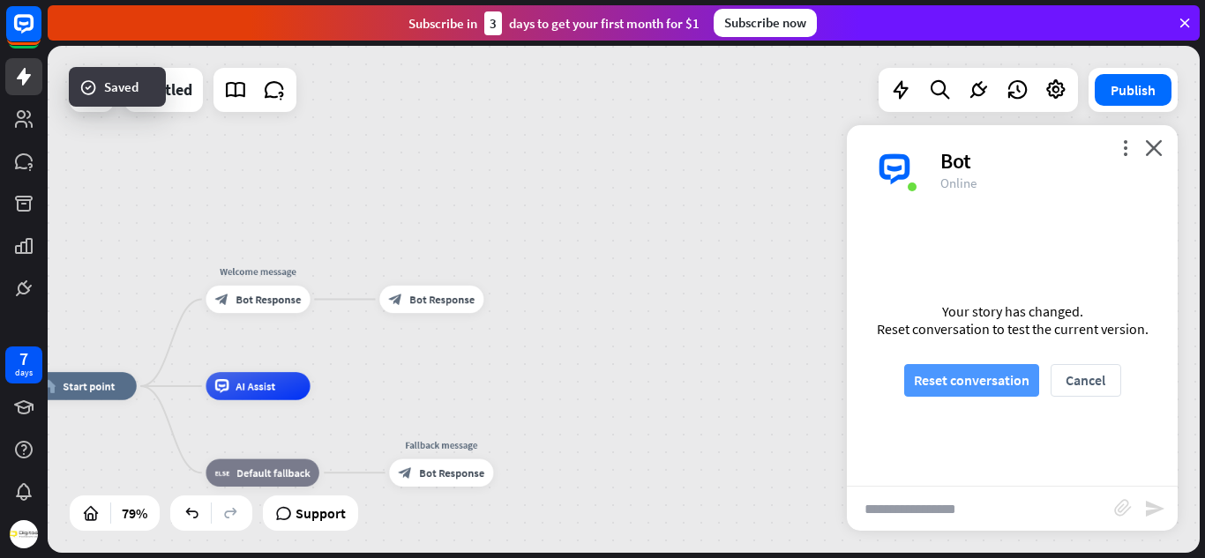
click at [983, 388] on button "Reset conversation" at bounding box center [971, 380] width 135 height 33
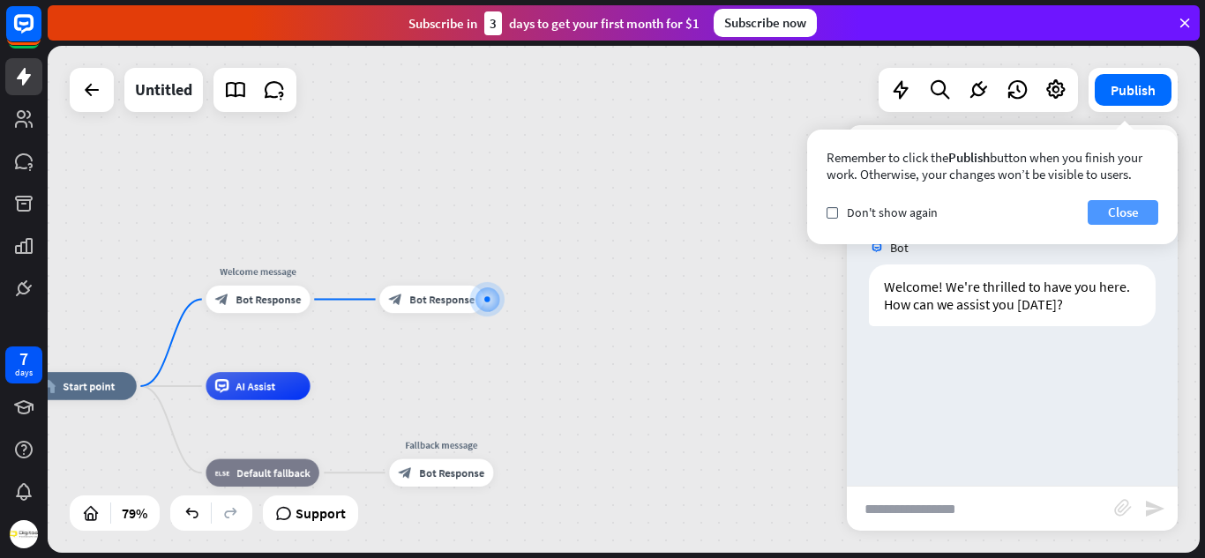
click at [1109, 221] on button "Close" at bounding box center [1123, 212] width 71 height 25
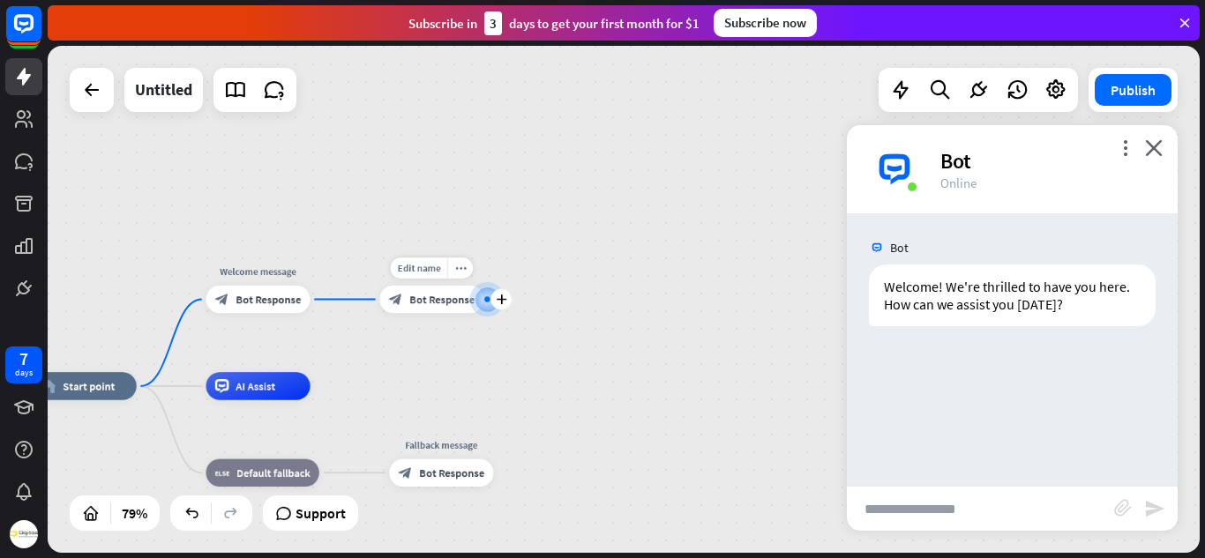
click at [452, 298] on span "Bot Response" at bounding box center [441, 300] width 65 height 14
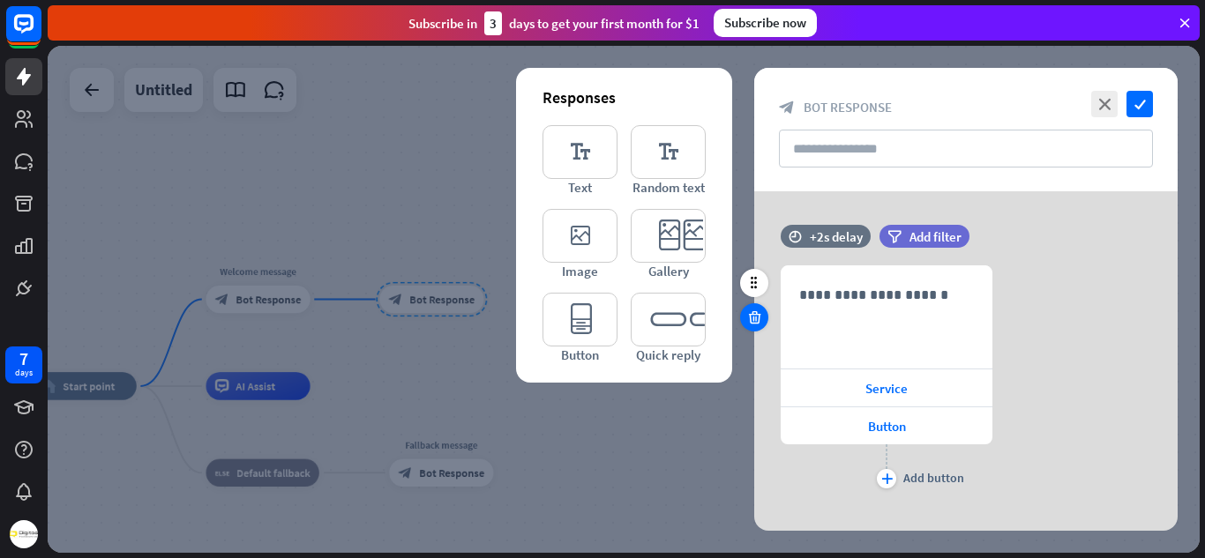
click at [756, 315] on icon at bounding box center [754, 318] width 17 height 16
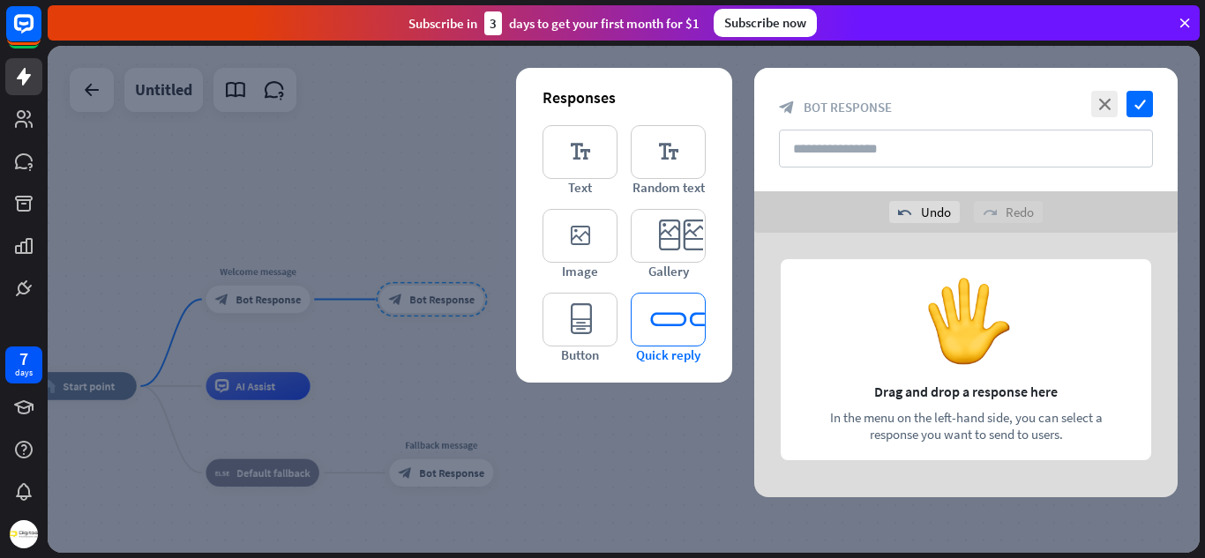
click at [662, 306] on icon "editor_quick_replies" at bounding box center [668, 320] width 75 height 54
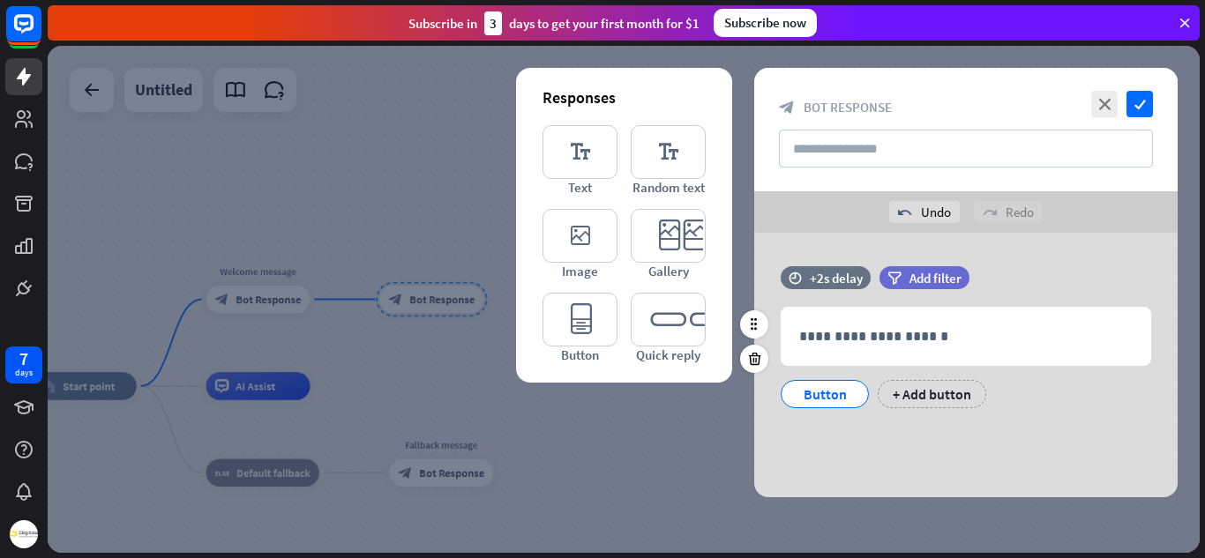
click at [823, 402] on div "Button" at bounding box center [825, 394] width 58 height 26
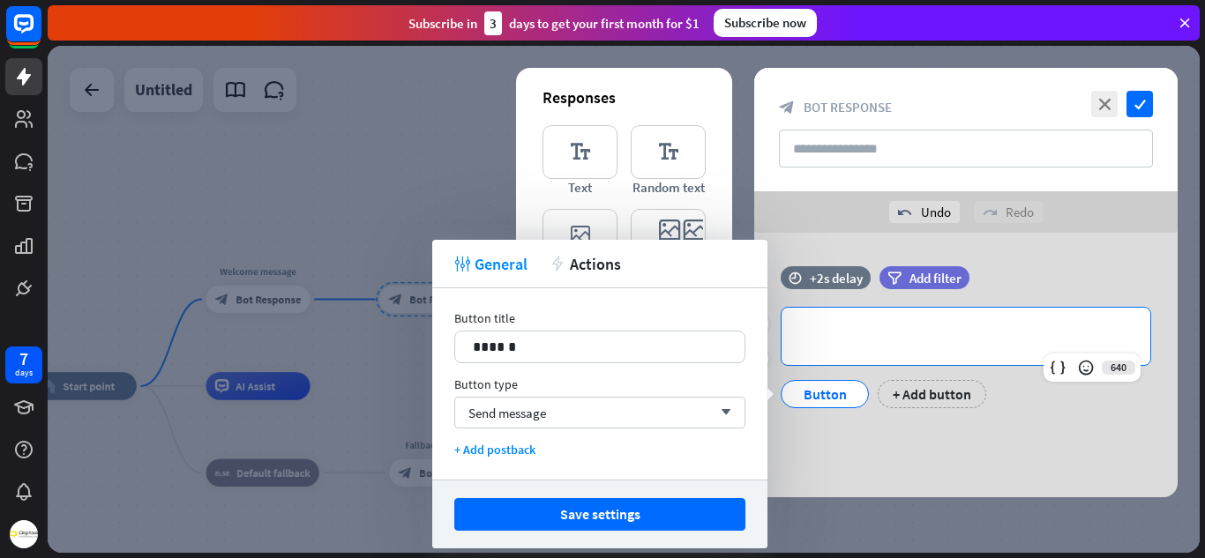
click at [819, 335] on p "**********" at bounding box center [965, 336] width 333 height 22
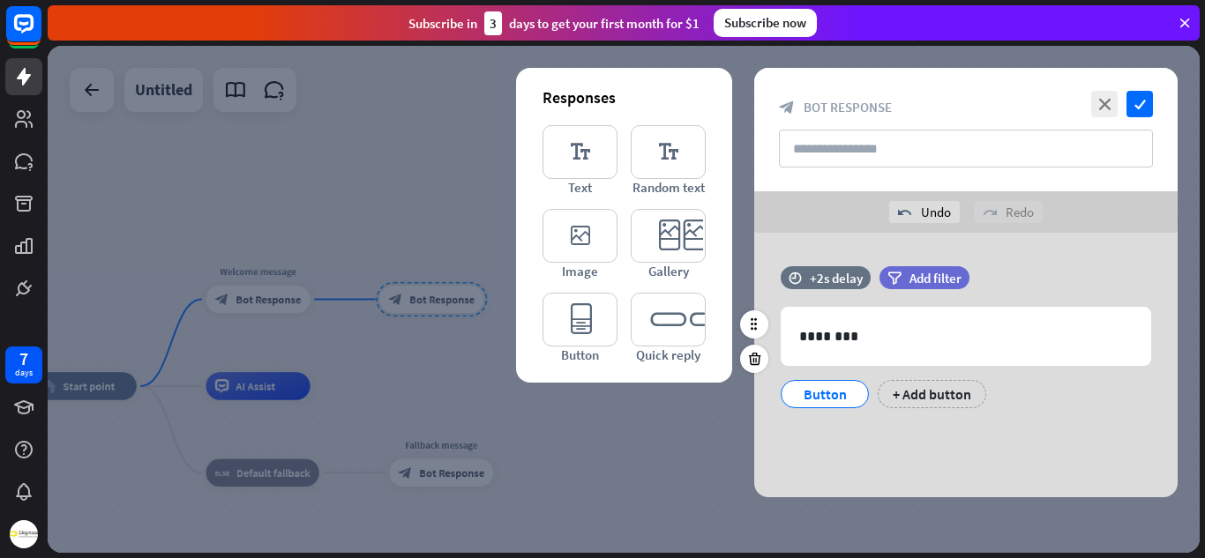
click at [811, 387] on div "Button" at bounding box center [825, 394] width 58 height 26
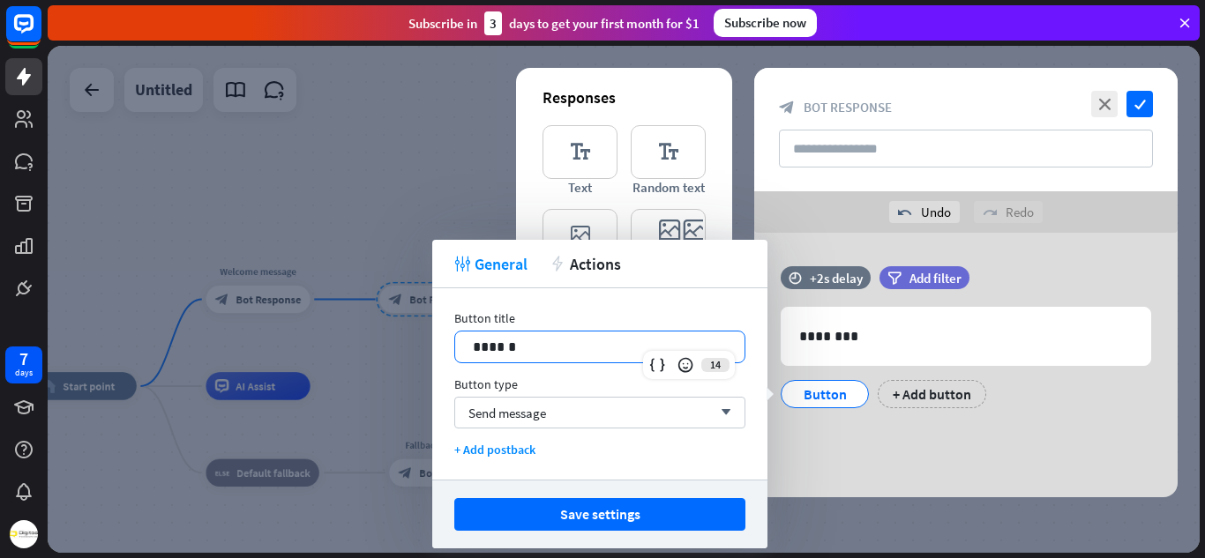
drag, startPoint x: 567, startPoint y: 352, endPoint x: 400, endPoint y: 348, distance: 167.6
click at [400, 348] on body "7 days close Product Help First steps Get started with ChatBot Help Center Foll…" at bounding box center [602, 279] width 1205 height 558
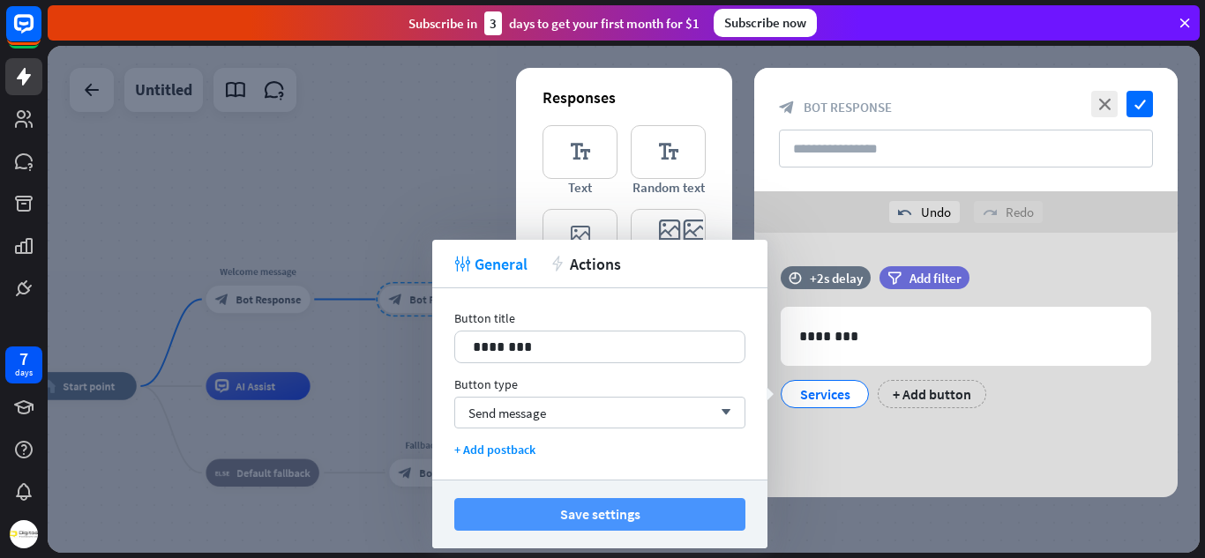
click at [560, 524] on button "Save settings" at bounding box center [599, 514] width 291 height 33
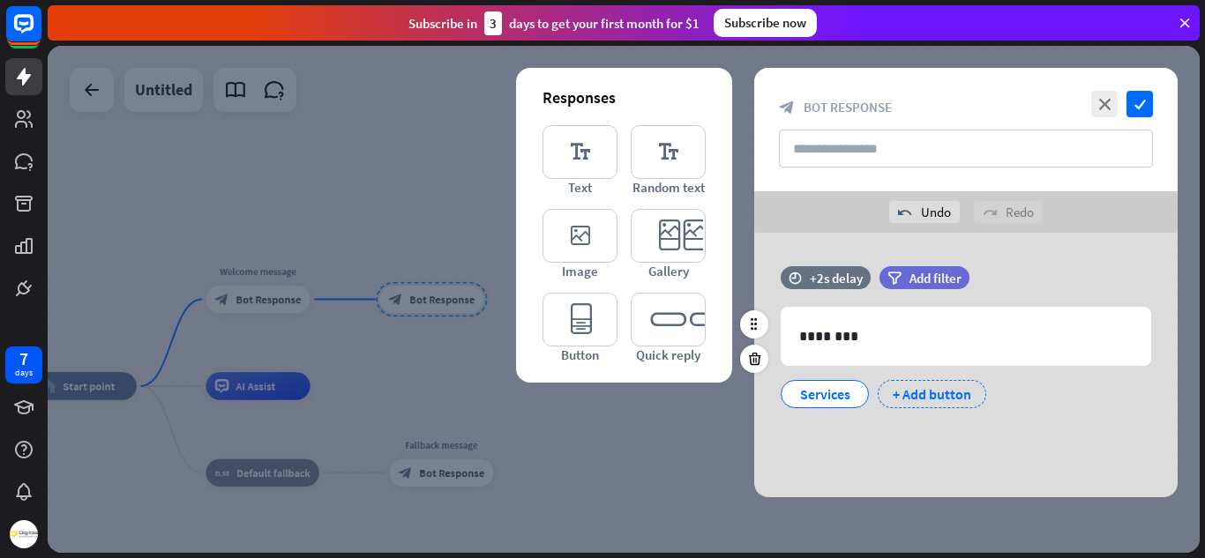
click at [911, 406] on div "+ Add button" at bounding box center [932, 394] width 108 height 28
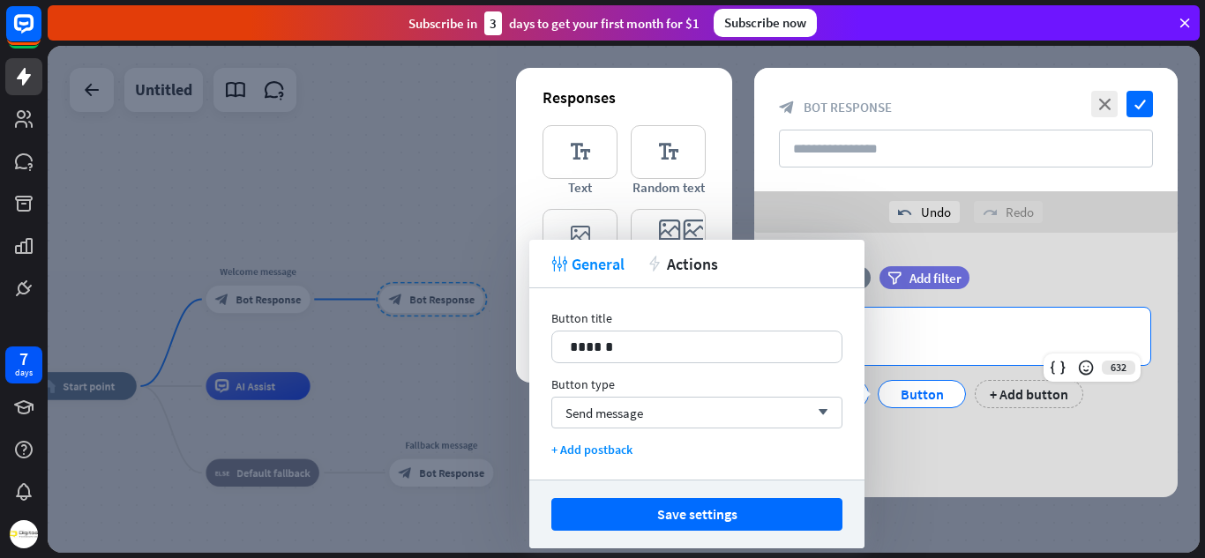
click at [884, 350] on div "********" at bounding box center [965, 336] width 369 height 57
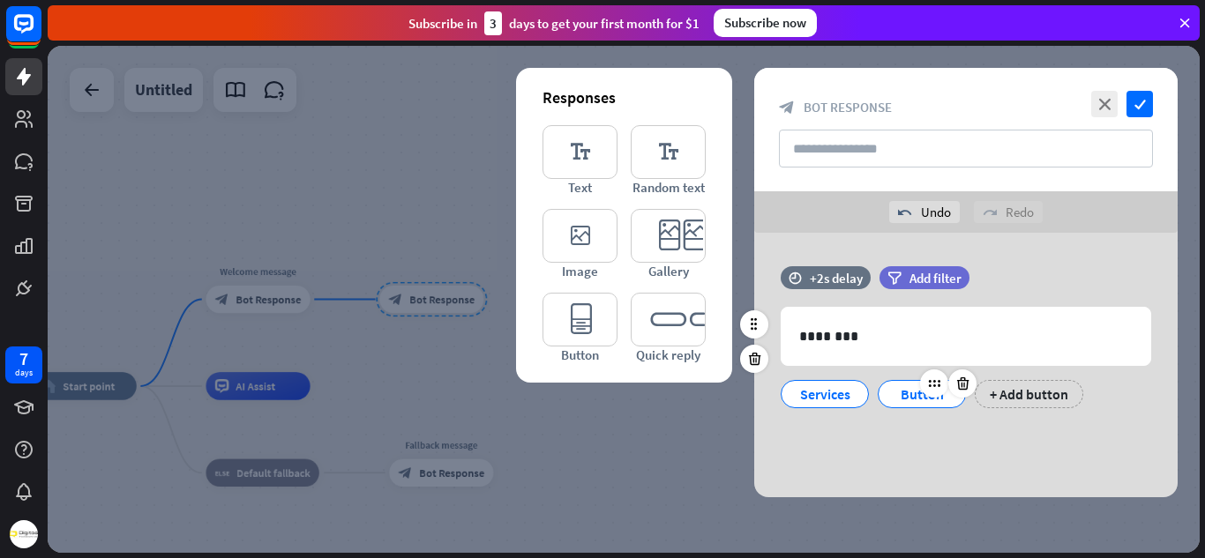
click at [915, 399] on div "Button" at bounding box center [922, 394] width 58 height 26
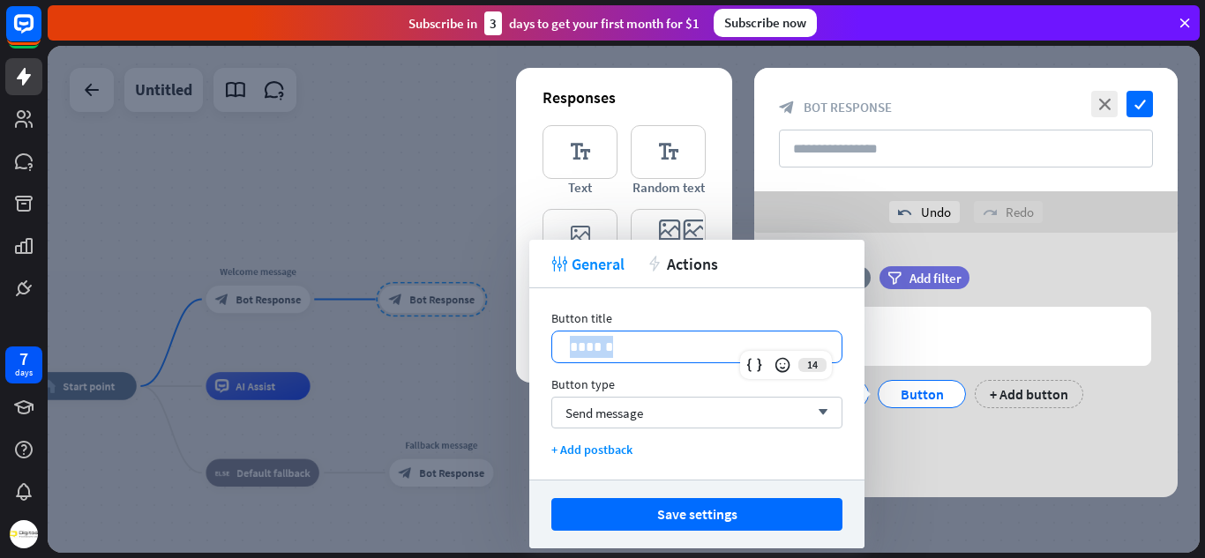
drag, startPoint x: 717, startPoint y: 345, endPoint x: 555, endPoint y: 348, distance: 162.3
click at [555, 348] on div "******" at bounding box center [696, 347] width 289 height 31
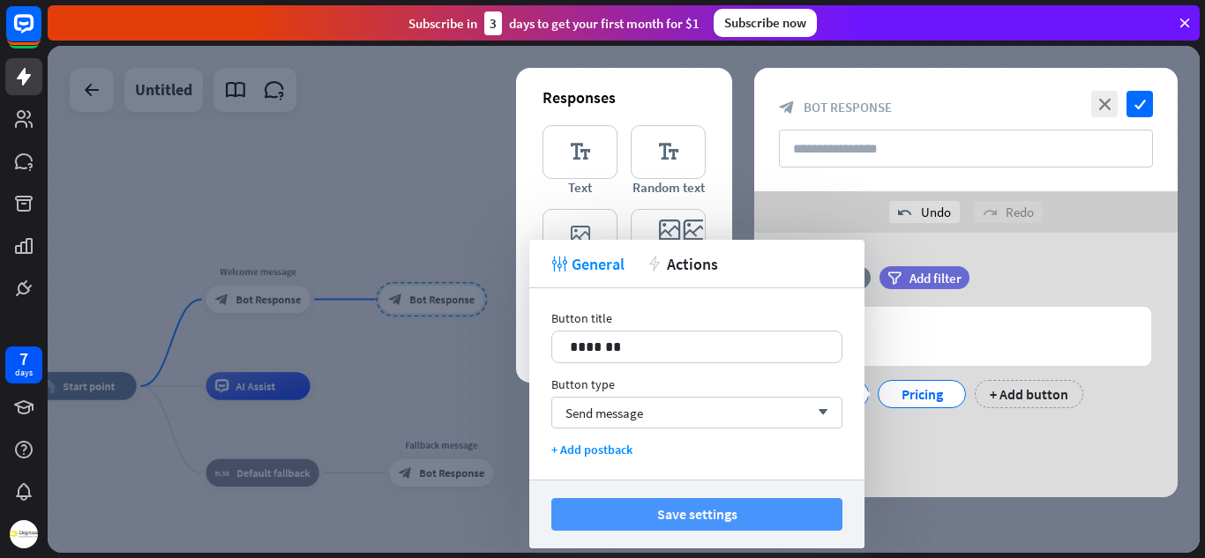
click at [575, 505] on button "Save settings" at bounding box center [696, 514] width 291 height 33
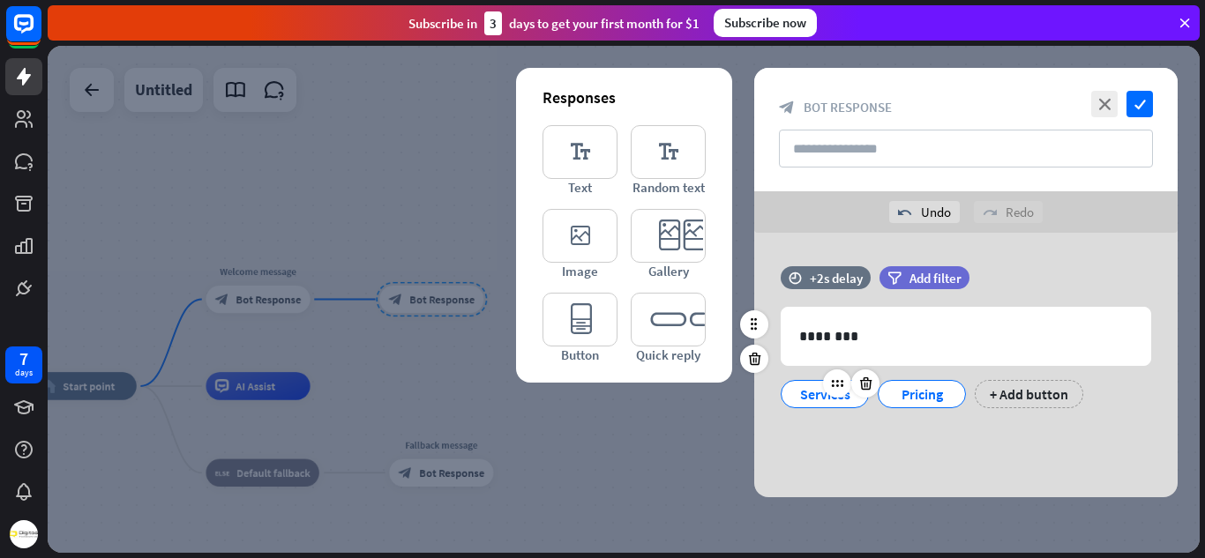
click at [801, 400] on div "Services" at bounding box center [825, 394] width 58 height 26
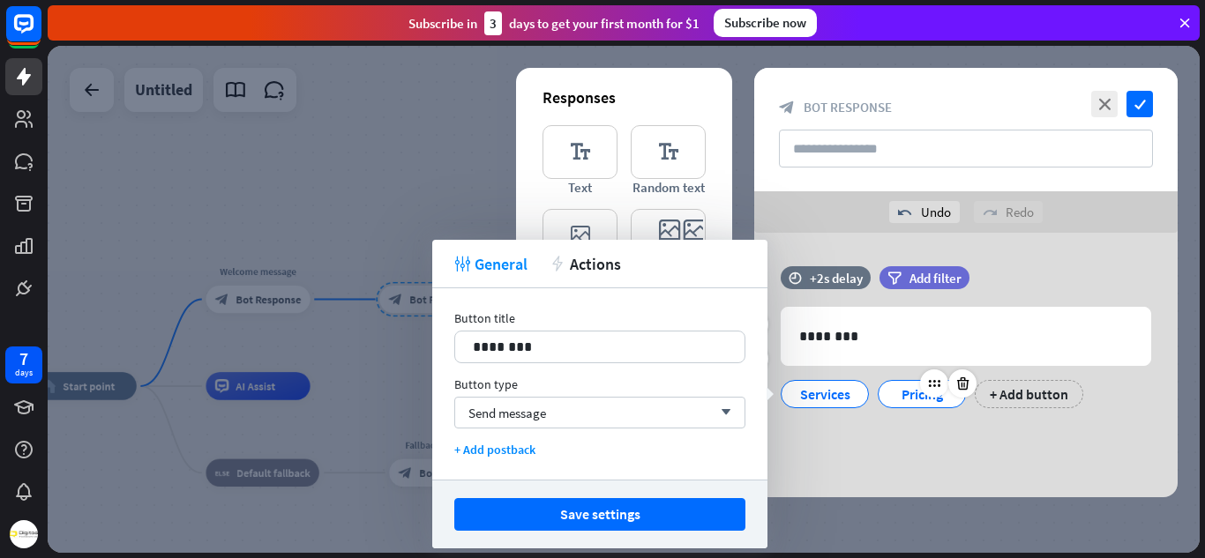
click at [925, 396] on div at bounding box center [948, 384] width 56 height 28
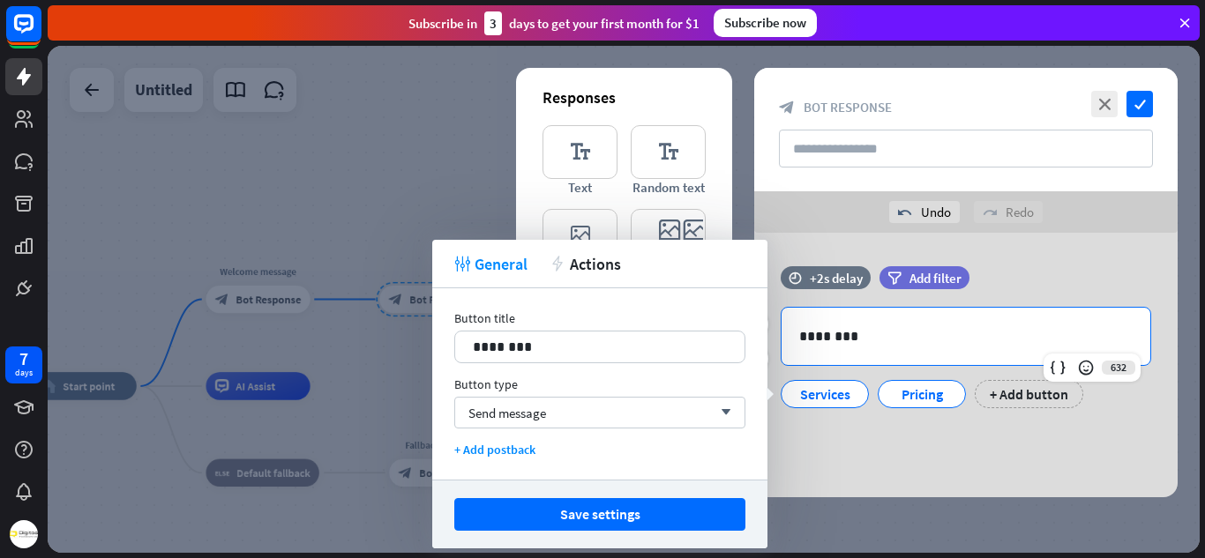
click at [863, 341] on p "********" at bounding box center [965, 336] width 333 height 22
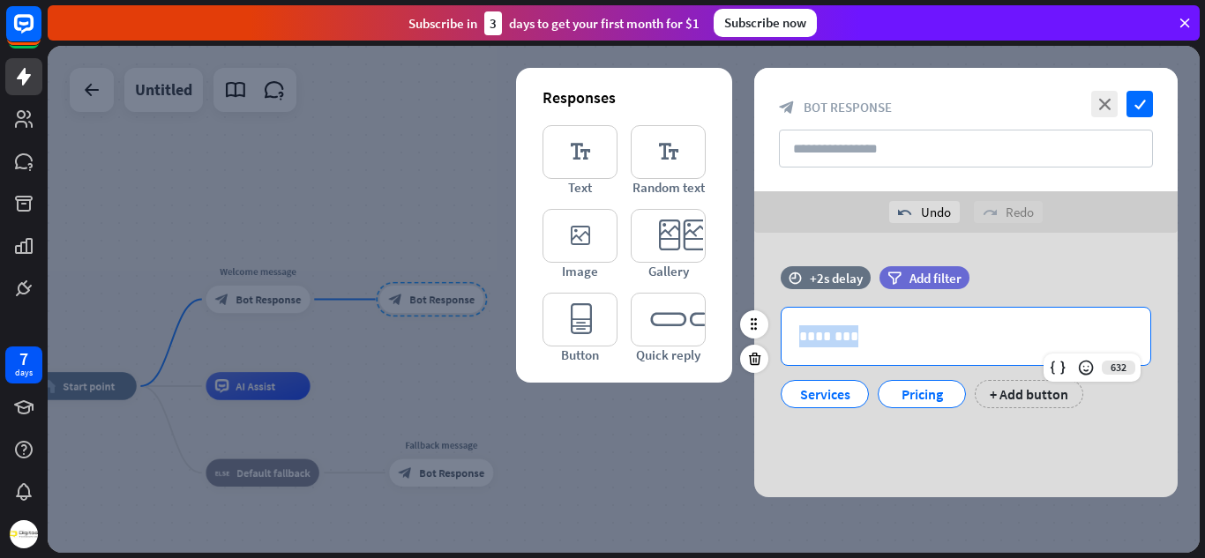
drag, startPoint x: 863, startPoint y: 341, endPoint x: 774, endPoint y: 337, distance: 90.1
click at [774, 337] on div "632 ******** Services Pricing + Add button" at bounding box center [965, 357] width 423 height 101
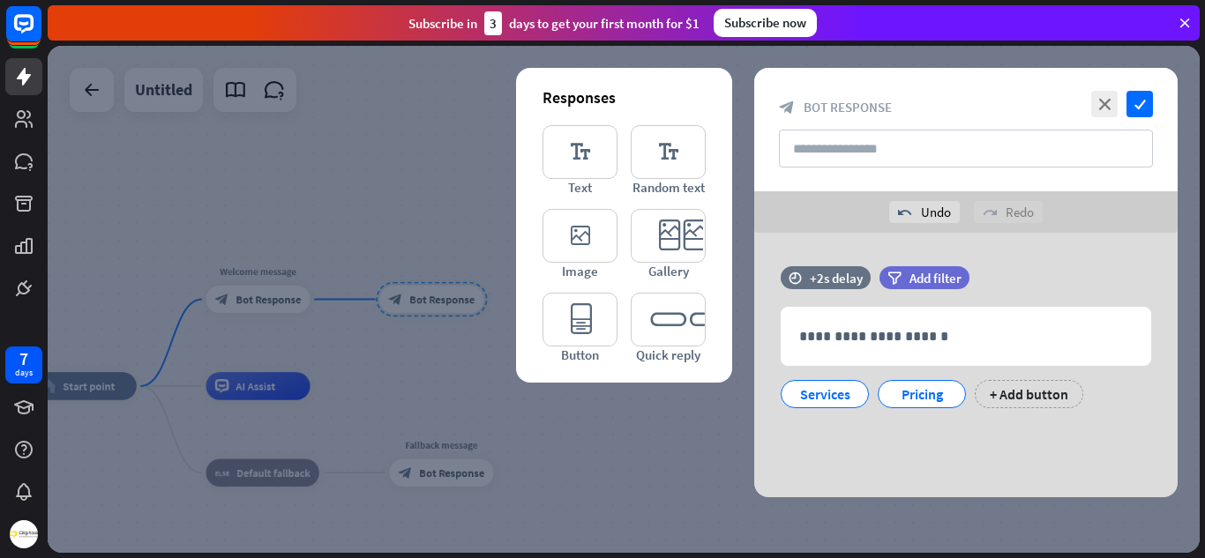
click at [952, 436] on div "**********" at bounding box center [965, 365] width 423 height 265
click at [1138, 101] on icon "check" at bounding box center [1139, 104] width 26 height 26
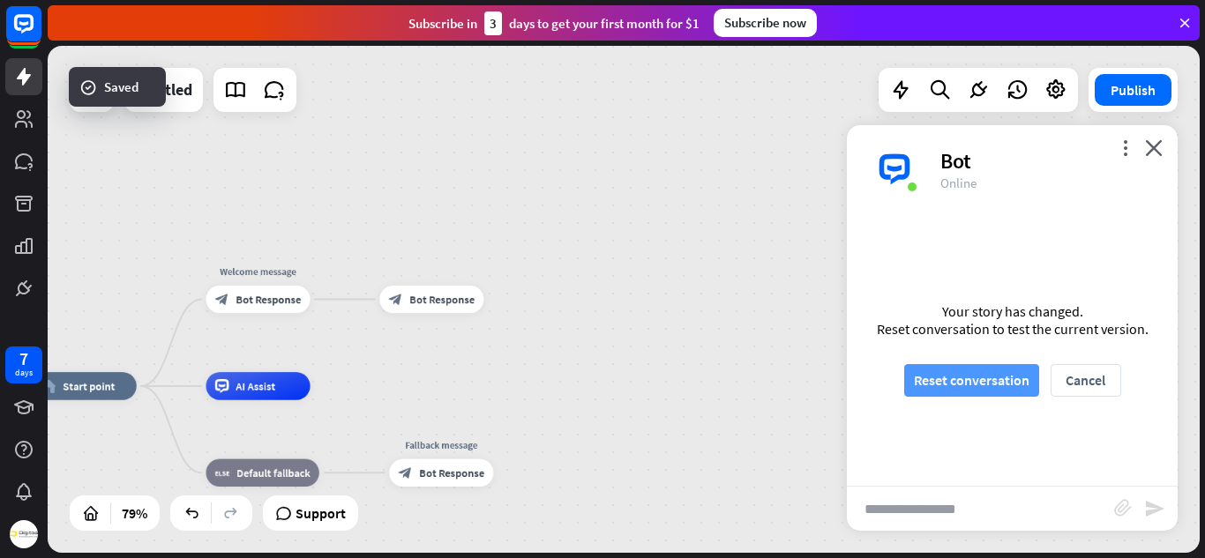
click at [974, 388] on button "Reset conversation" at bounding box center [971, 380] width 135 height 33
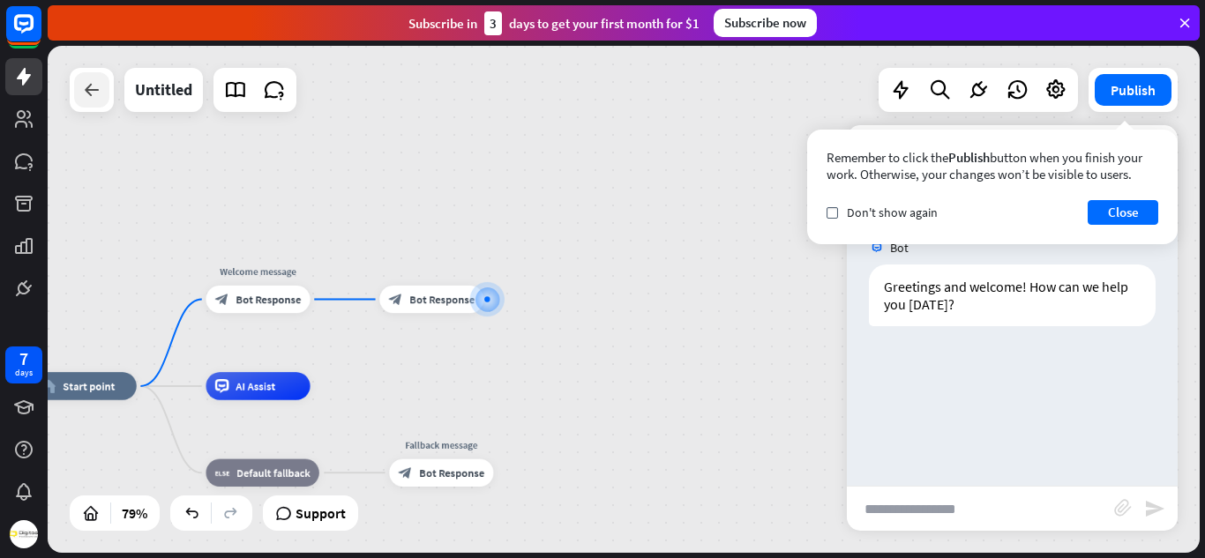
click at [107, 102] on div at bounding box center [91, 89] width 35 height 35
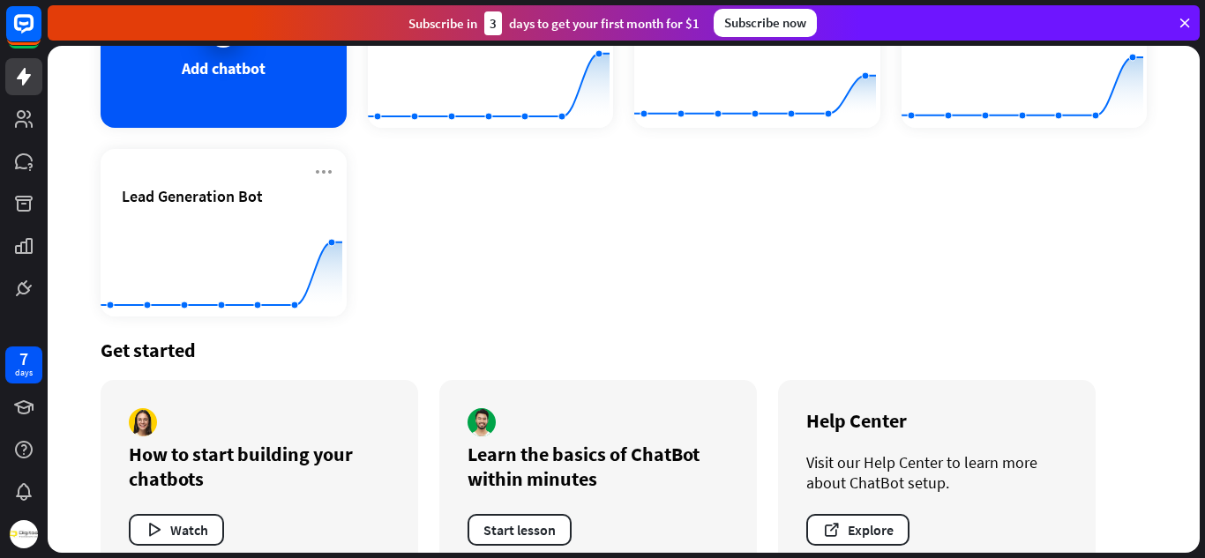
scroll to position [228, 0]
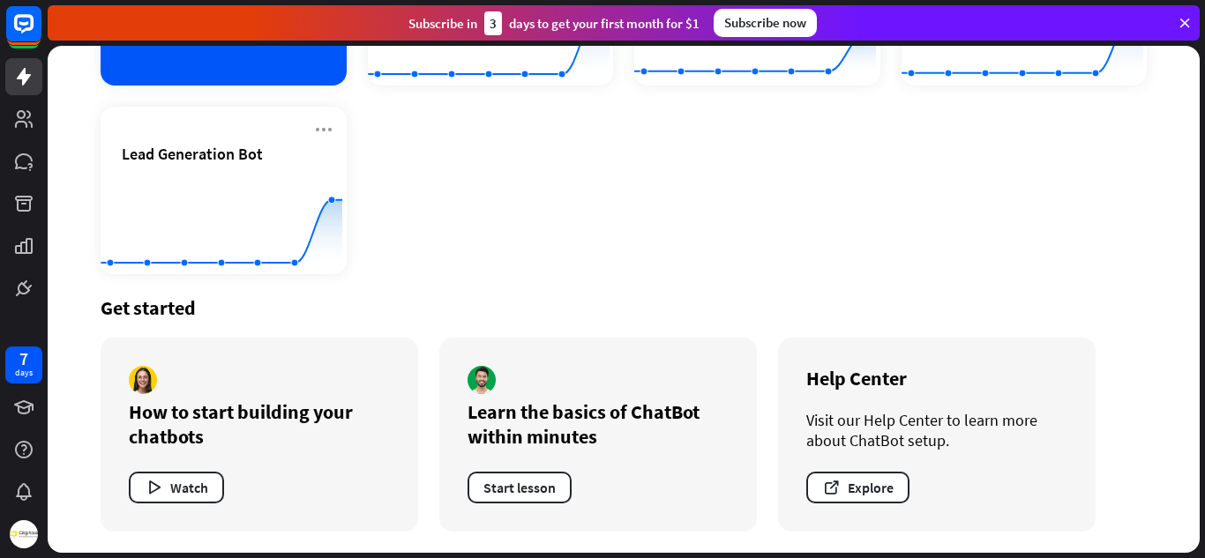
click at [247, 56] on div "Add chatbot" at bounding box center [224, 2] width 246 height 168
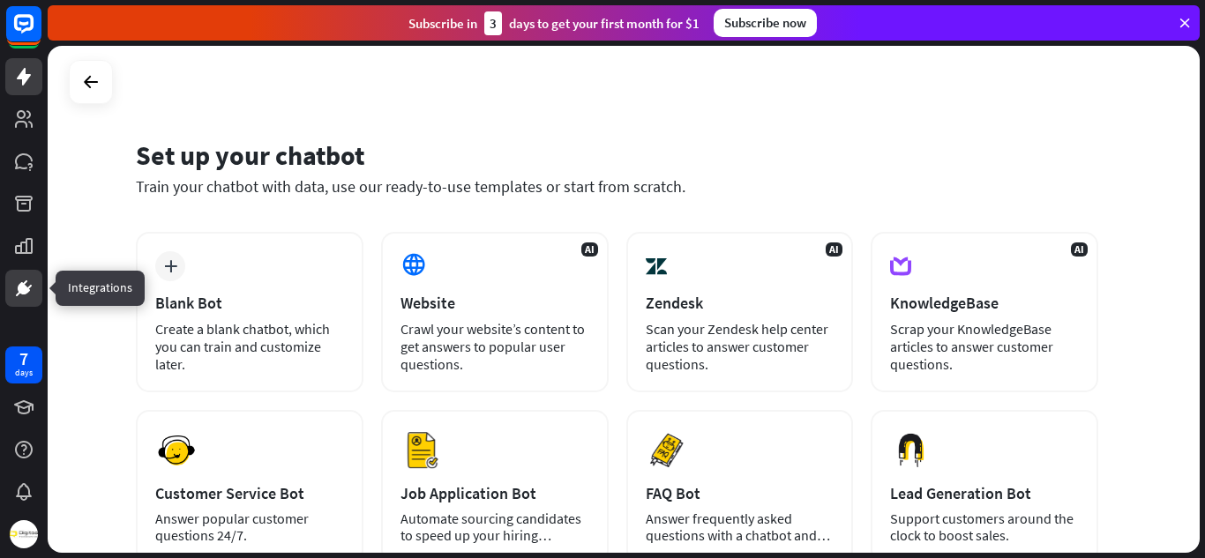
click at [18, 296] on icon at bounding box center [23, 288] width 21 height 21
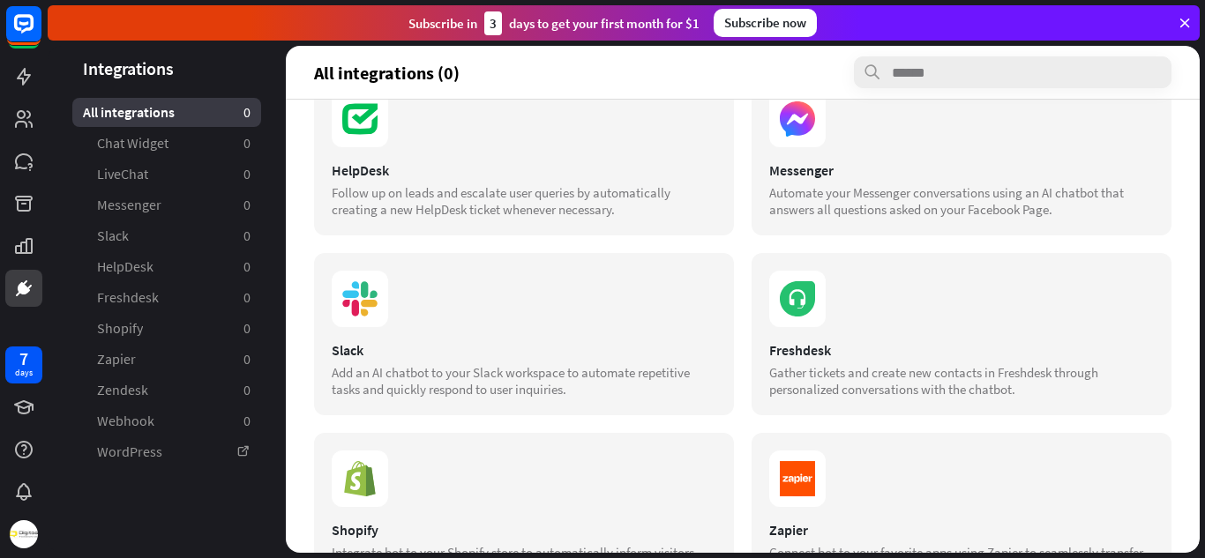
scroll to position [236, 0]
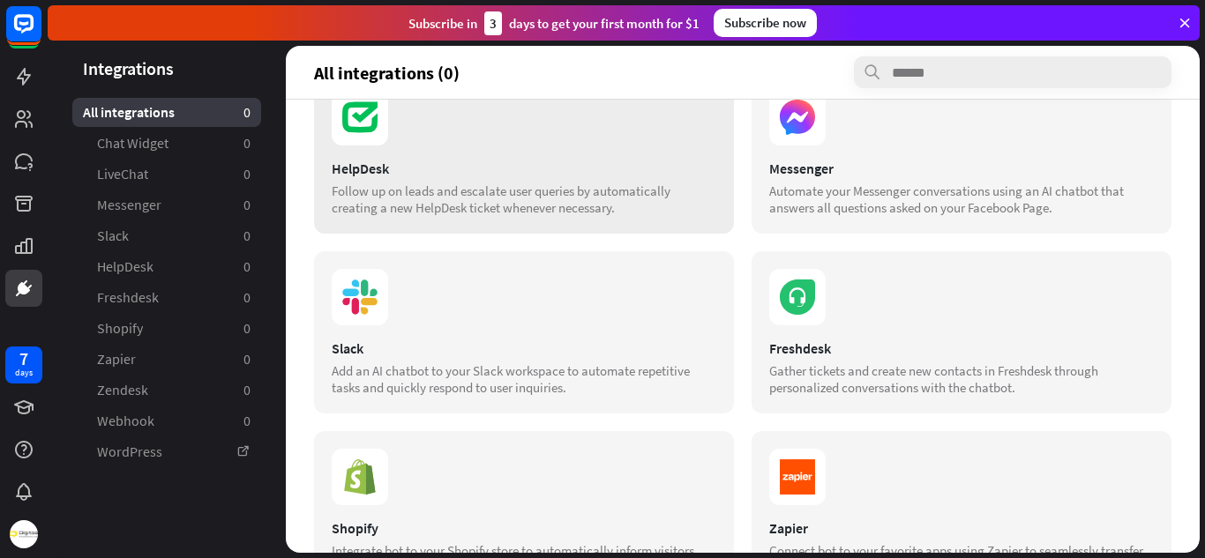
click at [557, 132] on section at bounding box center [524, 117] width 385 height 56
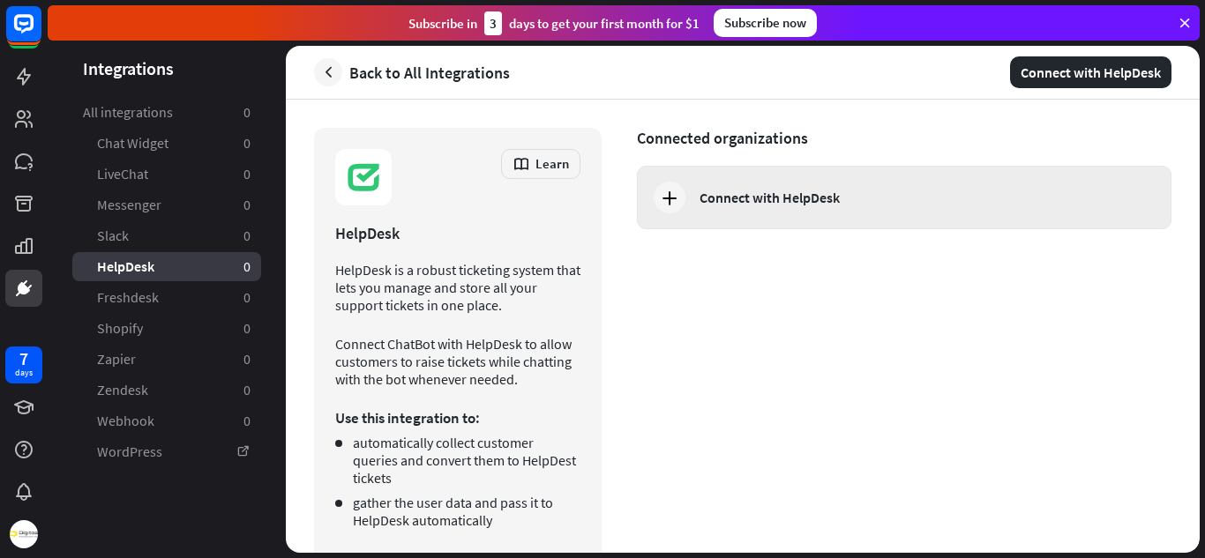
click at [710, 215] on div "Connect with HelpDesk" at bounding box center [904, 198] width 535 height 64
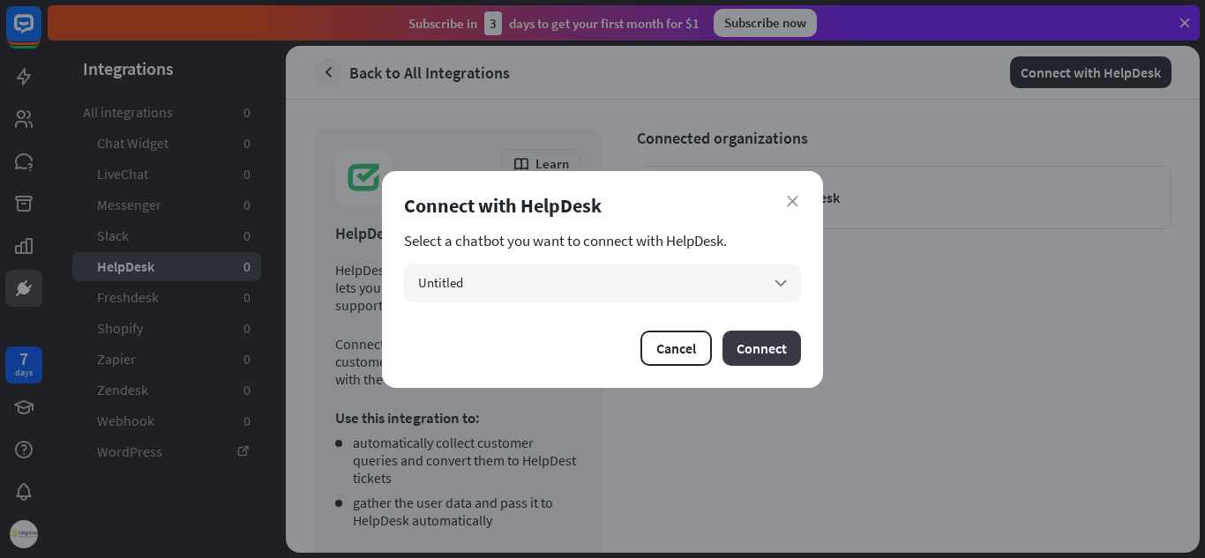
click at [751, 355] on button "Connect" at bounding box center [761, 348] width 78 height 35
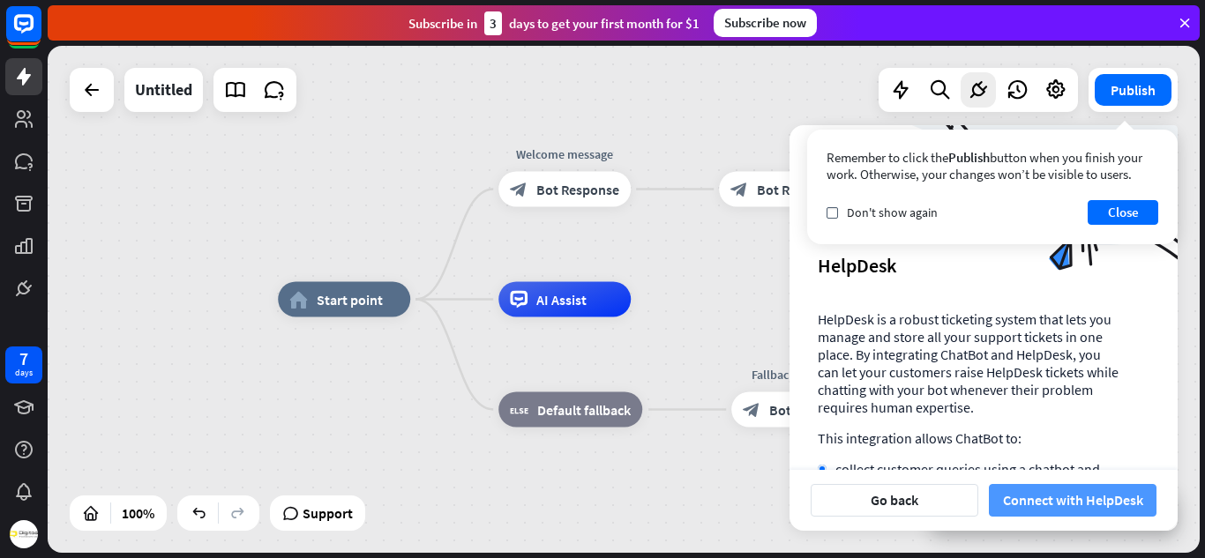
click at [1030, 500] on button "Connect with HelpDesk" at bounding box center [1073, 500] width 168 height 33
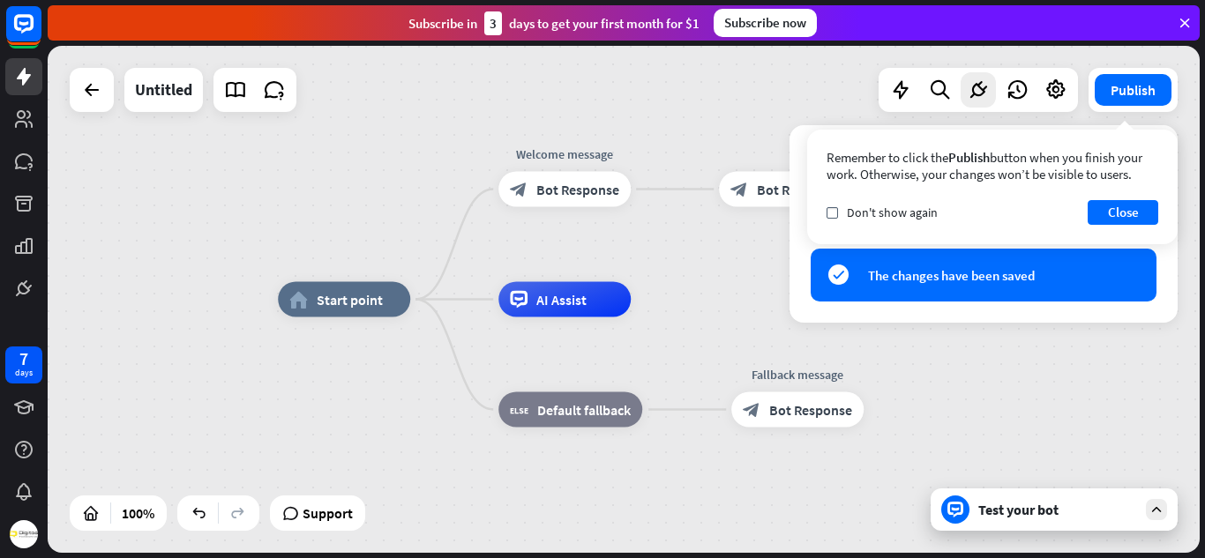
click at [1066, 527] on div "Test your bot" at bounding box center [1054, 510] width 247 height 42
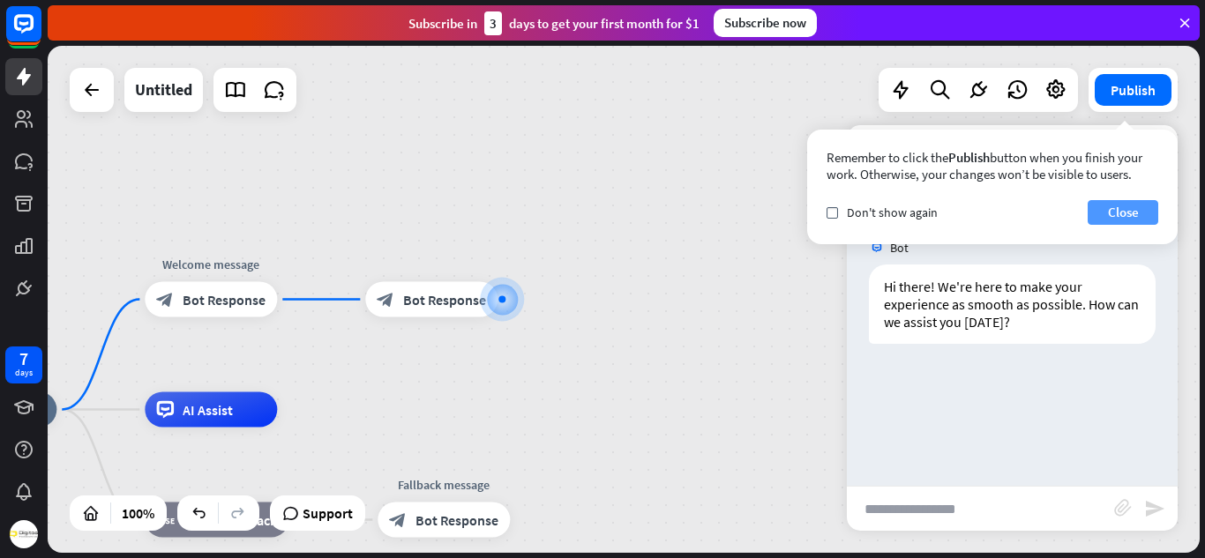
click at [1133, 214] on button "Close" at bounding box center [1123, 212] width 71 height 25
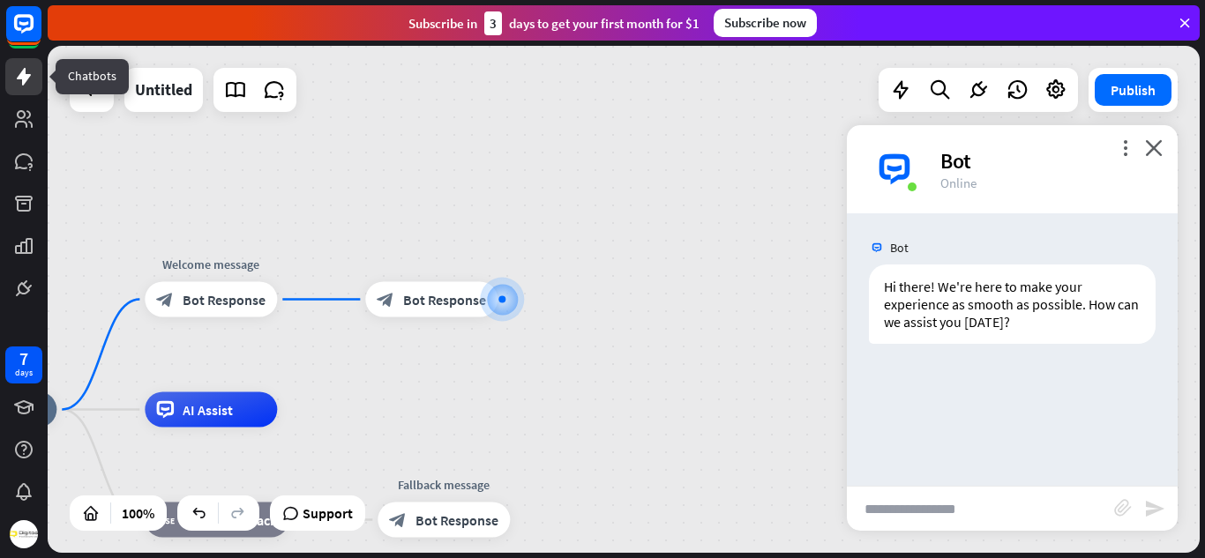
click at [25, 80] on icon at bounding box center [24, 77] width 14 height 18
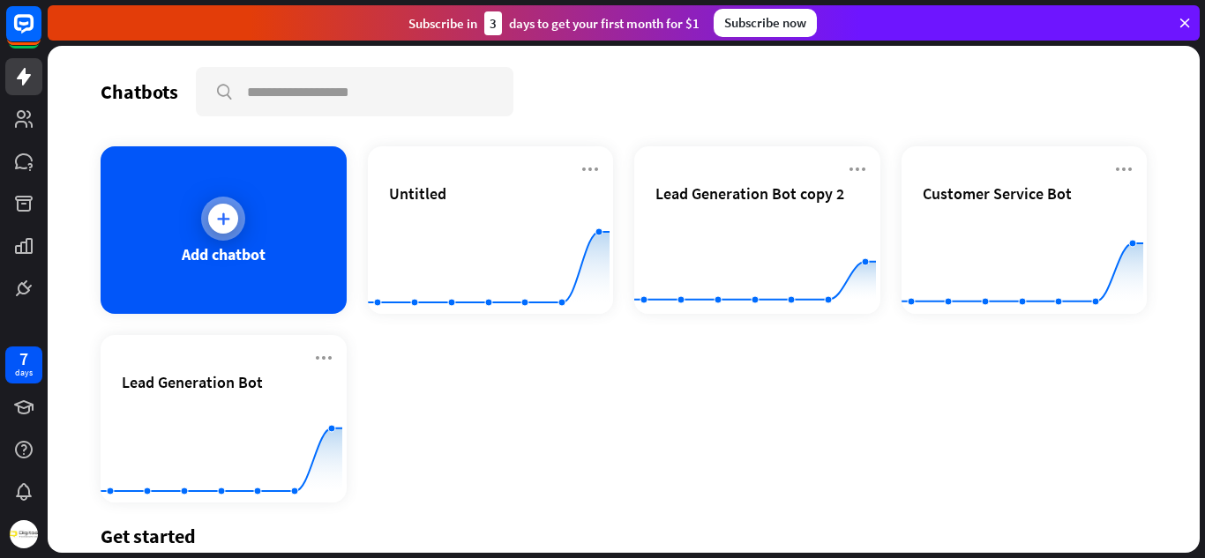
click at [218, 215] on icon at bounding box center [223, 219] width 18 height 18
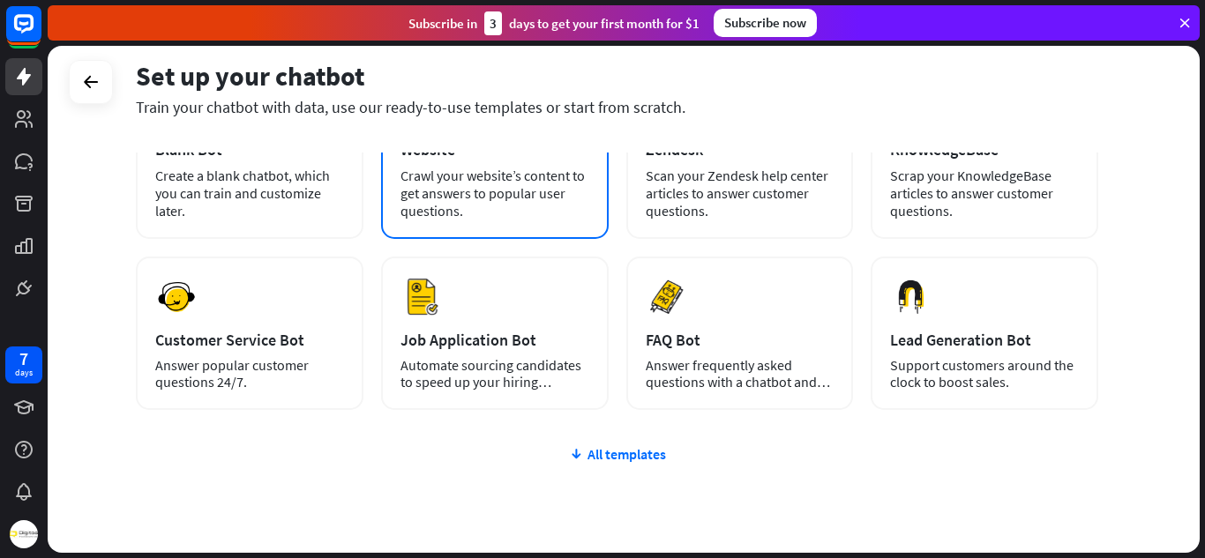
scroll to position [154, 0]
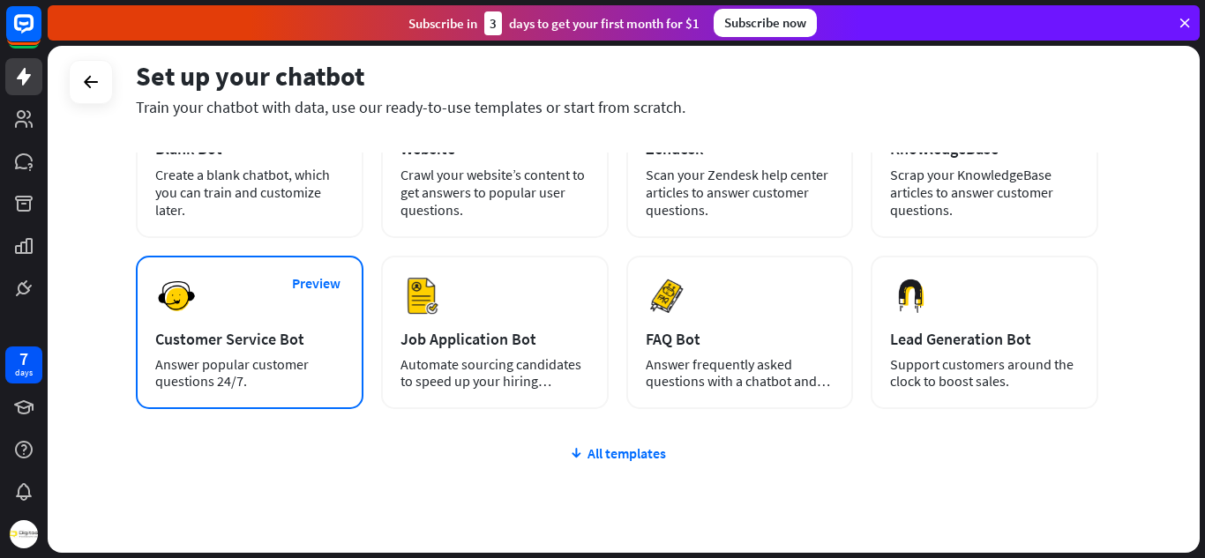
click at [307, 351] on div "Preview Customer Service Bot Answer popular customer questions 24/7." at bounding box center [250, 332] width 228 height 153
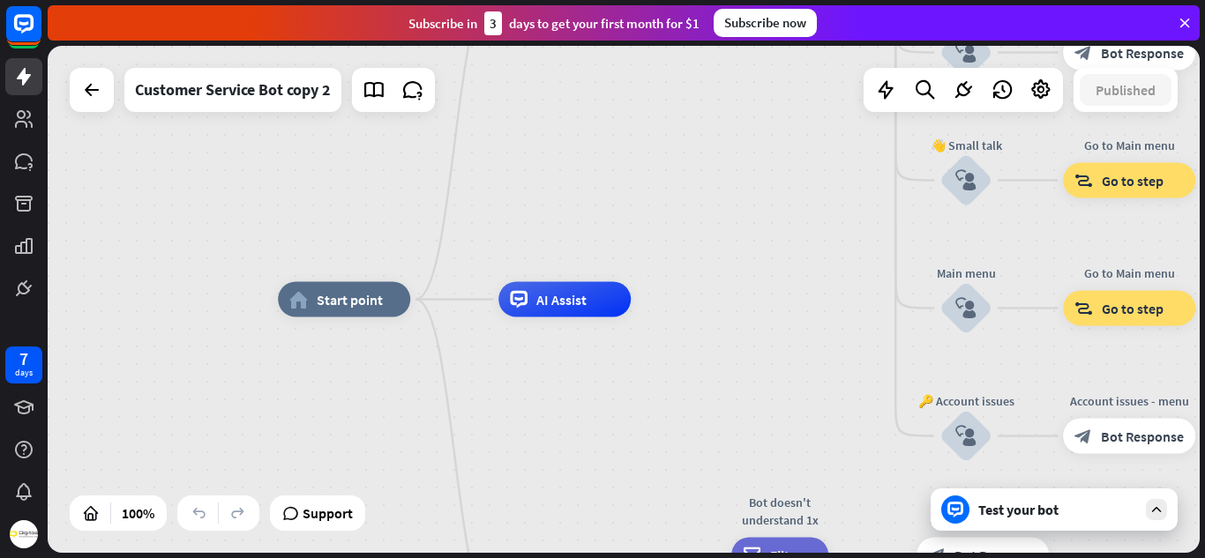
click at [1003, 513] on div "Test your bot" at bounding box center [1057, 510] width 159 height 18
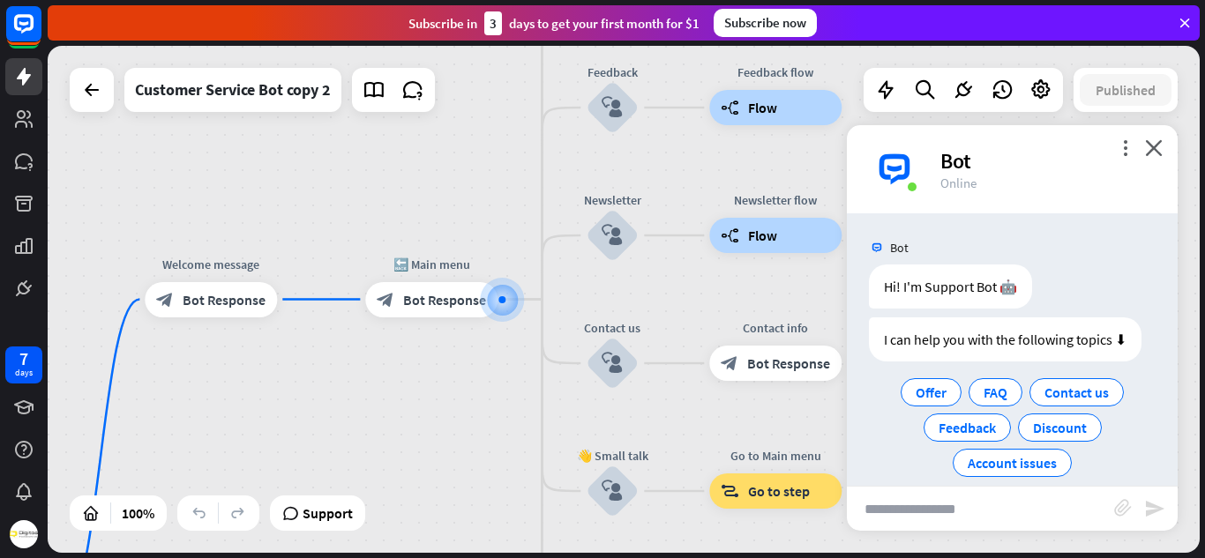
scroll to position [21, 0]
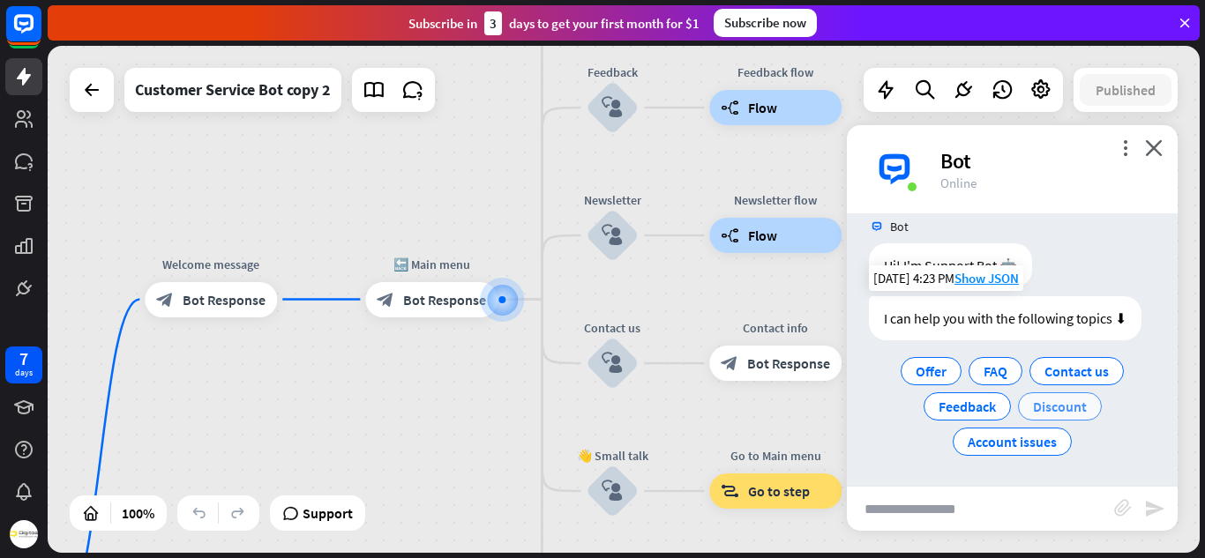
click at [1062, 407] on span "Discount" at bounding box center [1060, 407] width 54 height 18
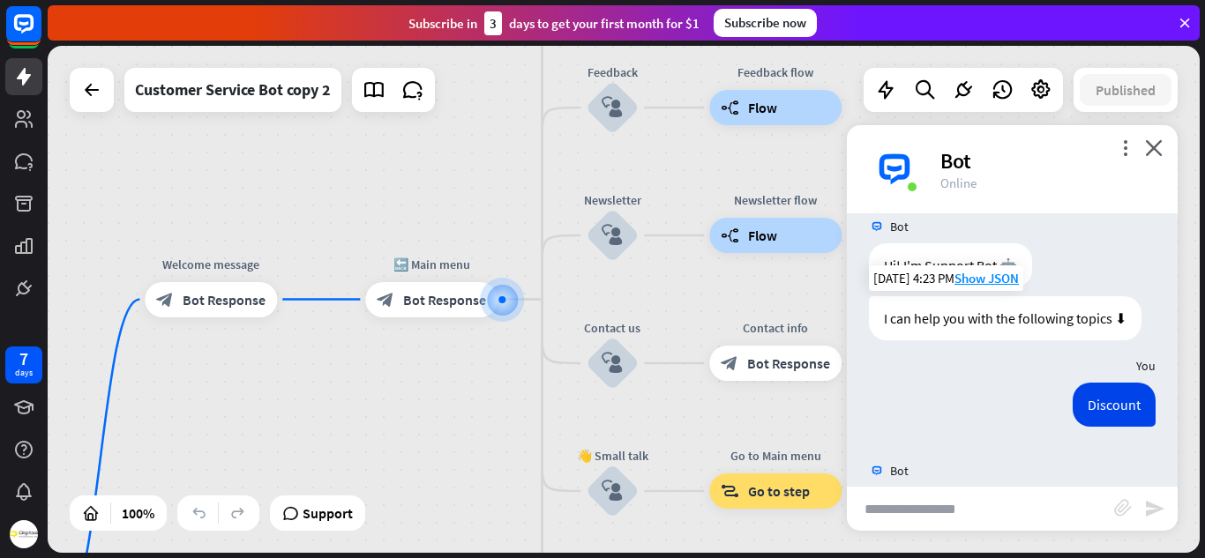
scroll to position [84, 0]
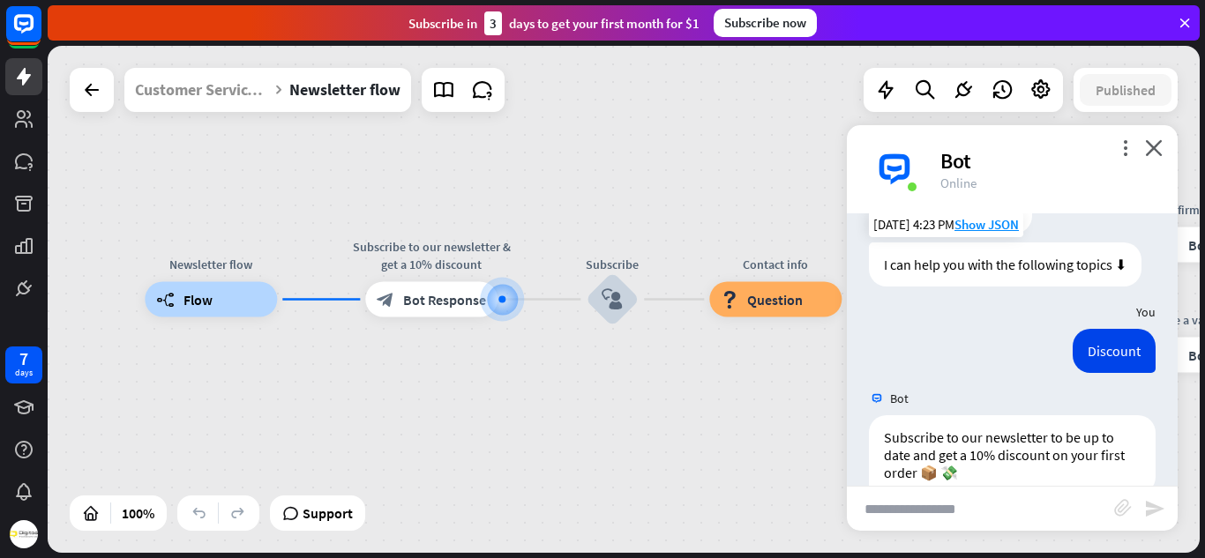
scroll to position [159, 0]
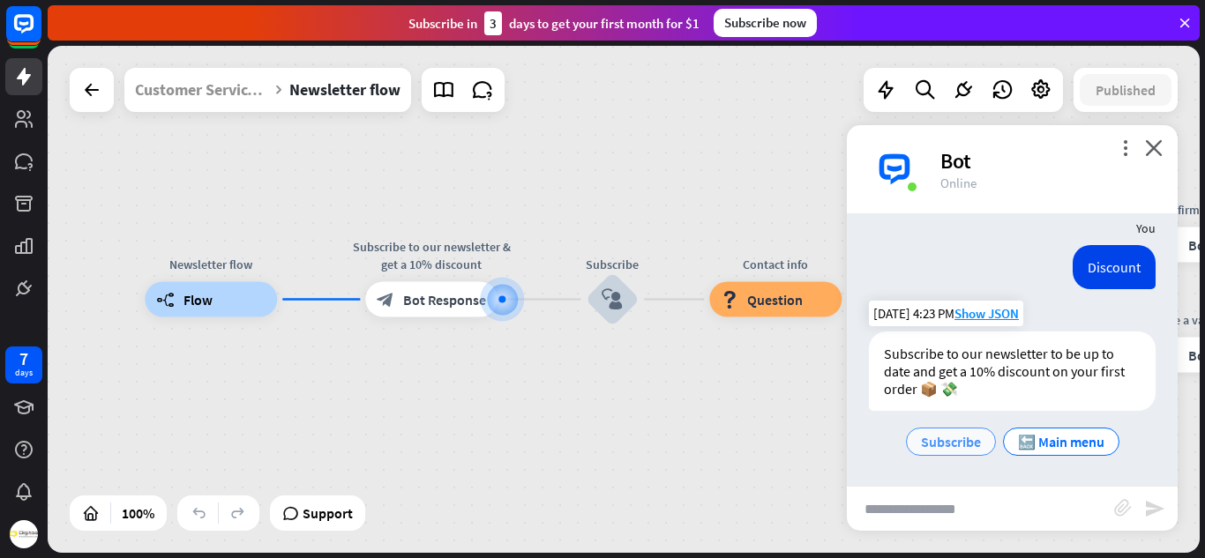
click at [956, 434] on span "Subscribe" at bounding box center [951, 442] width 60 height 18
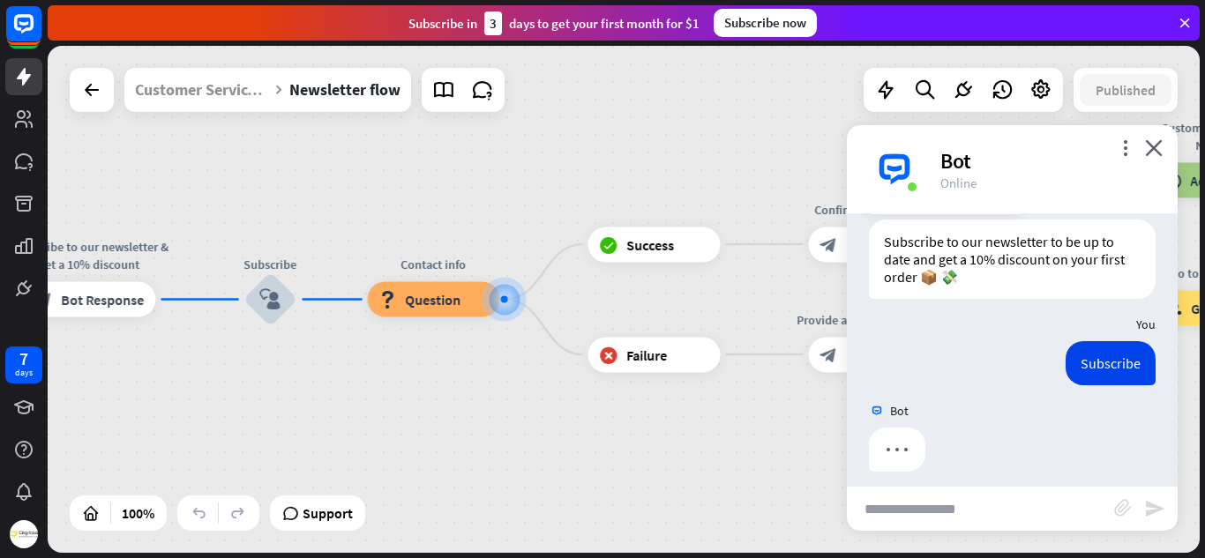
scroll to position [283, 0]
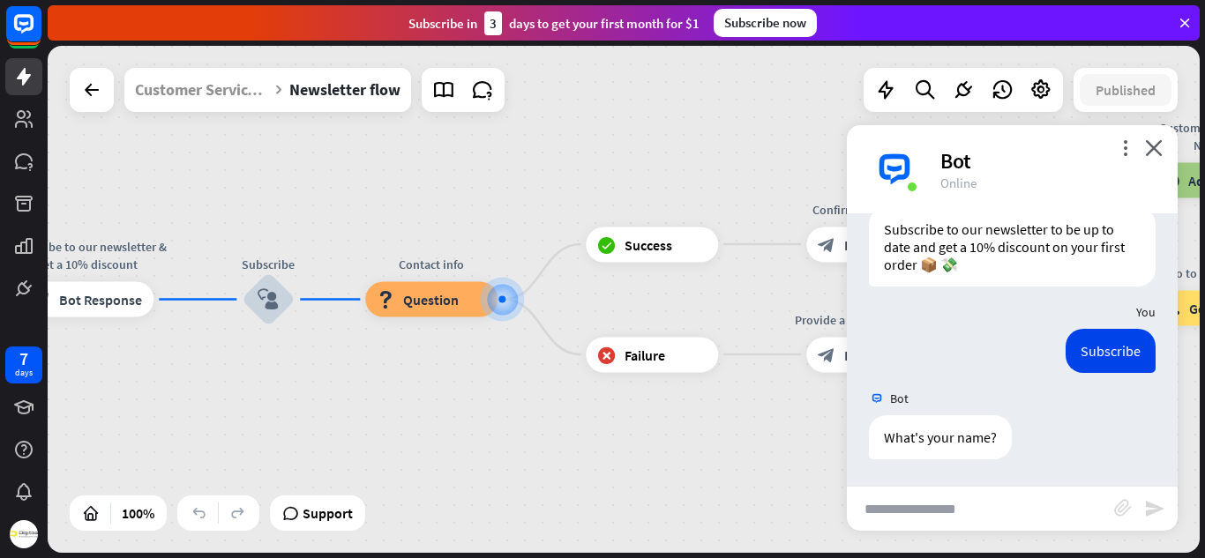
click at [918, 511] on input "text" at bounding box center [980, 509] width 267 height 44
type input "******"
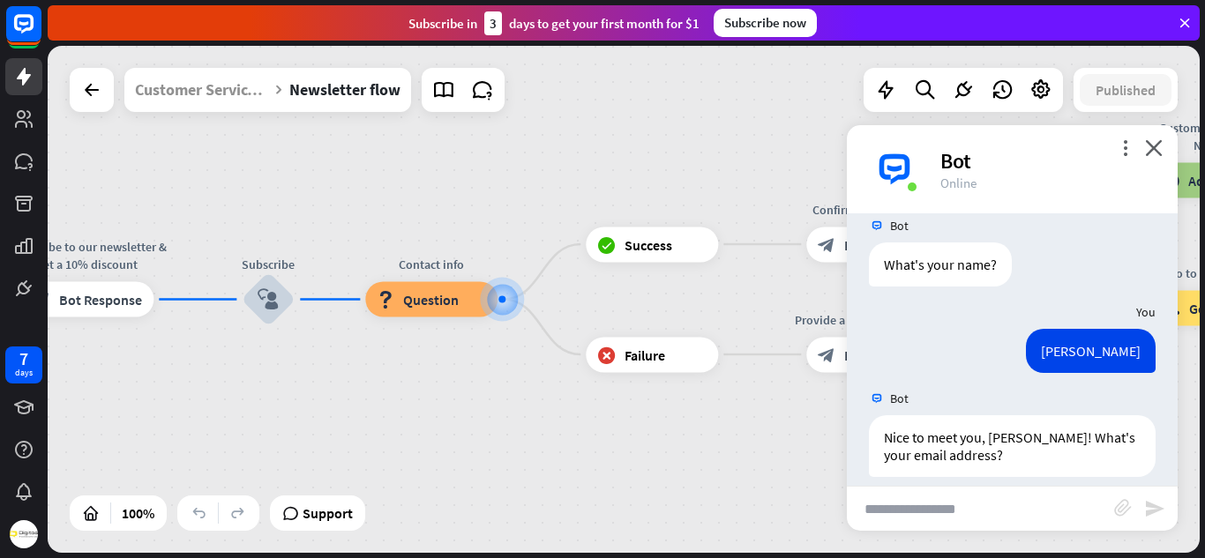
scroll to position [474, 0]
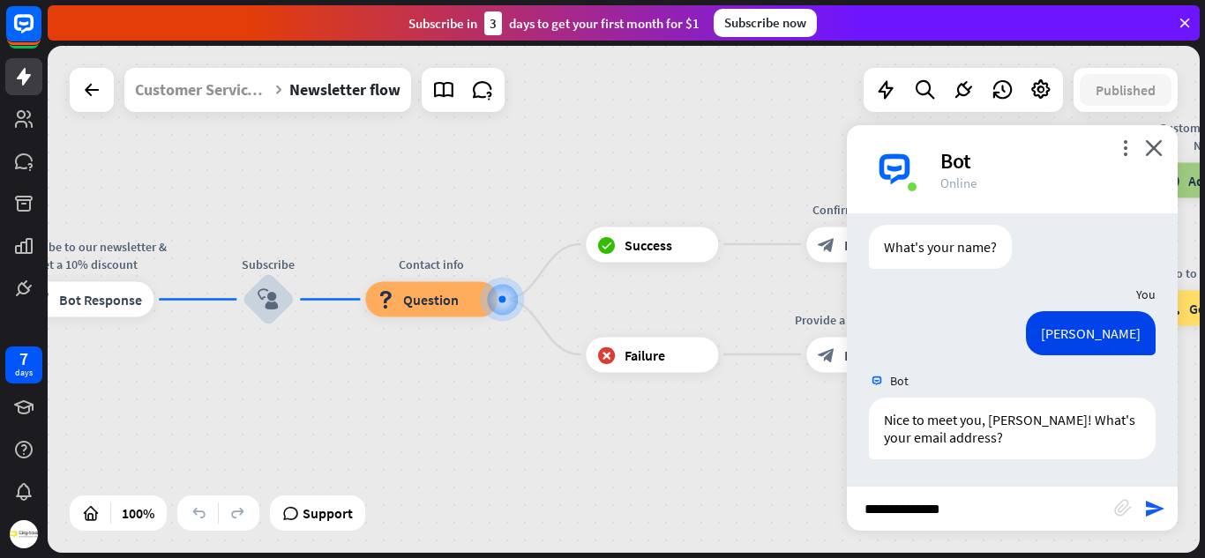
type input "**********"
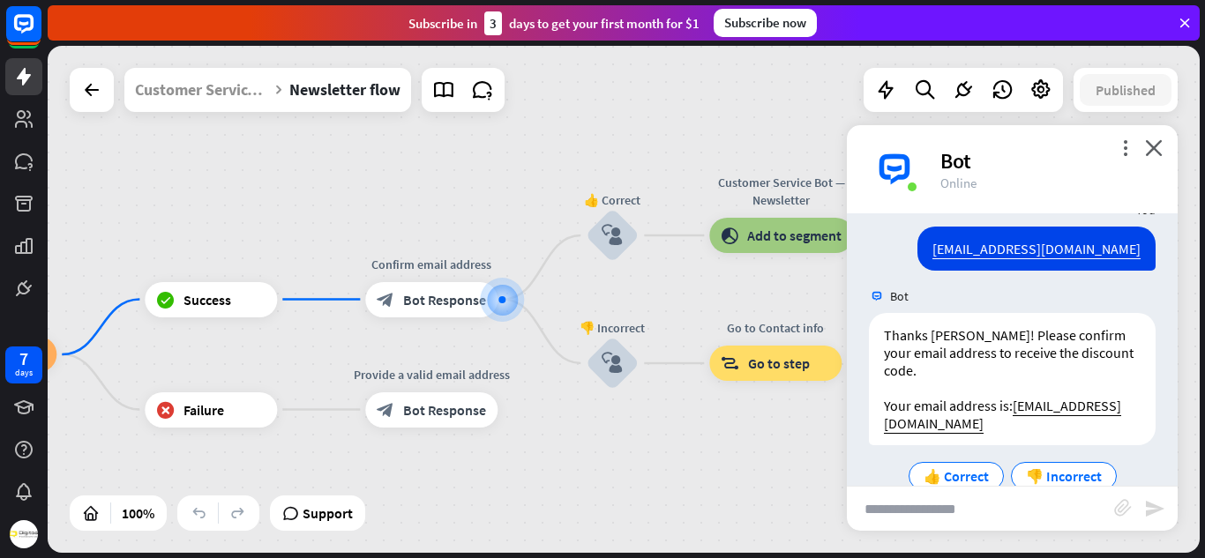
scroll to position [766, 0]
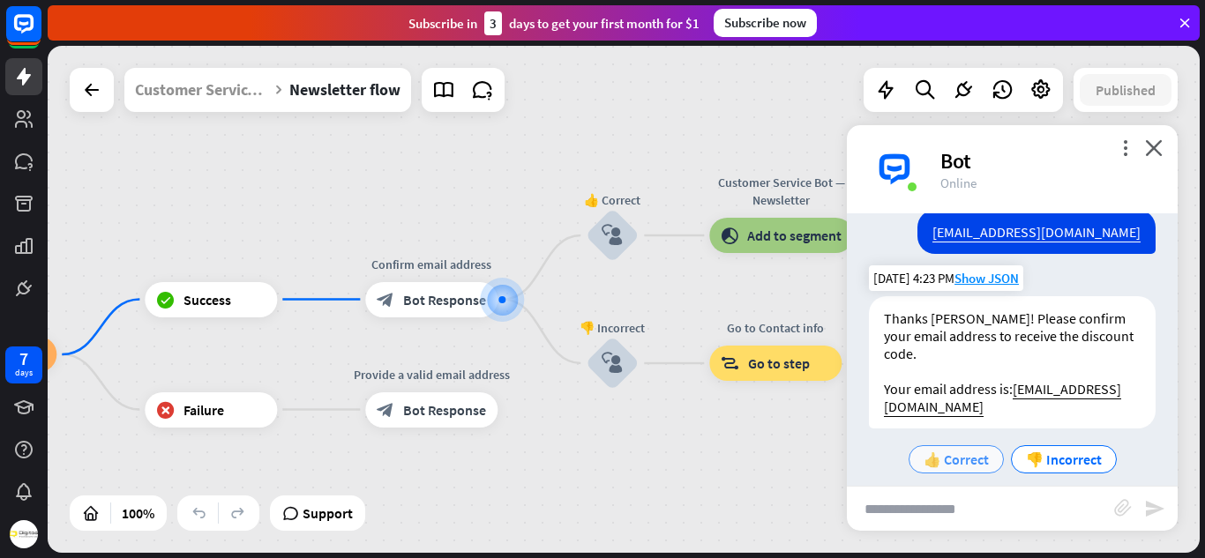
click at [928, 451] on span "👍 Correct" at bounding box center [955, 460] width 65 height 18
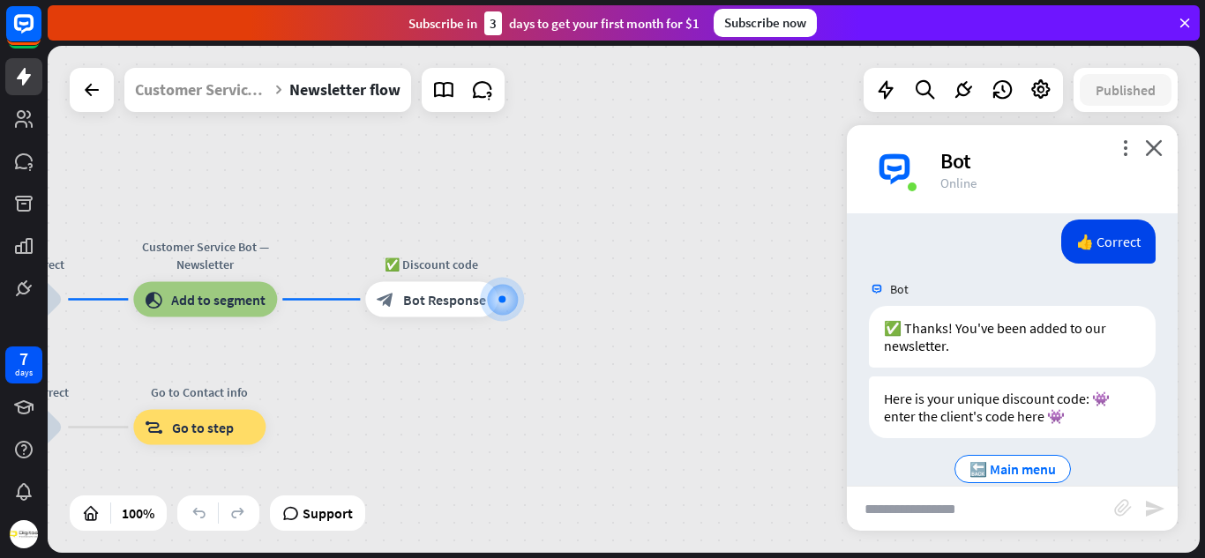
scroll to position [1027, 0]
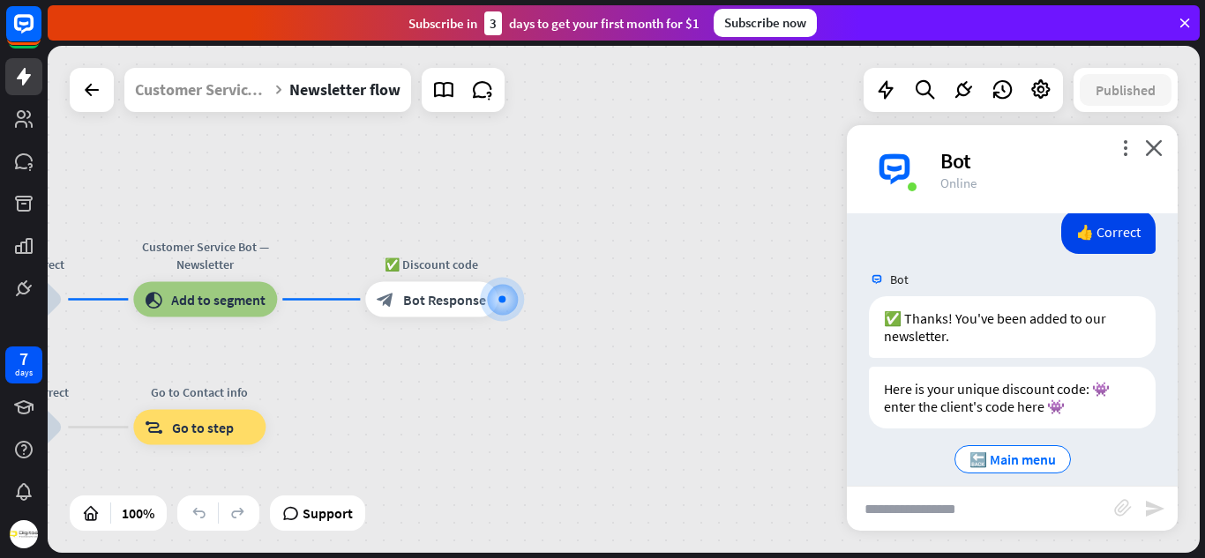
click at [900, 520] on input "text" at bounding box center [980, 509] width 267 height 44
type input "**"
click at [987, 451] on span "🔙 Main menu" at bounding box center [1012, 460] width 86 height 18
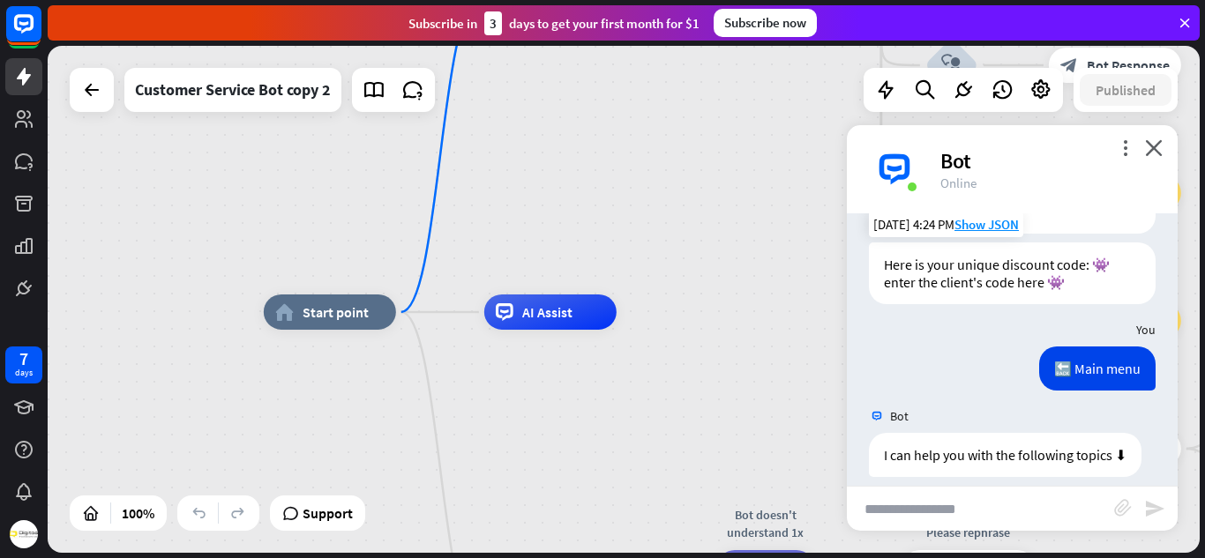
scroll to position [1531, 0]
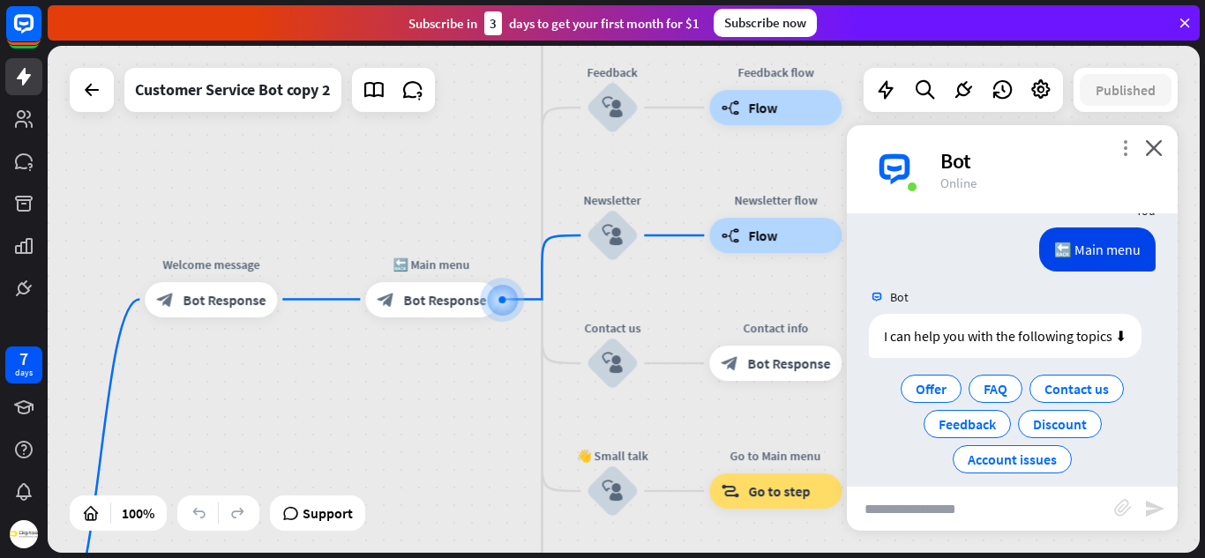
click at [1120, 151] on icon "more_vert" at bounding box center [1125, 147] width 17 height 17
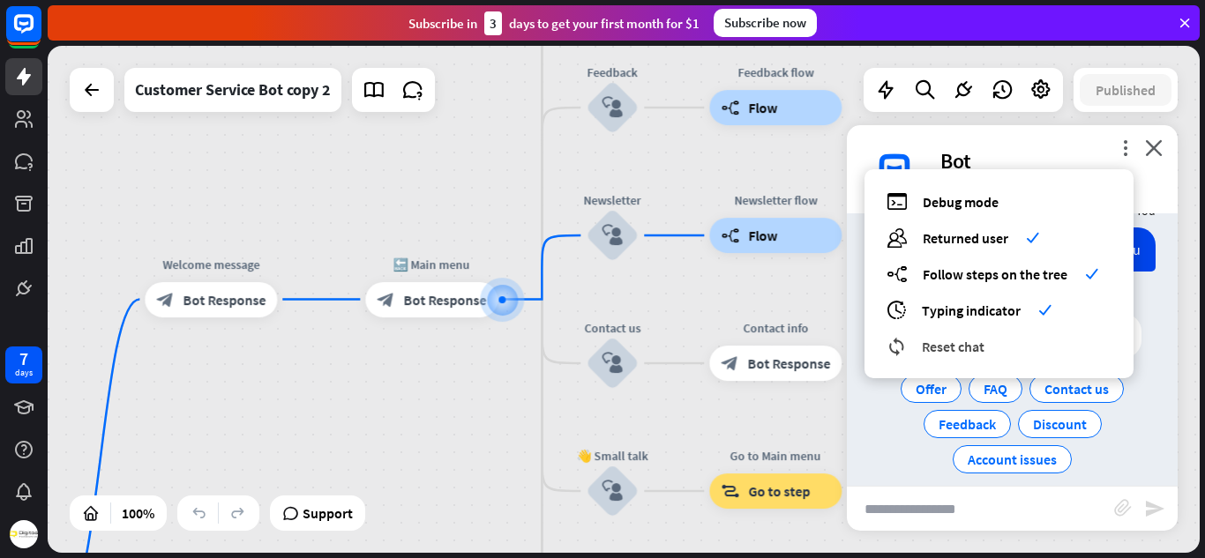
click at [931, 351] on span "Reset chat" at bounding box center [953, 347] width 63 height 18
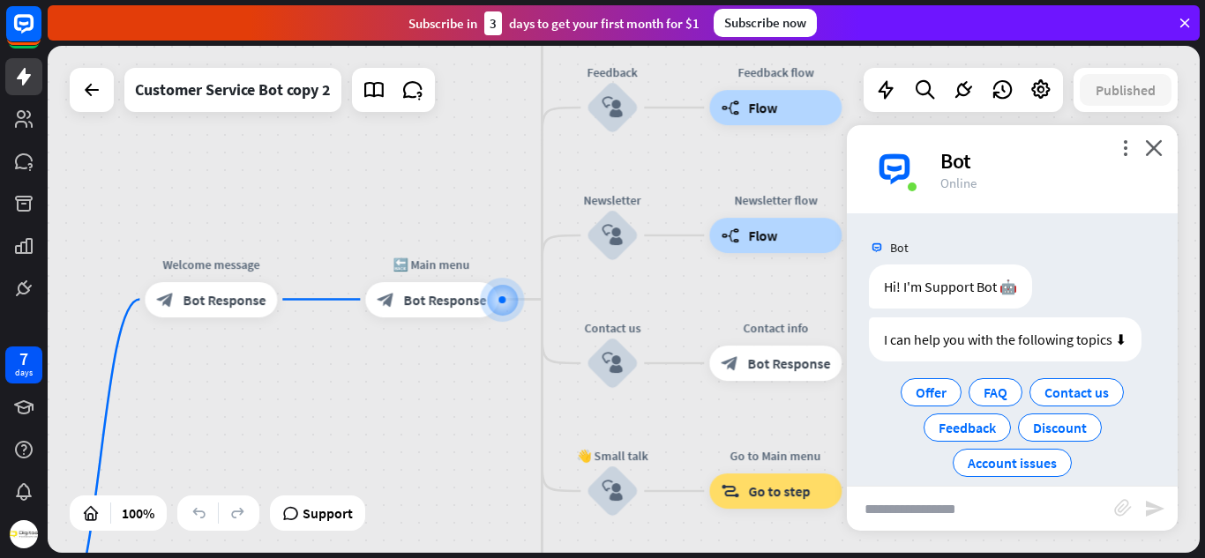
scroll to position [21, 0]
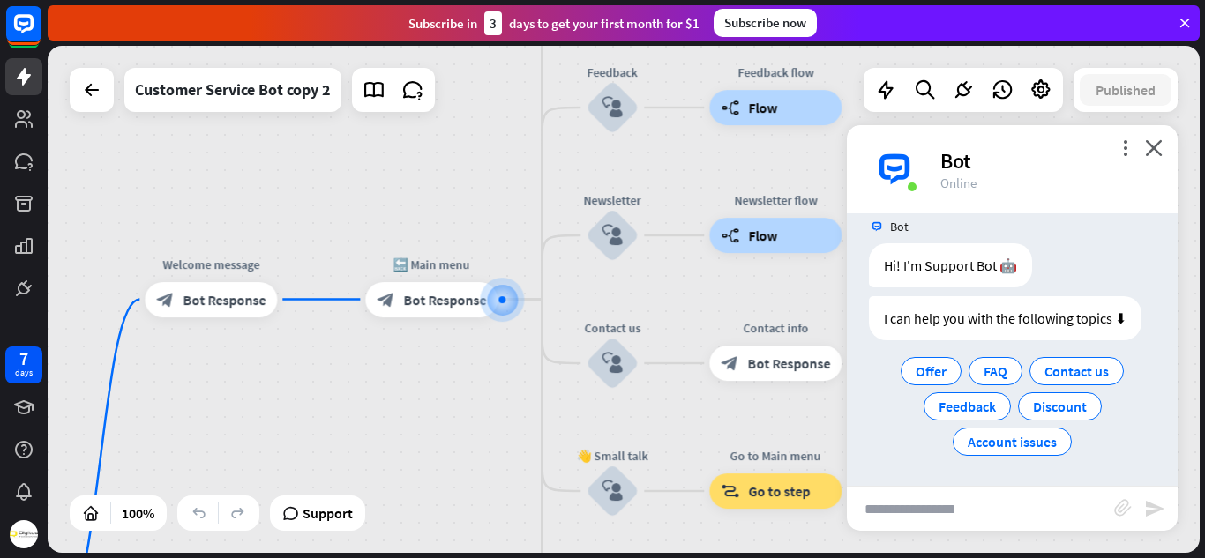
click at [1089, 192] on div "more_vert close Bot Online" at bounding box center [1012, 169] width 331 height 88
click at [1024, 156] on div "Bot" at bounding box center [1048, 160] width 216 height 27
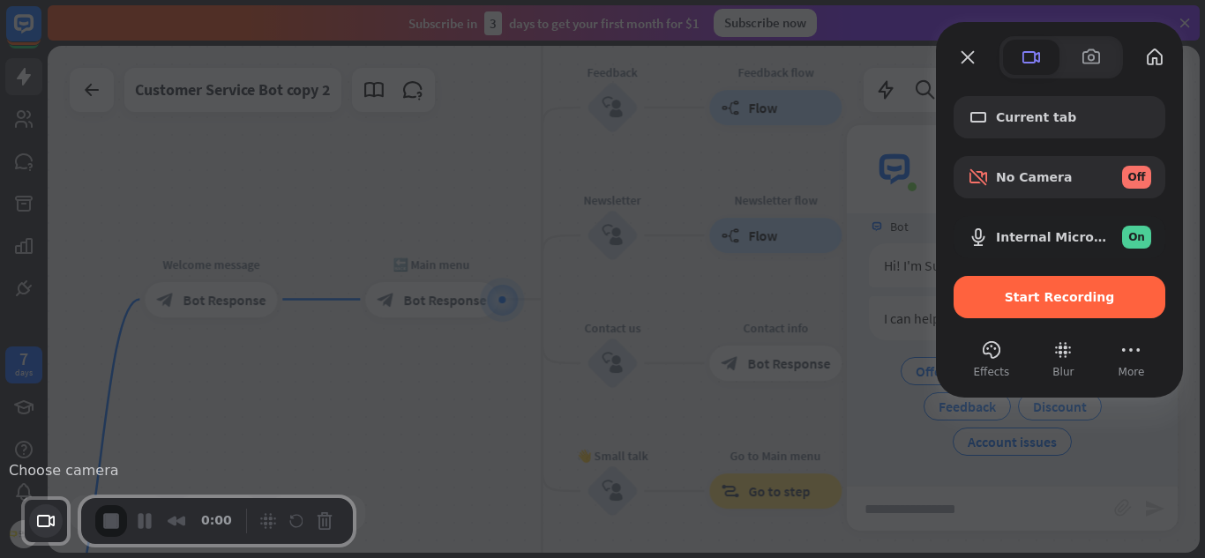
click at [40, 519] on button "Choose camera" at bounding box center [46, 522] width 34 height 34
click at [206, 480] on li "Avatar" at bounding box center [207, 471] width 196 height 17
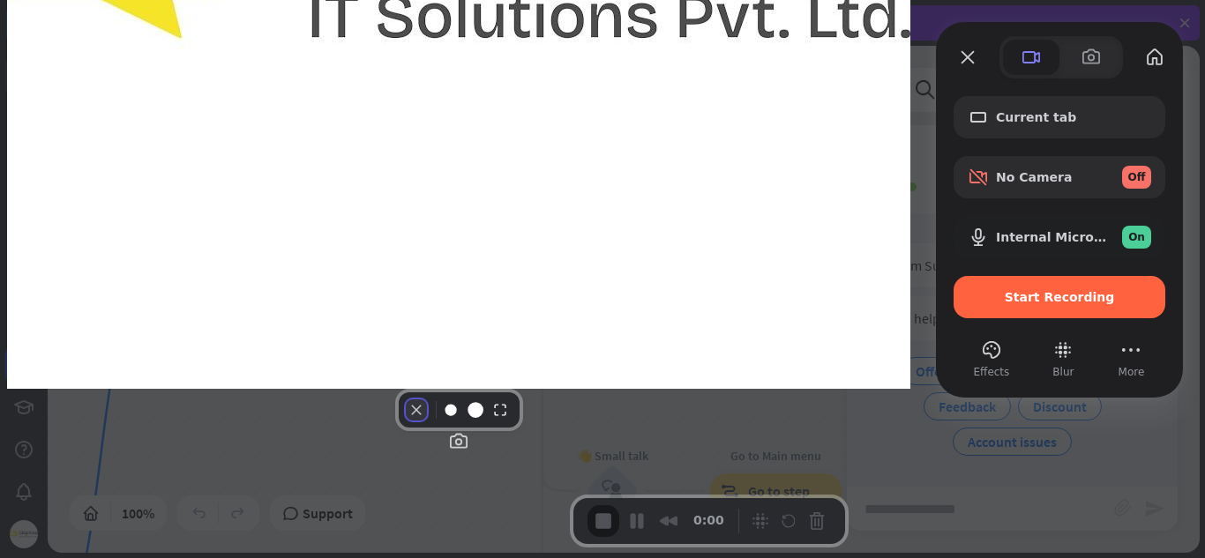
click at [406, 421] on button "Camera off" at bounding box center [416, 410] width 21 height 21
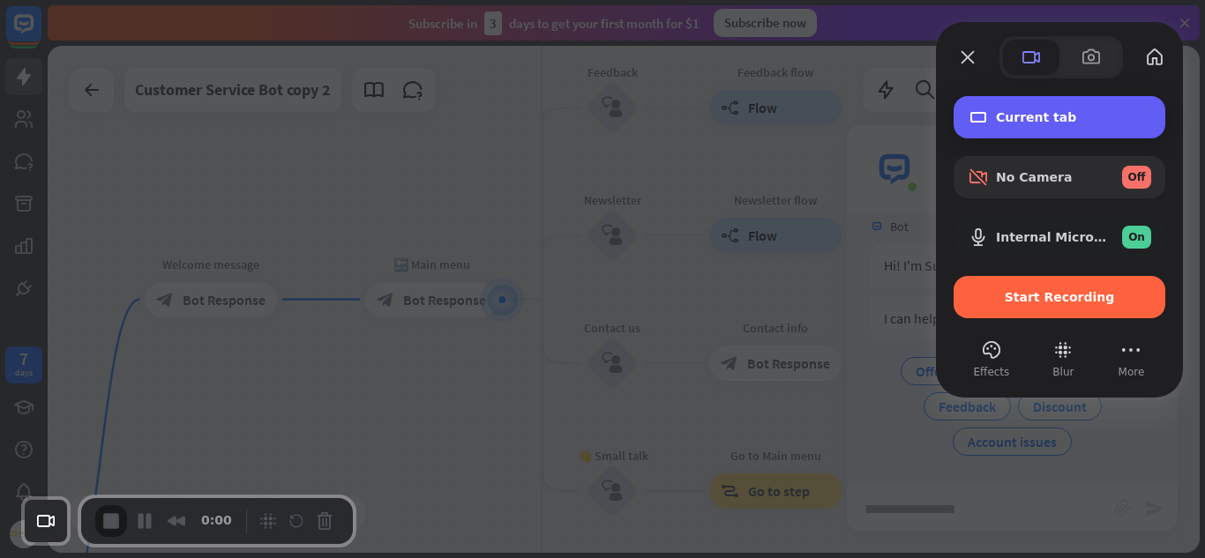
click at [1003, 110] on span "Current tab" at bounding box center [1073, 117] width 155 height 14
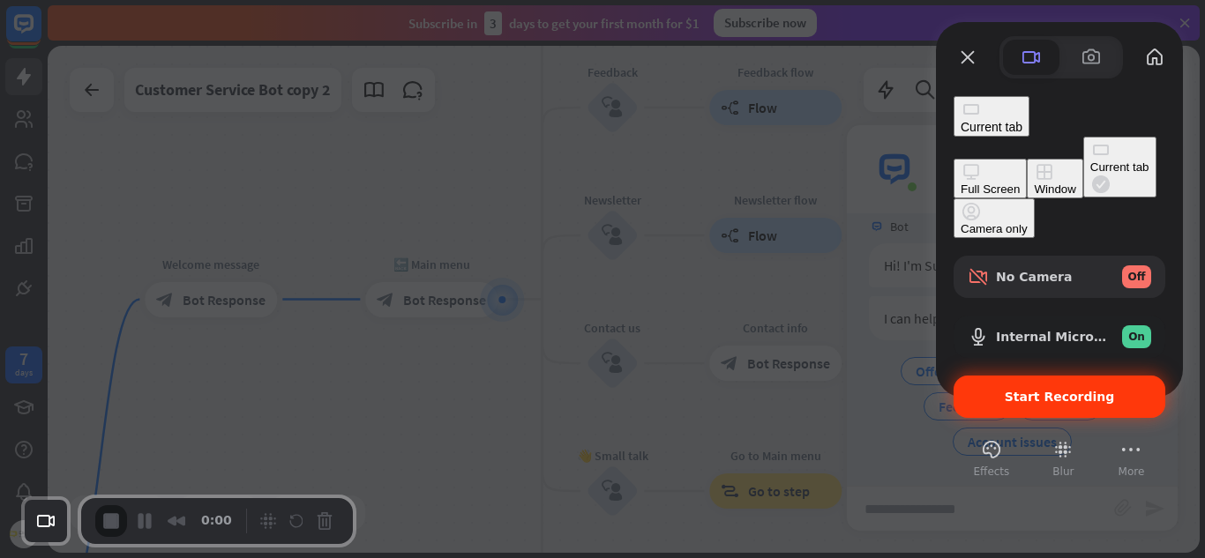
click at [996, 390] on span "Start Recording" at bounding box center [1059, 397] width 183 height 14
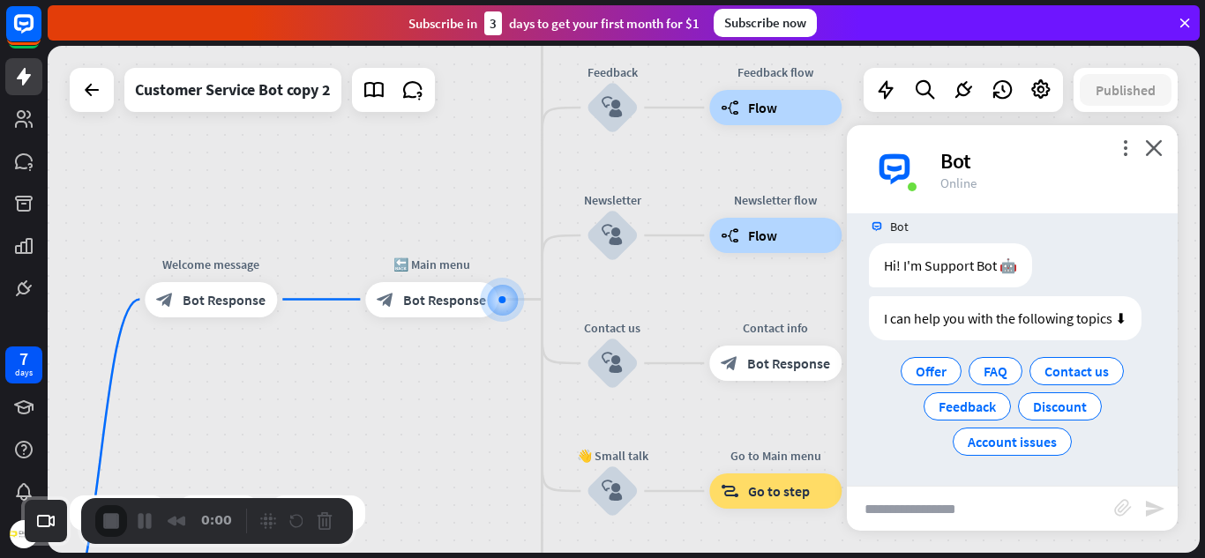
scroll to position [20, 0]
click at [1125, 153] on icon "more_vert" at bounding box center [1125, 147] width 17 height 17
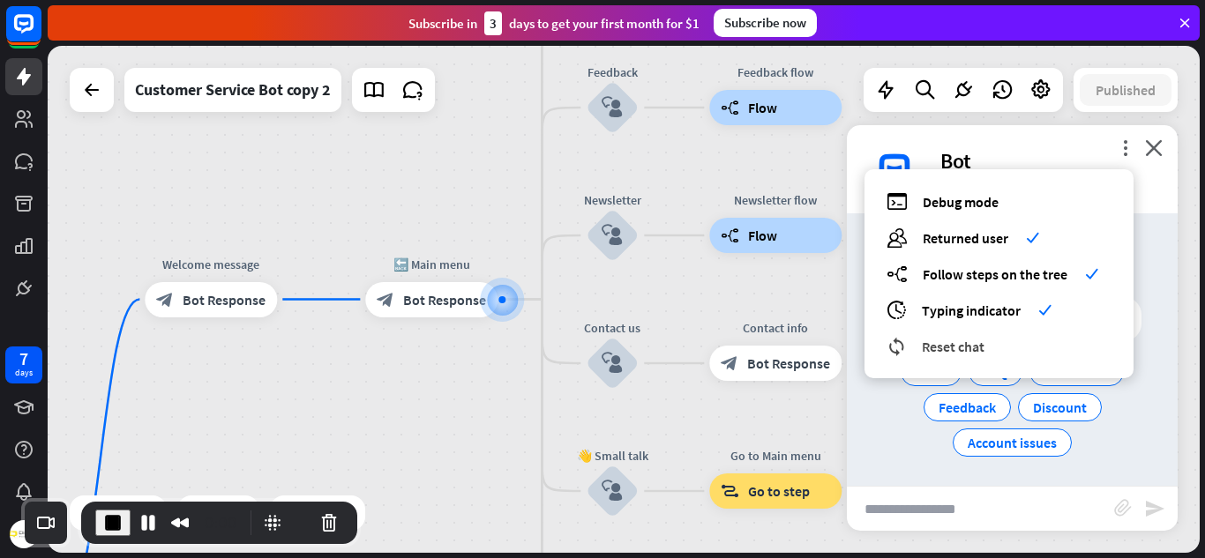
click at [931, 338] on span "Reset chat" at bounding box center [953, 347] width 63 height 18
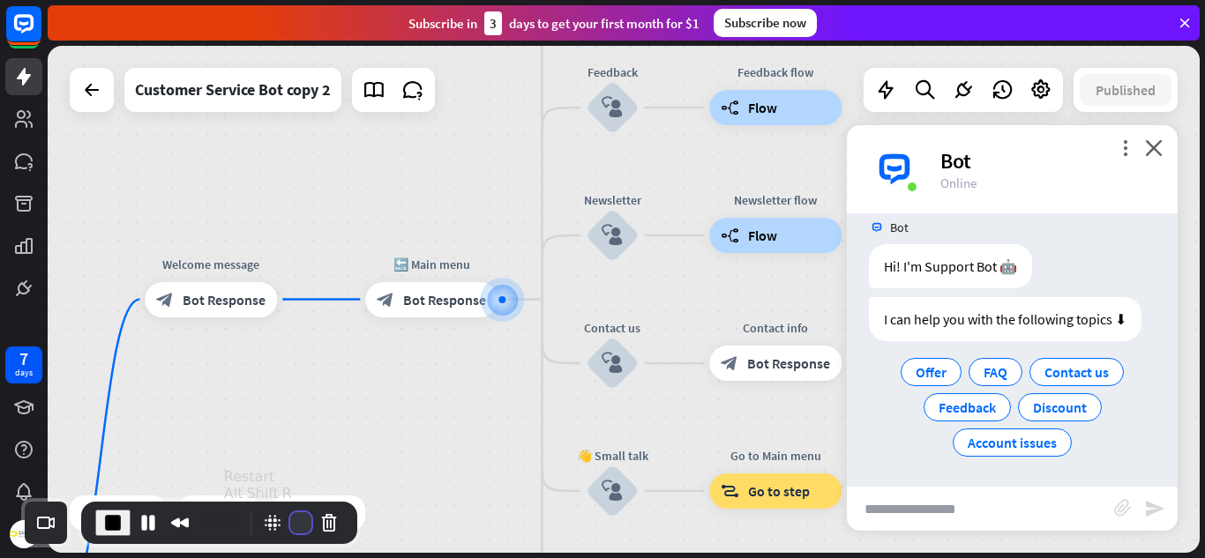
click at [295, 520] on button "Restart Recording" at bounding box center [300, 522] width 21 height 21
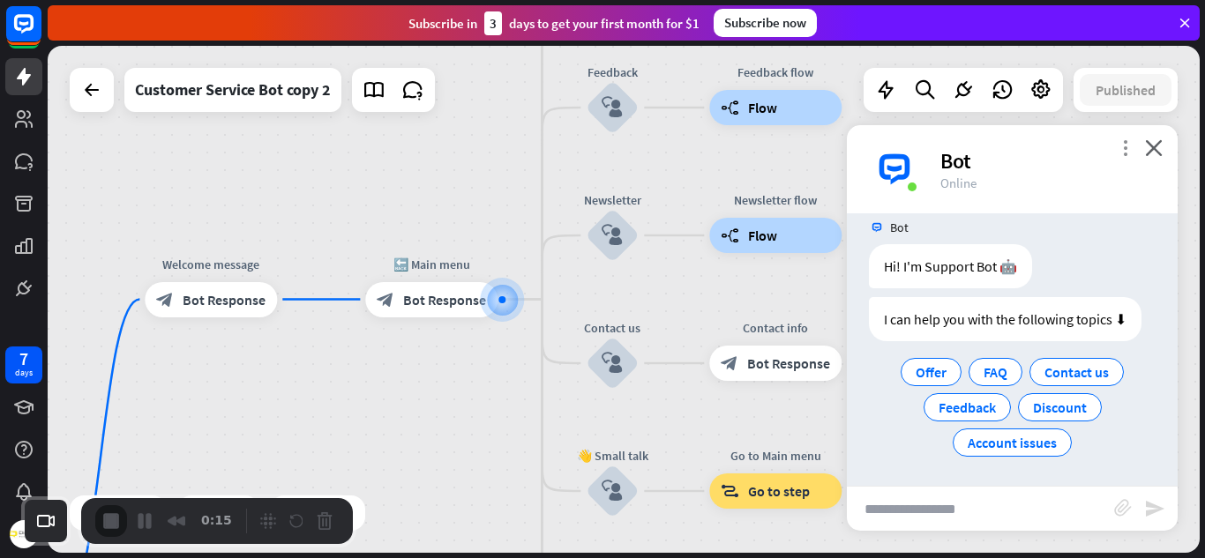
click at [1124, 147] on icon "more_vert" at bounding box center [1125, 147] width 17 height 17
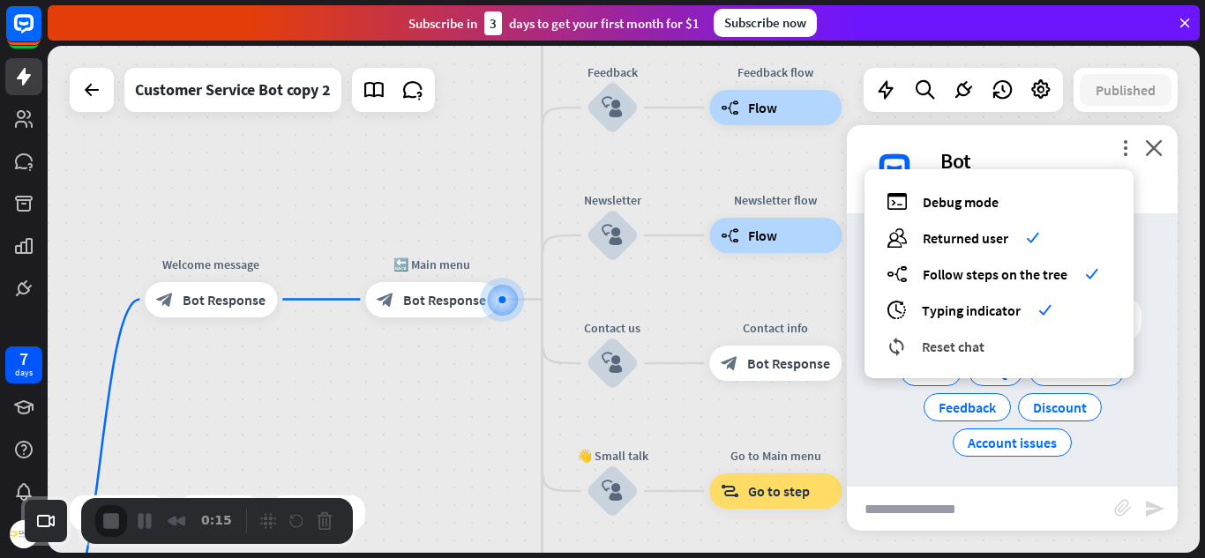
click at [924, 340] on span "Reset chat" at bounding box center [953, 347] width 63 height 18
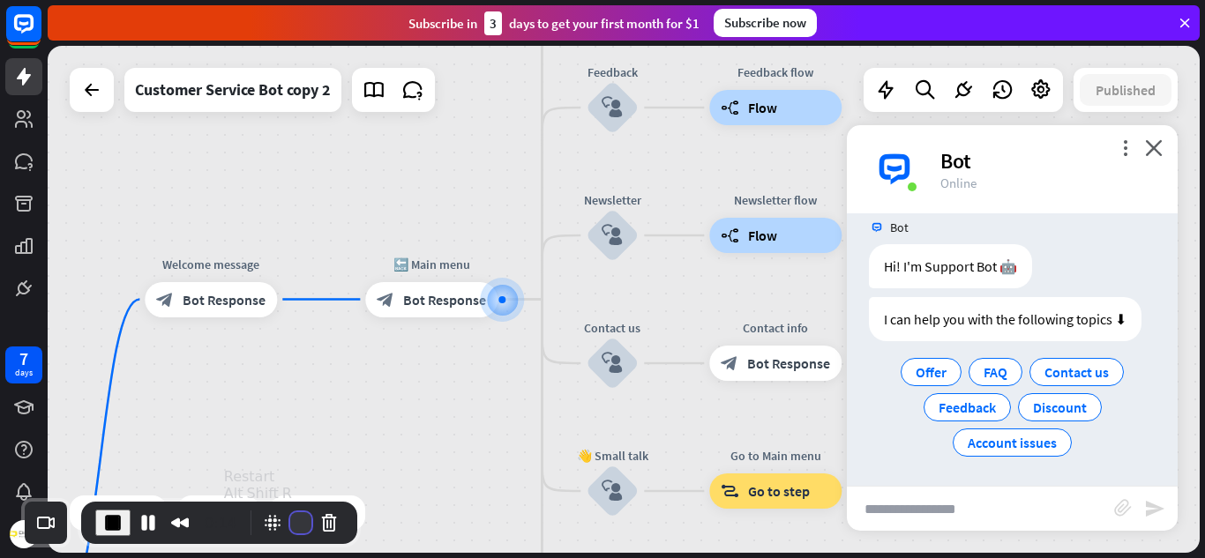
click at [300, 522] on button "Restart Recording" at bounding box center [300, 522] width 21 height 21
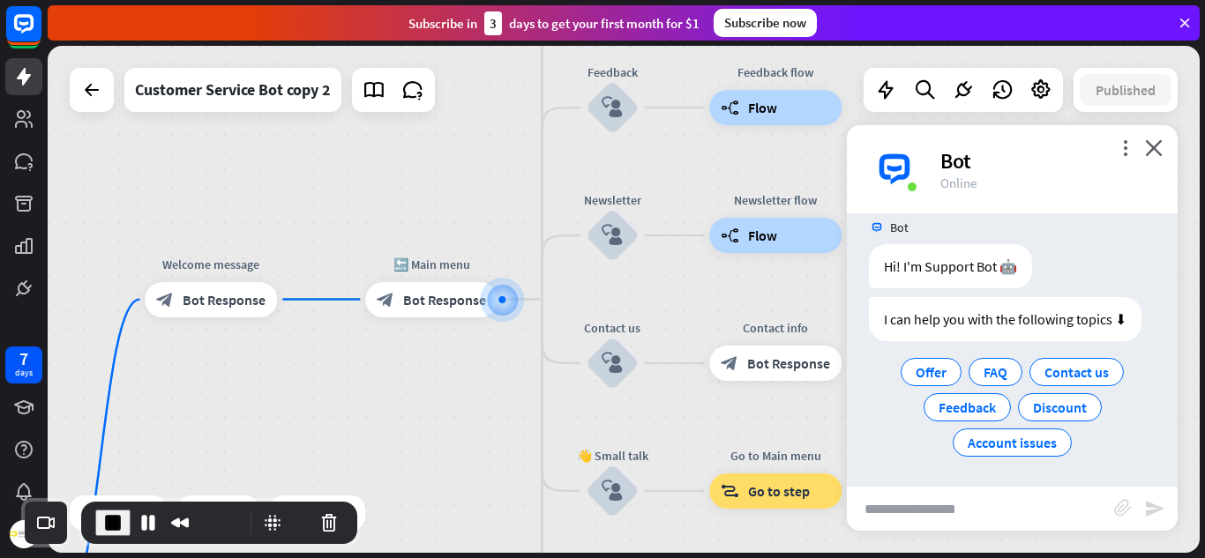
click at [1123, 157] on div "Bot" at bounding box center [1048, 160] width 216 height 27
click at [1125, 144] on icon "more_vert" at bounding box center [1125, 147] width 17 height 17
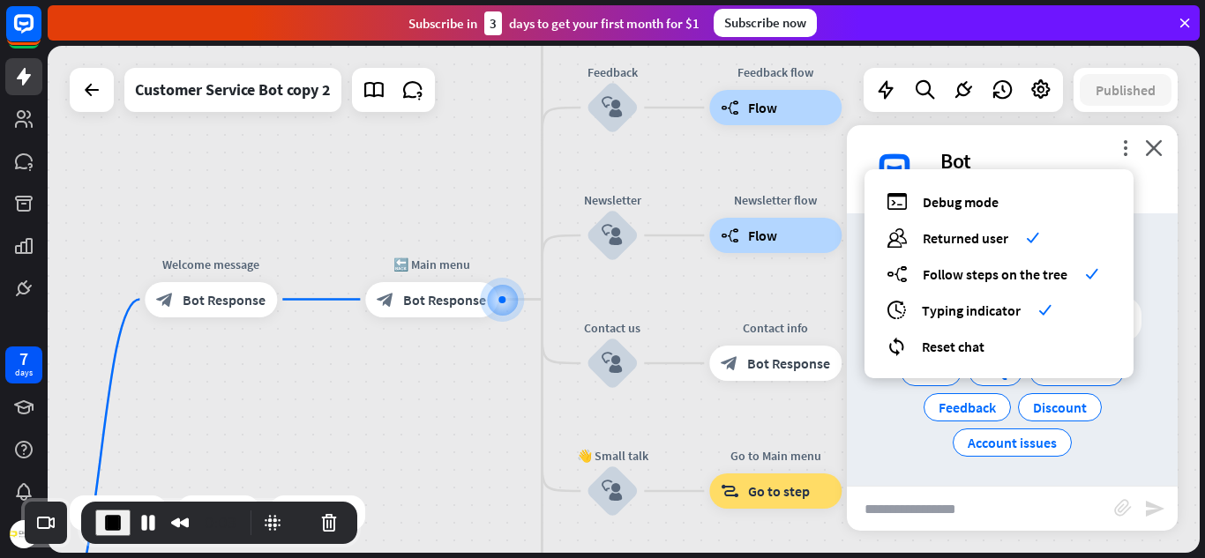
click at [917, 358] on div "debug Debug mode users Returned user check builder_tree Follow steps on the tre…" at bounding box center [998, 273] width 269 height 209
click at [935, 350] on span "Reset chat" at bounding box center [953, 347] width 63 height 18
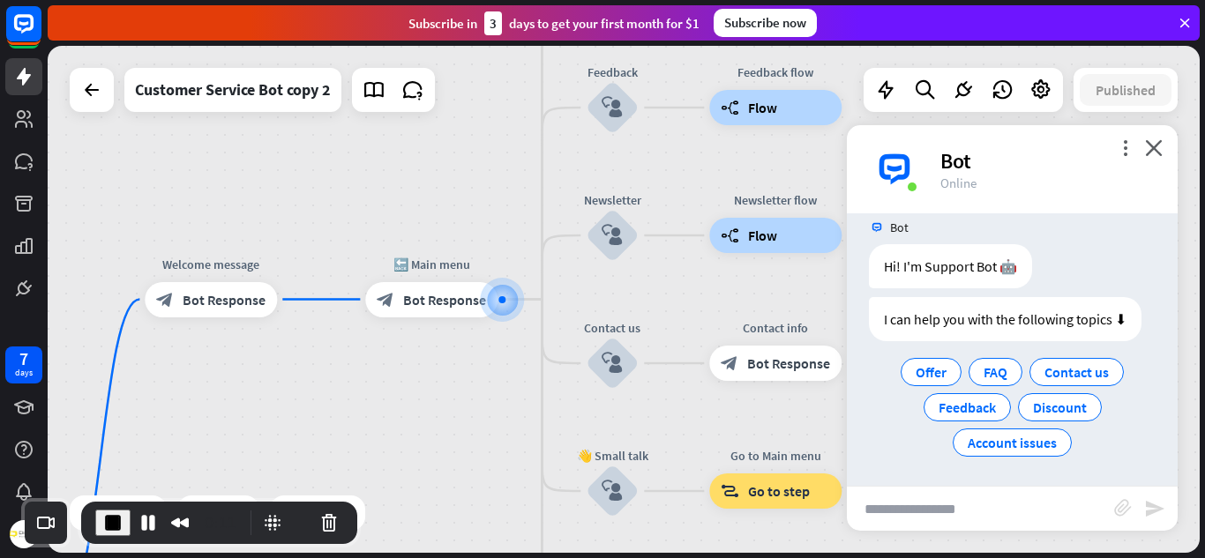
click at [288, 533] on div "Recorder controls - play pause" at bounding box center [300, 523] width 85 height 28
click at [296, 521] on button "Restart Recording" at bounding box center [300, 522] width 21 height 21
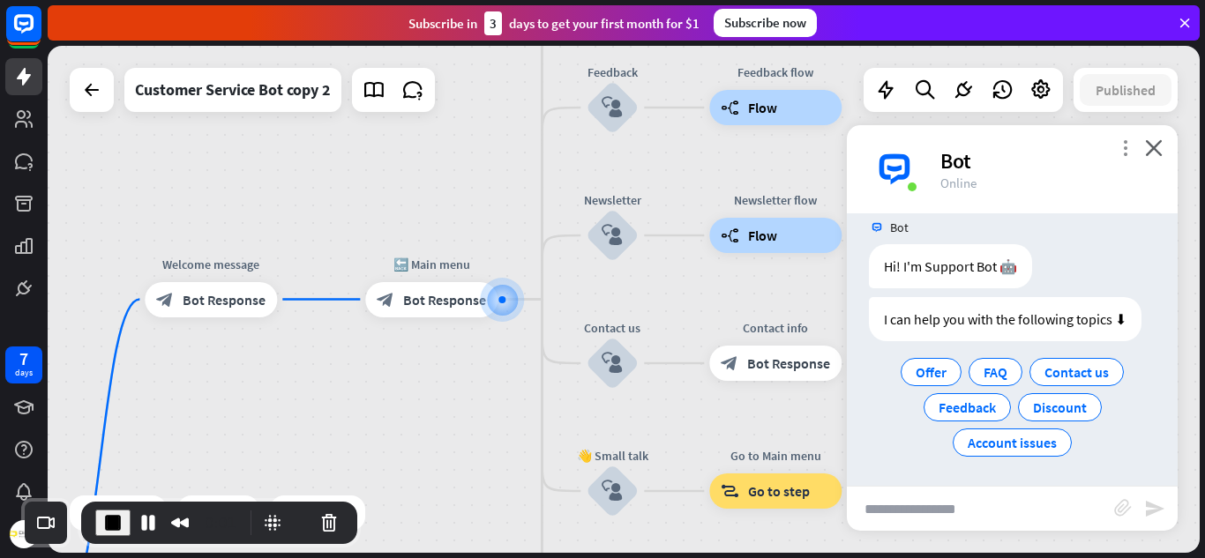
click at [1121, 150] on icon "more_vert" at bounding box center [1125, 147] width 17 height 17
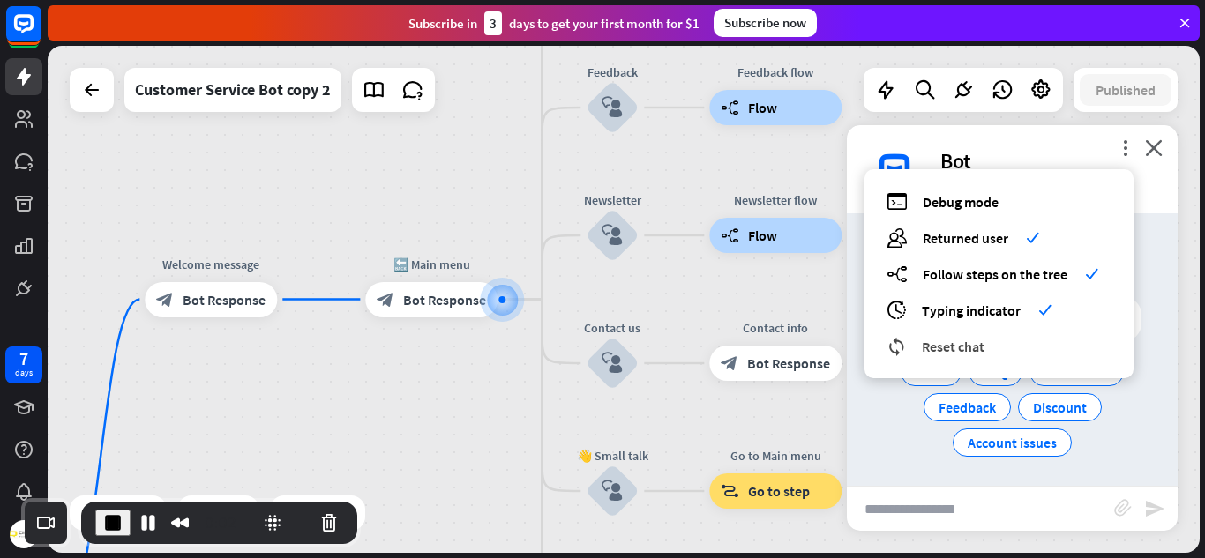
click at [940, 352] on span "Reset chat" at bounding box center [953, 347] width 63 height 18
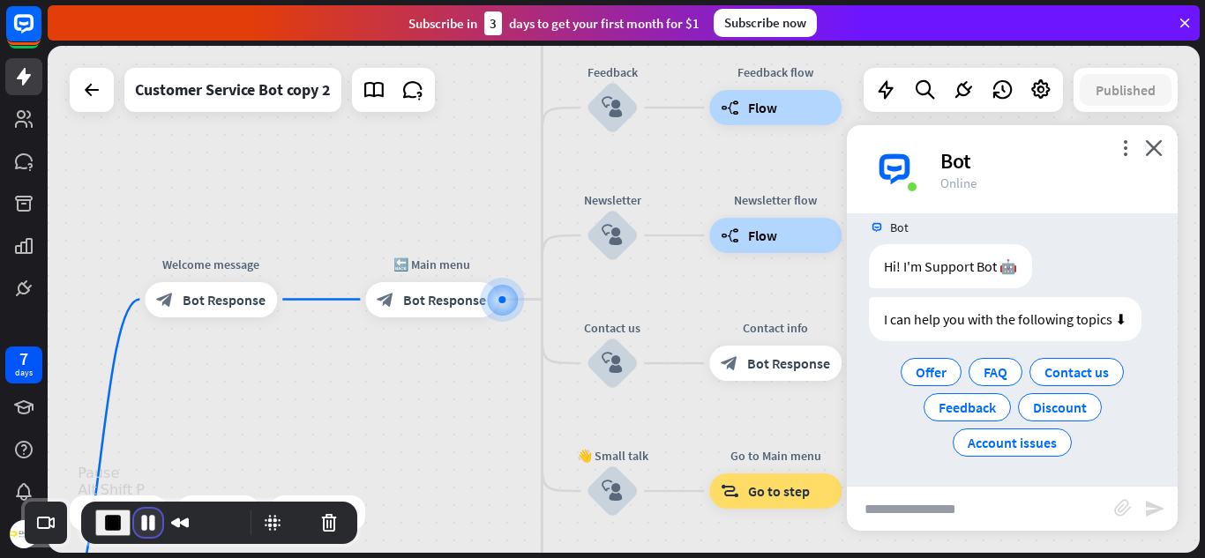
click at [143, 528] on button "Pause Recording" at bounding box center [148, 523] width 28 height 28
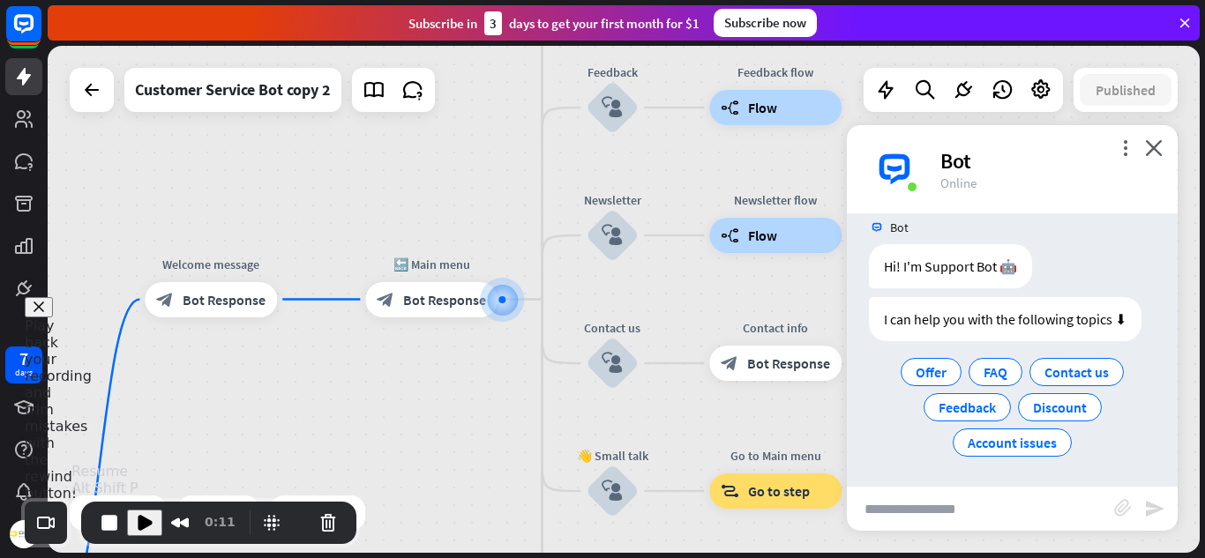
click at [143, 528] on span "Play Recording" at bounding box center [144, 522] width 21 height 21
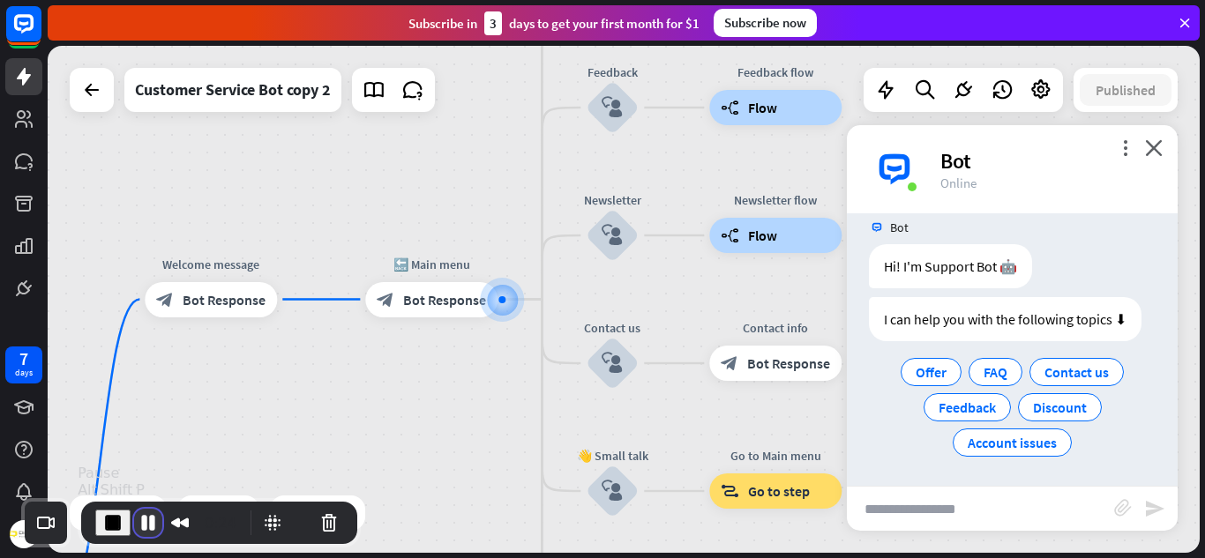
click at [147, 521] on button "Pause Recording" at bounding box center [148, 523] width 28 height 28
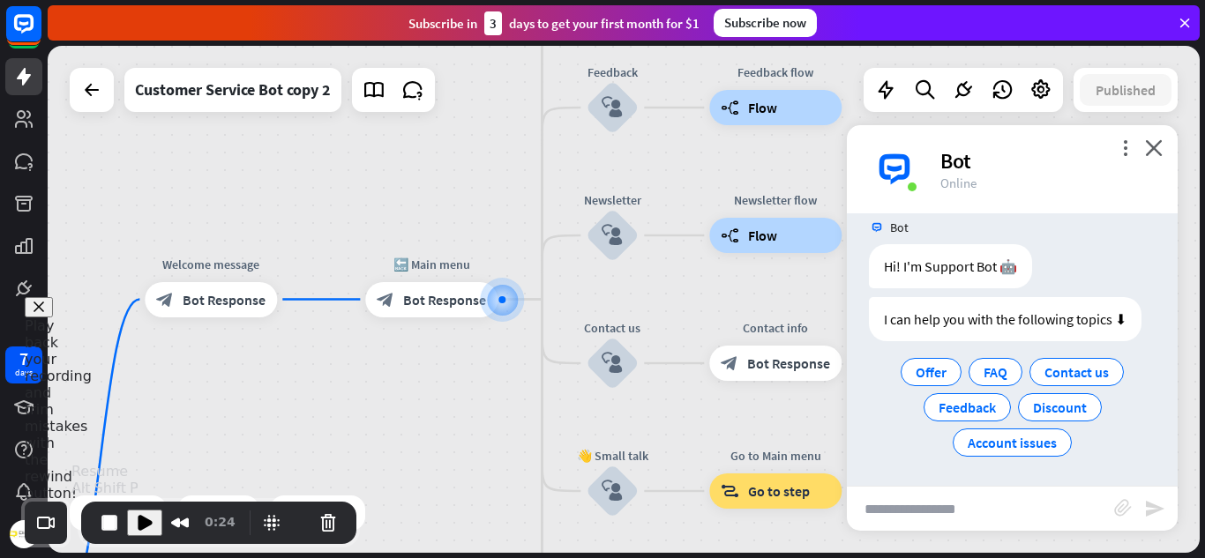
click at [147, 521] on span "Play Recording" at bounding box center [144, 522] width 21 height 21
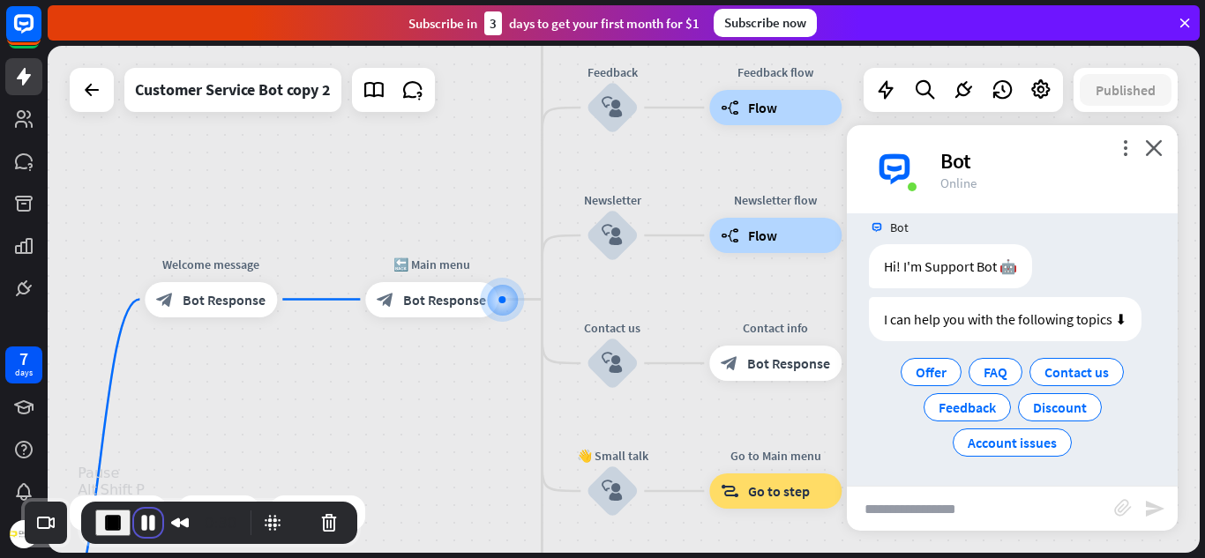
click at [147, 521] on button "Pause Recording" at bounding box center [148, 523] width 28 height 28
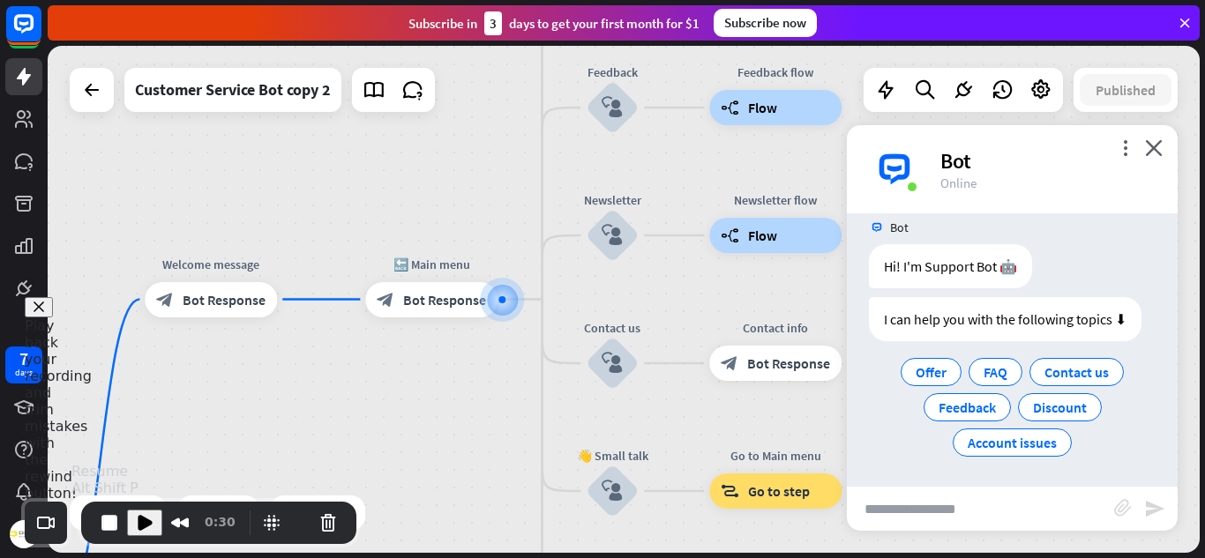
click at [147, 521] on span "Play Recording" at bounding box center [144, 522] width 21 height 21
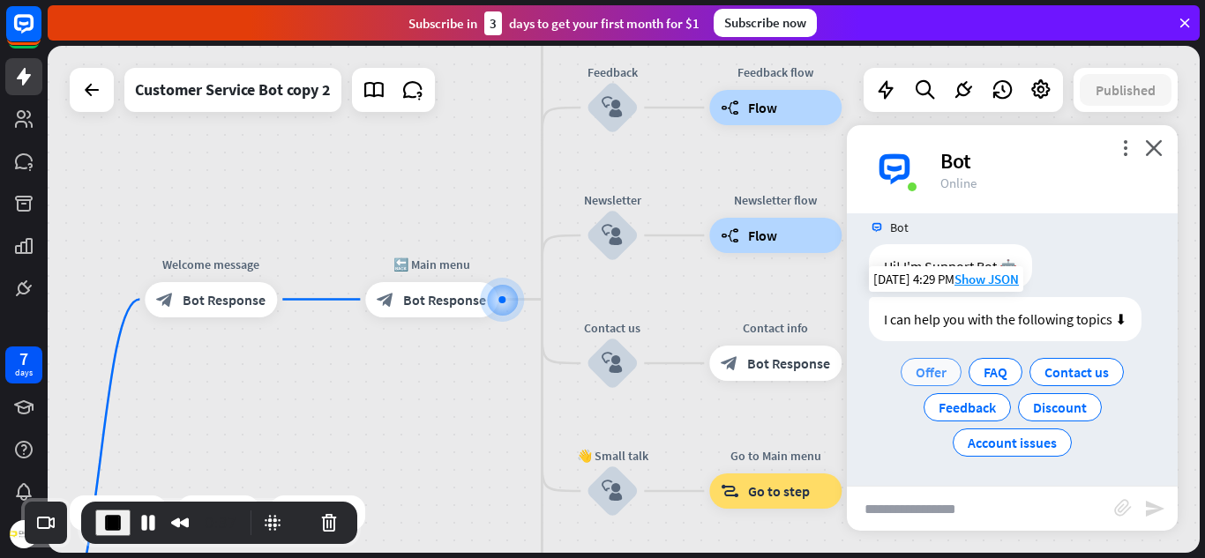
click at [931, 372] on span "Offer" at bounding box center [931, 372] width 31 height 18
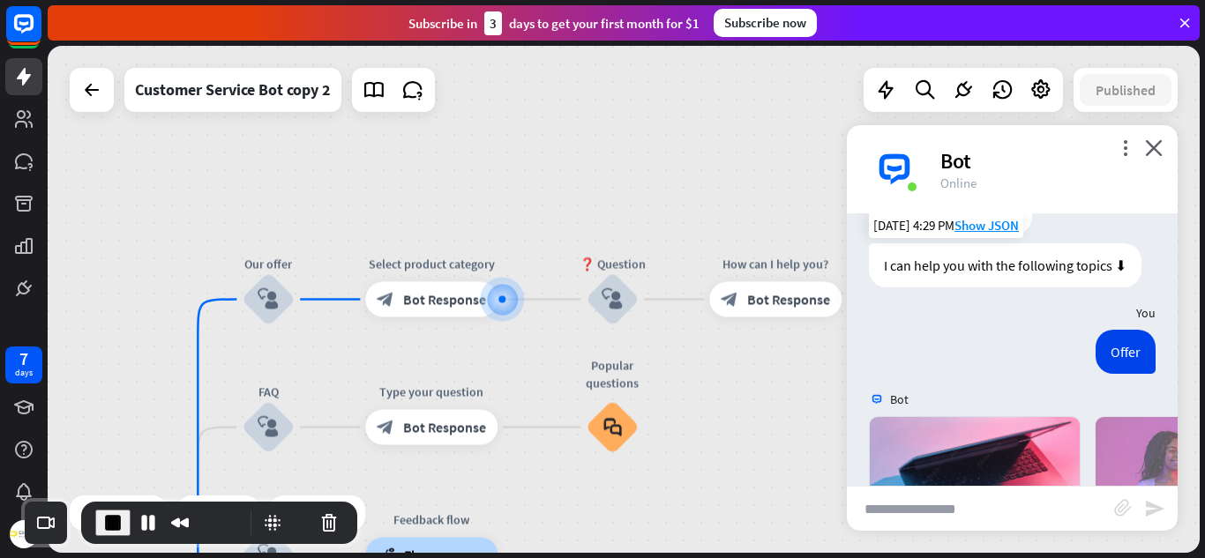
scroll to position [400, 0]
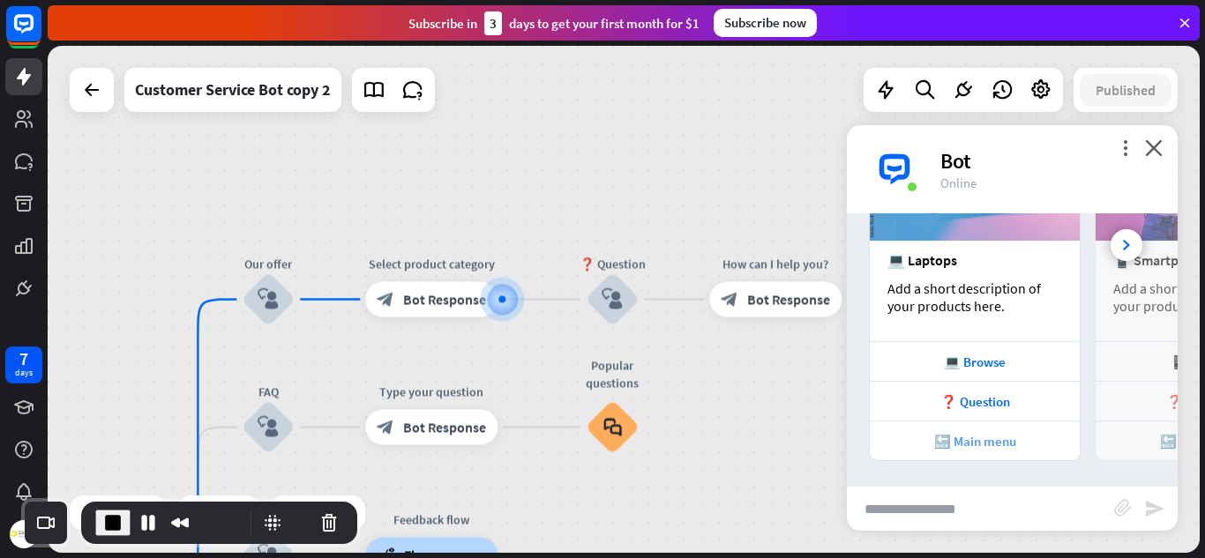
click at [963, 433] on div "🔙 Main menu" at bounding box center [974, 441] width 192 height 17
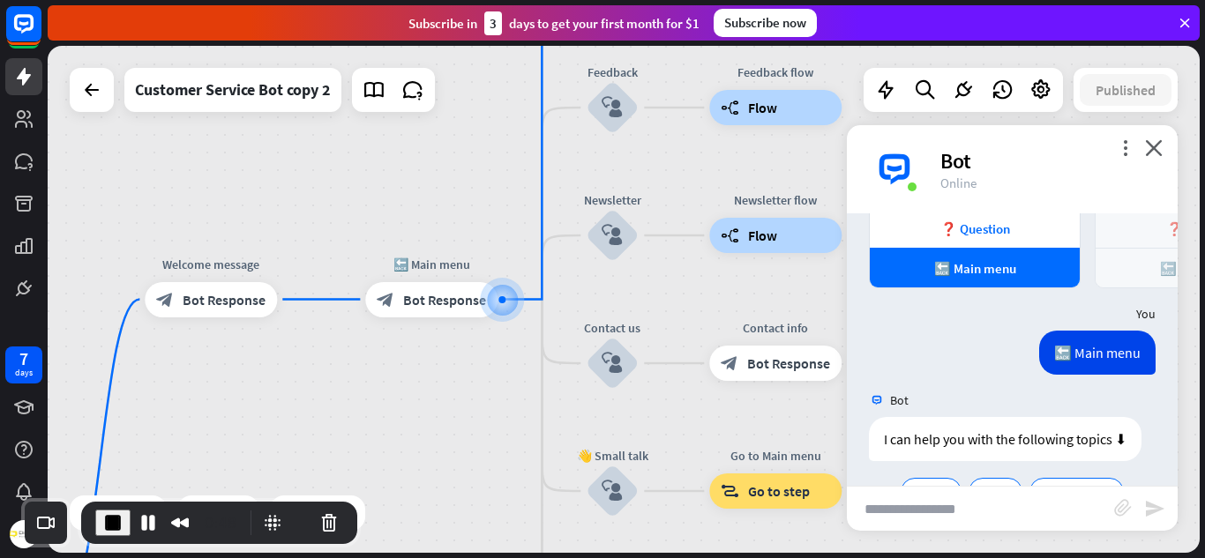
scroll to position [692, 0]
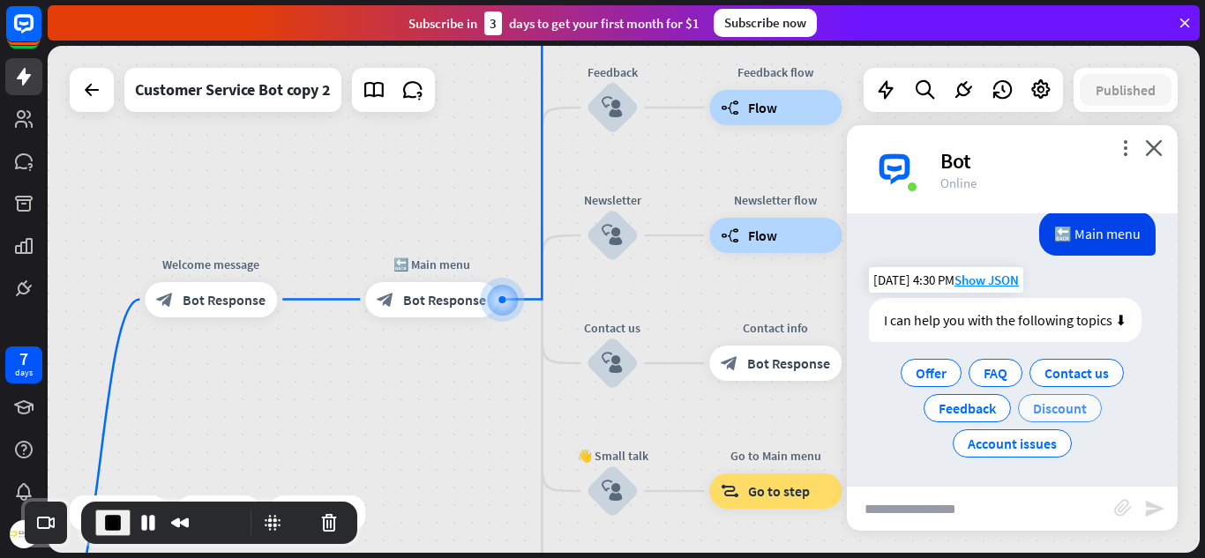
click at [1059, 400] on span "Discount" at bounding box center [1060, 409] width 54 height 18
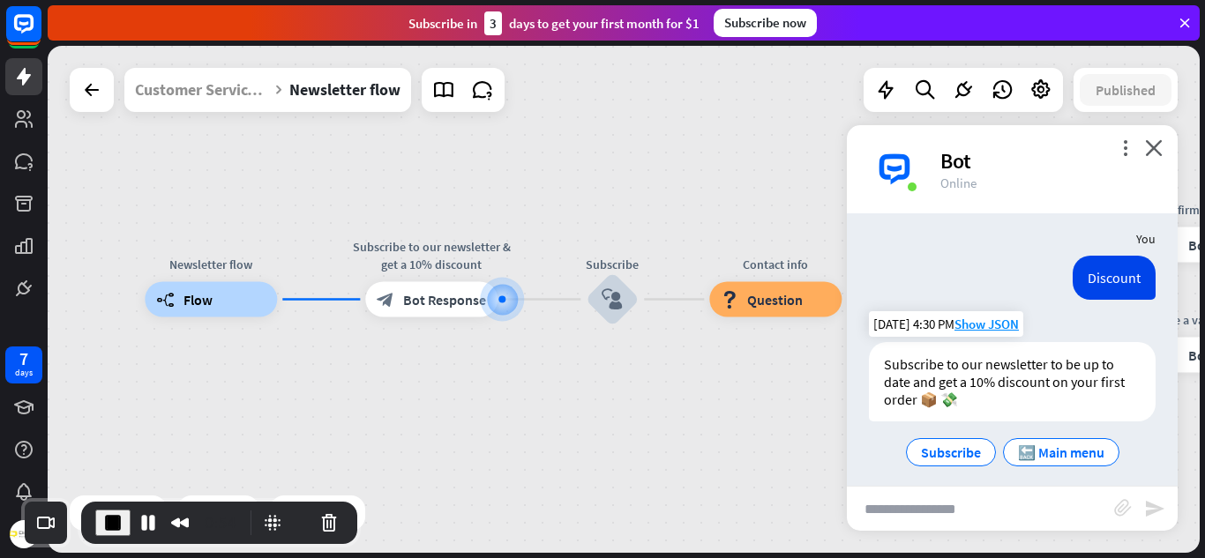
scroll to position [830, 0]
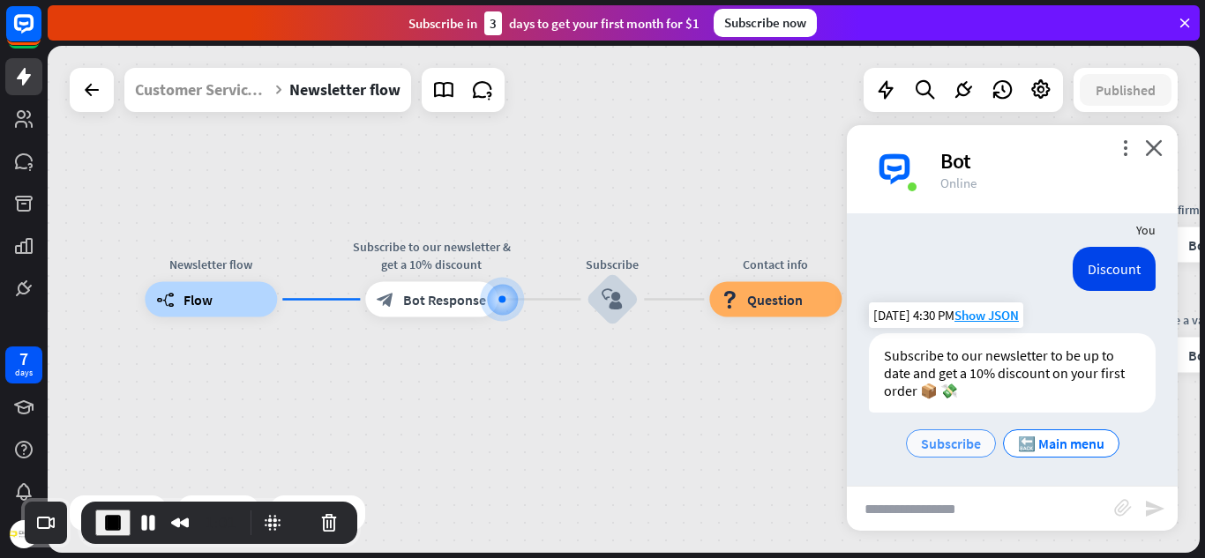
click at [955, 436] on span "Subscribe" at bounding box center [951, 444] width 60 height 18
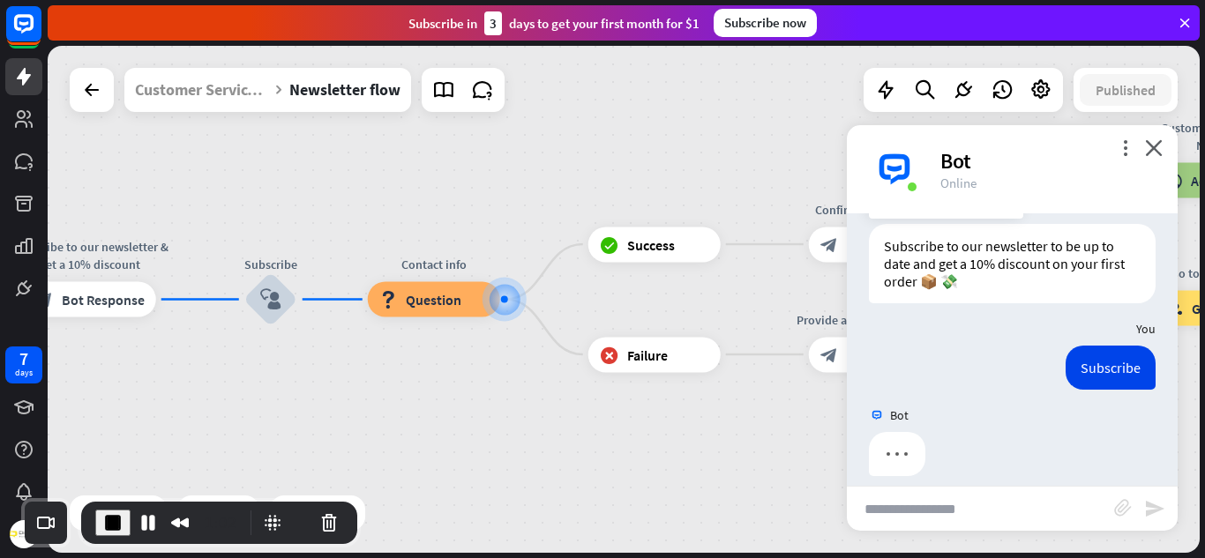
scroll to position [954, 0]
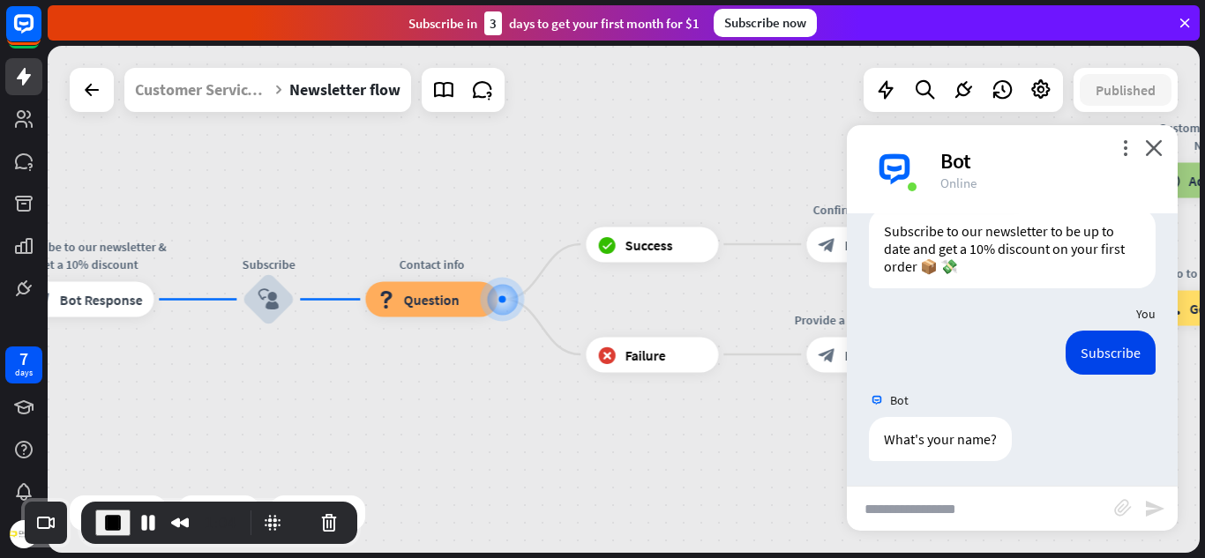
click at [908, 505] on input "text" at bounding box center [980, 509] width 267 height 44
type input "***"
click at [1156, 513] on icon "send" at bounding box center [1154, 508] width 21 height 21
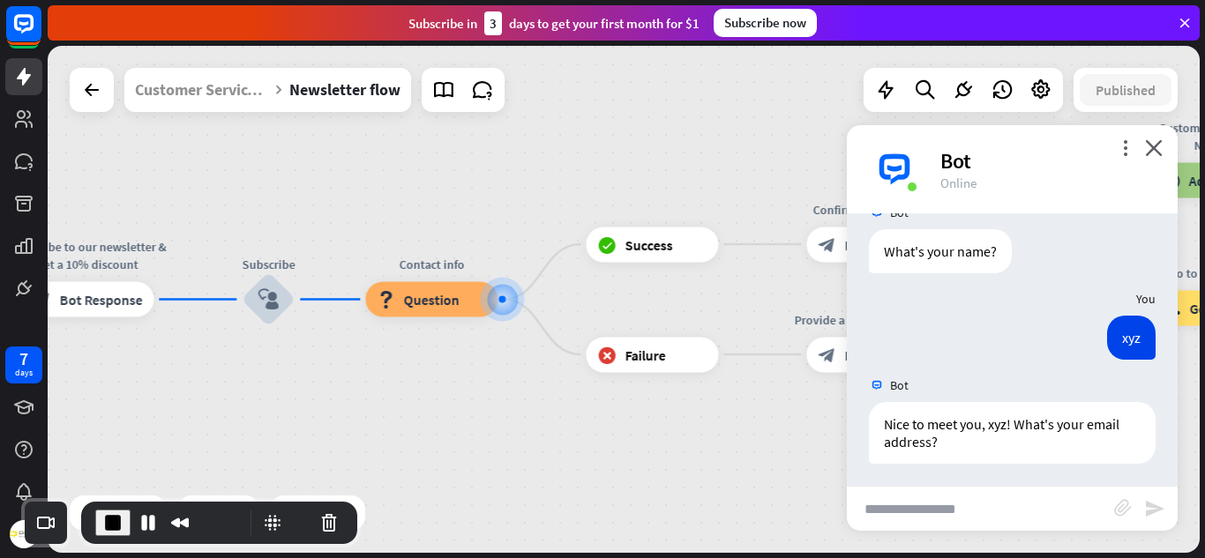
scroll to position [1145, 0]
click at [907, 515] on input "text" at bounding box center [980, 509] width 267 height 44
type input "**********"
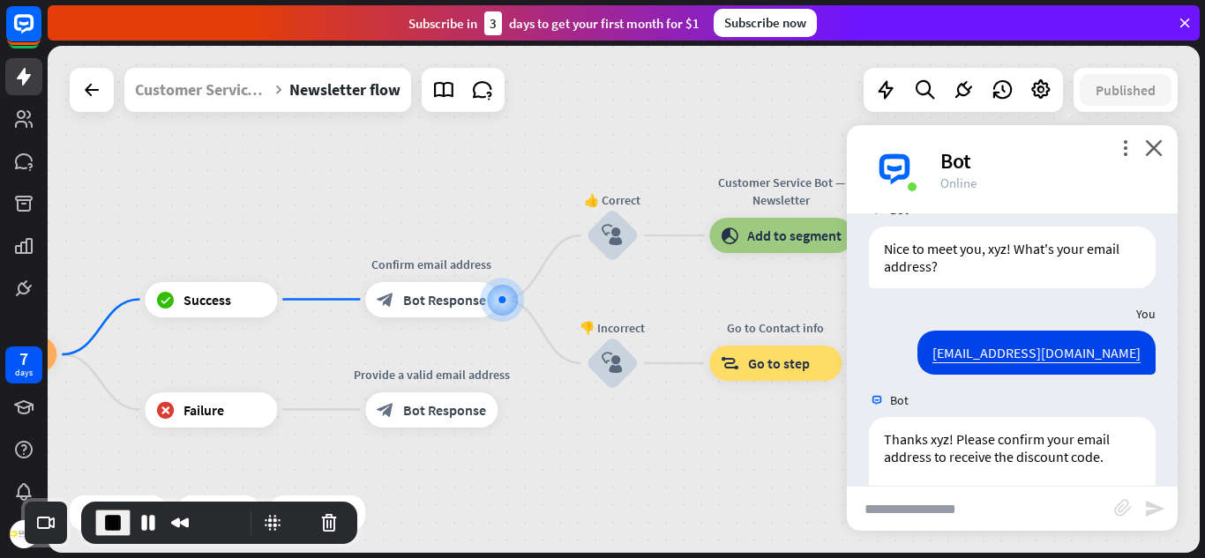
scroll to position [1419, 0]
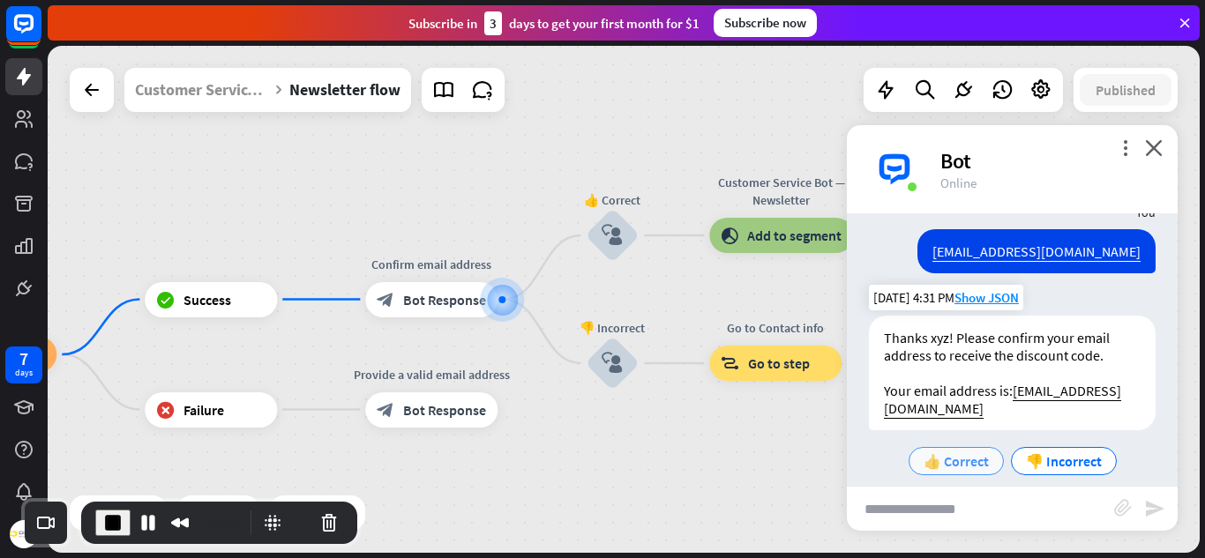
click at [965, 452] on span "👍 Correct" at bounding box center [955, 461] width 65 height 18
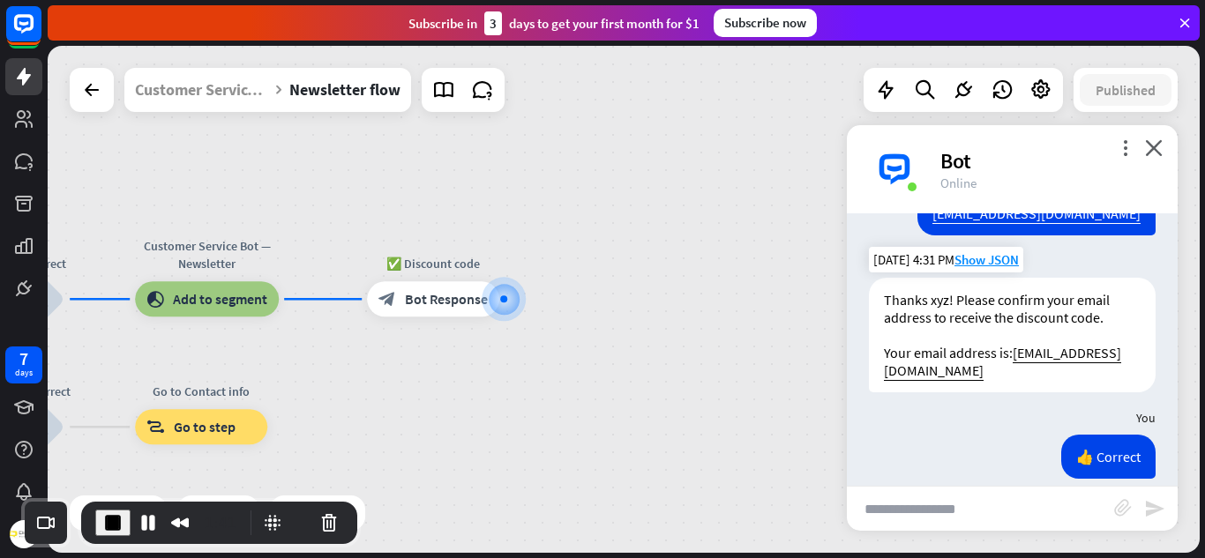
scroll to position [1544, 0]
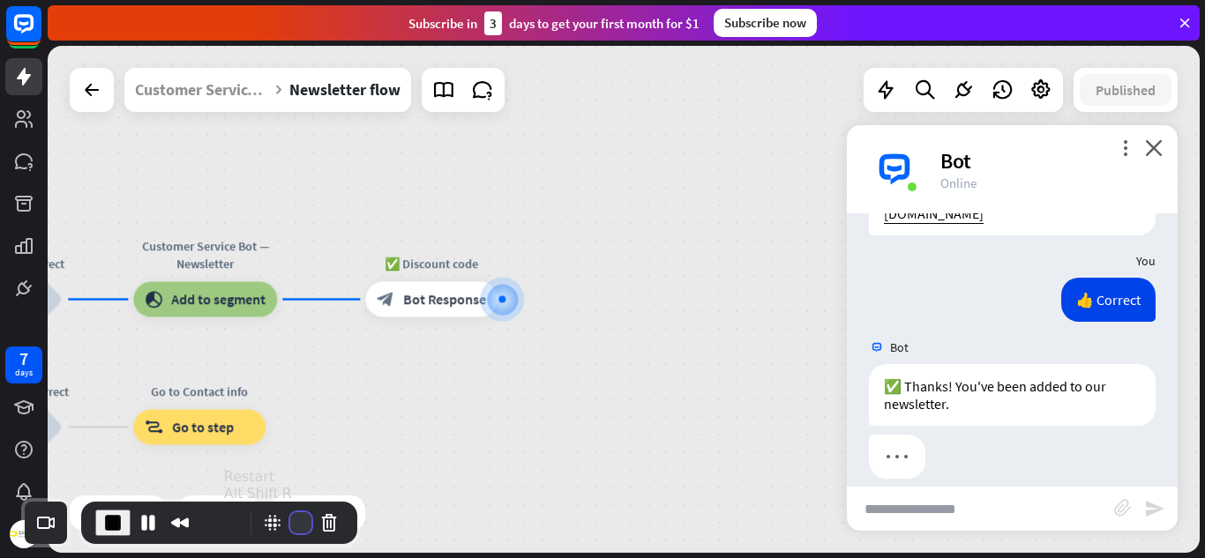
click at [290, 518] on button "Restart Recording" at bounding box center [300, 522] width 21 height 21
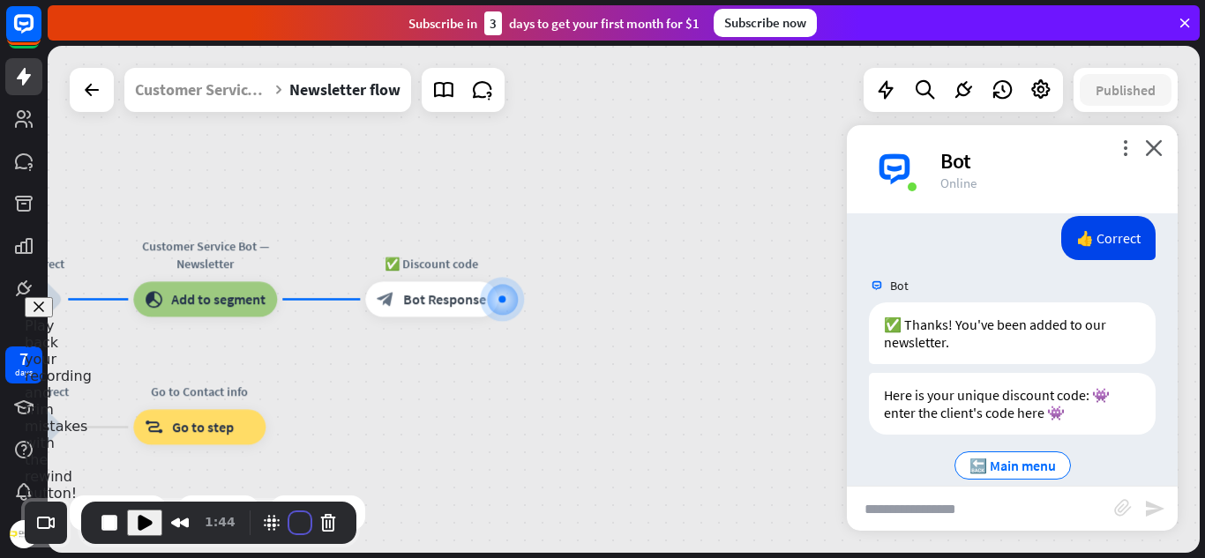
scroll to position [1680, 0]
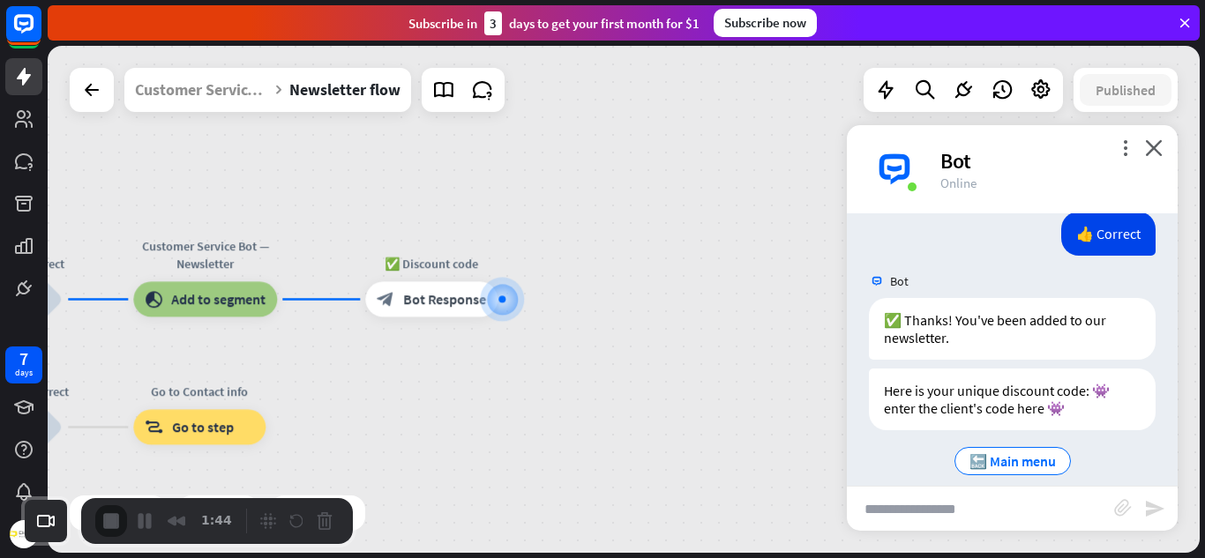
click at [1123, 151] on icon "more_vert" at bounding box center [1125, 147] width 17 height 17
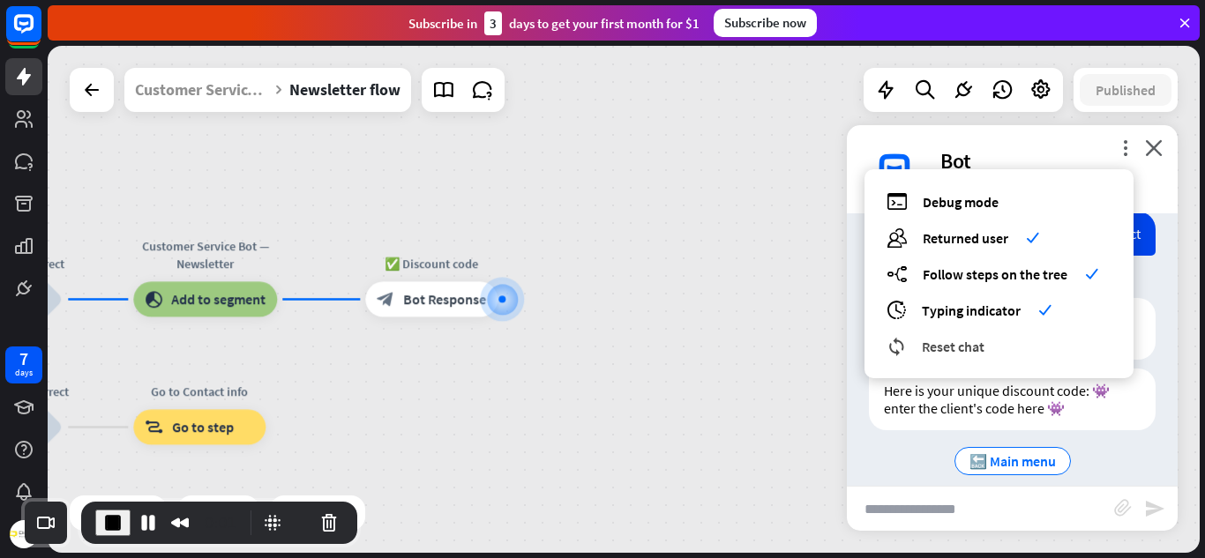
click at [922, 348] on span "Reset chat" at bounding box center [953, 347] width 63 height 18
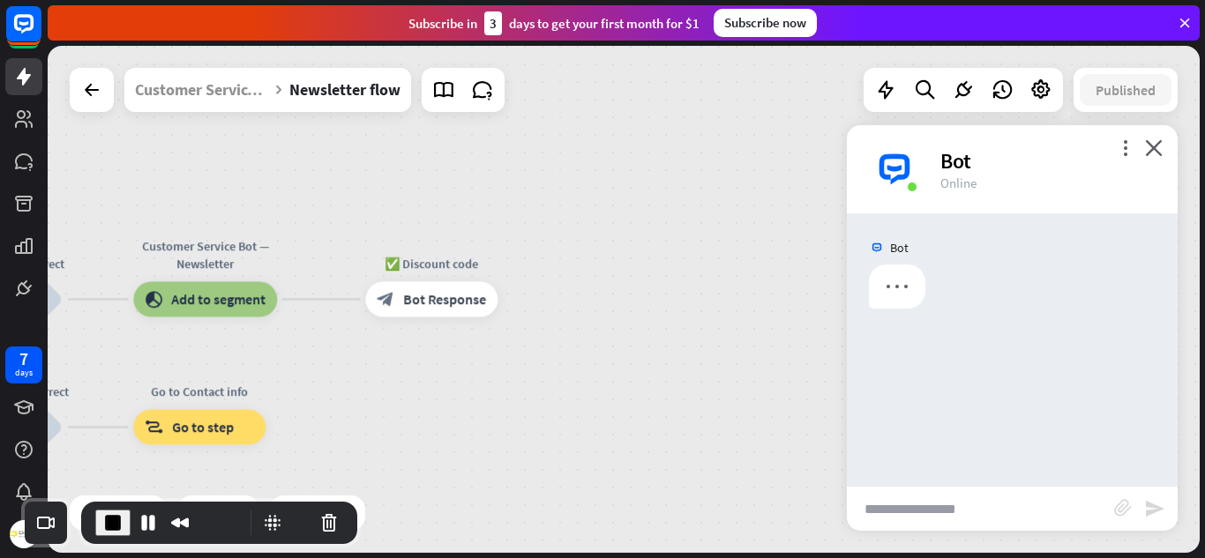
scroll to position [0, 0]
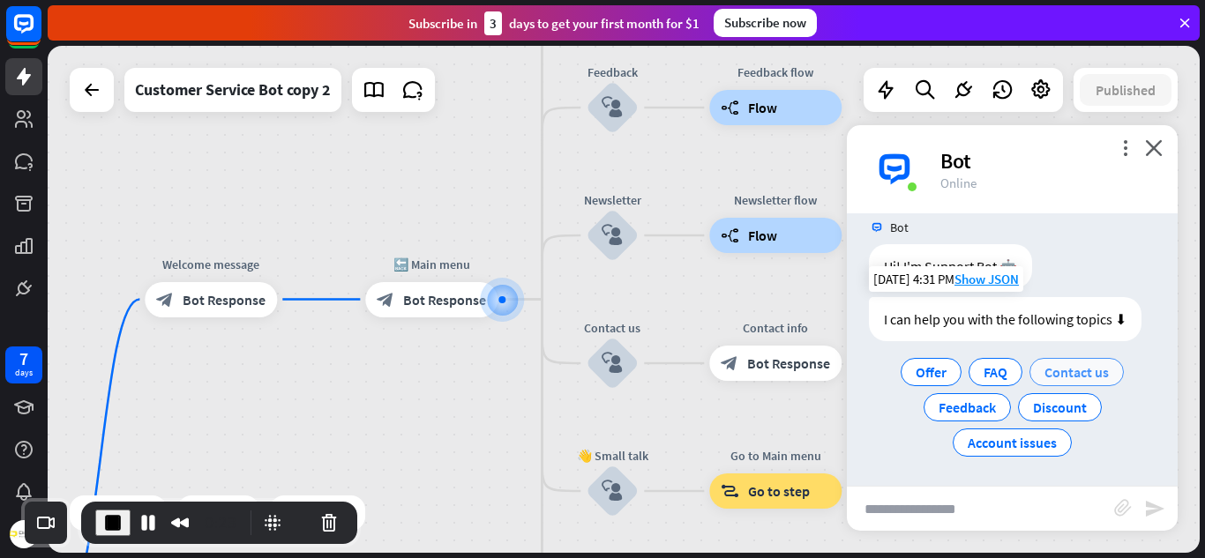
scroll to position [19, 0]
click at [142, 519] on button "Pause Recording" at bounding box center [148, 523] width 28 height 28
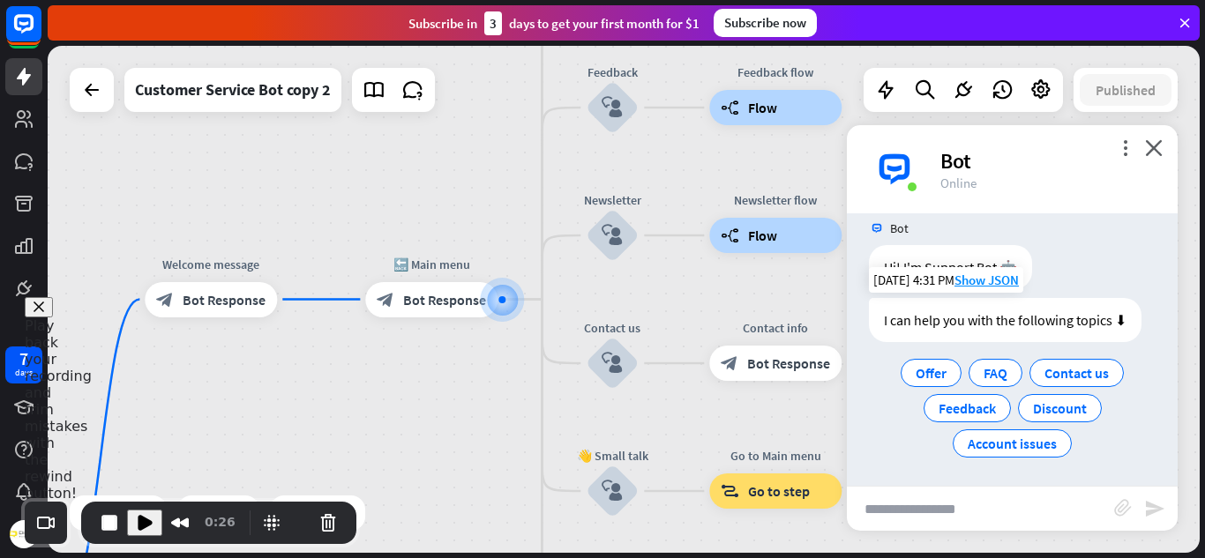
scroll to position [20, 0]
click at [146, 514] on span "Play Recording" at bounding box center [144, 522] width 21 height 21
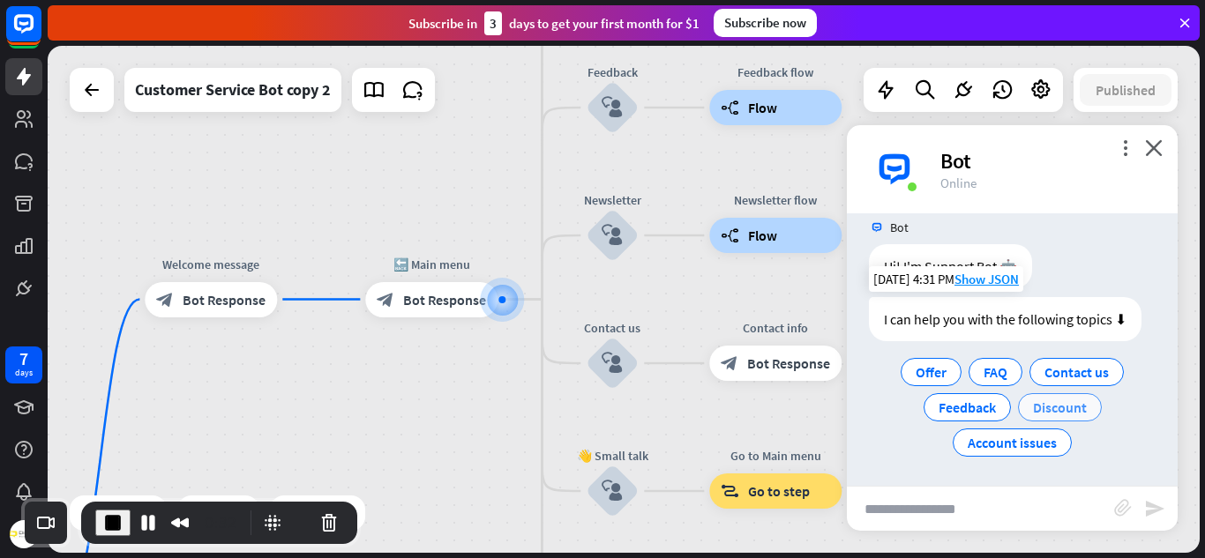
click at [1054, 414] on span "Discount" at bounding box center [1060, 408] width 54 height 18
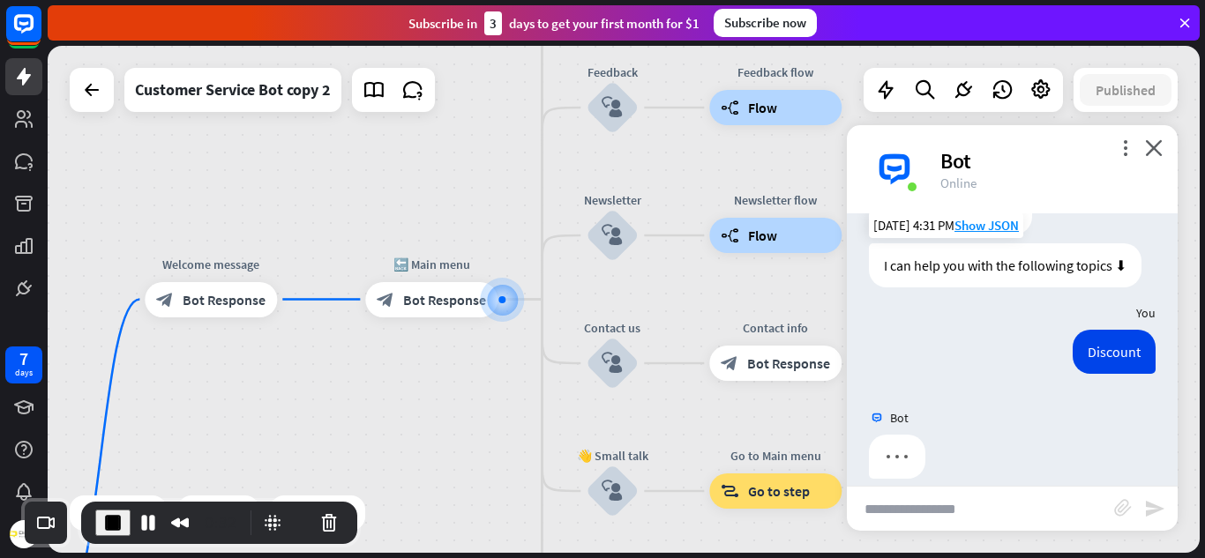
scroll to position [93, 0]
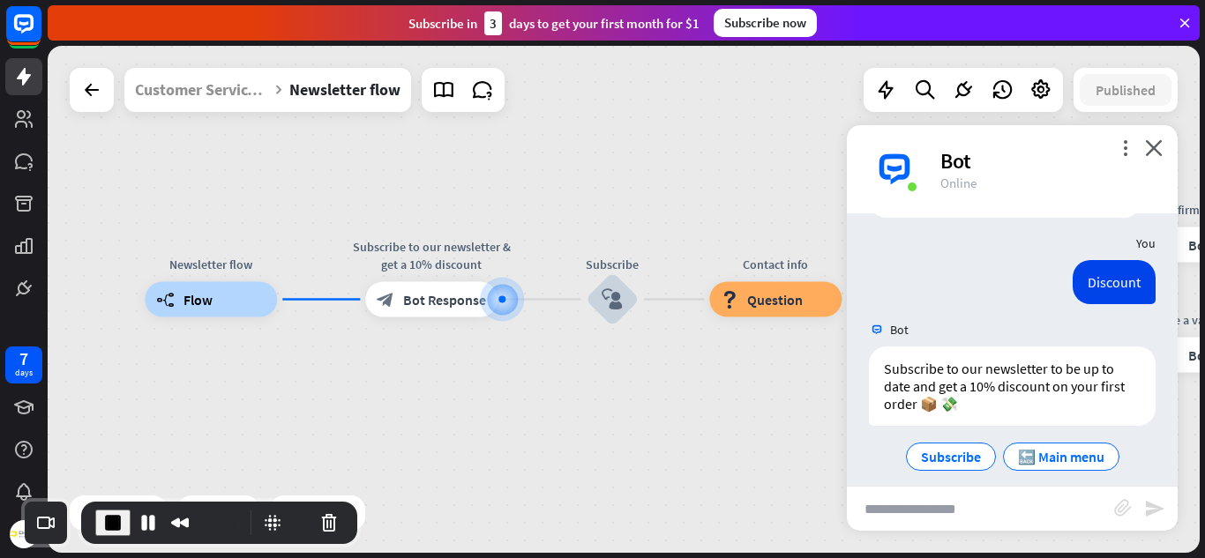
scroll to position [158, 0]
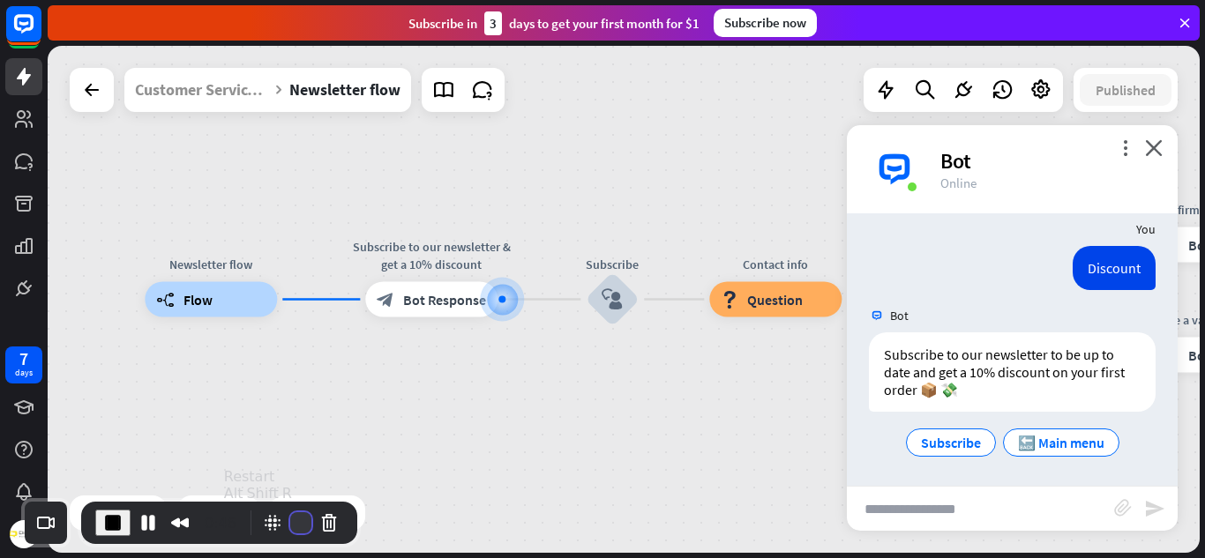
click at [295, 520] on button "Restart Recording" at bounding box center [300, 522] width 21 height 21
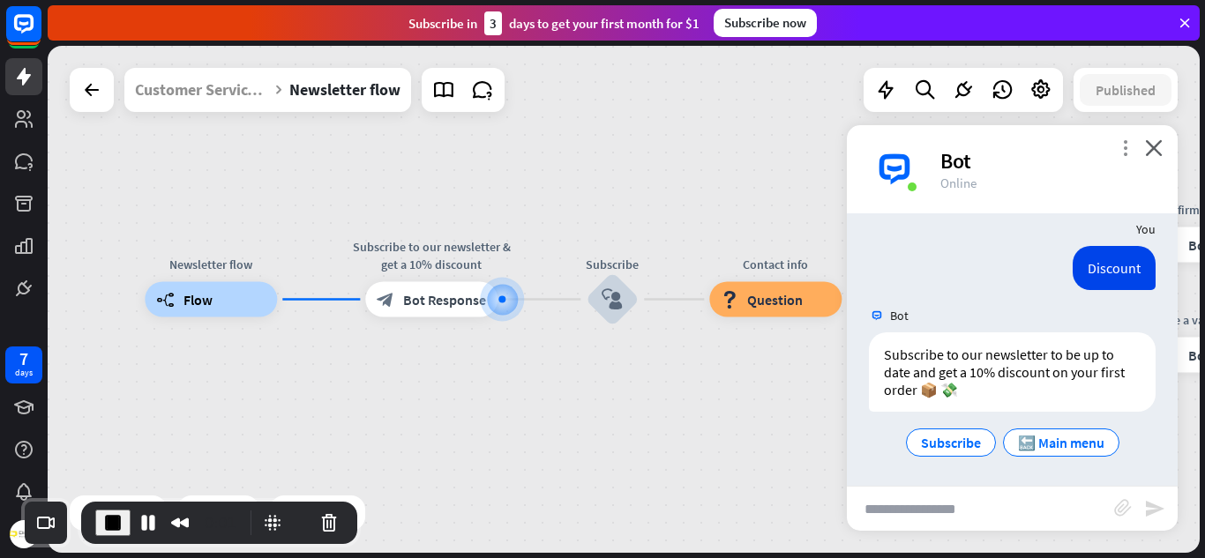
click at [1128, 142] on icon "more_vert" at bounding box center [1125, 147] width 17 height 17
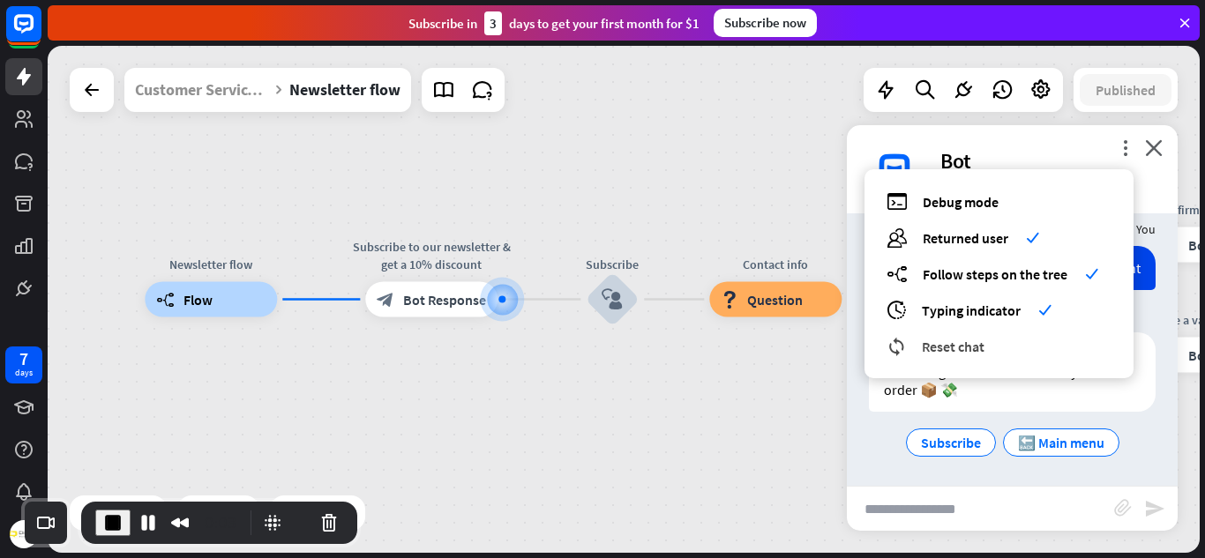
click at [928, 340] on span "Reset chat" at bounding box center [953, 347] width 63 height 18
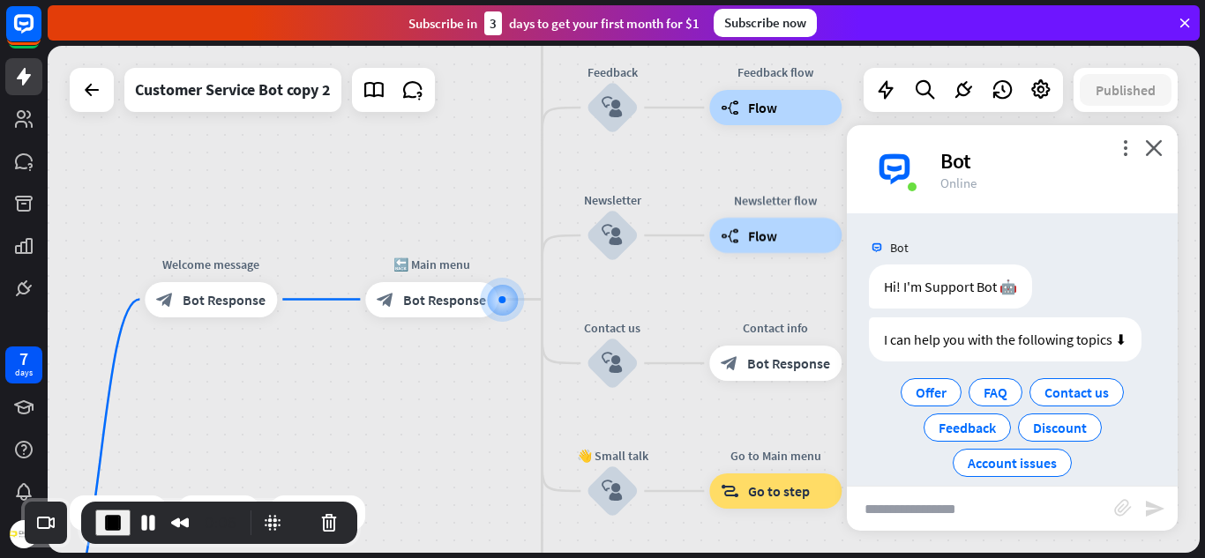
scroll to position [20, 0]
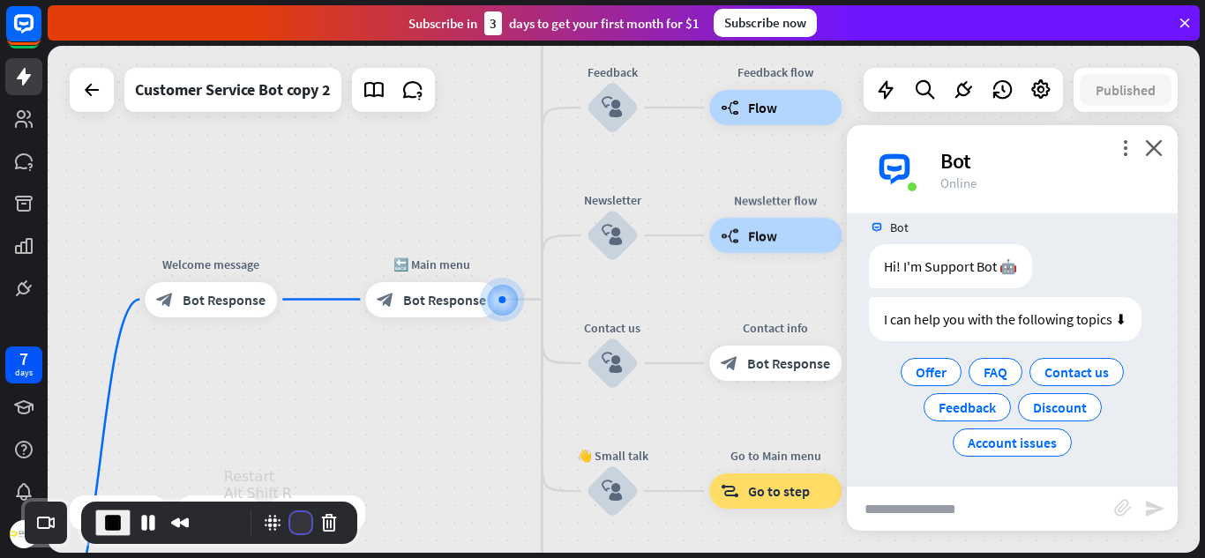
click at [290, 527] on button "Restart Recording" at bounding box center [300, 522] width 21 height 21
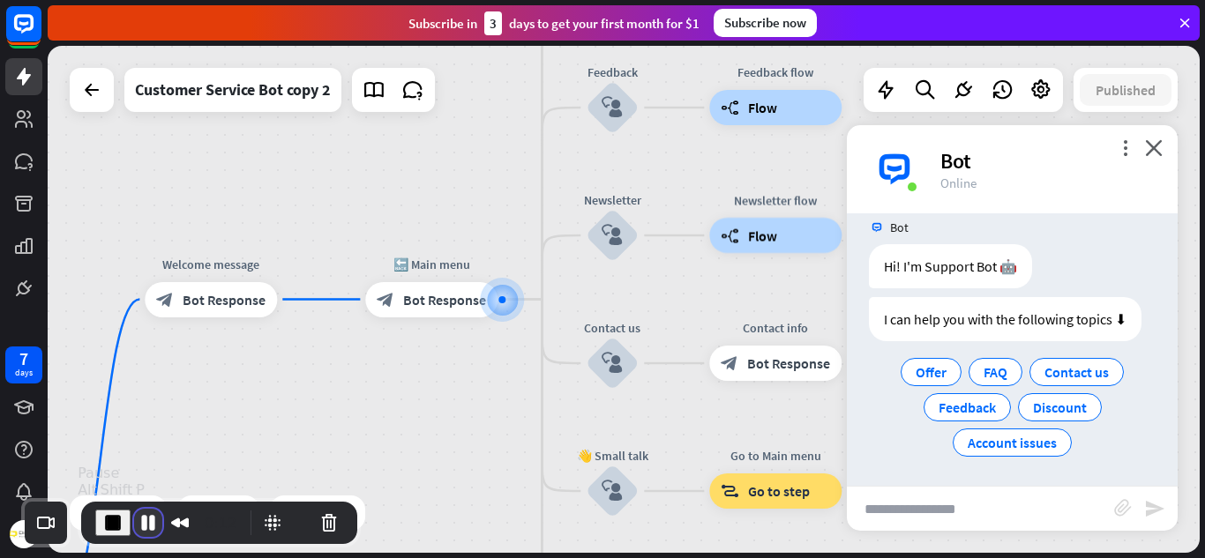
click at [151, 524] on button "Pause Recording" at bounding box center [148, 523] width 28 height 28
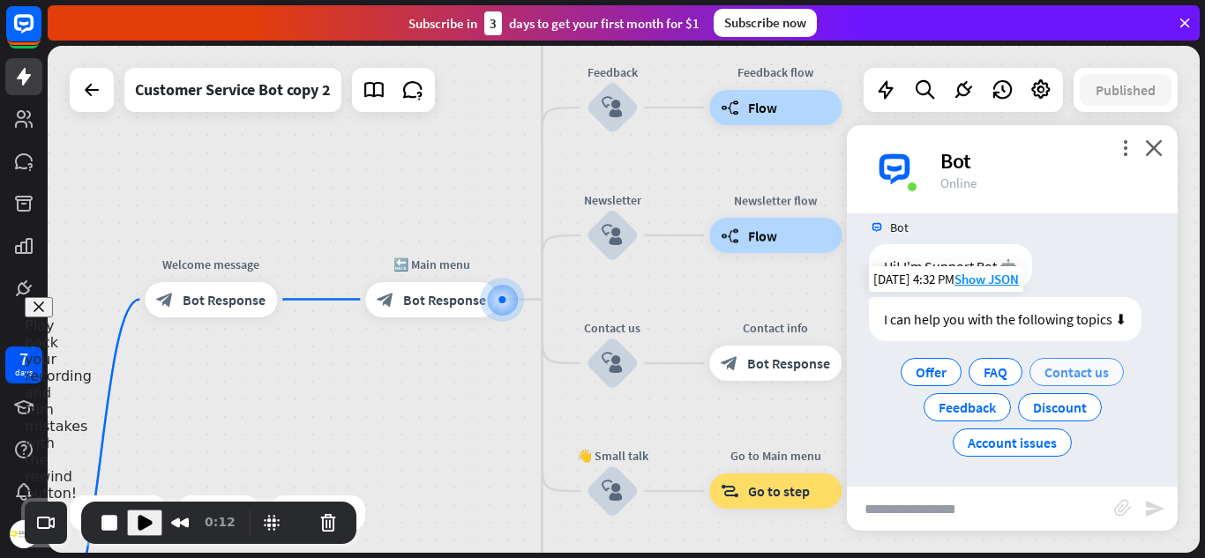
click at [1073, 369] on span "Contact us" at bounding box center [1076, 372] width 64 height 18
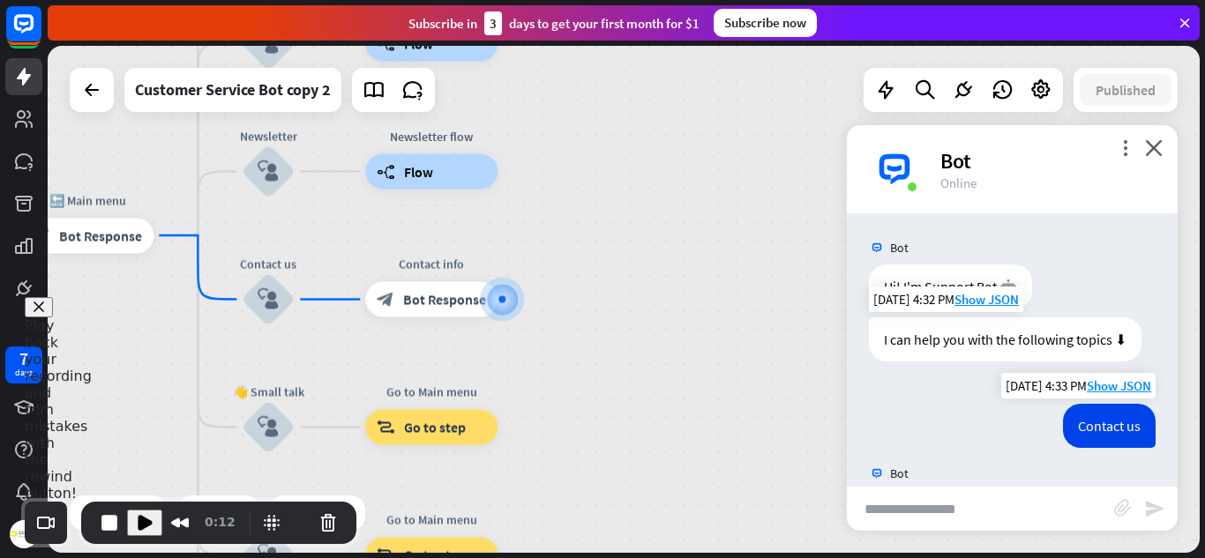
scroll to position [378, 0]
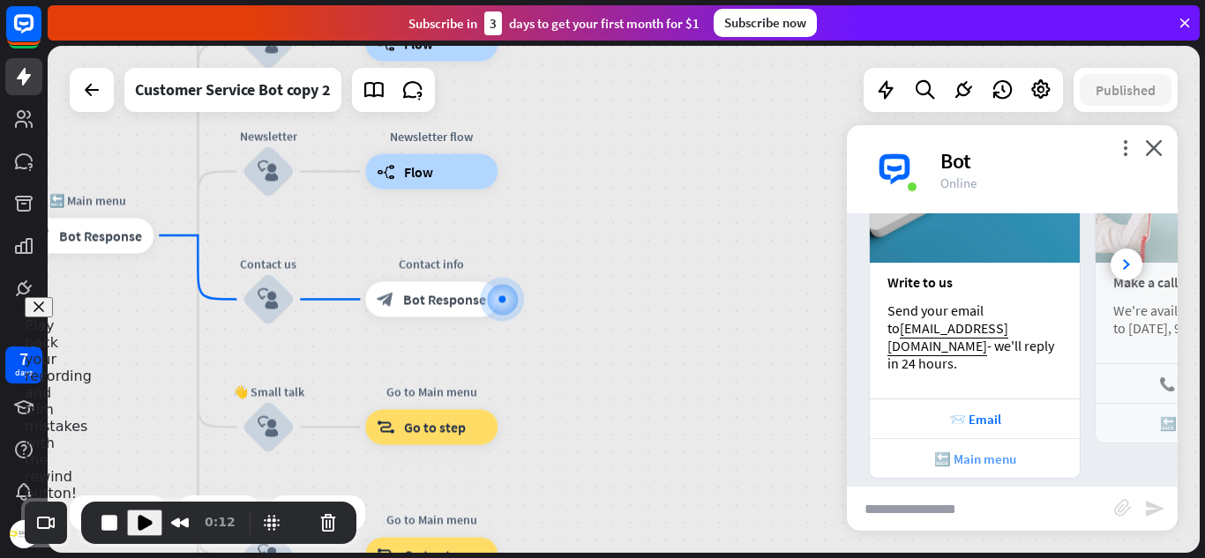
click at [970, 451] on div "🔙 Main menu" at bounding box center [974, 459] width 192 height 17
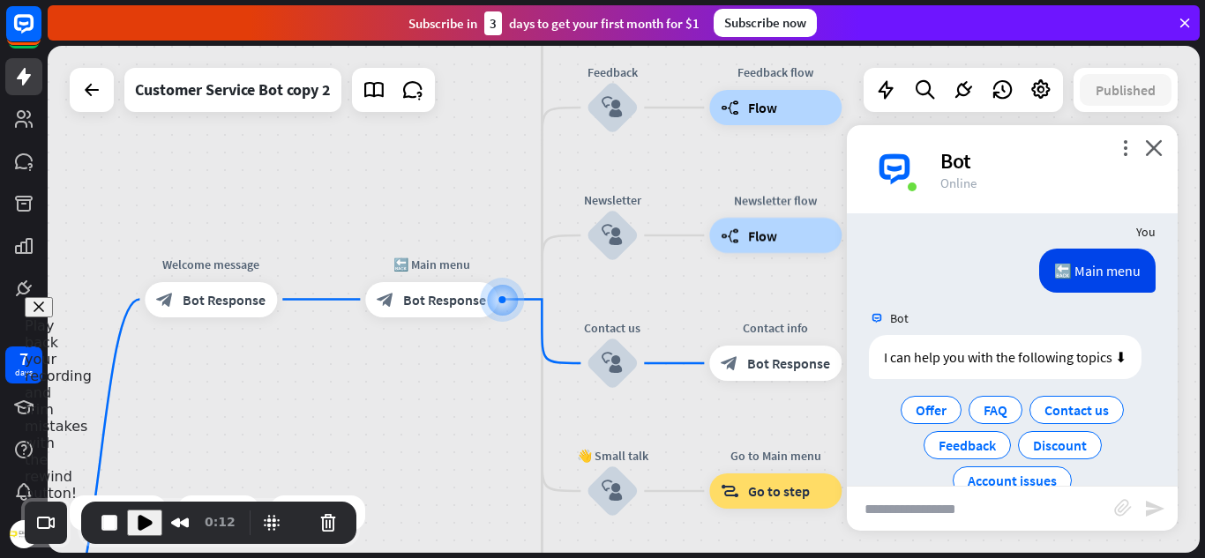
scroll to position [670, 0]
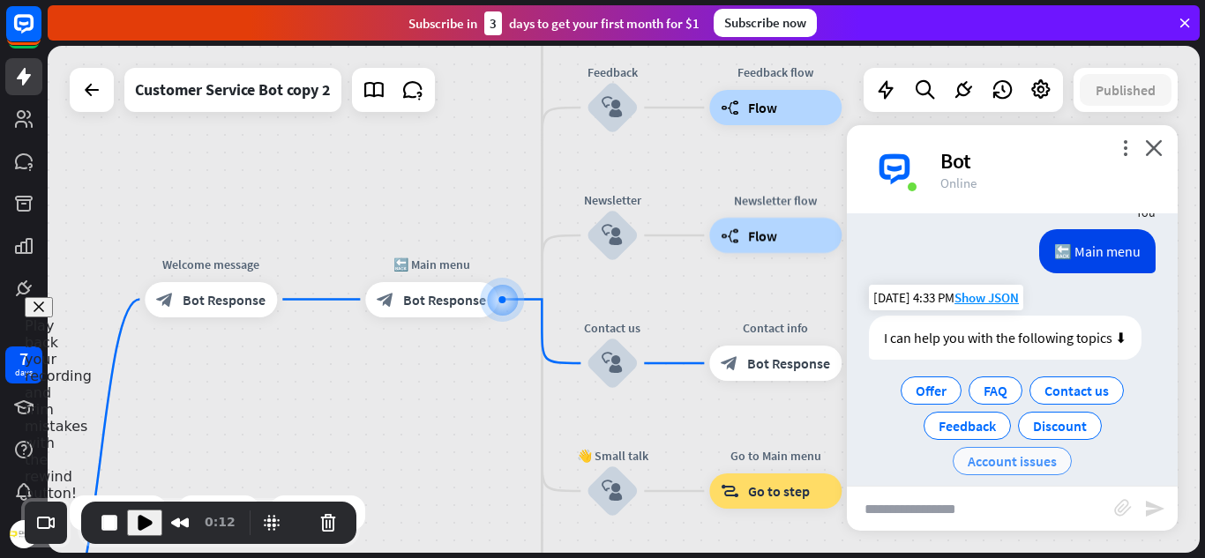
click at [1011, 452] on span "Account issues" at bounding box center [1012, 461] width 89 height 18
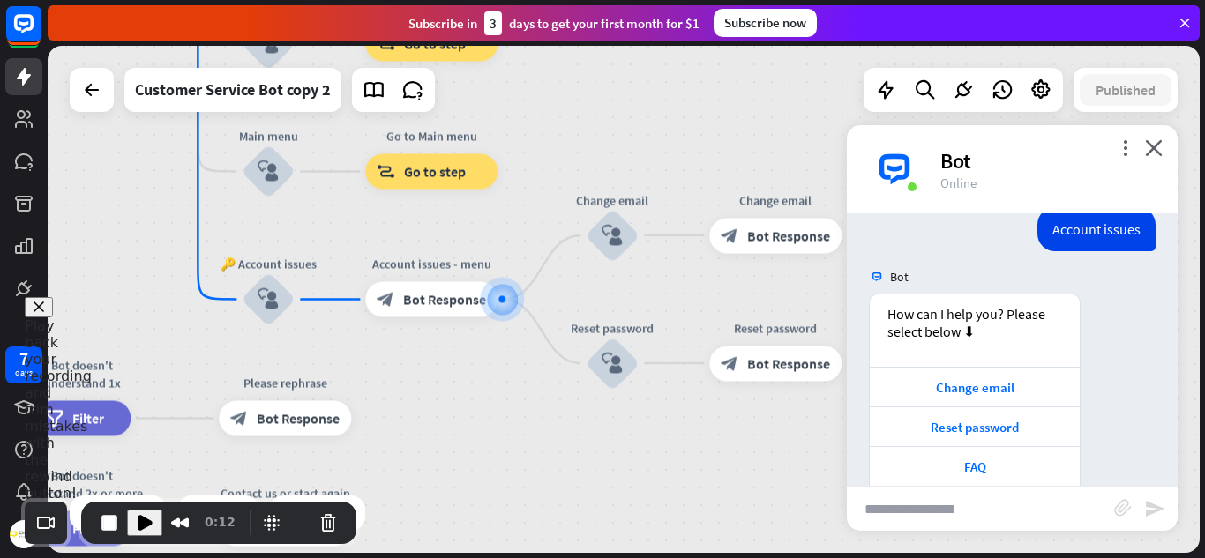
scroll to position [912, 0]
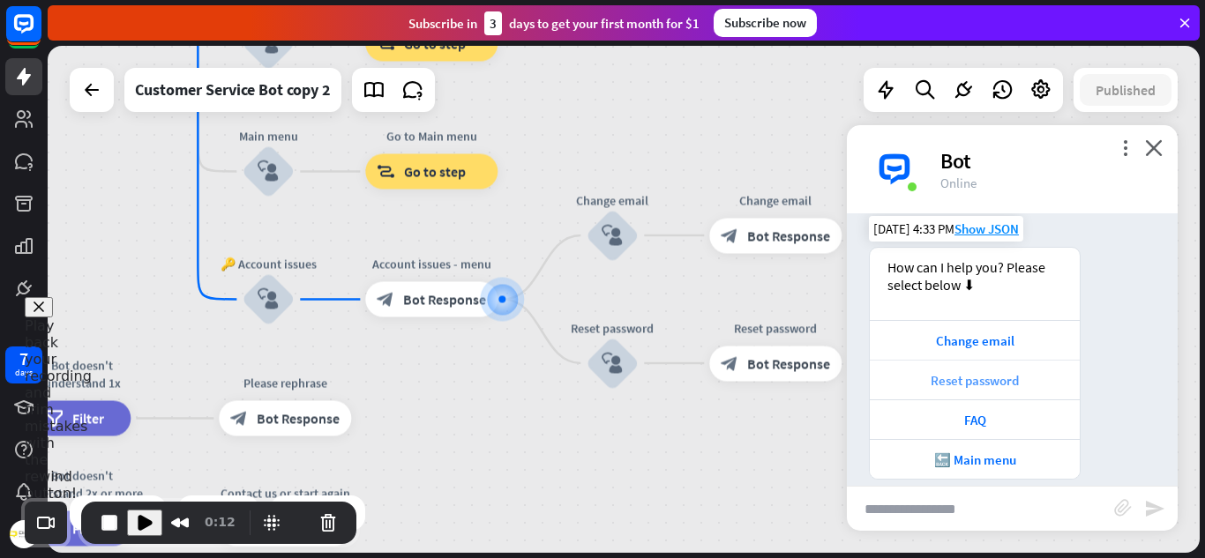
click at [977, 372] on div "Reset password" at bounding box center [974, 380] width 192 height 17
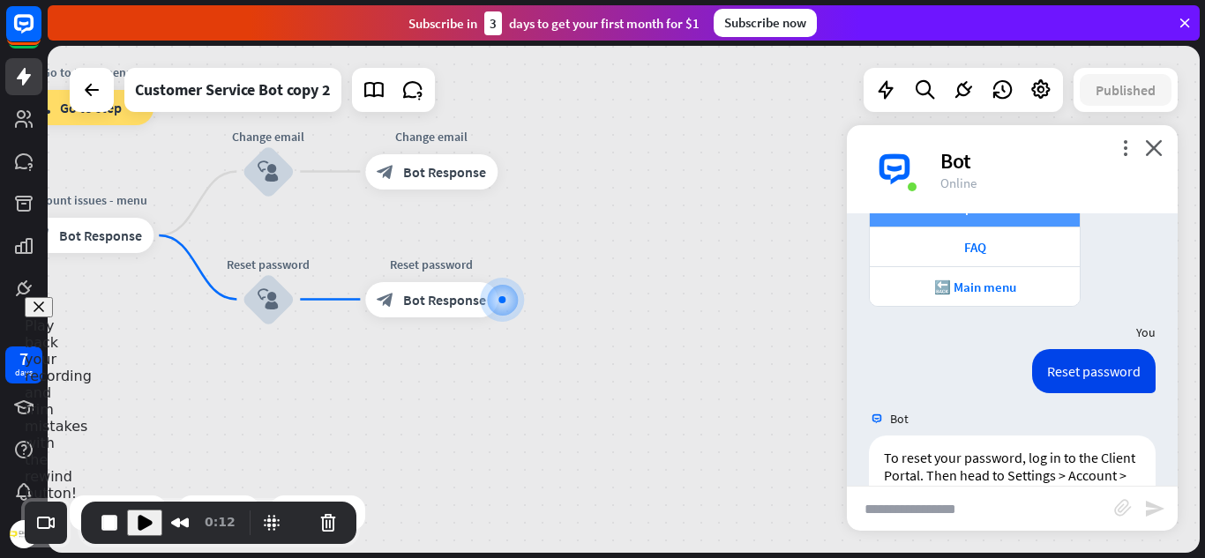
scroll to position [1170, 0]
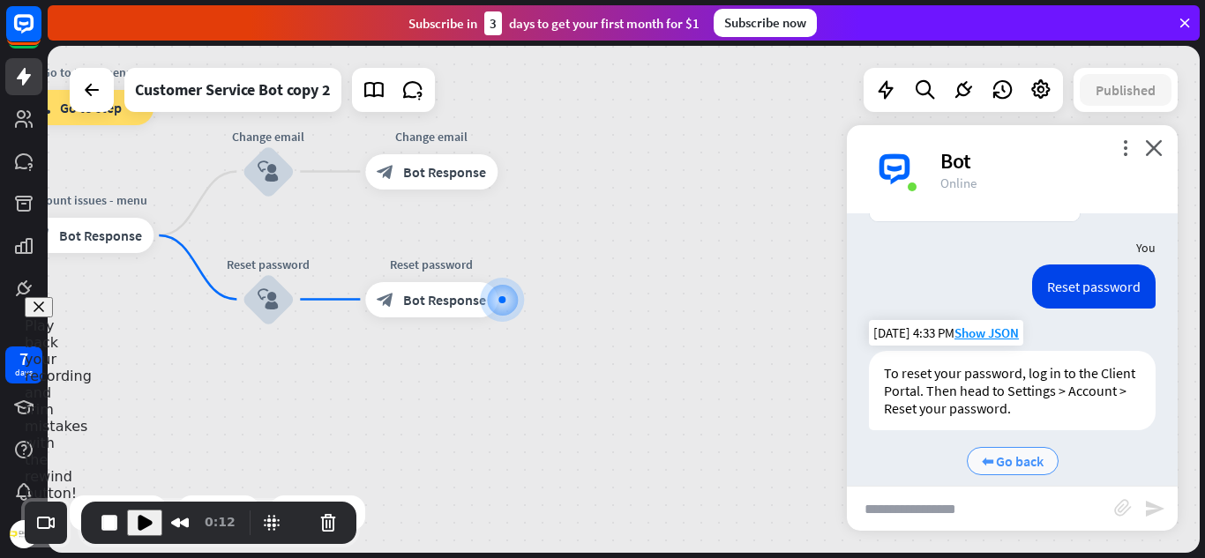
click at [1001, 452] on span "⬅ Go back" at bounding box center [1013, 461] width 62 height 18
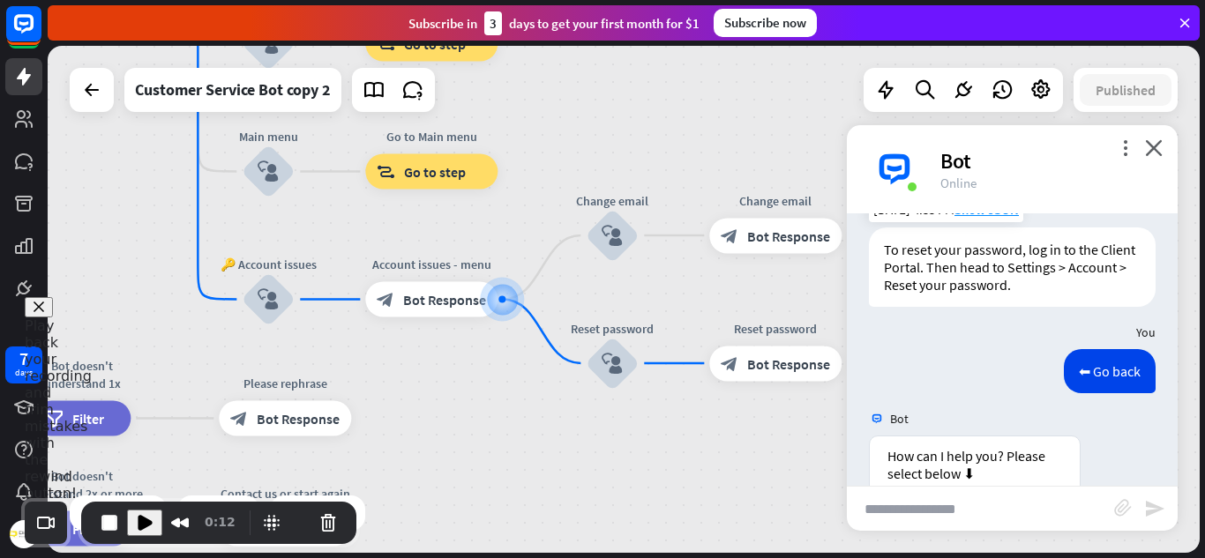
scroll to position [1482, 0]
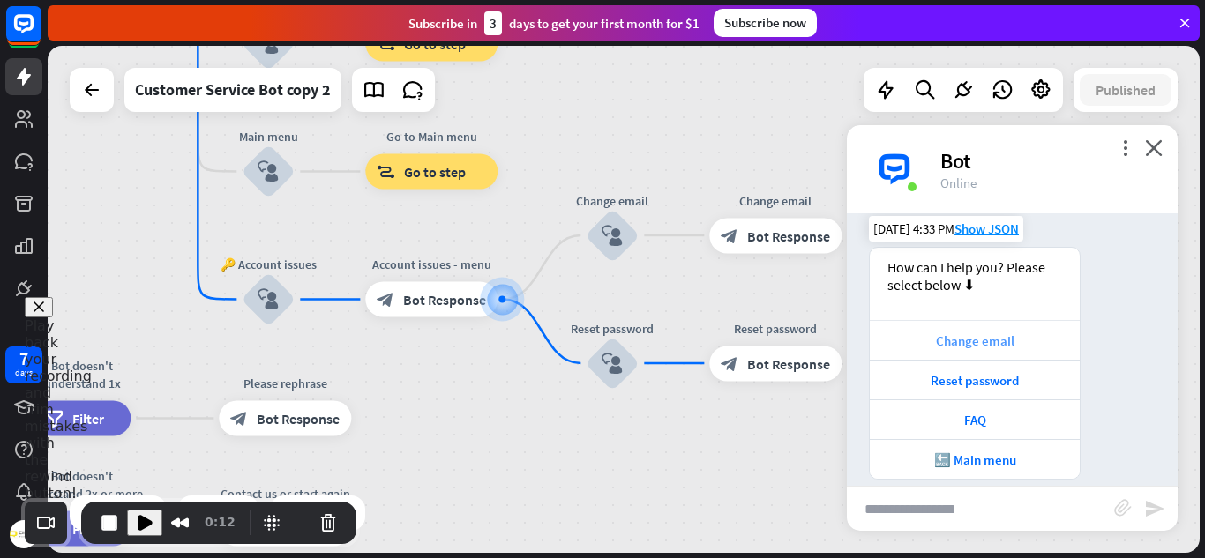
click at [1019, 333] on div "Change email" at bounding box center [974, 341] width 192 height 17
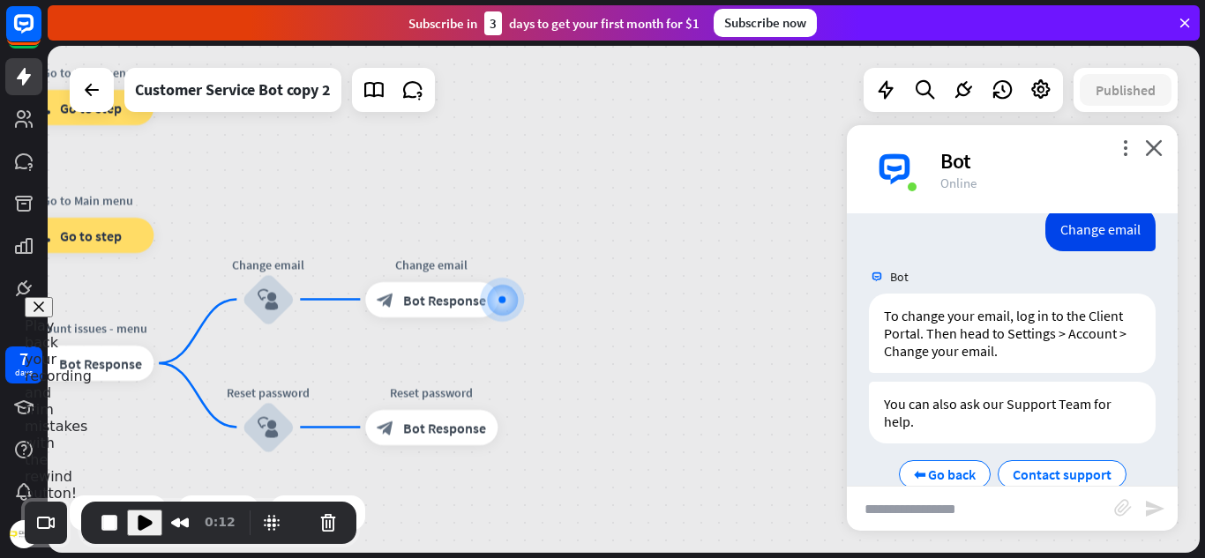
scroll to position [1809, 0]
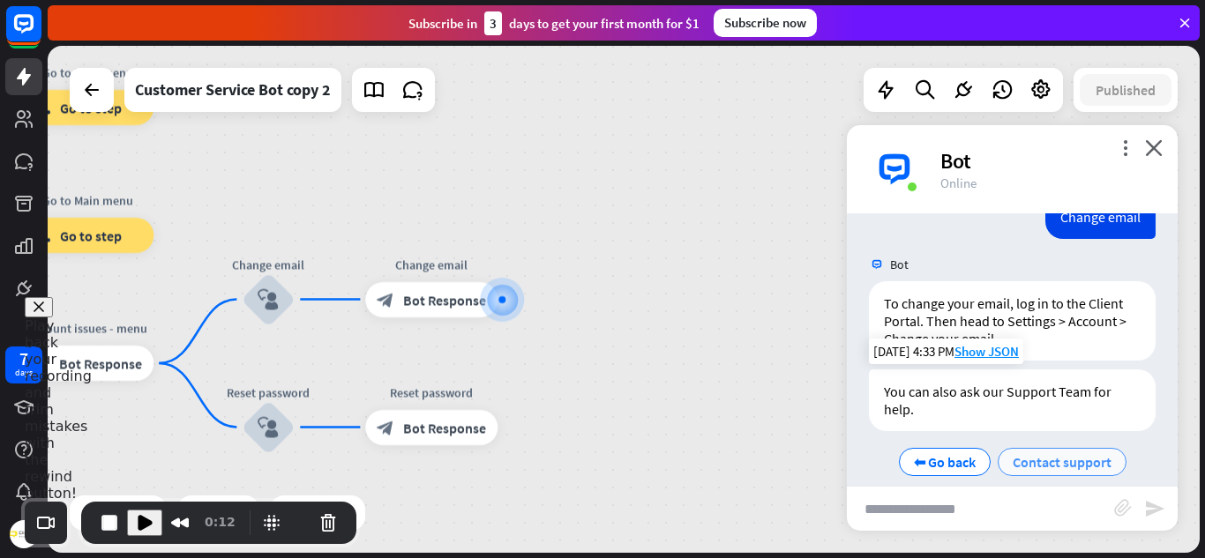
click at [1055, 453] on span "Contact support" at bounding box center [1062, 462] width 99 height 18
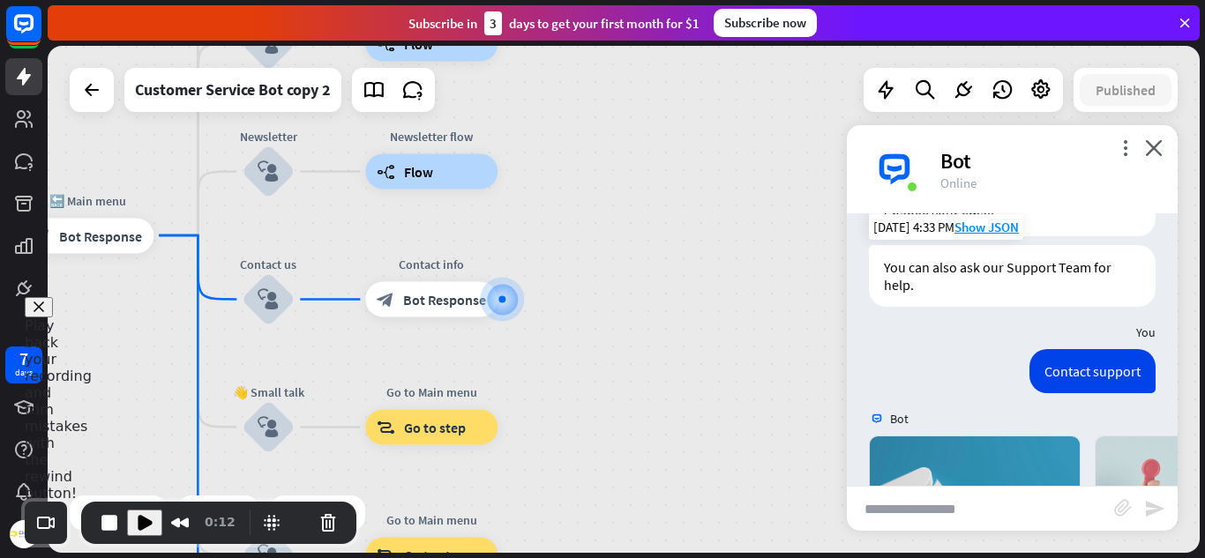
scroll to position [2238, 0]
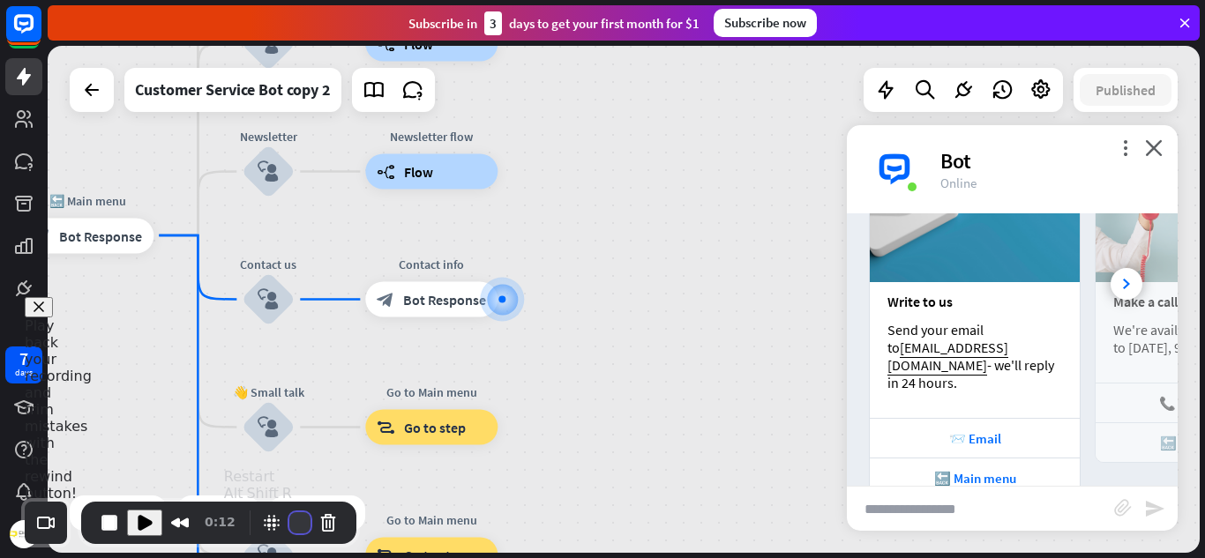
click at [302, 522] on button "Restart Recording" at bounding box center [299, 522] width 21 height 21
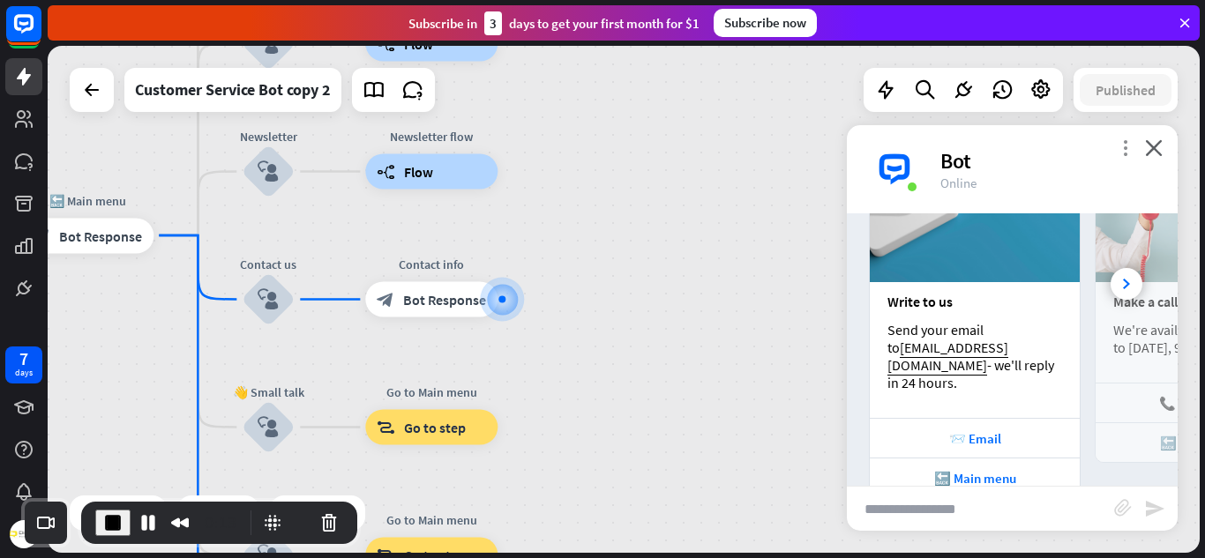
click at [1128, 141] on icon "more_vert" at bounding box center [1125, 147] width 17 height 17
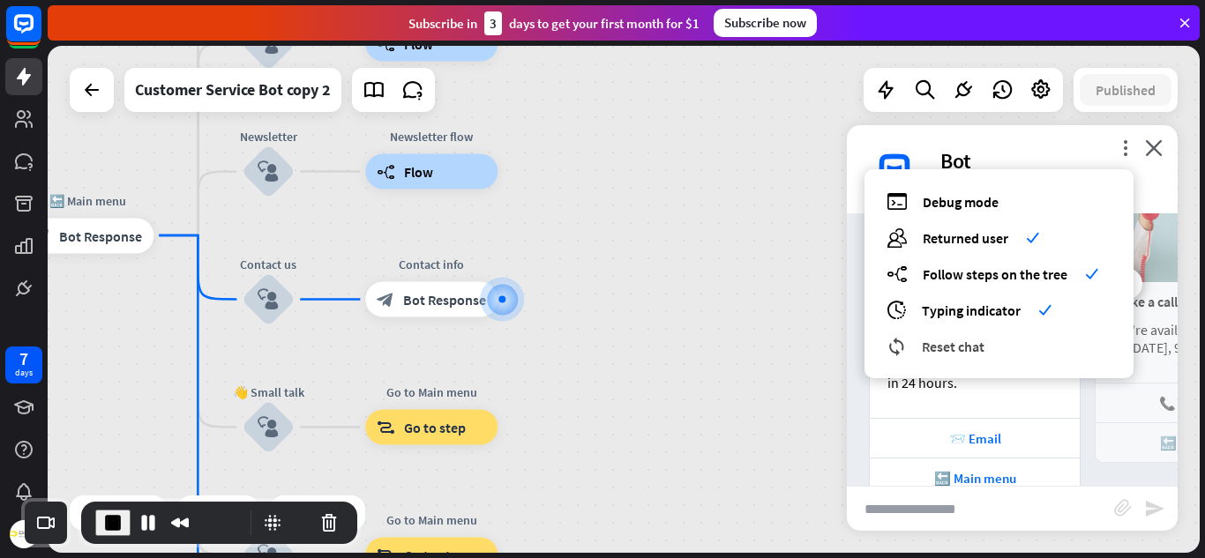
click at [961, 347] on span "Reset chat" at bounding box center [953, 347] width 63 height 18
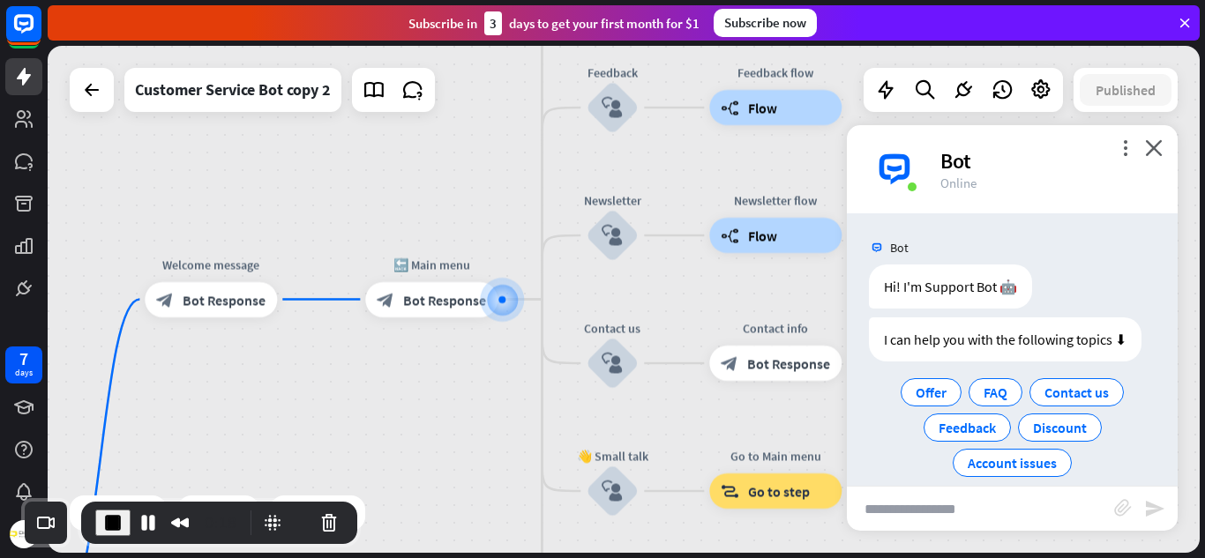
scroll to position [20, 0]
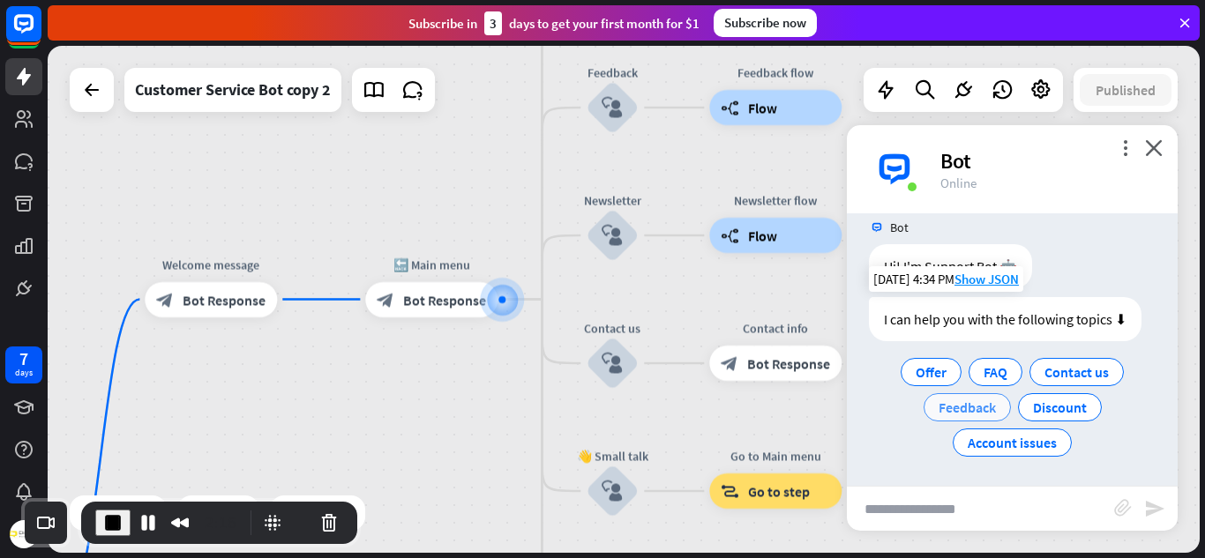
click at [955, 408] on span "Feedback" at bounding box center [966, 408] width 57 height 18
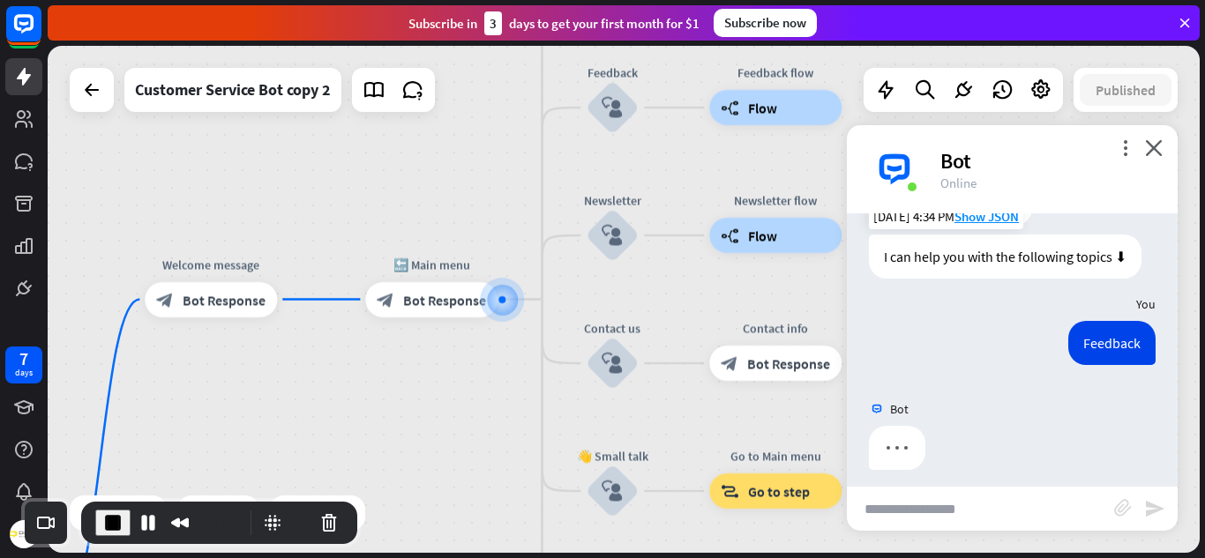
scroll to position [93, 0]
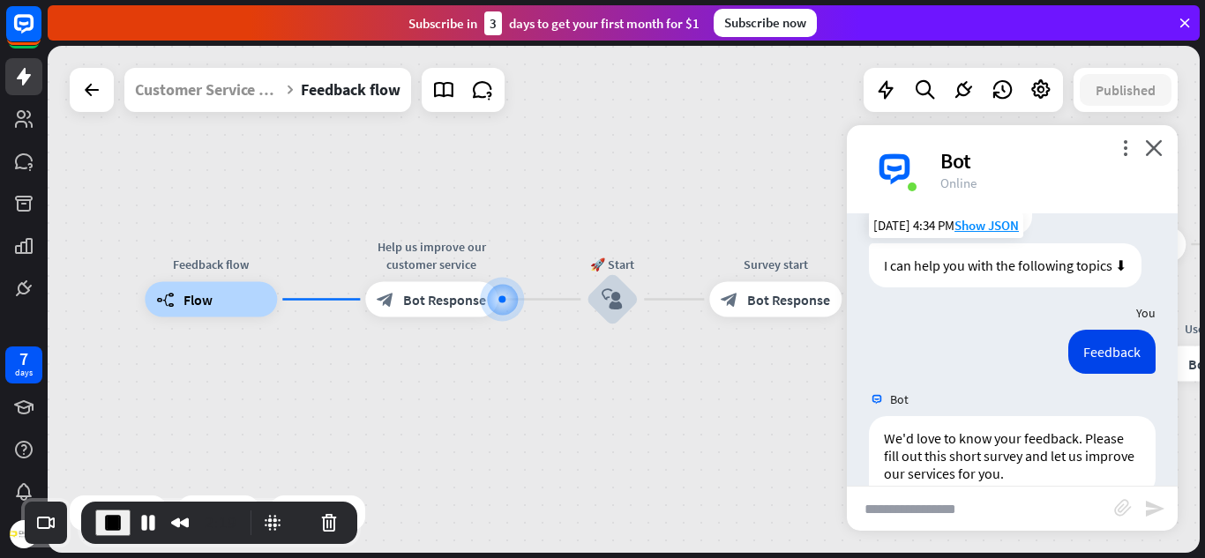
scroll to position [158, 0]
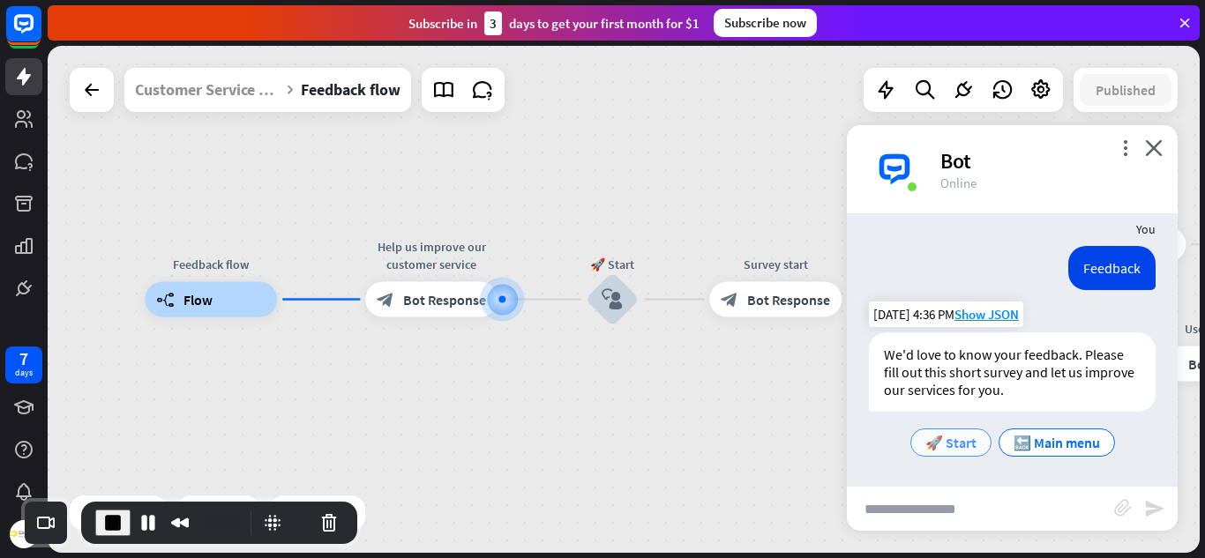
click at [953, 452] on div "🚀 Start" at bounding box center [950, 443] width 81 height 28
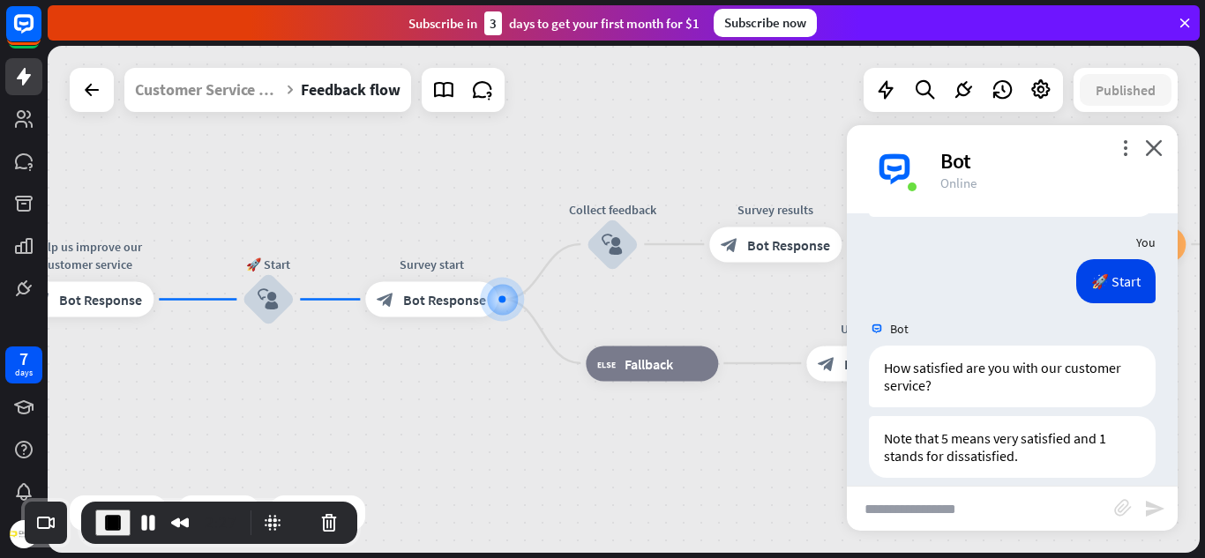
scroll to position [419, 0]
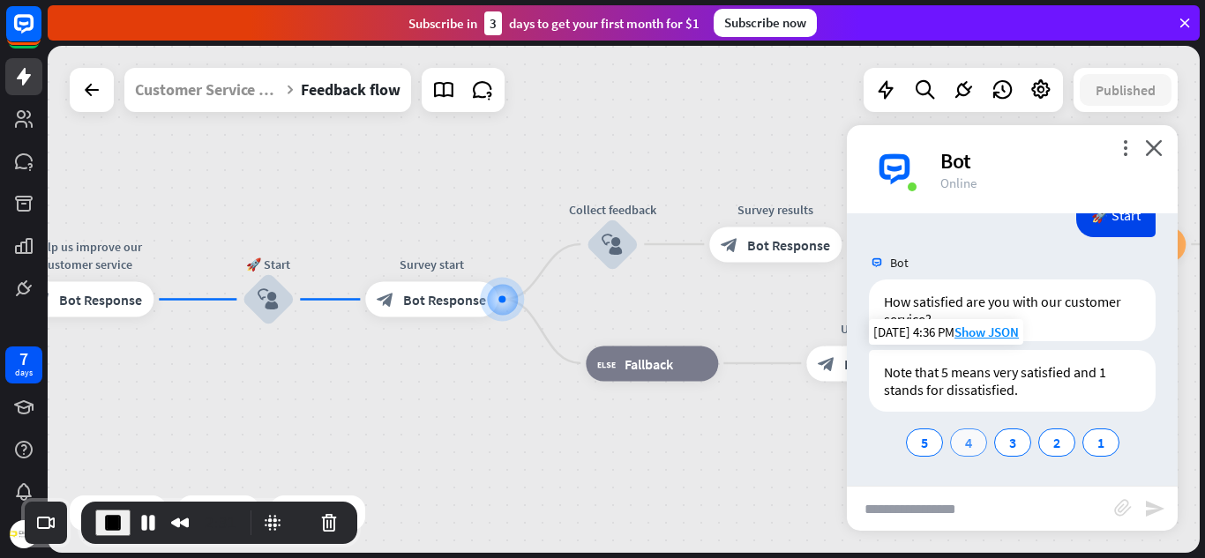
click at [956, 447] on div "4" at bounding box center [968, 443] width 37 height 28
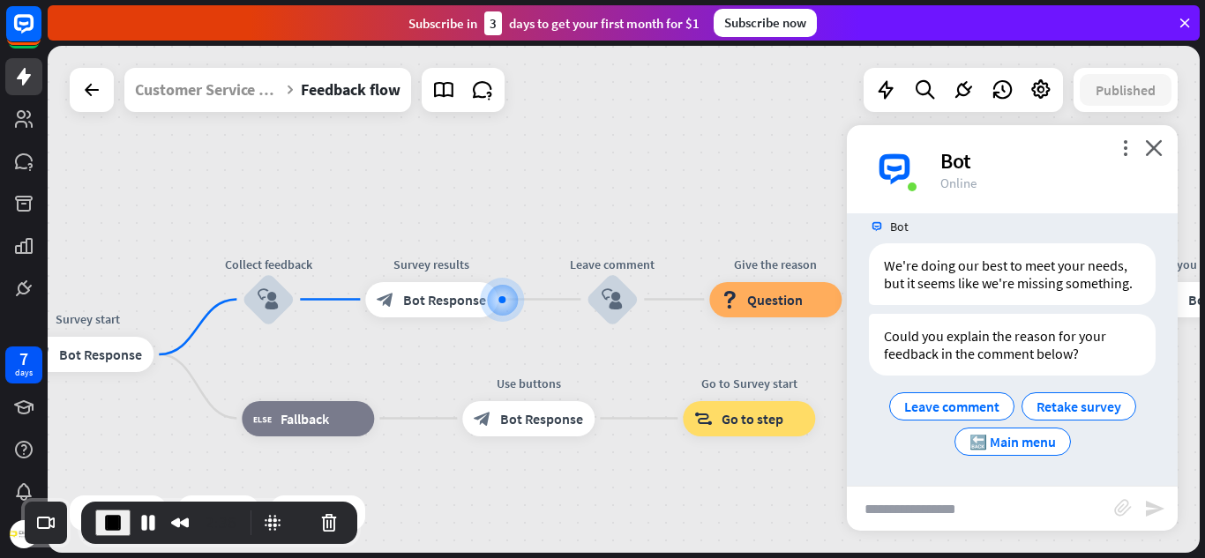
scroll to position [733, 0]
click at [983, 407] on span "Leave comment" at bounding box center [951, 407] width 95 height 18
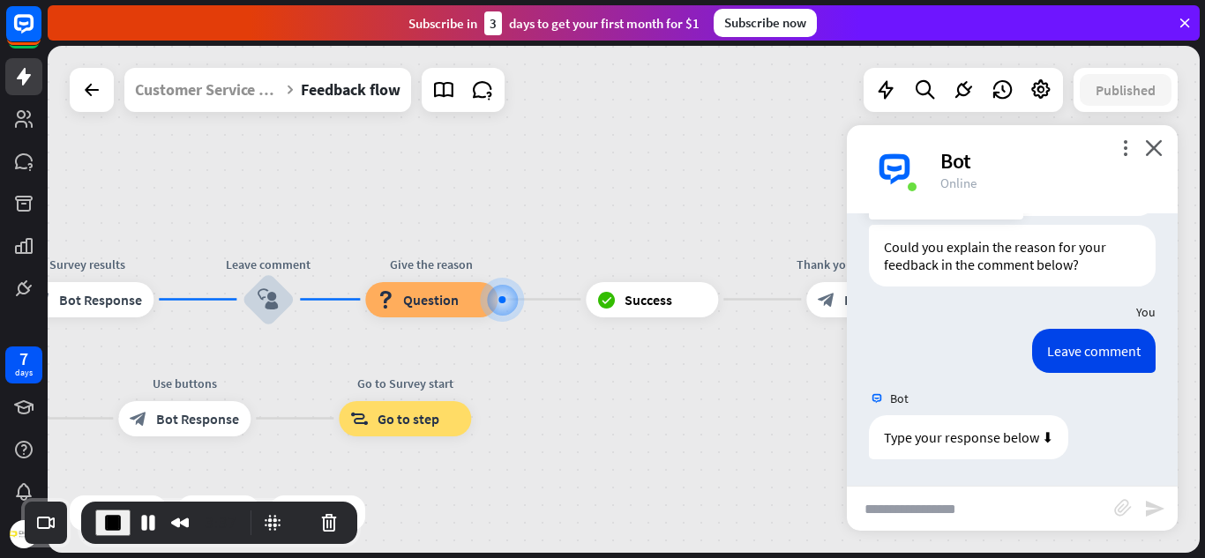
scroll to position [822, 0]
click at [918, 512] on input "text" at bounding box center [980, 509] width 267 height 44
type input "*****"
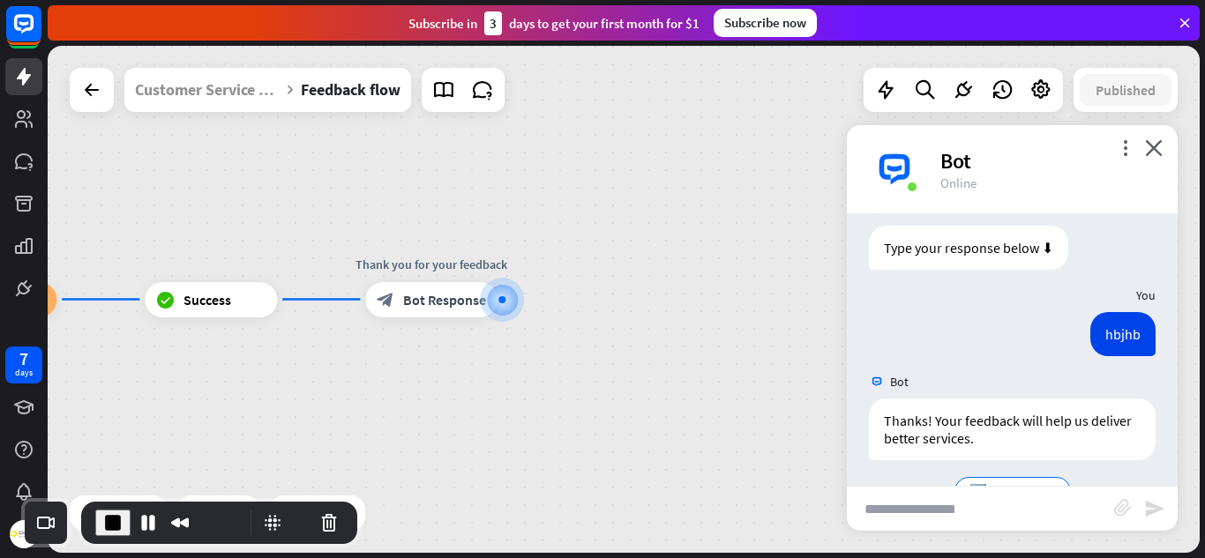
scroll to position [1061, 0]
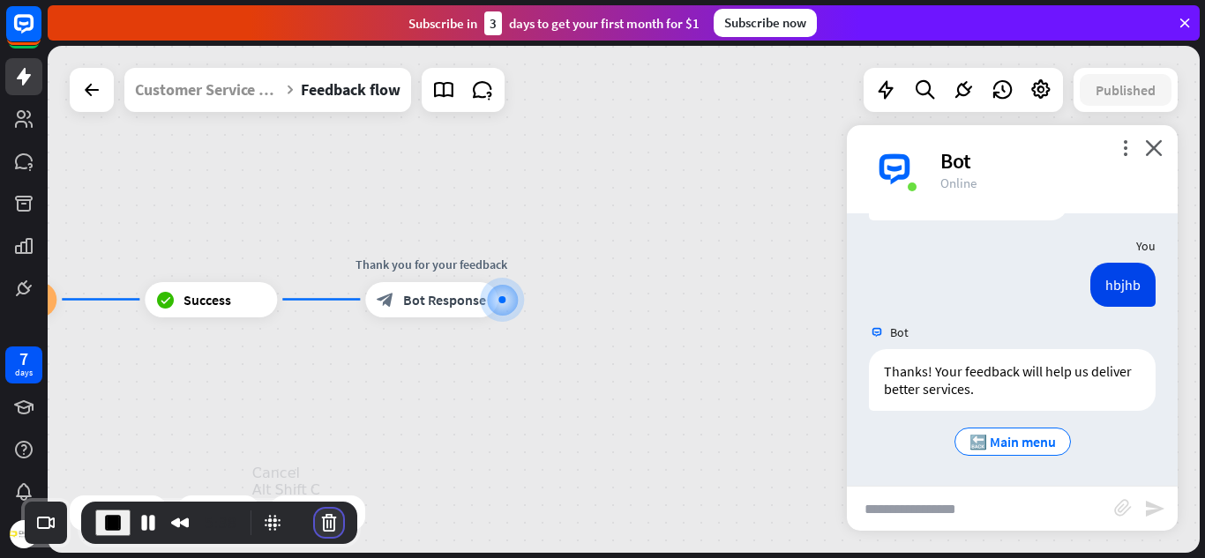
click at [318, 523] on button "Cancel Recording" at bounding box center [329, 523] width 28 height 28
